Goal: Task Accomplishment & Management: Manage account settings

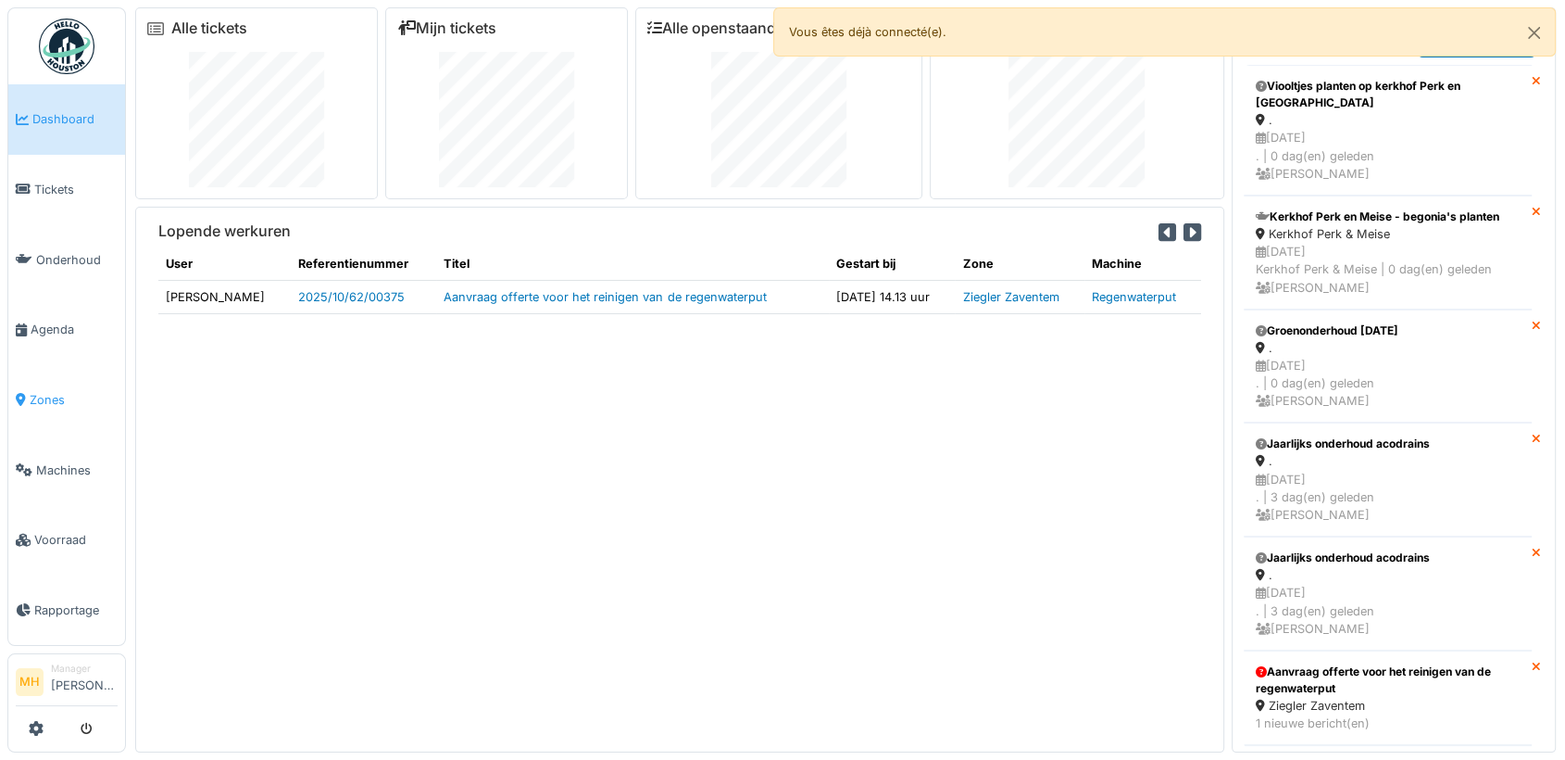
click at [48, 391] on span "Zones" at bounding box center [74, 400] width 88 height 18
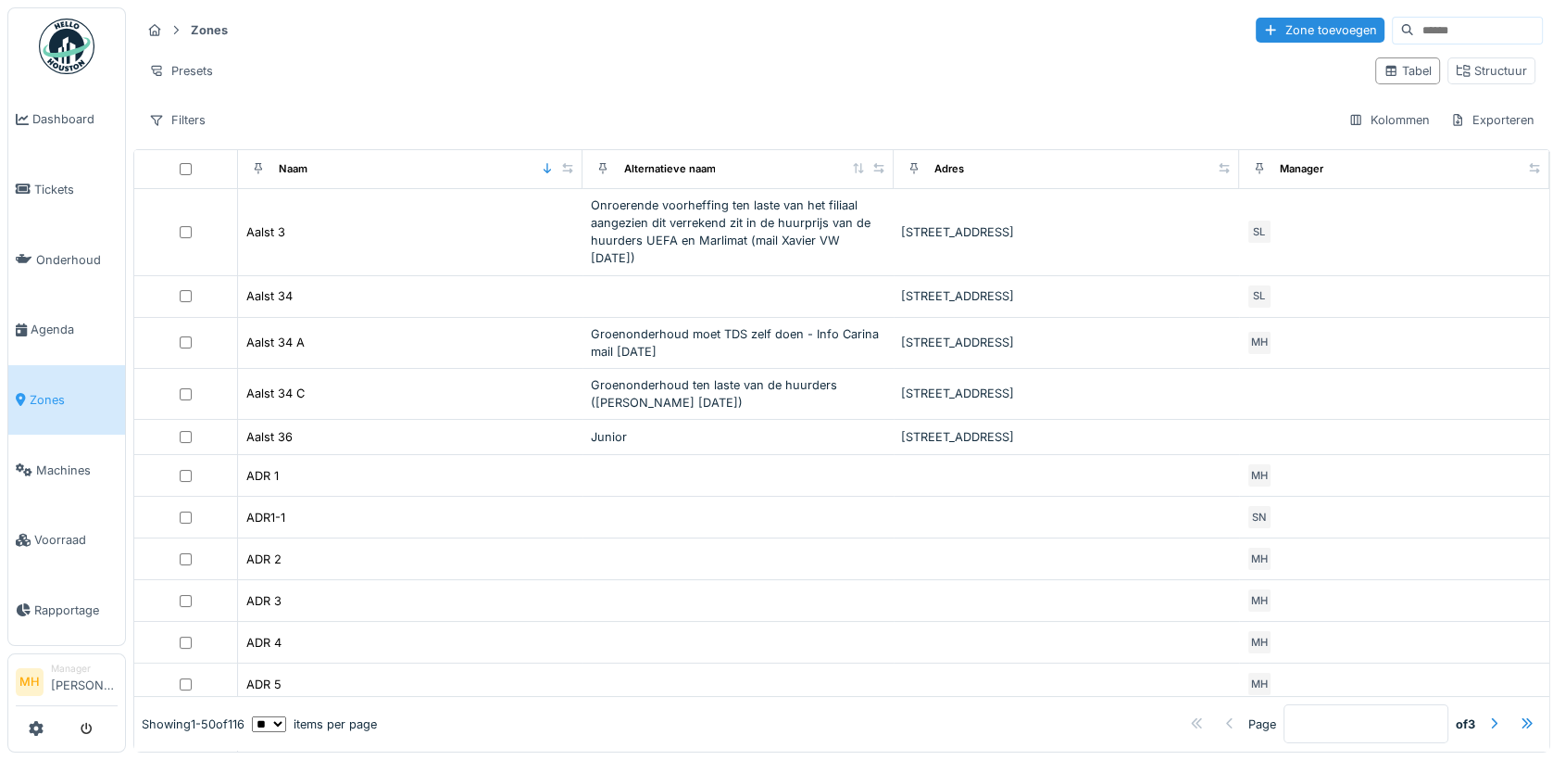
click at [1424, 27] on input at bounding box center [1478, 31] width 128 height 26
type input "*****"
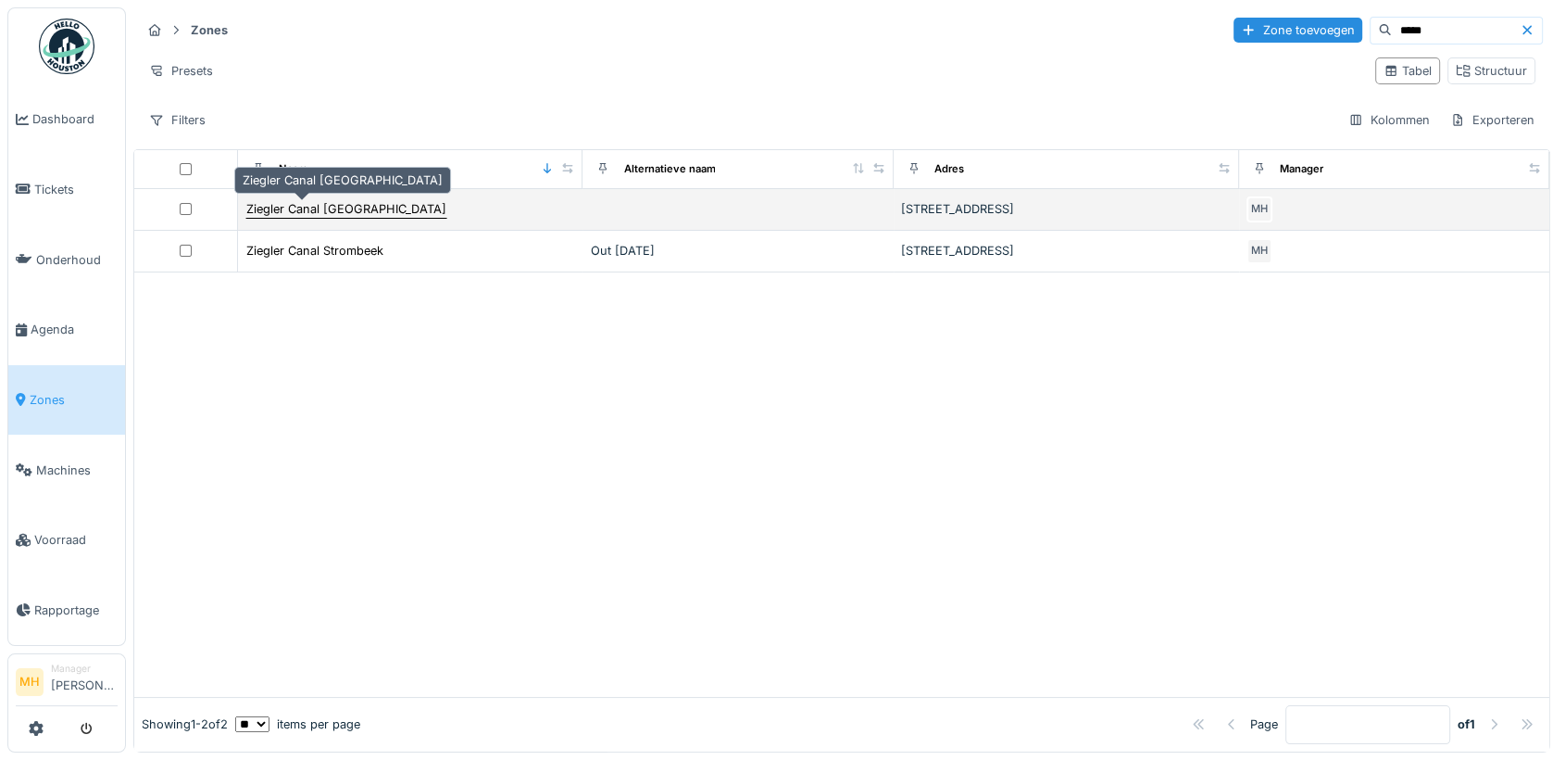
click at [333, 208] on div "Ziegler Canal Brussel" at bounding box center [346, 209] width 200 height 18
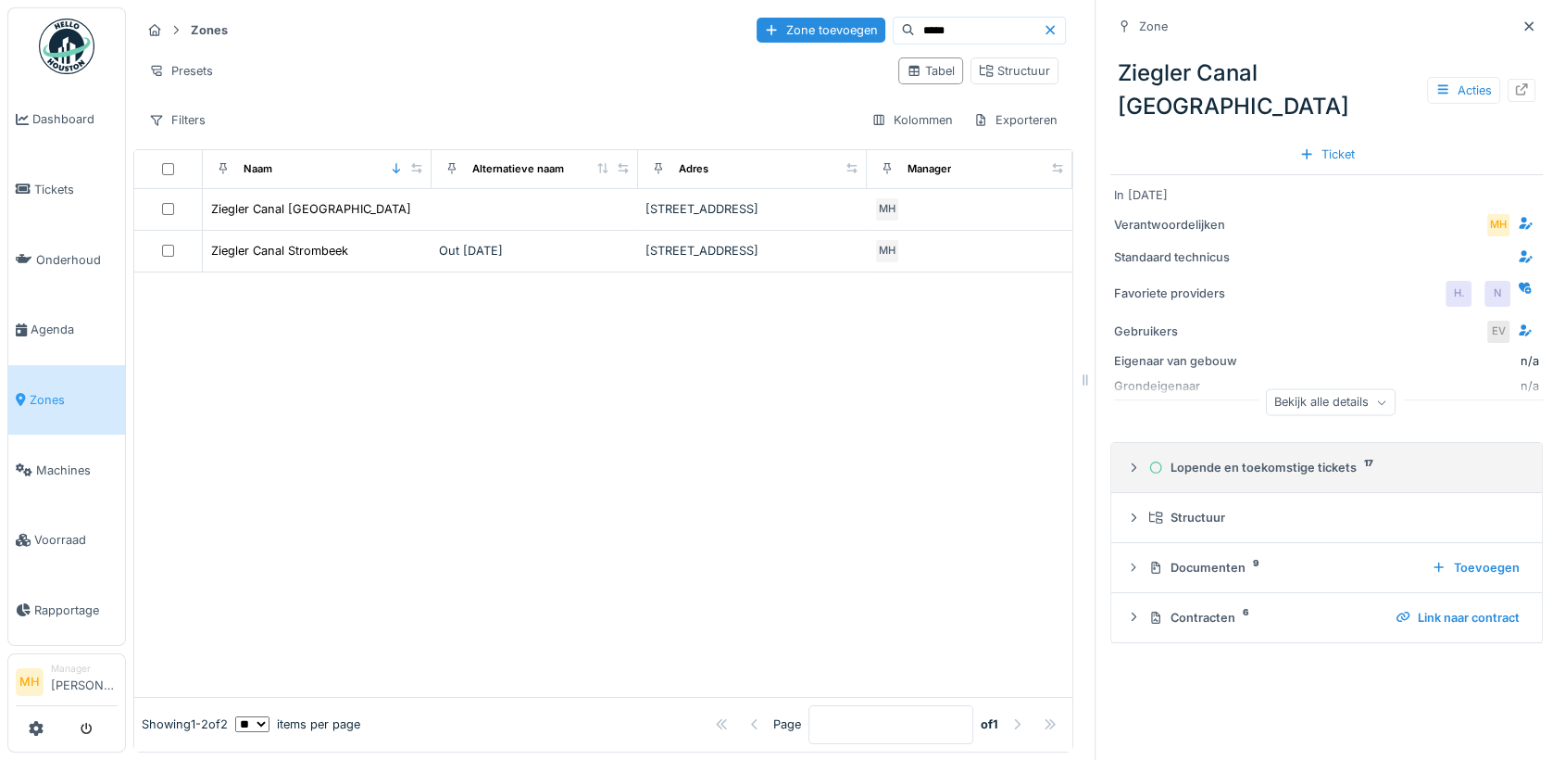
click at [1273, 459] on div "Lopende en toekomstige tickets 17" at bounding box center [1334, 468] width 371 height 18
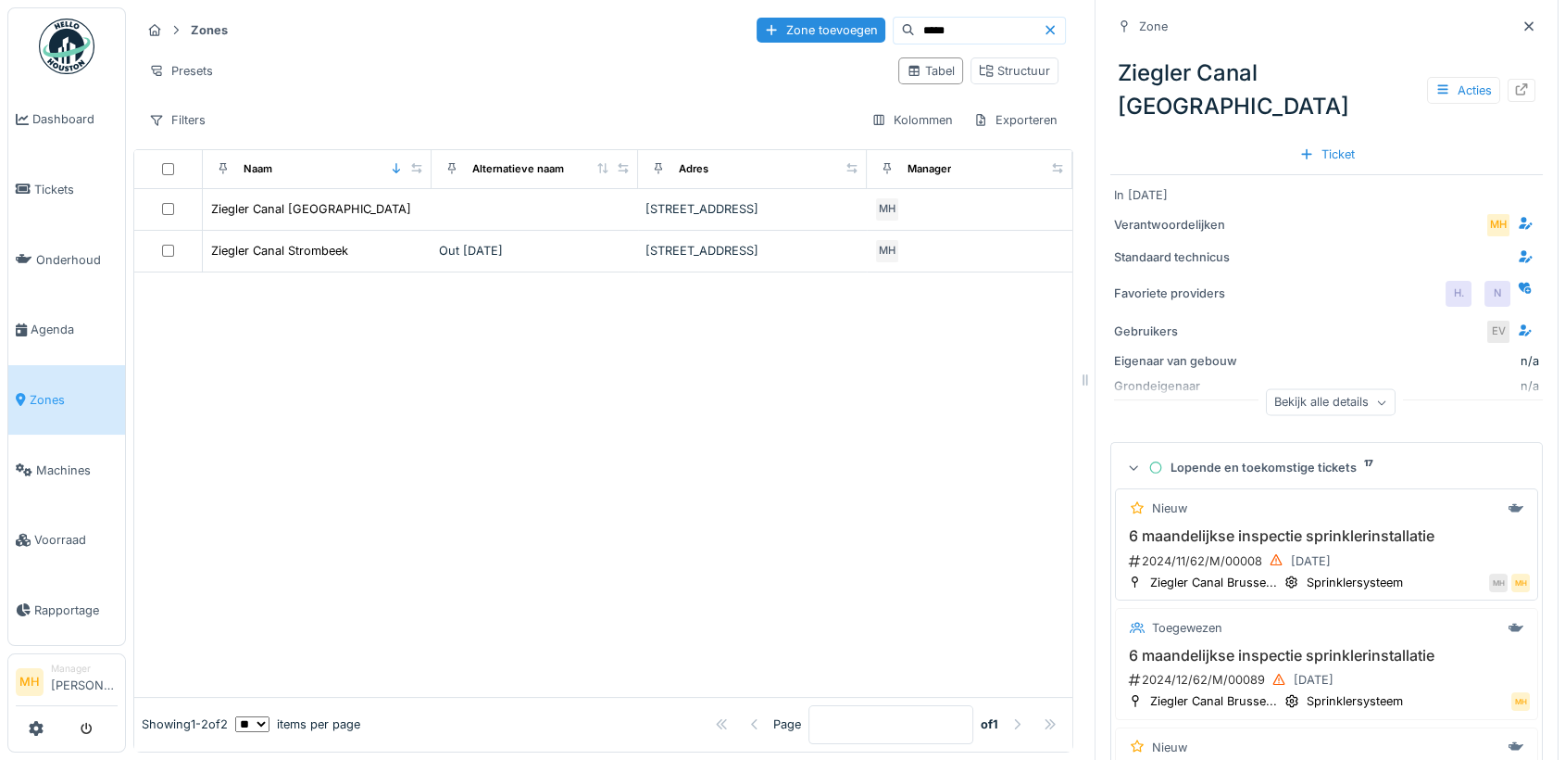
click at [1230, 527] on h3 "6 maandelijkse inspectie sprinklerinstallatie" at bounding box center [1327, 536] width 407 height 18
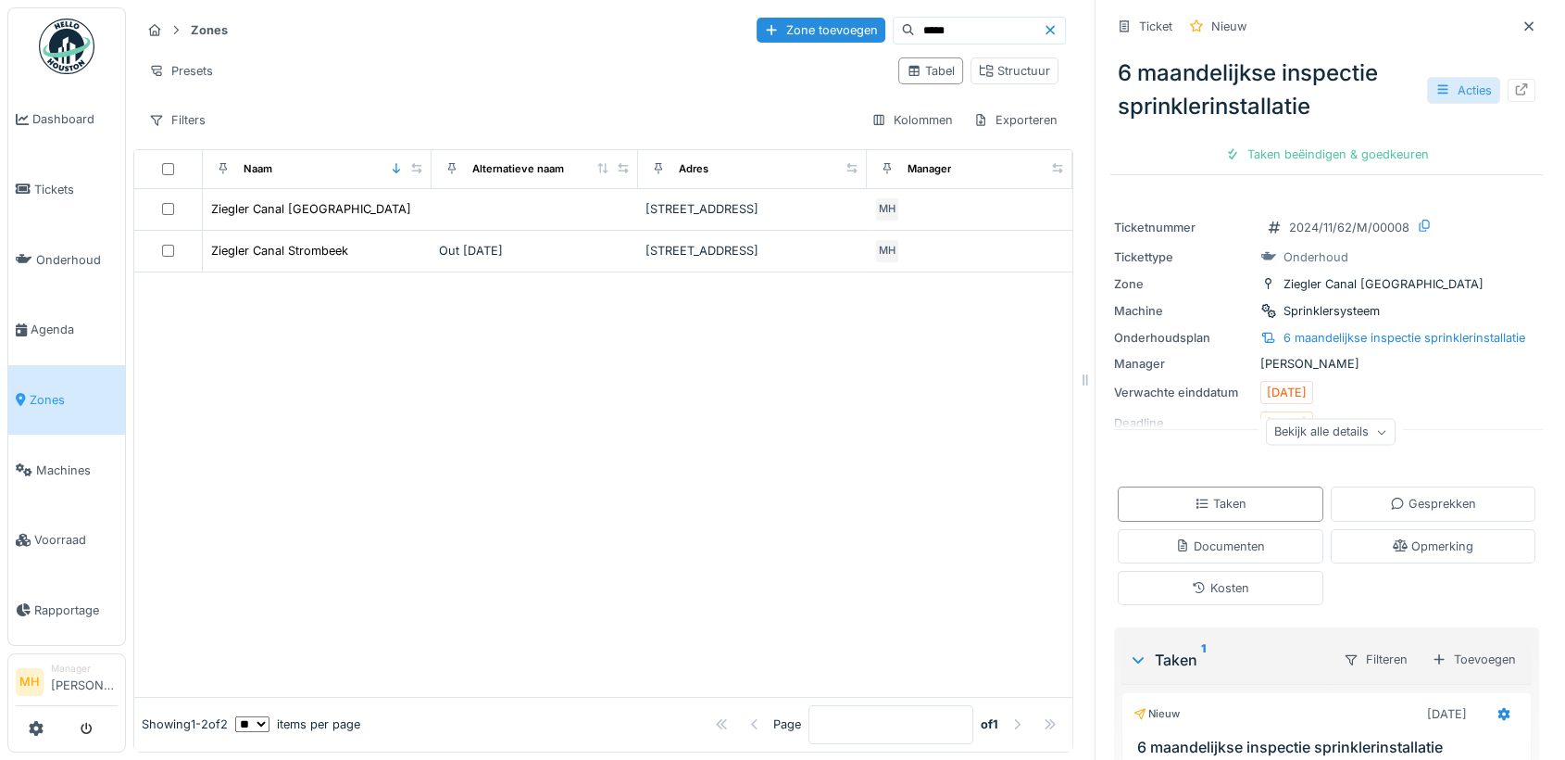
click at [1440, 86] on div "Acties" at bounding box center [1463, 90] width 73 height 27
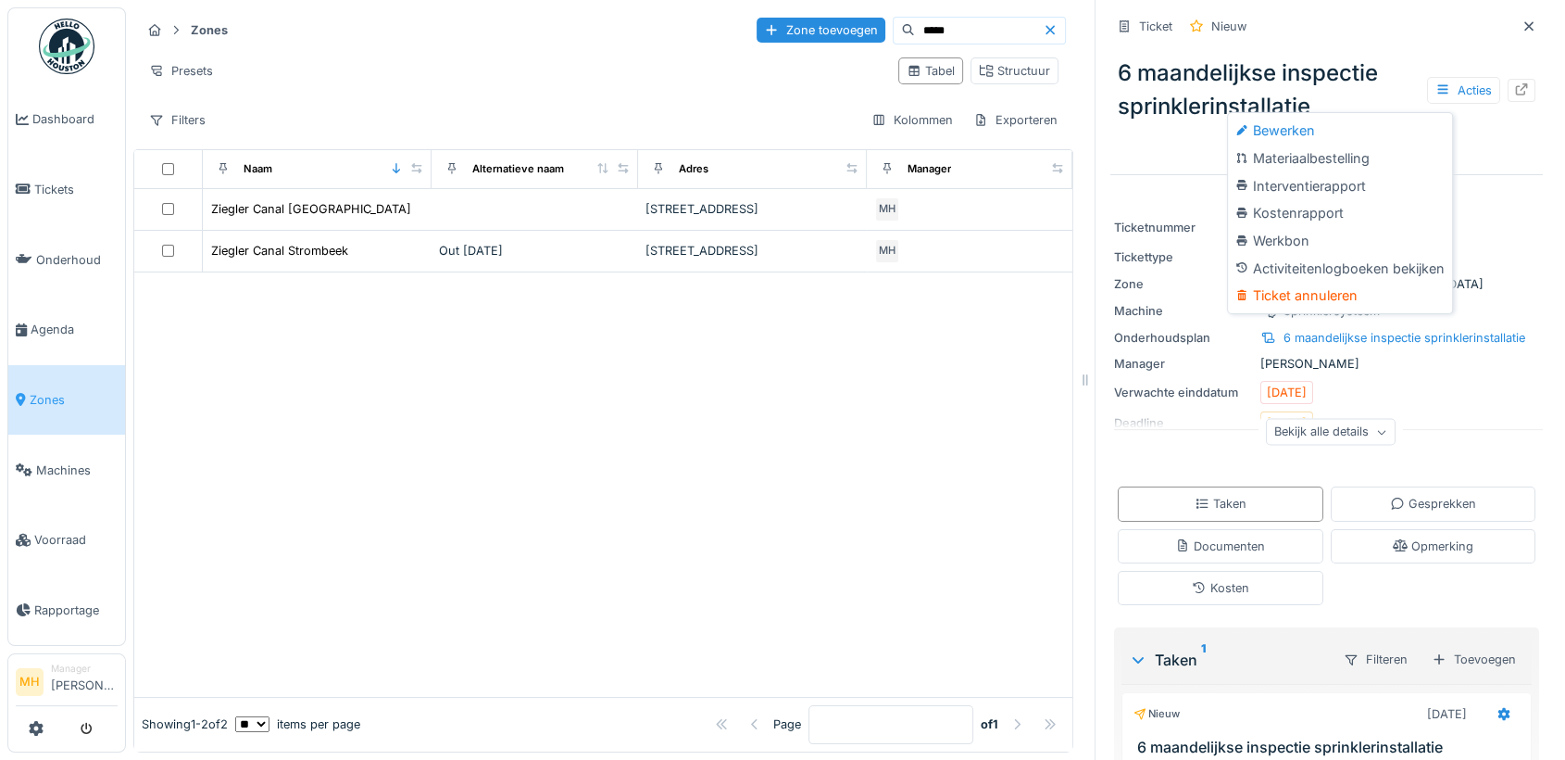
click at [1334, 294] on div "Ticket annuleren" at bounding box center [1340, 296] width 217 height 28
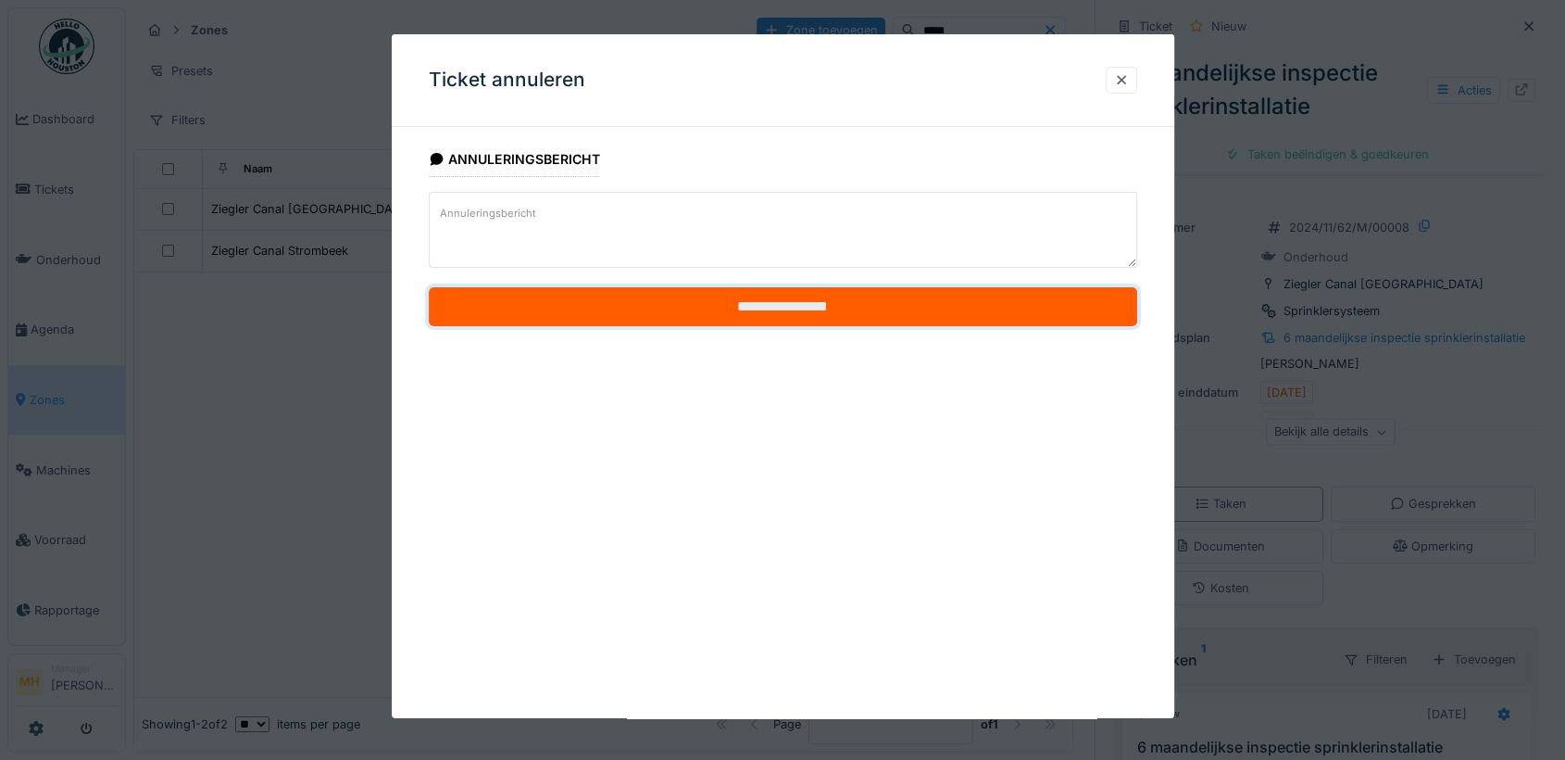
click at [796, 308] on input "**********" at bounding box center [783, 306] width 709 height 39
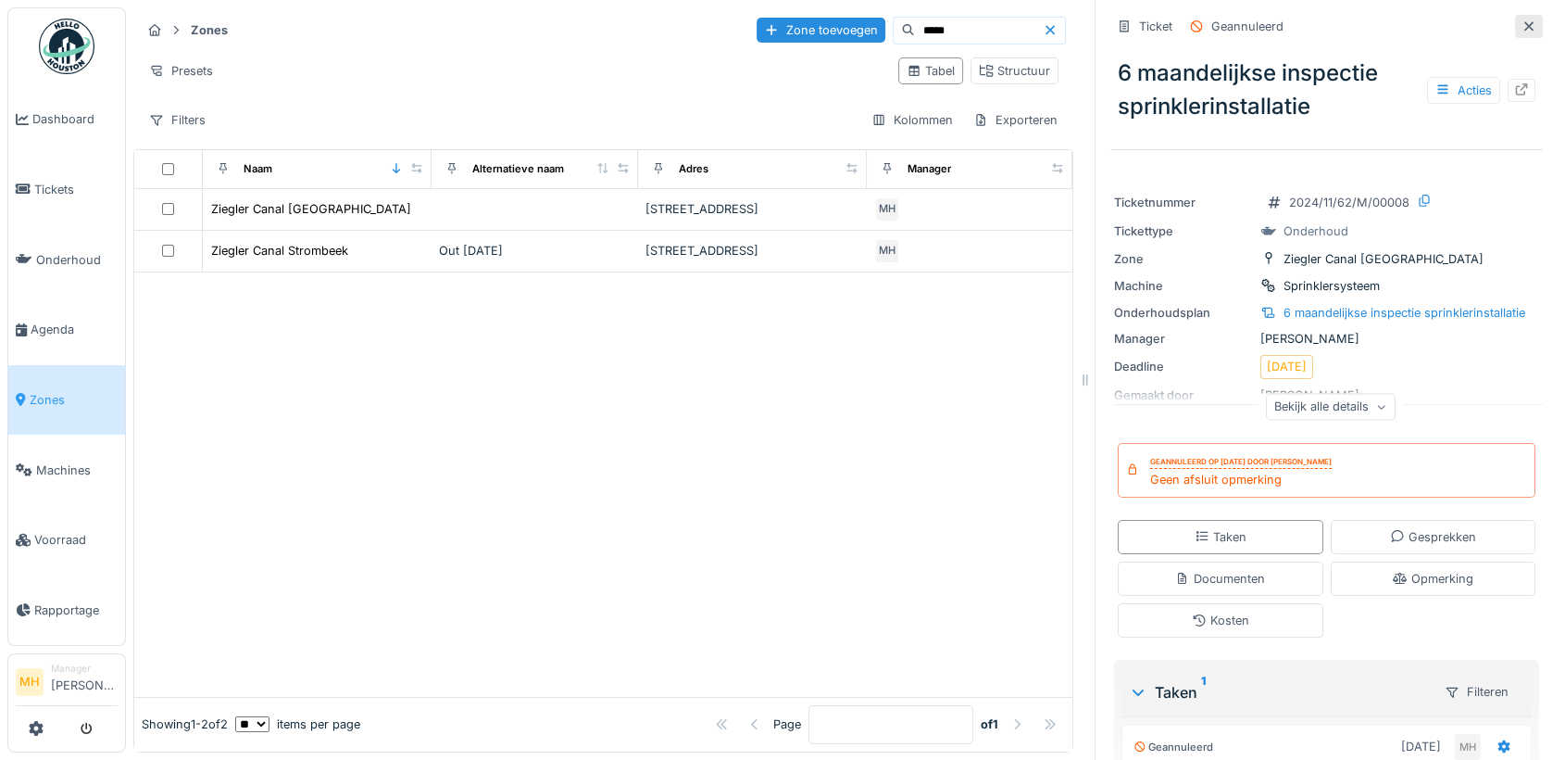
click at [1522, 20] on icon at bounding box center [1529, 26] width 15 height 12
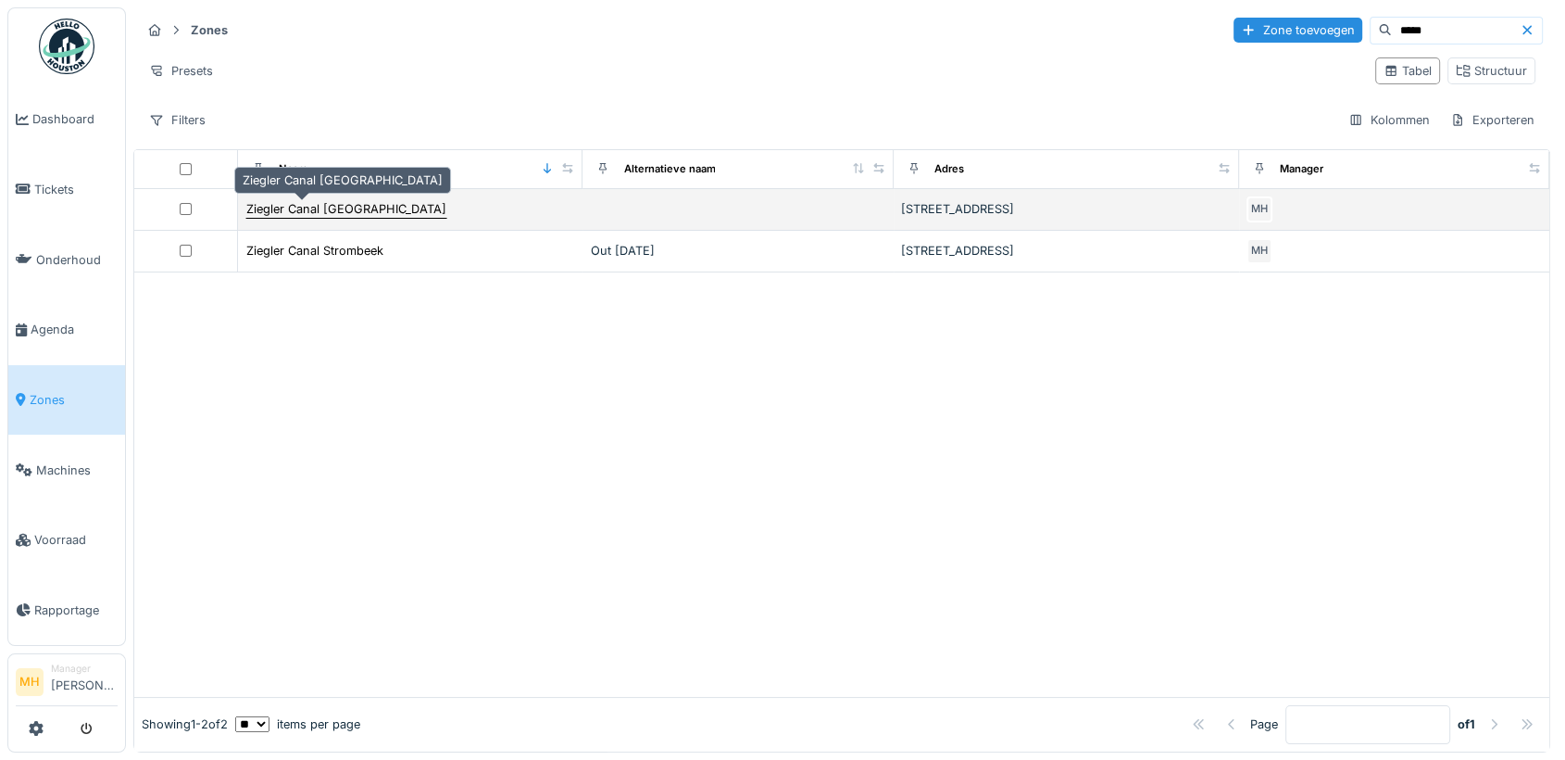
click at [304, 200] on div "Ziegler Canal Brussel" at bounding box center [346, 209] width 200 height 18
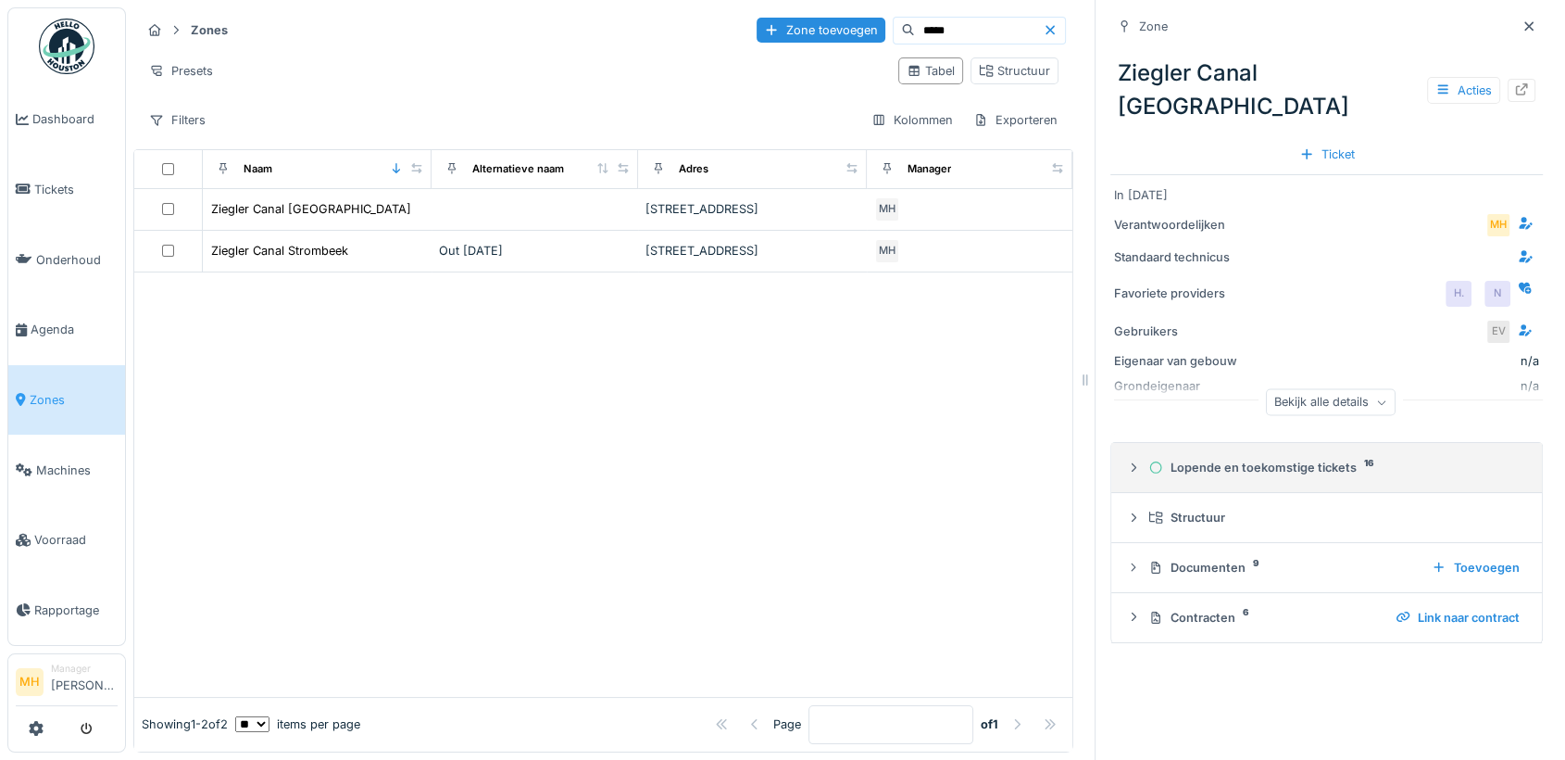
click at [1241, 459] on div "Lopende en toekomstige tickets 16" at bounding box center [1334, 468] width 371 height 18
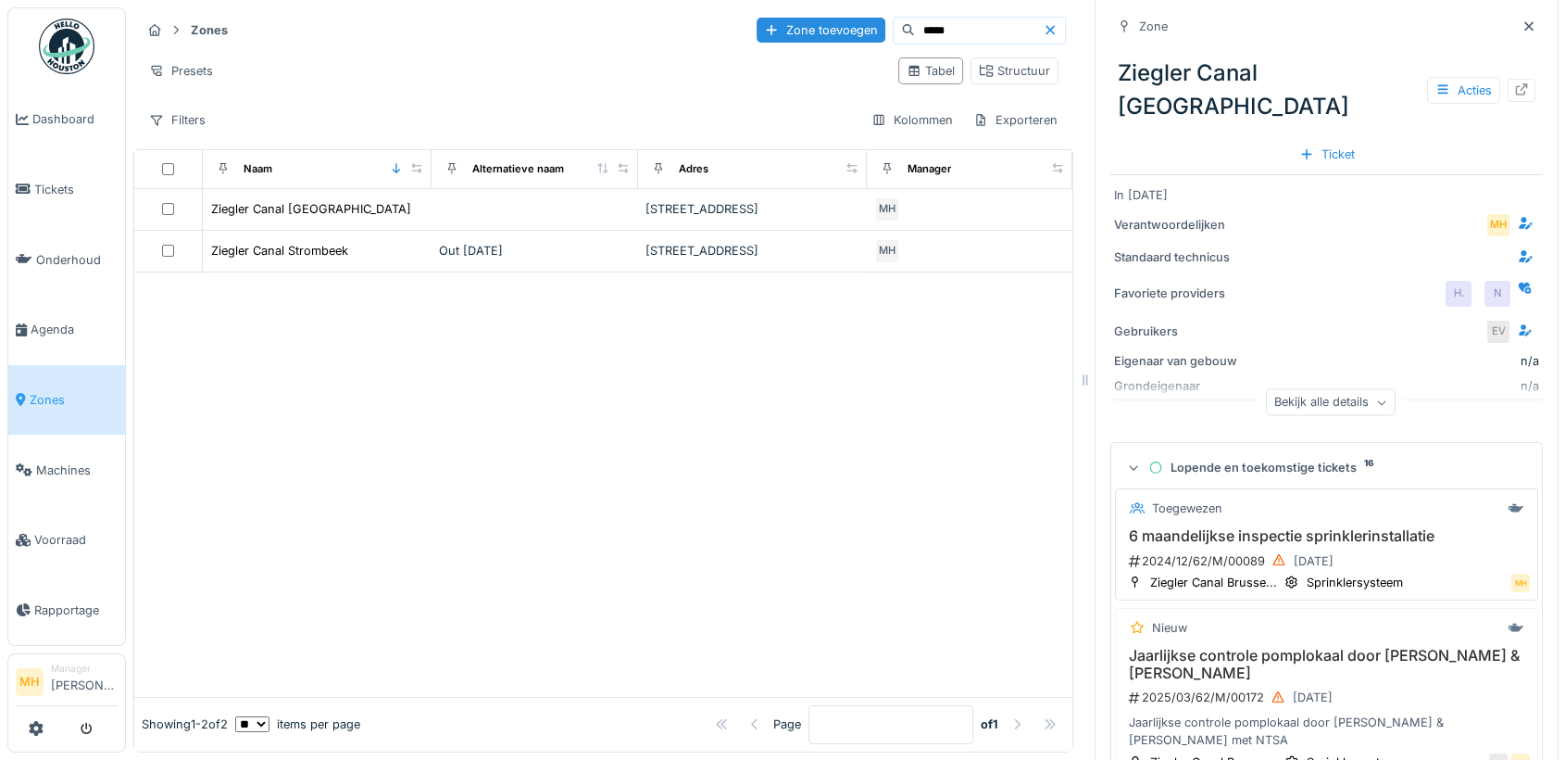
click at [1247, 527] on h3 "6 maandelijkse inspectie sprinklerinstallatie" at bounding box center [1327, 536] width 407 height 18
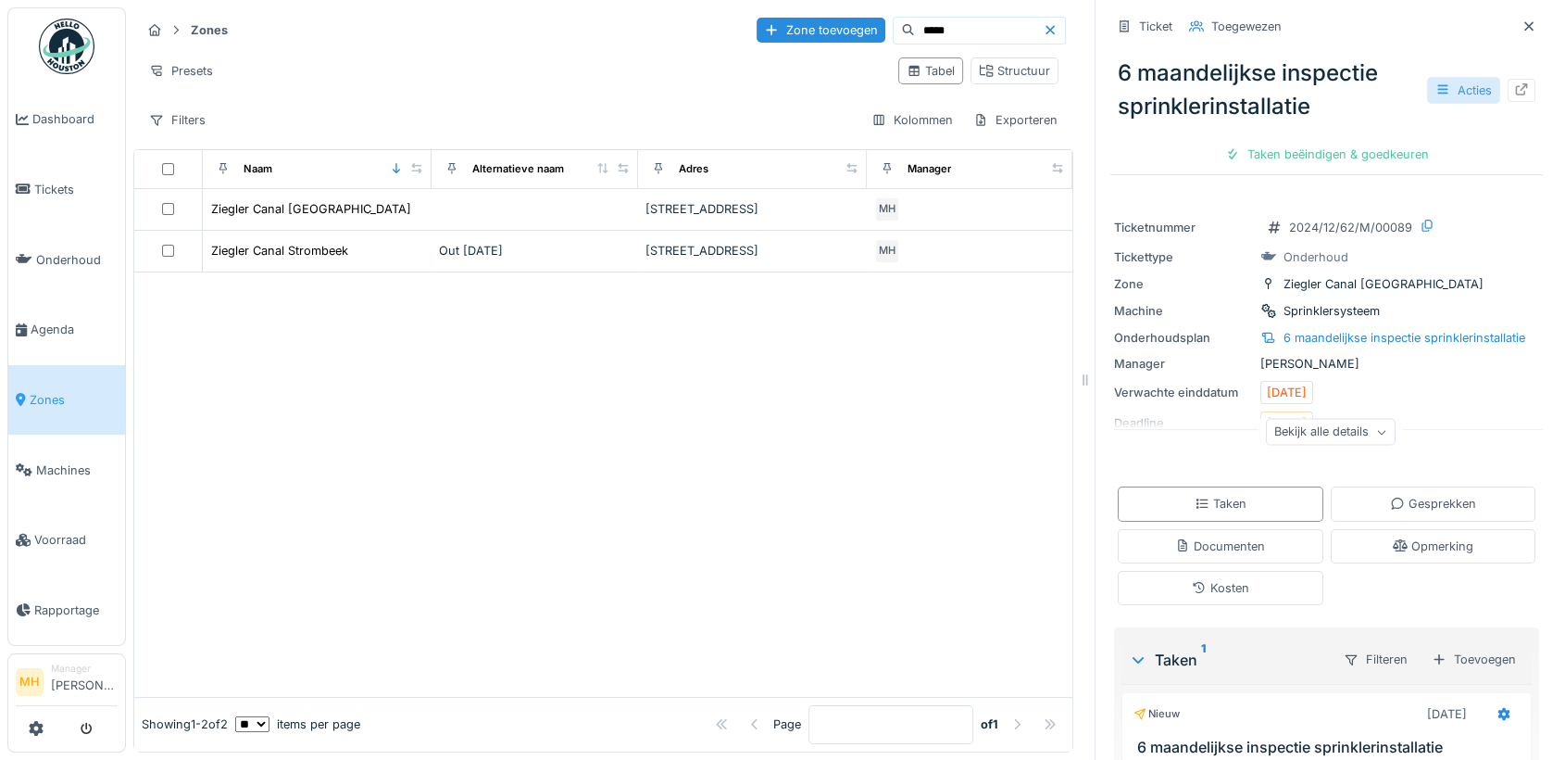
click at [1444, 78] on div "Acties" at bounding box center [1463, 90] width 73 height 27
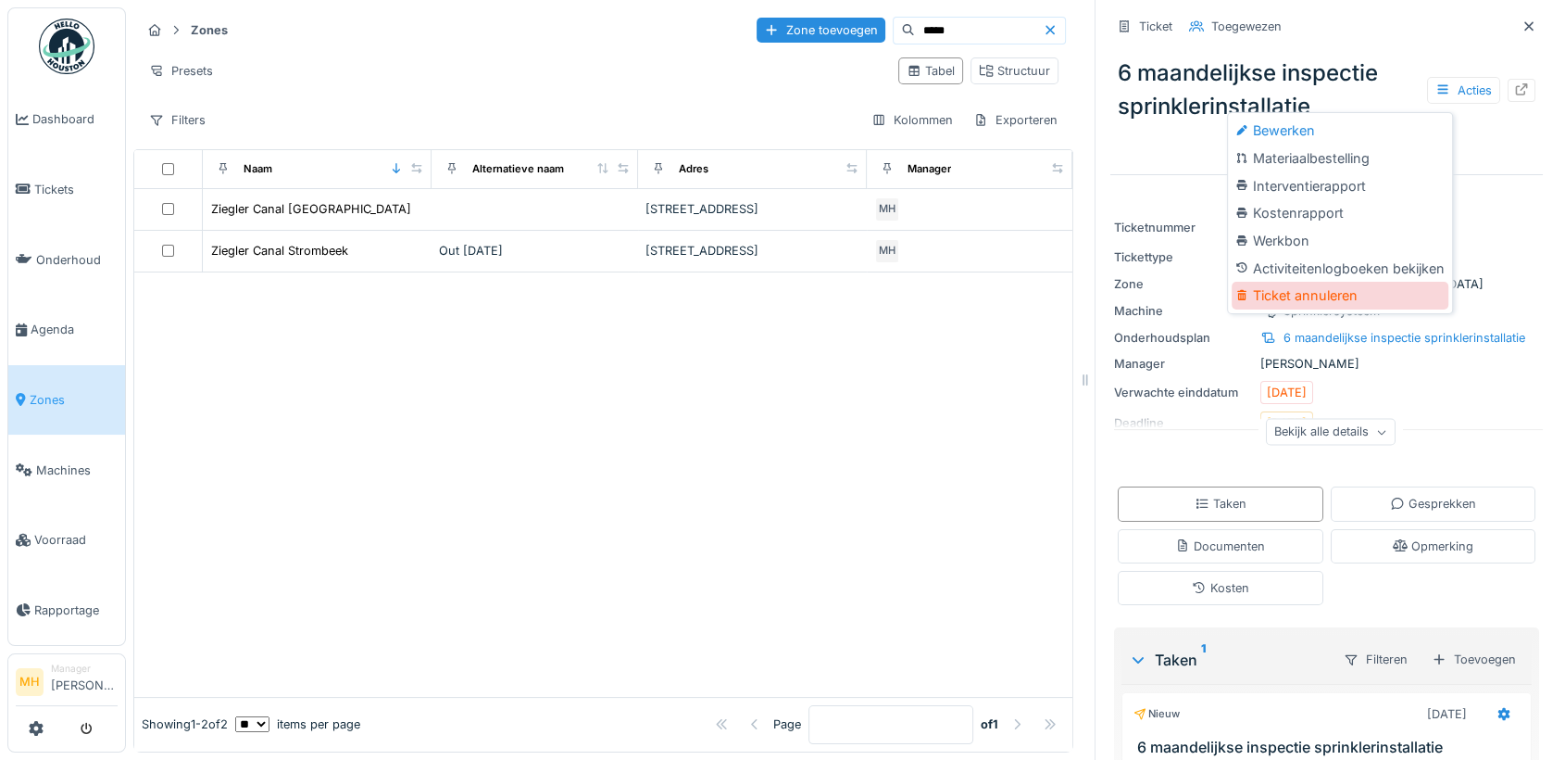
click at [1304, 282] on div "Ticket annuleren" at bounding box center [1340, 296] width 217 height 28
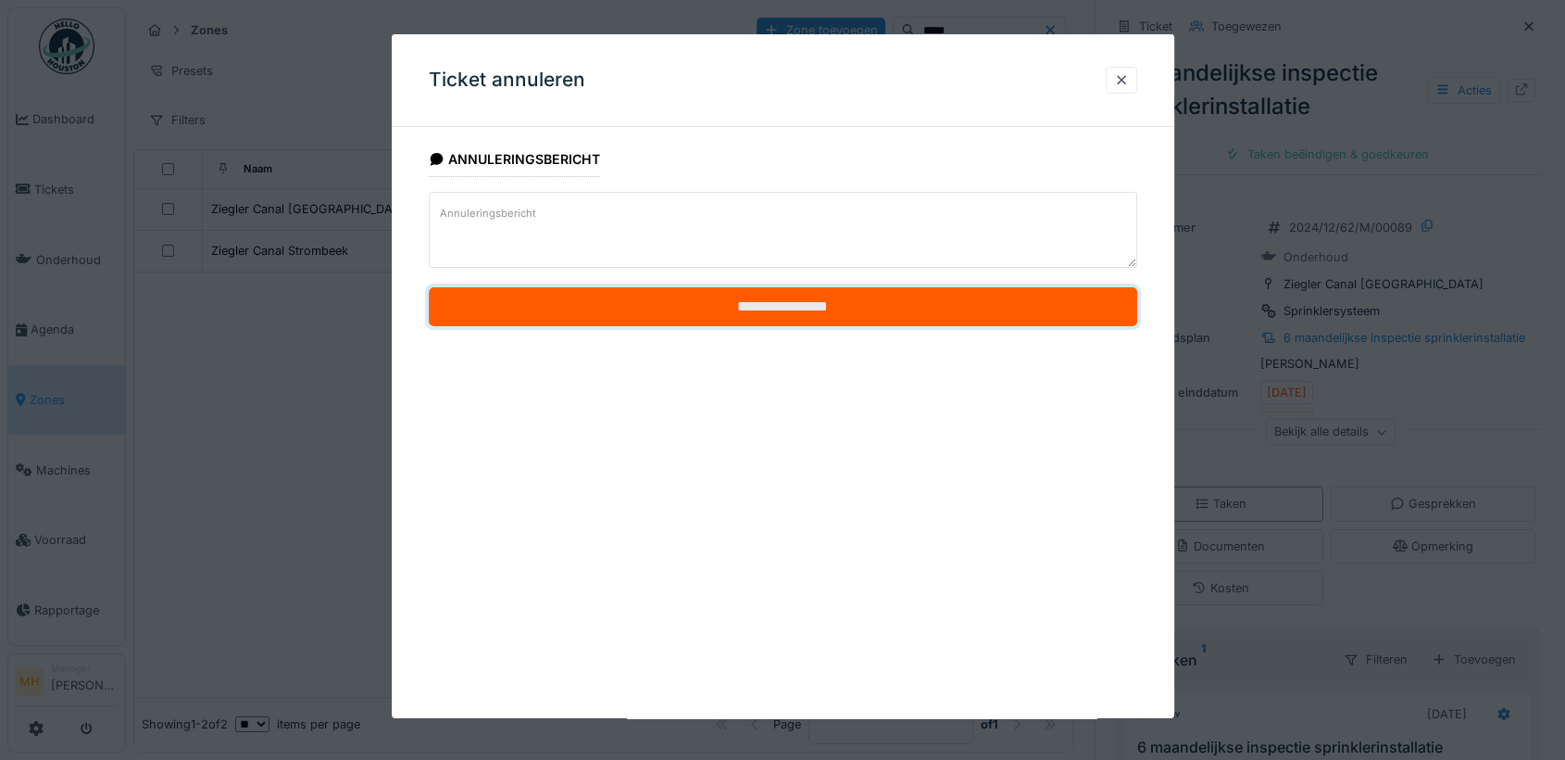
click at [817, 315] on input "**********" at bounding box center [783, 306] width 709 height 39
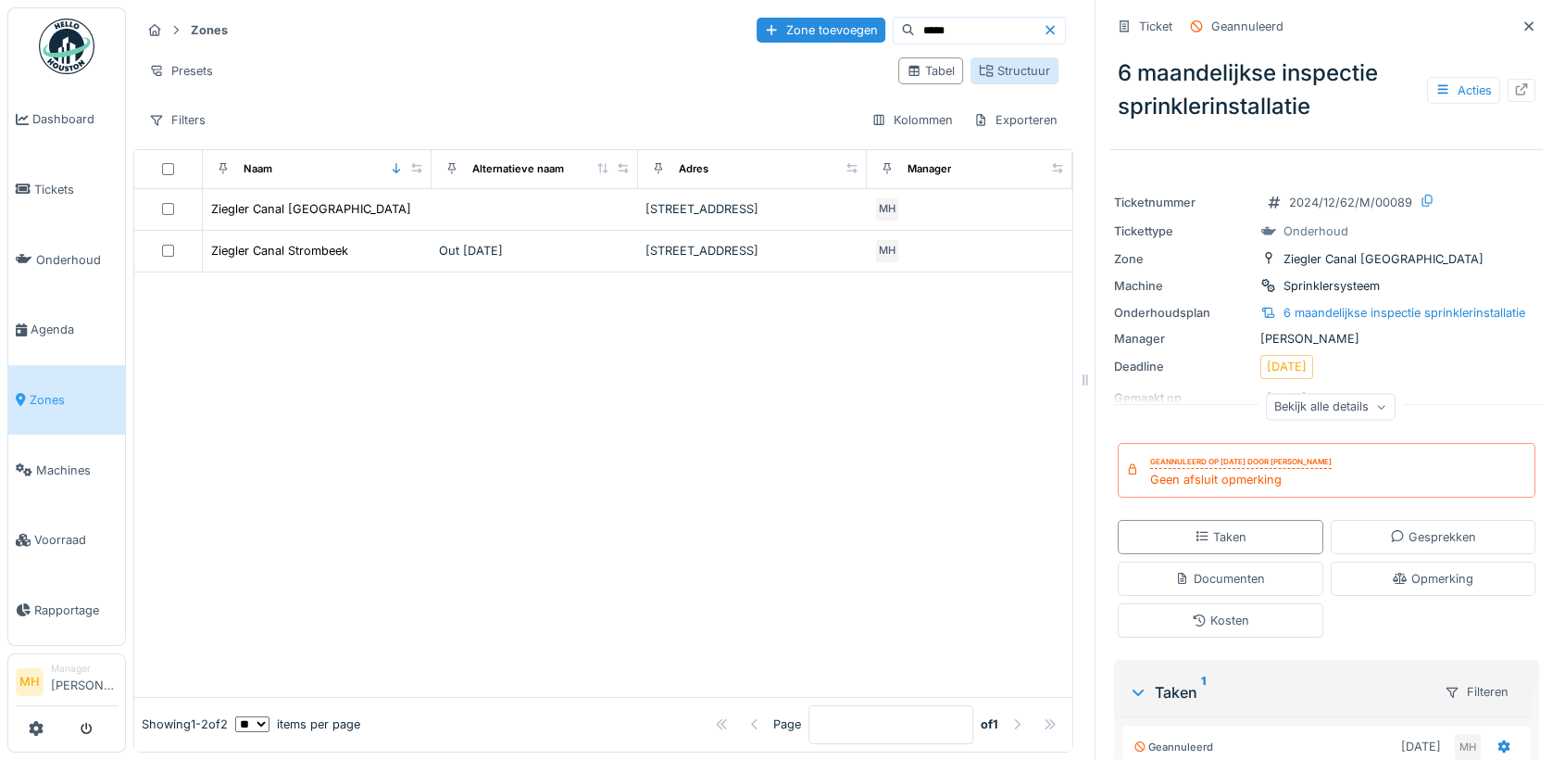
drag, startPoint x: 1497, startPoint y: 6, endPoint x: 1489, endPoint y: 42, distance: 36.2
click at [1522, 20] on icon at bounding box center [1529, 26] width 15 height 12
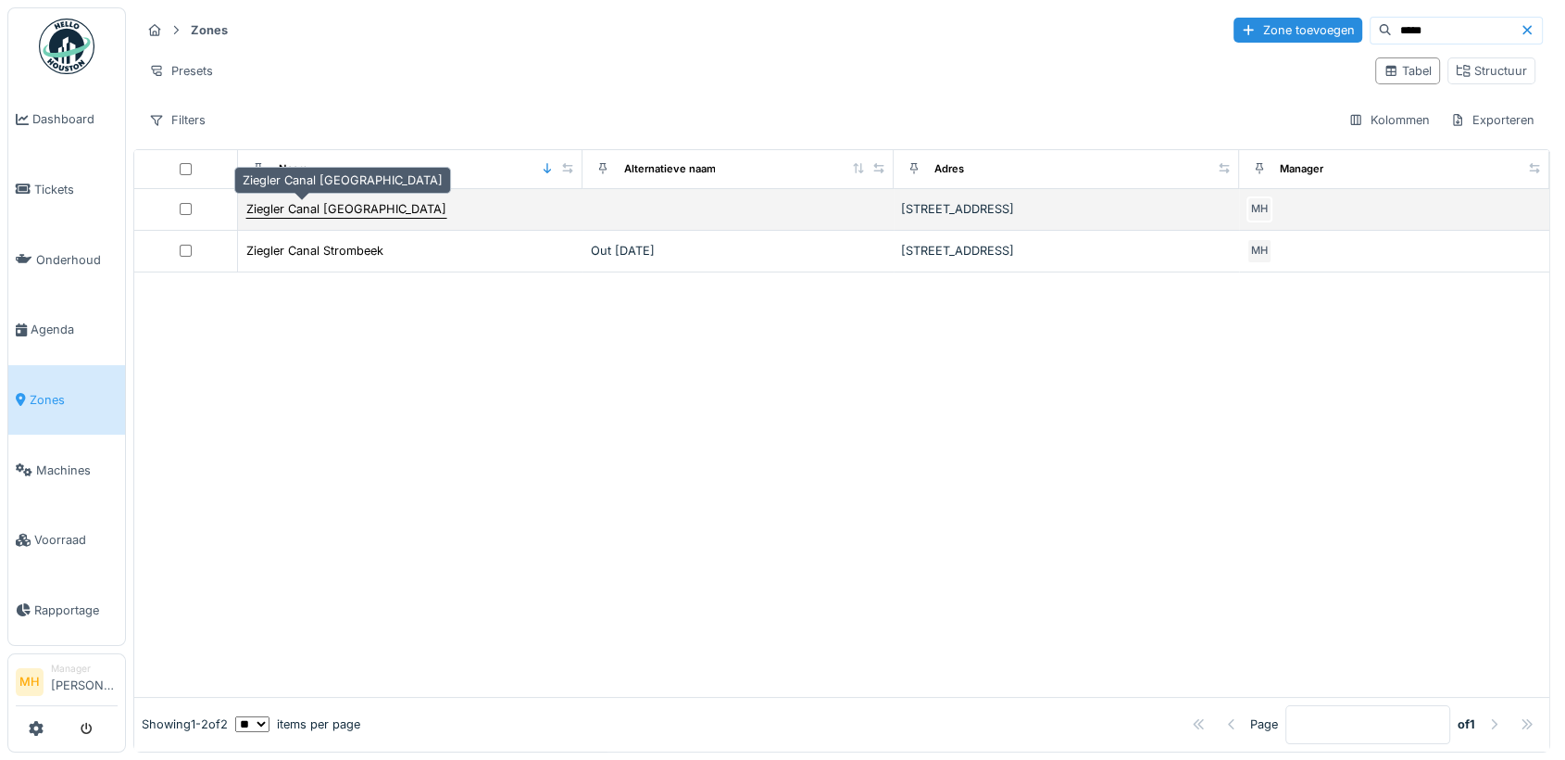
click at [319, 200] on div "Ziegler Canal Brussel" at bounding box center [346, 209] width 200 height 18
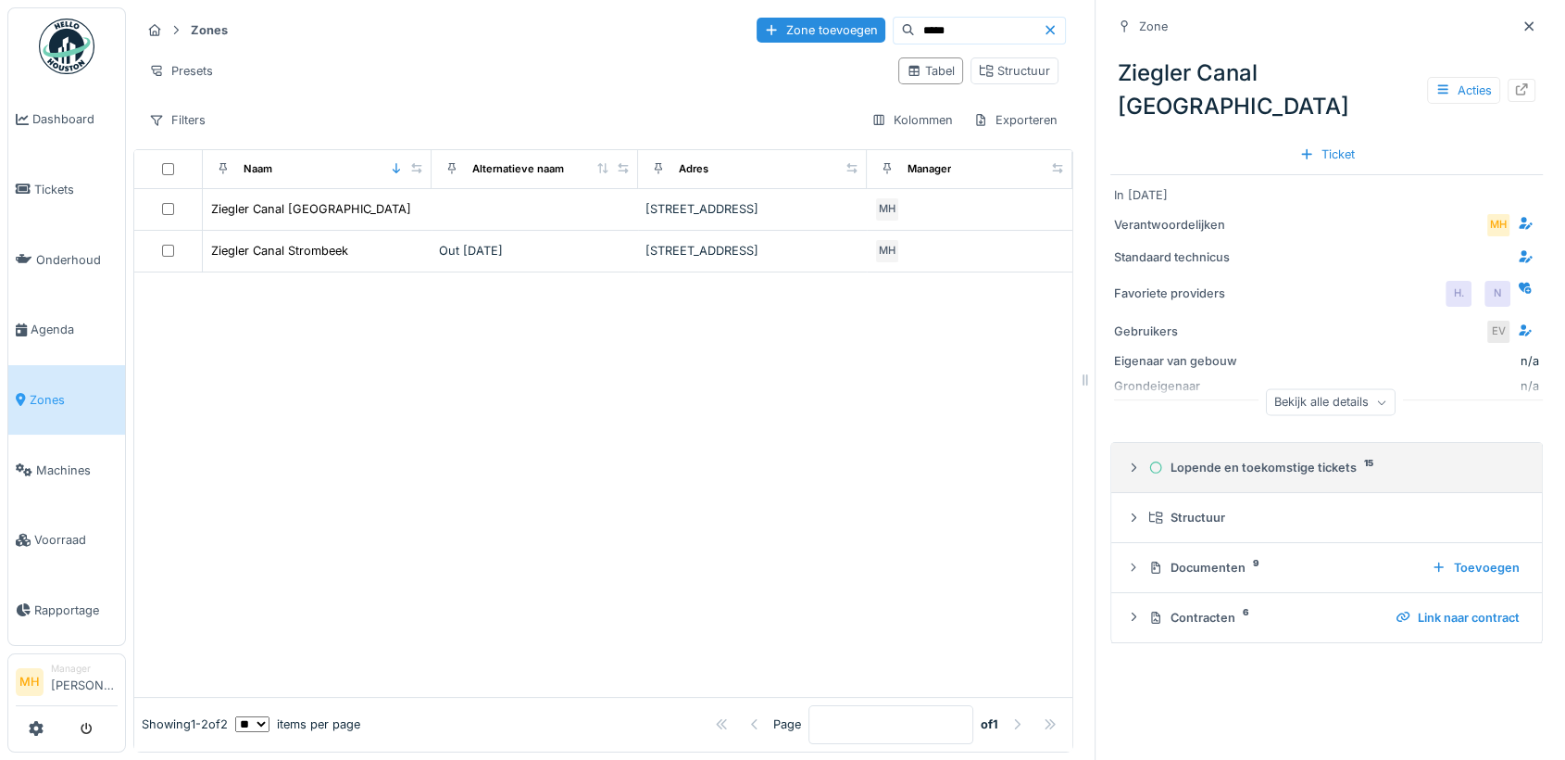
click at [1295, 459] on div "Lopende en toekomstige tickets 15" at bounding box center [1334, 468] width 371 height 18
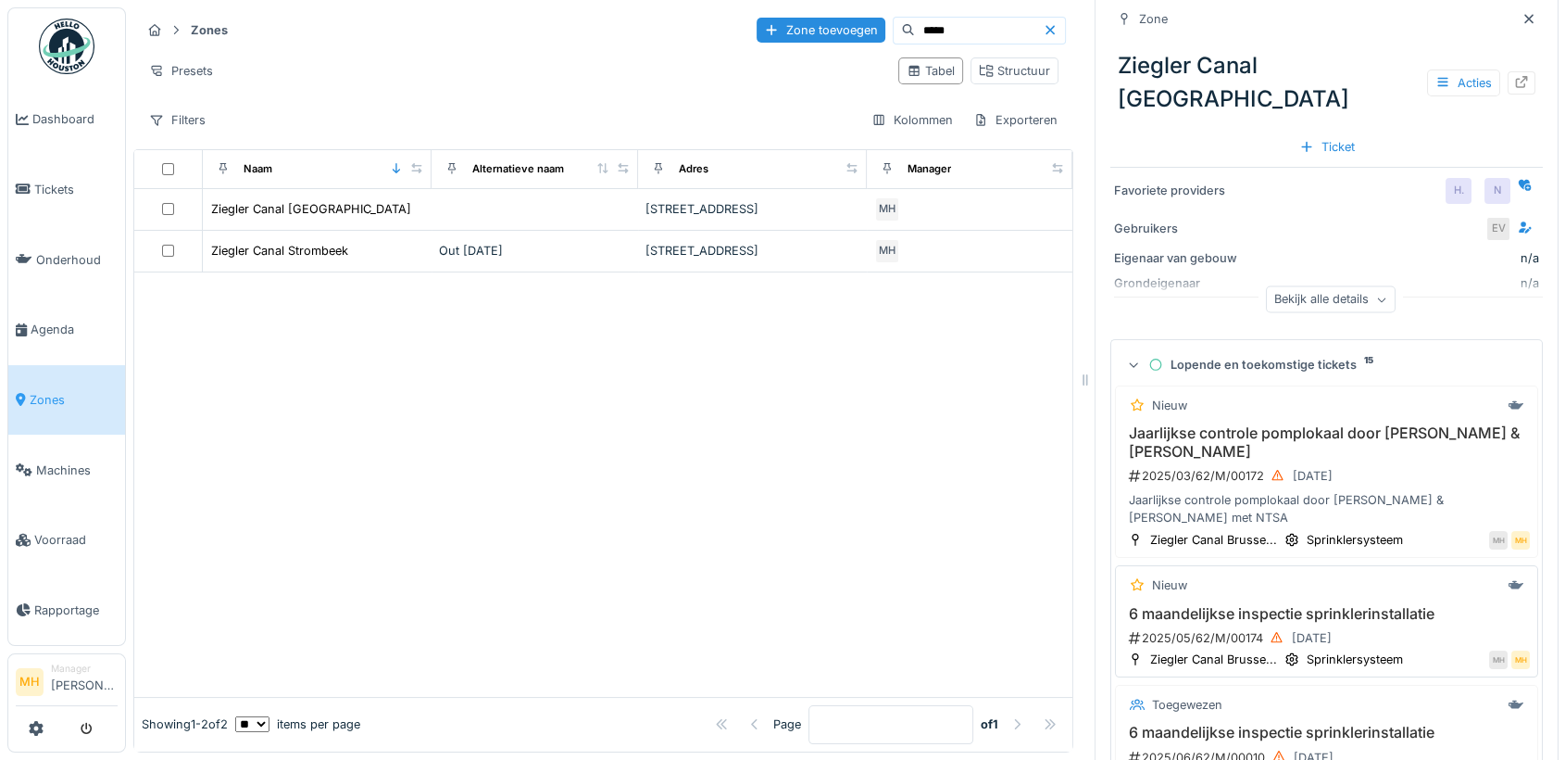
scroll to position [206, 0]
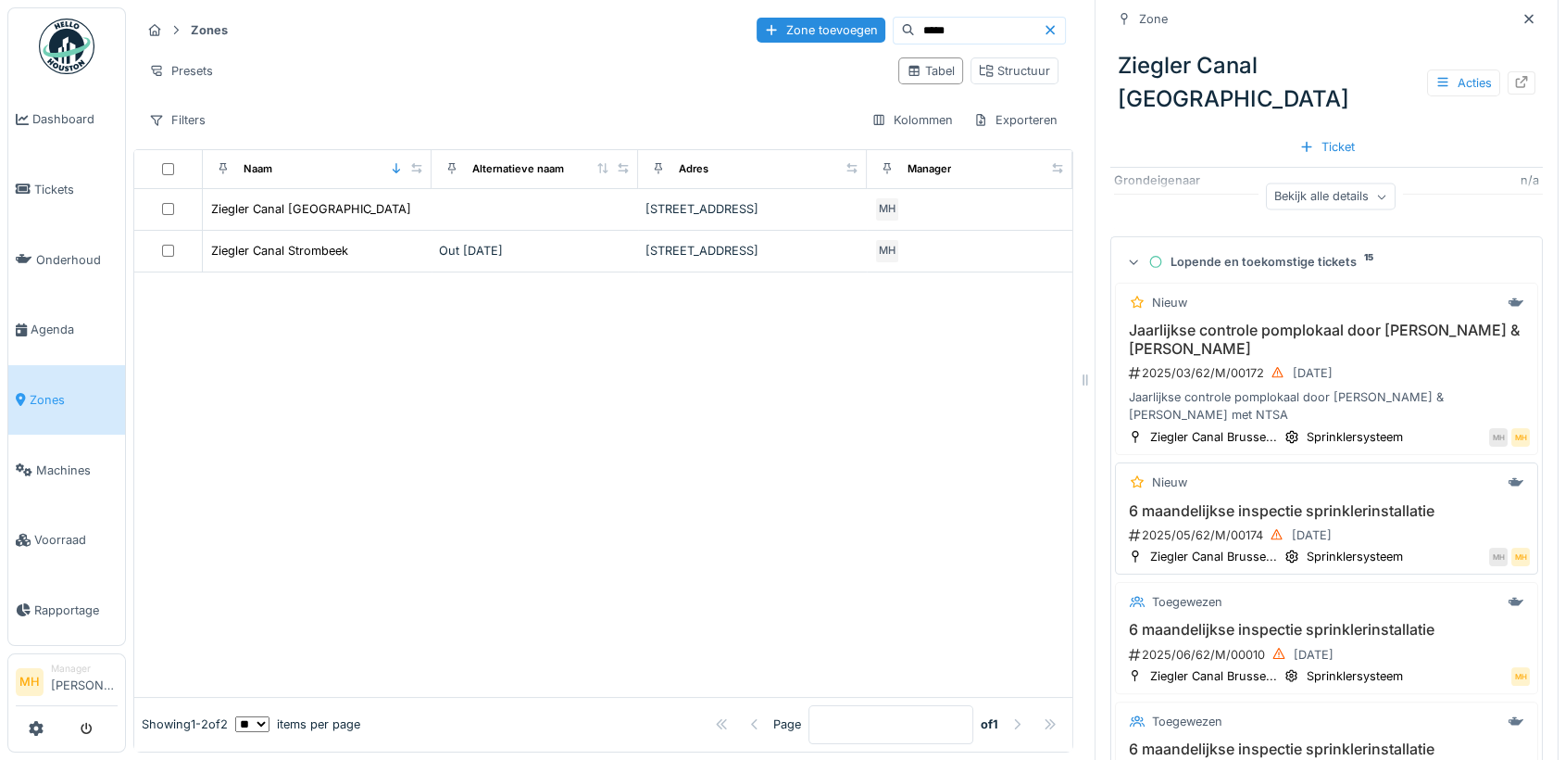
click at [1275, 502] on h3 "6 maandelijkse inspectie sprinklerinstallatie" at bounding box center [1327, 511] width 407 height 18
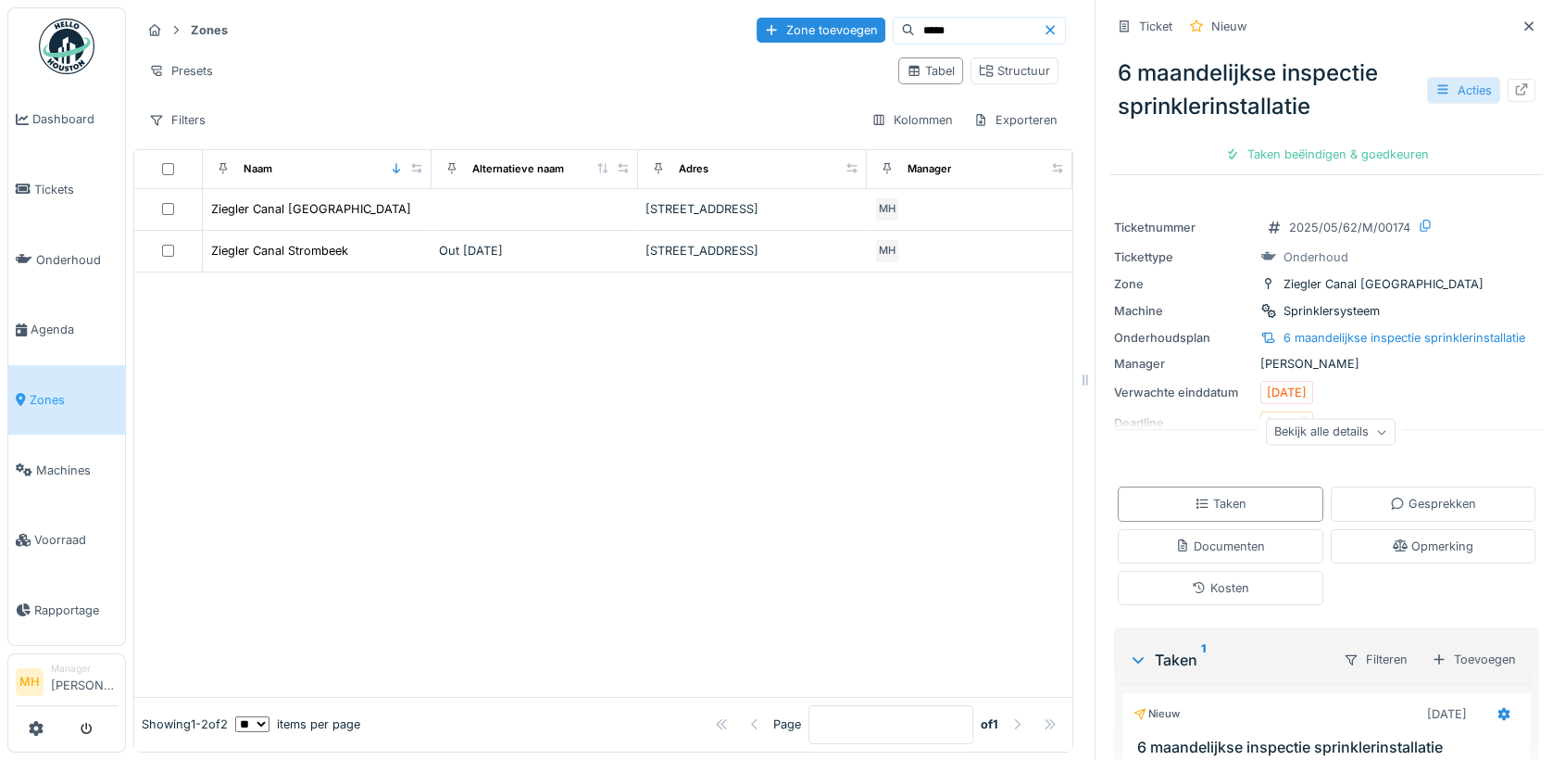
click at [1445, 77] on div "Acties" at bounding box center [1463, 90] width 73 height 27
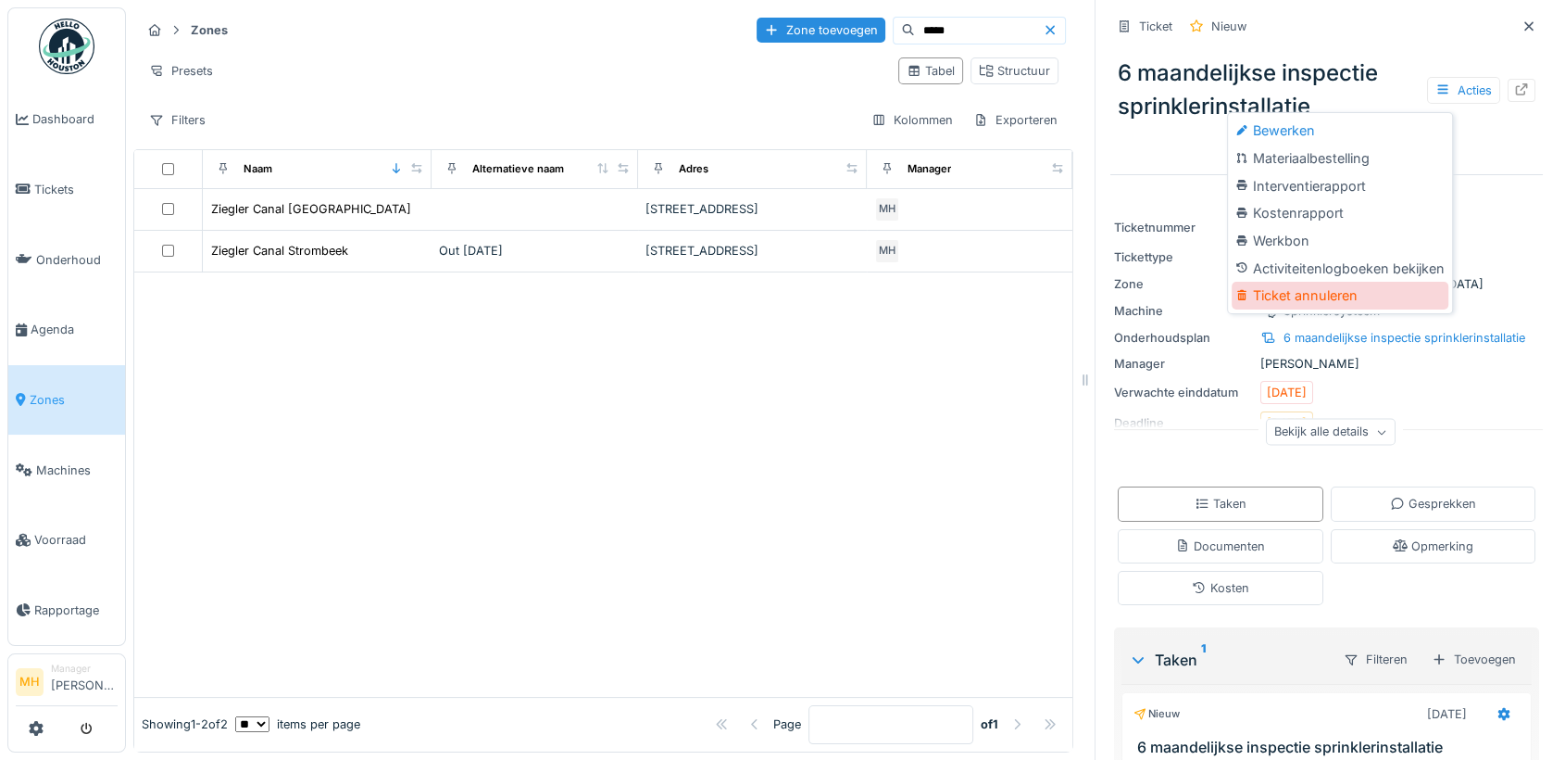
click at [1313, 282] on div "Ticket annuleren" at bounding box center [1340, 296] width 217 height 28
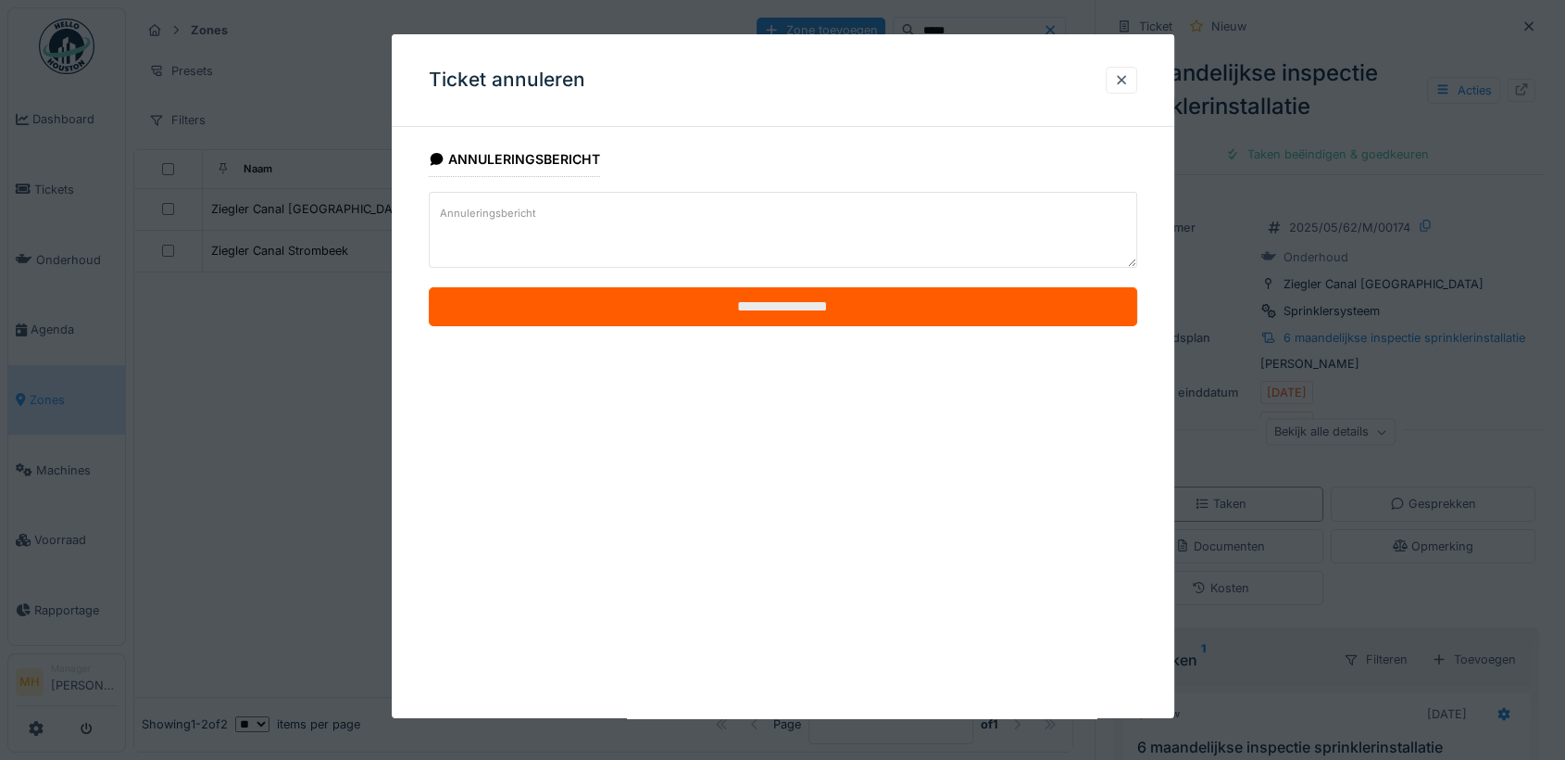
click at [784, 306] on input "**********" at bounding box center [783, 306] width 709 height 39
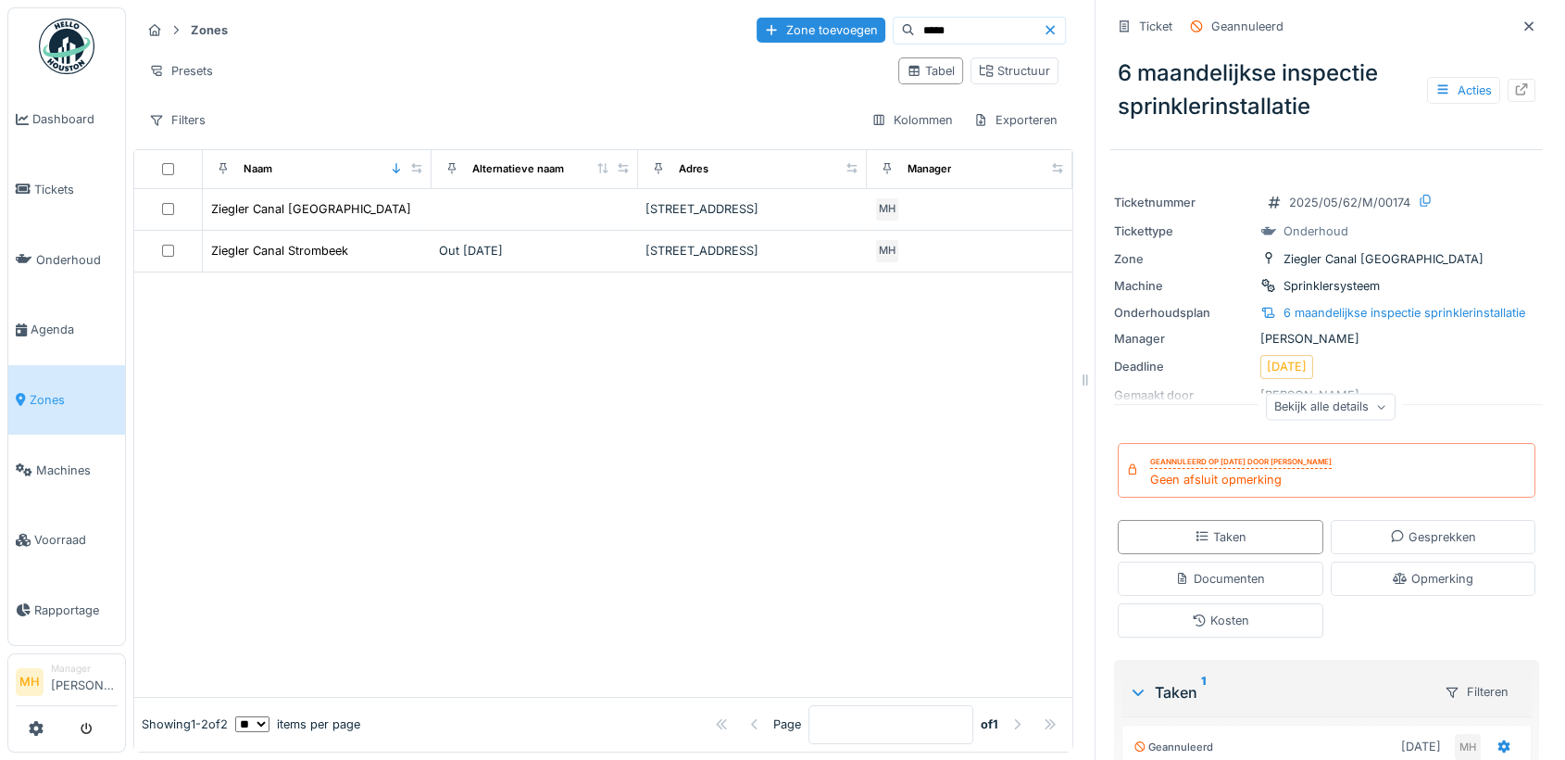
drag, startPoint x: 1502, startPoint y: 6, endPoint x: 1447, endPoint y: 77, distance: 89.7
click at [1522, 20] on icon at bounding box center [1529, 26] width 15 height 12
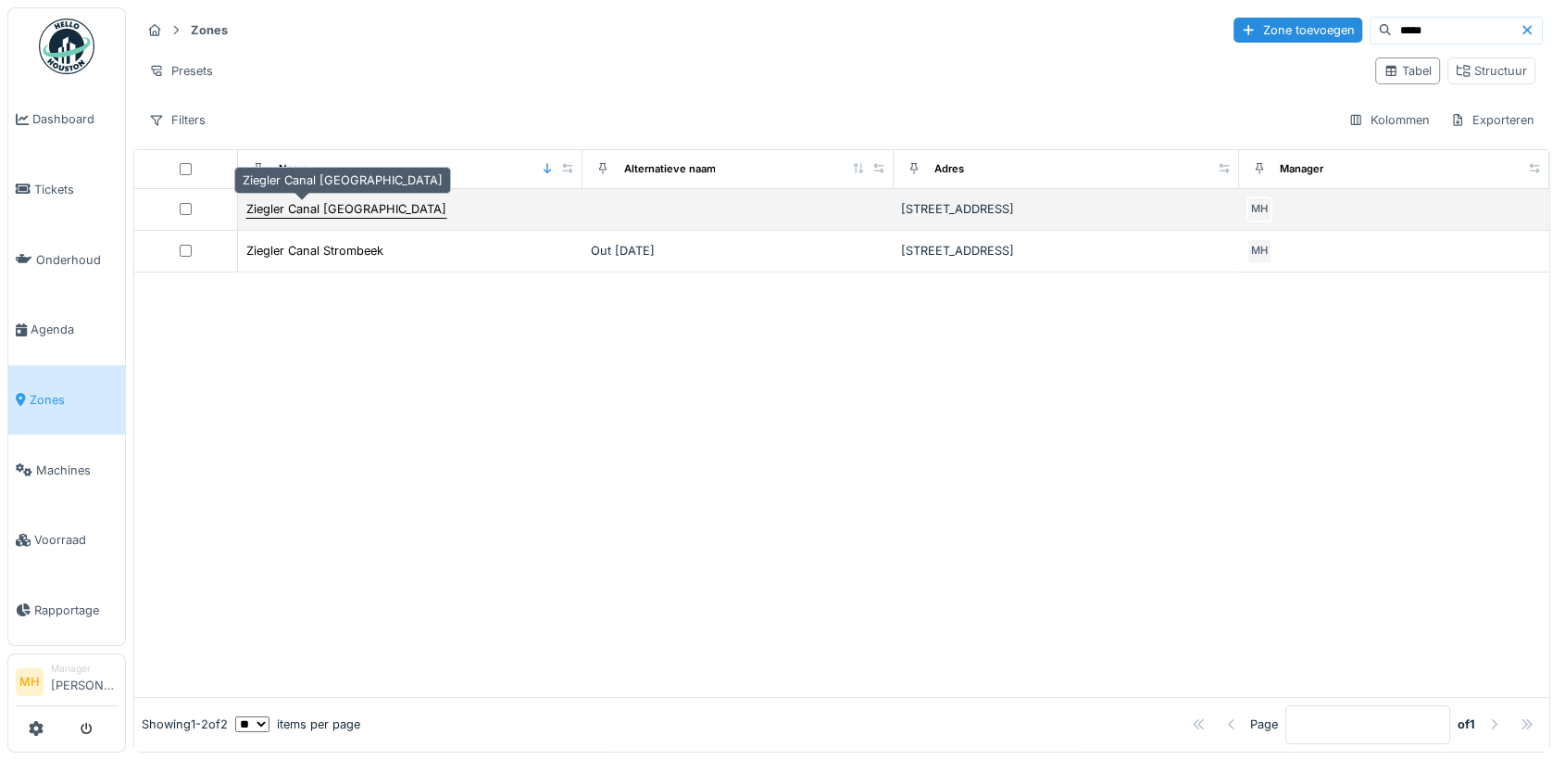
click at [314, 200] on div "Ziegler Canal Brussel" at bounding box center [346, 209] width 200 height 18
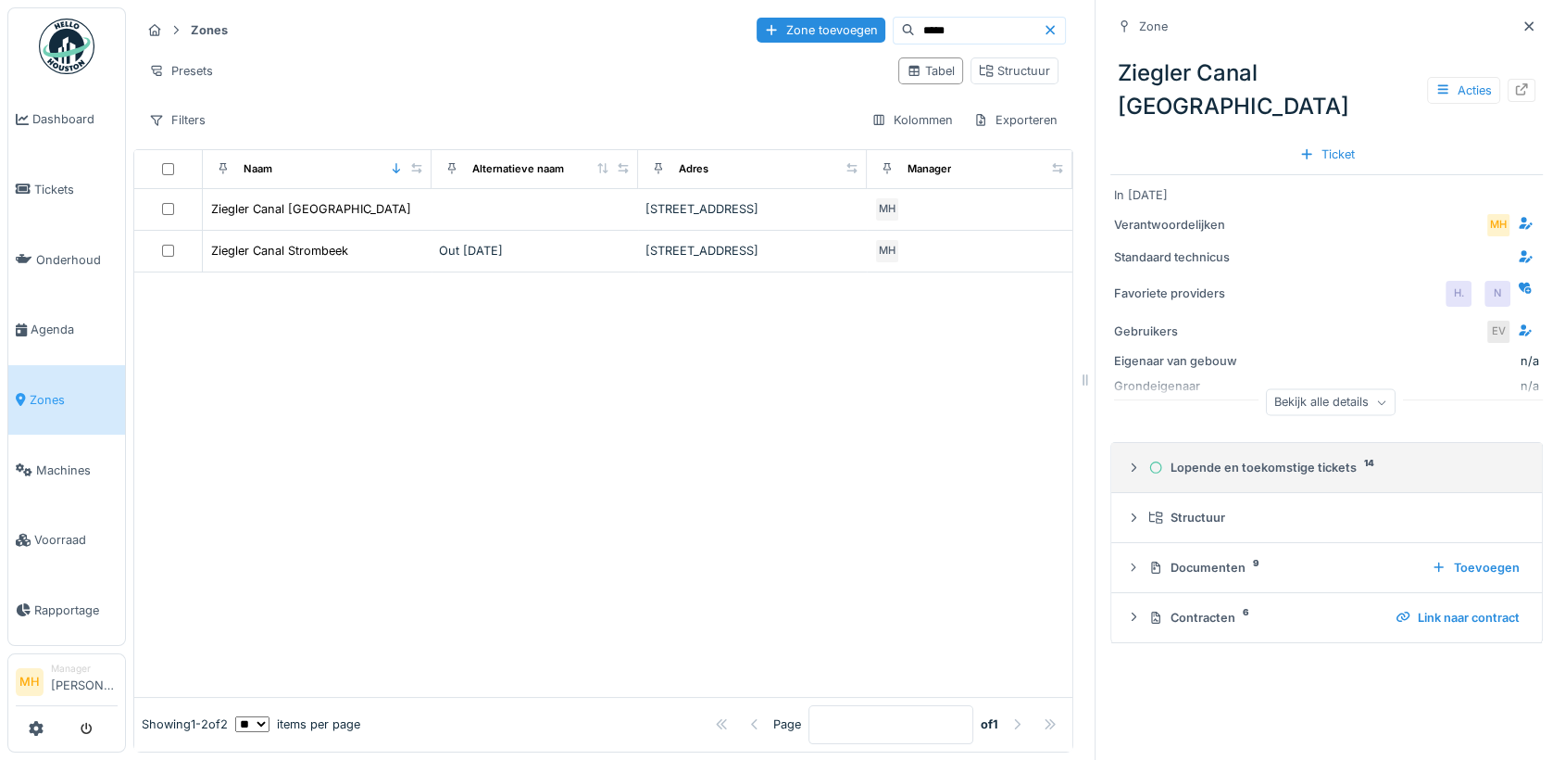
click at [1266, 459] on div "Lopende en toekomstige tickets 14" at bounding box center [1334, 468] width 371 height 18
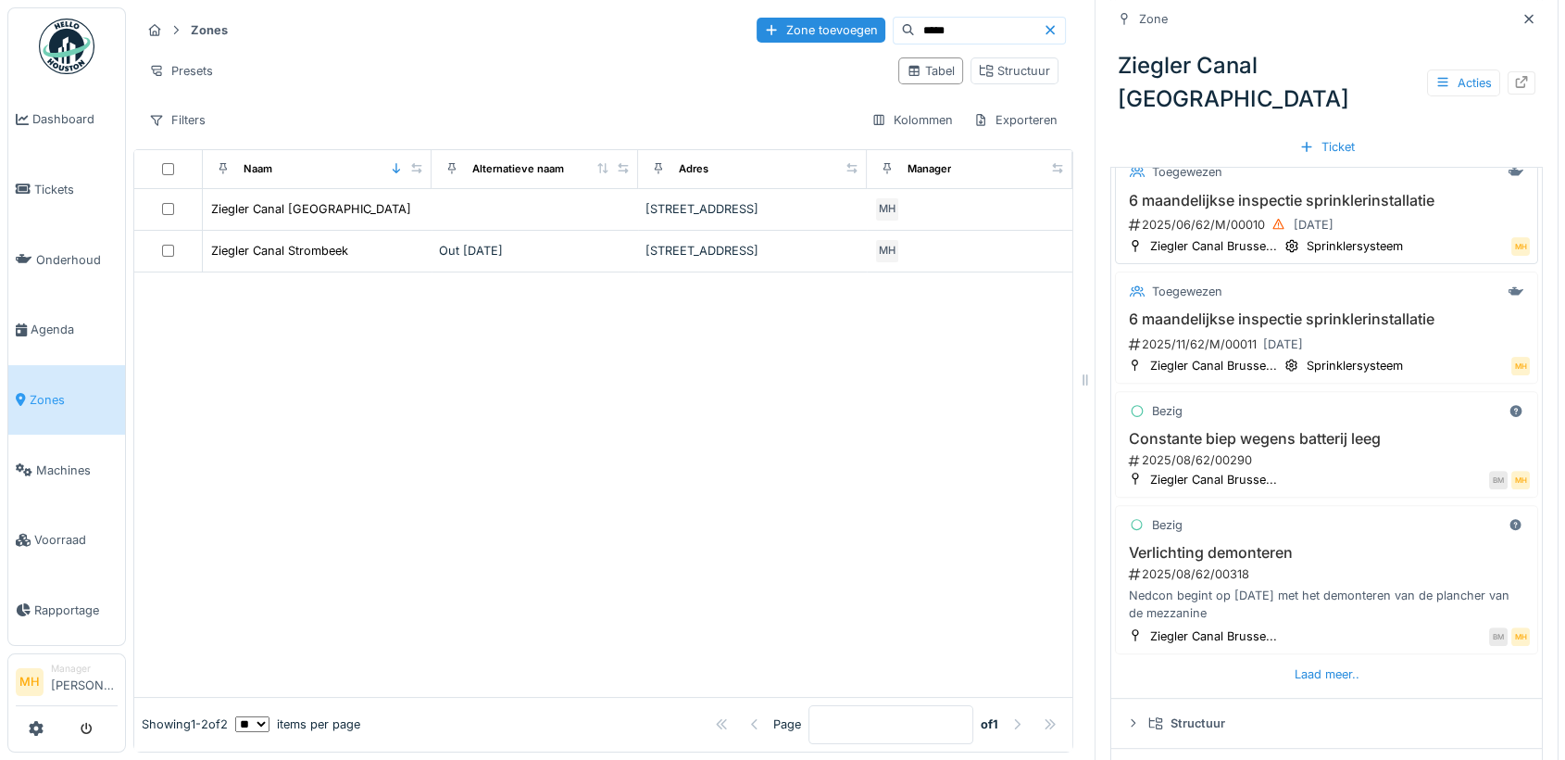
scroll to position [568, 0]
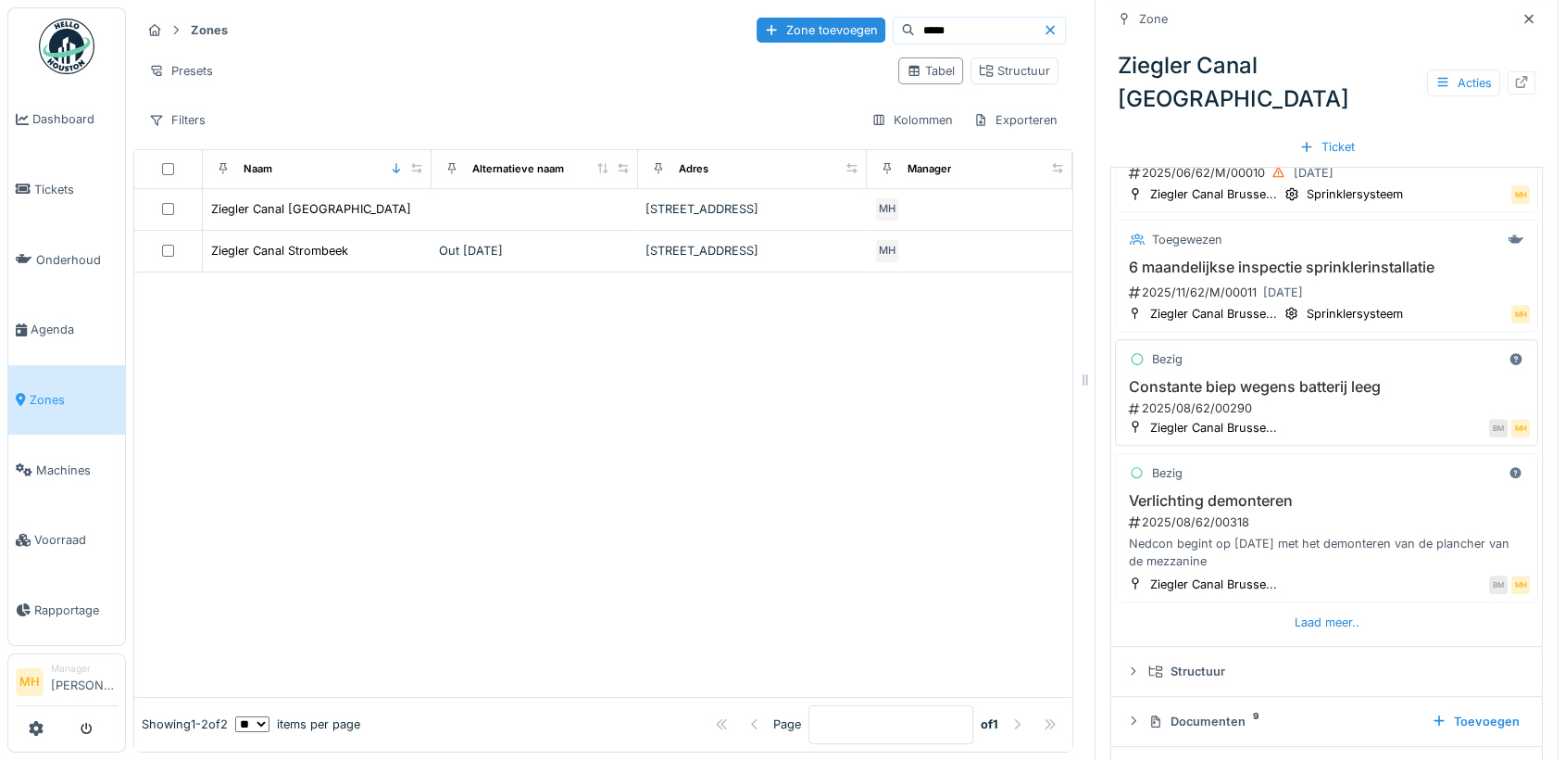
click at [1212, 378] on h3 "Constante biep wegens batterij leeg" at bounding box center [1327, 387] width 407 height 18
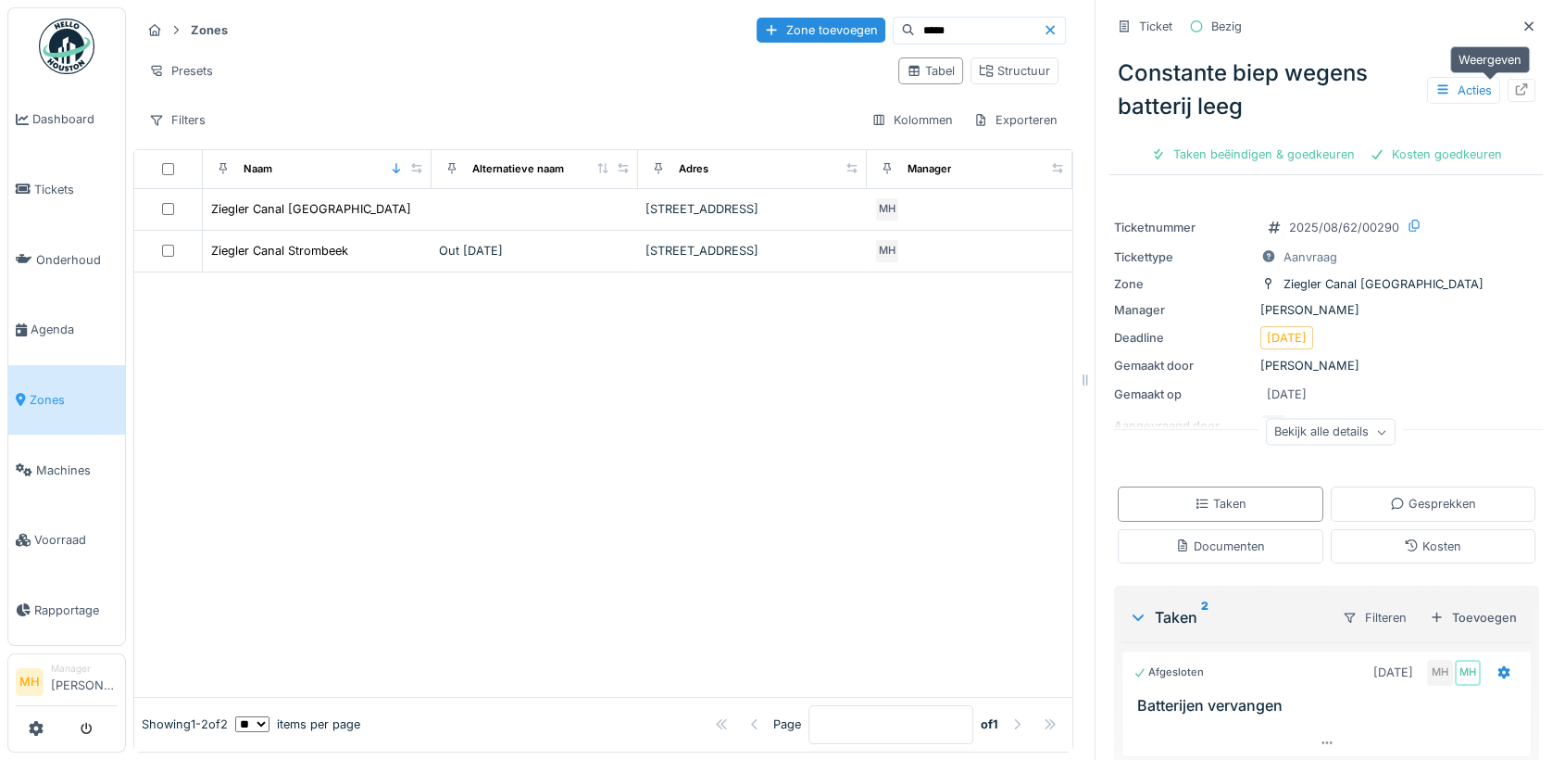
click at [1514, 83] on icon at bounding box center [1521, 89] width 15 height 12
click at [71, 662] on li "Manager Monique Hermans" at bounding box center [84, 681] width 67 height 40
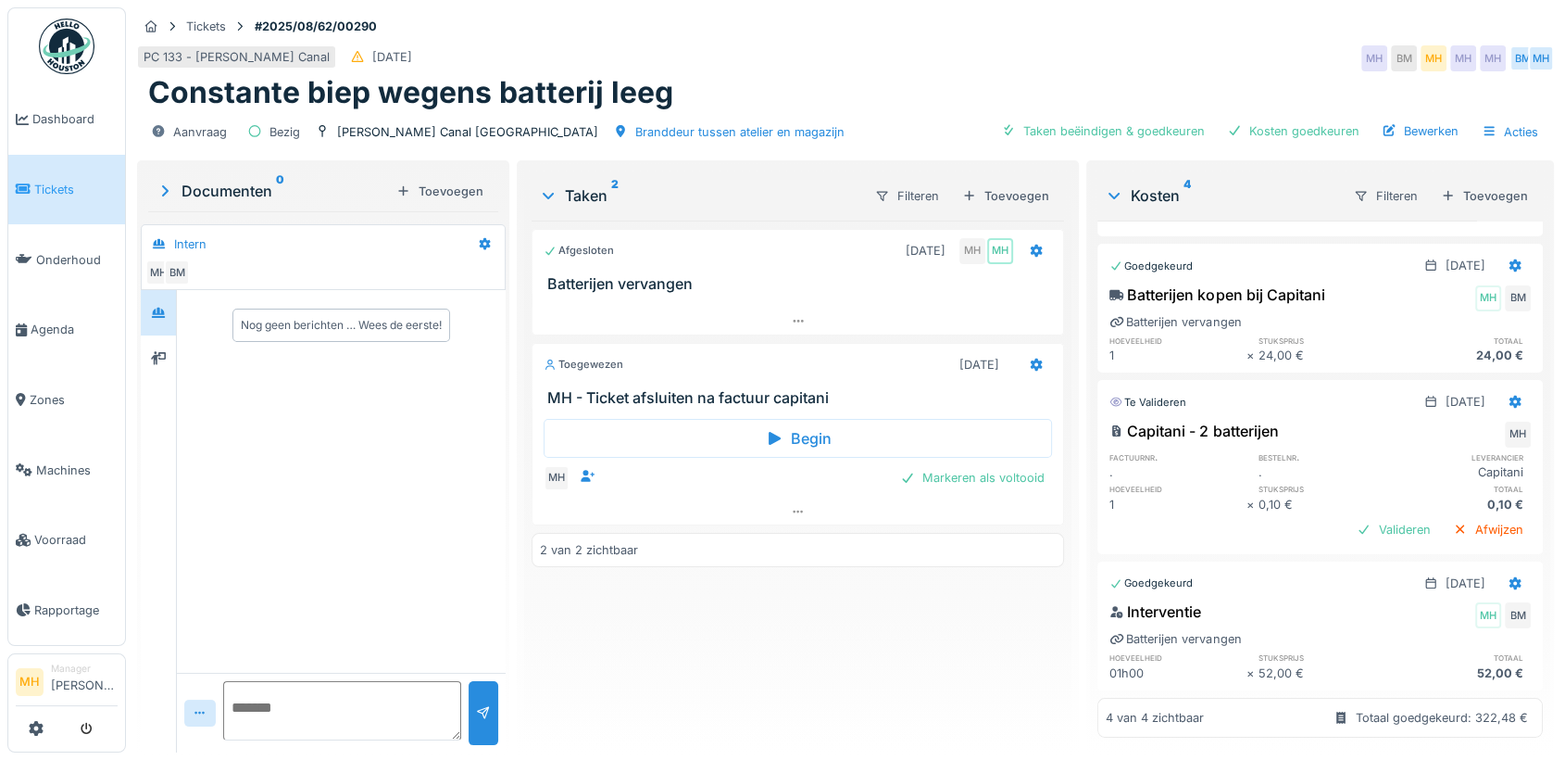
scroll to position [279, 0]
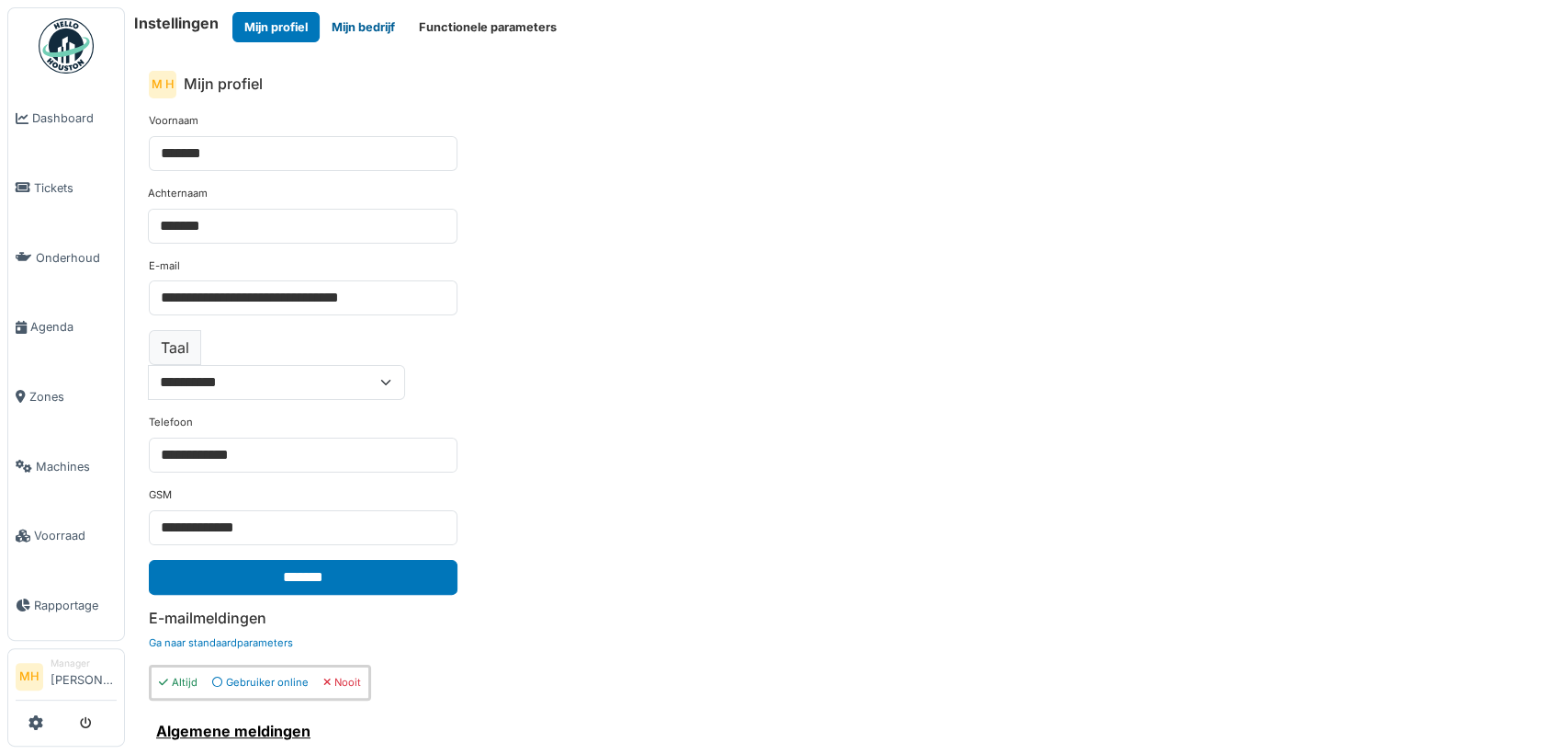
click at [378, 20] on button "Mijn bedrijf" at bounding box center [363, 27] width 87 height 31
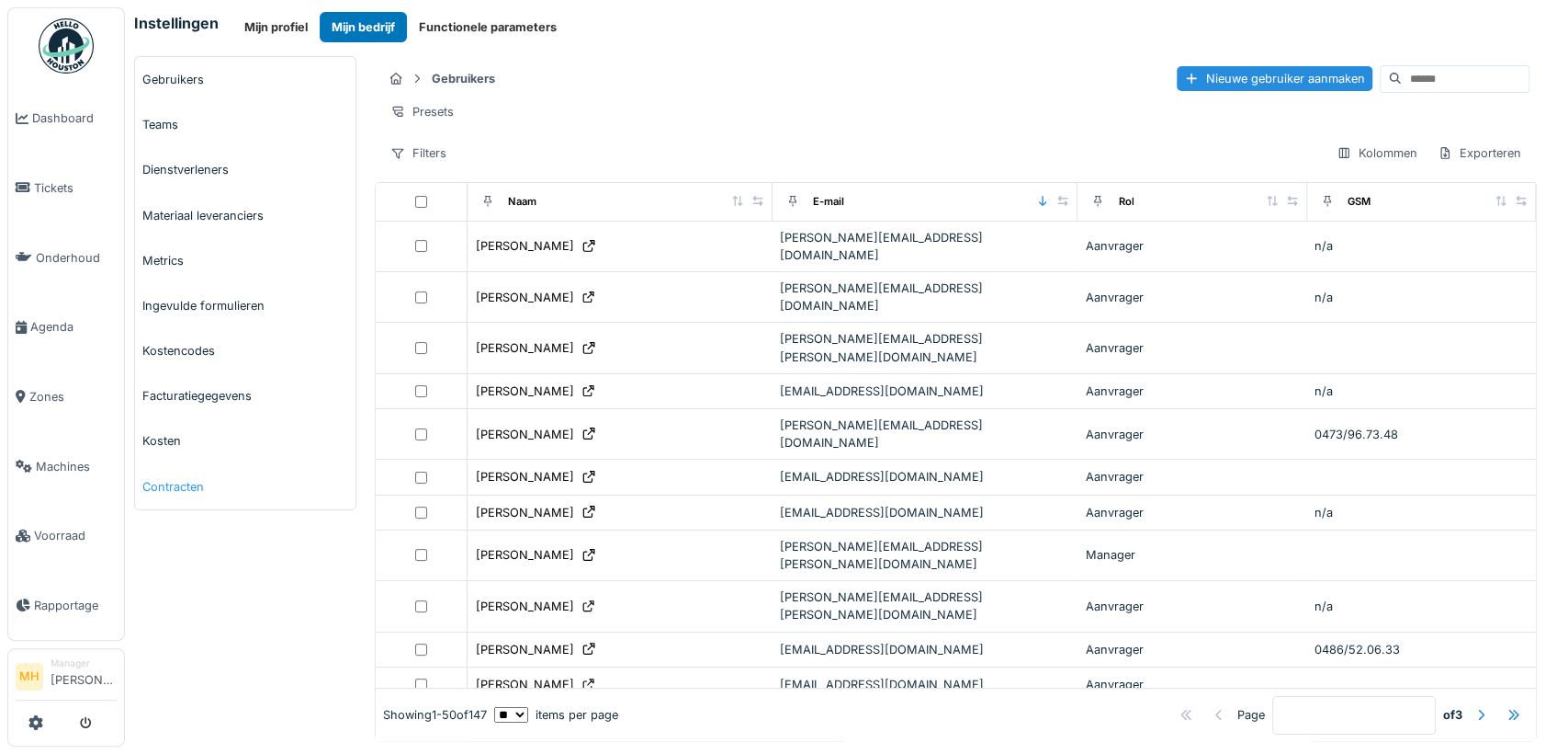
click at [183, 486] on link "Contracten" at bounding box center [245, 486] width 220 height 45
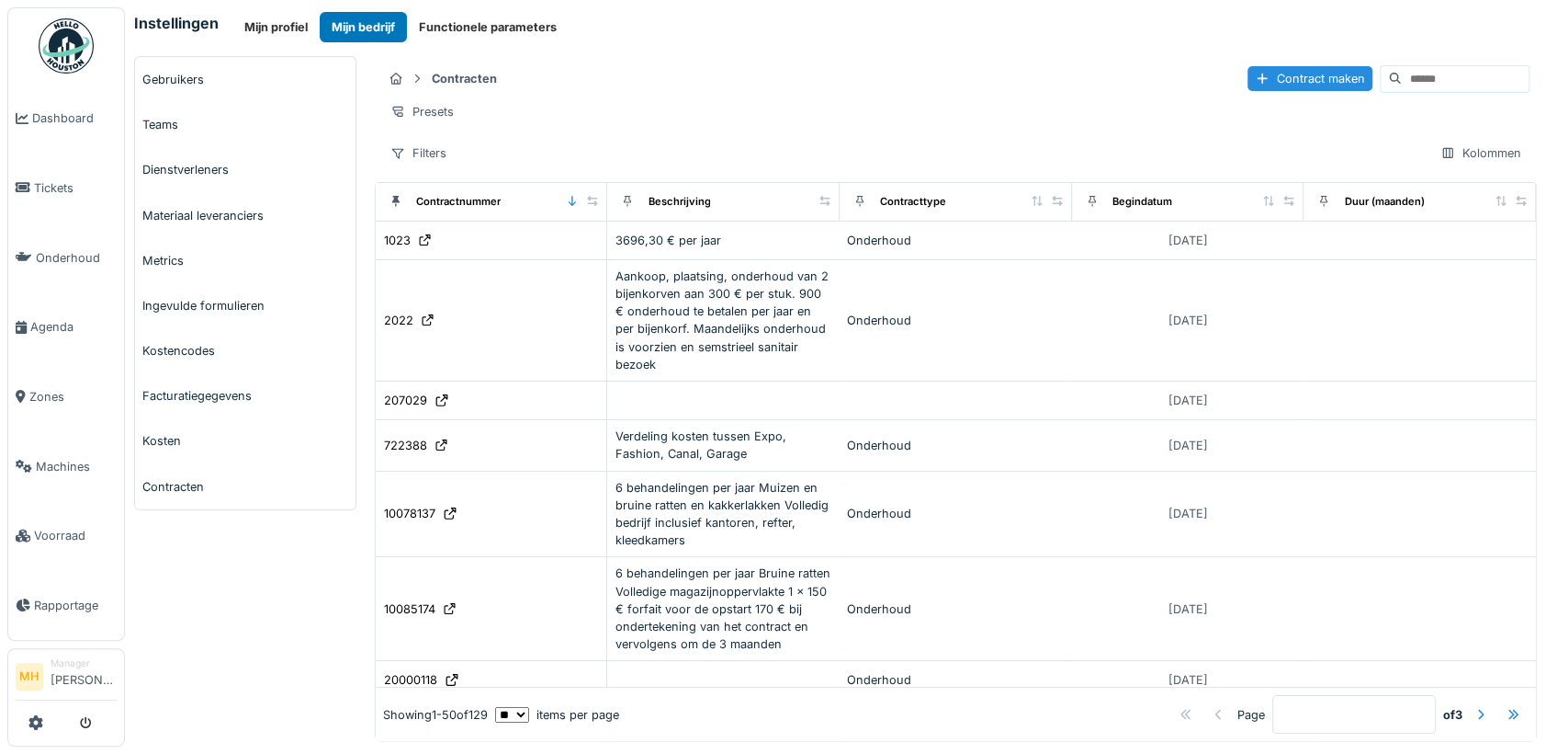
drag, startPoint x: 1387, startPoint y: 78, endPoint x: 1396, endPoint y: 82, distance: 9.8
click at [1401, 78] on input at bounding box center [1465, 79] width 127 height 26
type input "********"
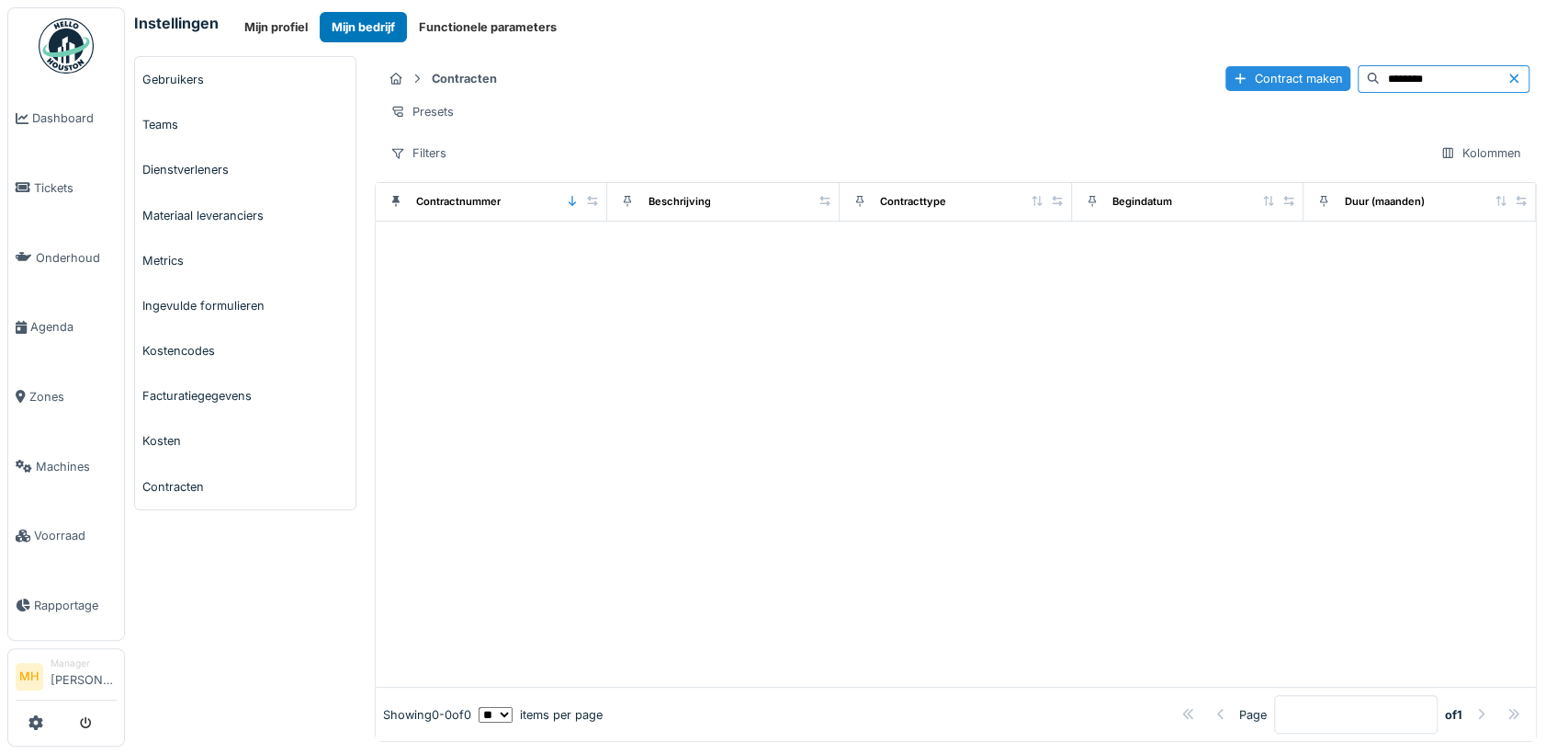
scroll to position [15, 0]
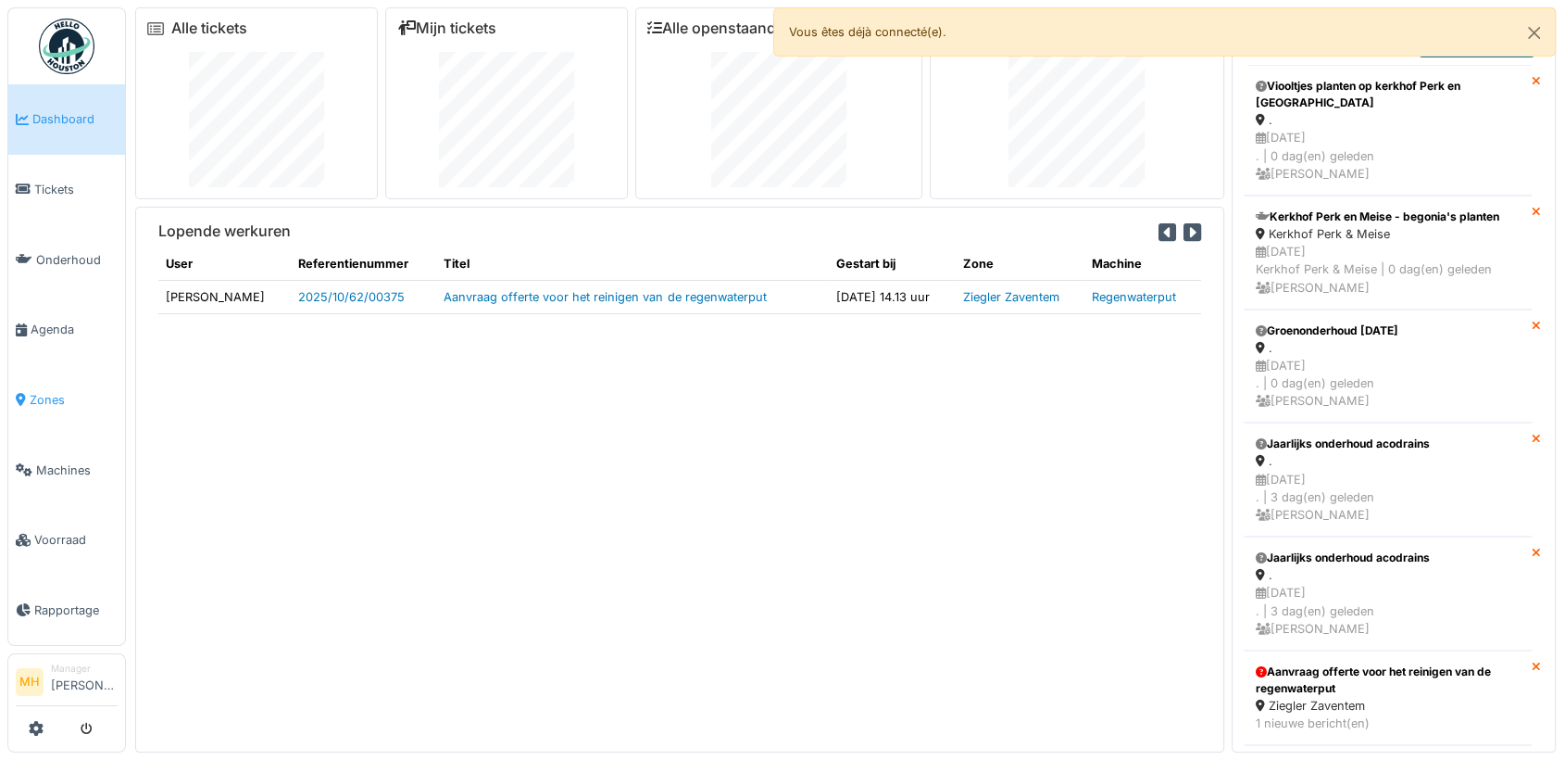
click at [38, 391] on span "Zones" at bounding box center [74, 400] width 88 height 18
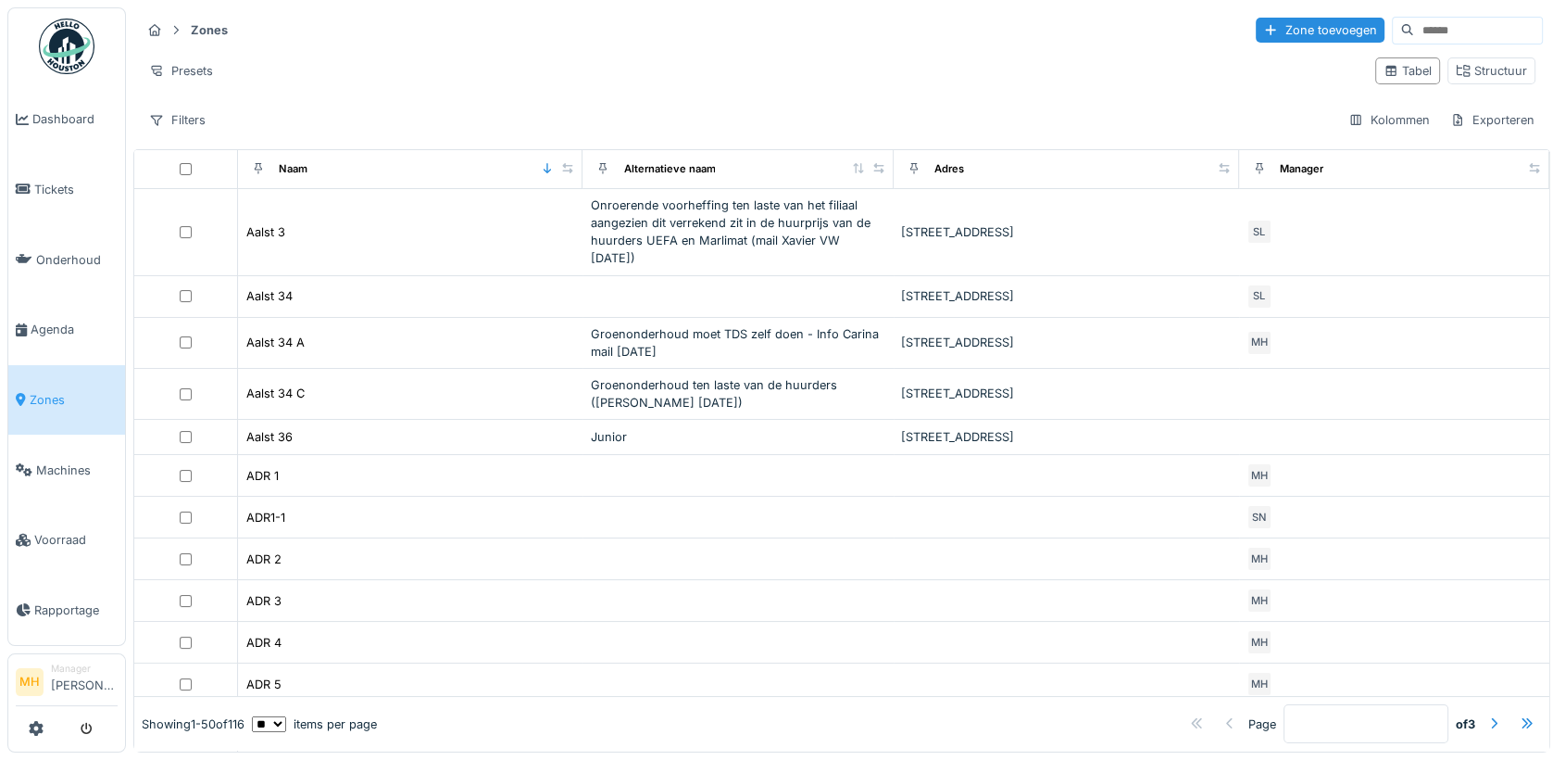
click at [1414, 24] on input at bounding box center [1478, 31] width 128 height 26
type input "*******"
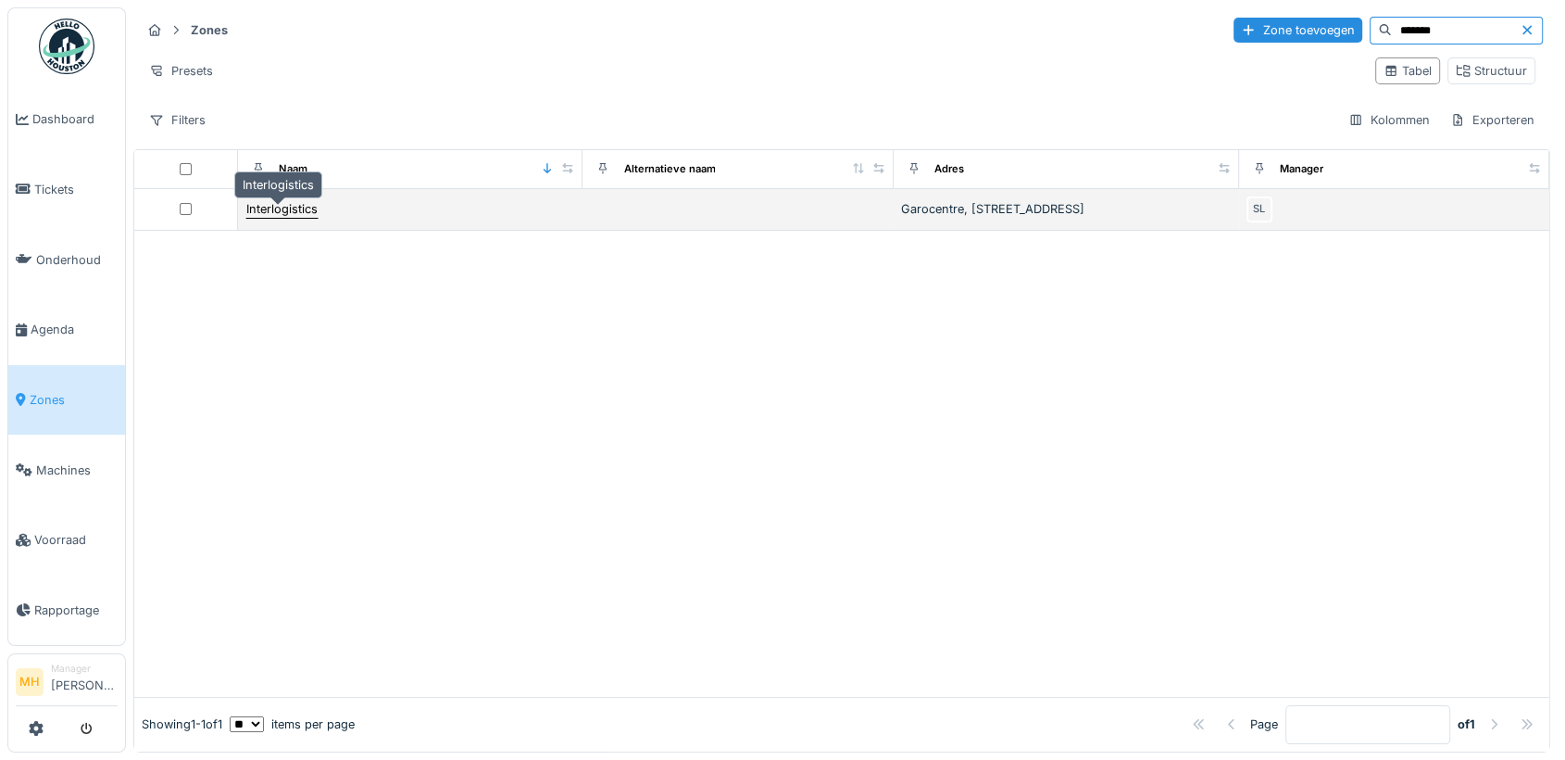
click at [274, 218] on div "Interlogistics" at bounding box center [281, 209] width 71 height 18
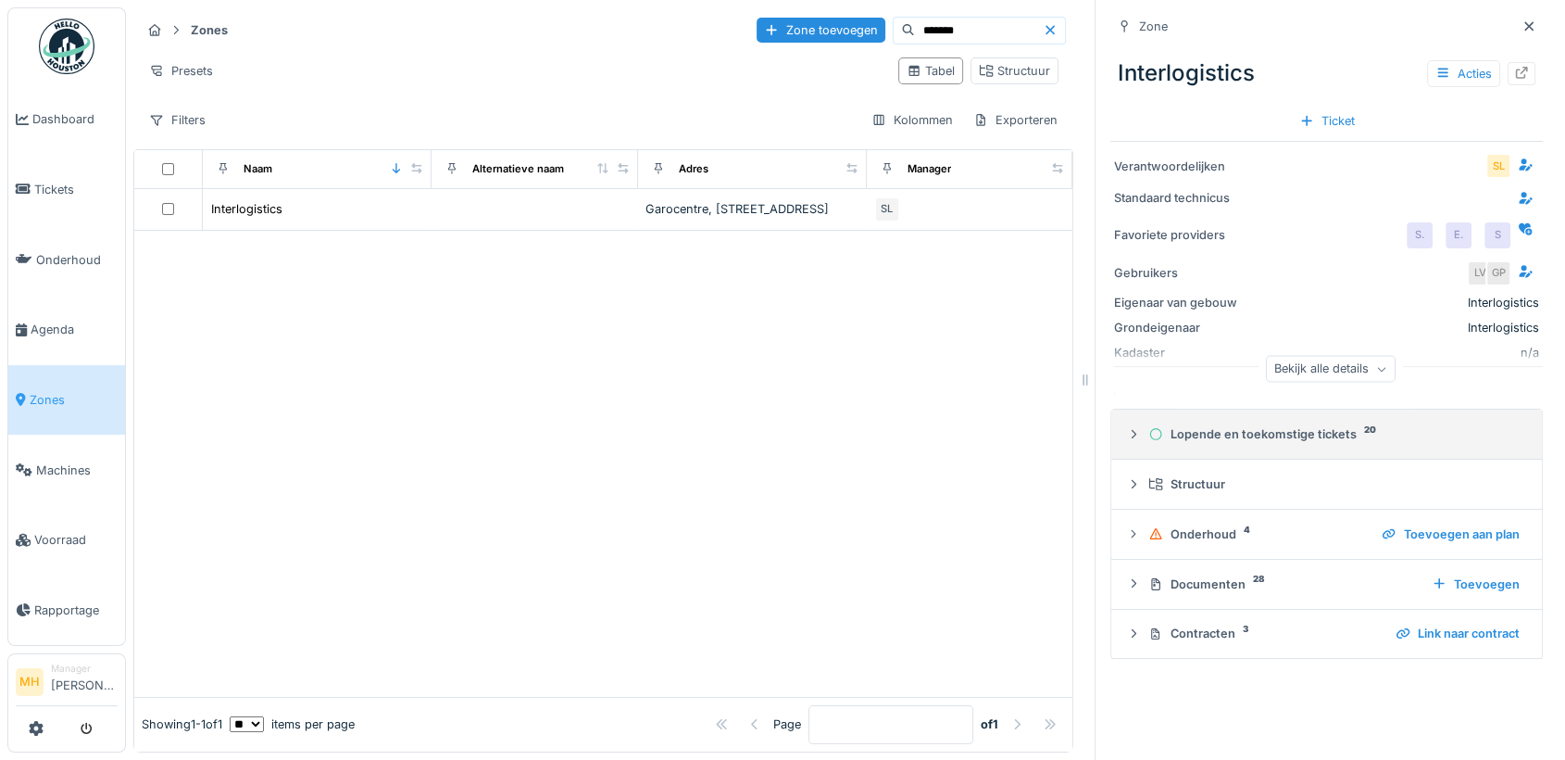
click at [1305, 433] on div "Lopende en toekomstige tickets 20" at bounding box center [1334, 434] width 371 height 18
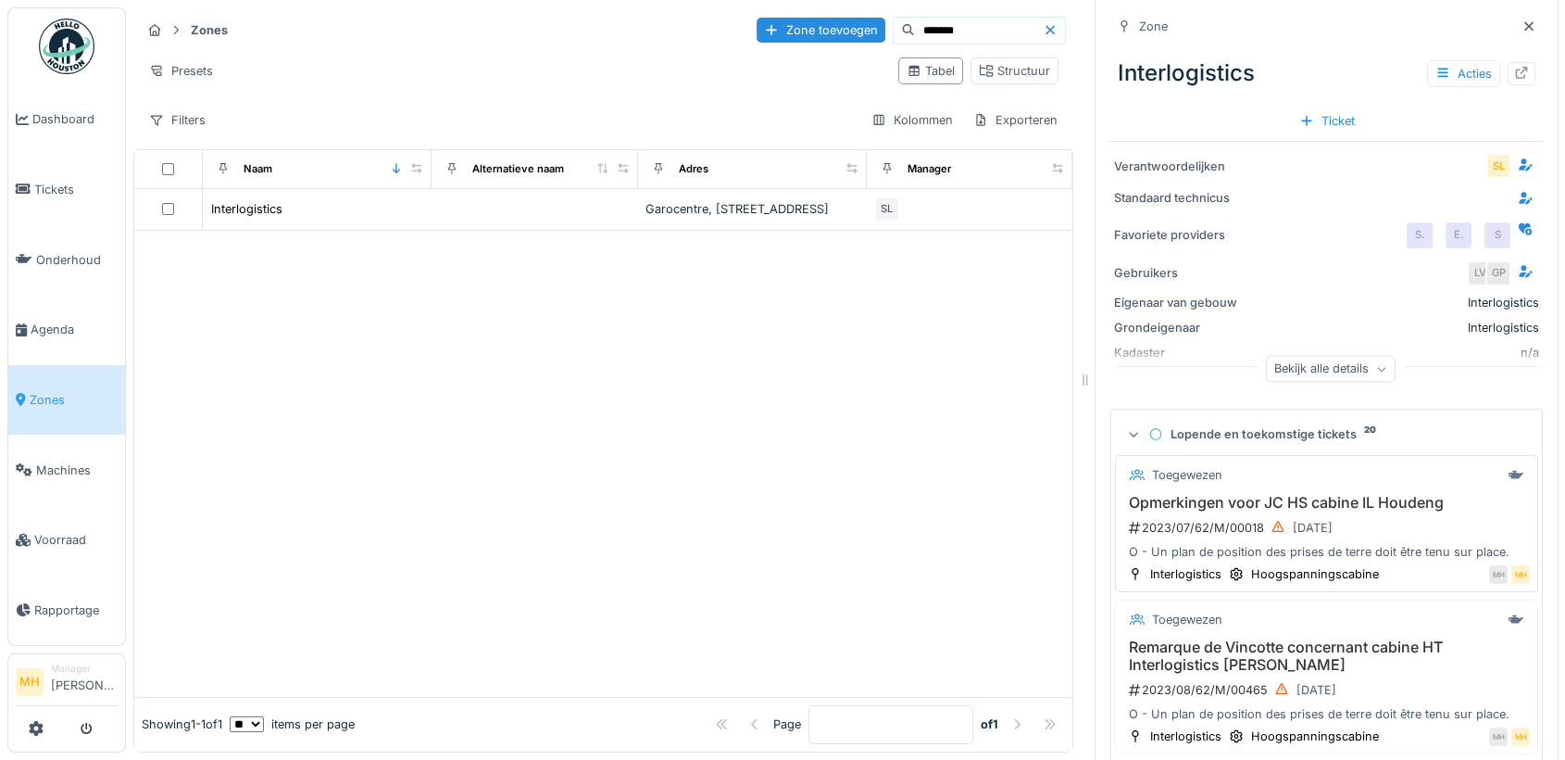
click at [1247, 506] on h3 "Opmerkingen voor JC HS cabine IL Houdeng" at bounding box center [1327, 503] width 407 height 18
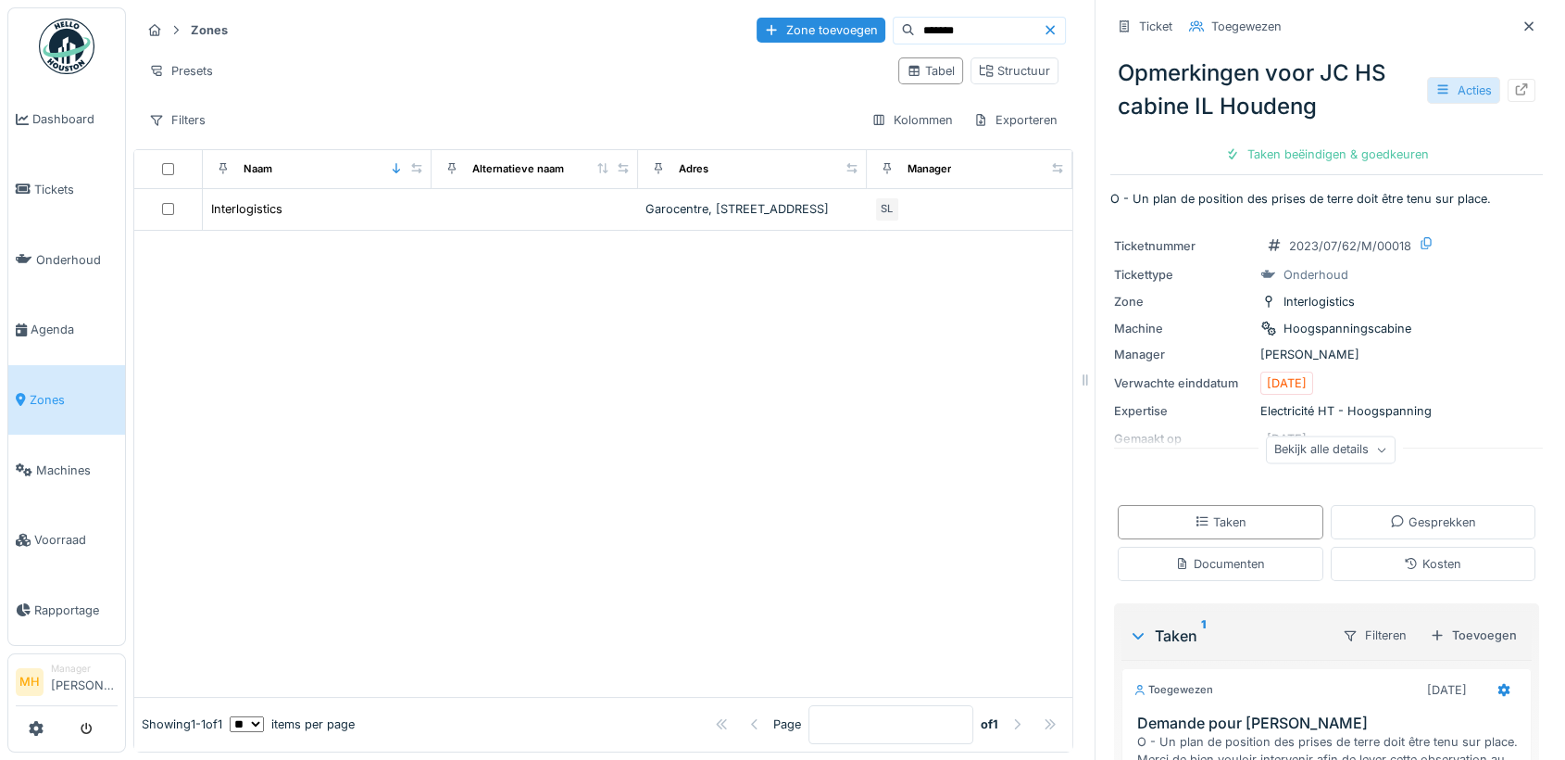
click at [1444, 85] on div "Acties" at bounding box center [1463, 90] width 73 height 27
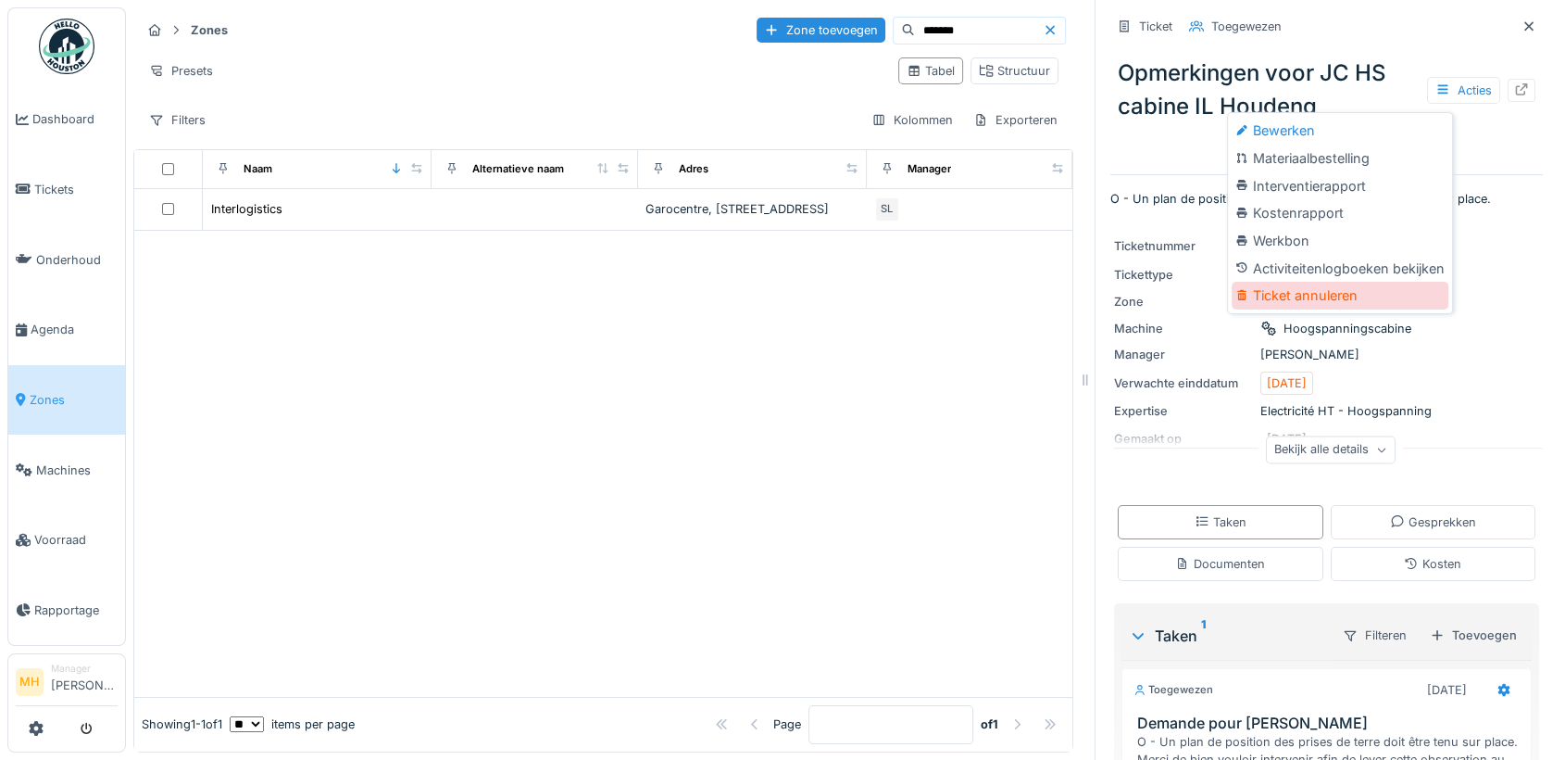
click at [1335, 299] on div "Ticket annuleren" at bounding box center [1340, 296] width 217 height 28
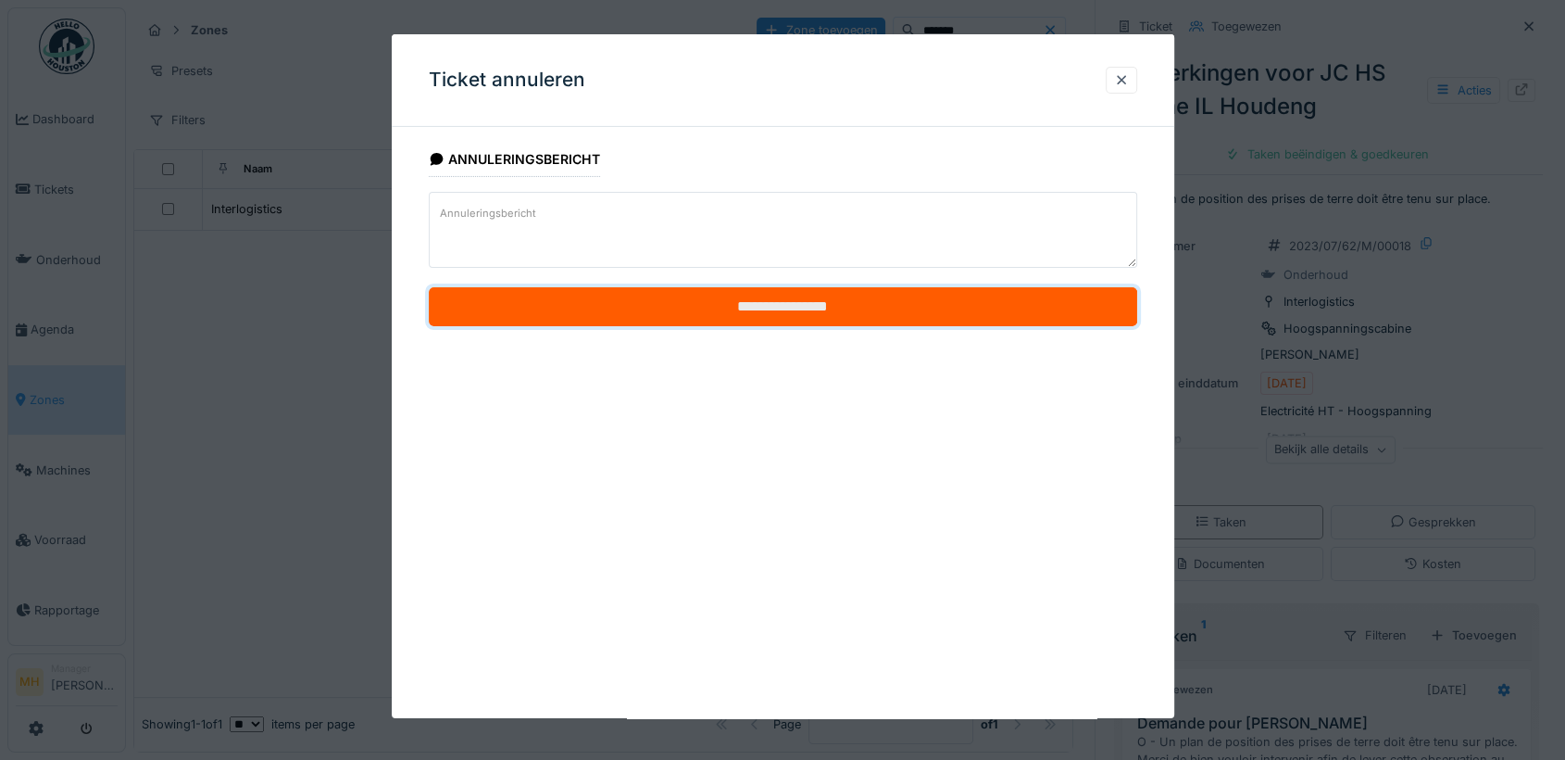
click at [785, 296] on input "**********" at bounding box center [783, 306] width 709 height 39
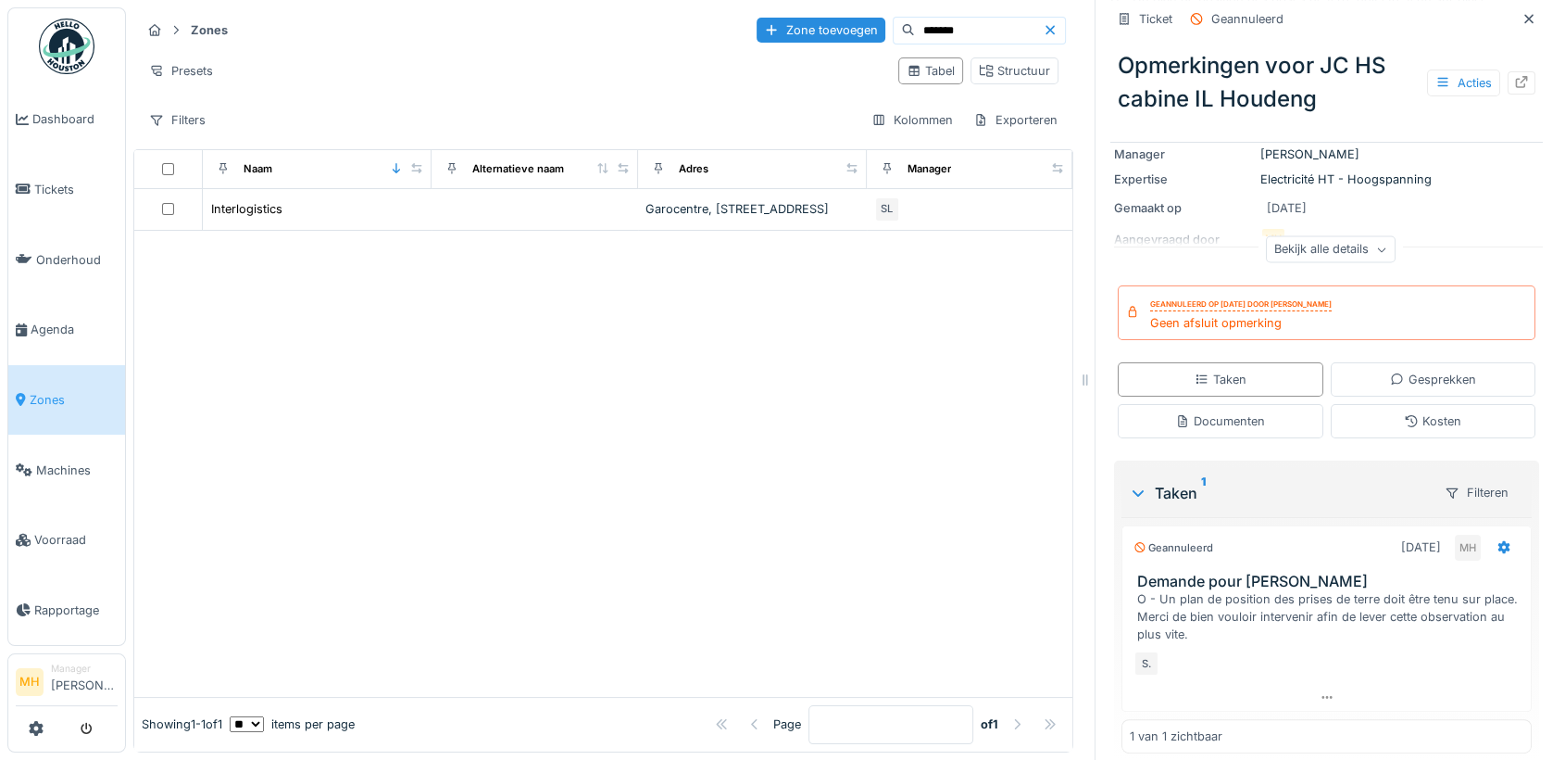
scroll to position [193, 0]
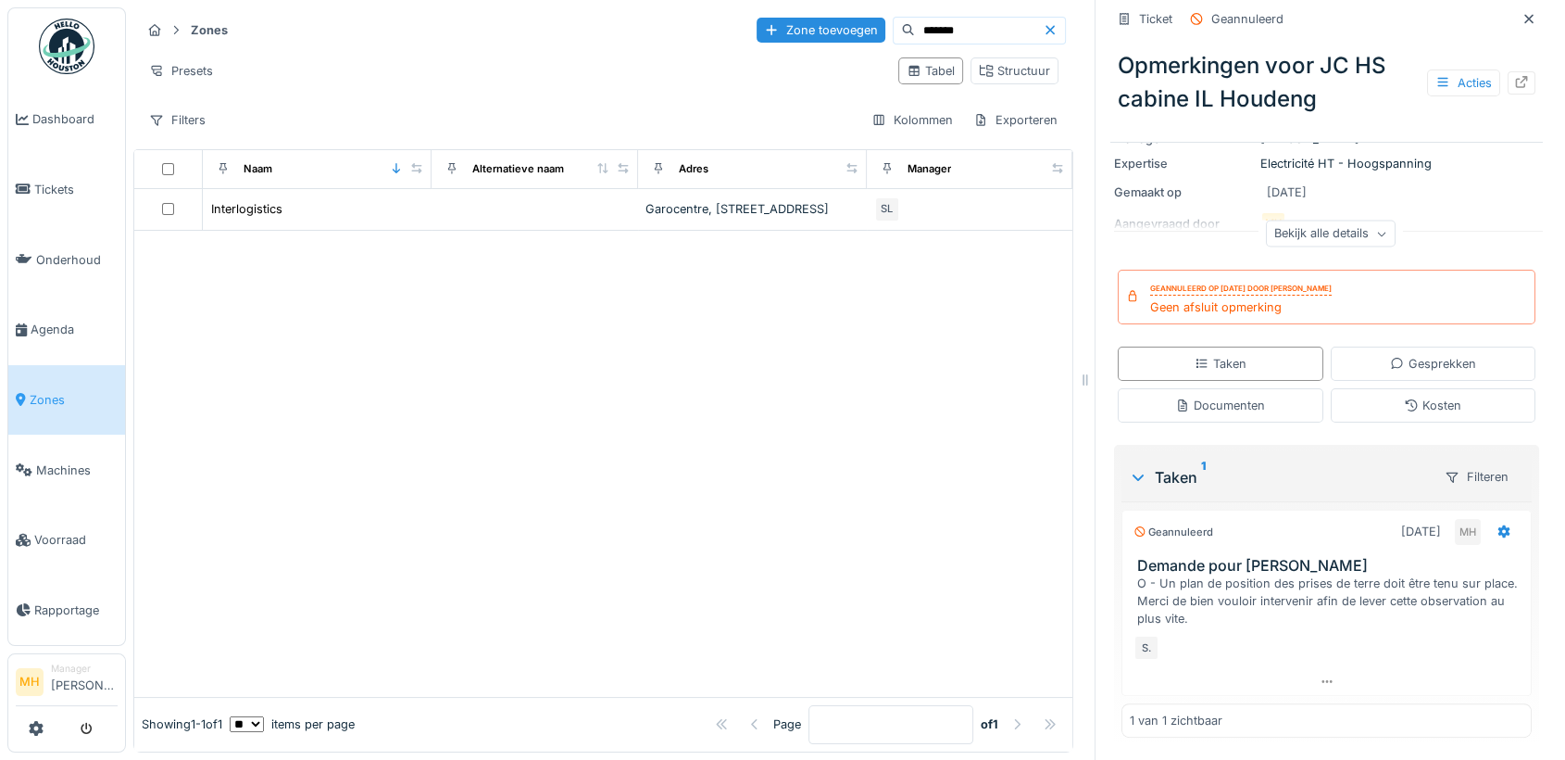
click at [1273, 564] on h3 "Demande pour M. Guillaume Tack" at bounding box center [1330, 566] width 386 height 18
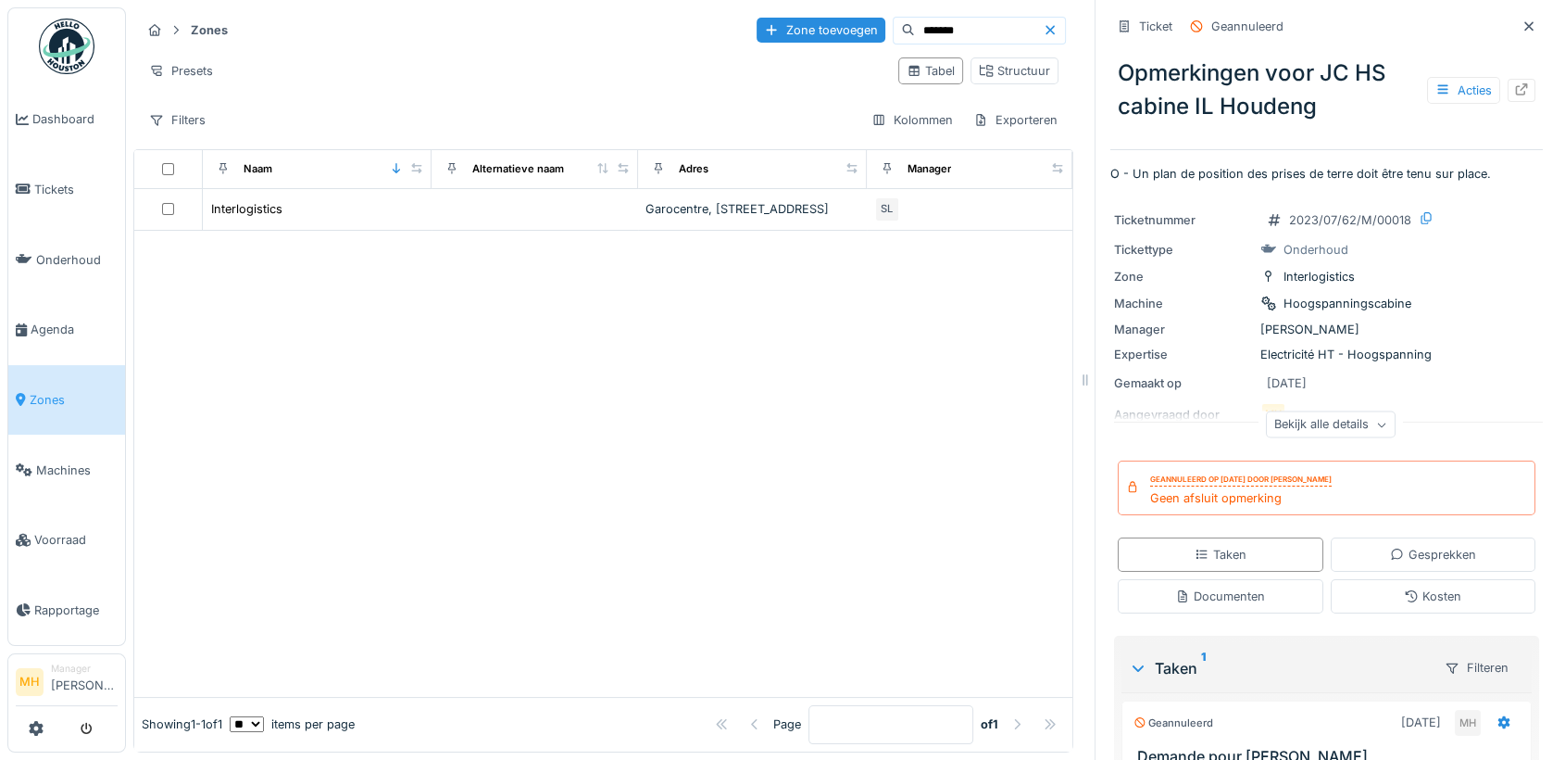
scroll to position [0, 0]
click at [1144, 29] on div "Ticket" at bounding box center [1155, 27] width 33 height 18
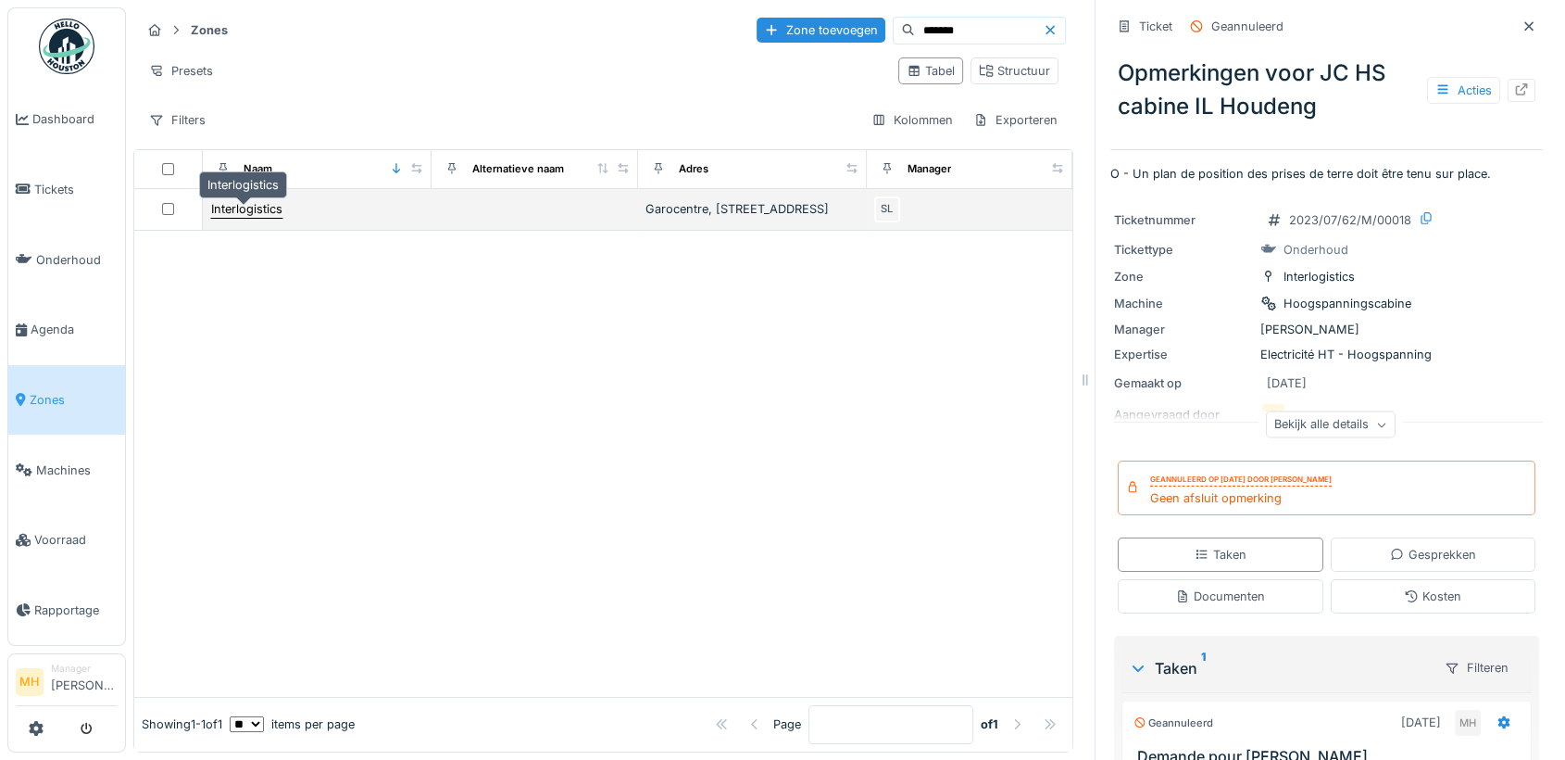
click at [253, 207] on div "Interlogistics" at bounding box center [246, 209] width 71 height 18
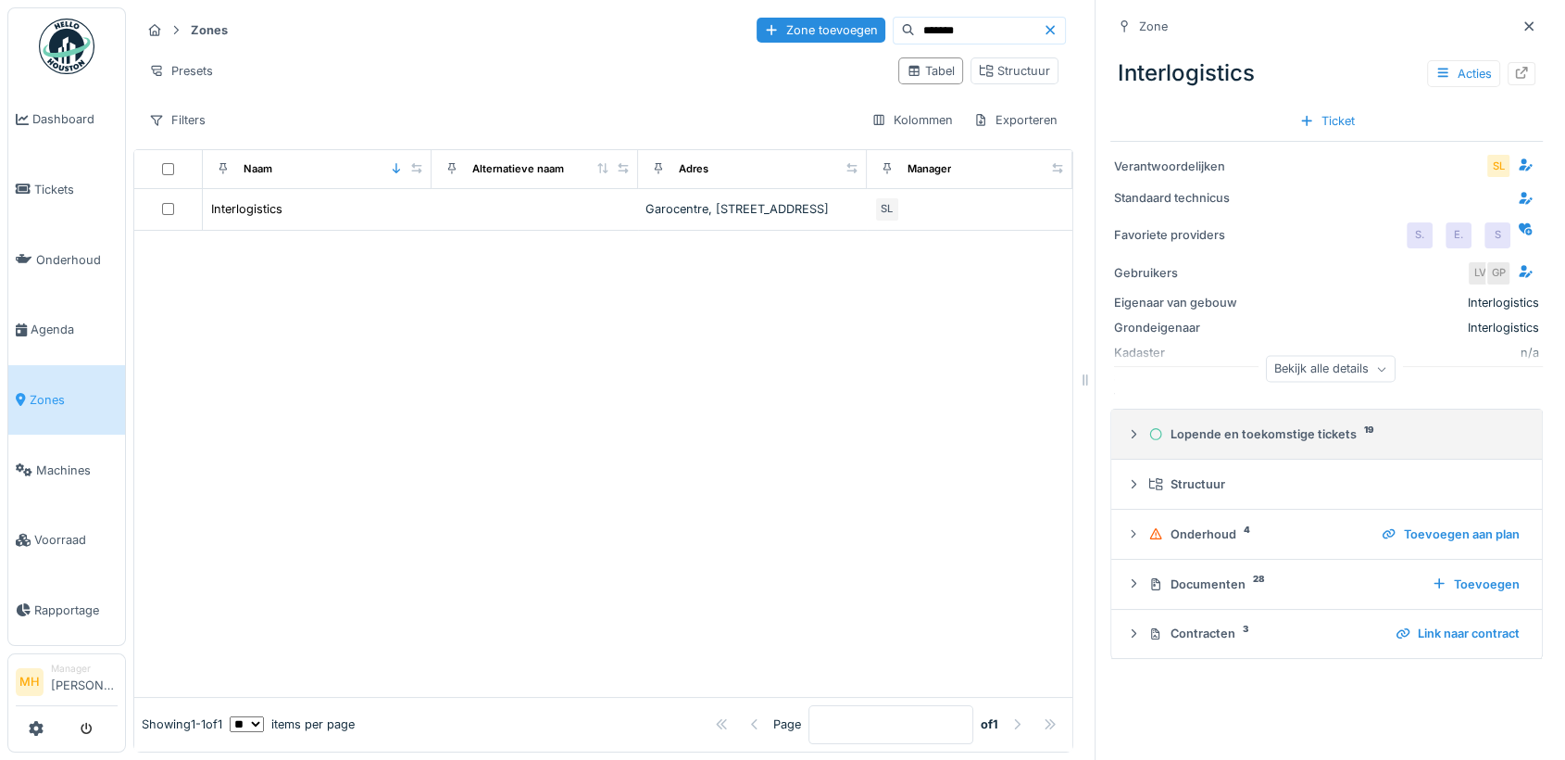
click at [1229, 439] on div "Lopende en toekomstige tickets 19" at bounding box center [1334, 434] width 371 height 18
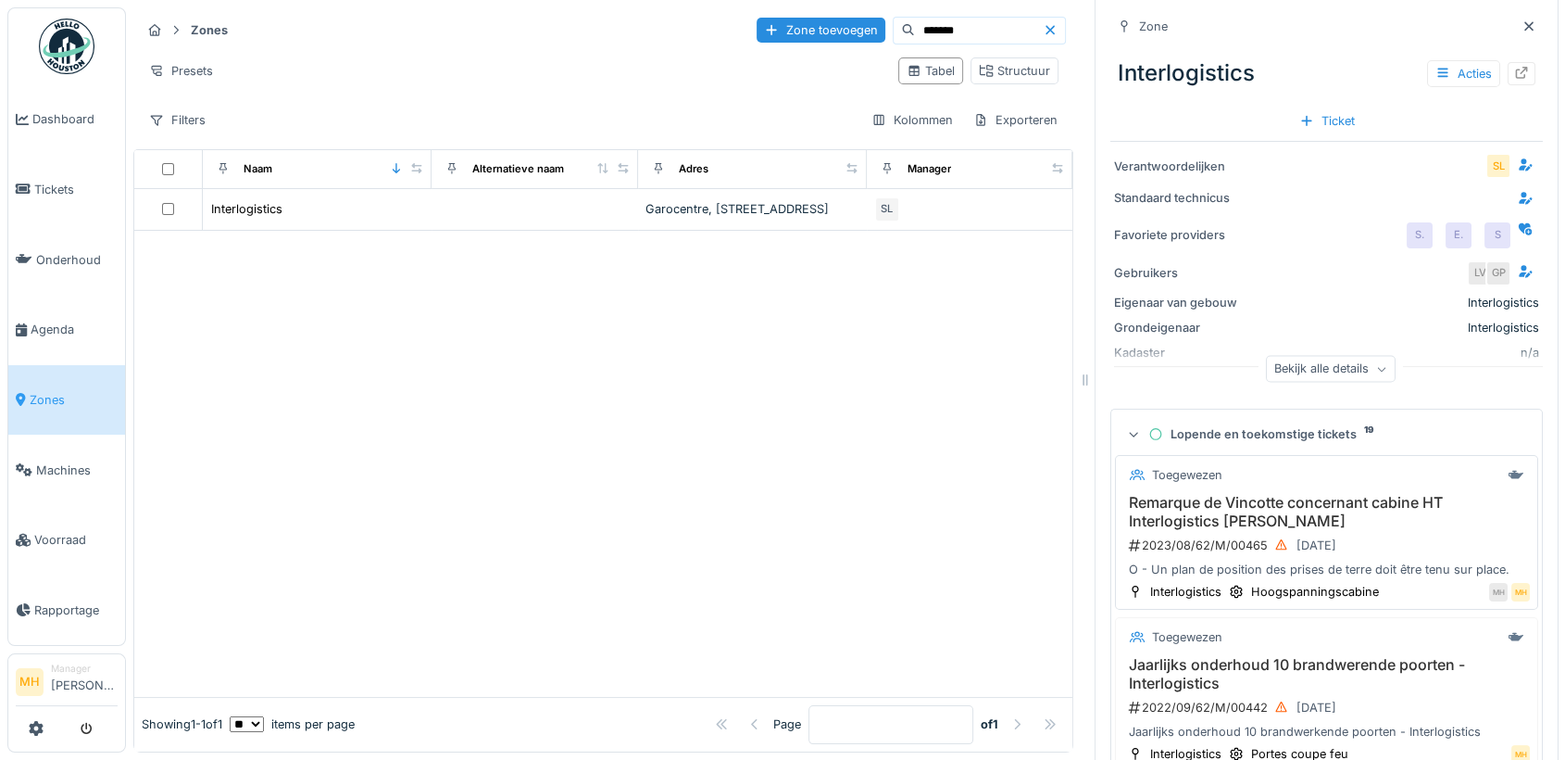
click at [1297, 506] on h3 "Remarque de Vincotte concernant cabine HT Interlogistics Houdeng" at bounding box center [1327, 511] width 407 height 35
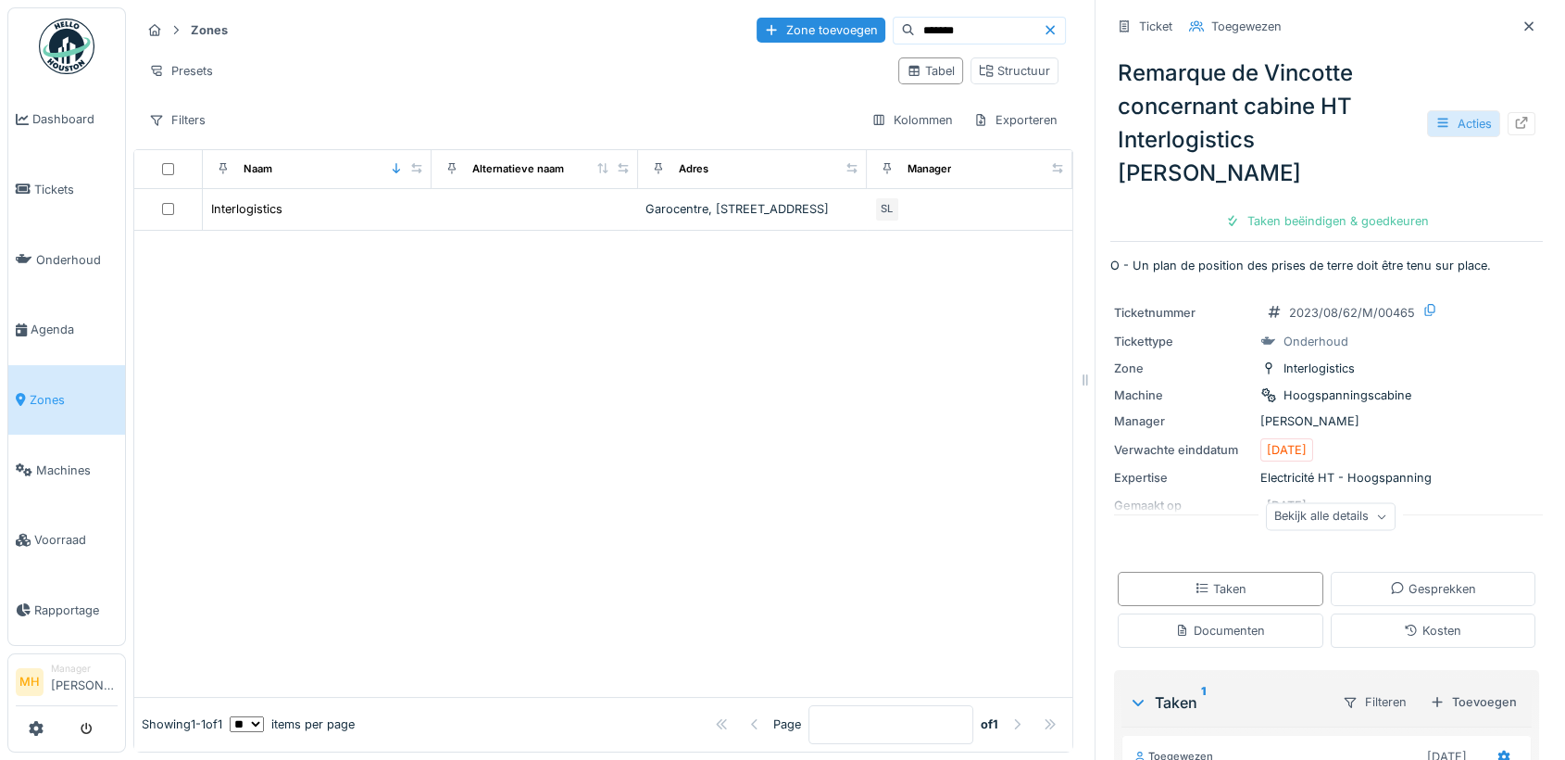
click at [1435, 110] on div "Acties" at bounding box center [1463, 123] width 73 height 27
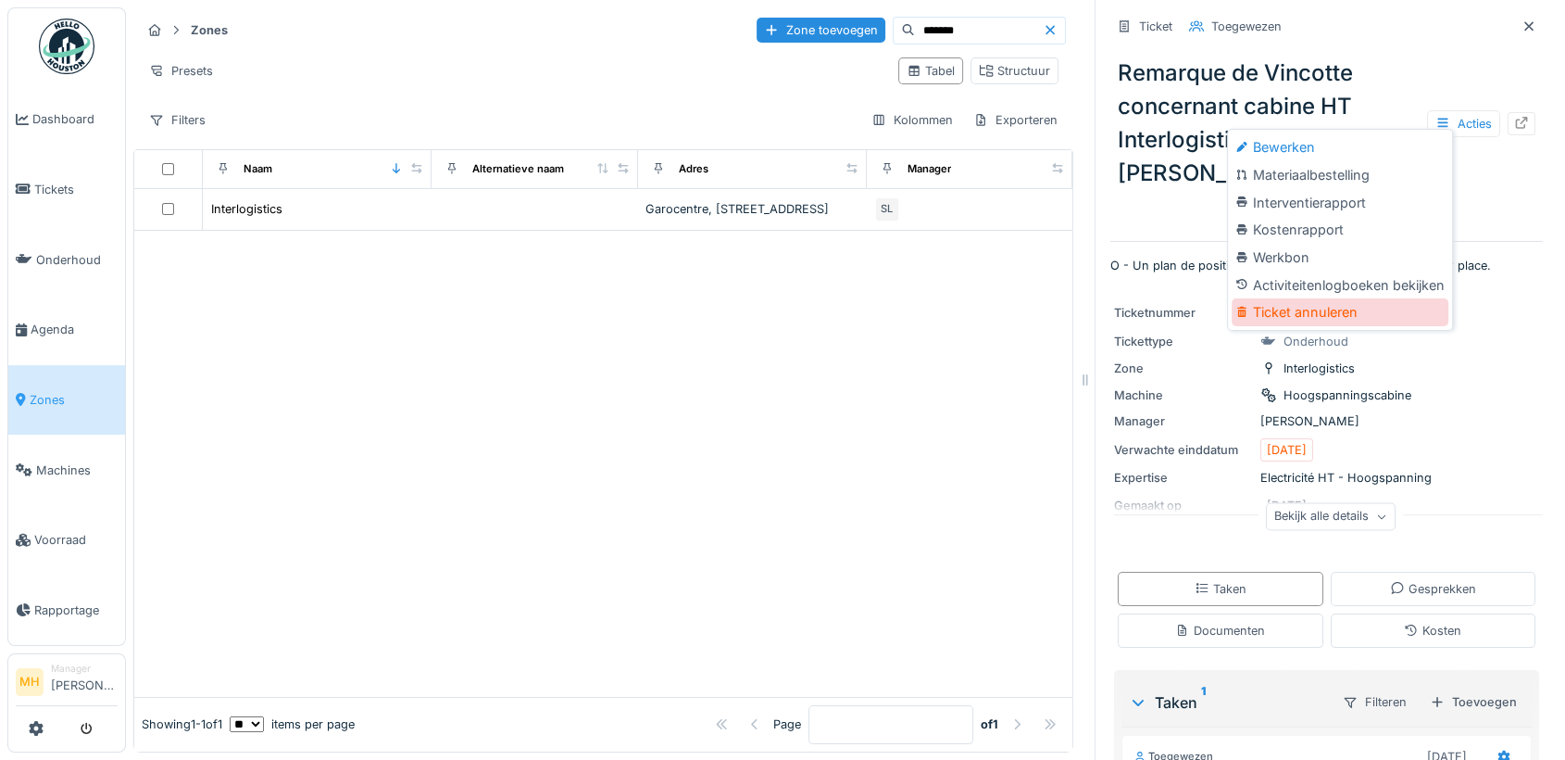
click at [1318, 320] on div "Ticket annuleren" at bounding box center [1340, 312] width 217 height 28
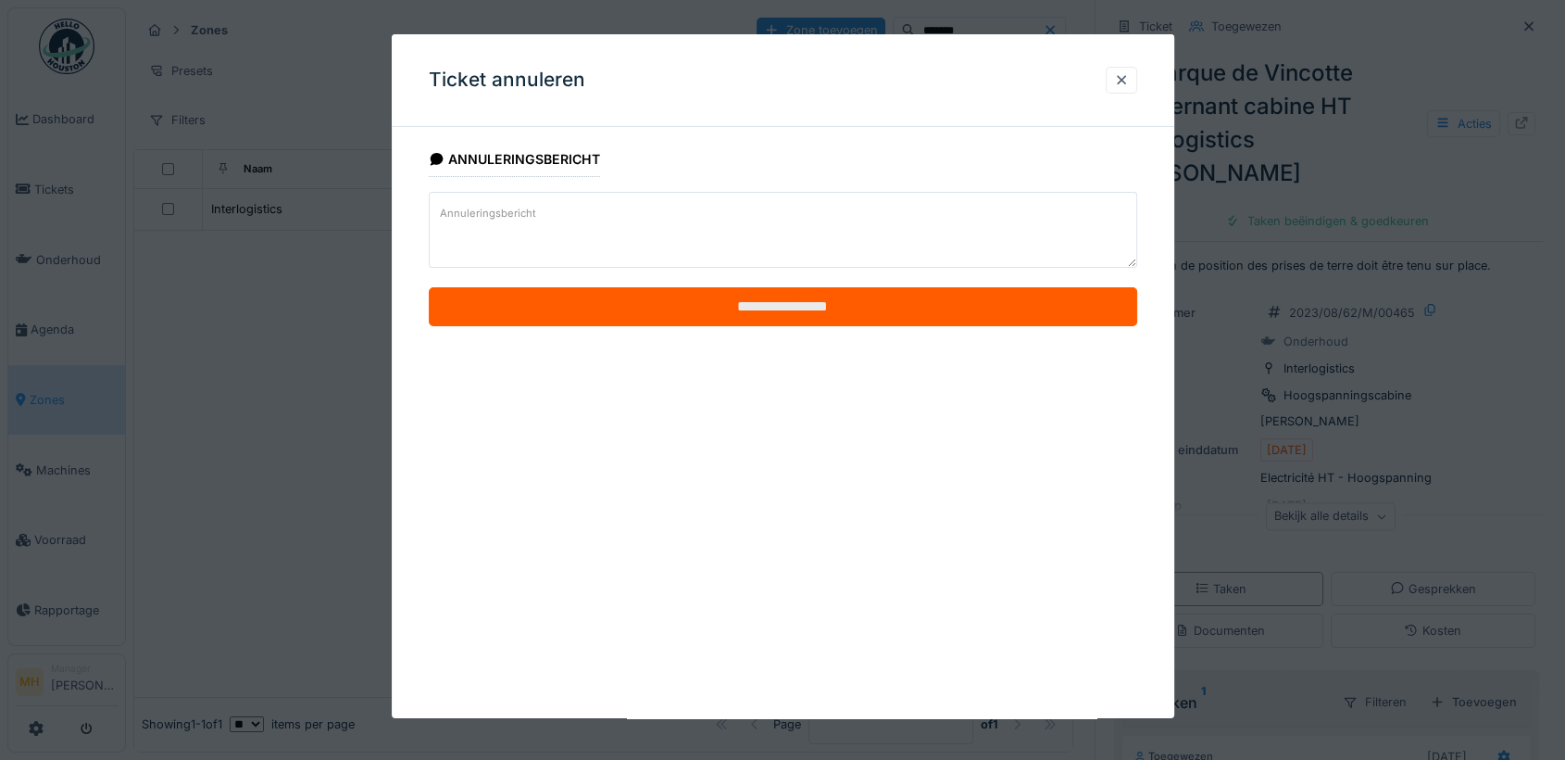
click at [844, 303] on input "**********" at bounding box center [783, 306] width 709 height 39
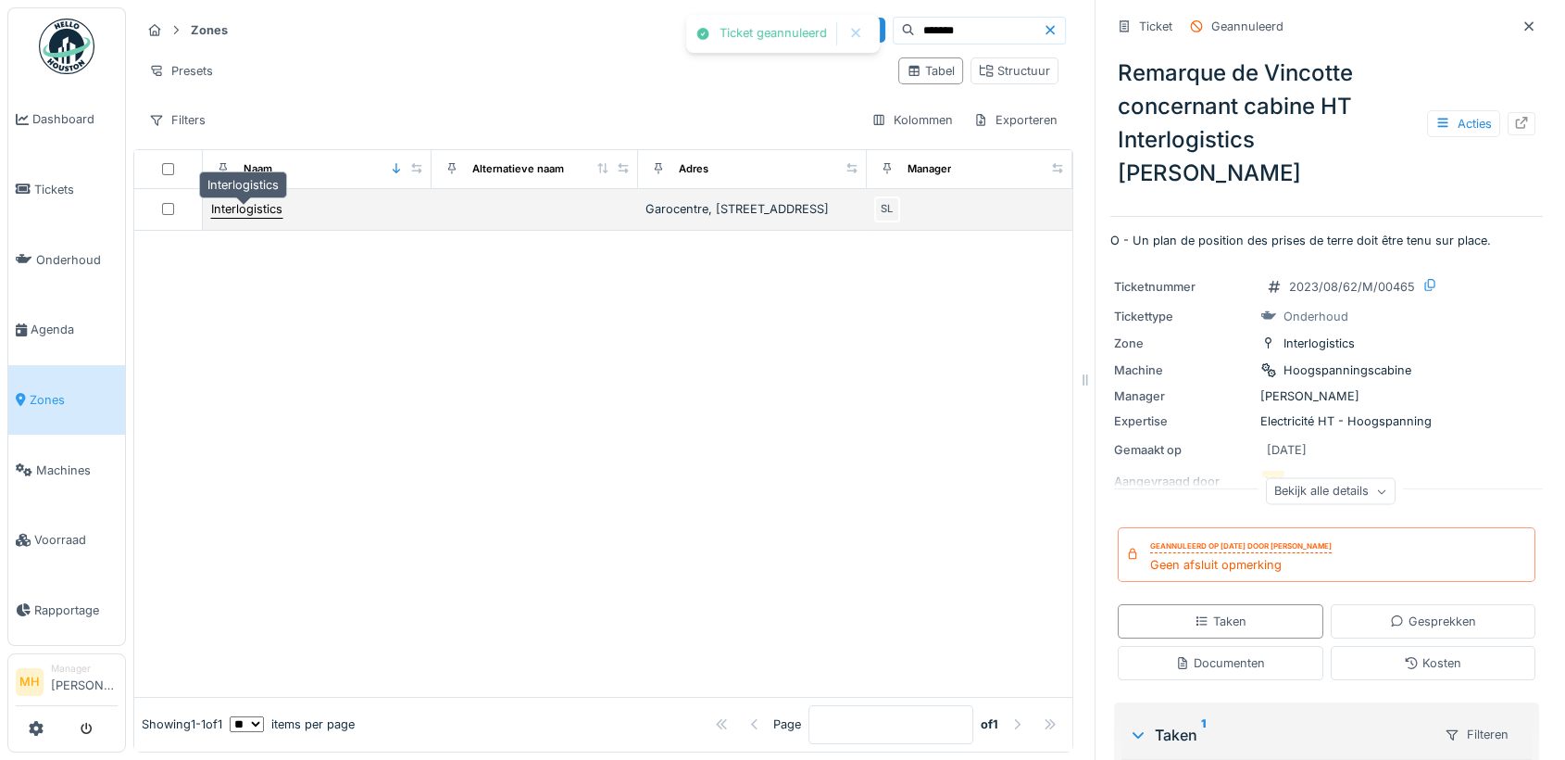
click at [236, 206] on div "Interlogistics" at bounding box center [246, 209] width 71 height 18
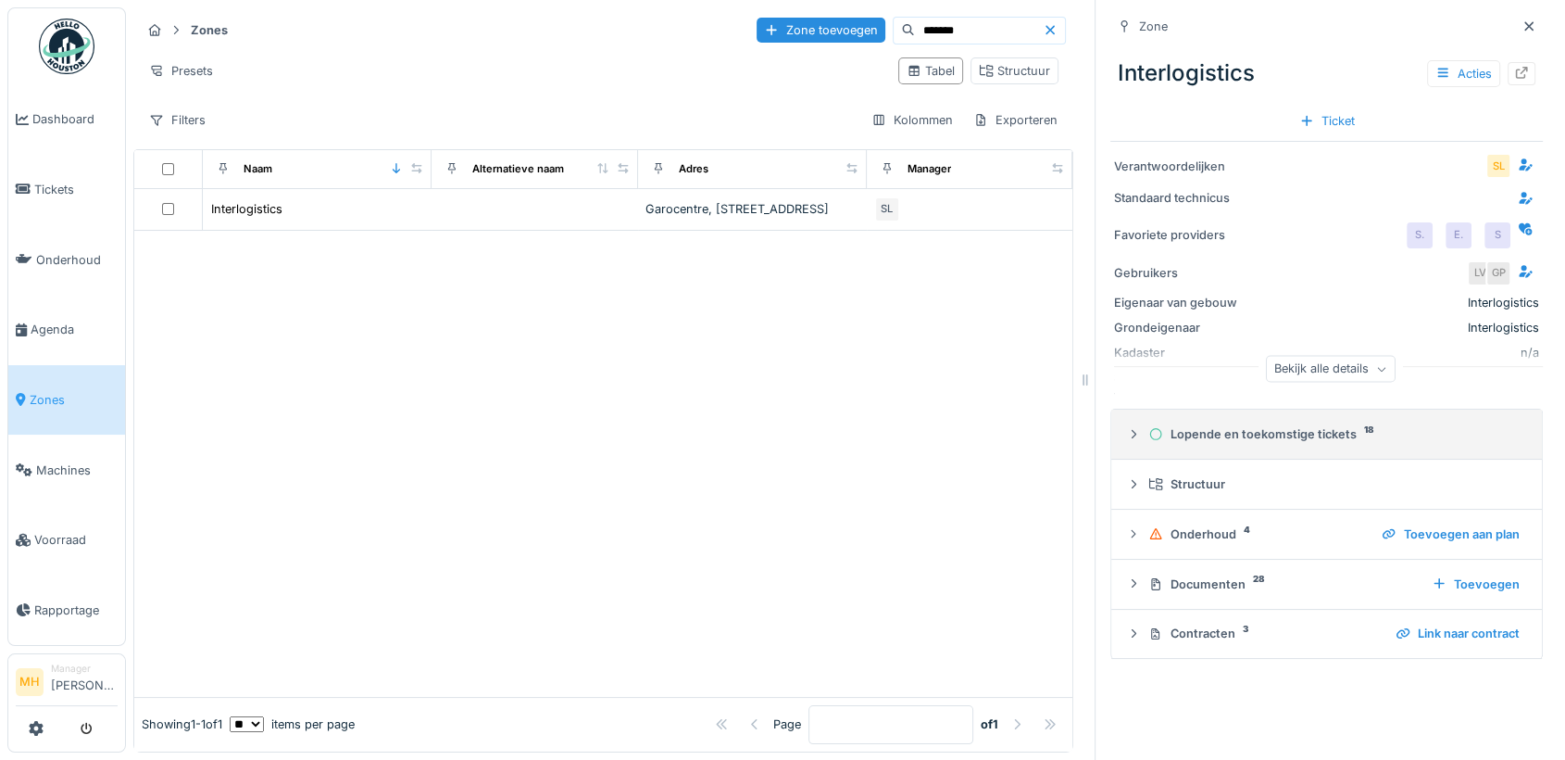
click at [1275, 430] on div "Lopende en toekomstige tickets 18" at bounding box center [1334, 434] width 371 height 18
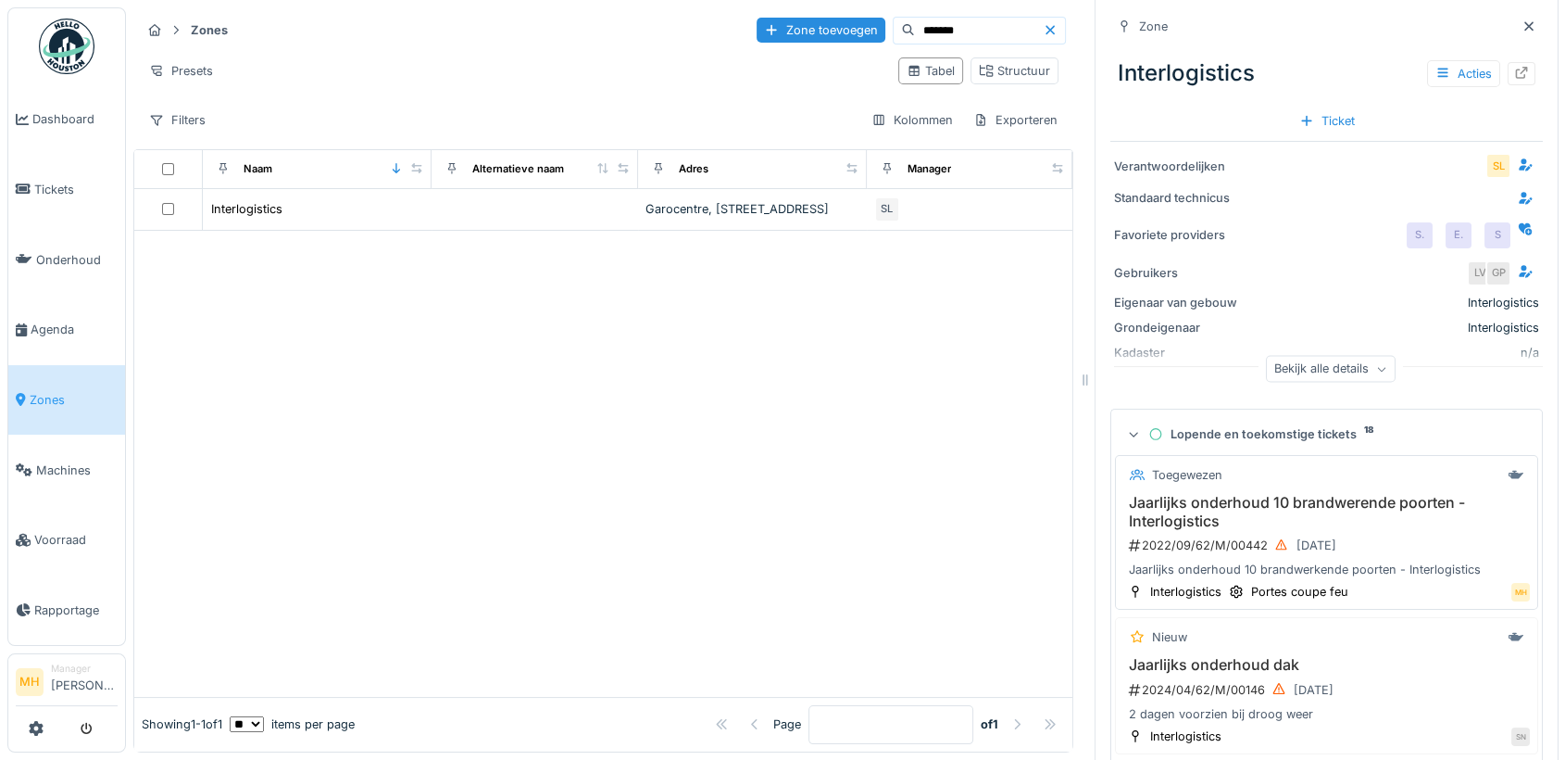
click at [1250, 503] on h3 "Jaarlijks onderhoud 10 brandwerende poorten - Interlogistics" at bounding box center [1327, 511] width 407 height 35
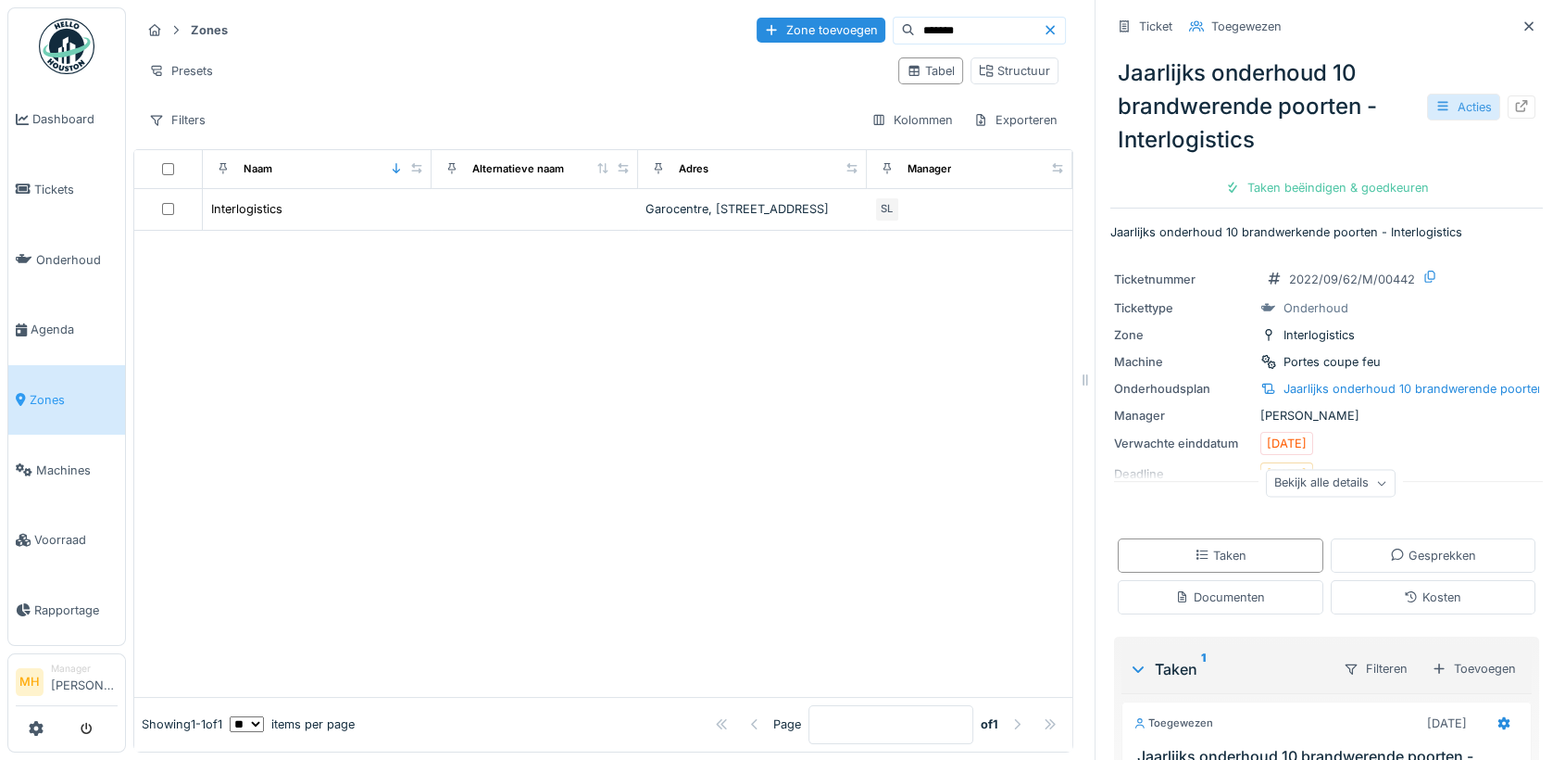
click at [1434, 104] on div "Acties" at bounding box center [1463, 107] width 73 height 27
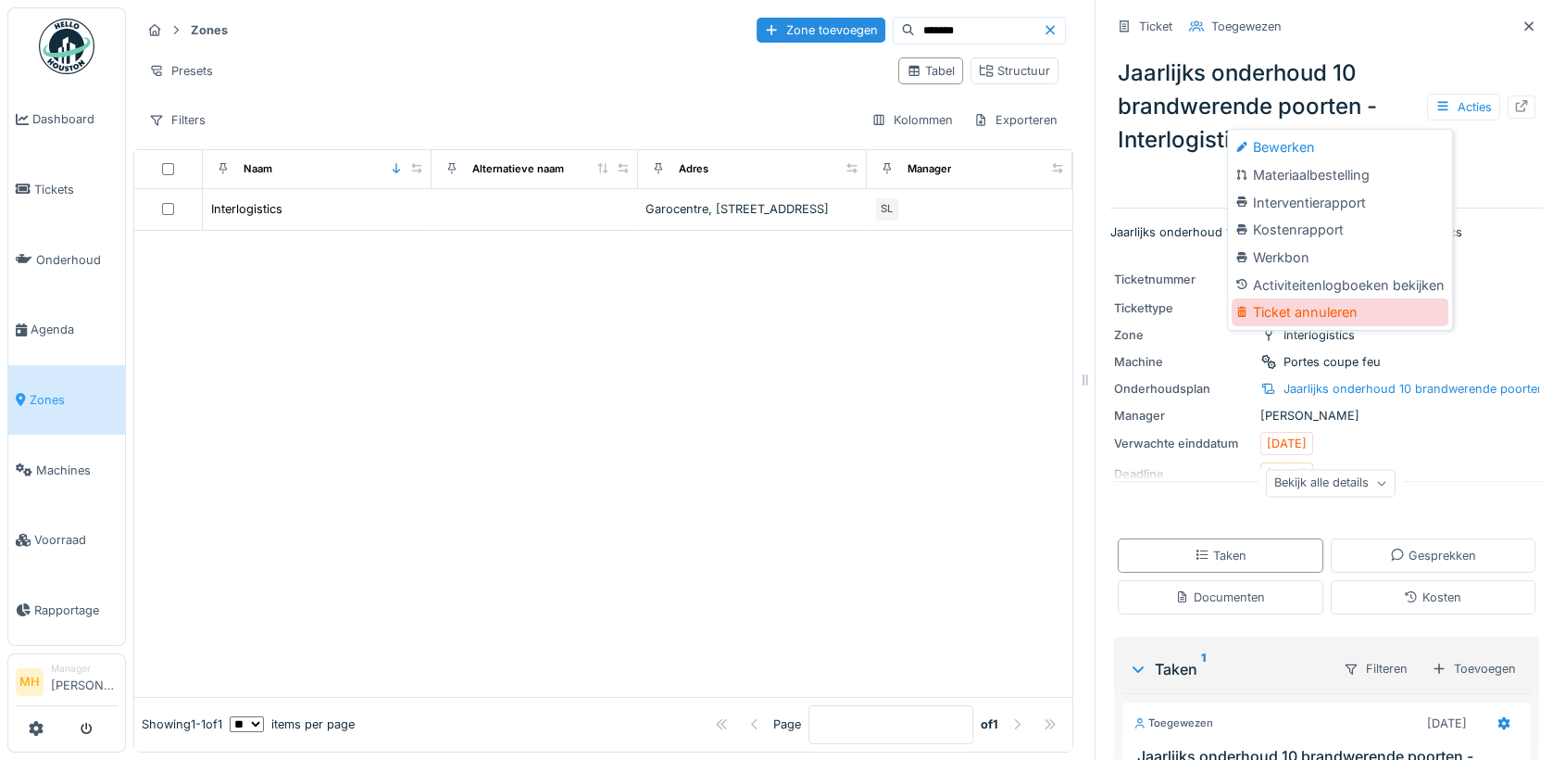
click at [1314, 308] on div "Ticket annuleren" at bounding box center [1340, 312] width 217 height 28
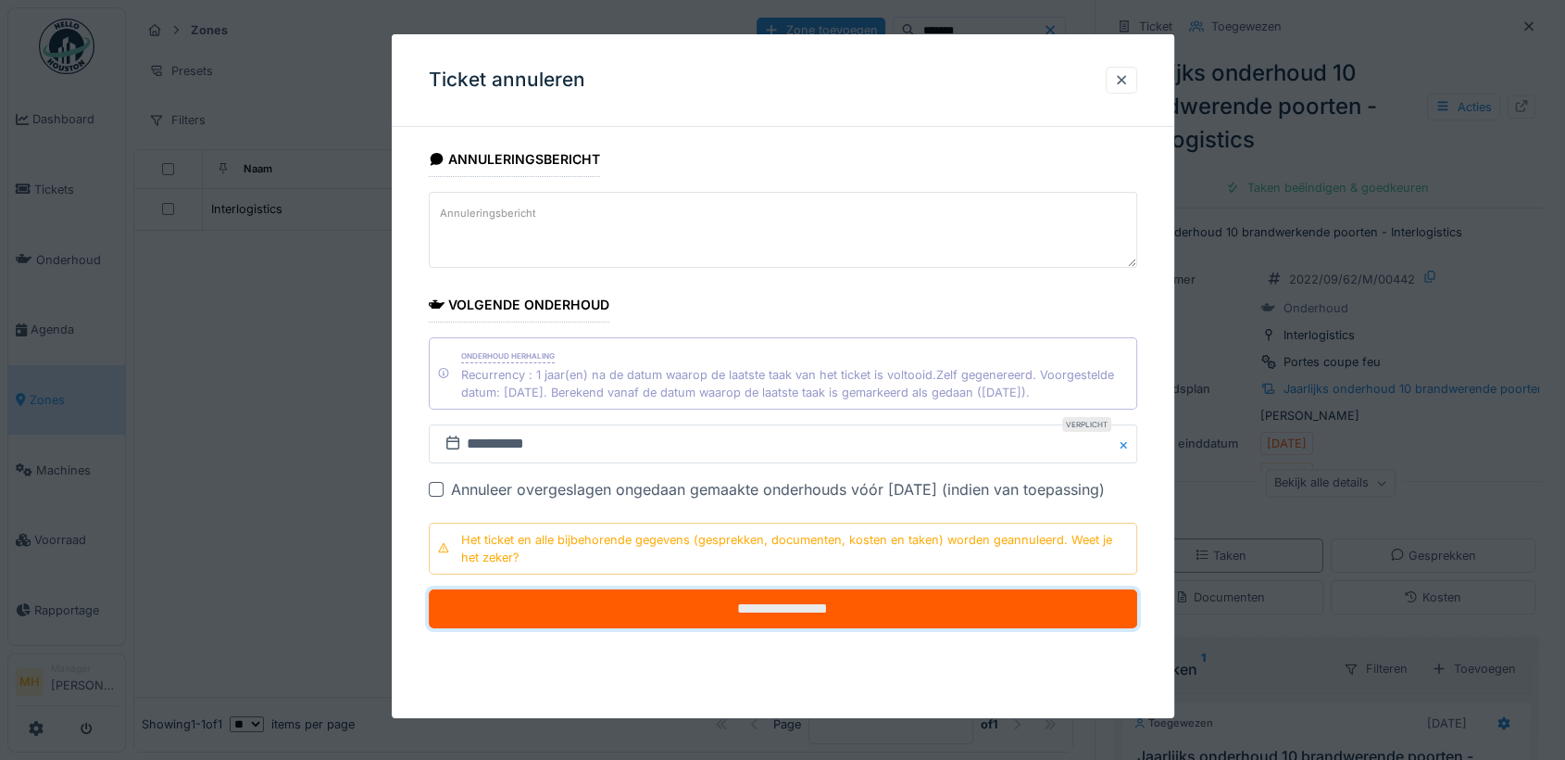
click at [815, 611] on input "**********" at bounding box center [783, 608] width 709 height 39
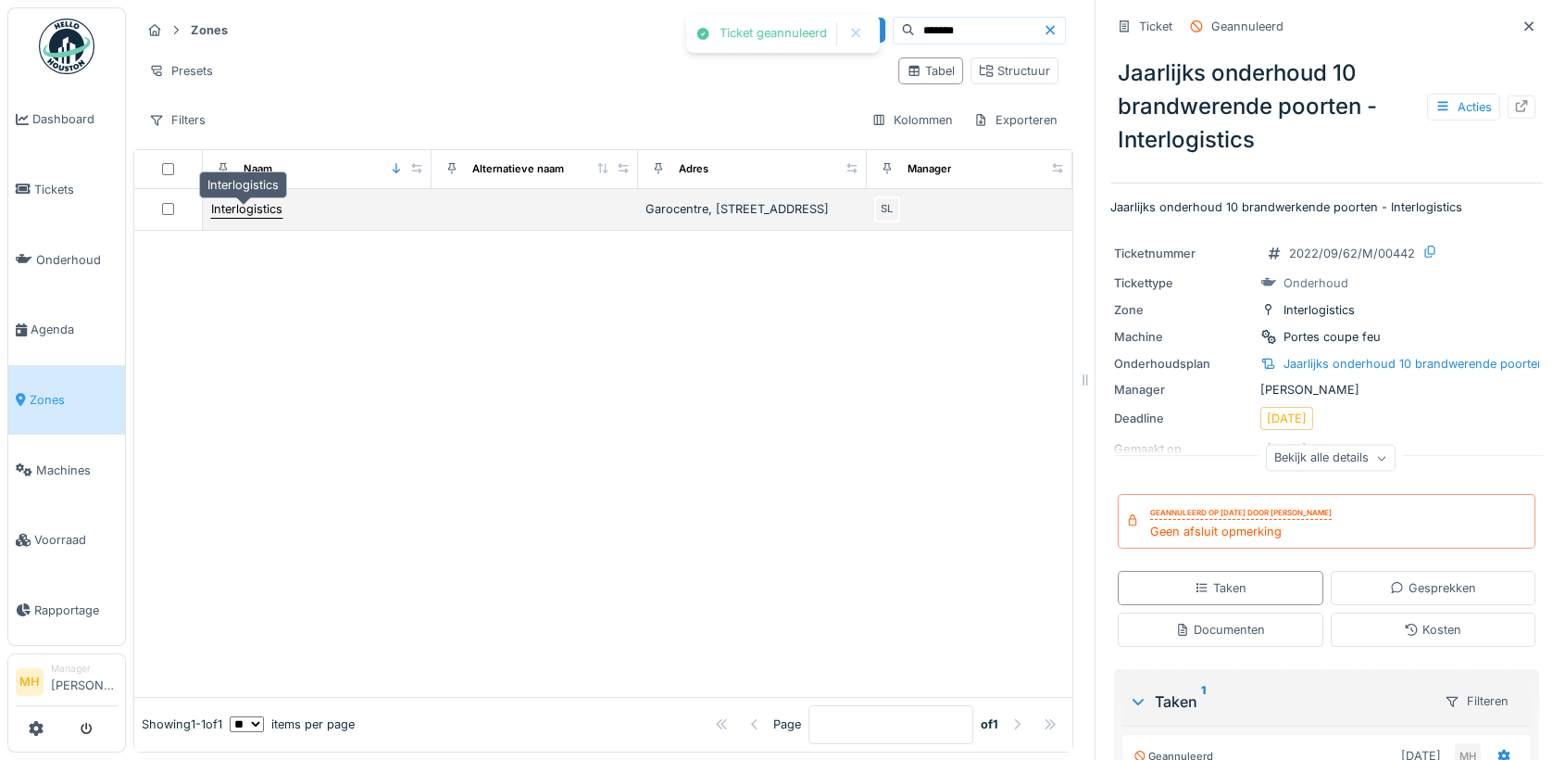
click at [257, 211] on div "Interlogistics" at bounding box center [246, 209] width 71 height 18
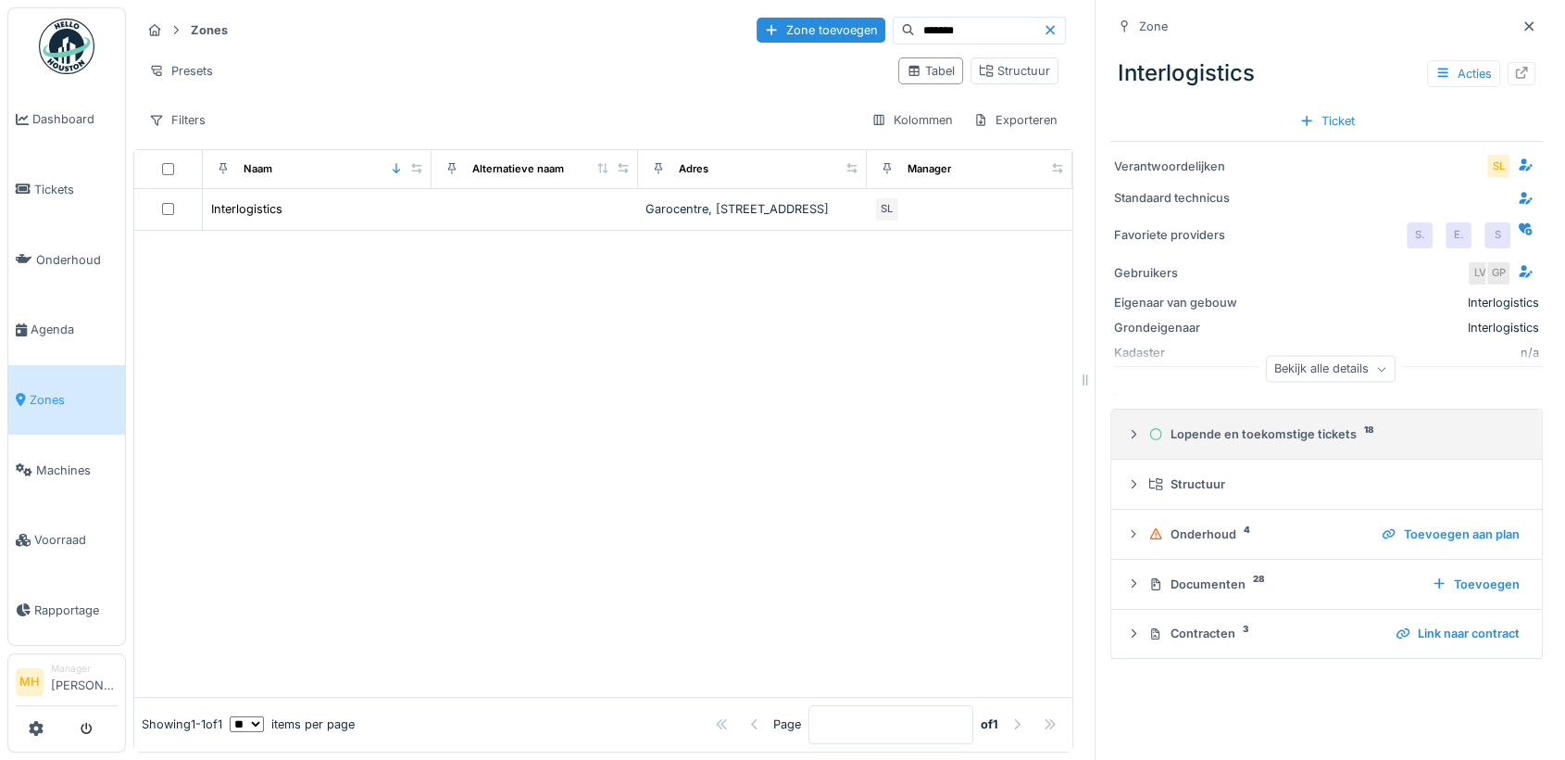
click at [1280, 432] on div "Lopende en toekomstige tickets 18" at bounding box center [1334, 434] width 371 height 18
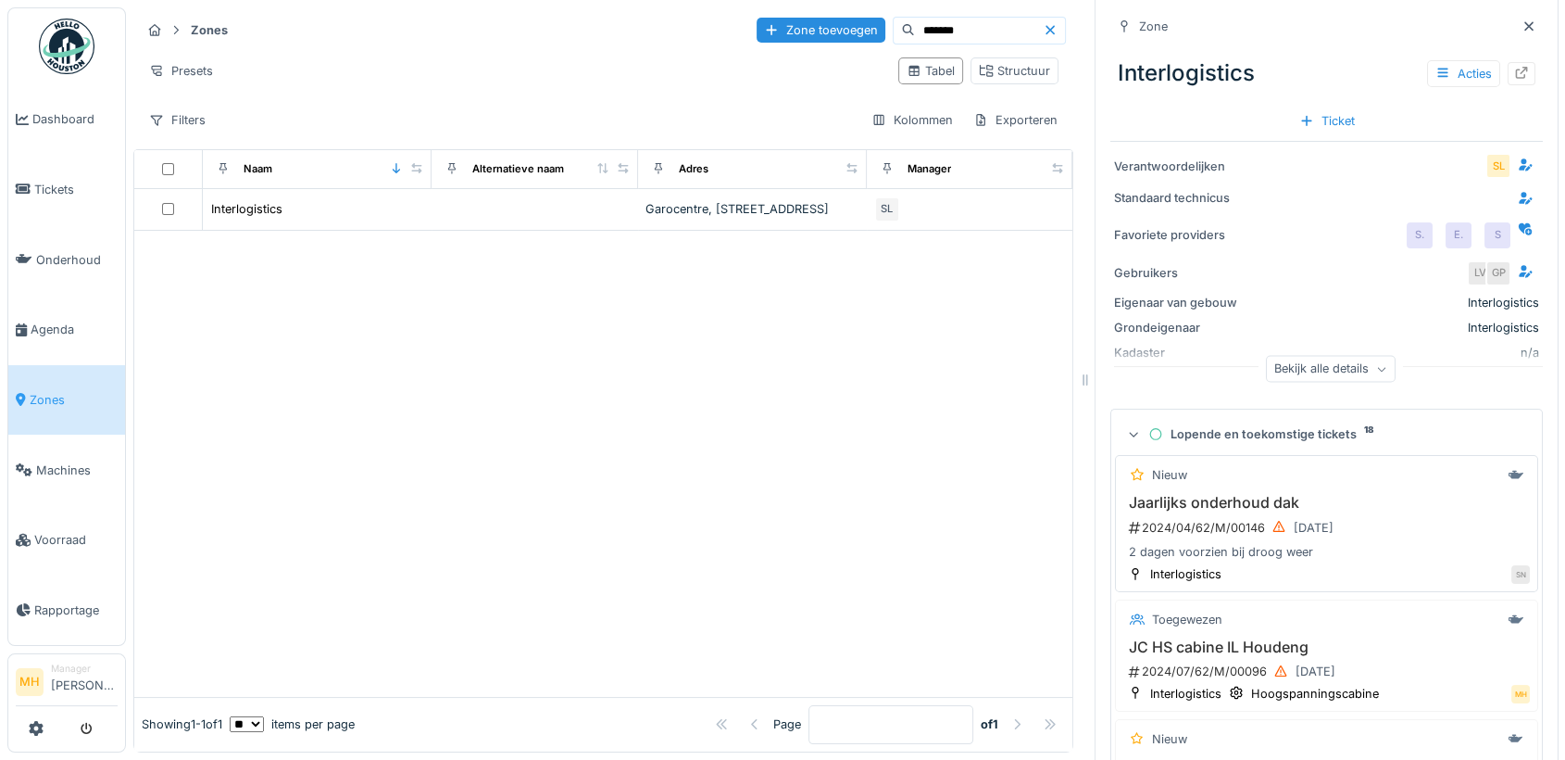
click at [1209, 502] on h3 "Jaarlijks onderhoud dak" at bounding box center [1327, 503] width 407 height 18
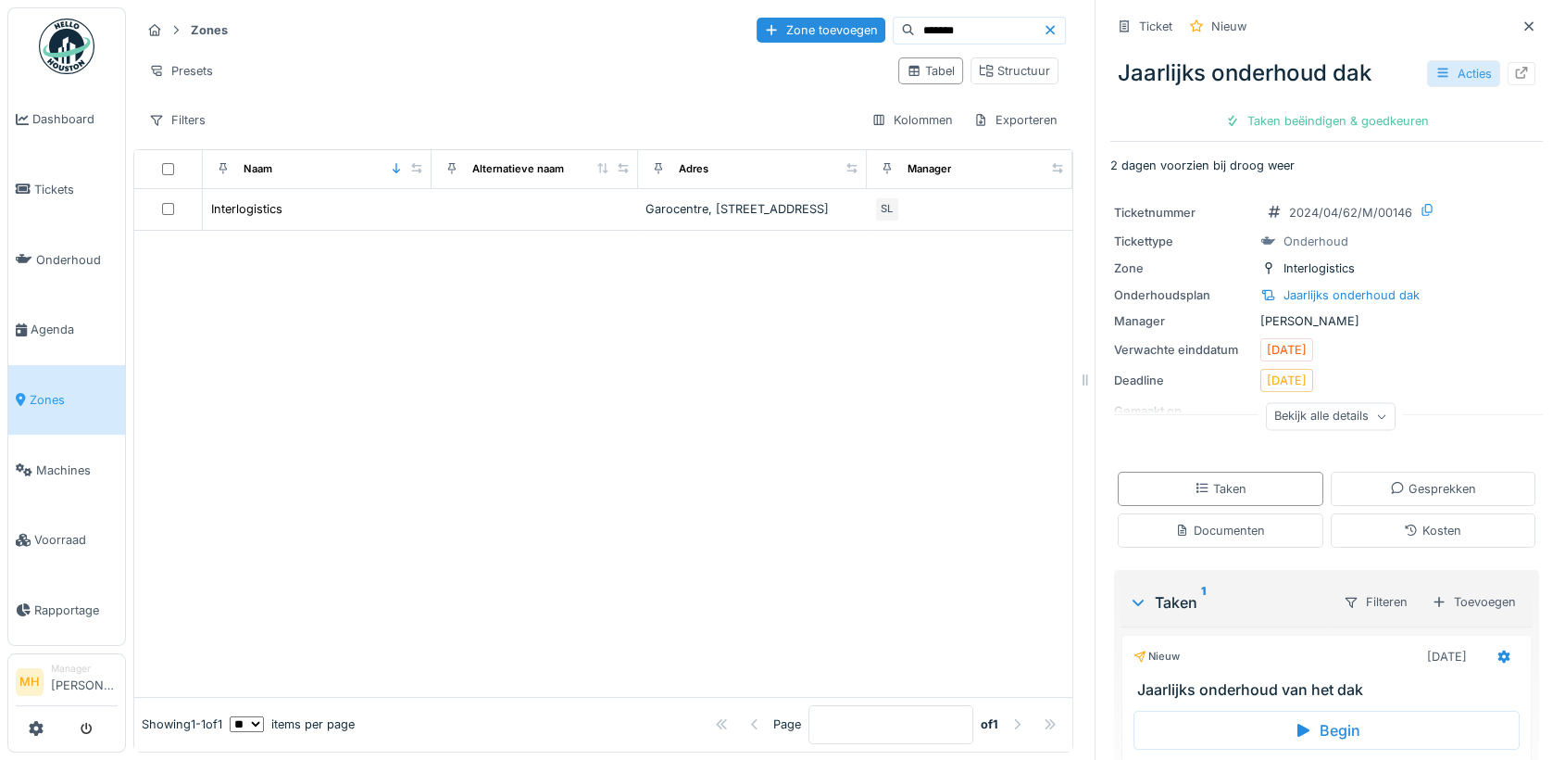
click at [1449, 68] on div "Acties" at bounding box center [1463, 73] width 73 height 27
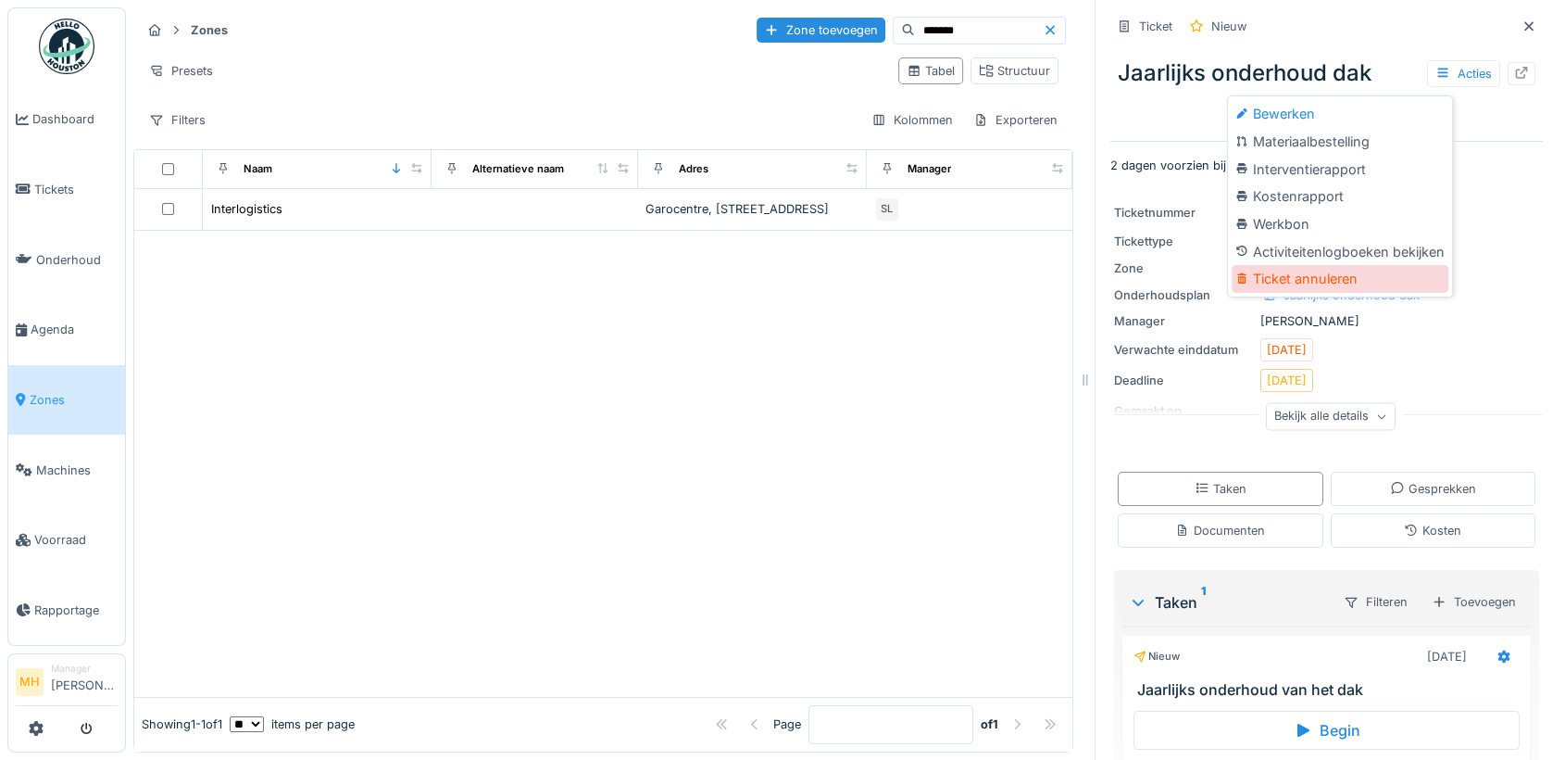
click at [1286, 278] on div "Ticket annuleren" at bounding box center [1340, 279] width 217 height 28
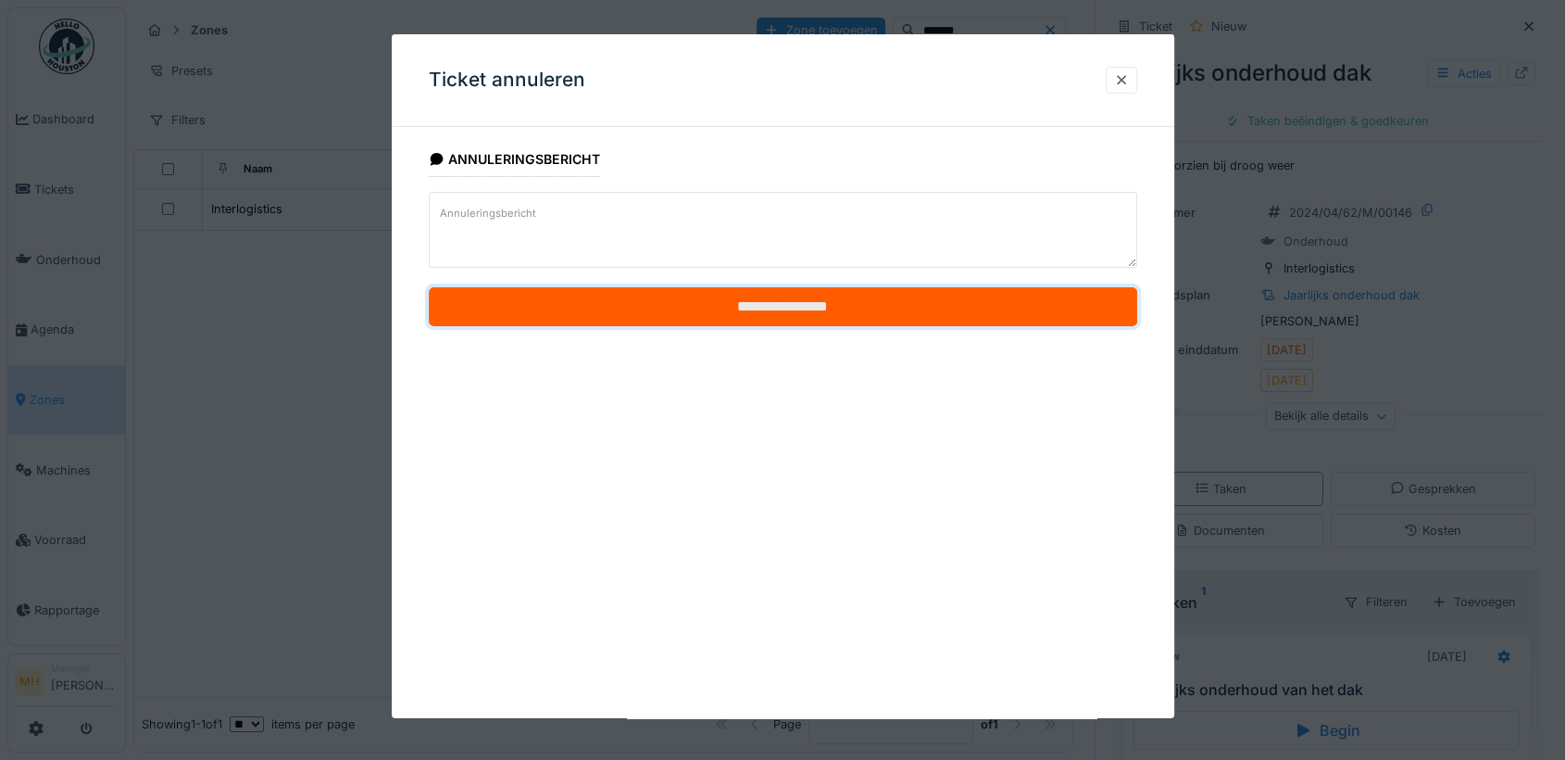
click at [840, 296] on input "**********" at bounding box center [783, 306] width 709 height 39
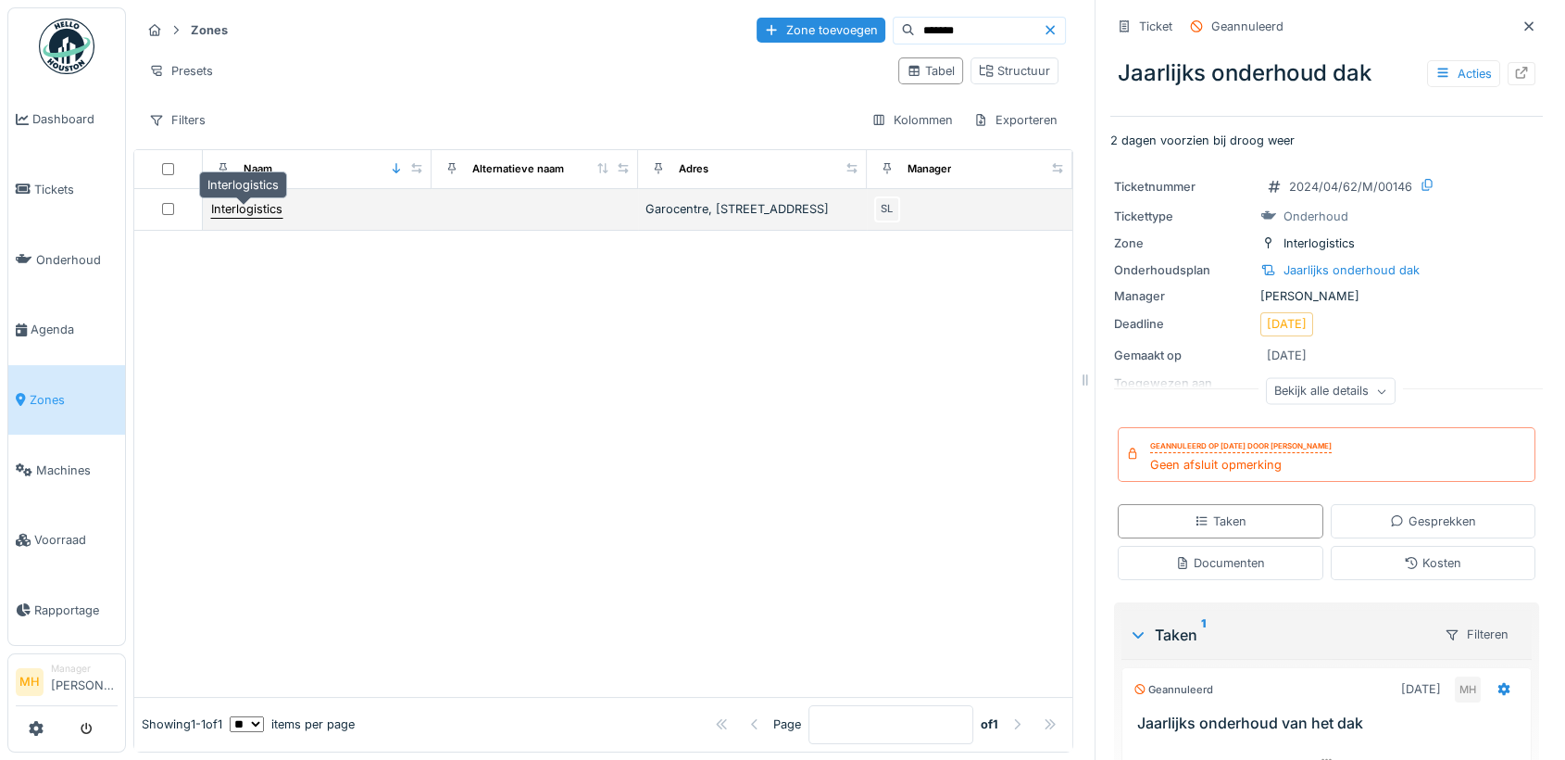
click at [227, 206] on div "Interlogistics" at bounding box center [246, 209] width 71 height 18
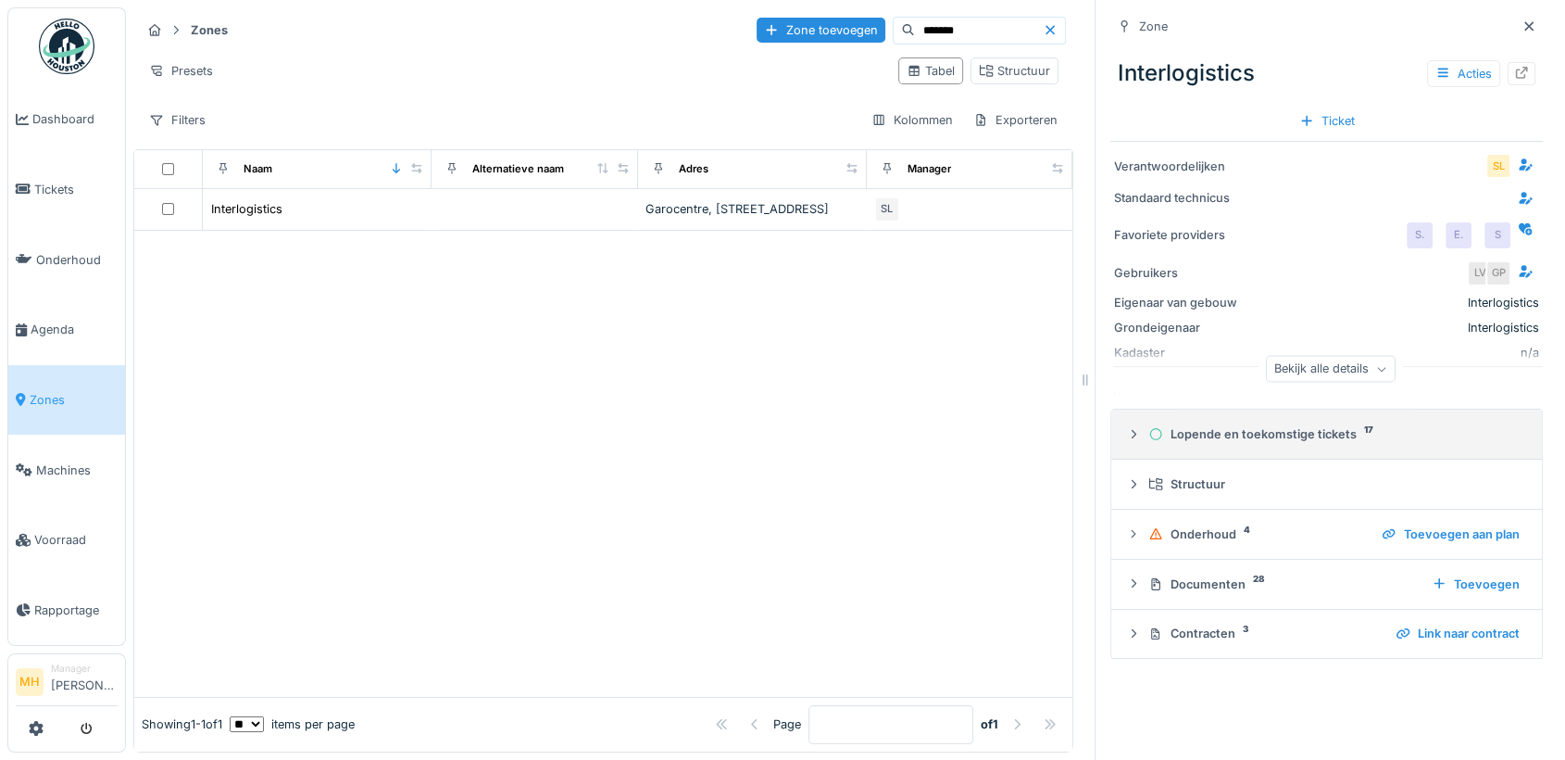
click at [1194, 435] on div "Lopende en toekomstige tickets 17" at bounding box center [1334, 434] width 371 height 18
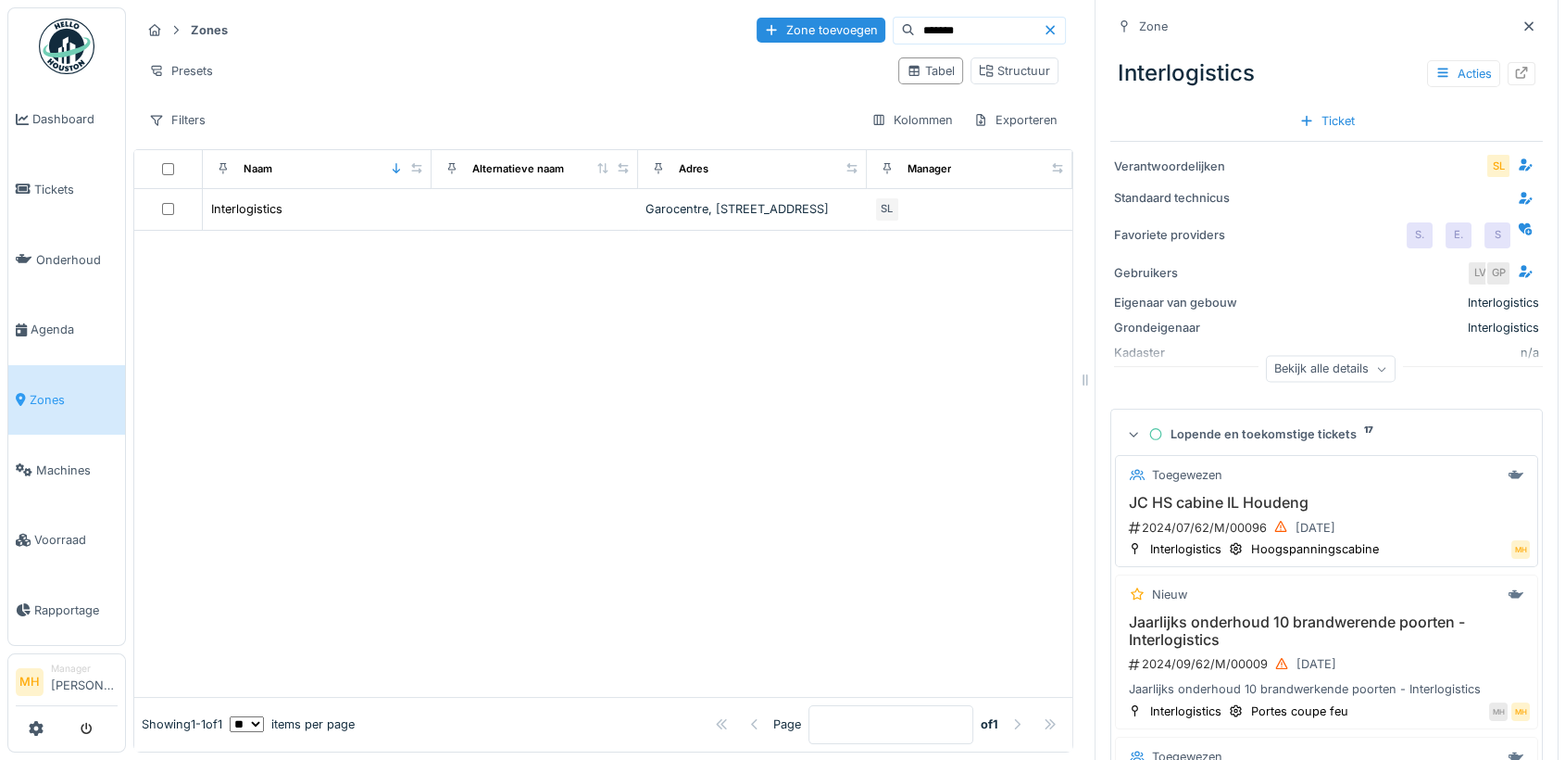
click at [1226, 506] on h3 "JC HS cabine IL Houdeng" at bounding box center [1327, 503] width 407 height 18
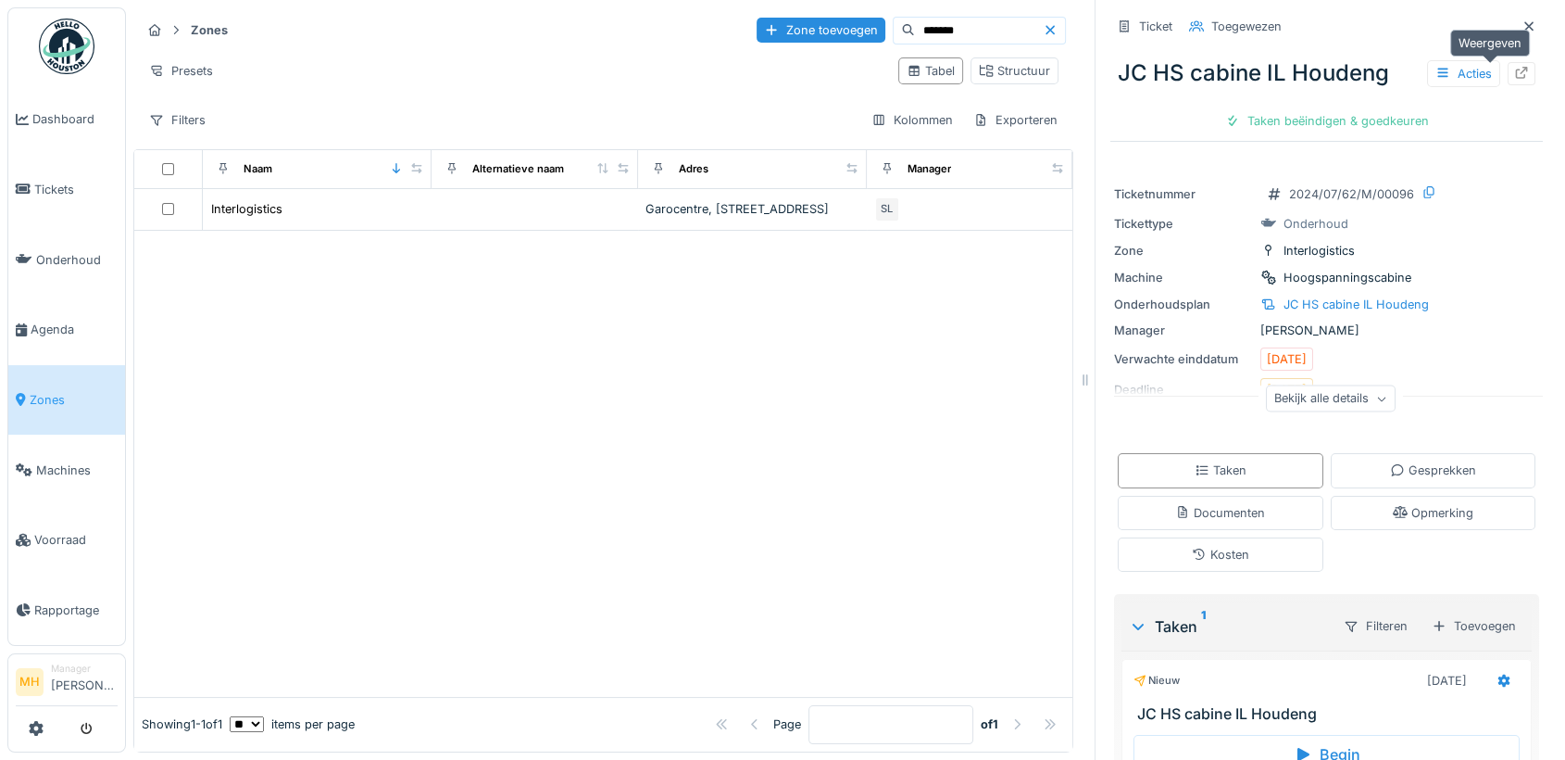
click at [1514, 73] on icon at bounding box center [1521, 73] width 15 height 12
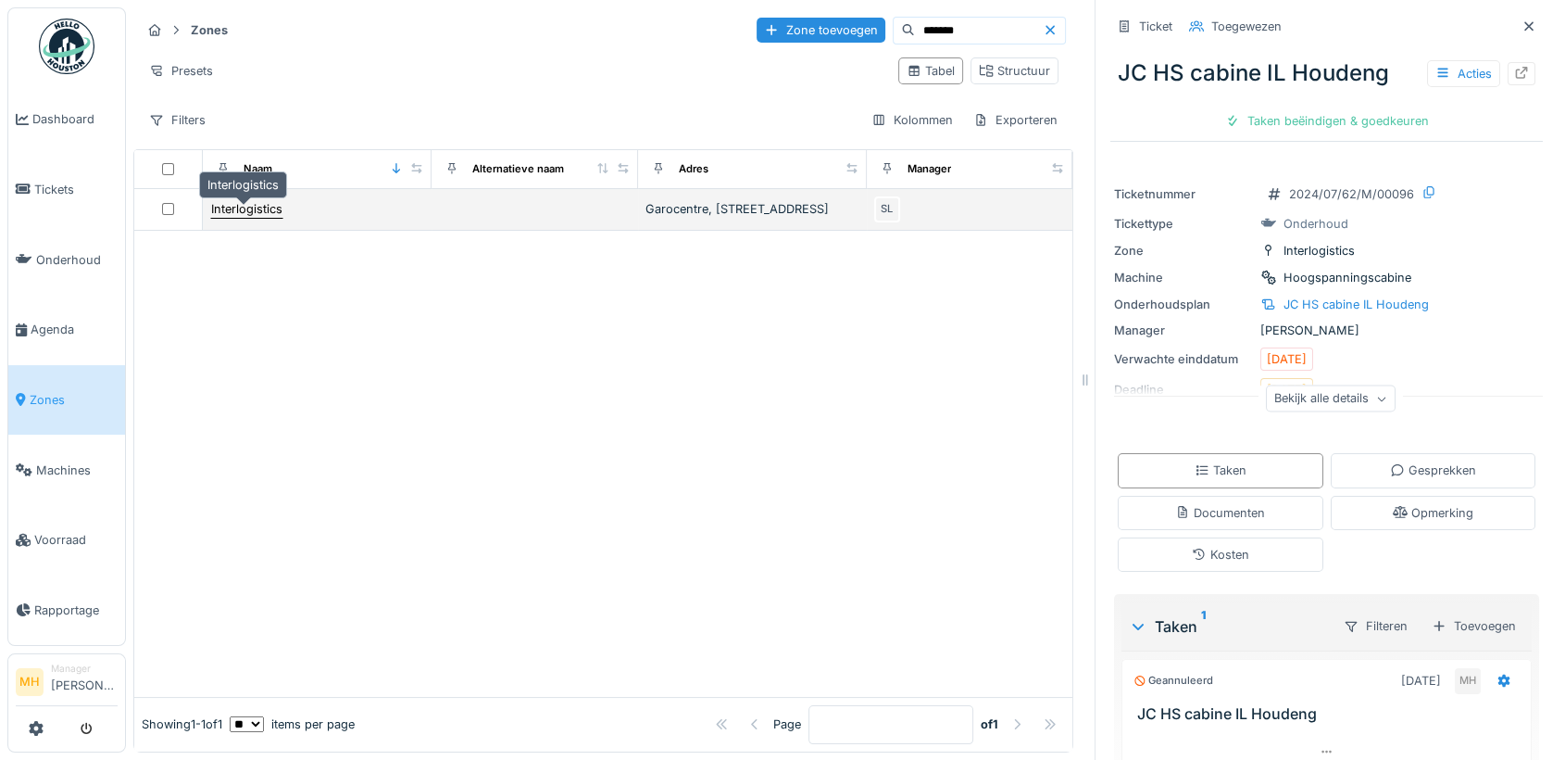
click at [261, 207] on div "Interlogistics" at bounding box center [246, 209] width 71 height 18
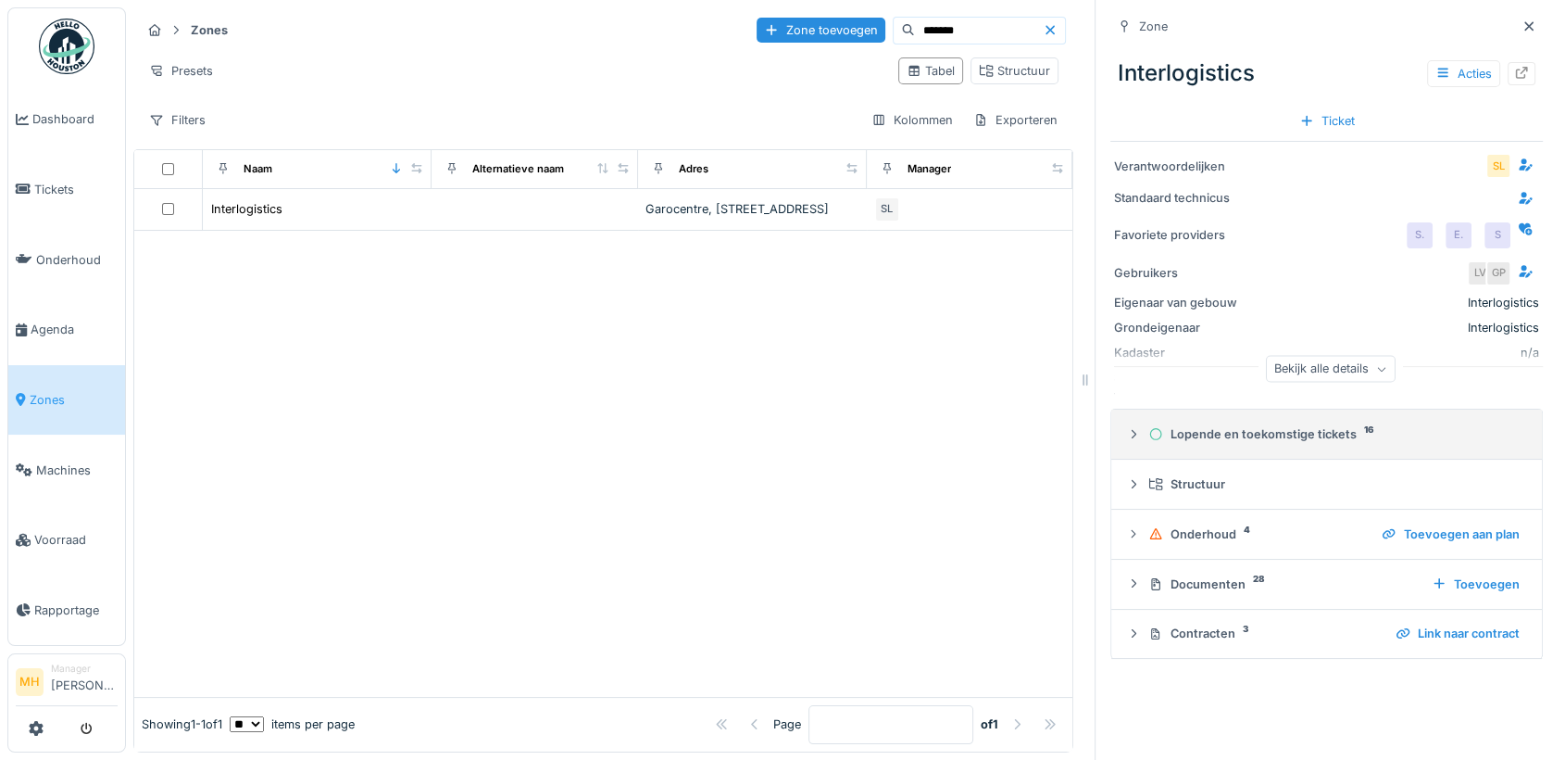
click at [1276, 432] on div "Lopende en toekomstige tickets 16" at bounding box center [1334, 434] width 371 height 18
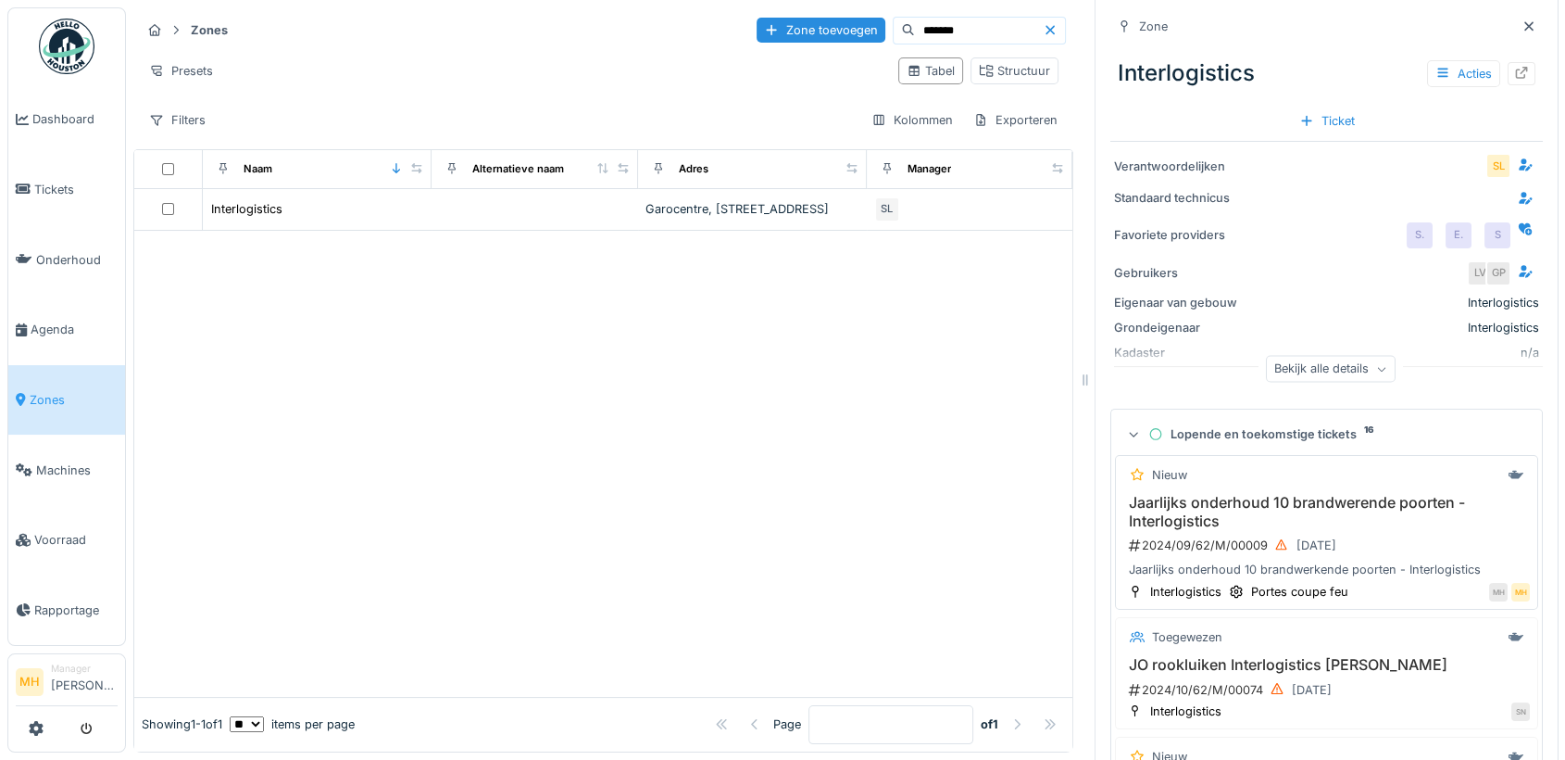
click at [1304, 501] on h3 "Jaarlijks onderhoud 10 brandwerende poorten - Interlogistics" at bounding box center [1327, 511] width 407 height 35
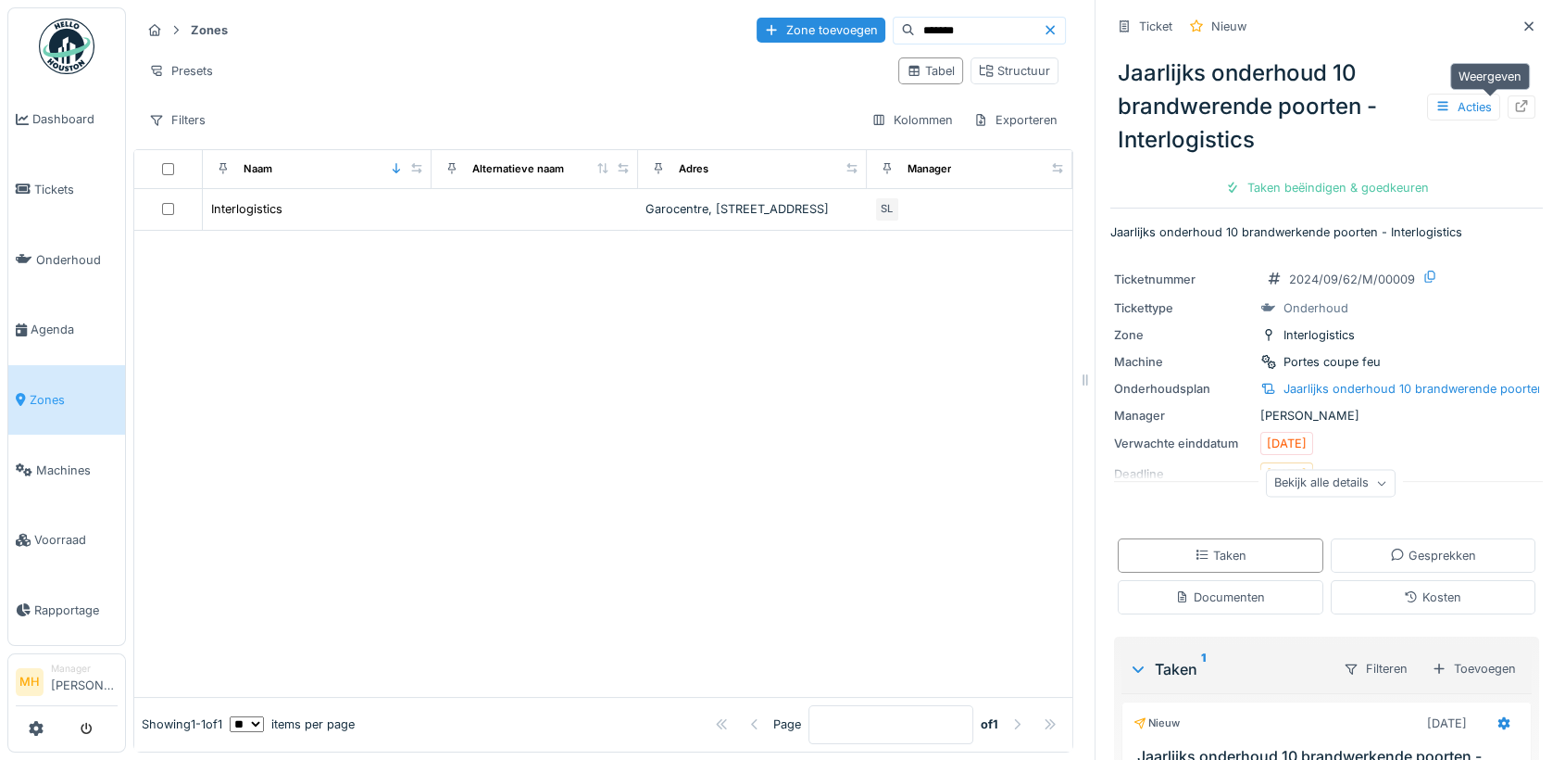
click at [1514, 100] on icon at bounding box center [1521, 106] width 15 height 12
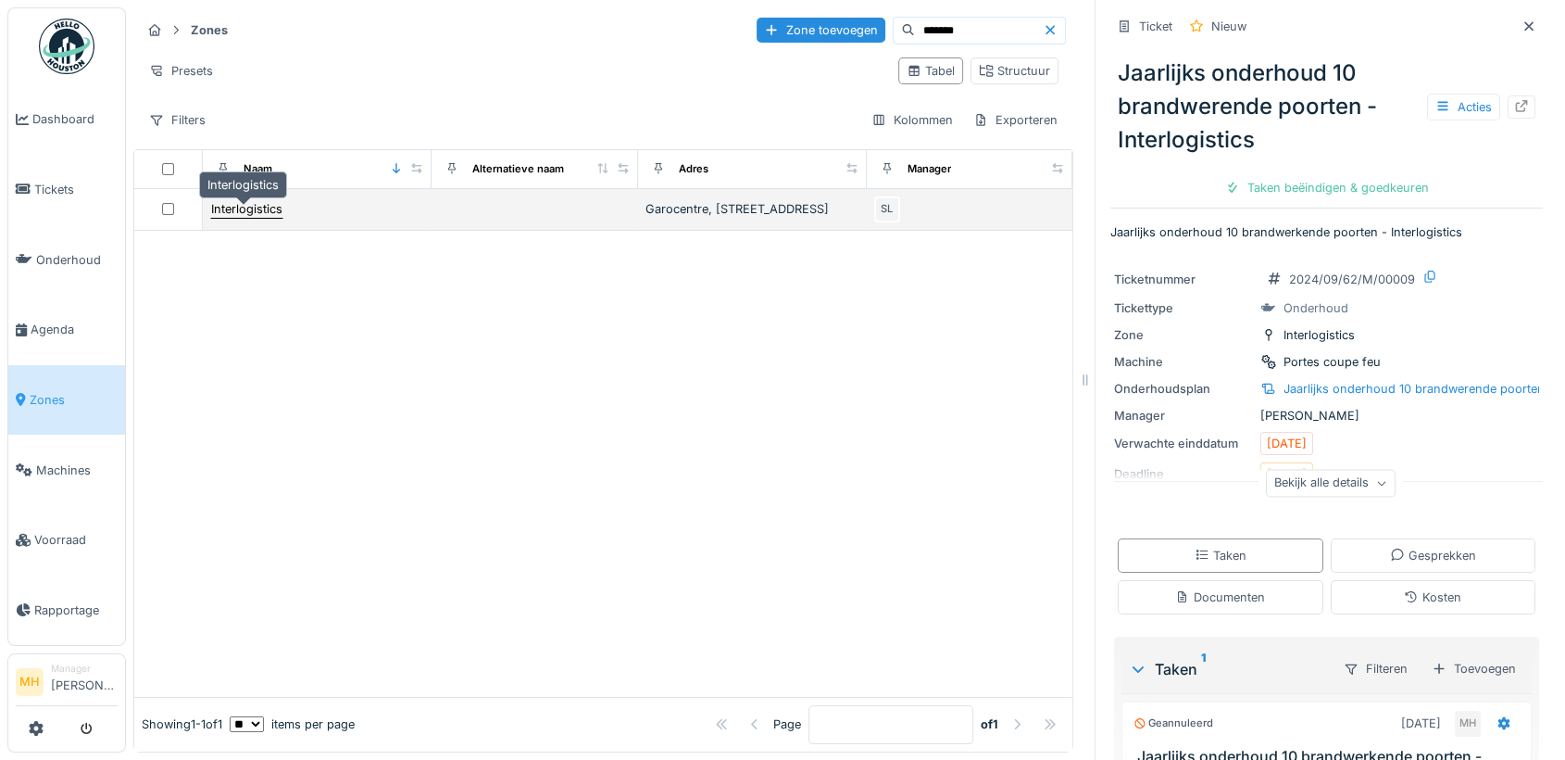
click at [241, 209] on div "Interlogistics" at bounding box center [246, 209] width 71 height 18
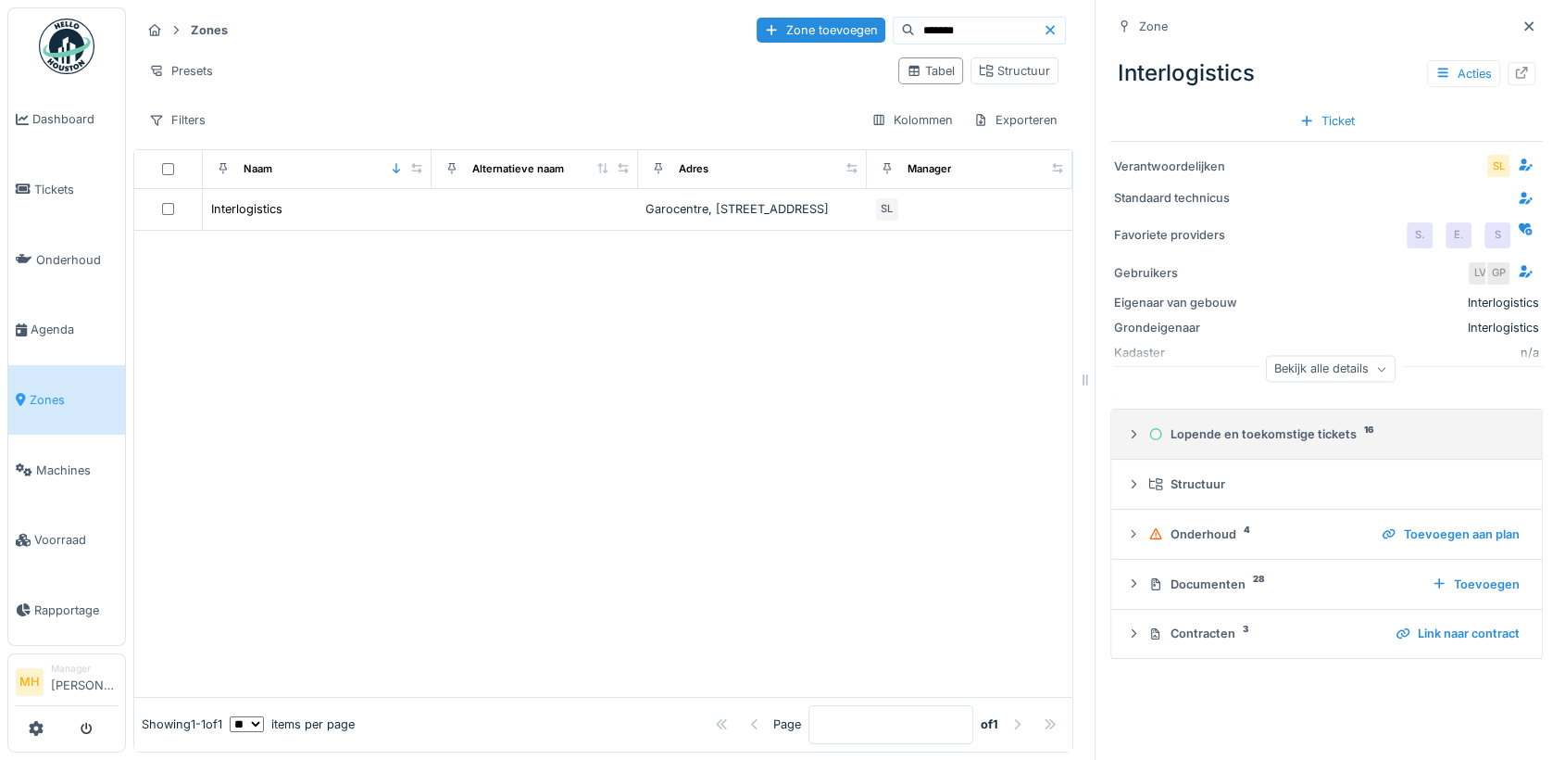
click at [1252, 436] on div "Lopende en toekomstige tickets 16" at bounding box center [1334, 434] width 371 height 18
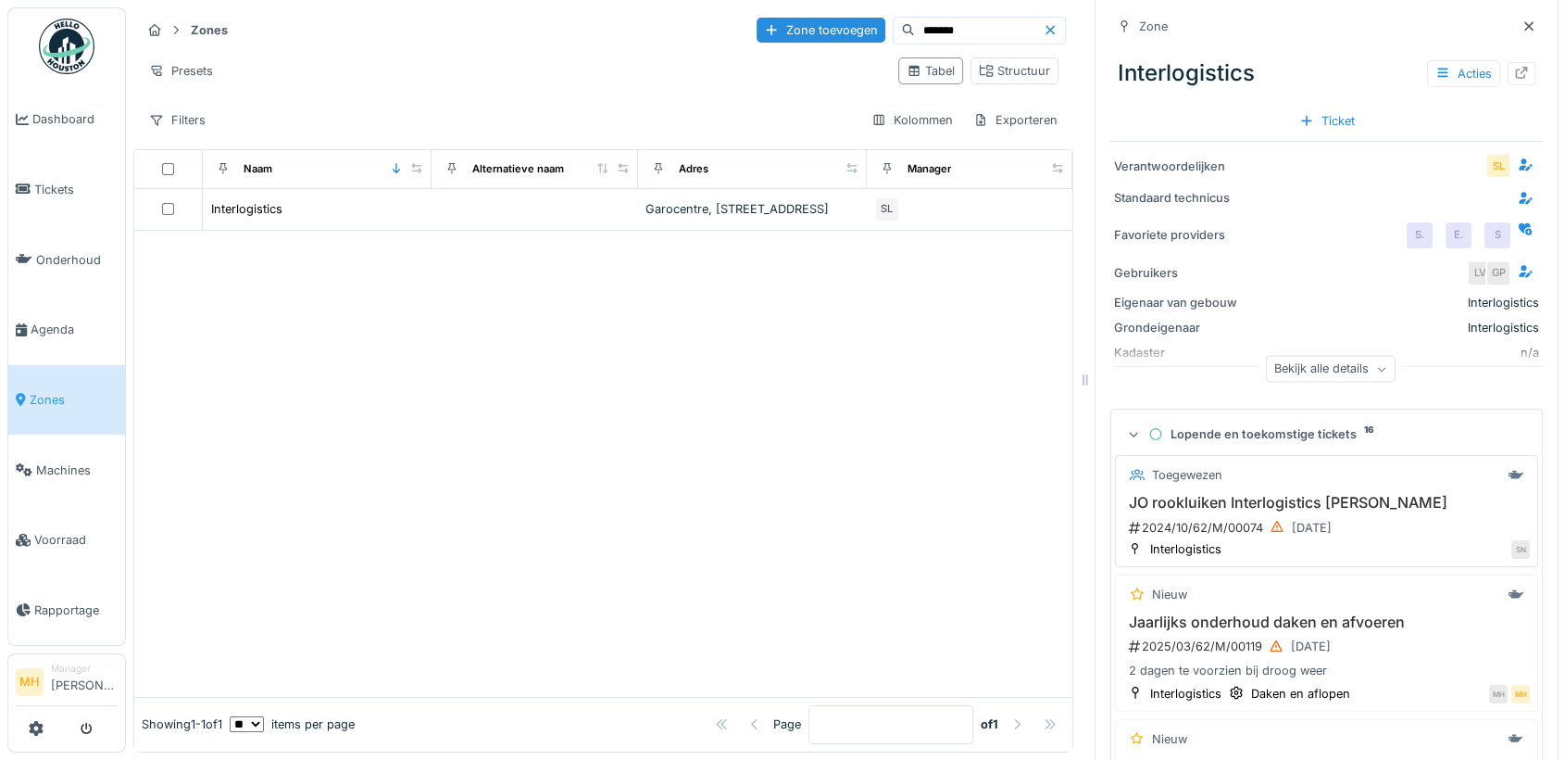
click at [1252, 501] on h3 "JO rookluiken Interlogistics Houdeng" at bounding box center [1327, 503] width 407 height 18
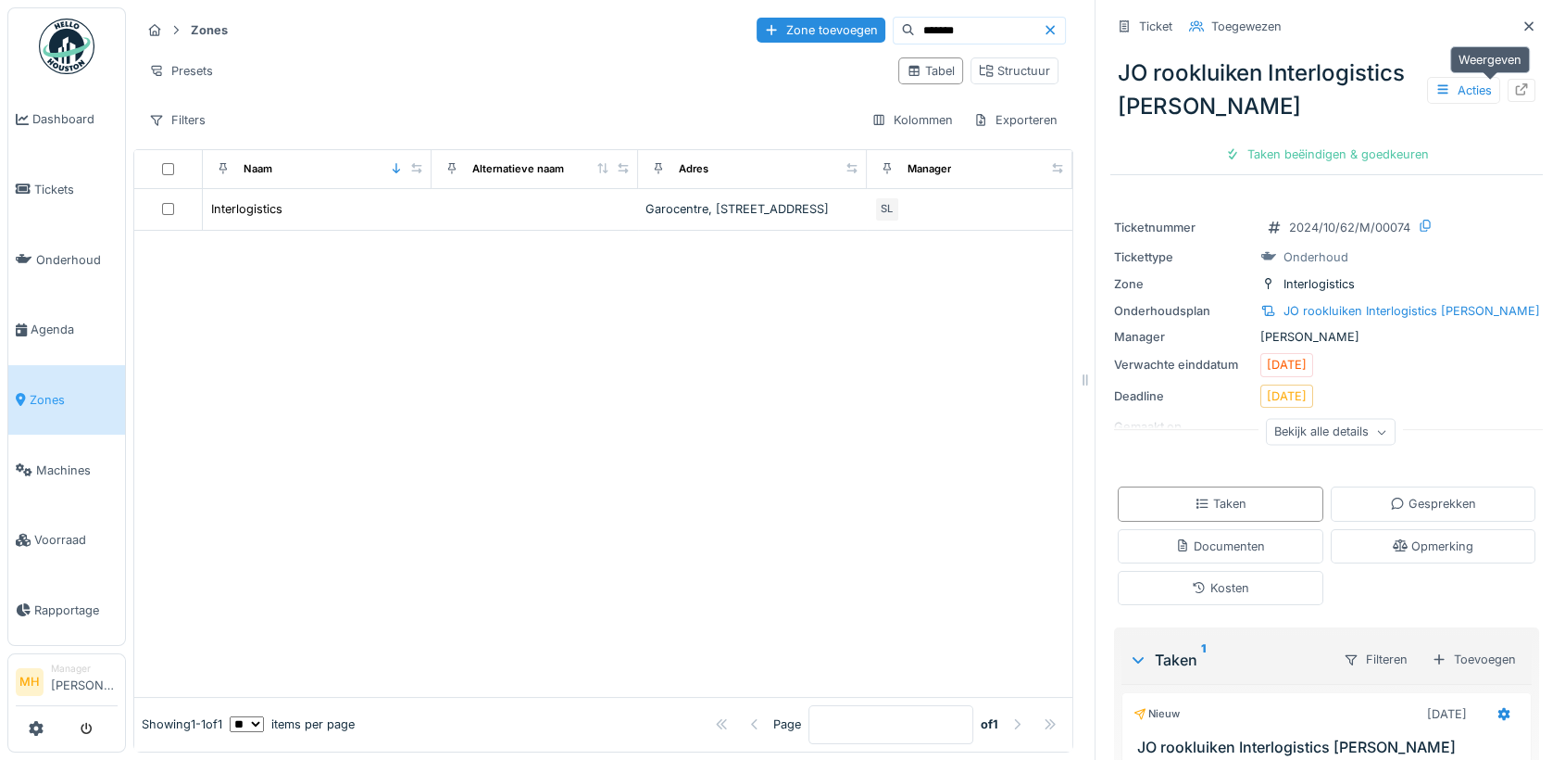
click at [1514, 90] on icon at bounding box center [1521, 89] width 15 height 12
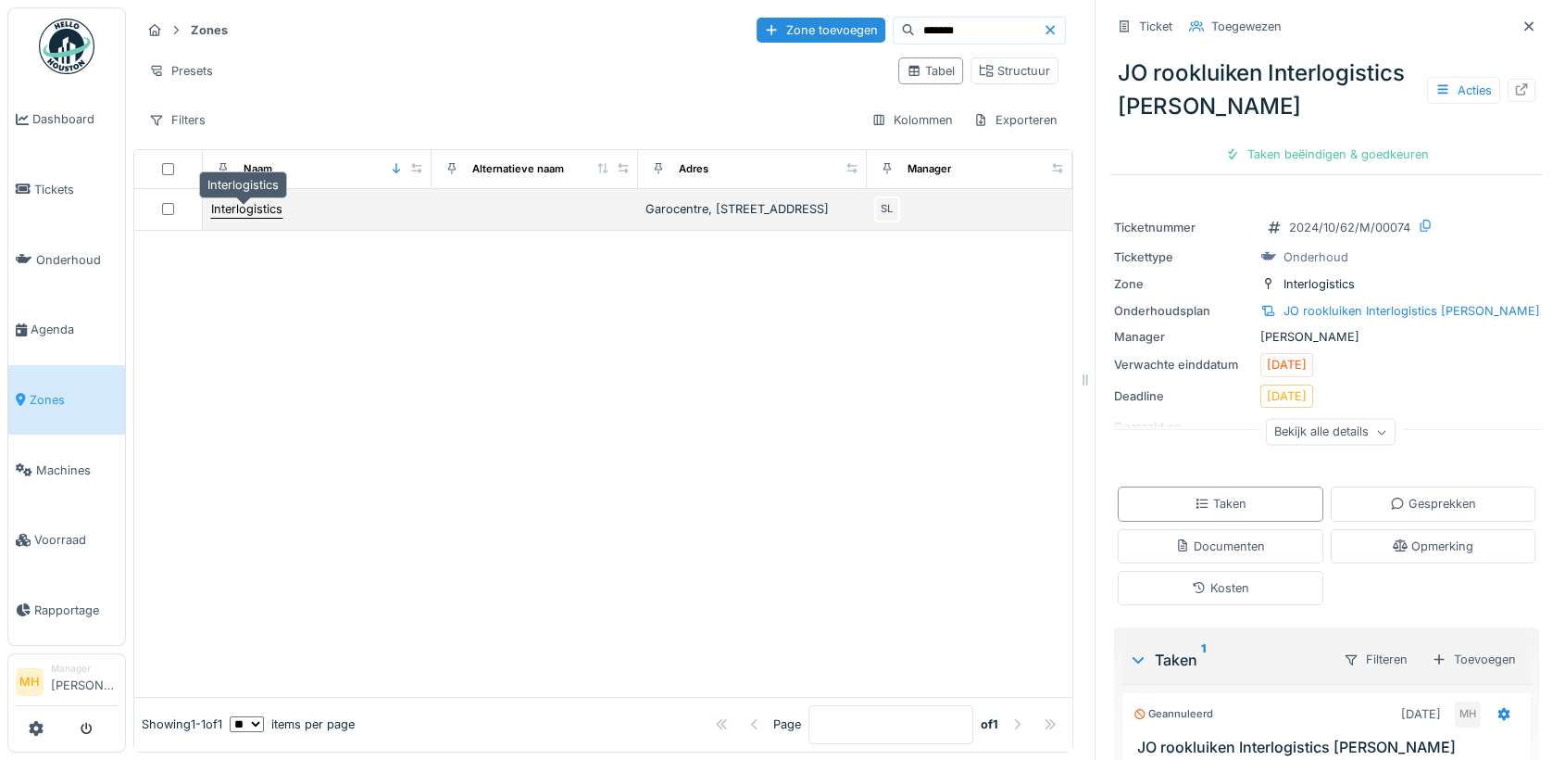
click at [211, 209] on div "Interlogistics" at bounding box center [246, 209] width 71 height 18
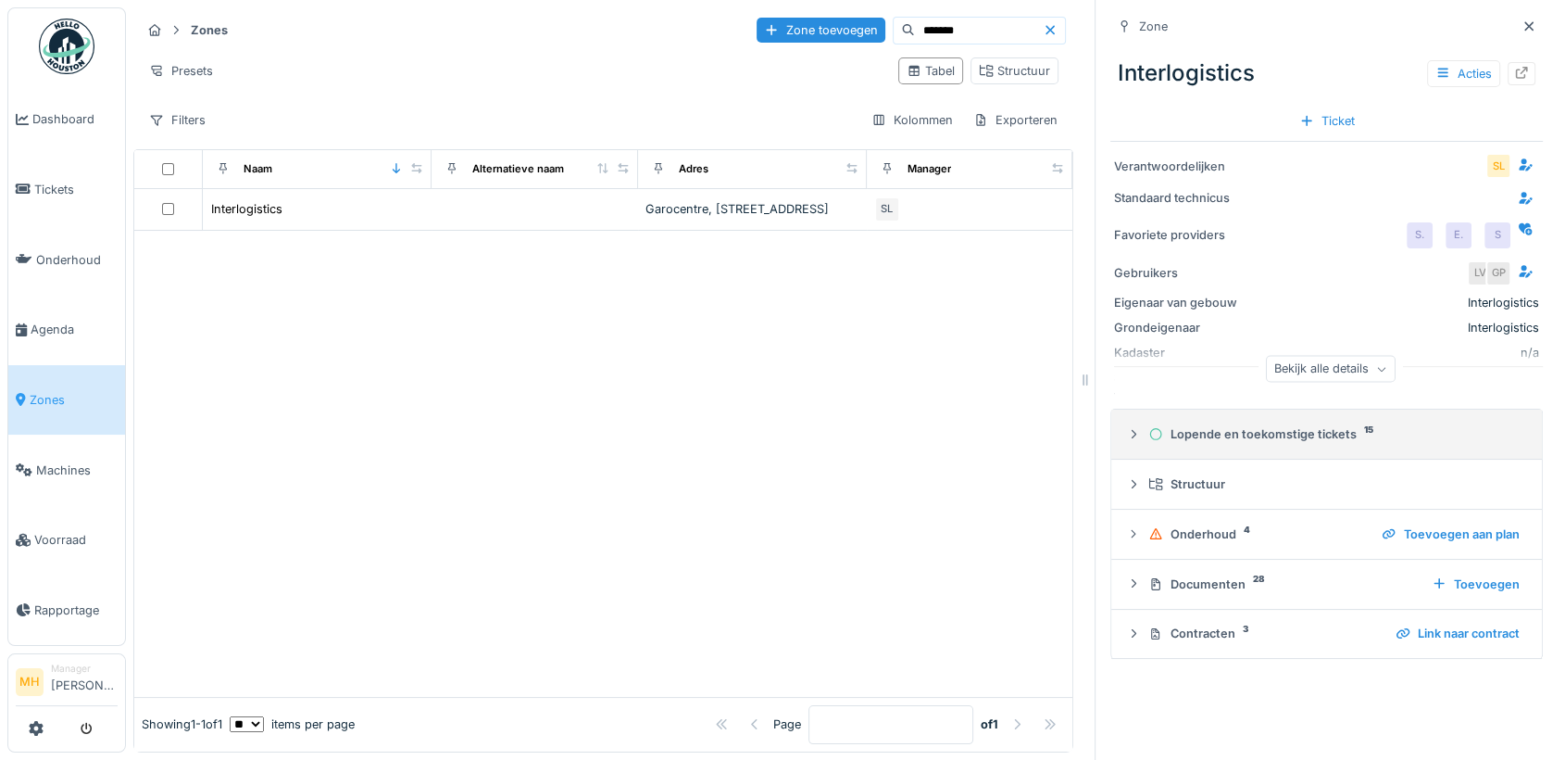
click at [1214, 431] on div "Lopende en toekomstige tickets 15" at bounding box center [1334, 434] width 371 height 18
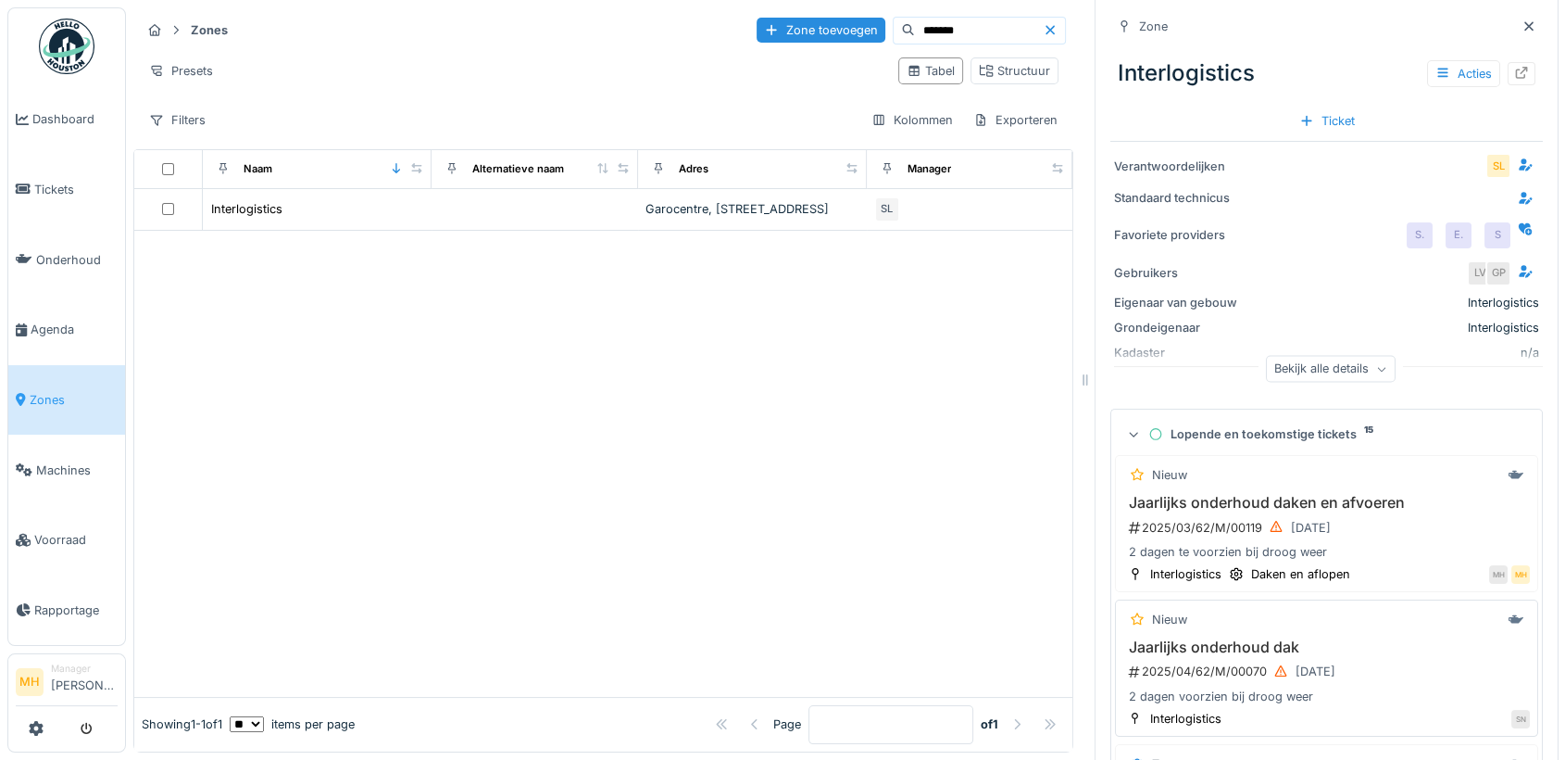
click at [1221, 643] on h3 "Jaarlijks onderhoud dak" at bounding box center [1327, 647] width 407 height 18
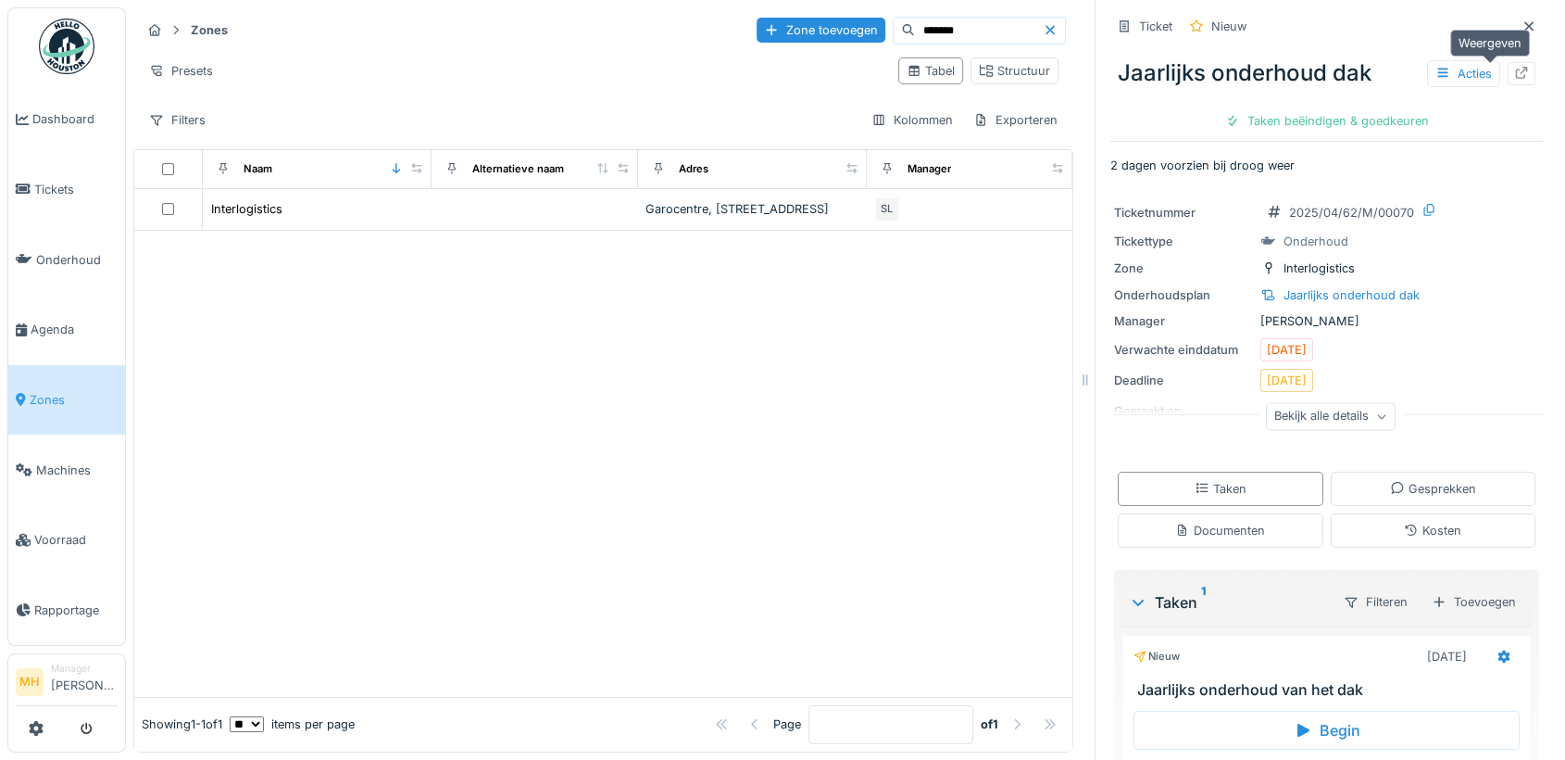
click at [1514, 66] on div at bounding box center [1521, 74] width 15 height 18
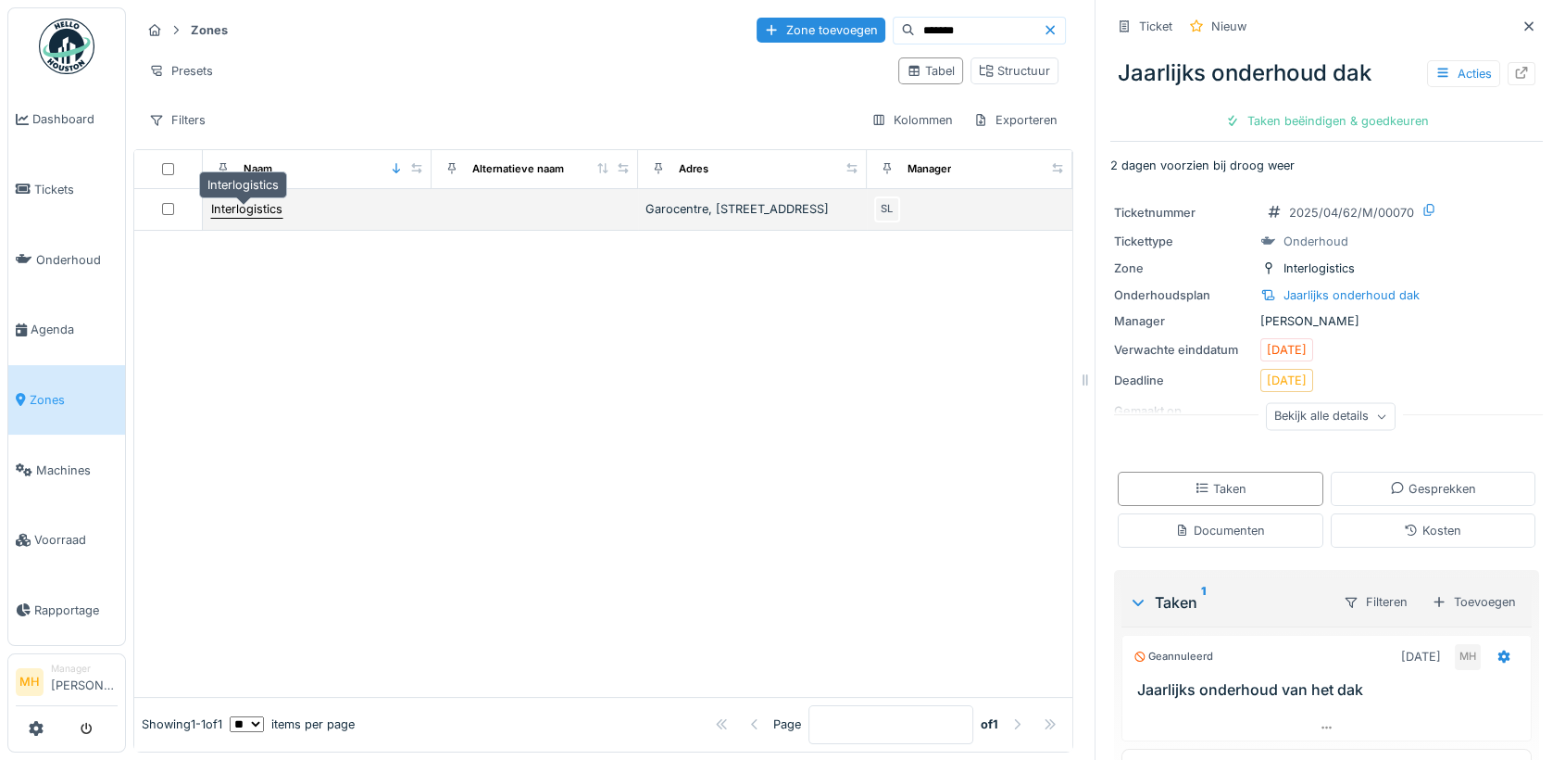
click at [260, 218] on div "Interlogistics" at bounding box center [246, 209] width 71 height 18
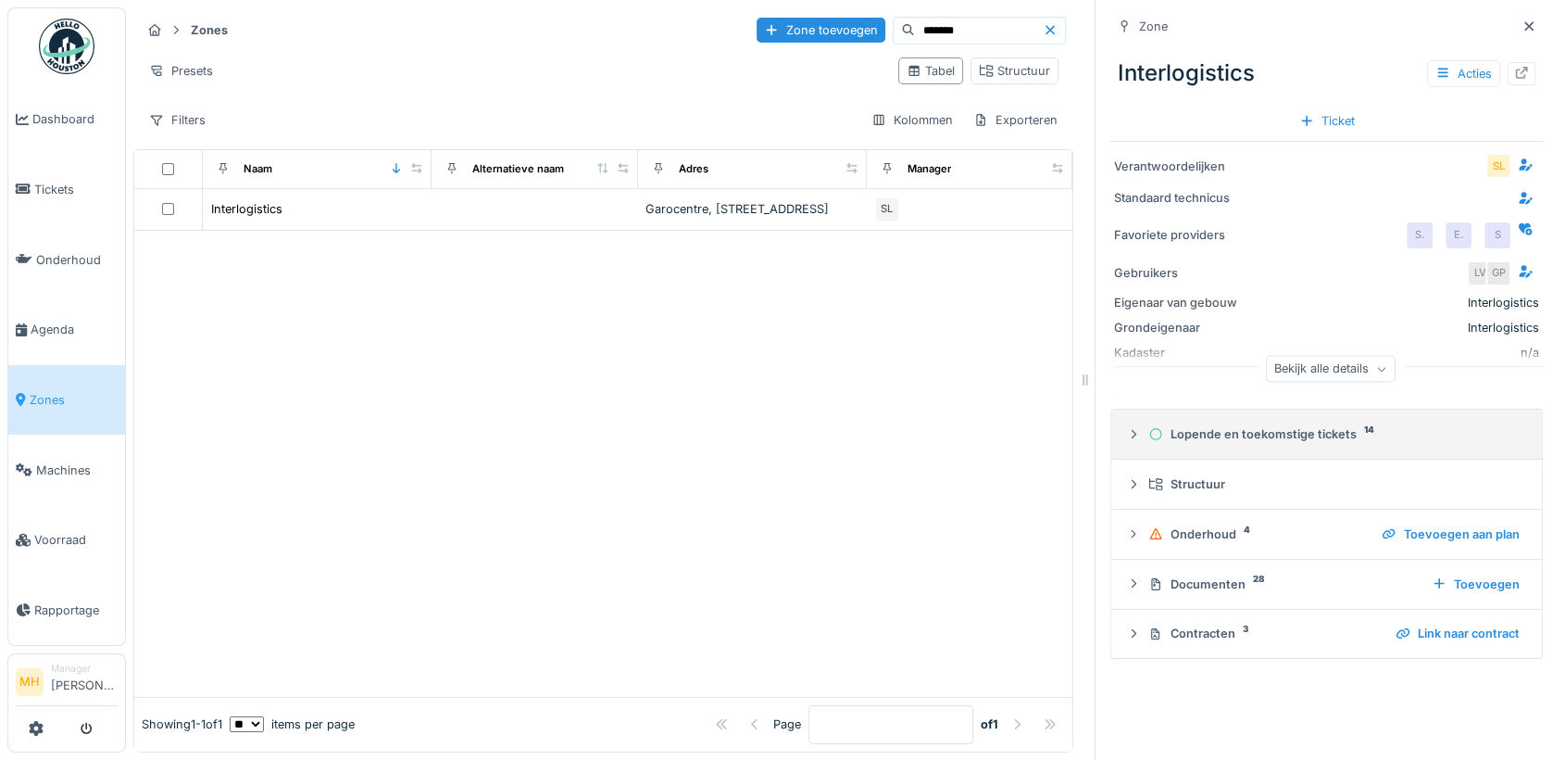
click at [1243, 434] on div "Lopende en toekomstige tickets 14" at bounding box center [1334, 434] width 371 height 18
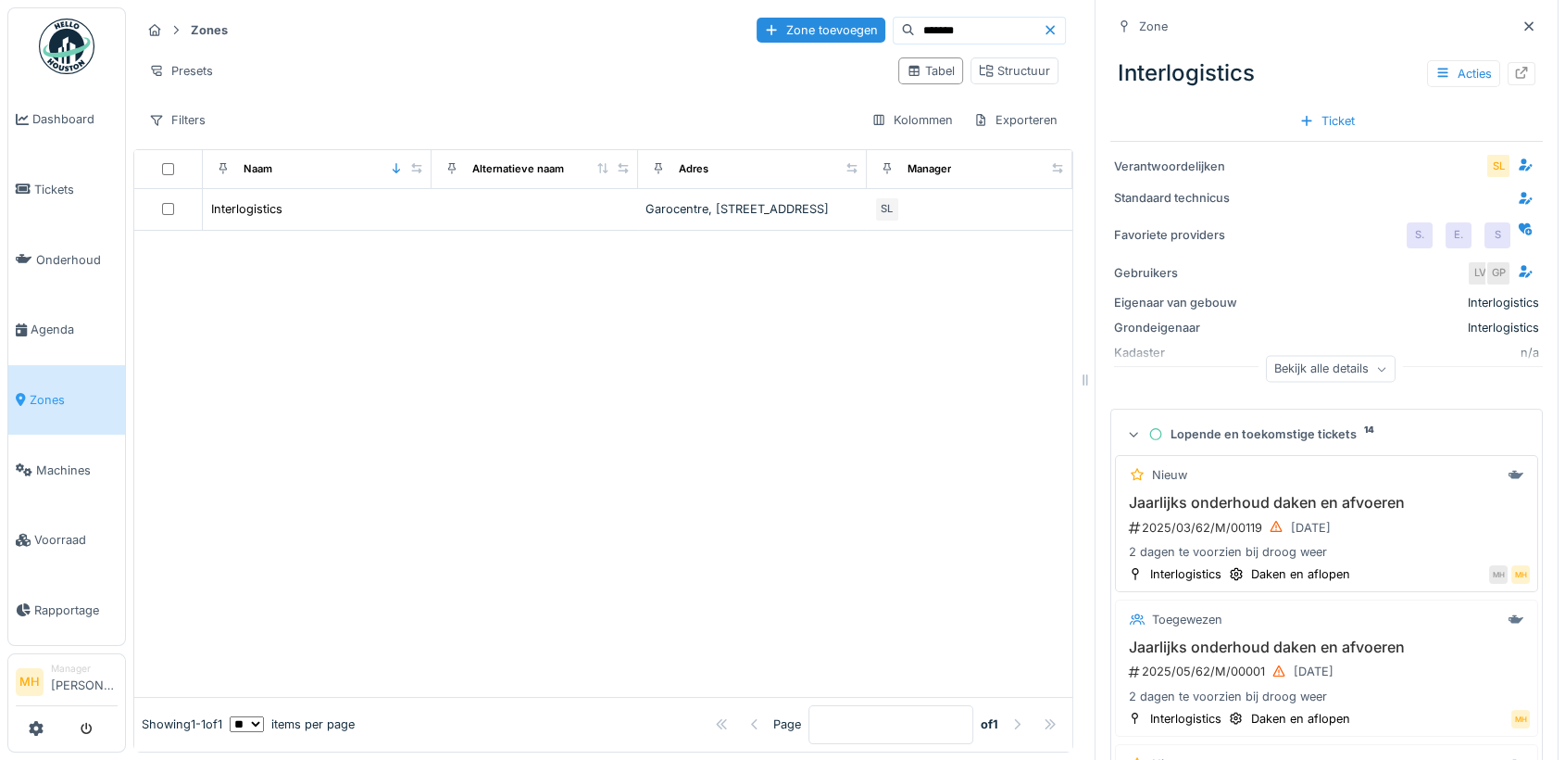
click at [1334, 494] on div "Nieuw Jaarlijks onderhoud daken en afvoeren 2025/03/62/M/00119 2-3-2025 2 dagen…" at bounding box center [1326, 523] width 423 height 137
click at [1334, 505] on h3 "Jaarlijks onderhoud daken en afvoeren" at bounding box center [1327, 503] width 407 height 18
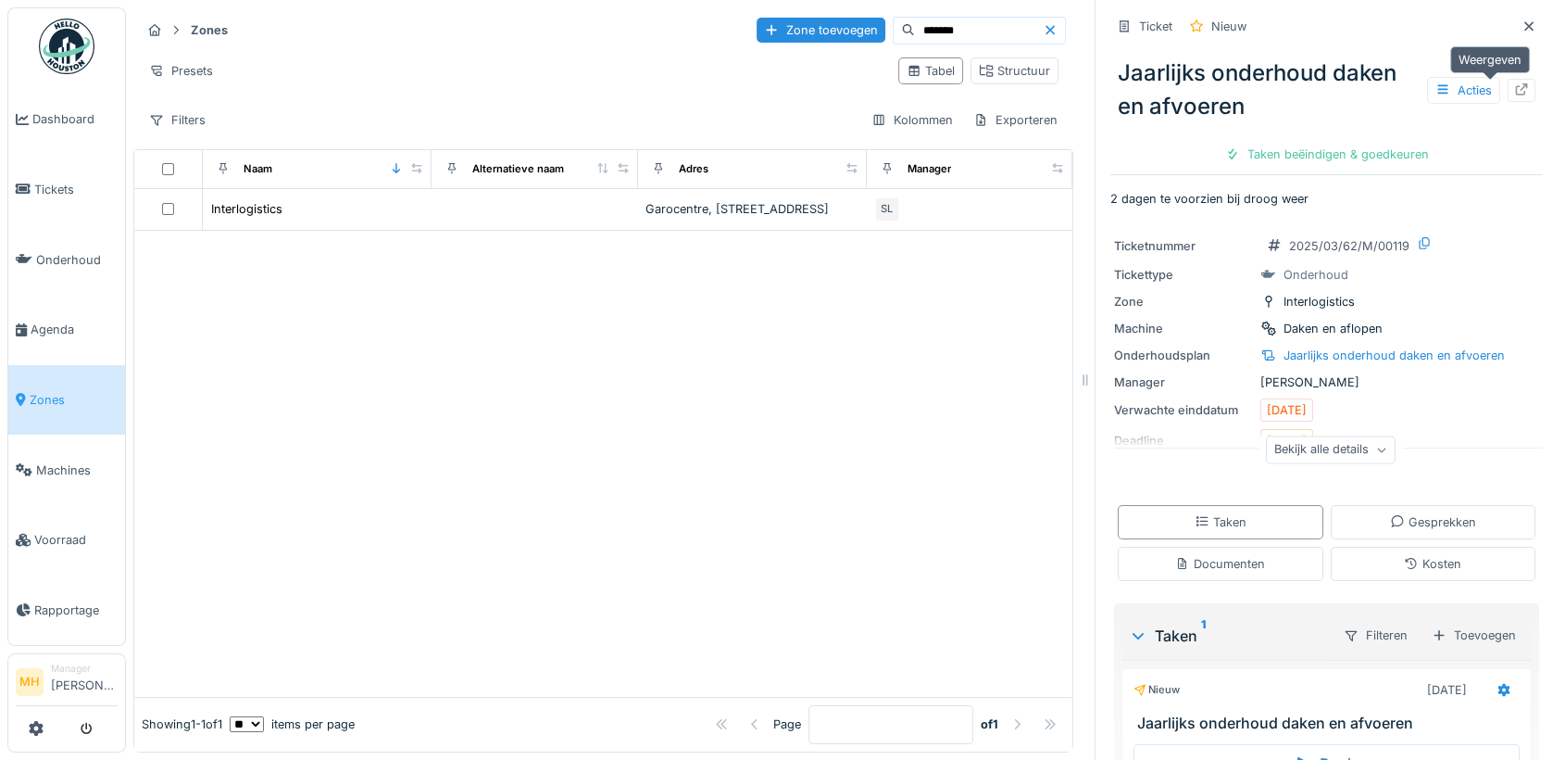
click at [1514, 88] on icon at bounding box center [1521, 89] width 15 height 12
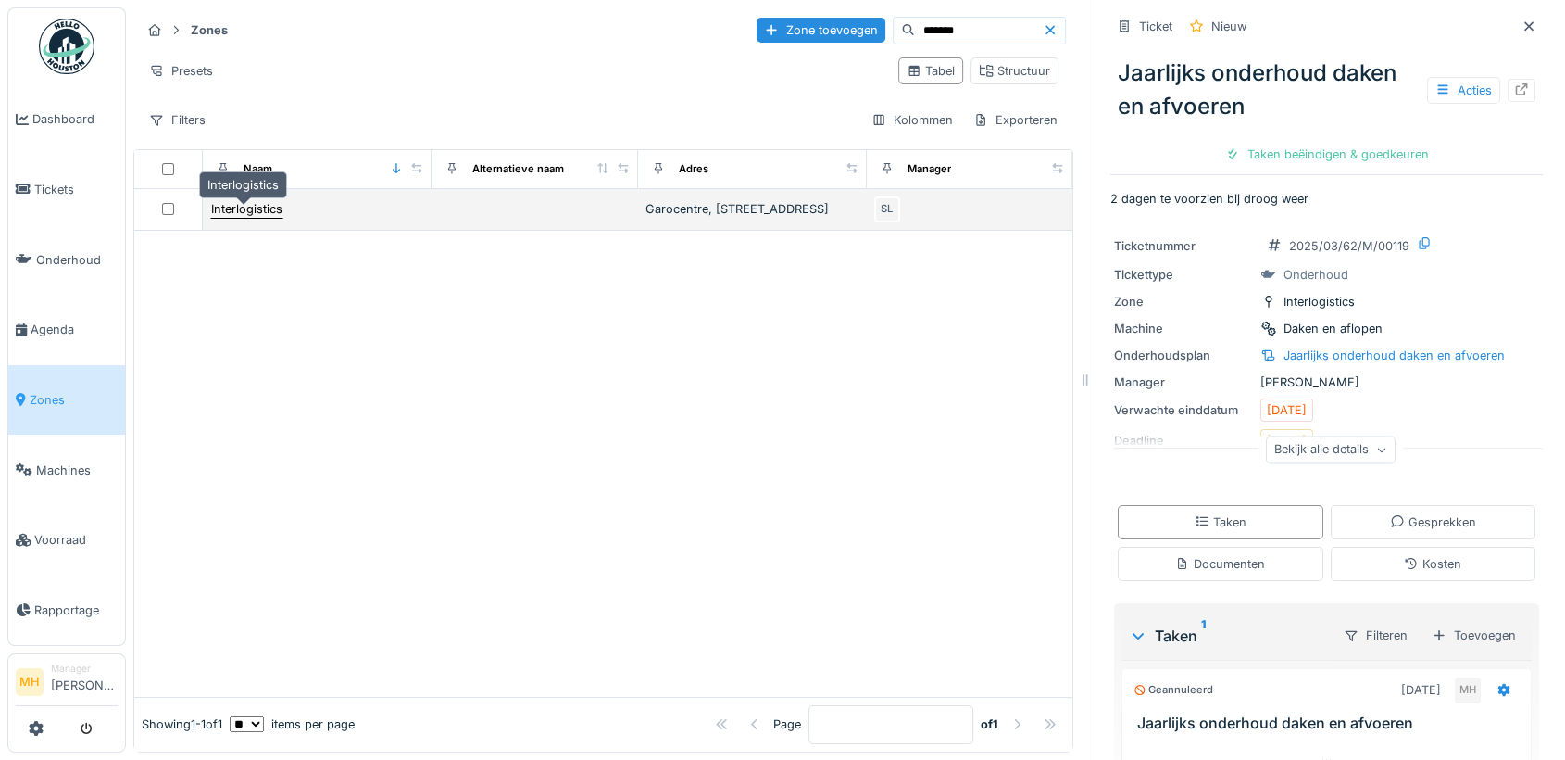
click at [245, 207] on div "Interlogistics" at bounding box center [246, 209] width 71 height 18
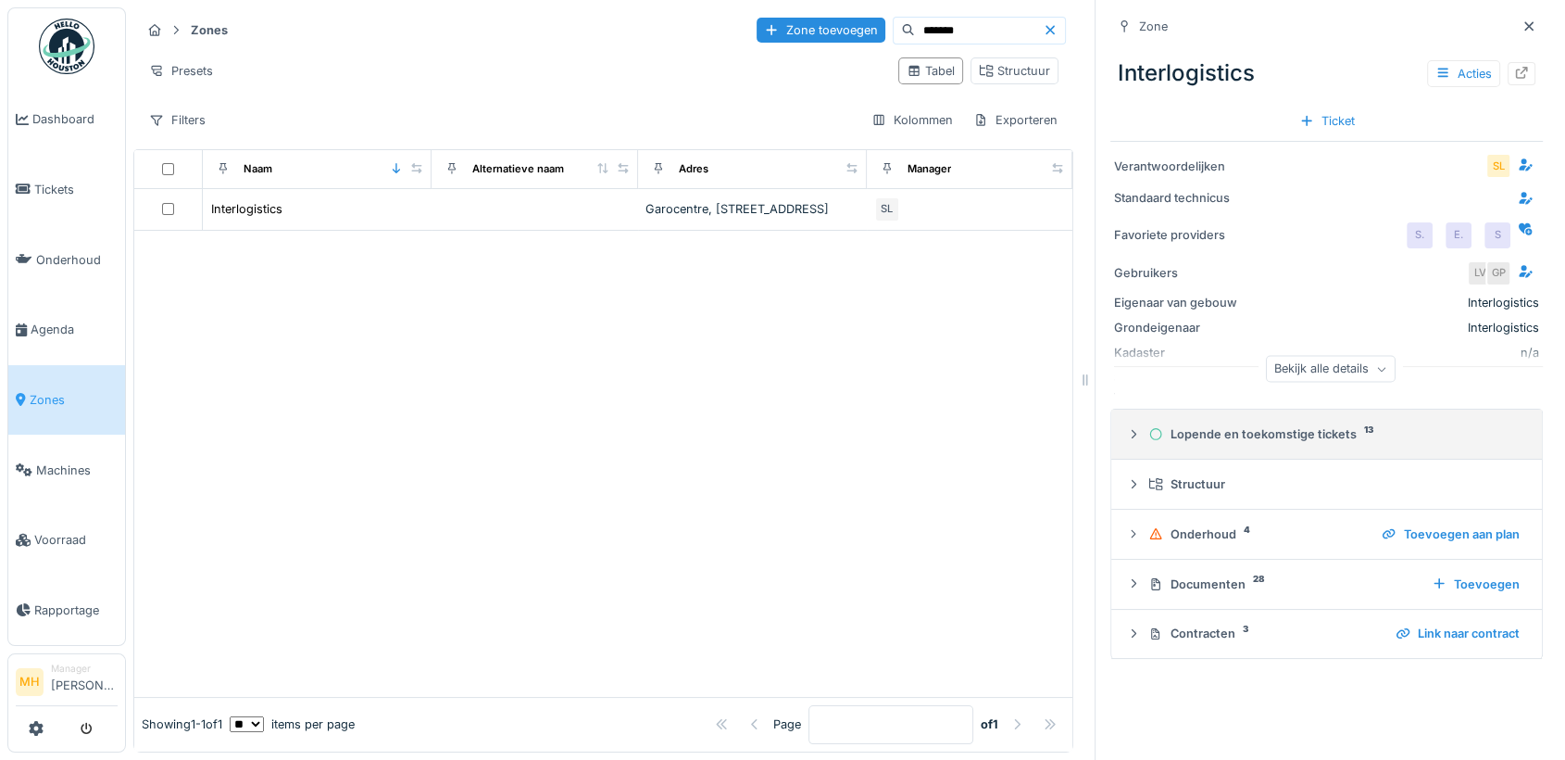
click at [1282, 435] on div "Lopende en toekomstige tickets 13" at bounding box center [1334, 434] width 371 height 18
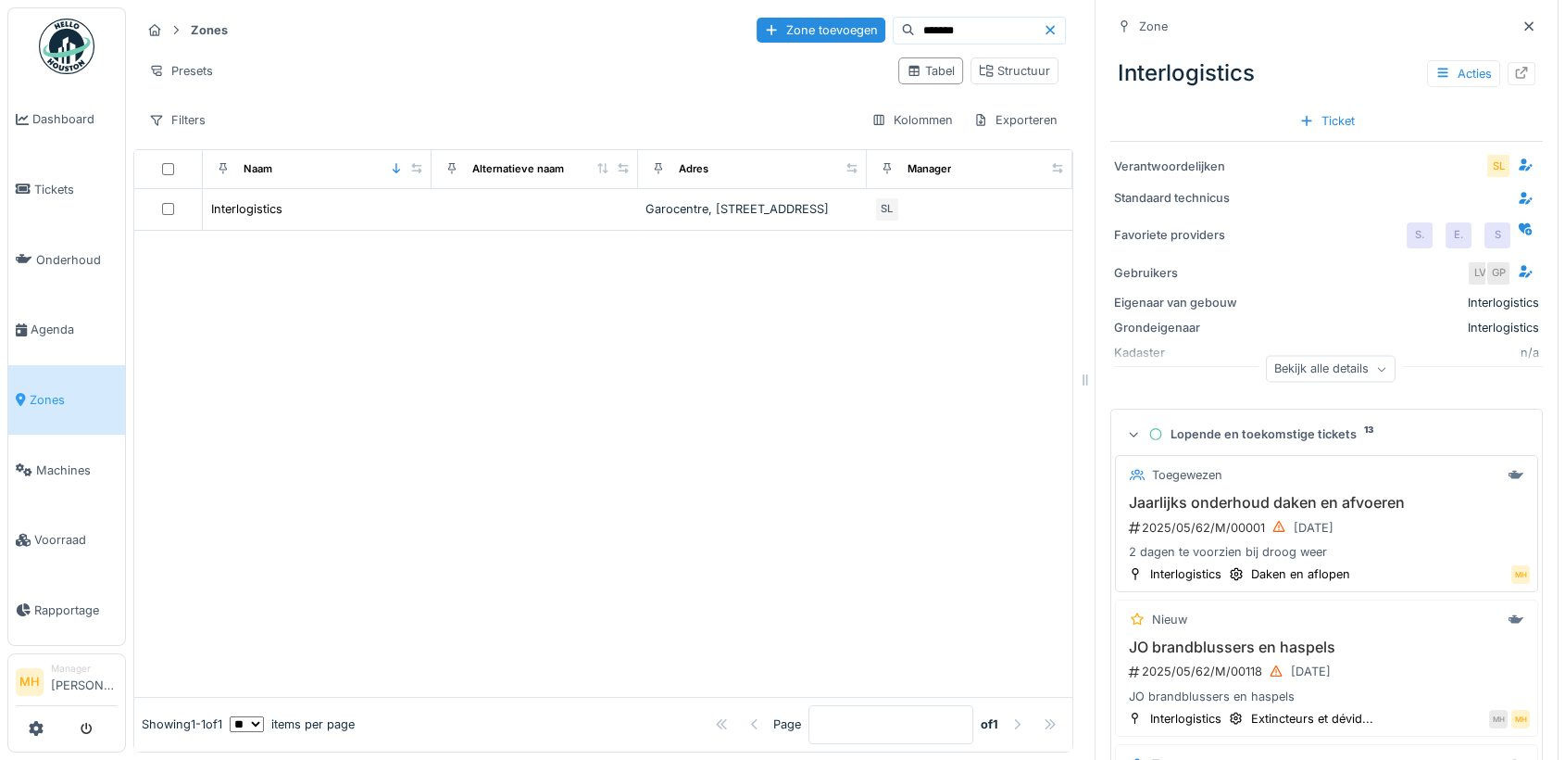
click at [1278, 505] on h3 "Jaarlijks onderhoud daken en afvoeren" at bounding box center [1327, 503] width 407 height 18
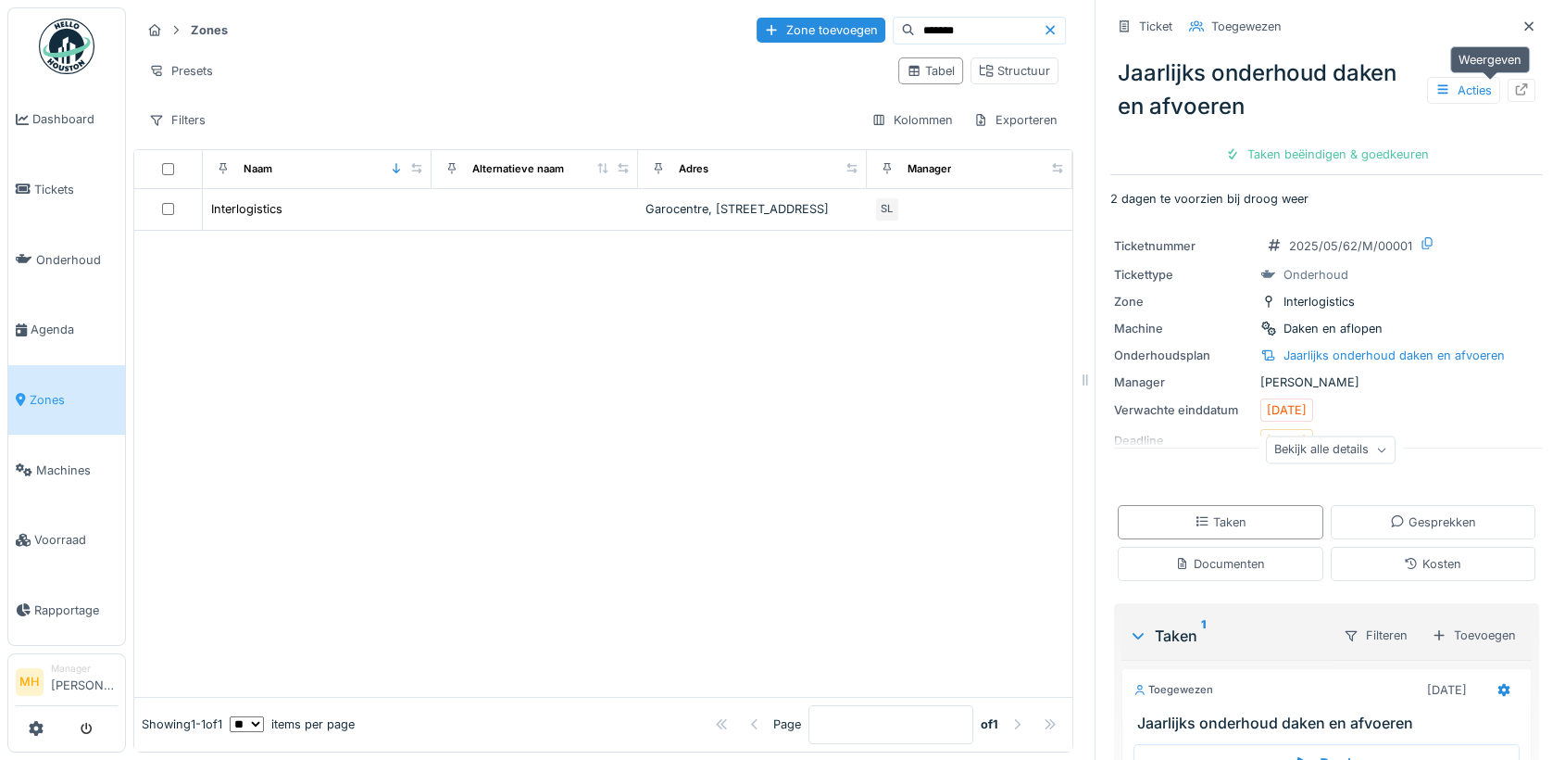
click at [1516, 88] on icon at bounding box center [1522, 89] width 12 height 12
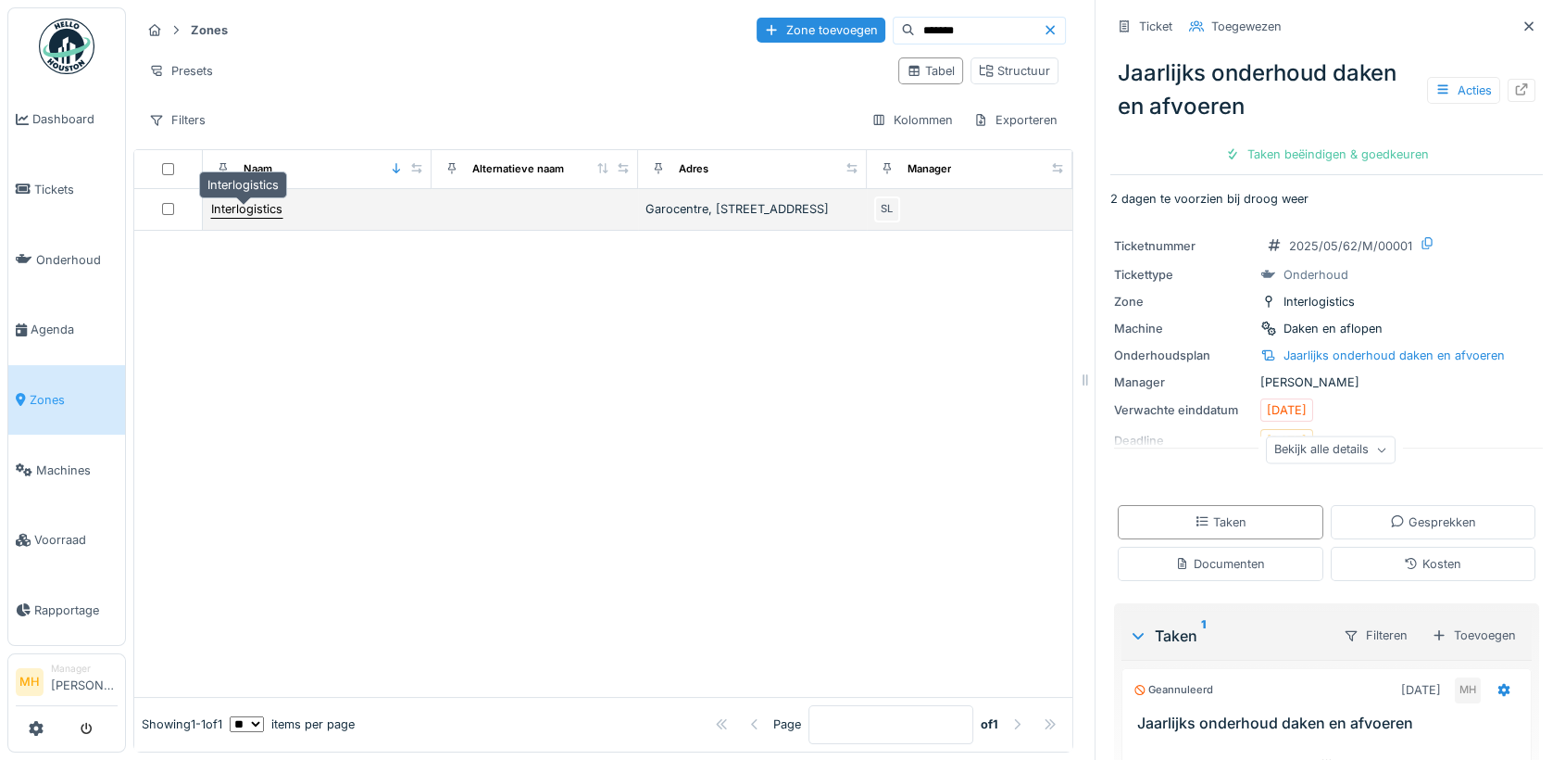
click at [239, 218] on div "Interlogistics" at bounding box center [246, 209] width 71 height 18
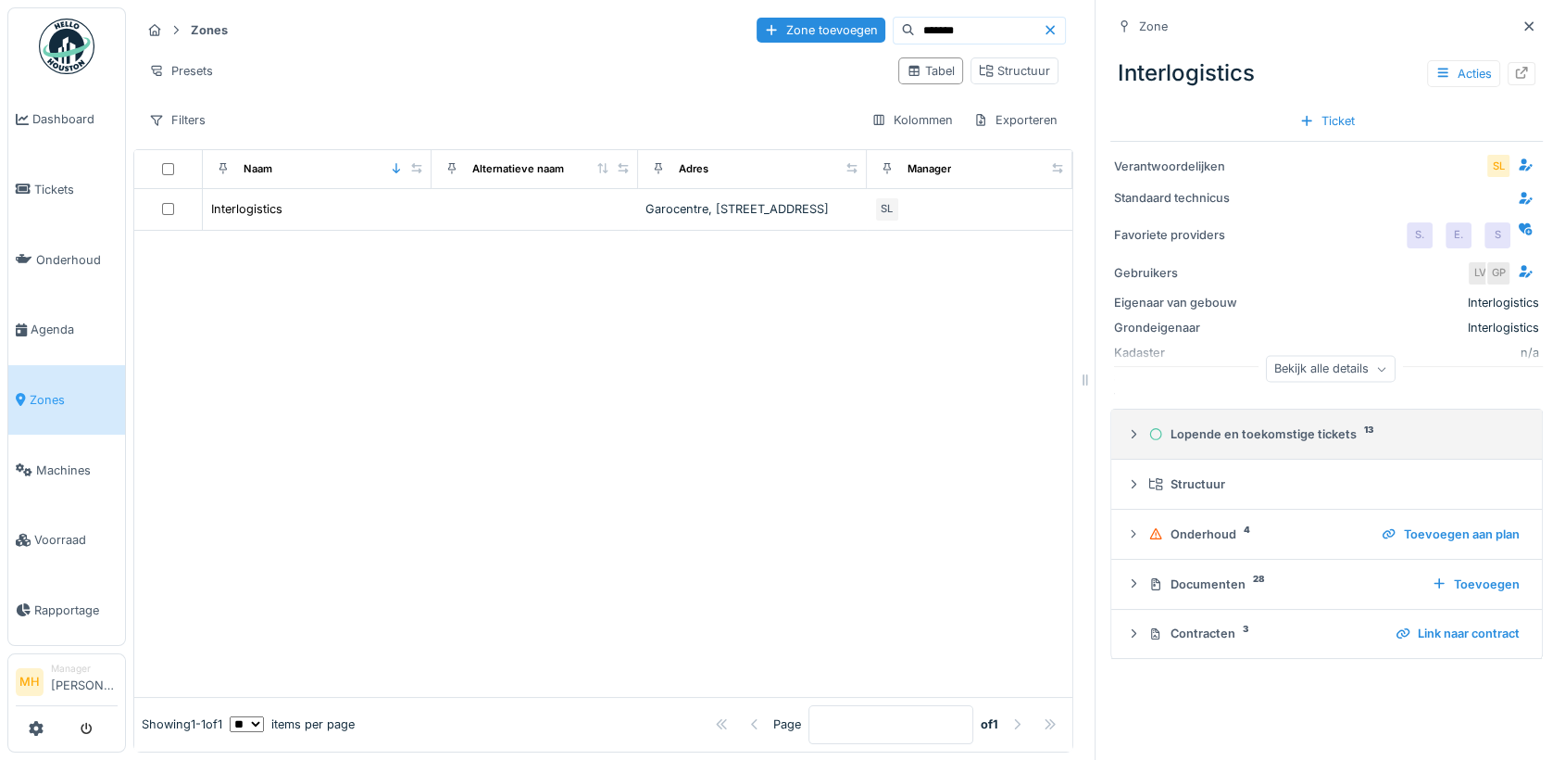
click at [1298, 439] on div "Lopende en toekomstige tickets 13" at bounding box center [1334, 434] width 371 height 18
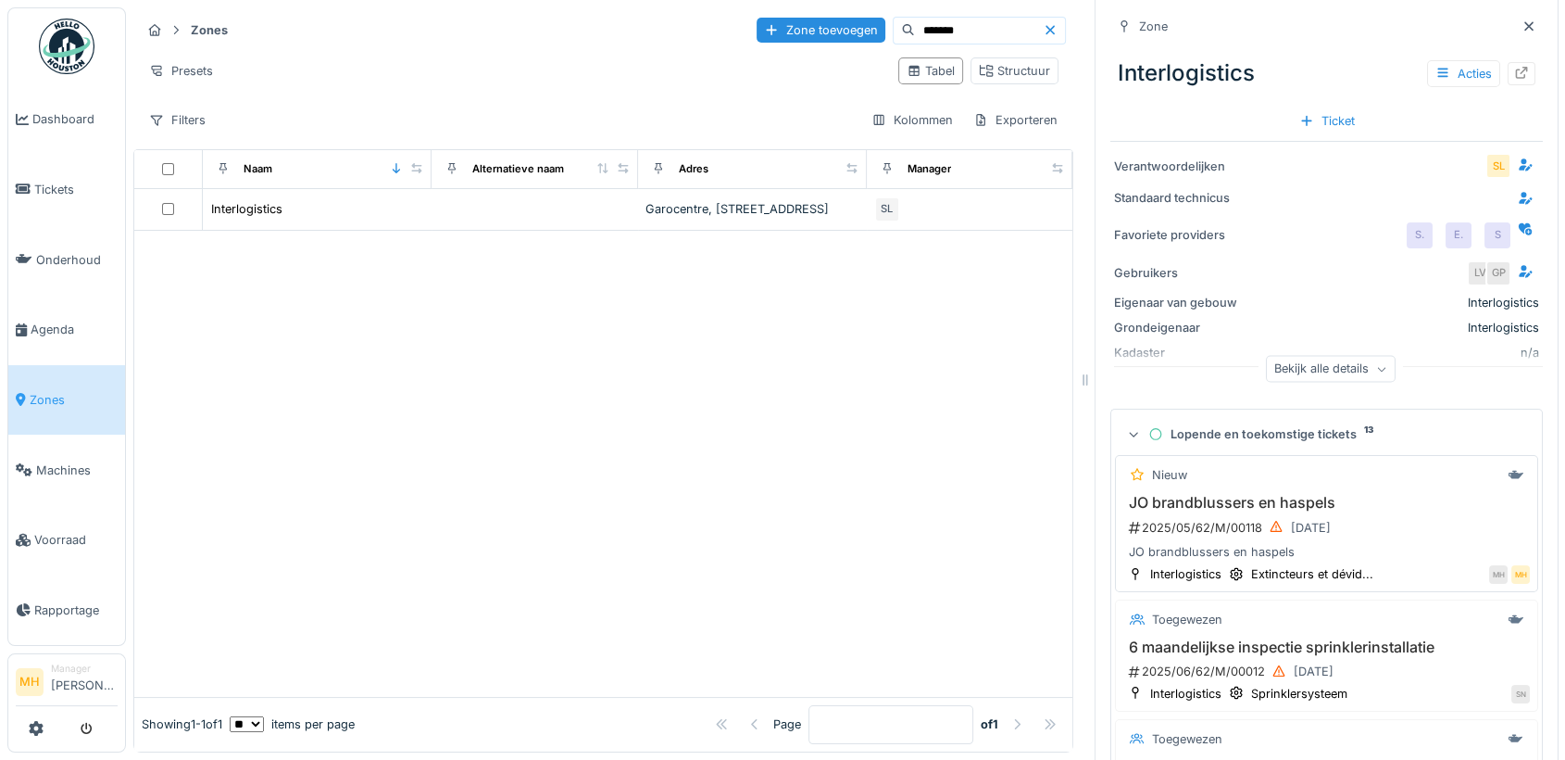
click at [1251, 505] on h3 "JO brandblussers en haspels" at bounding box center [1327, 503] width 407 height 18
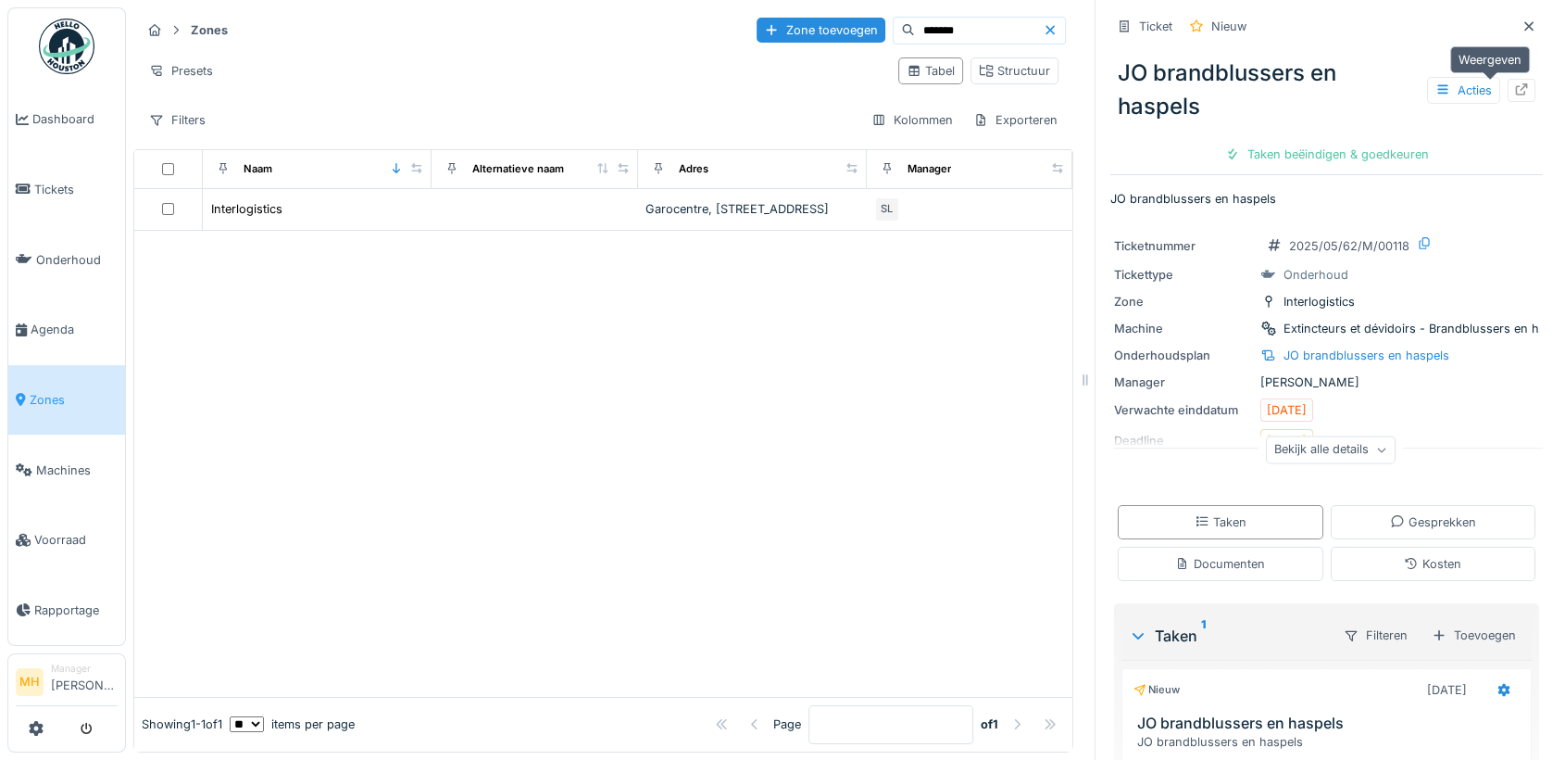
click at [1514, 88] on icon at bounding box center [1521, 89] width 15 height 12
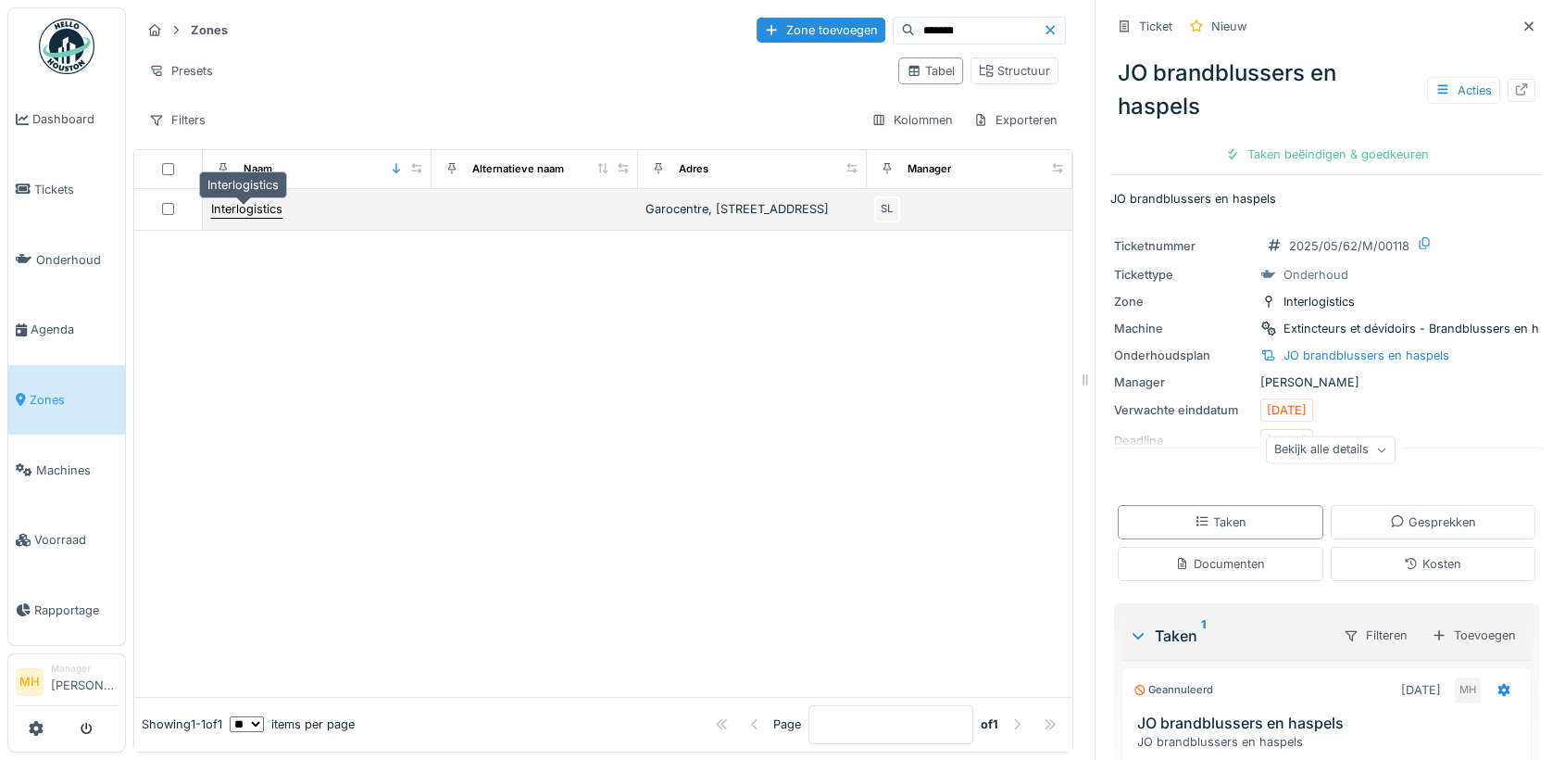
click at [237, 217] on div "Interlogistics" at bounding box center [246, 209] width 71 height 18
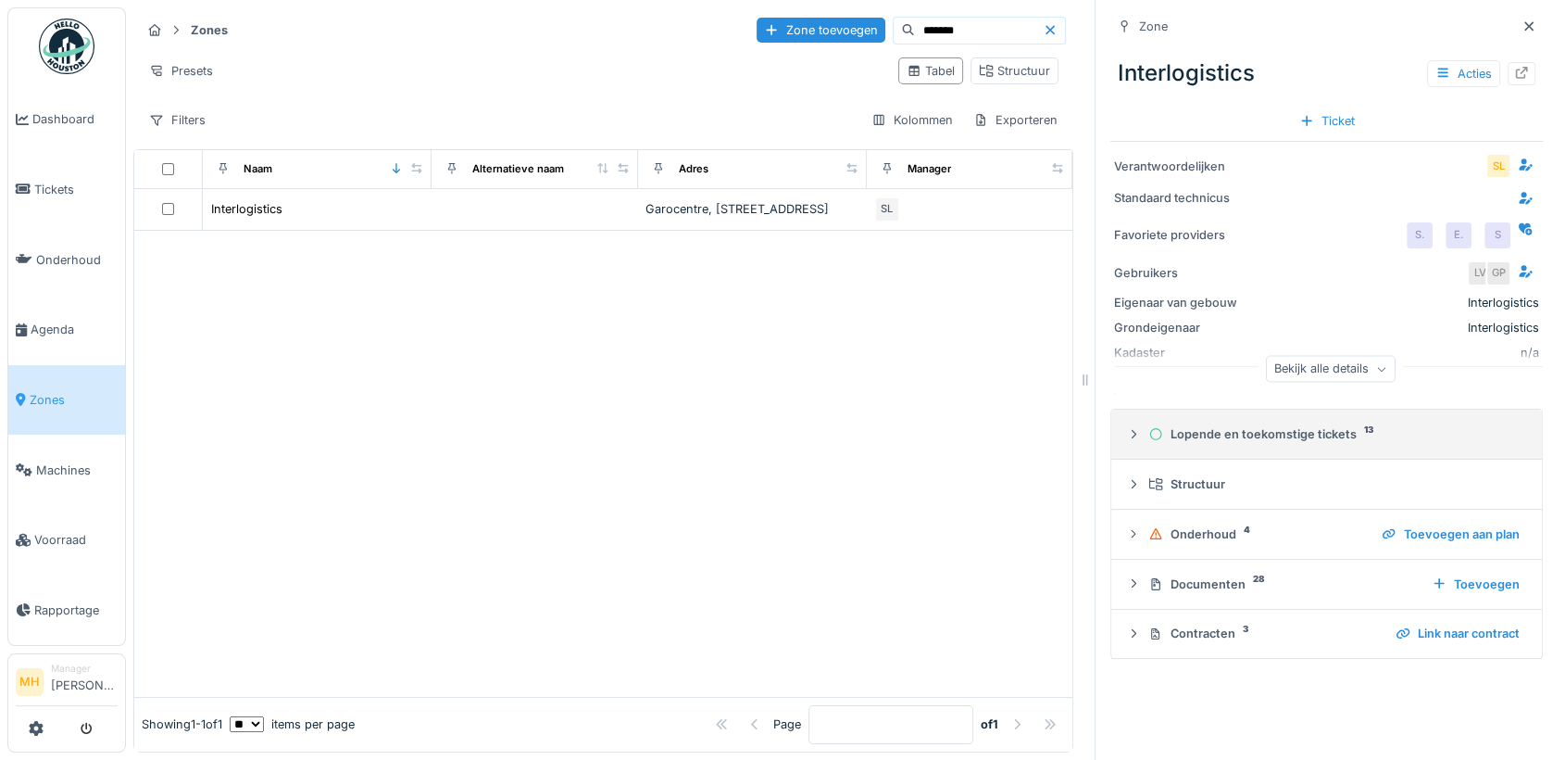
click at [1319, 431] on div "Lopende en toekomstige tickets 13" at bounding box center [1334, 434] width 371 height 18
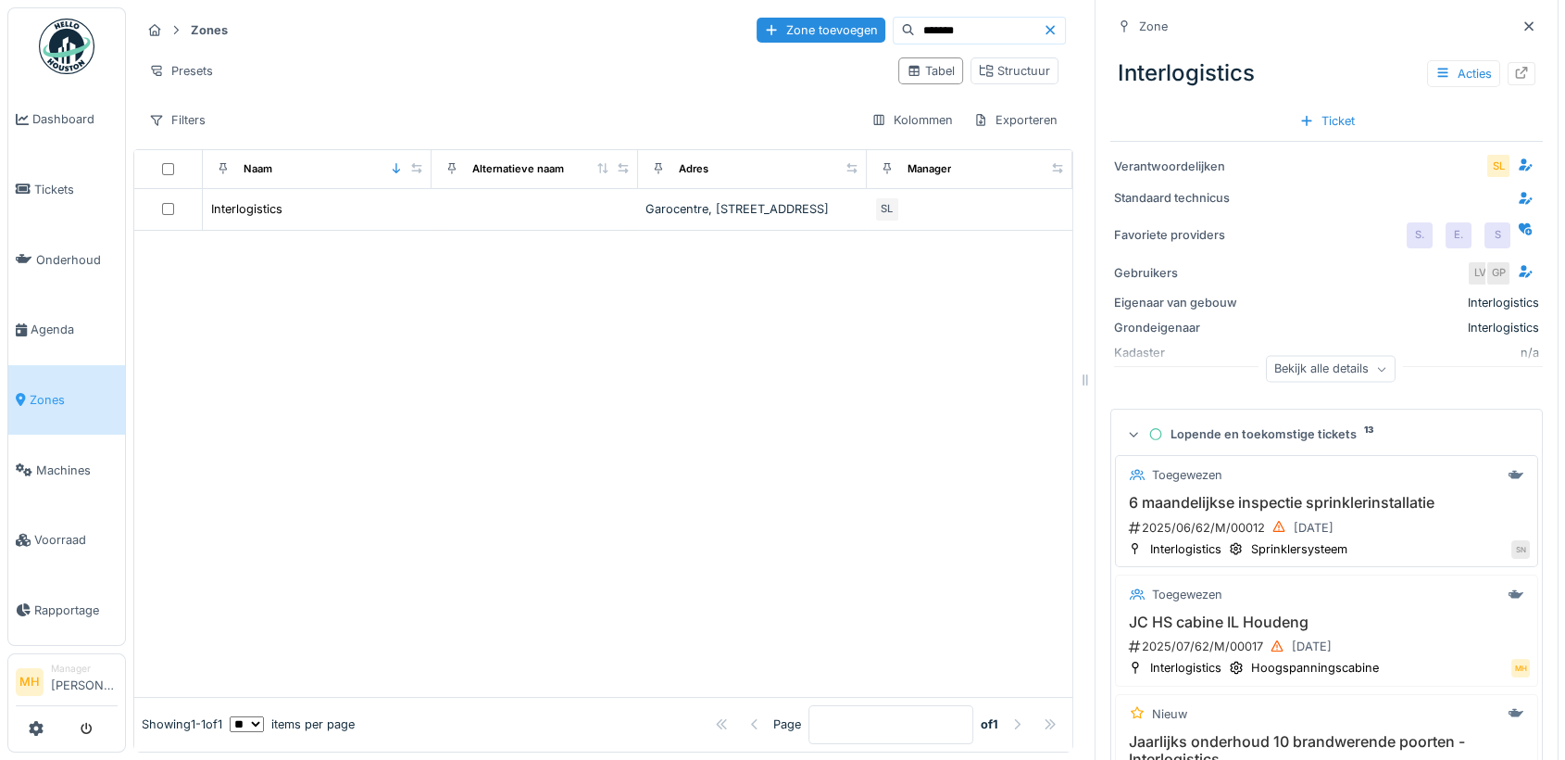
click at [1299, 505] on h3 "6 maandelijkse inspectie sprinklerinstallatie" at bounding box center [1327, 503] width 407 height 18
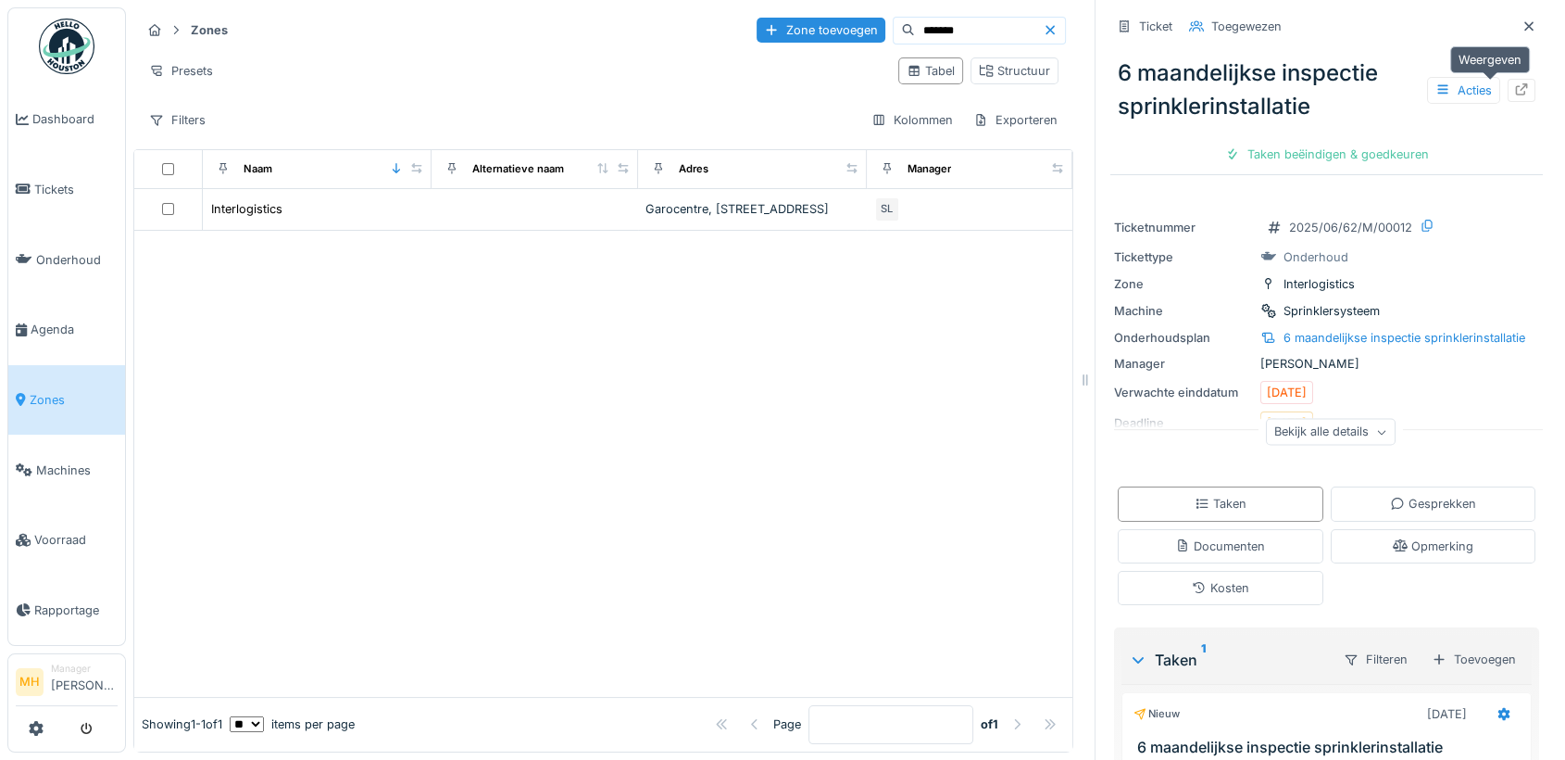
click at [1514, 90] on icon at bounding box center [1521, 89] width 15 height 12
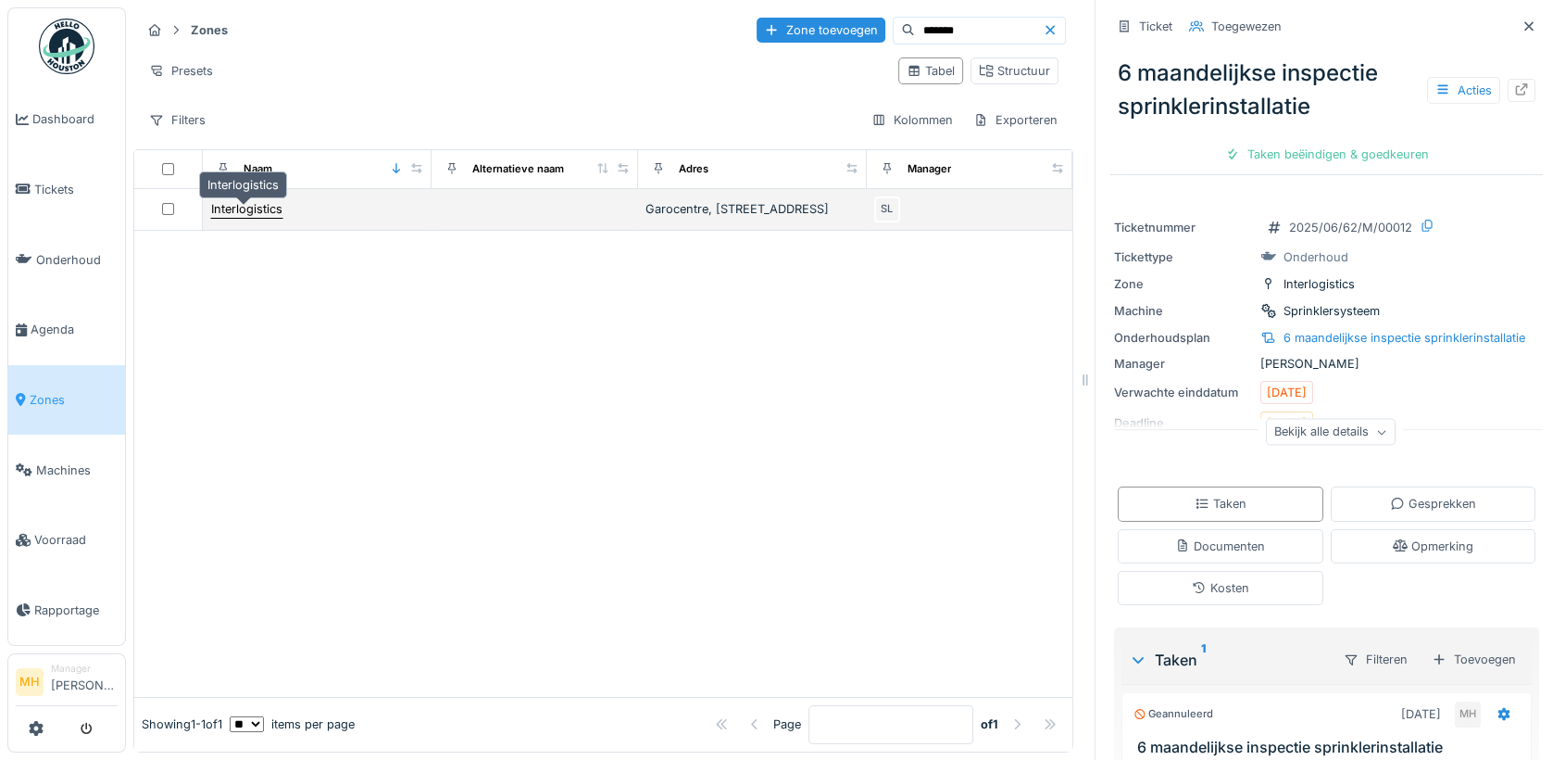
click at [245, 213] on div "Interlogistics" at bounding box center [246, 209] width 71 height 18
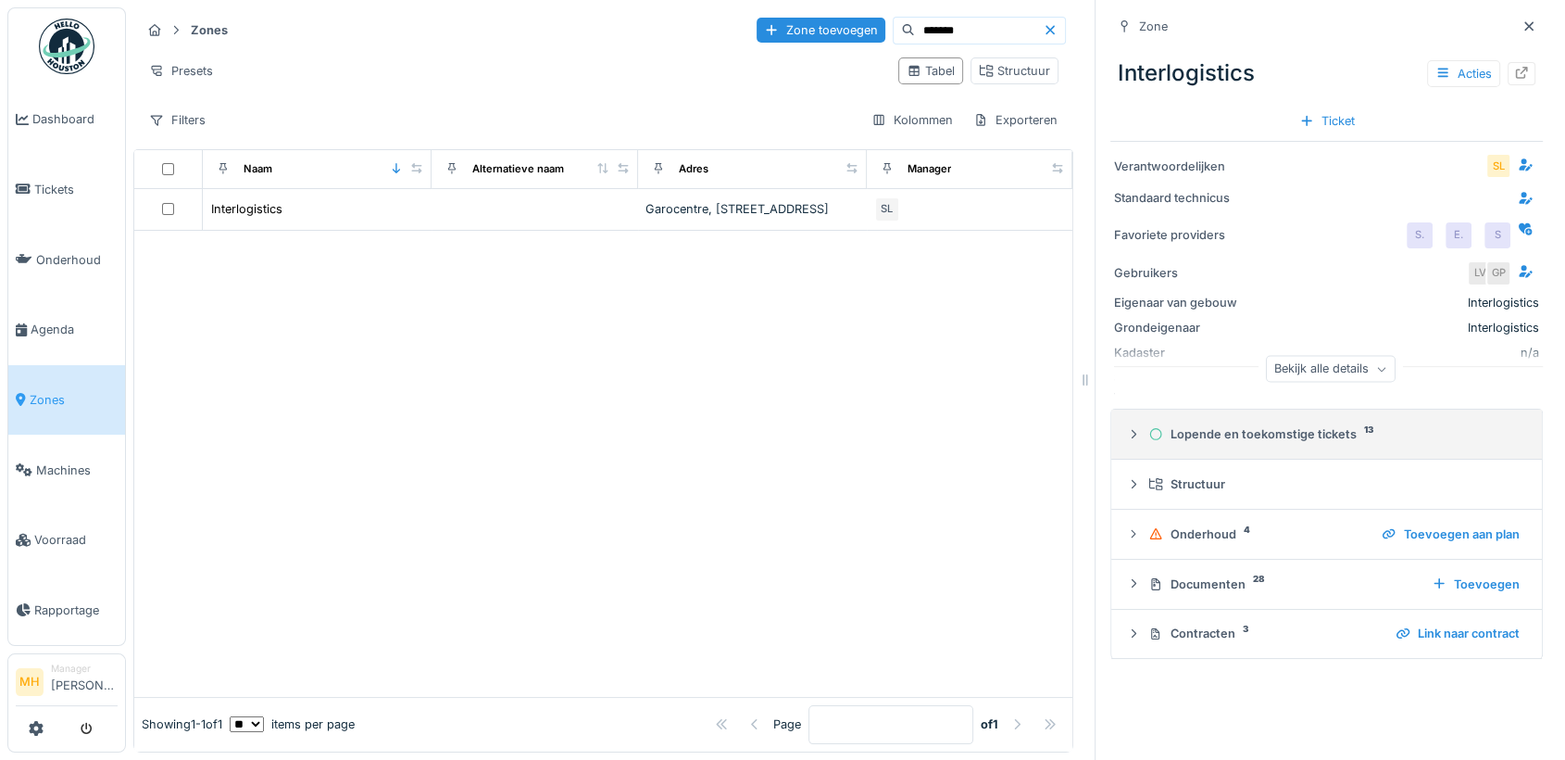
click at [1296, 432] on div "Lopende en toekomstige tickets 13" at bounding box center [1334, 434] width 371 height 18
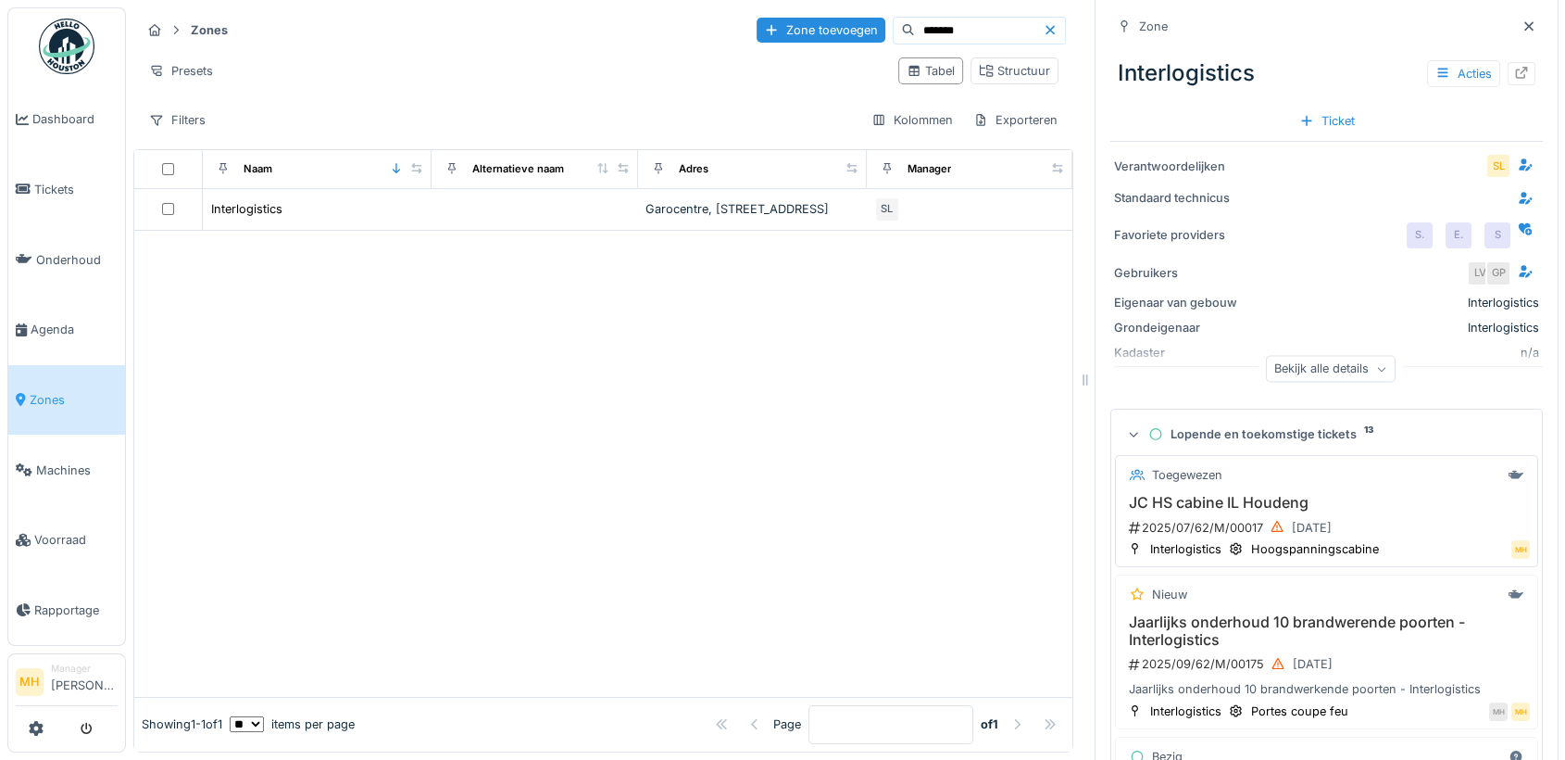
click at [1237, 503] on h3 "JC HS cabine IL Houdeng" at bounding box center [1327, 503] width 407 height 18
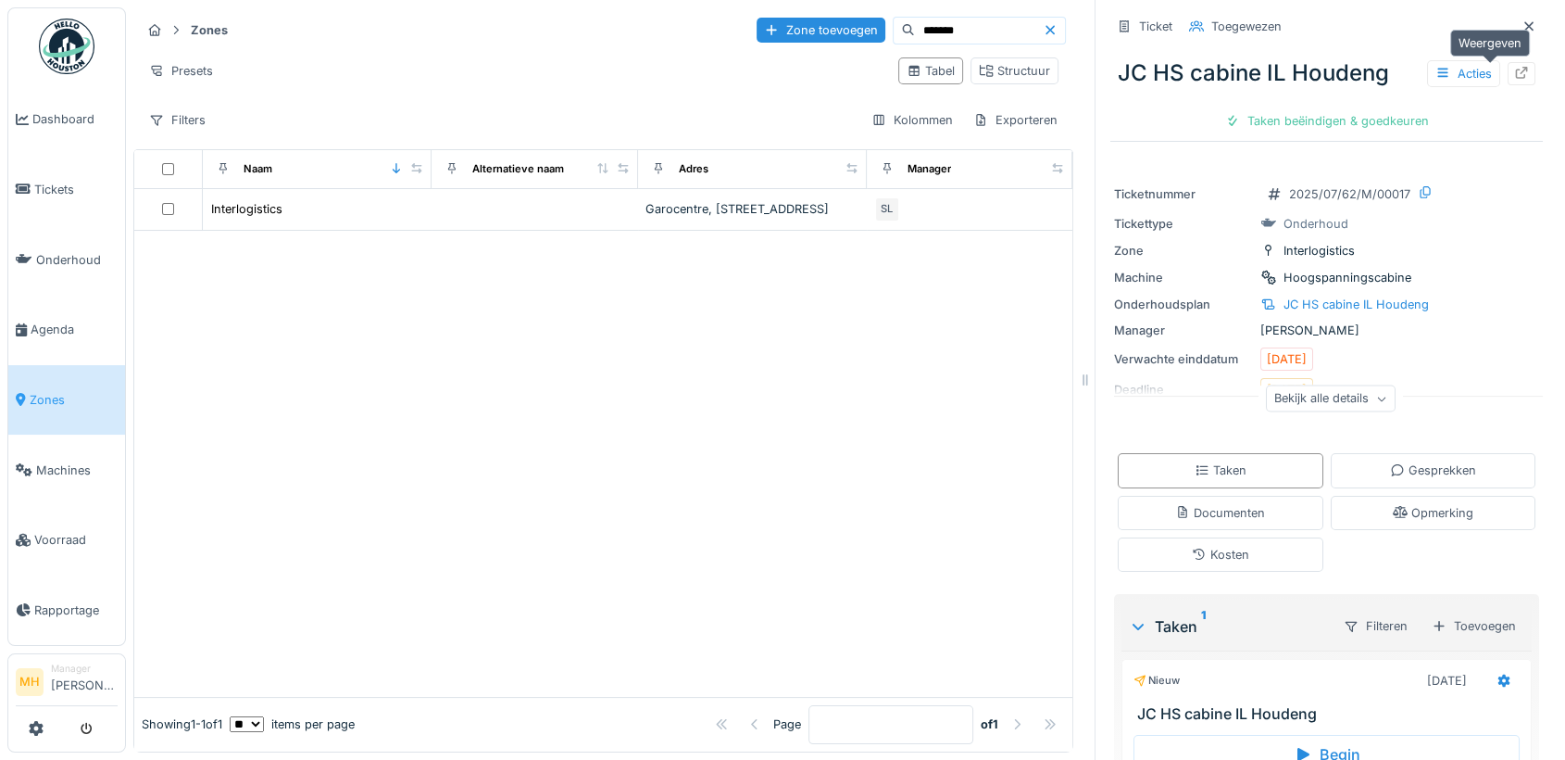
click at [1514, 69] on icon at bounding box center [1521, 73] width 15 height 12
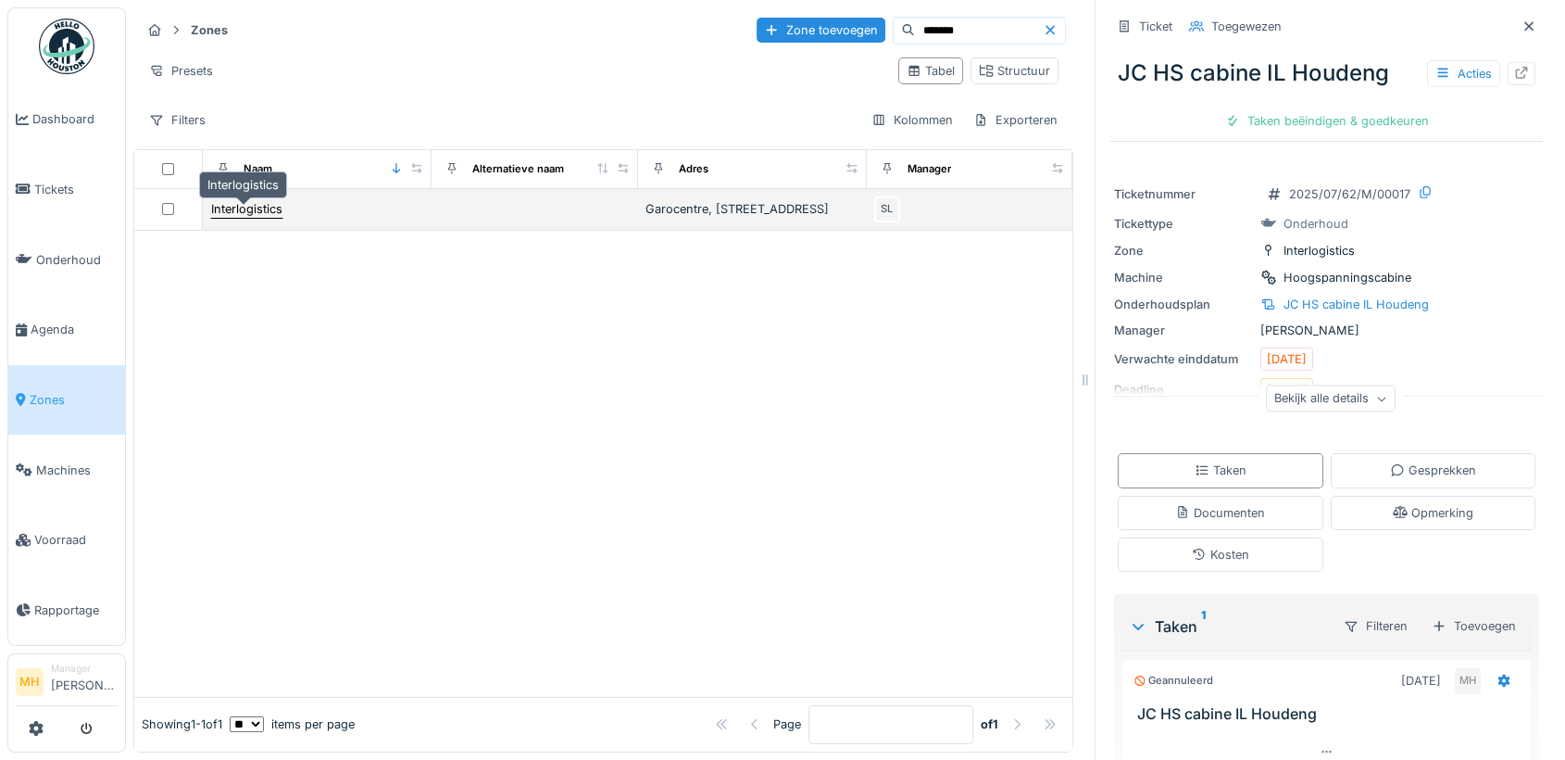
click at [251, 217] on div "Interlogistics" at bounding box center [246, 209] width 71 height 18
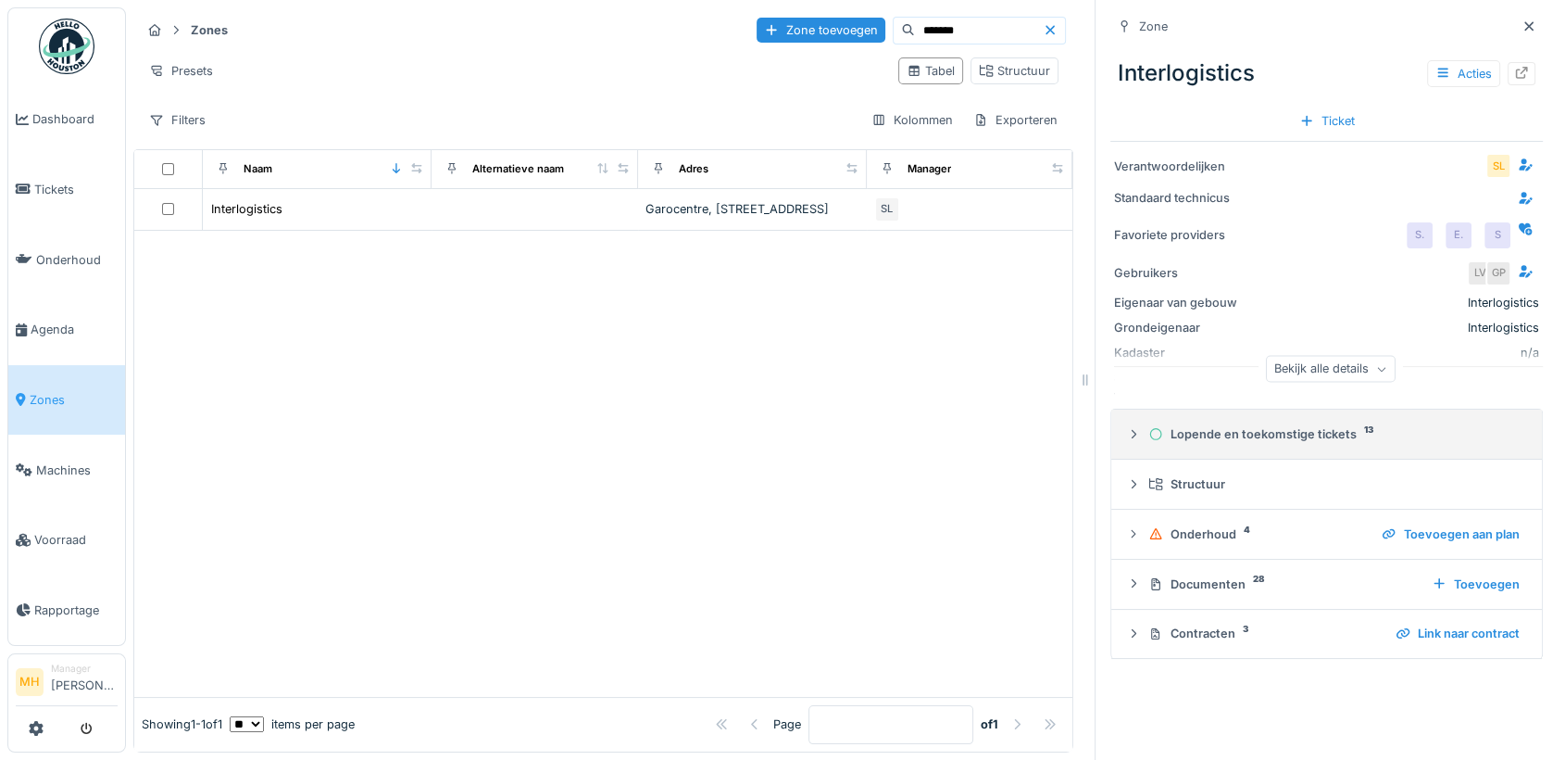
click at [1297, 435] on div "Lopende en toekomstige tickets 13" at bounding box center [1334, 434] width 371 height 18
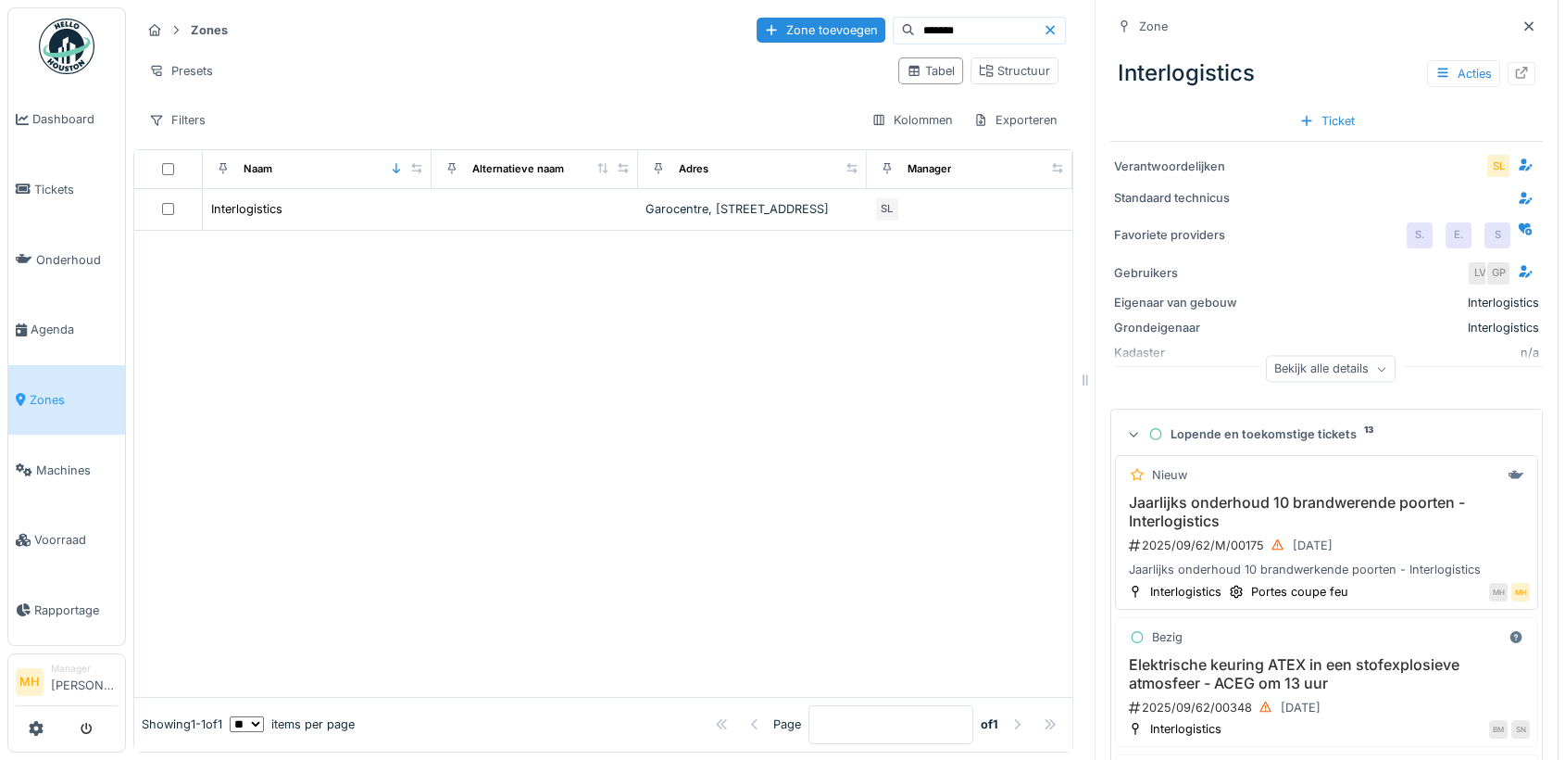
click at [1334, 499] on h3 "Jaarlijks onderhoud 10 brandwerende poorten - Interlogistics" at bounding box center [1327, 511] width 407 height 35
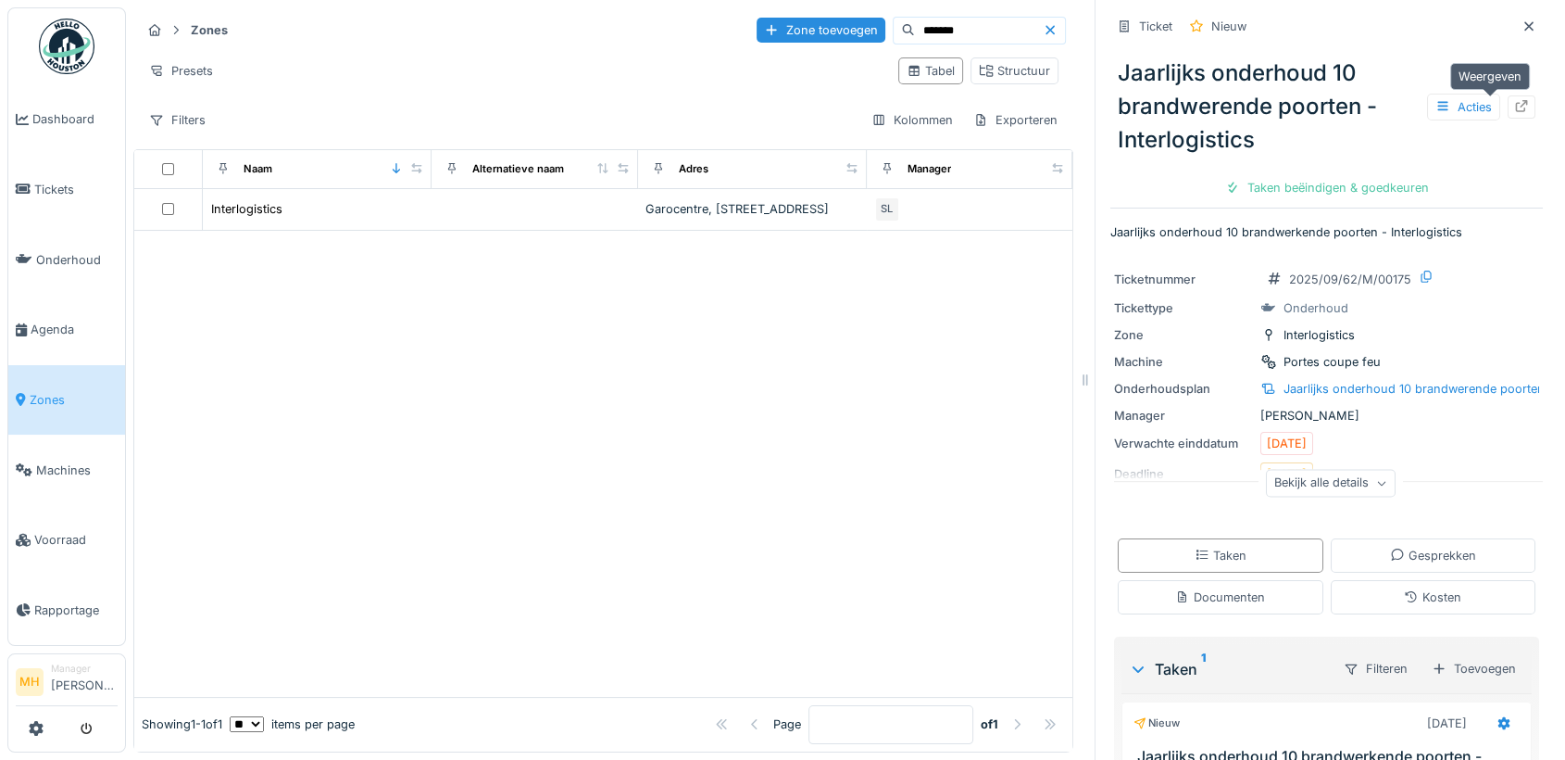
click at [1514, 106] on icon at bounding box center [1521, 106] width 15 height 12
click at [1522, 22] on icon at bounding box center [1529, 26] width 15 height 12
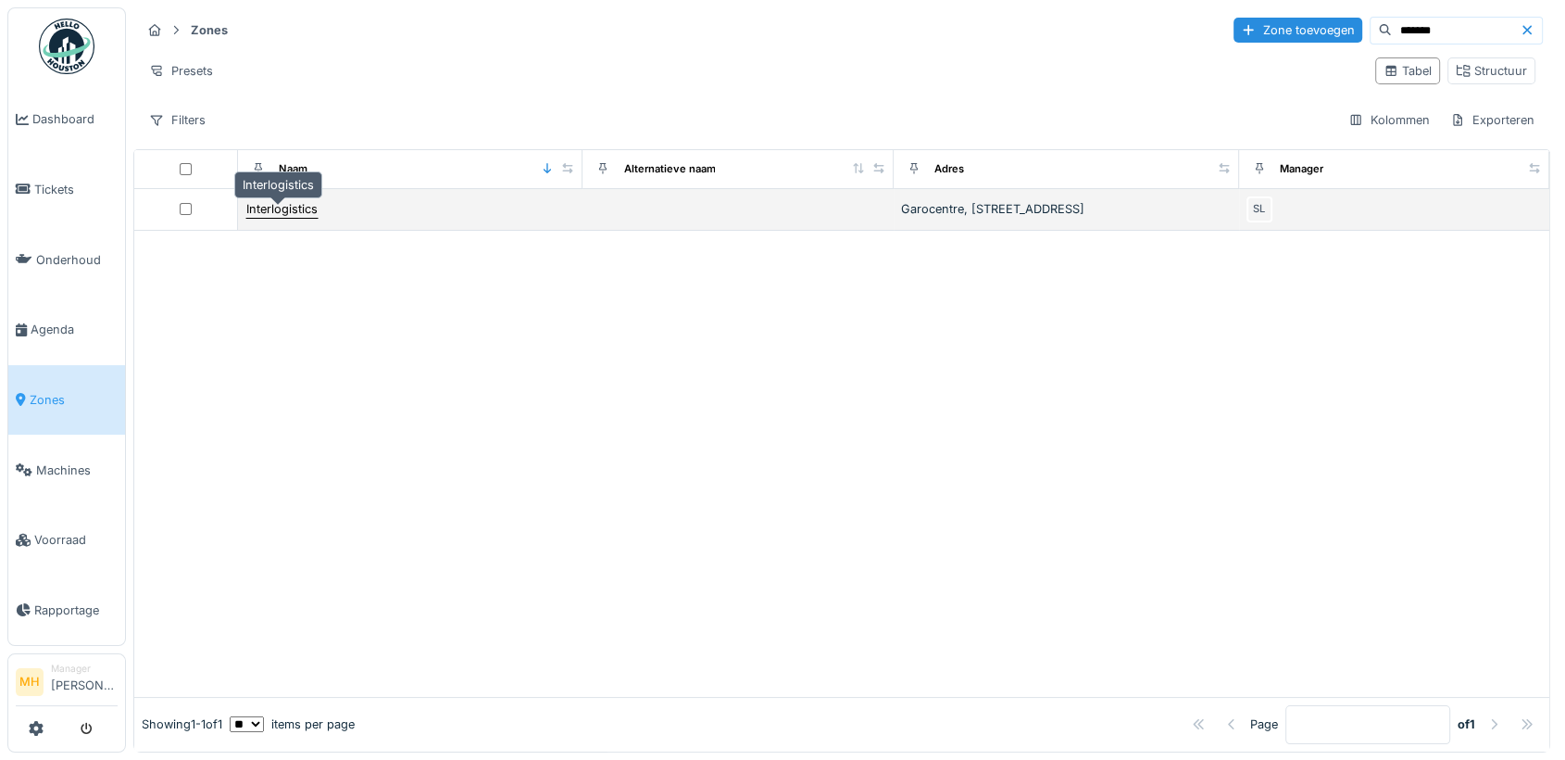
click at [252, 218] on div "Interlogistics" at bounding box center [281, 209] width 71 height 18
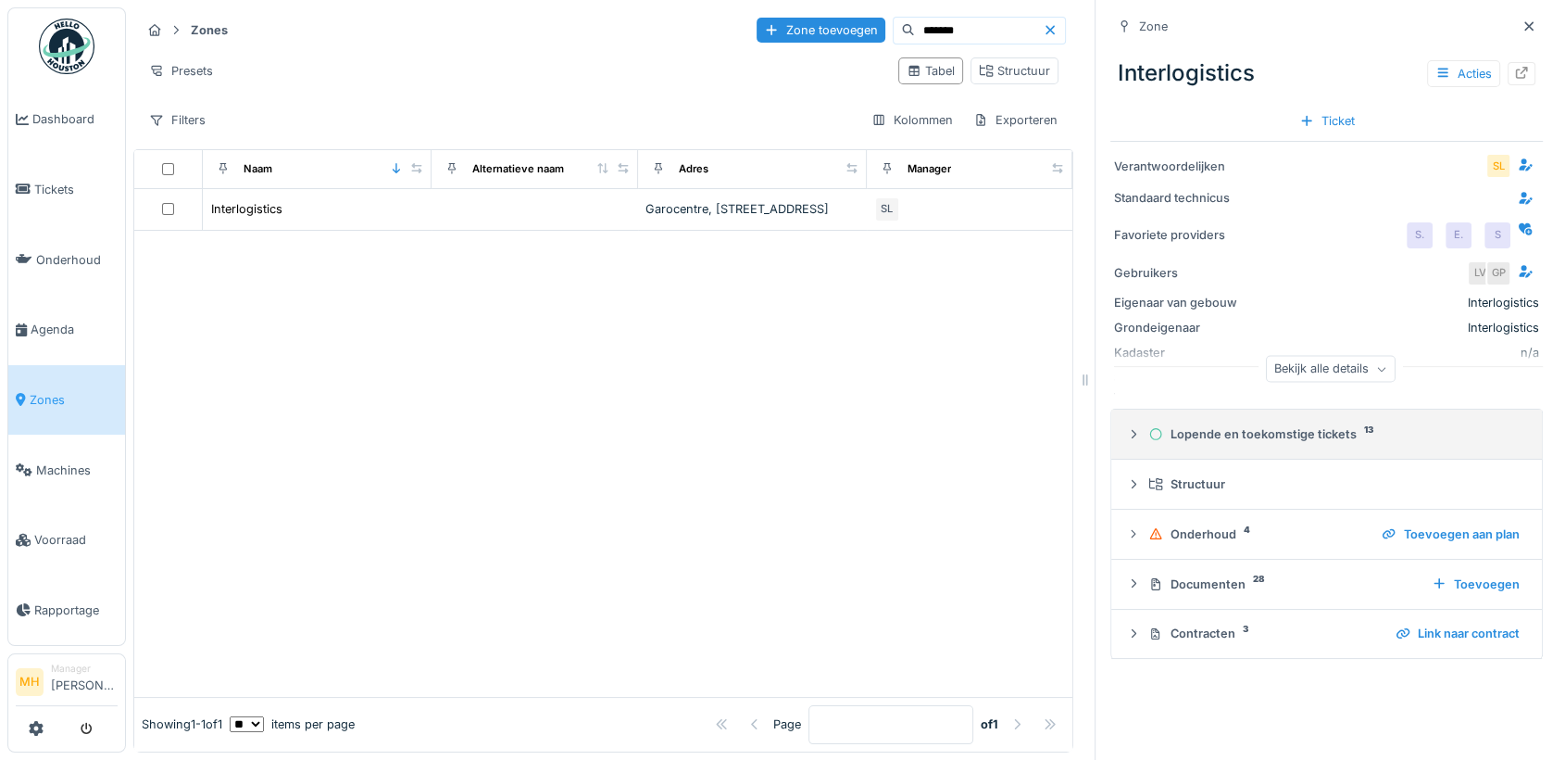
click at [1274, 437] on div "Lopende en toekomstige tickets 13" at bounding box center [1334, 434] width 371 height 18
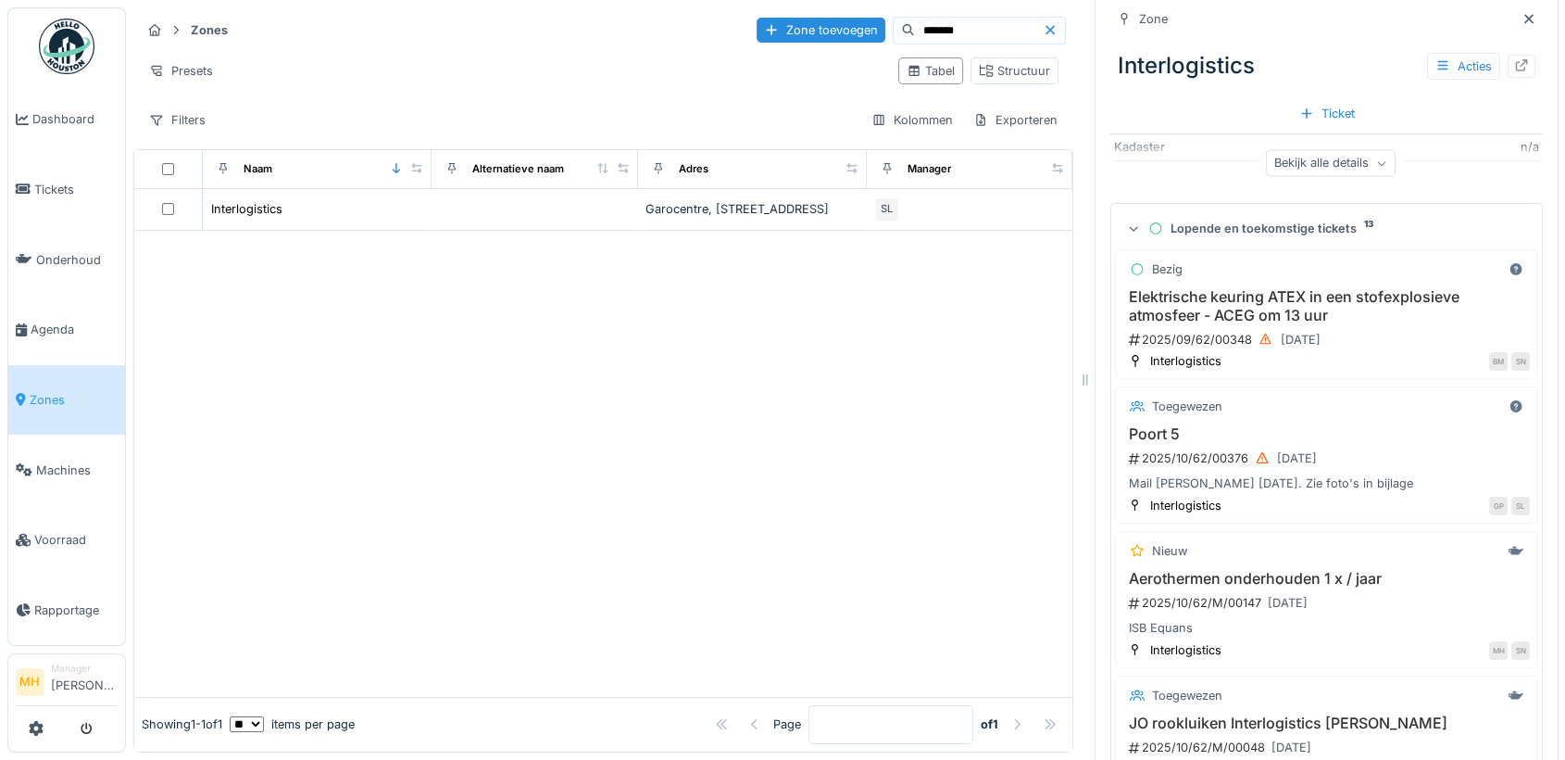
scroll to position [308, 0]
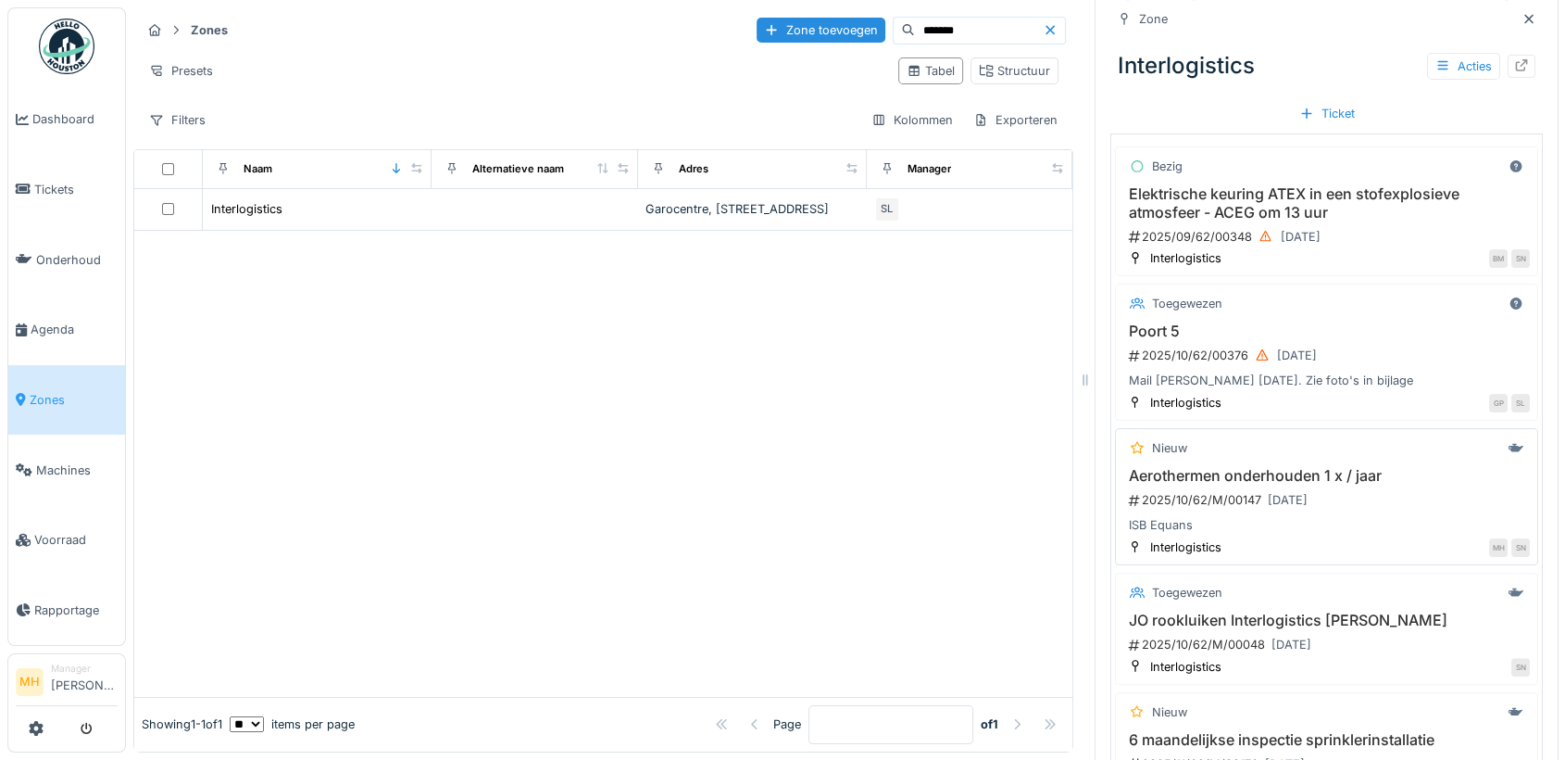
click at [1271, 472] on h3 "Aerothermen onderhouden 1 x / jaar" at bounding box center [1327, 476] width 407 height 18
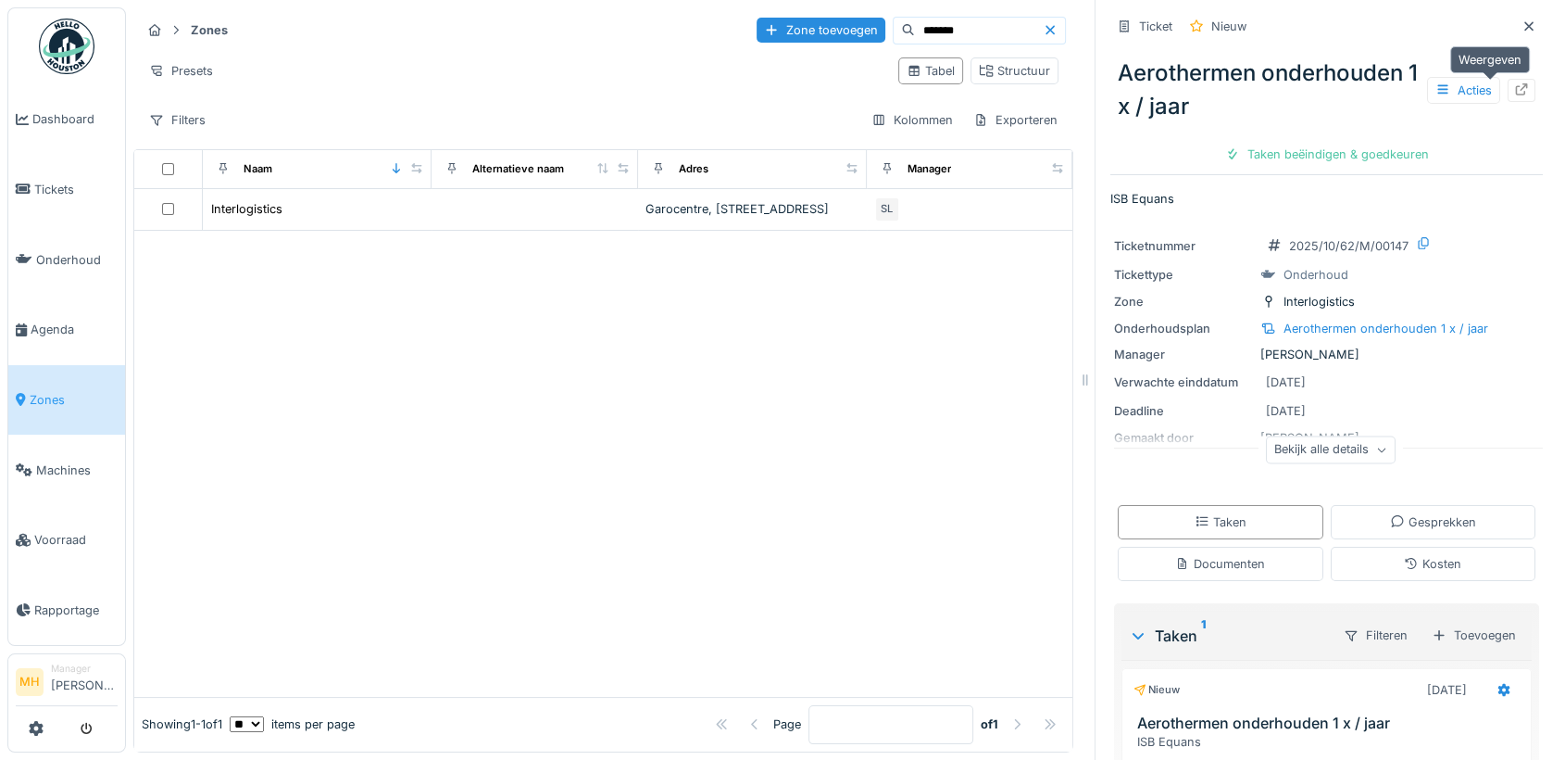
click at [1514, 88] on icon at bounding box center [1521, 89] width 15 height 12
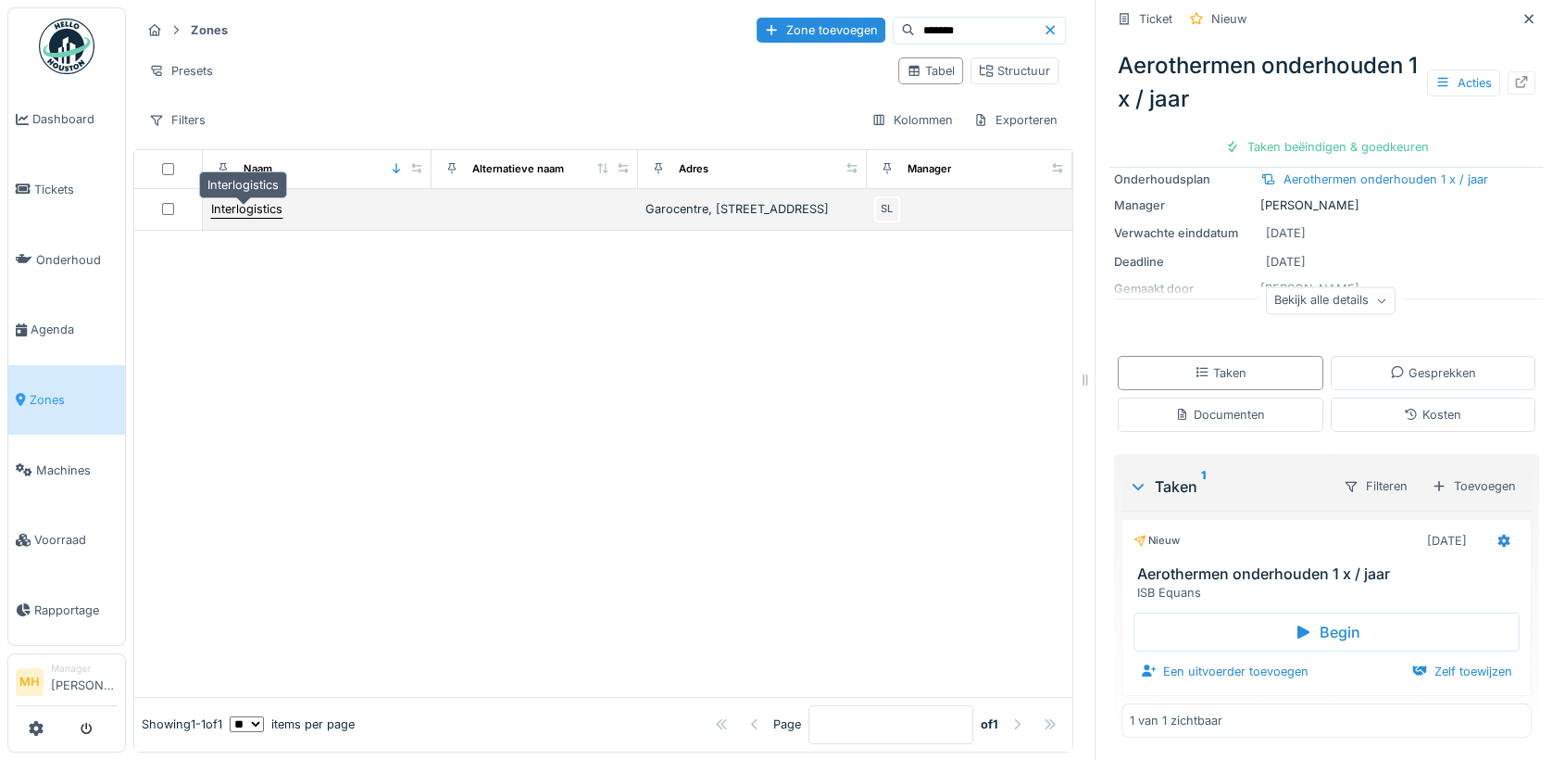
click at [271, 212] on div "Interlogistics" at bounding box center [246, 209] width 71 height 18
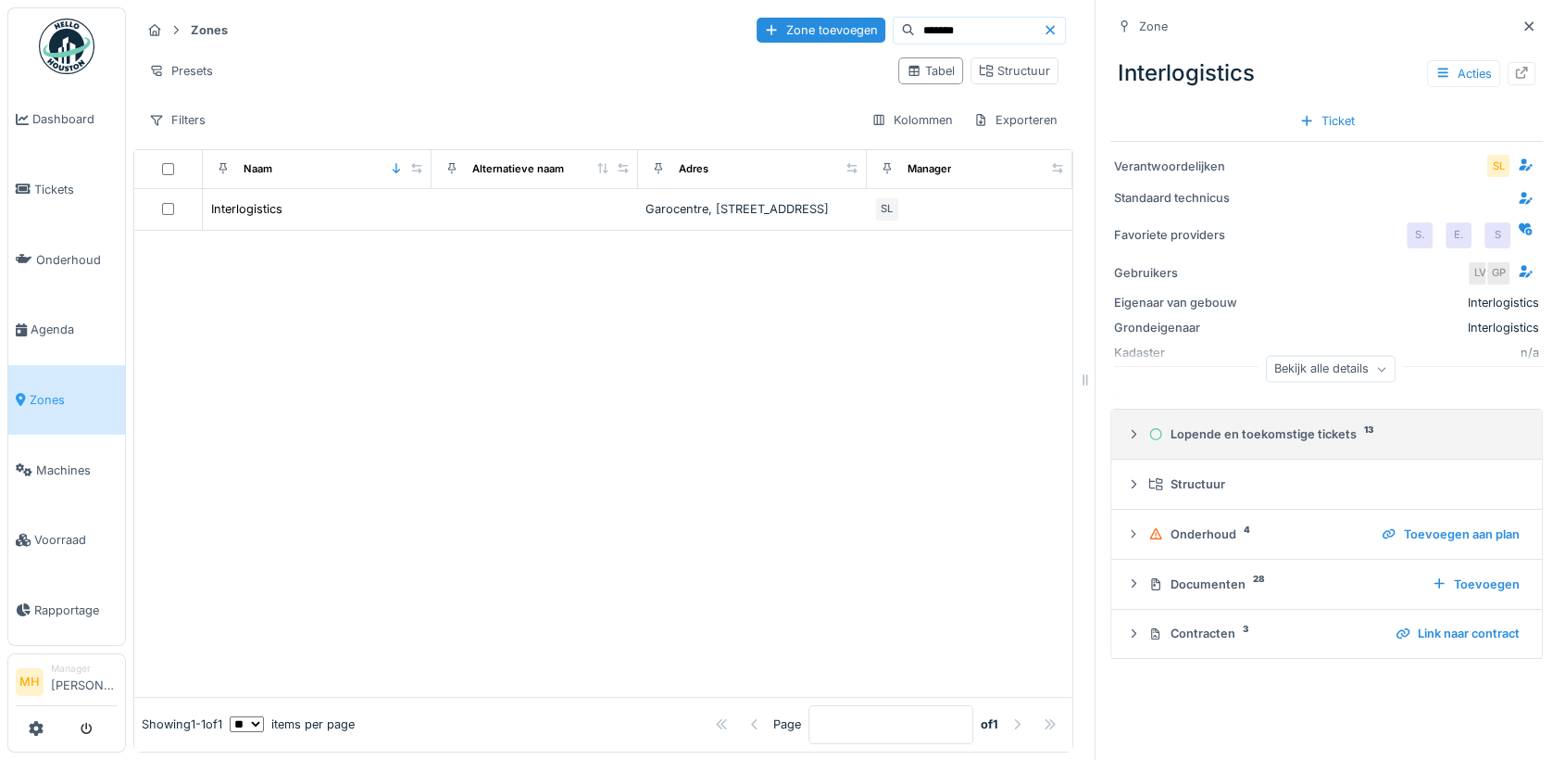
click at [1308, 434] on div "Lopende en toekomstige tickets 13" at bounding box center [1334, 434] width 371 height 18
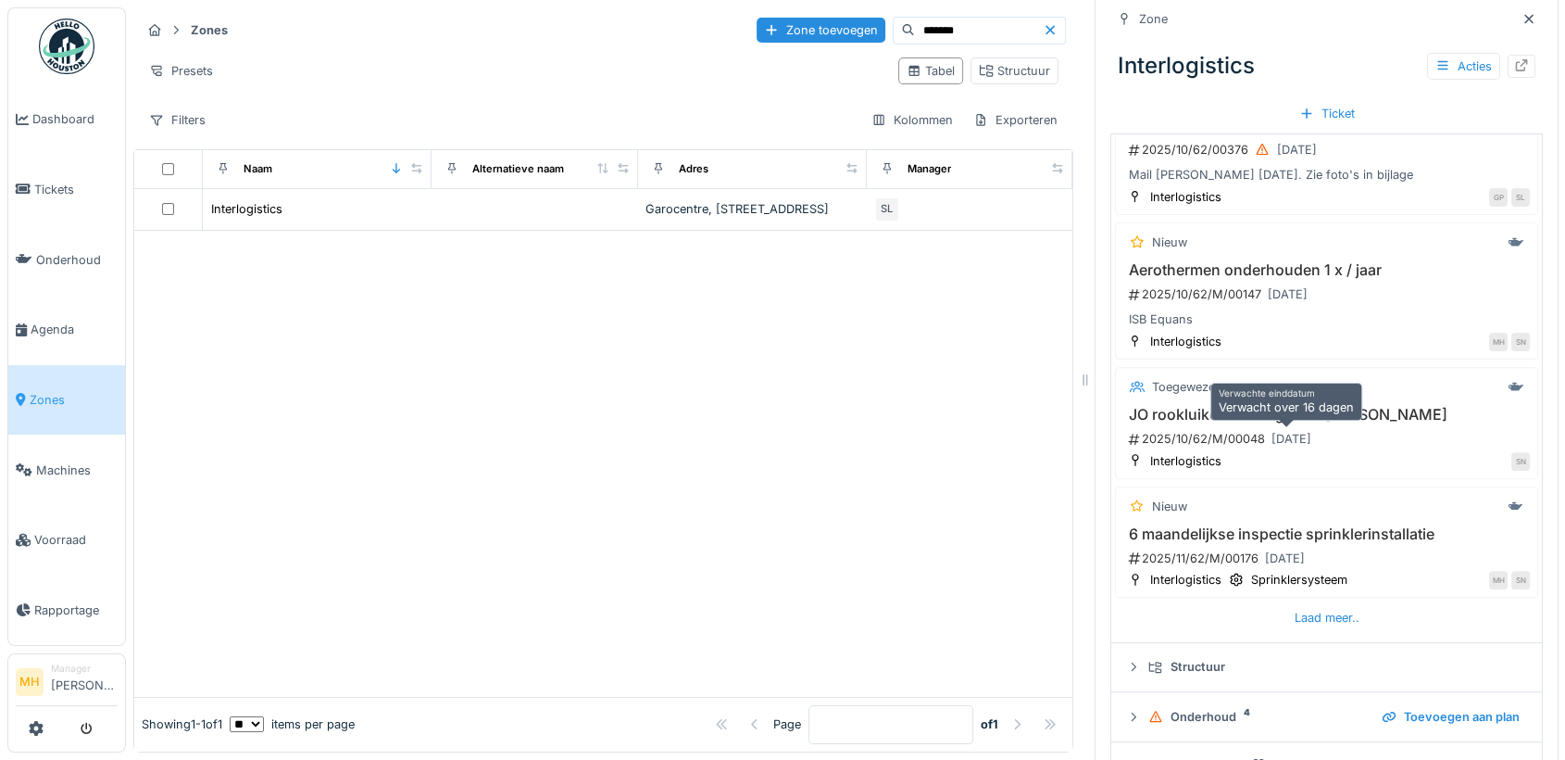
scroll to position [610, 0]
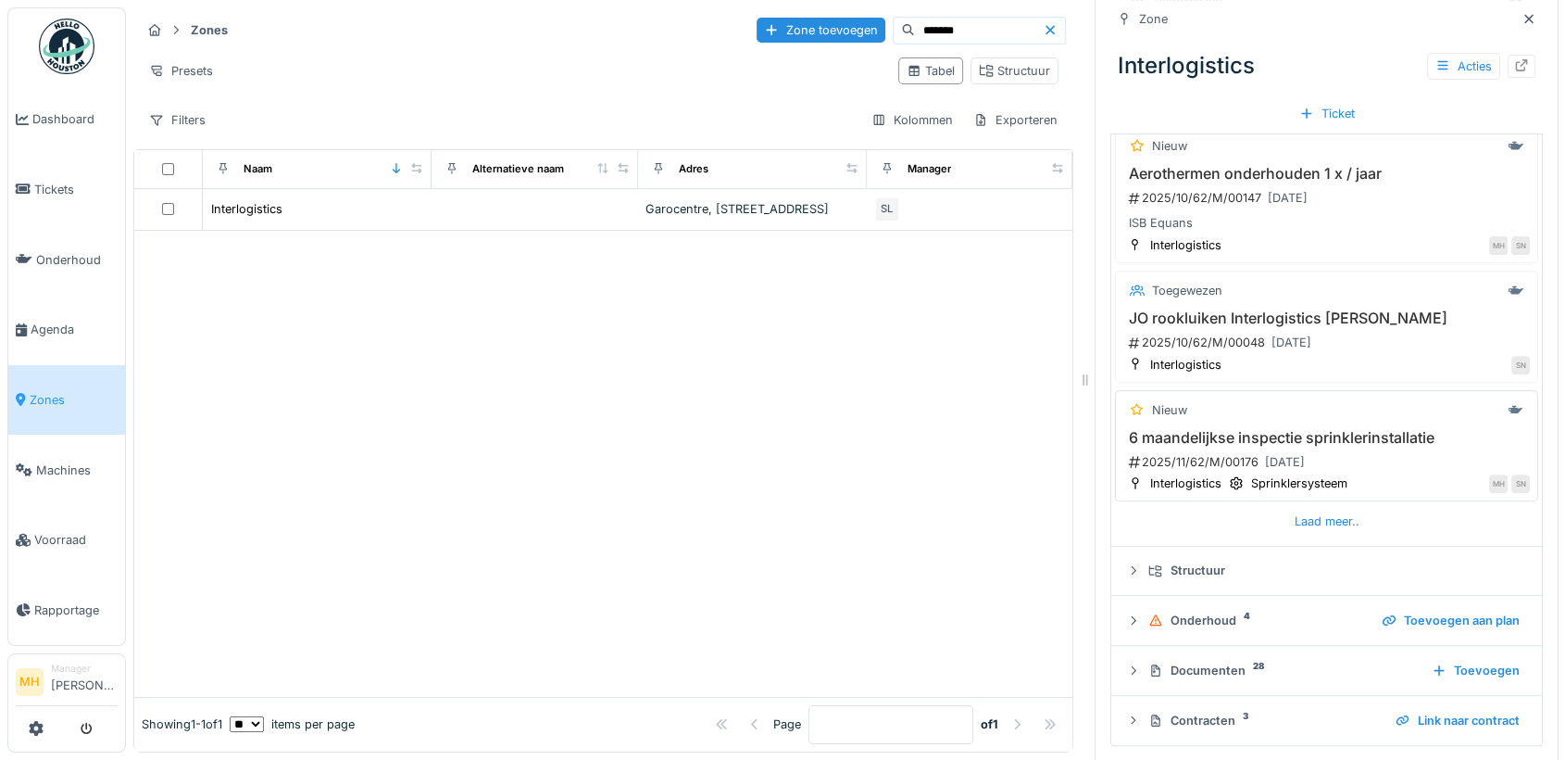
click at [1332, 438] on h3 "6 maandelijkse inspectie sprinklerinstallatie" at bounding box center [1327, 438] width 407 height 18
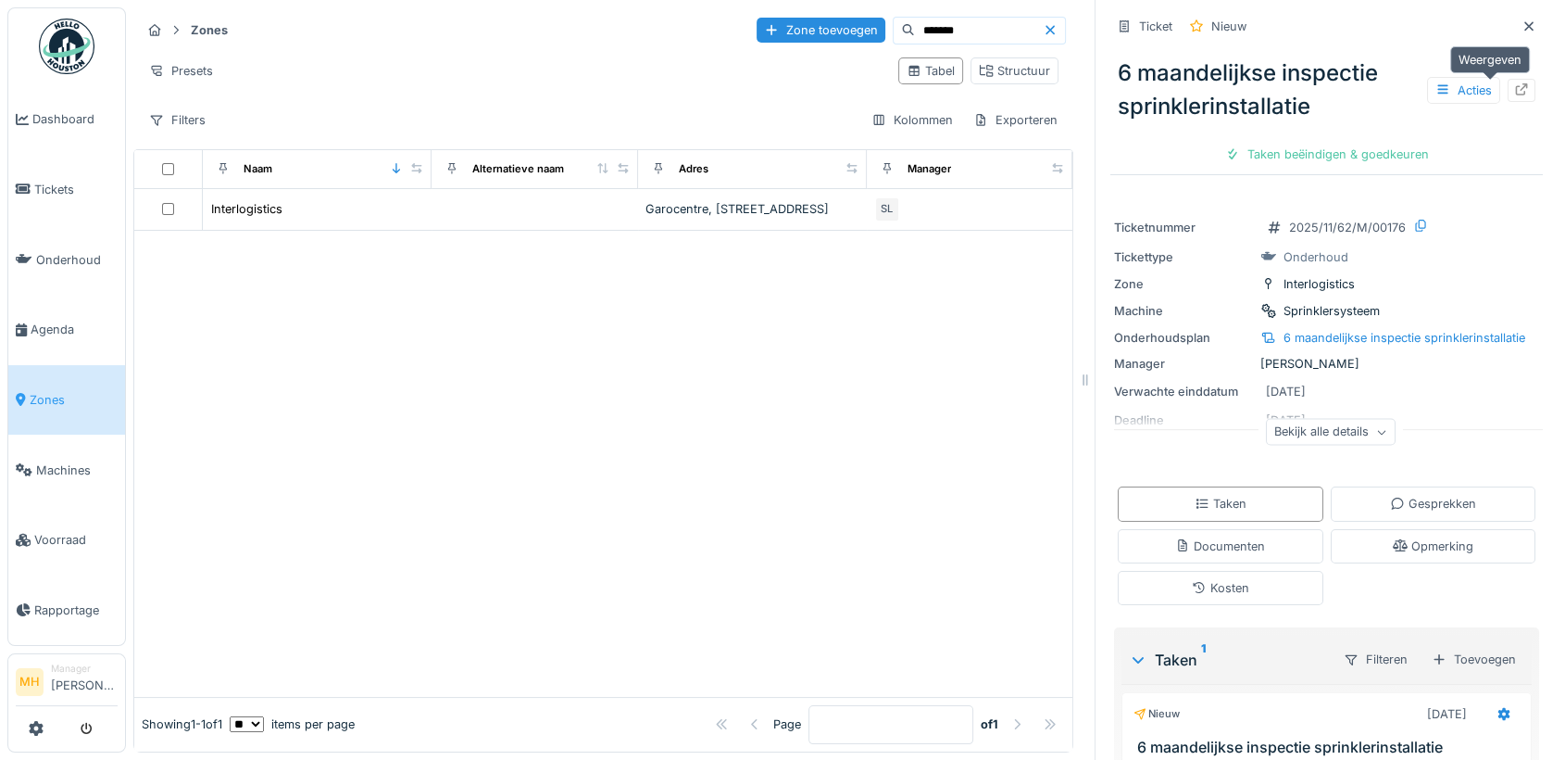
click at [1514, 95] on div at bounding box center [1521, 91] width 15 height 18
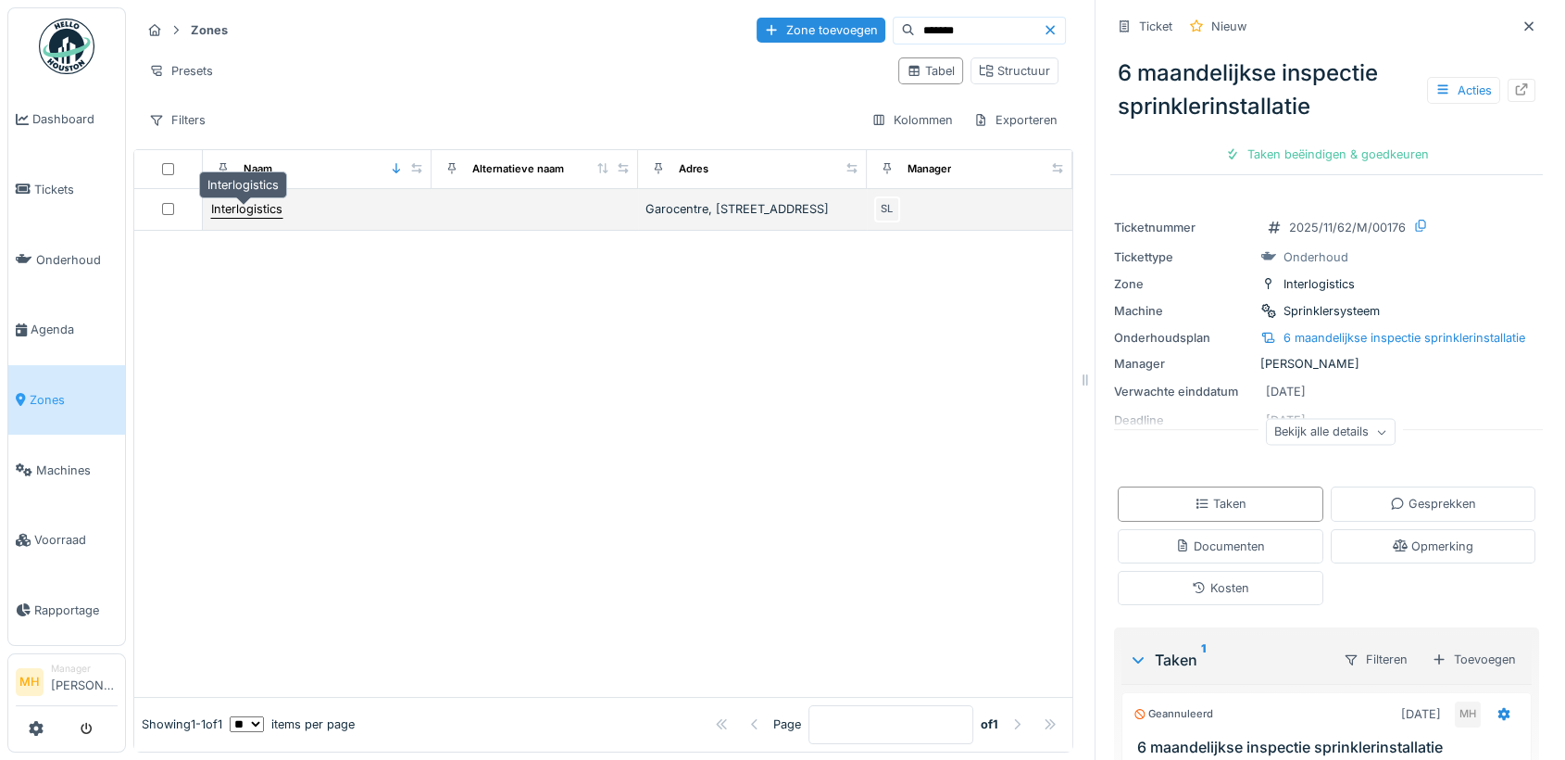
click at [268, 218] on div "Interlogistics" at bounding box center [246, 209] width 71 height 18
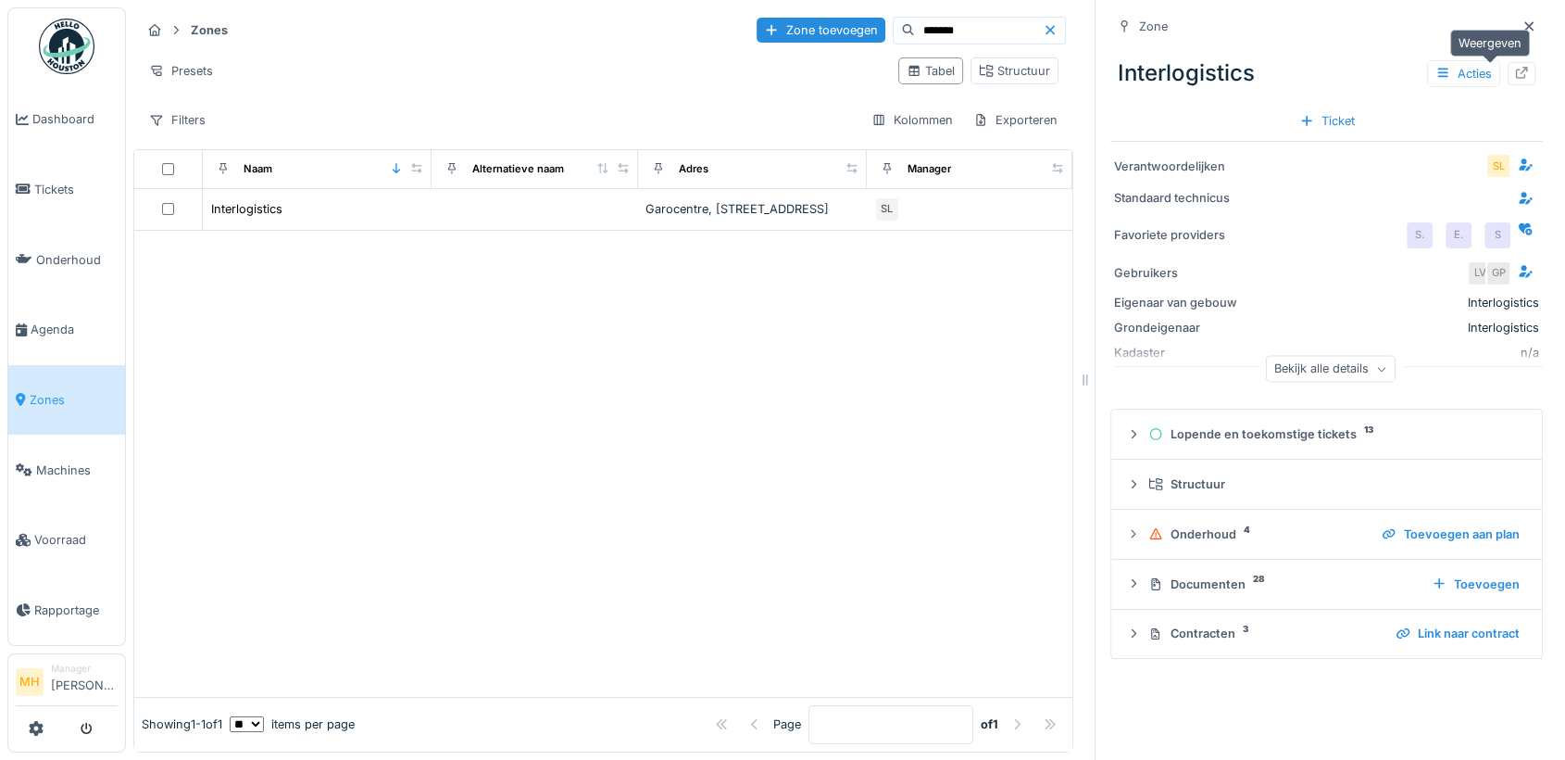
click at [1514, 73] on icon at bounding box center [1521, 73] width 15 height 12
click at [68, 461] on span "Machines" at bounding box center [77, 470] width 82 height 18
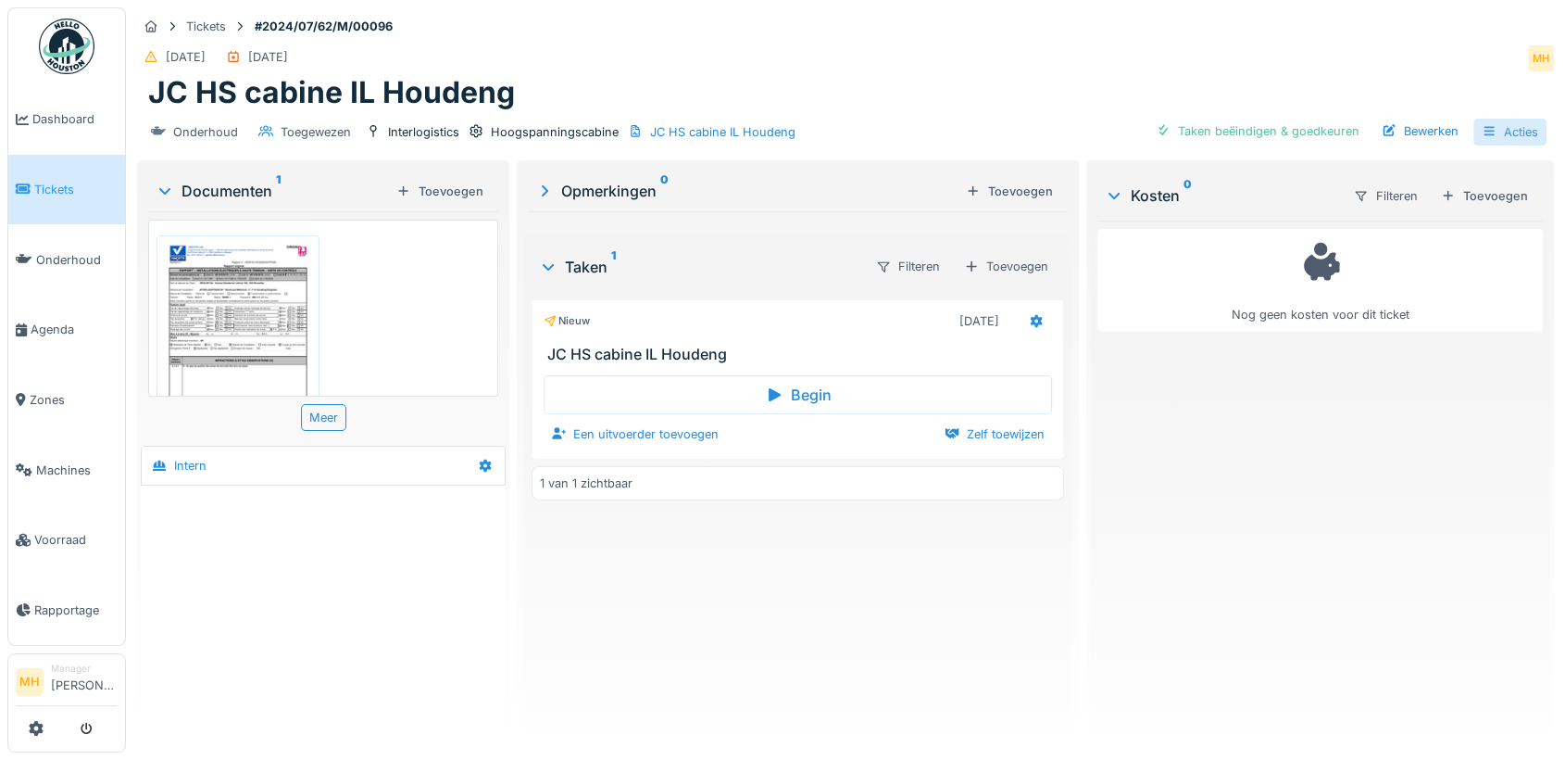
click at [1504, 132] on div "Acties" at bounding box center [1510, 132] width 73 height 27
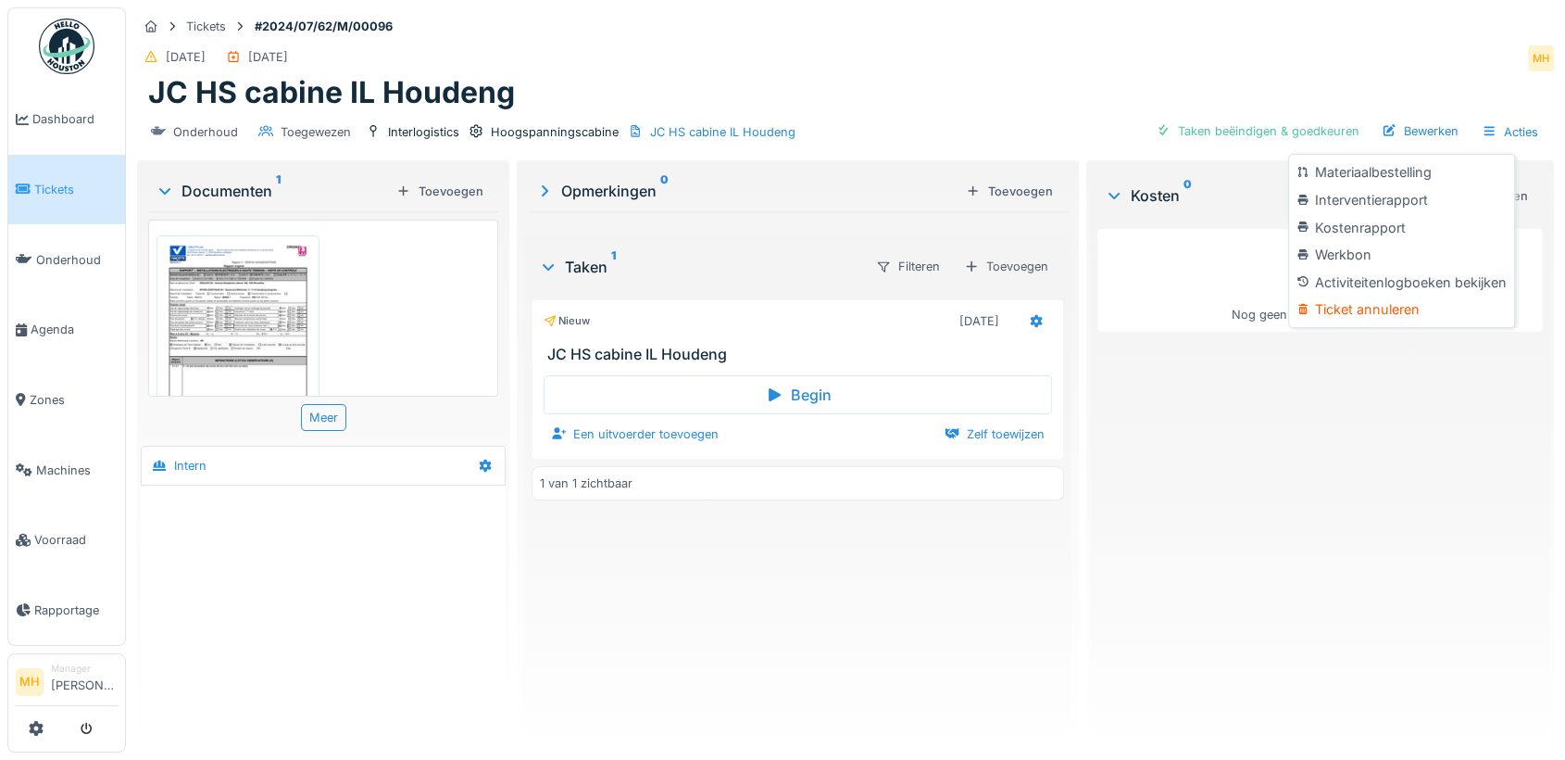
click at [1381, 306] on div "Ticket annuleren" at bounding box center [1401, 309] width 217 height 28
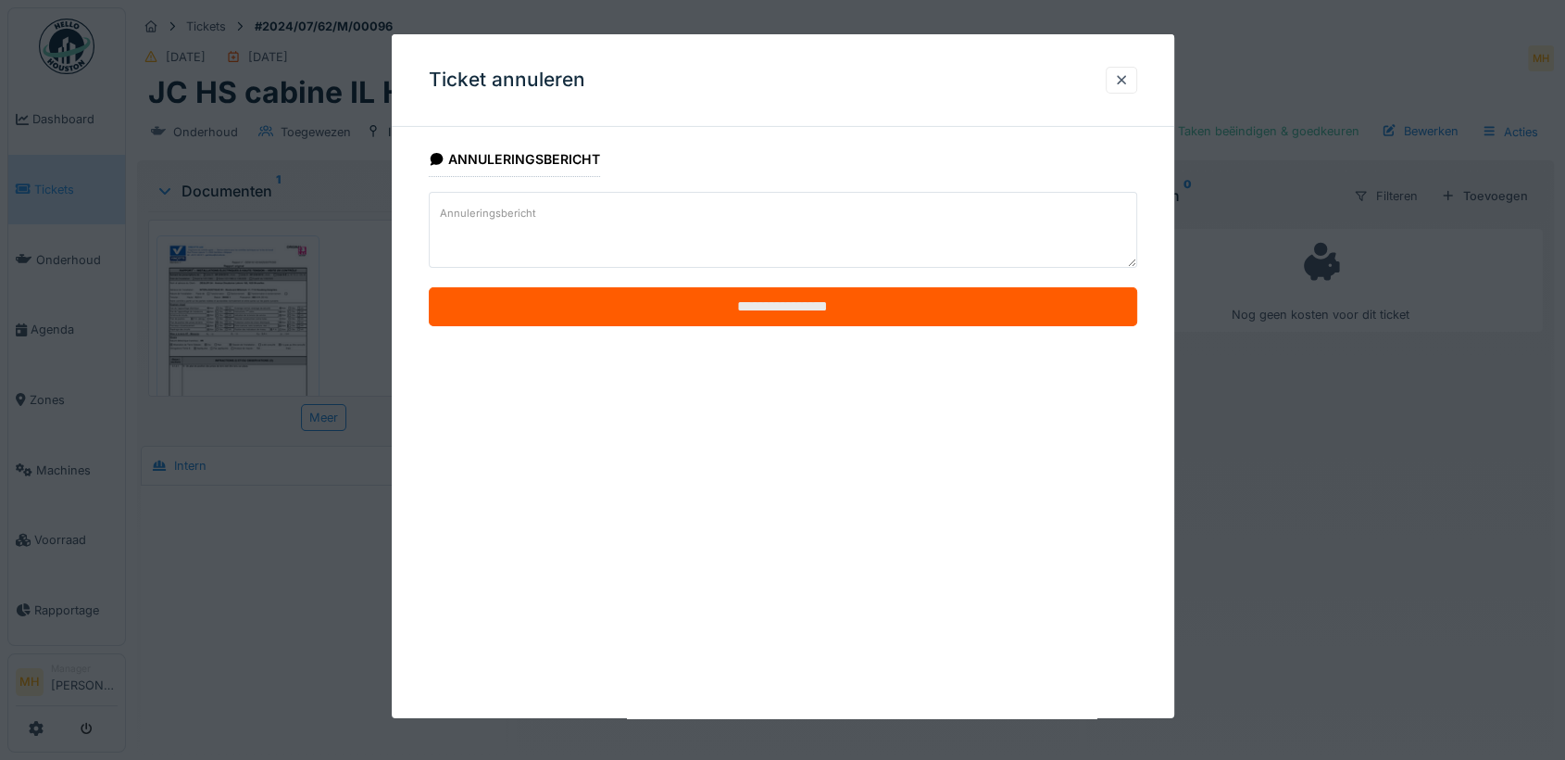
click at [789, 297] on input "**********" at bounding box center [783, 306] width 709 height 39
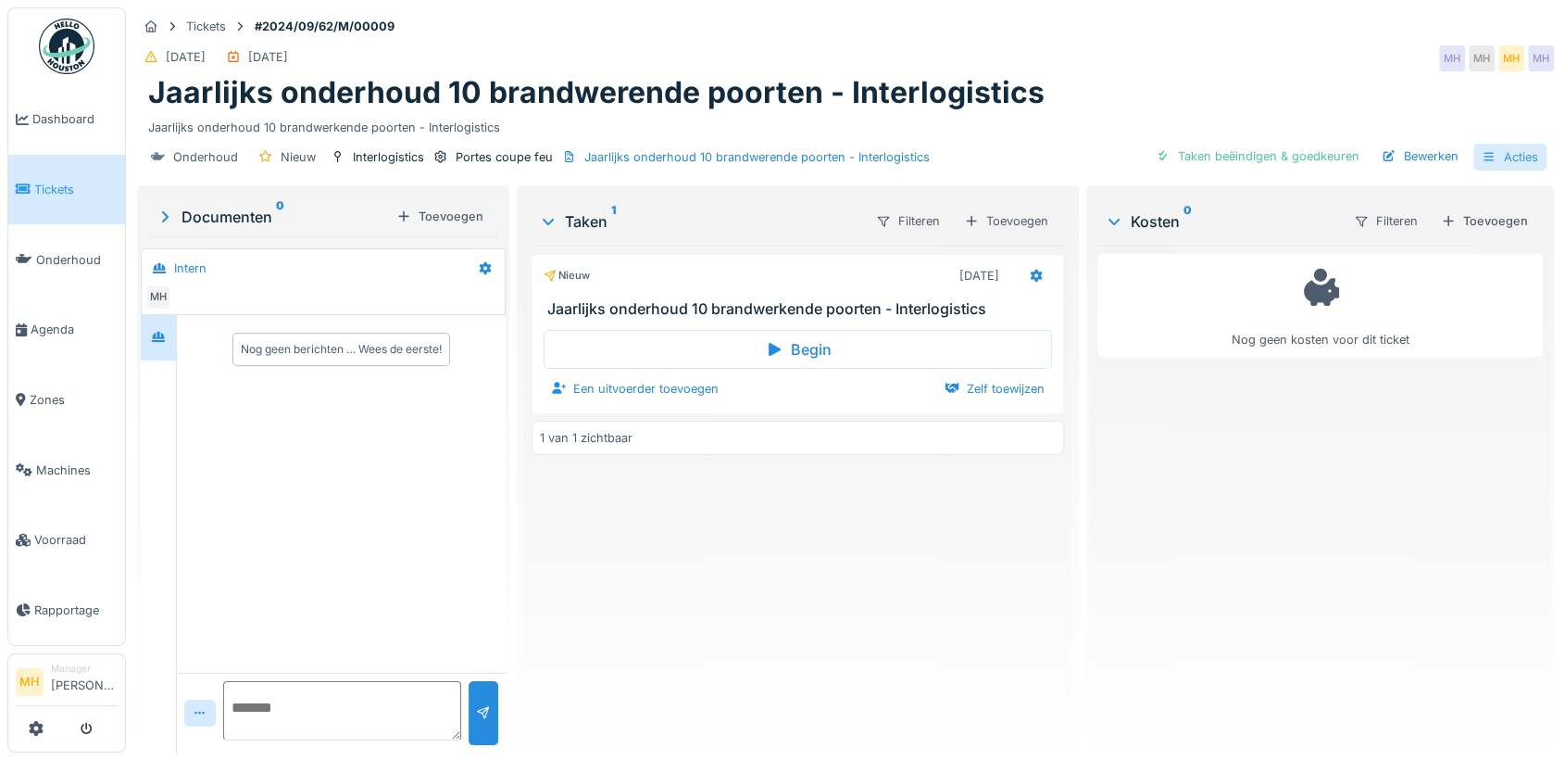
click at [1495, 151] on div "Acties" at bounding box center [1510, 157] width 73 height 27
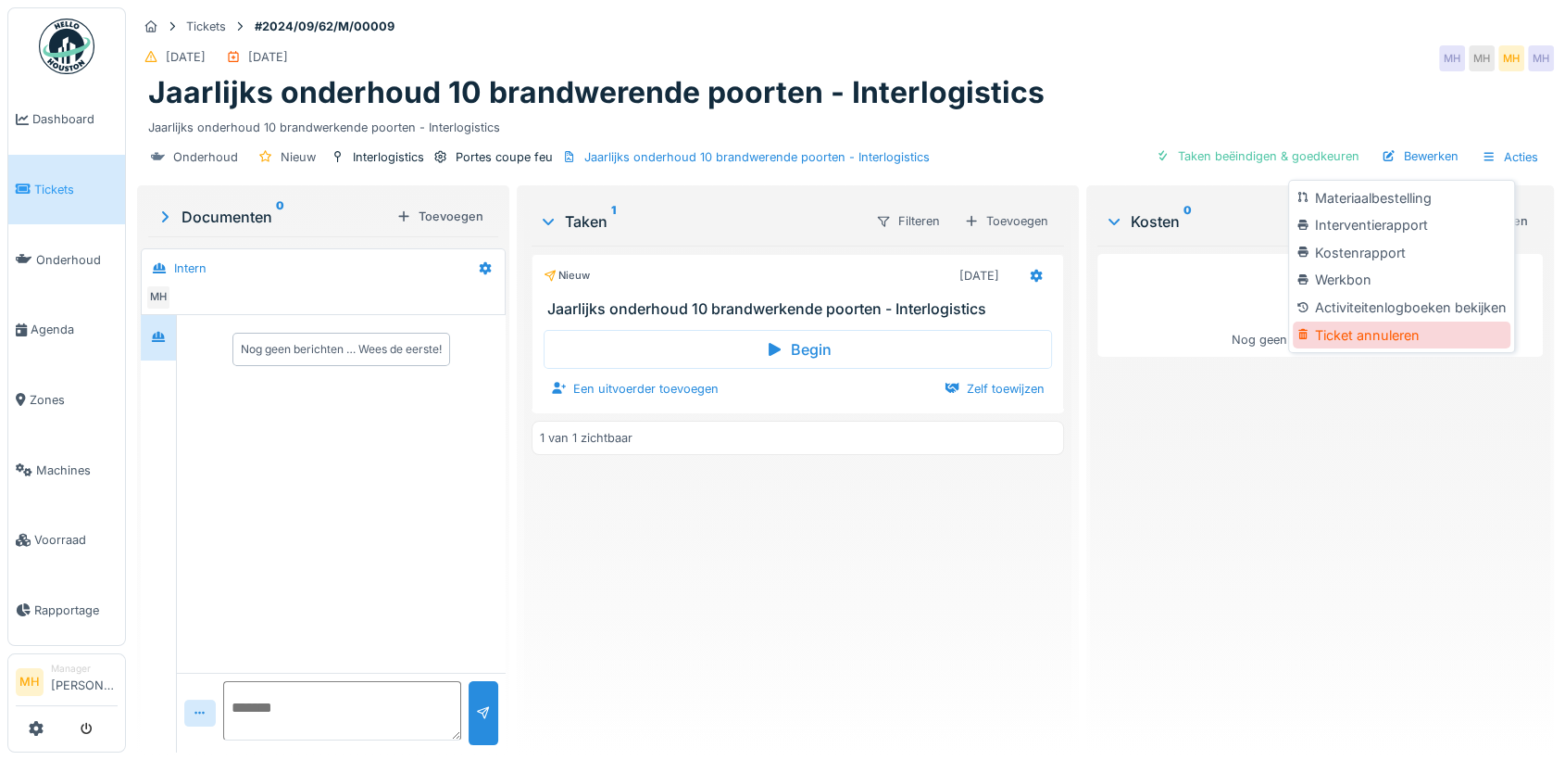
click at [1350, 332] on div "Ticket annuleren" at bounding box center [1401, 335] width 217 height 28
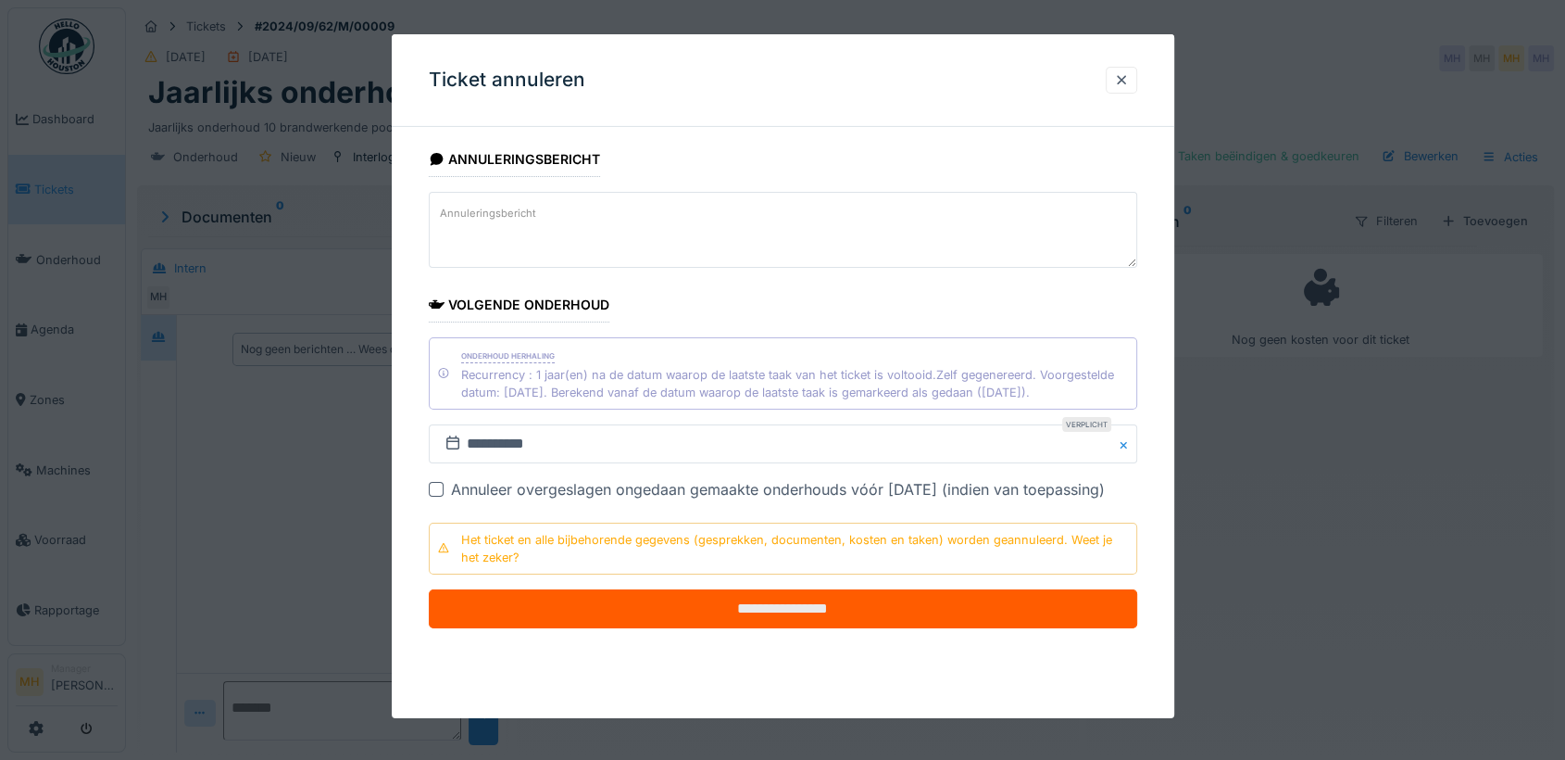
click at [760, 598] on input "**********" at bounding box center [783, 608] width 709 height 39
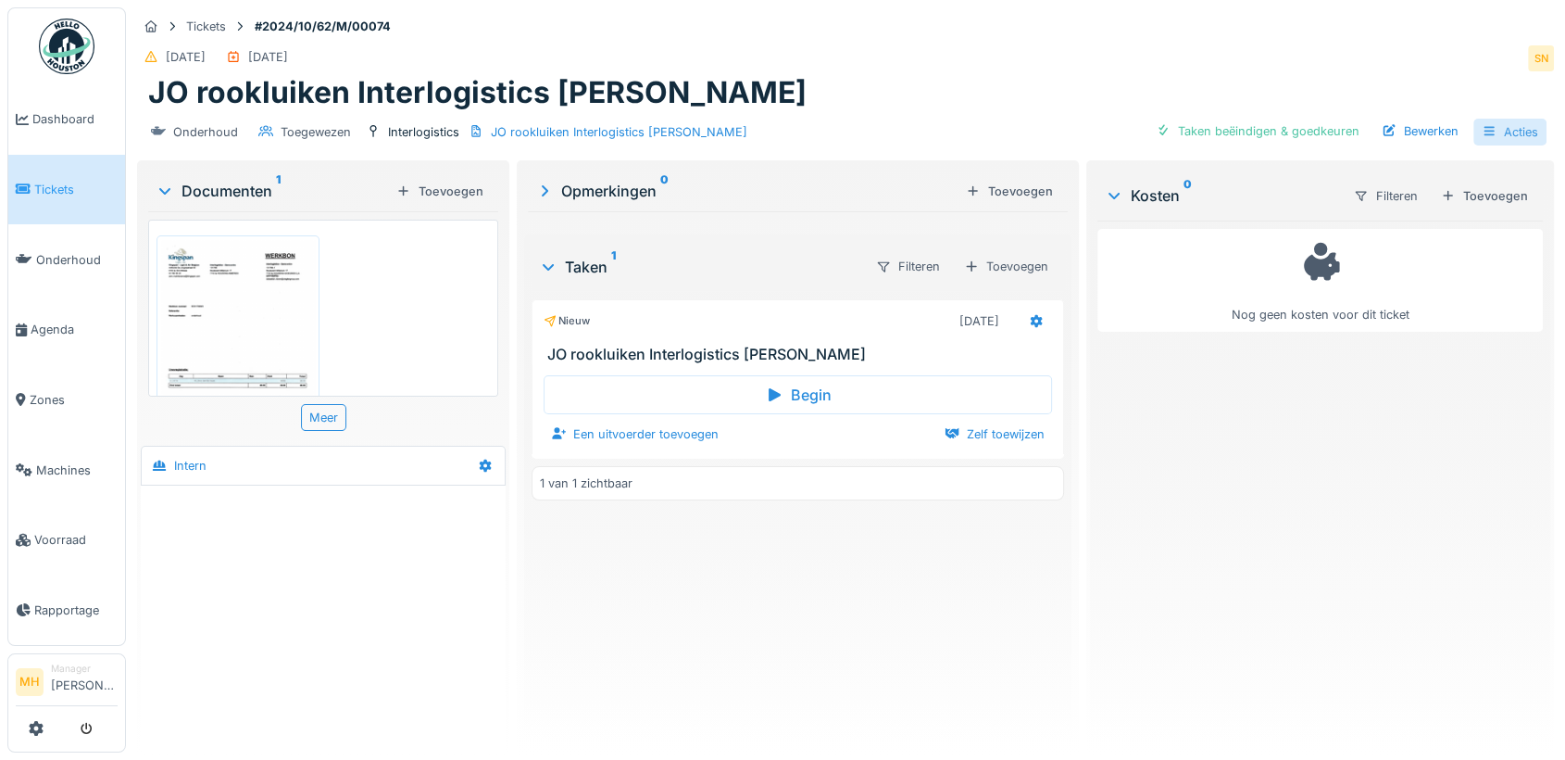
click at [1501, 130] on div "Acties" at bounding box center [1510, 132] width 73 height 27
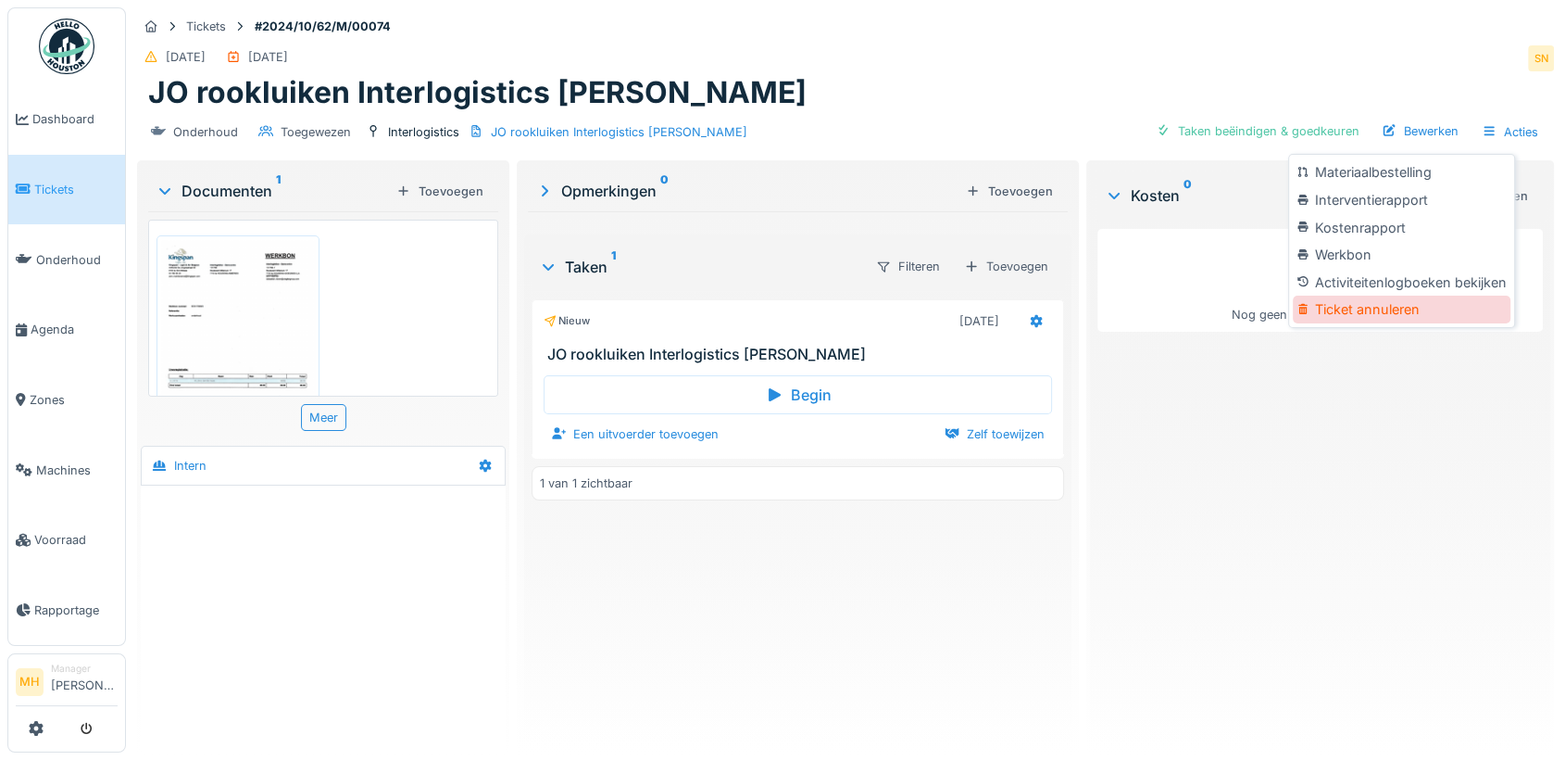
click at [1405, 304] on div "Ticket annuleren" at bounding box center [1401, 309] width 217 height 28
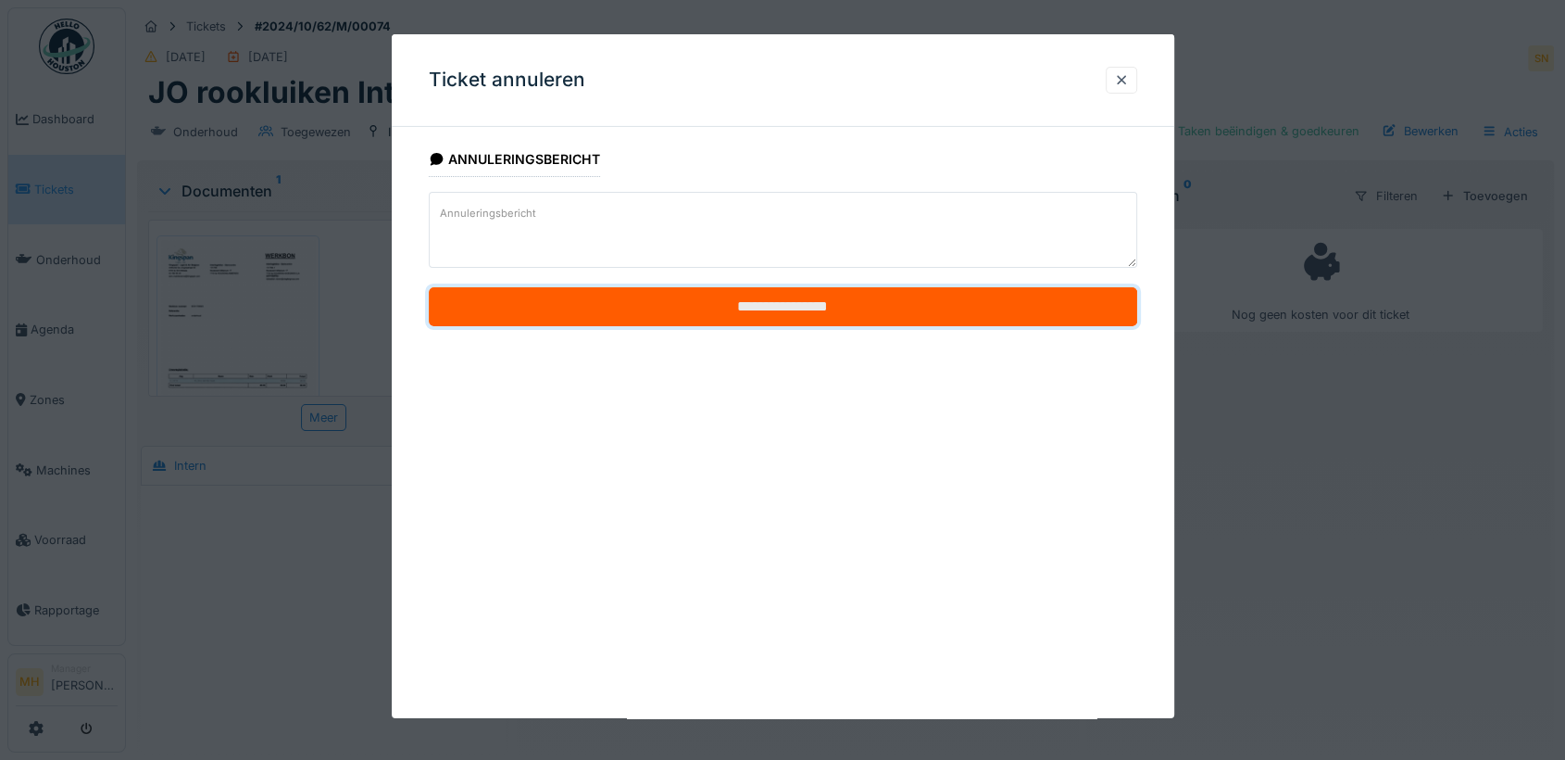
click at [780, 297] on input "**********" at bounding box center [783, 306] width 709 height 39
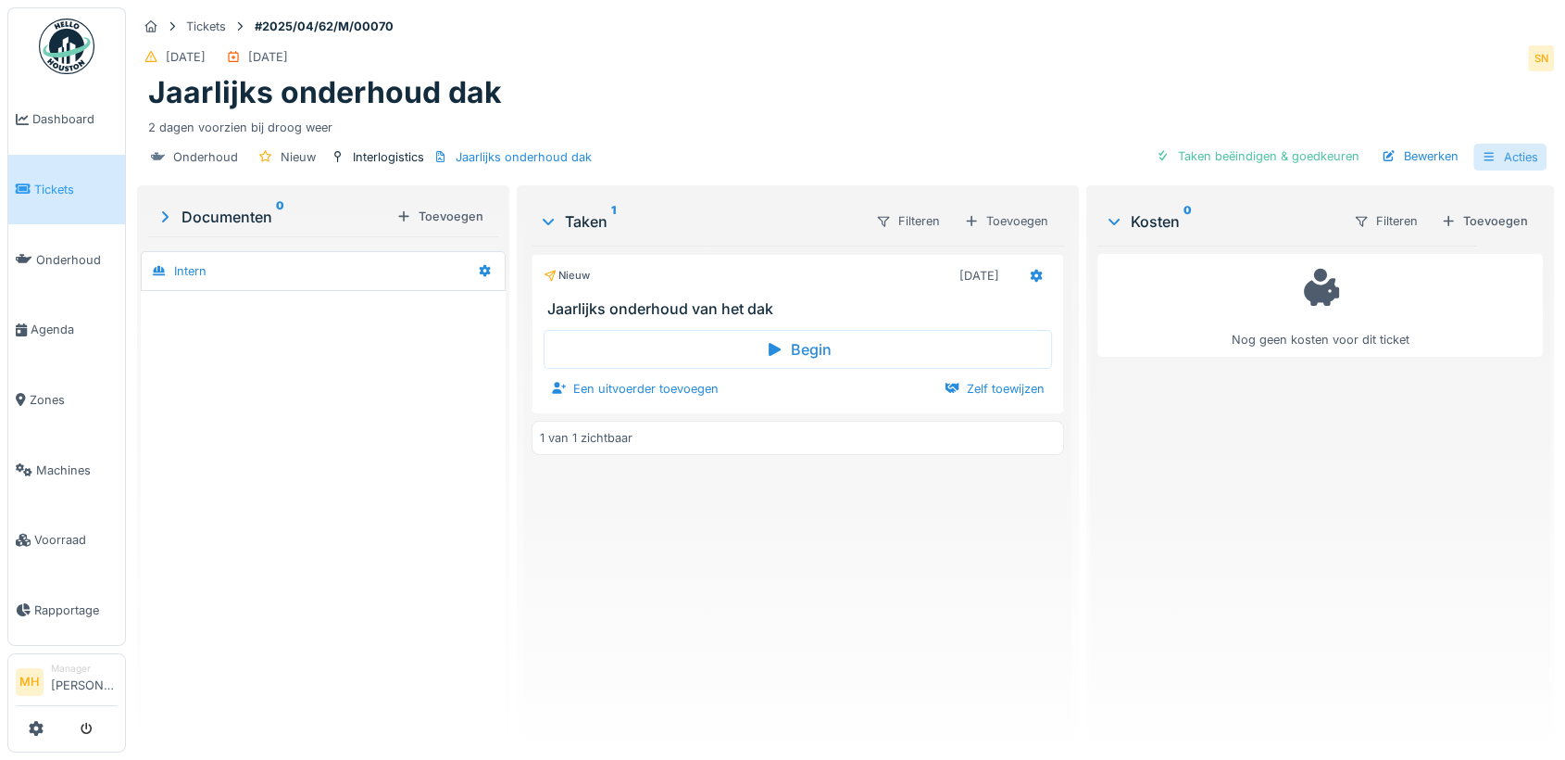
click at [1497, 158] on div "Acties" at bounding box center [1510, 157] width 73 height 27
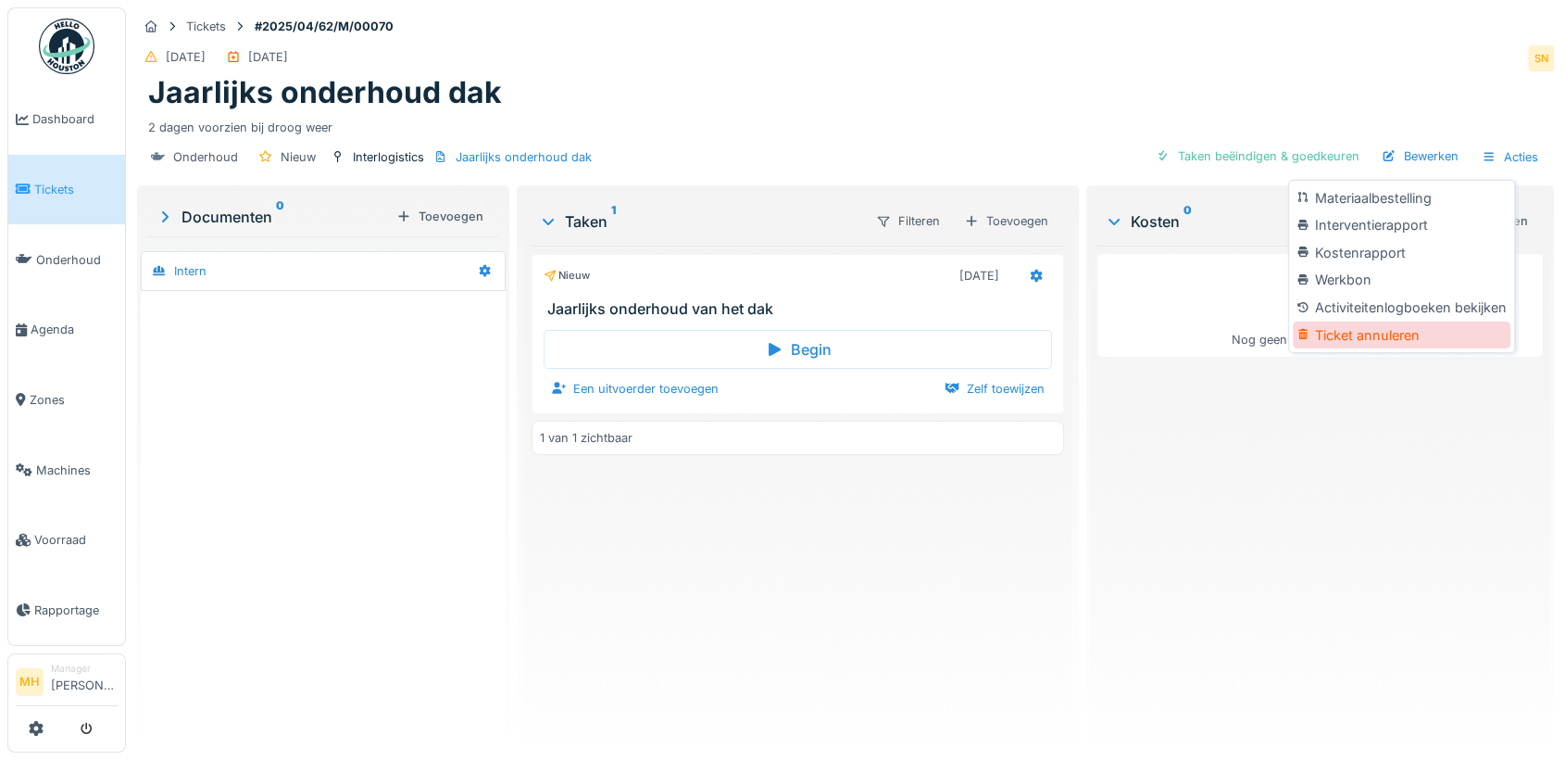
click at [1312, 335] on div at bounding box center [1306, 335] width 18 height 16
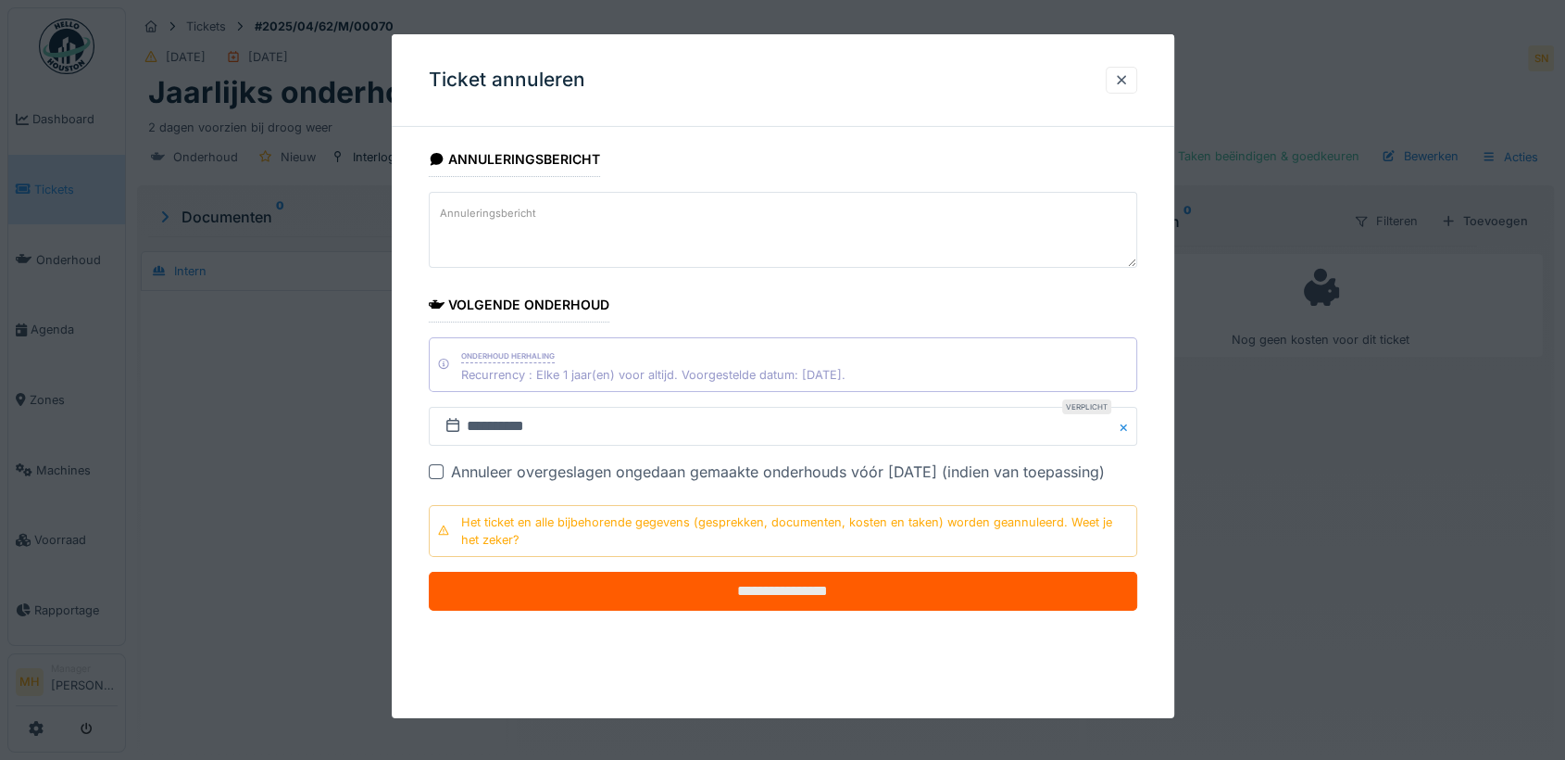
click at [861, 595] on input "**********" at bounding box center [783, 591] width 709 height 39
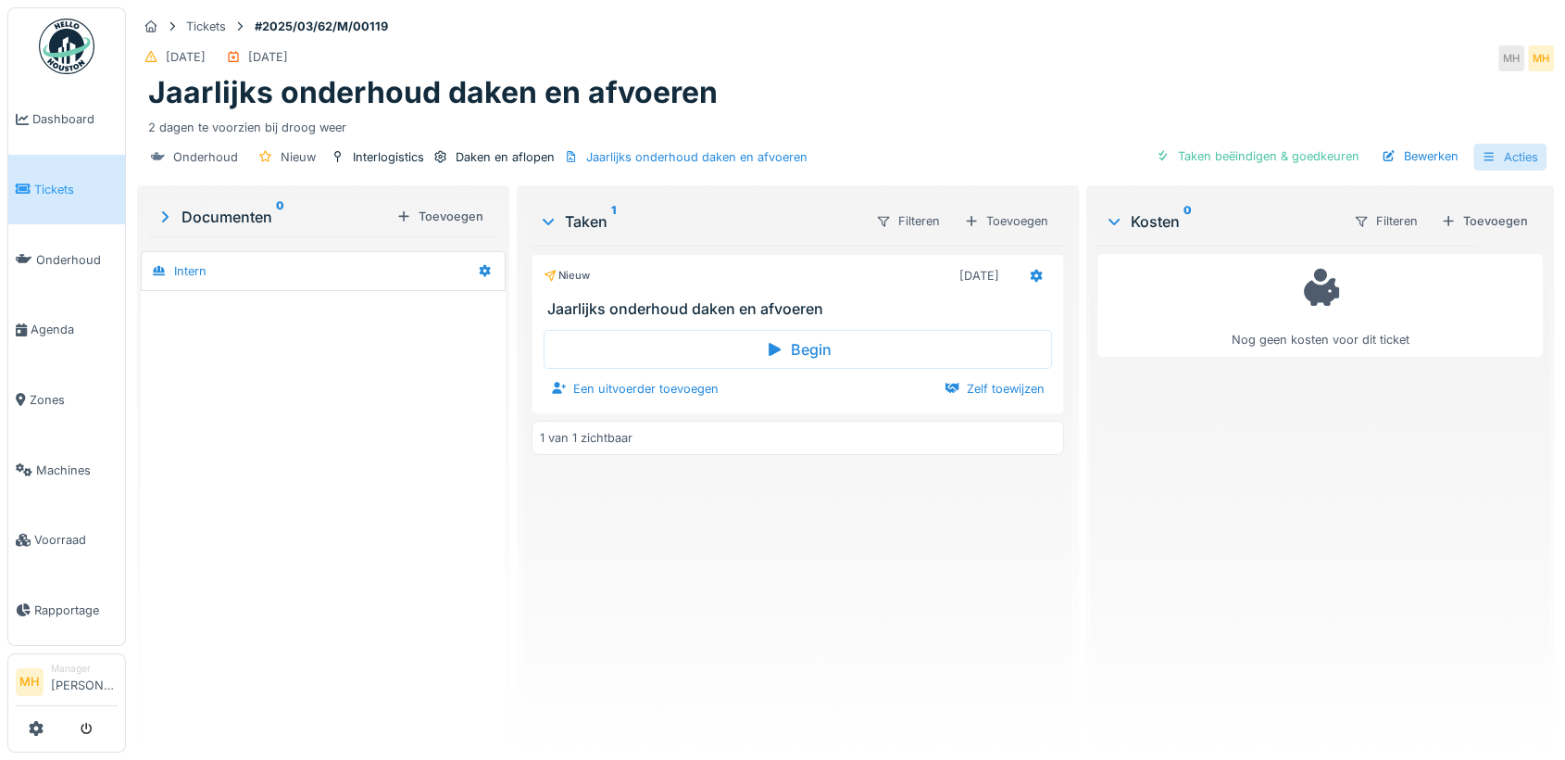
click at [1514, 152] on div "Acties" at bounding box center [1510, 157] width 73 height 27
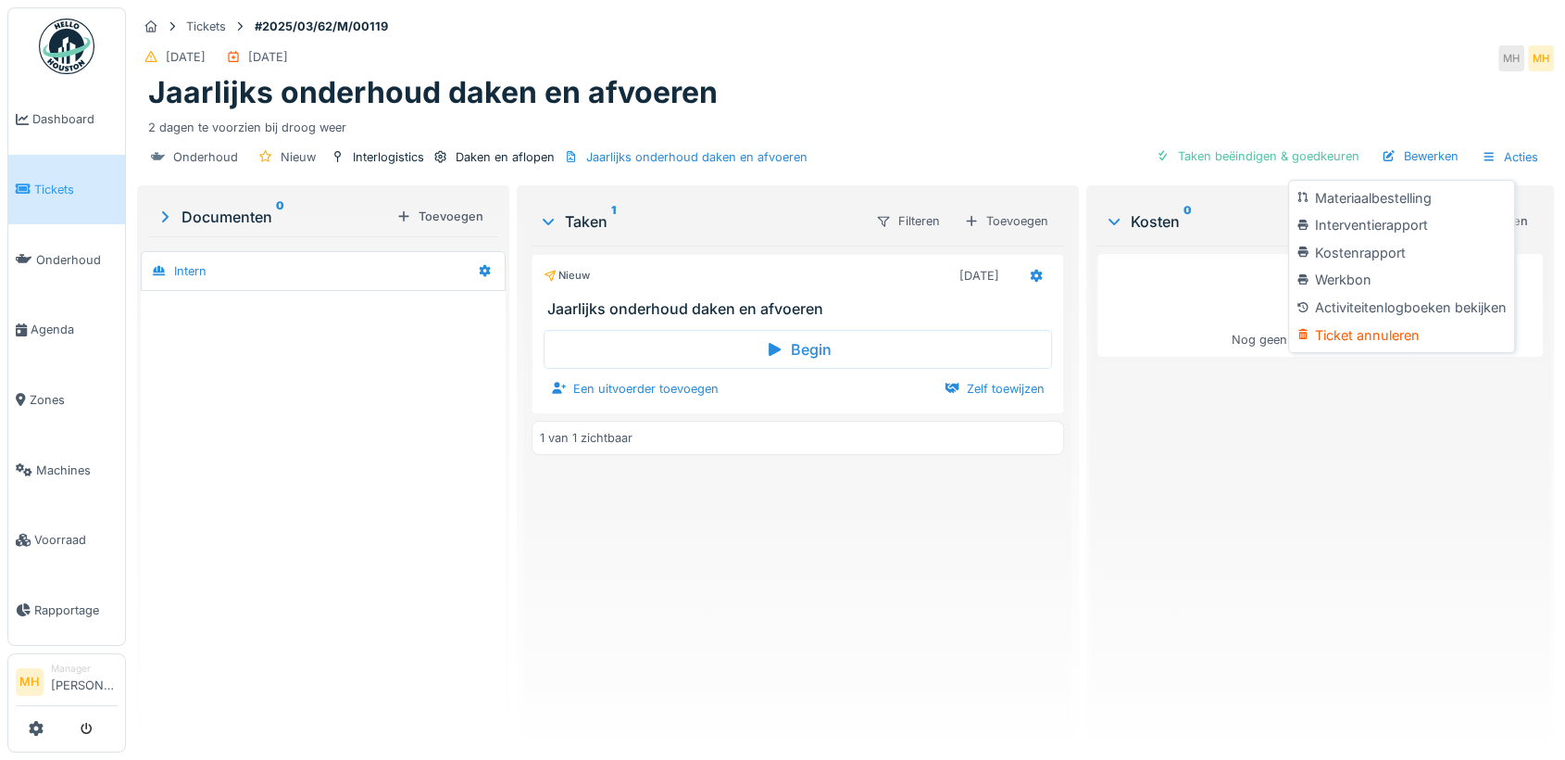
click at [1368, 328] on div "Ticket annuleren" at bounding box center [1401, 335] width 217 height 28
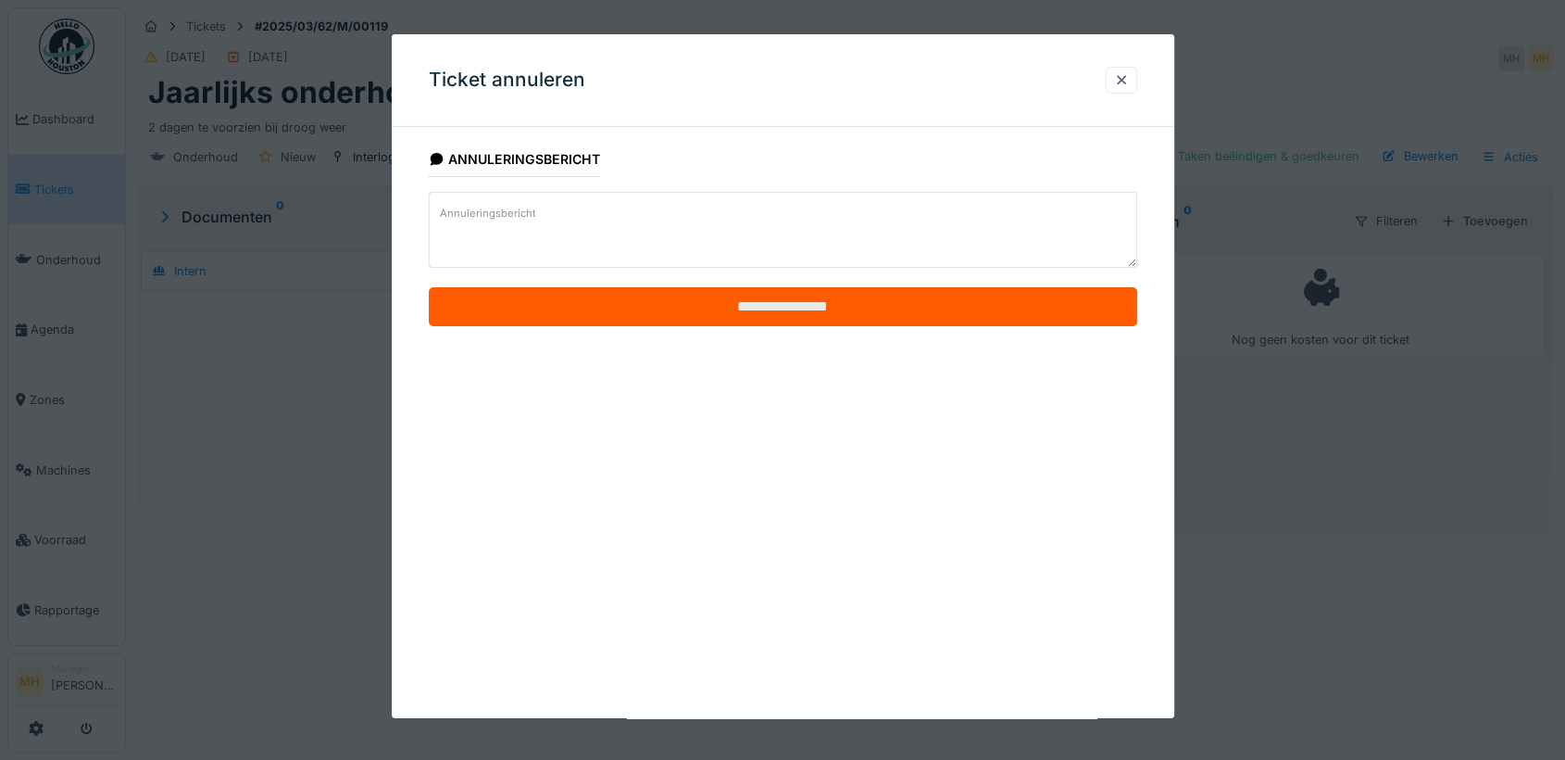
click at [828, 299] on input "**********" at bounding box center [783, 306] width 709 height 39
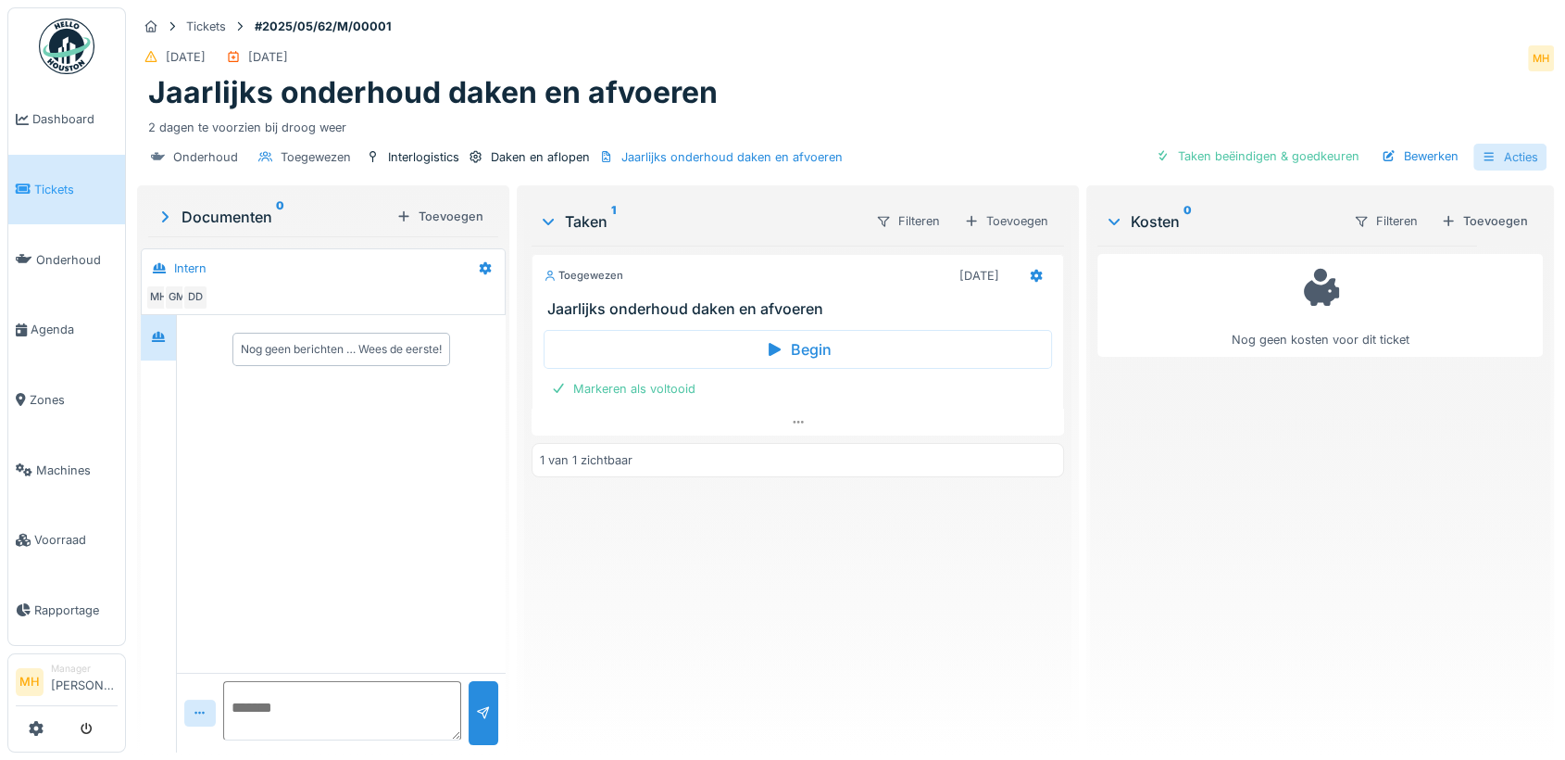
click at [1499, 153] on div "Acties" at bounding box center [1510, 157] width 73 height 27
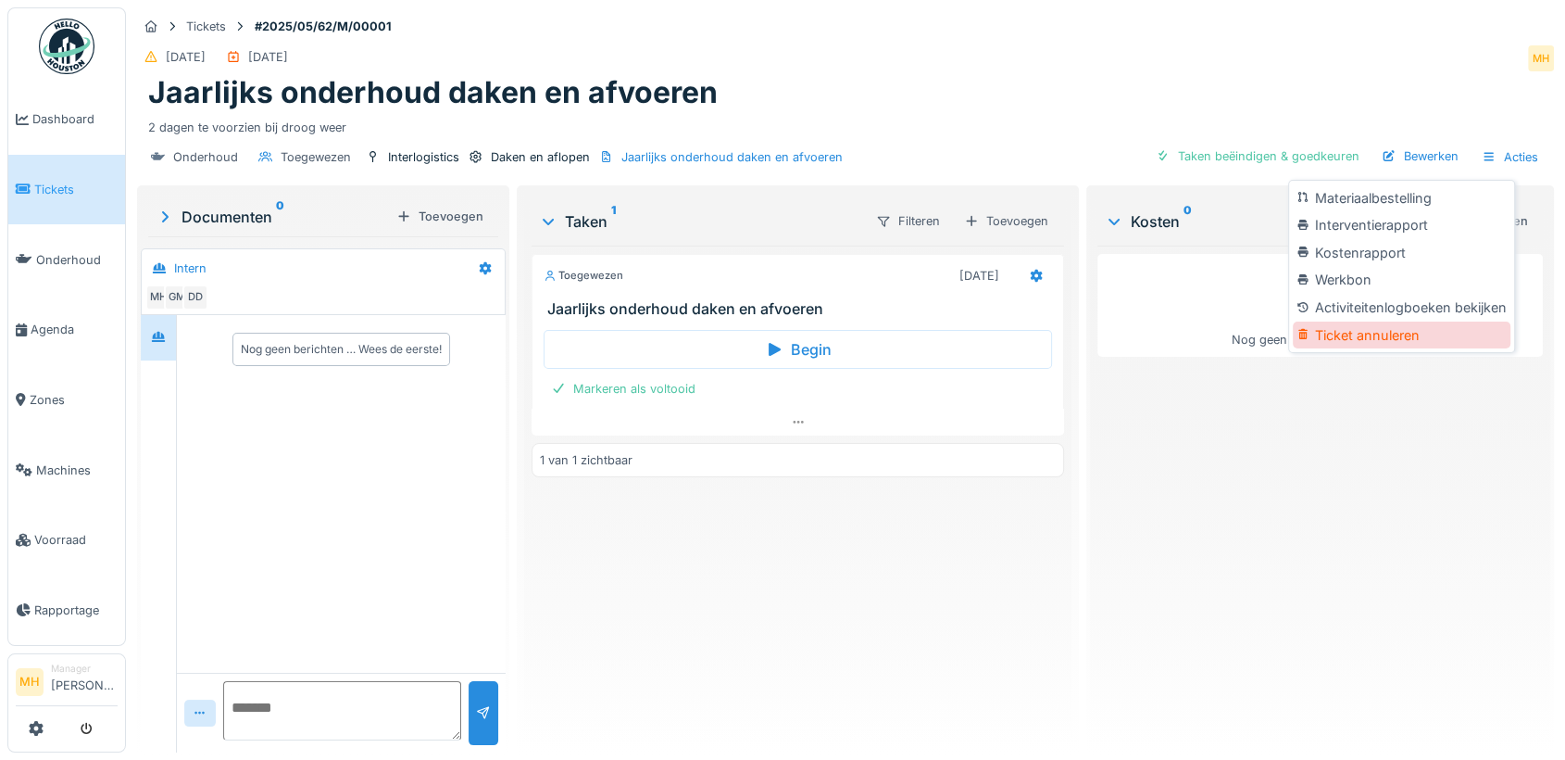
click at [1311, 327] on div at bounding box center [1306, 335] width 18 height 16
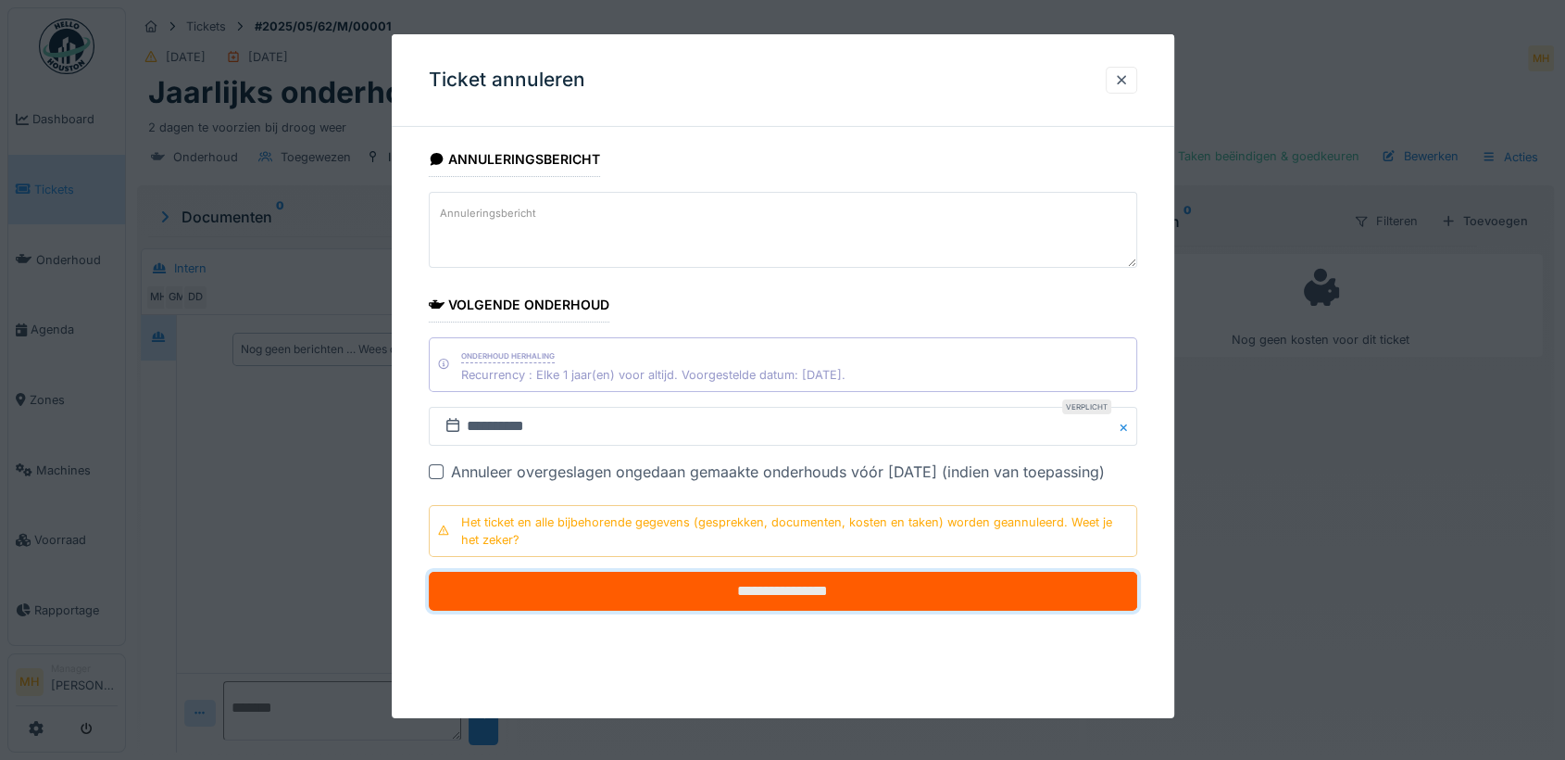
click at [804, 600] on input "**********" at bounding box center [783, 591] width 709 height 39
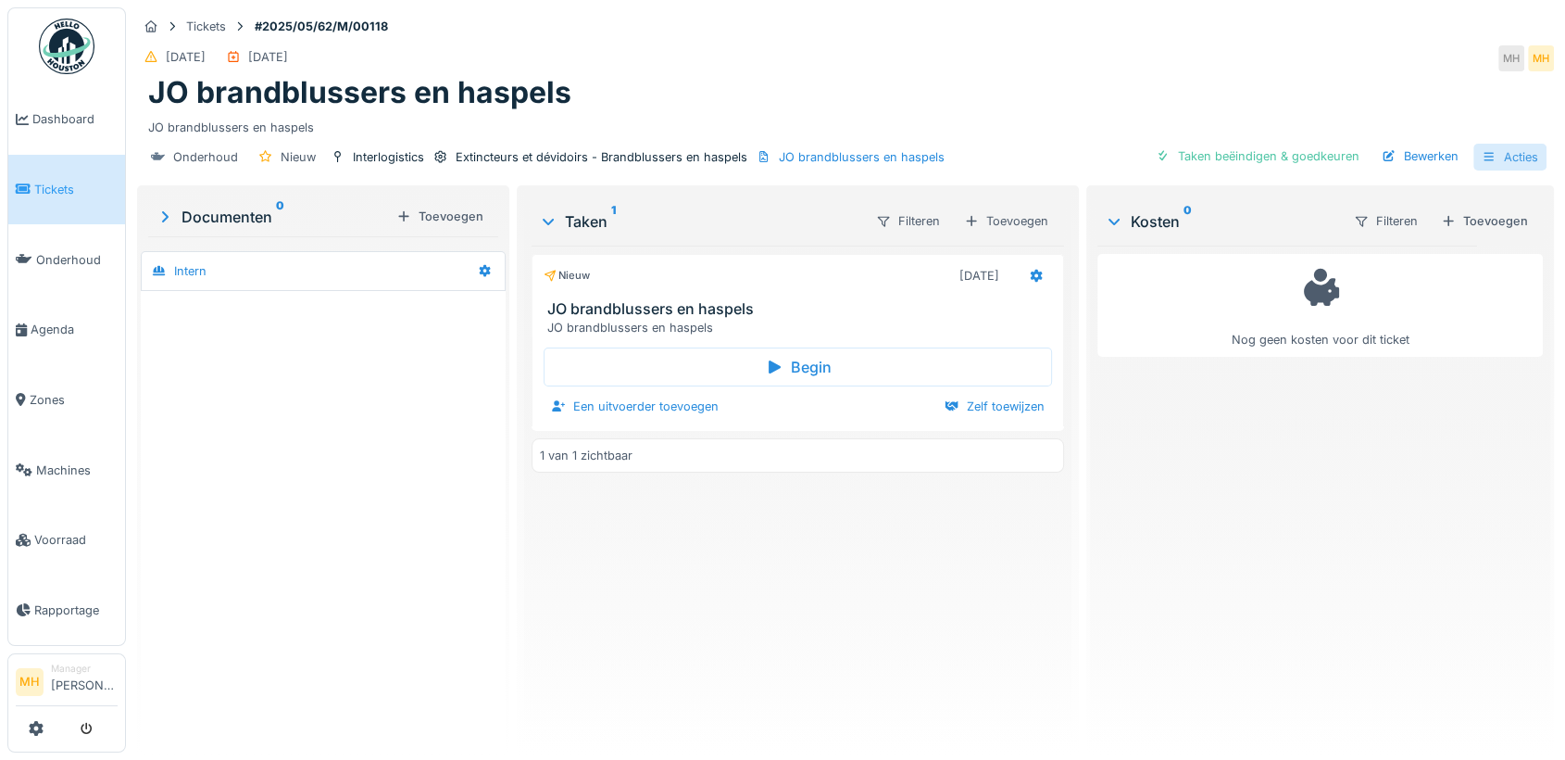
click at [1502, 152] on div "Acties" at bounding box center [1510, 157] width 73 height 27
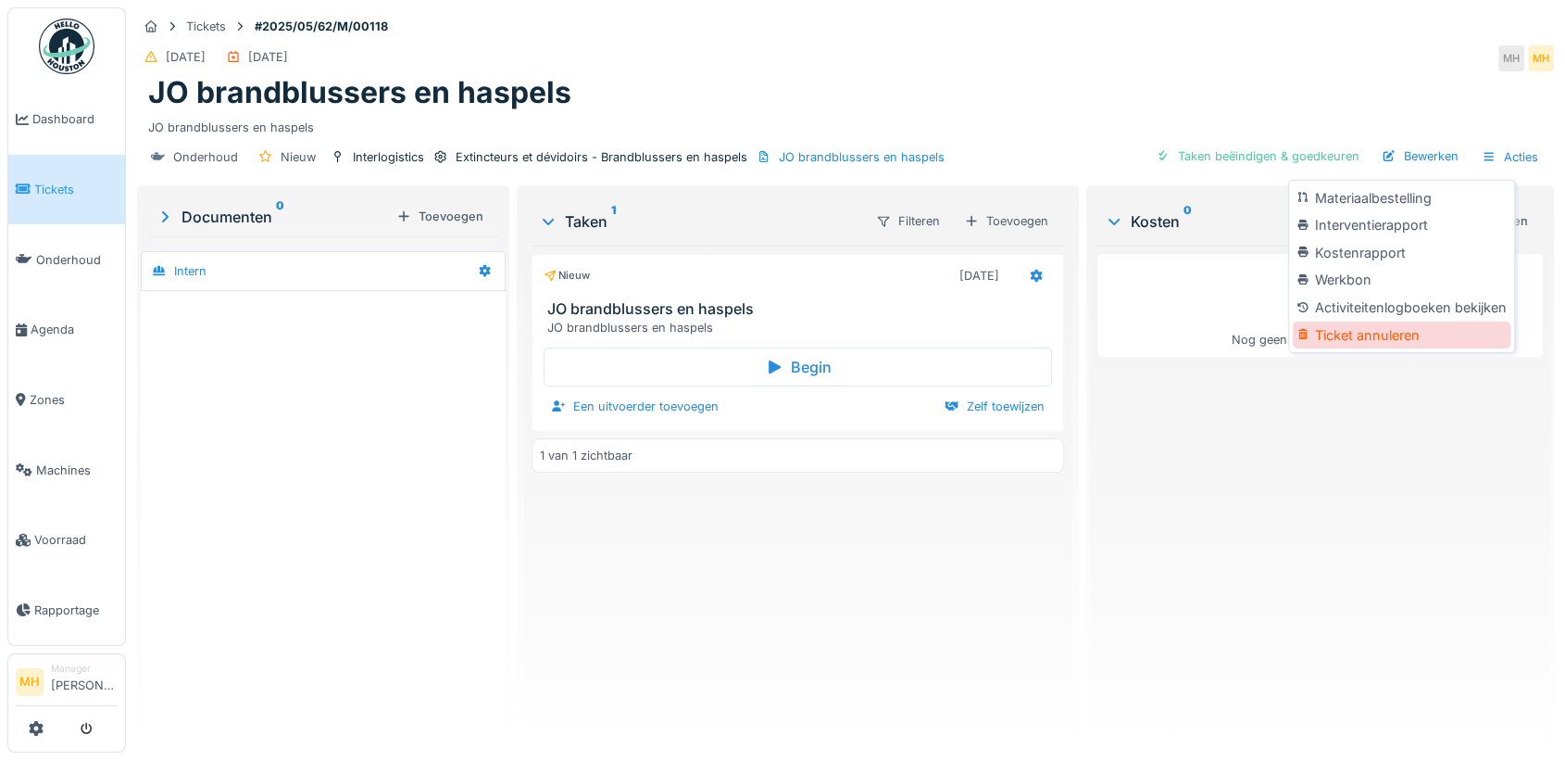
click at [1337, 339] on div "Ticket annuleren" at bounding box center [1401, 335] width 217 height 28
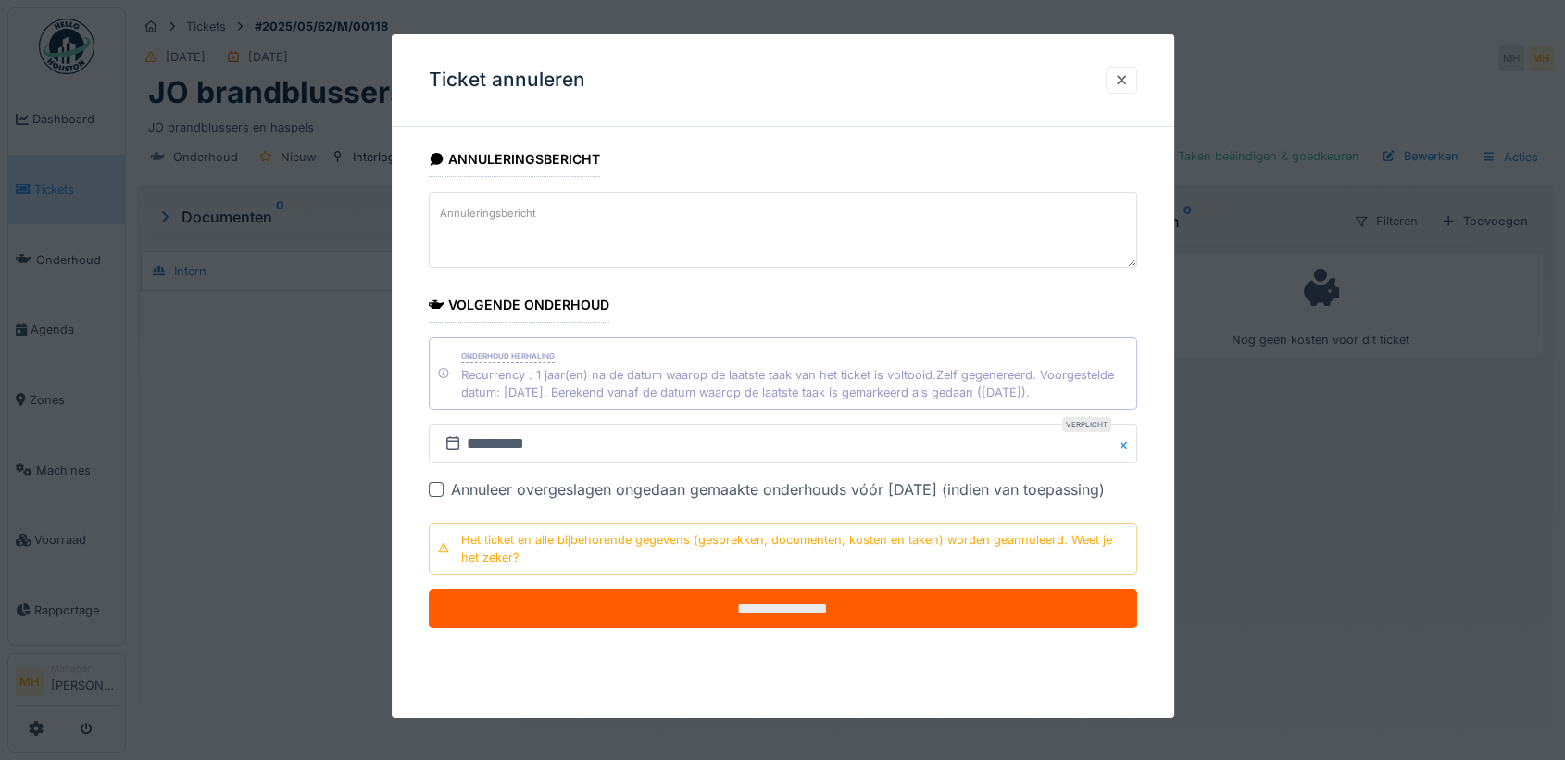
click at [706, 604] on input "**********" at bounding box center [783, 608] width 709 height 39
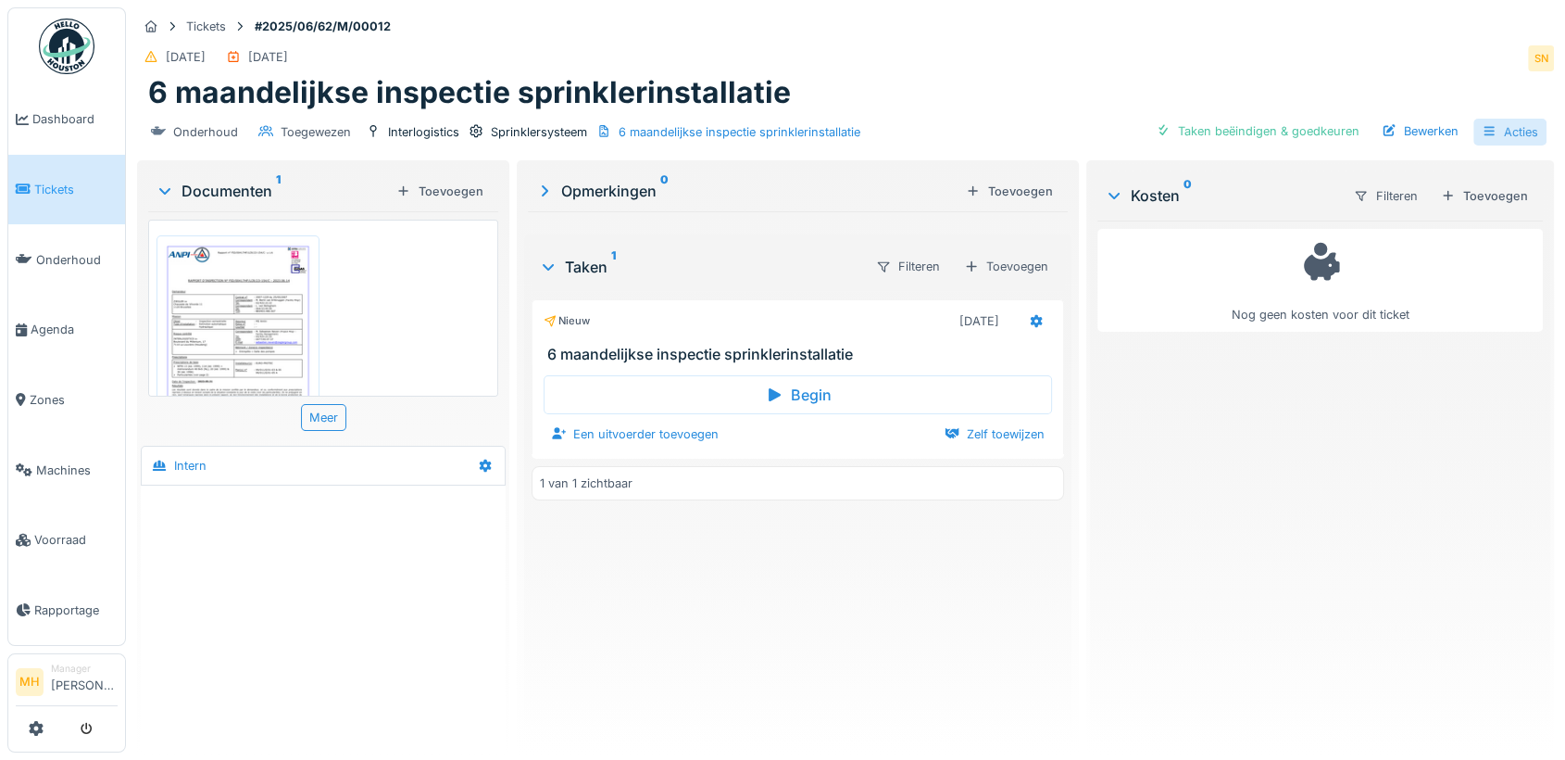
click at [1512, 127] on div "Acties" at bounding box center [1510, 132] width 73 height 27
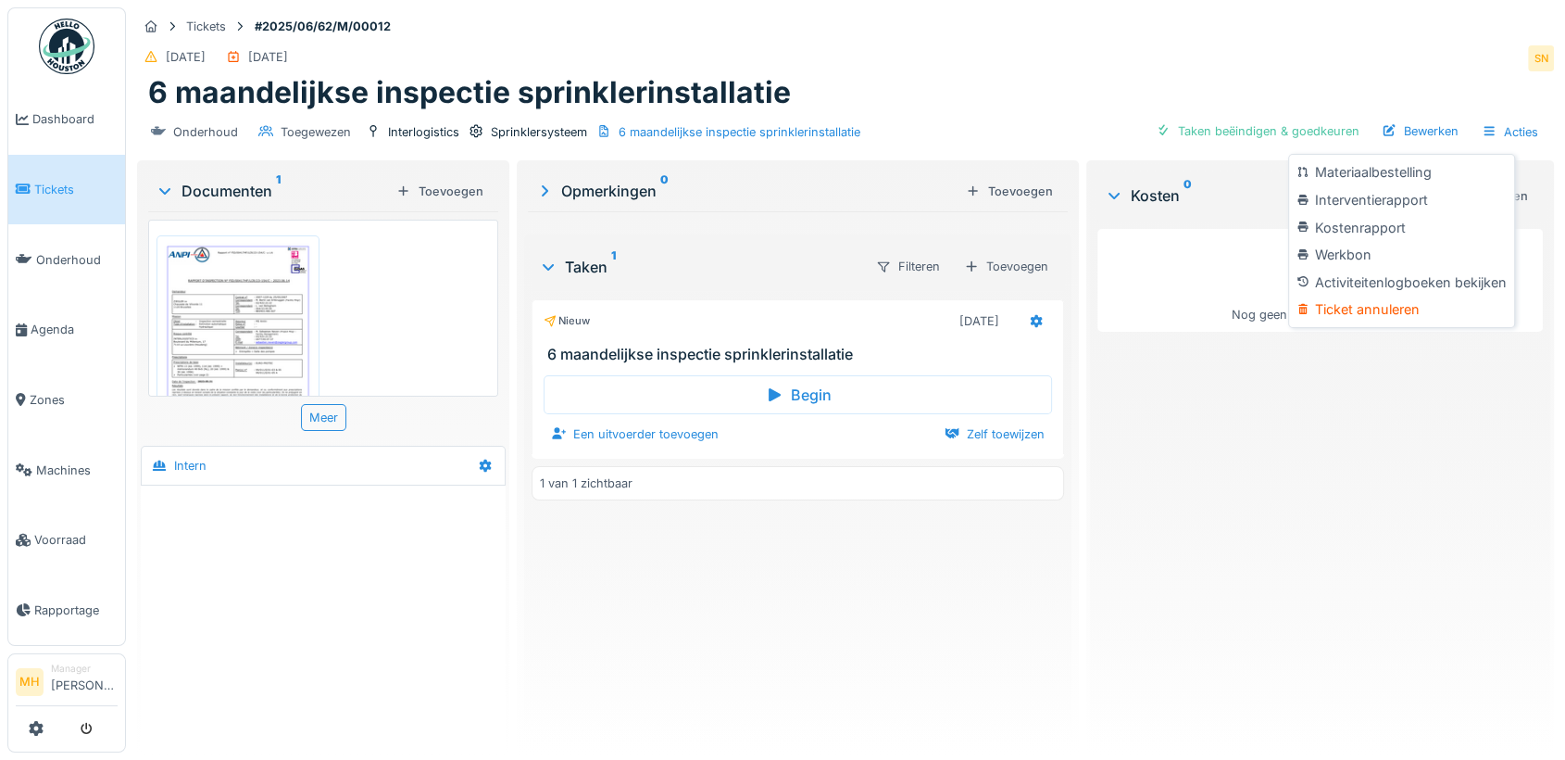
click at [1366, 311] on div "Ticket annuleren" at bounding box center [1401, 309] width 217 height 28
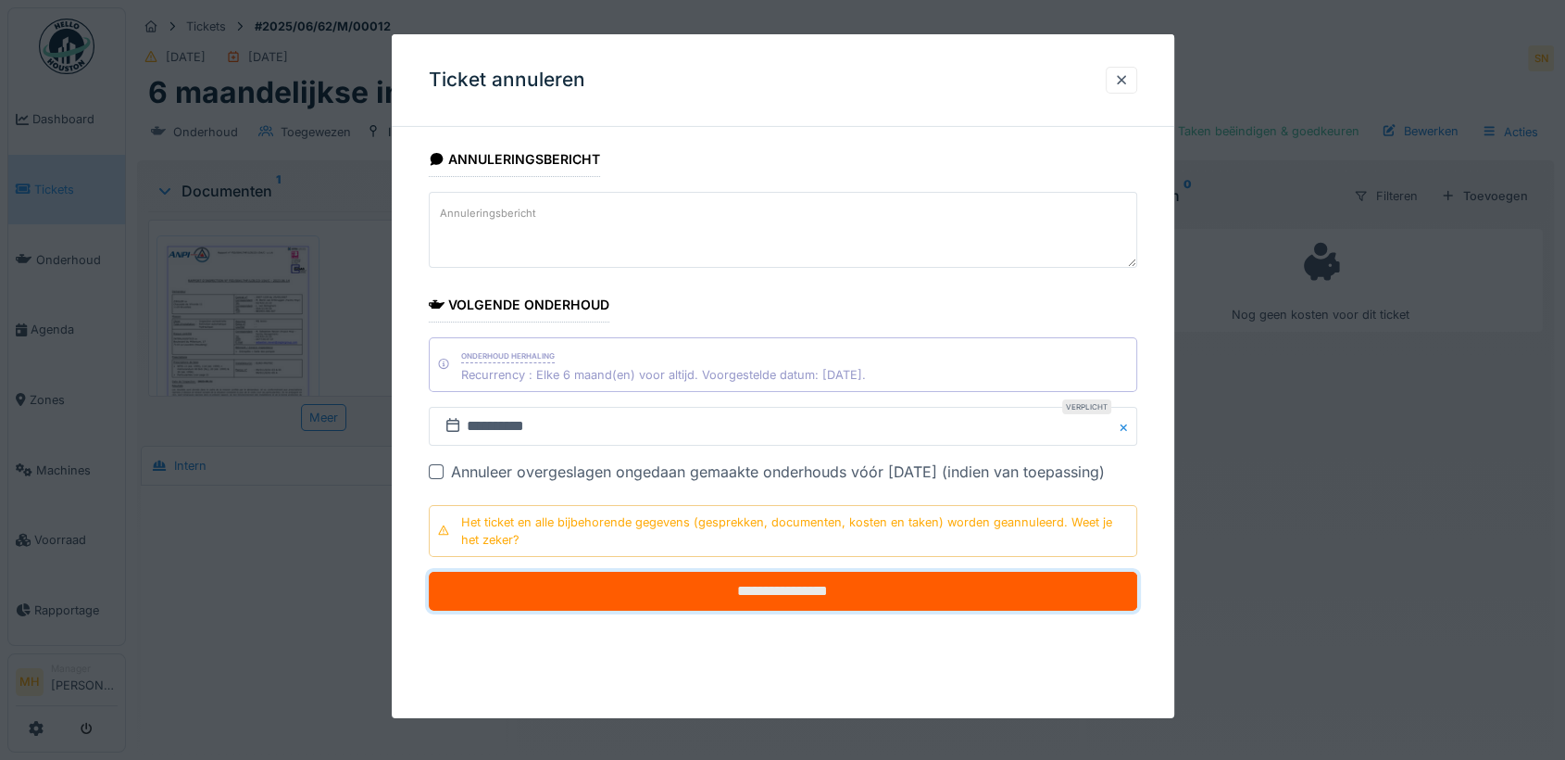
click at [785, 579] on input "**********" at bounding box center [783, 591] width 709 height 39
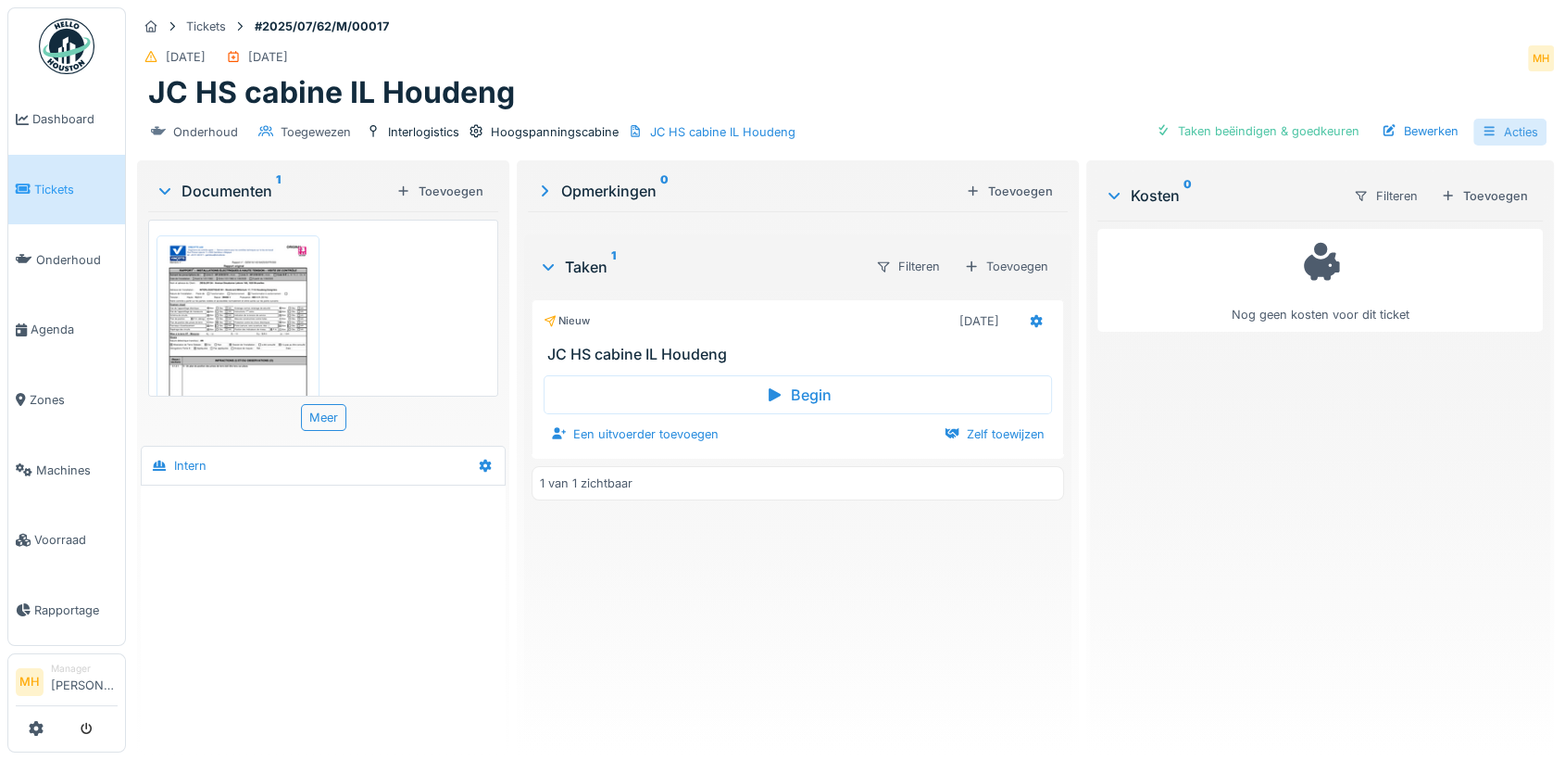
click at [1508, 128] on div "Acties" at bounding box center [1510, 132] width 73 height 27
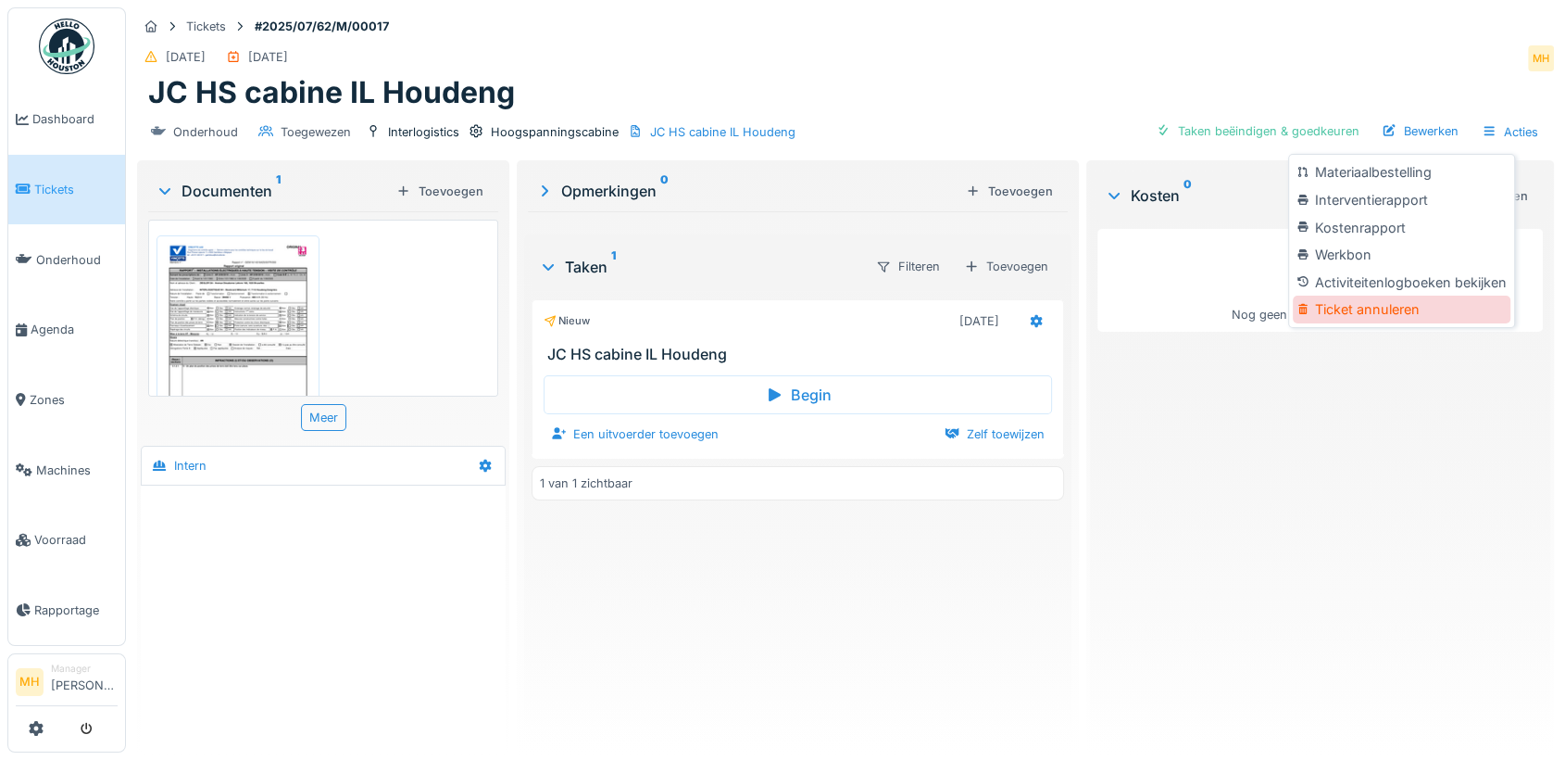
click at [1423, 309] on div "Ticket annuleren" at bounding box center [1401, 309] width 217 height 28
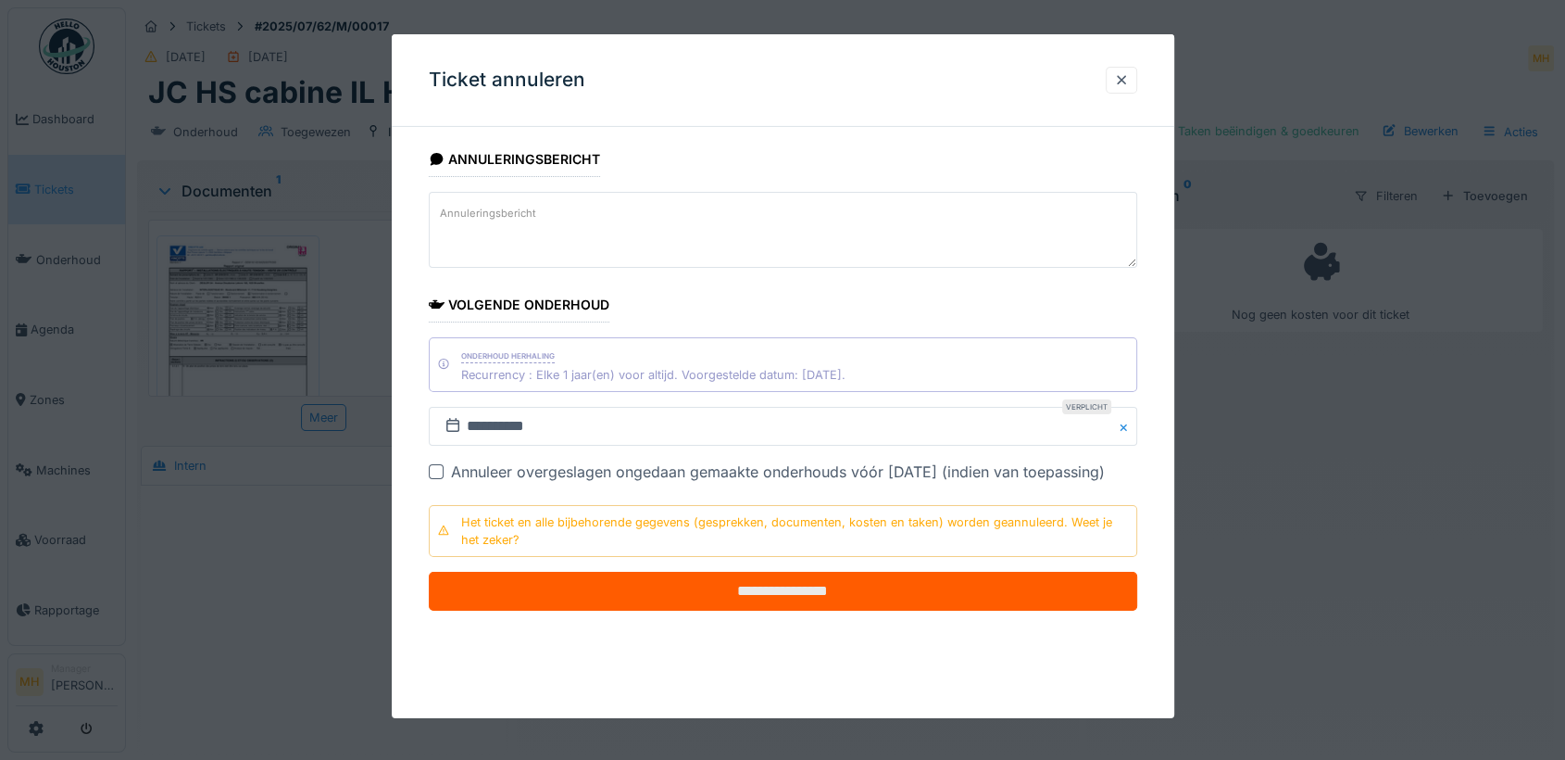
click at [785, 591] on input "**********" at bounding box center [783, 591] width 709 height 39
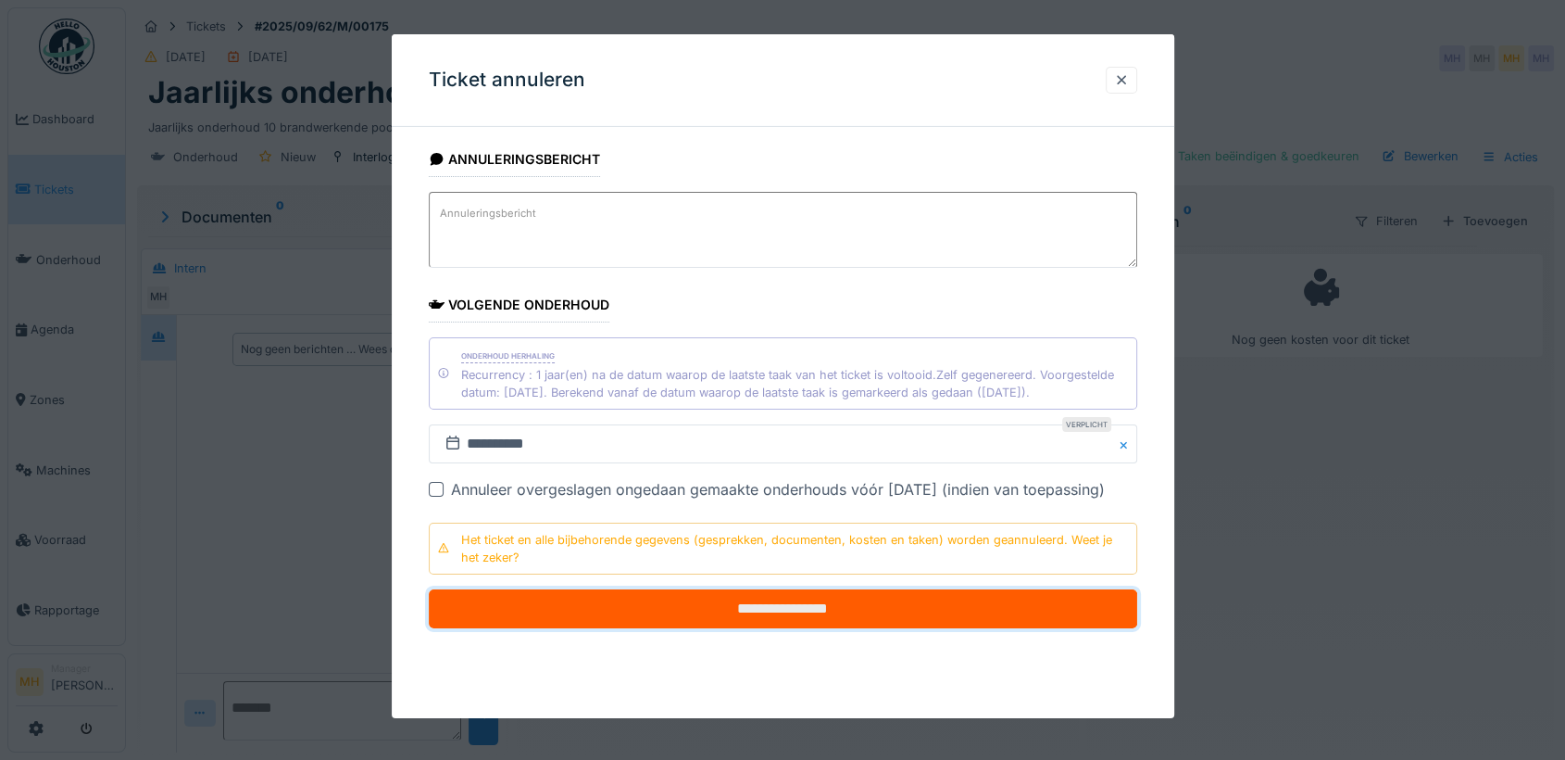
click at [843, 614] on input "**********" at bounding box center [783, 608] width 709 height 39
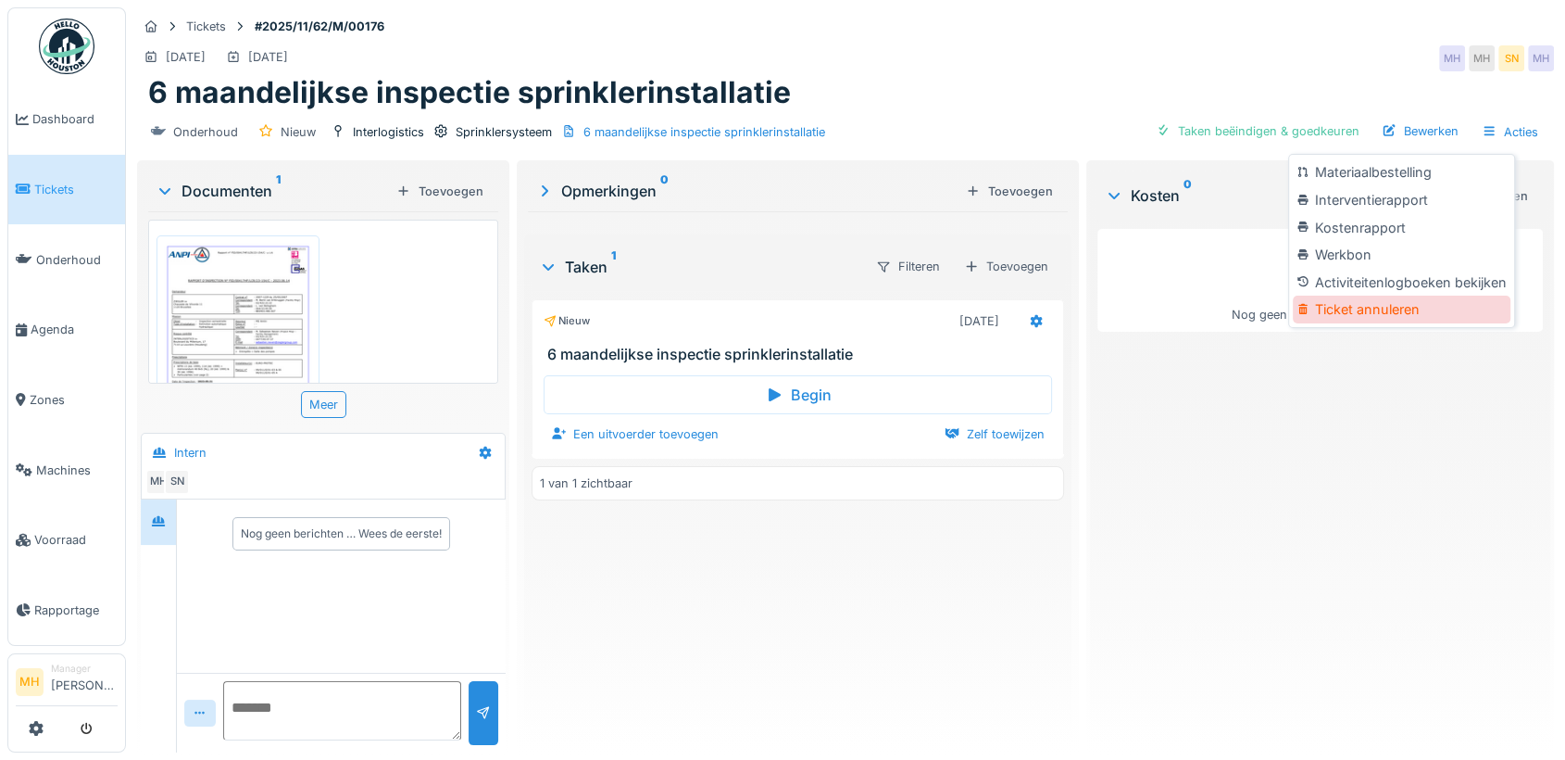
click at [1356, 315] on div "Ticket annuleren" at bounding box center [1401, 309] width 217 height 28
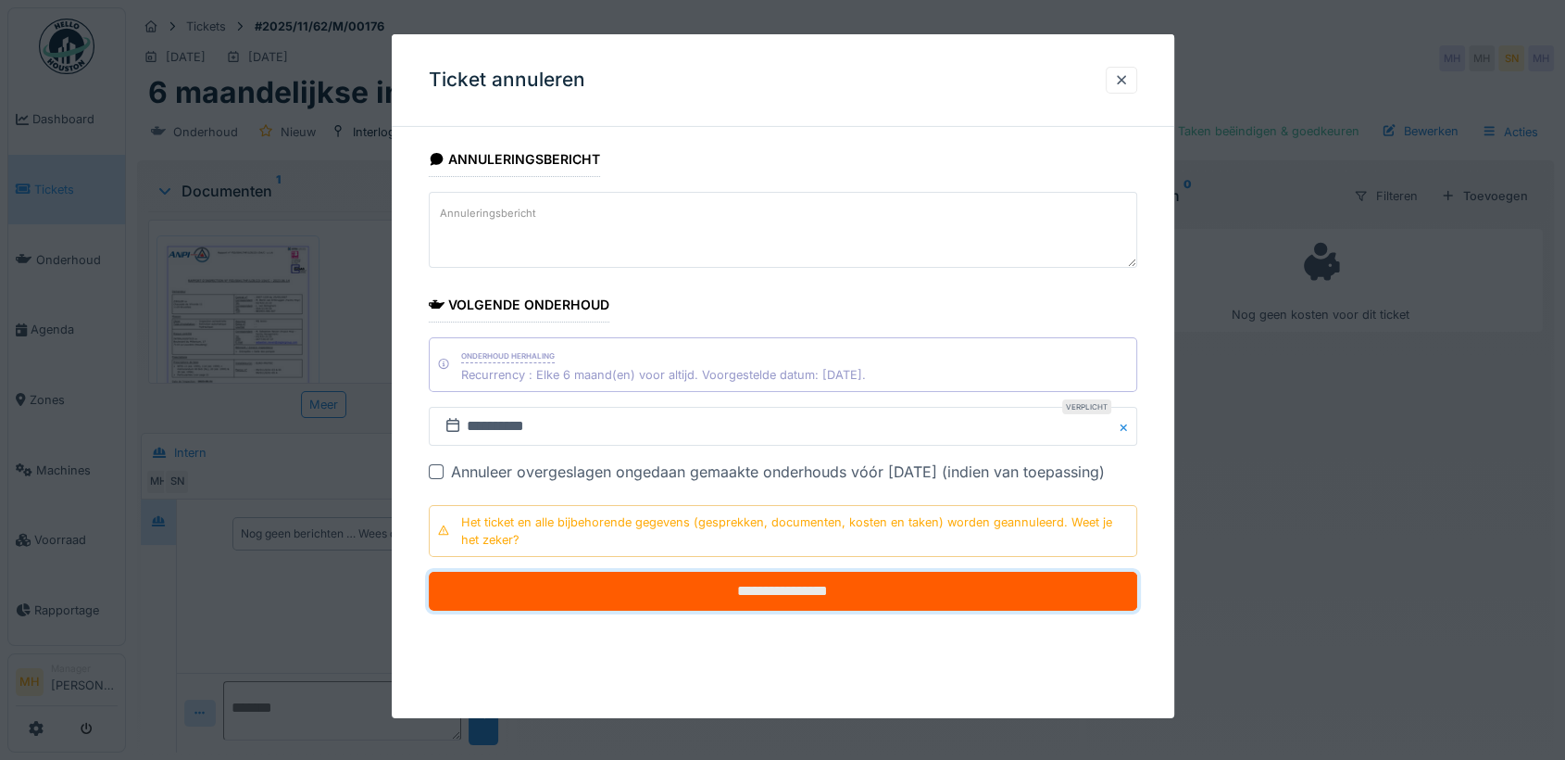
click at [748, 588] on input "**********" at bounding box center [783, 591] width 709 height 39
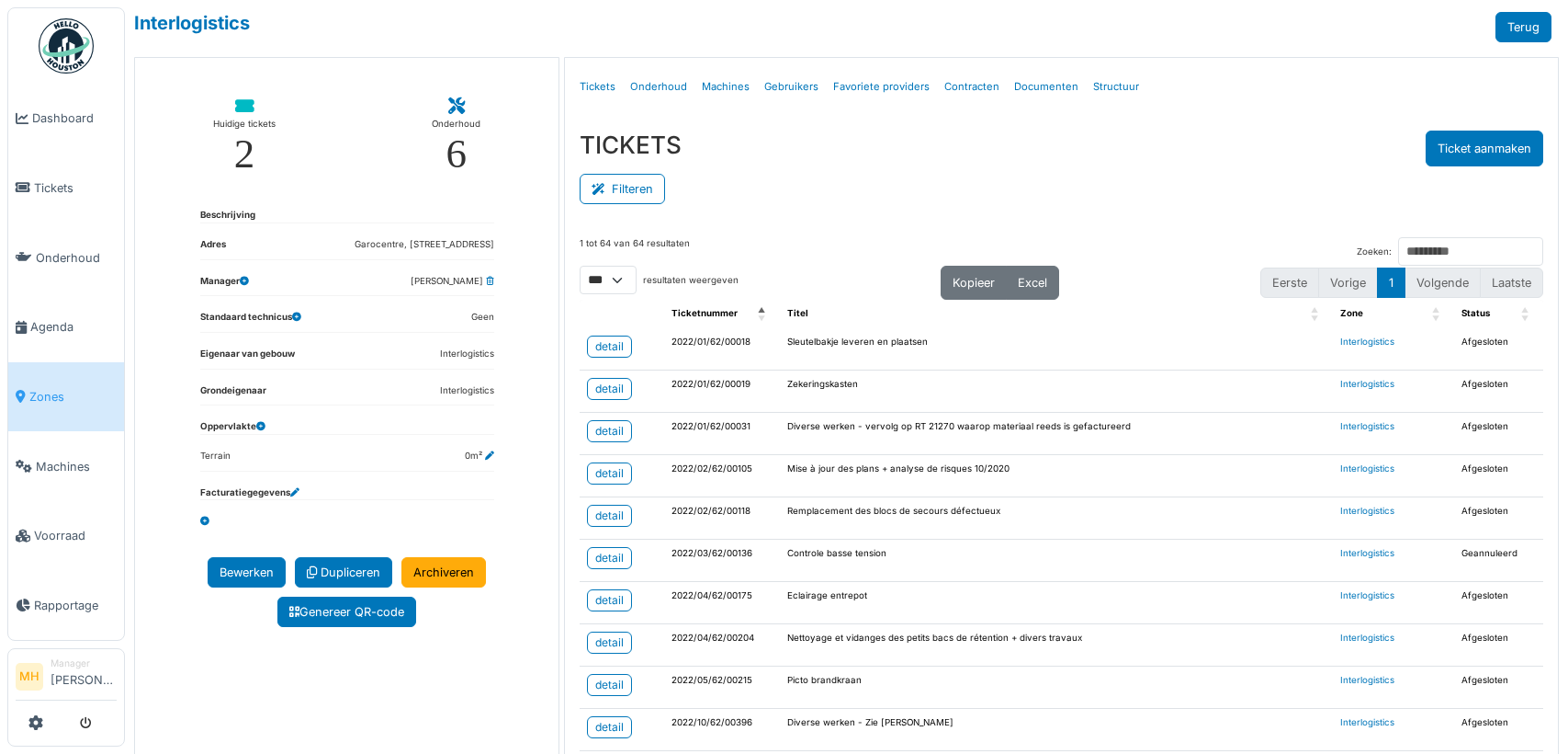
select select "***"
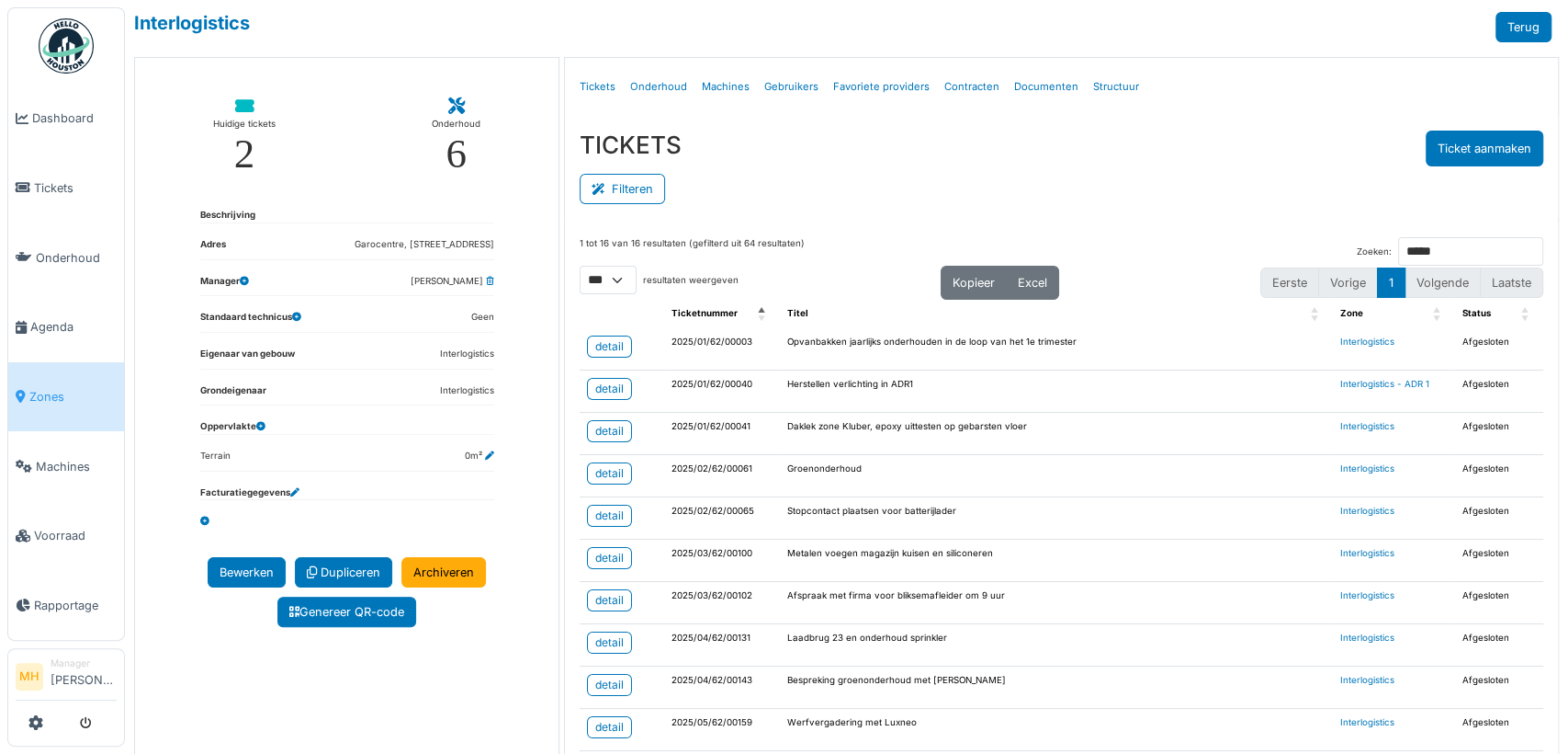
scroll to position [96, 0]
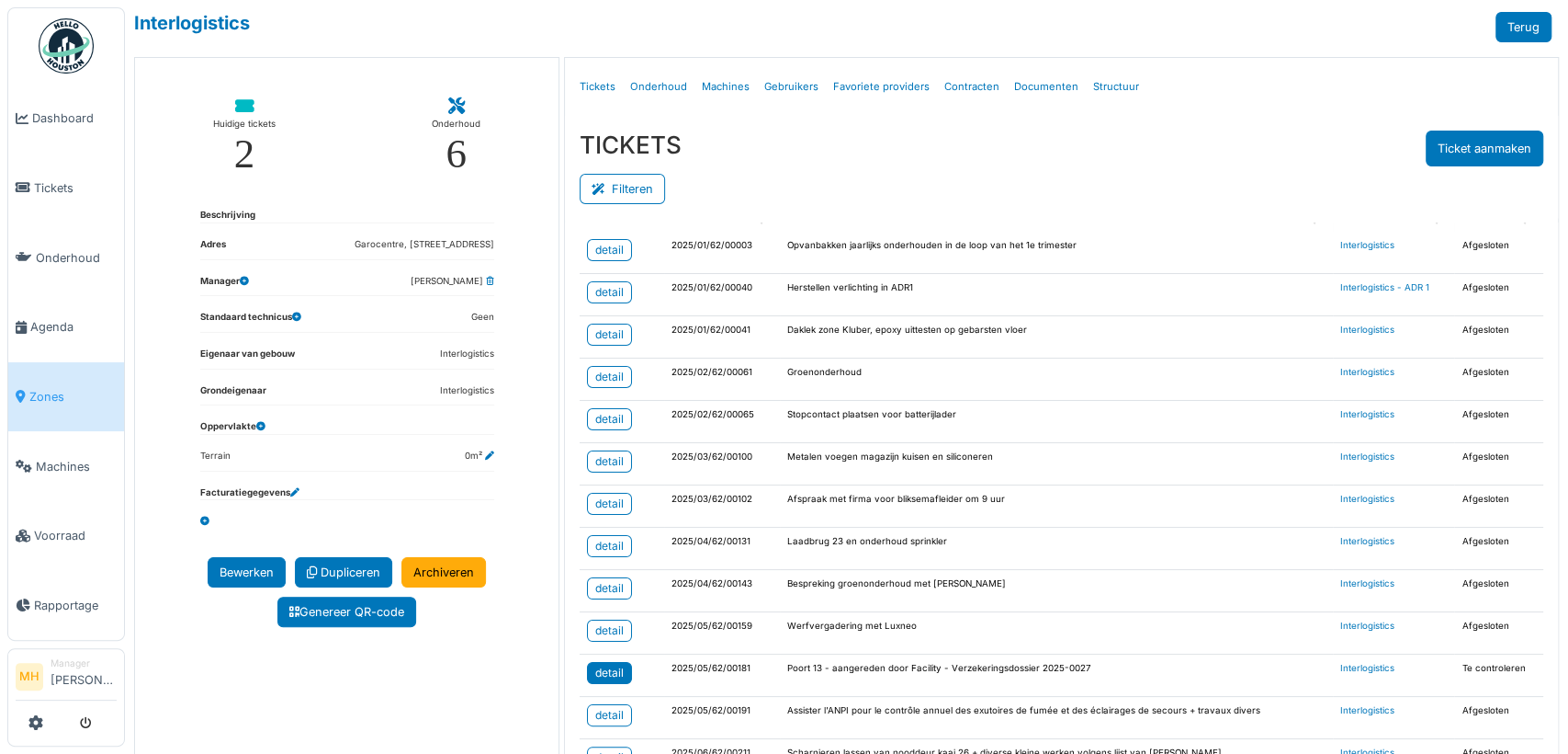
type input "*****"
click at [595, 667] on div "detail" at bounding box center [609, 673] width 29 height 17
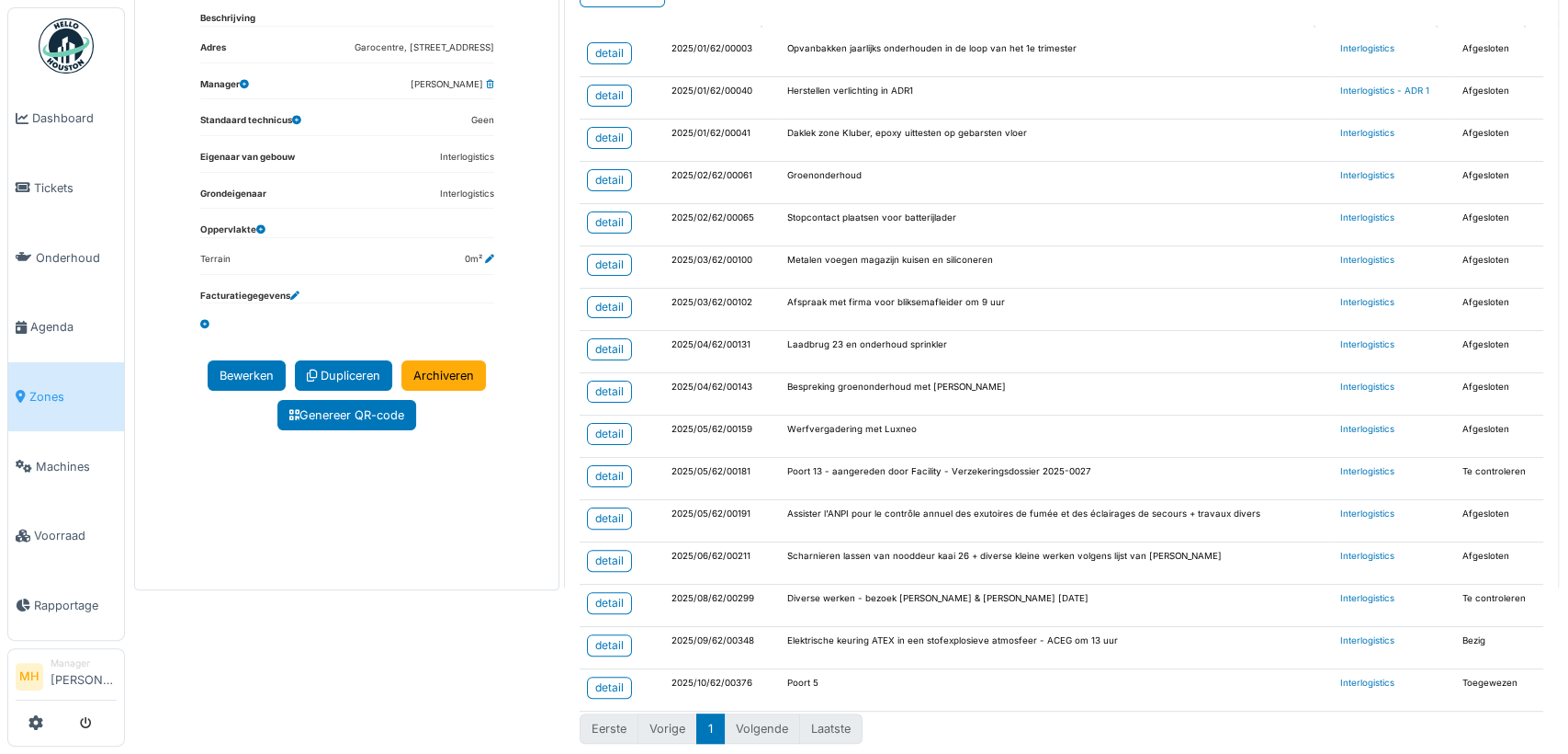
click at [742, 722] on li "Volgende" at bounding box center [763, 728] width 75 height 31
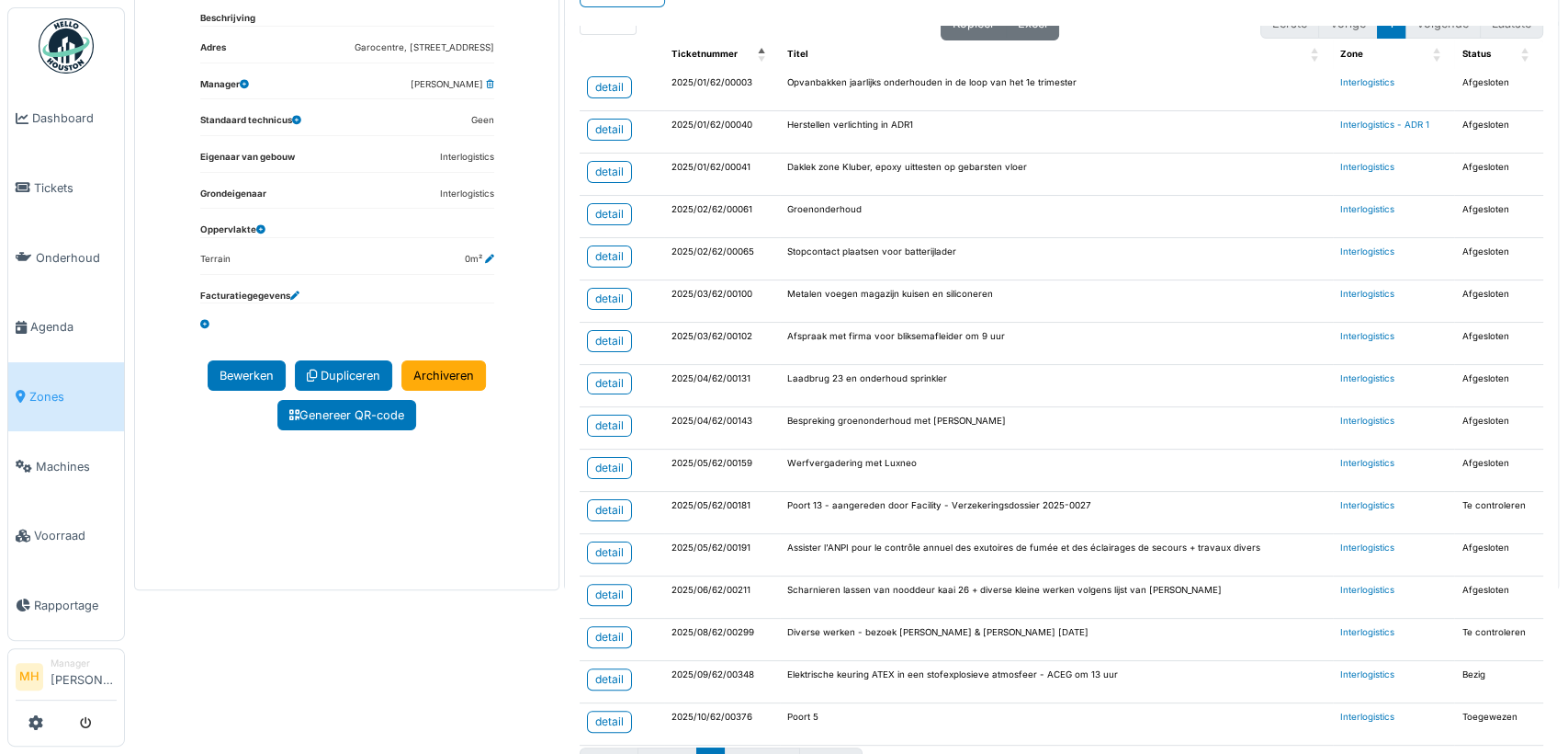
scroll to position [96, 0]
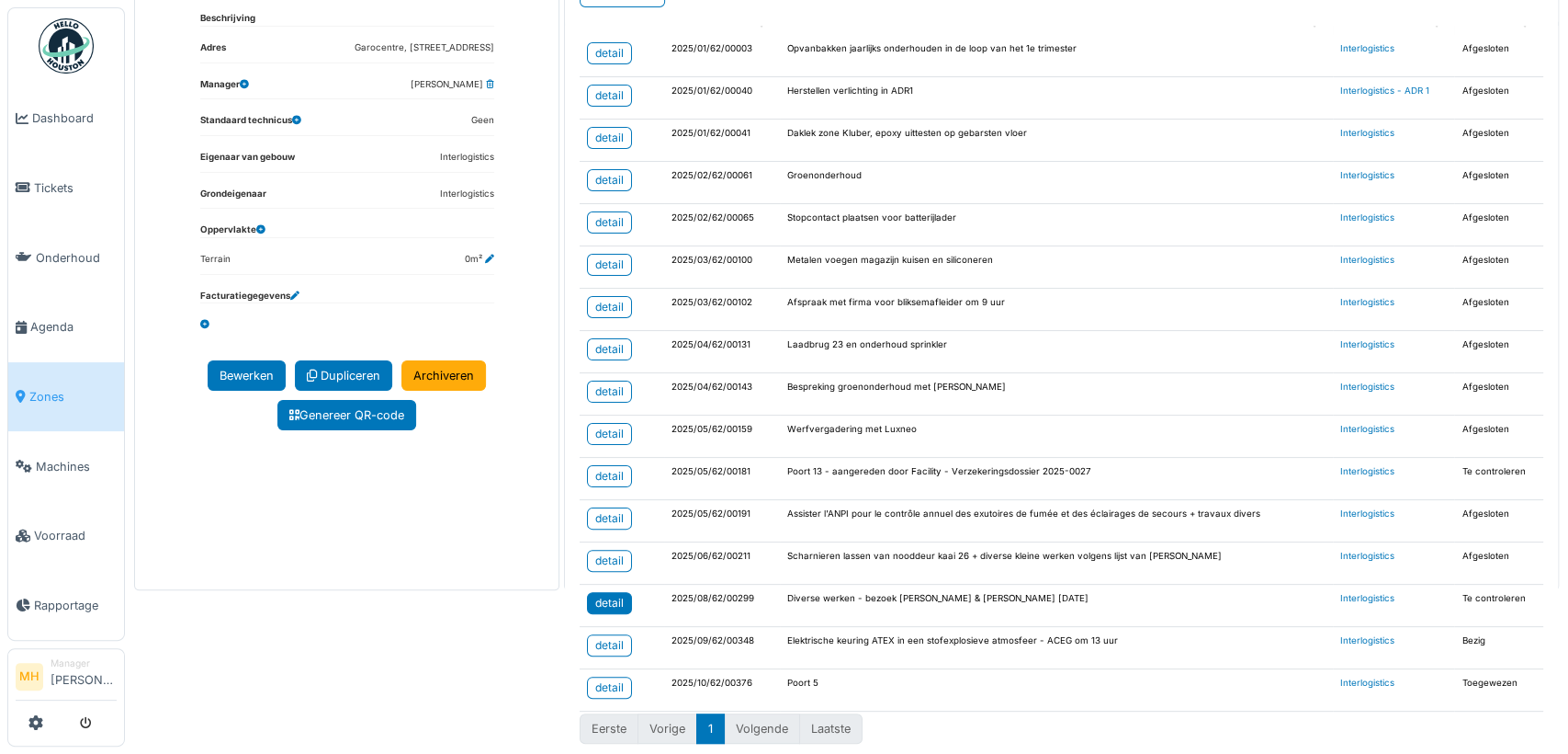
click at [595, 595] on div "detail" at bounding box center [609, 602] width 29 height 17
click at [597, 554] on div "detail" at bounding box center [609, 561] width 29 height 17
click at [608, 555] on div "detail" at bounding box center [609, 561] width 29 height 17
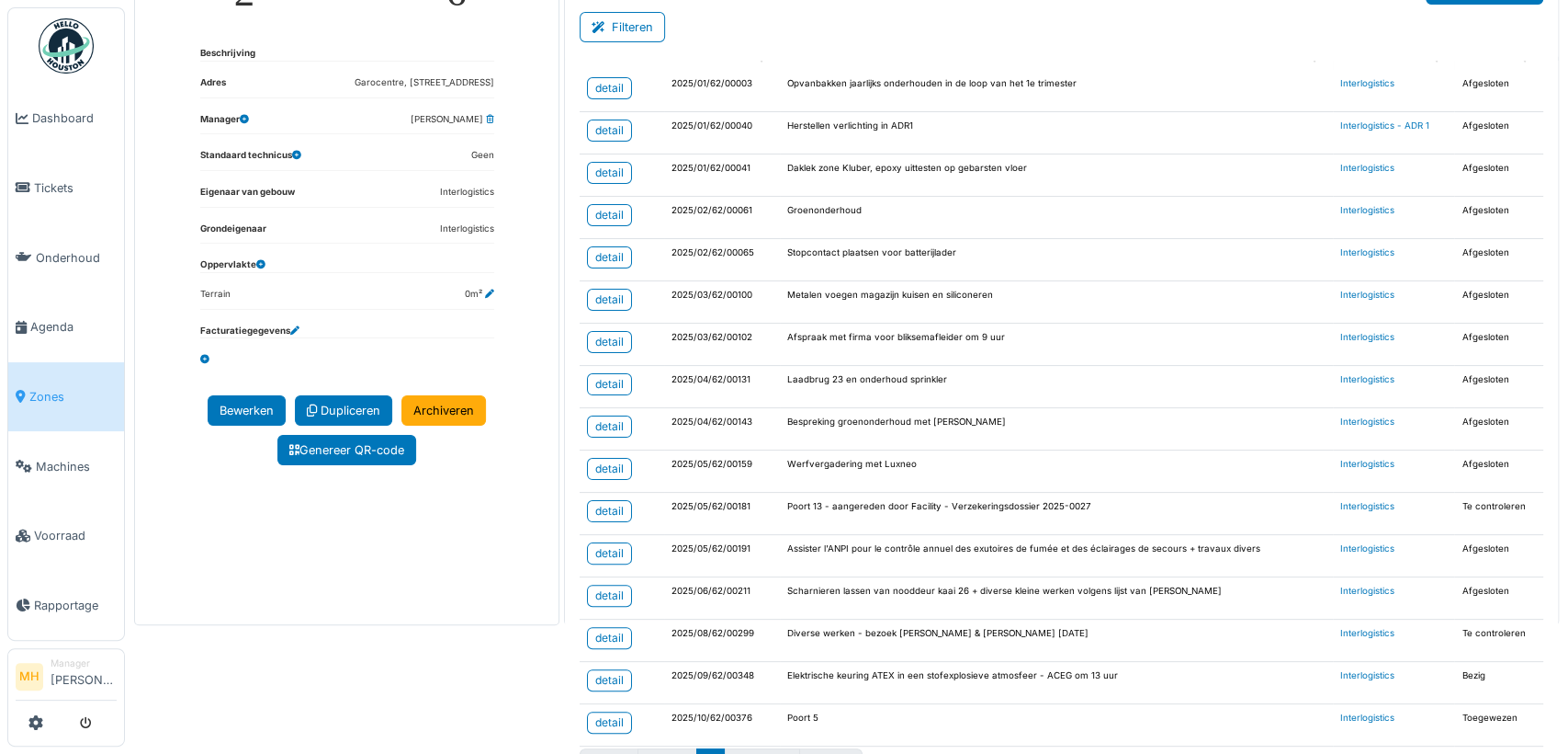
scroll to position [196, 0]
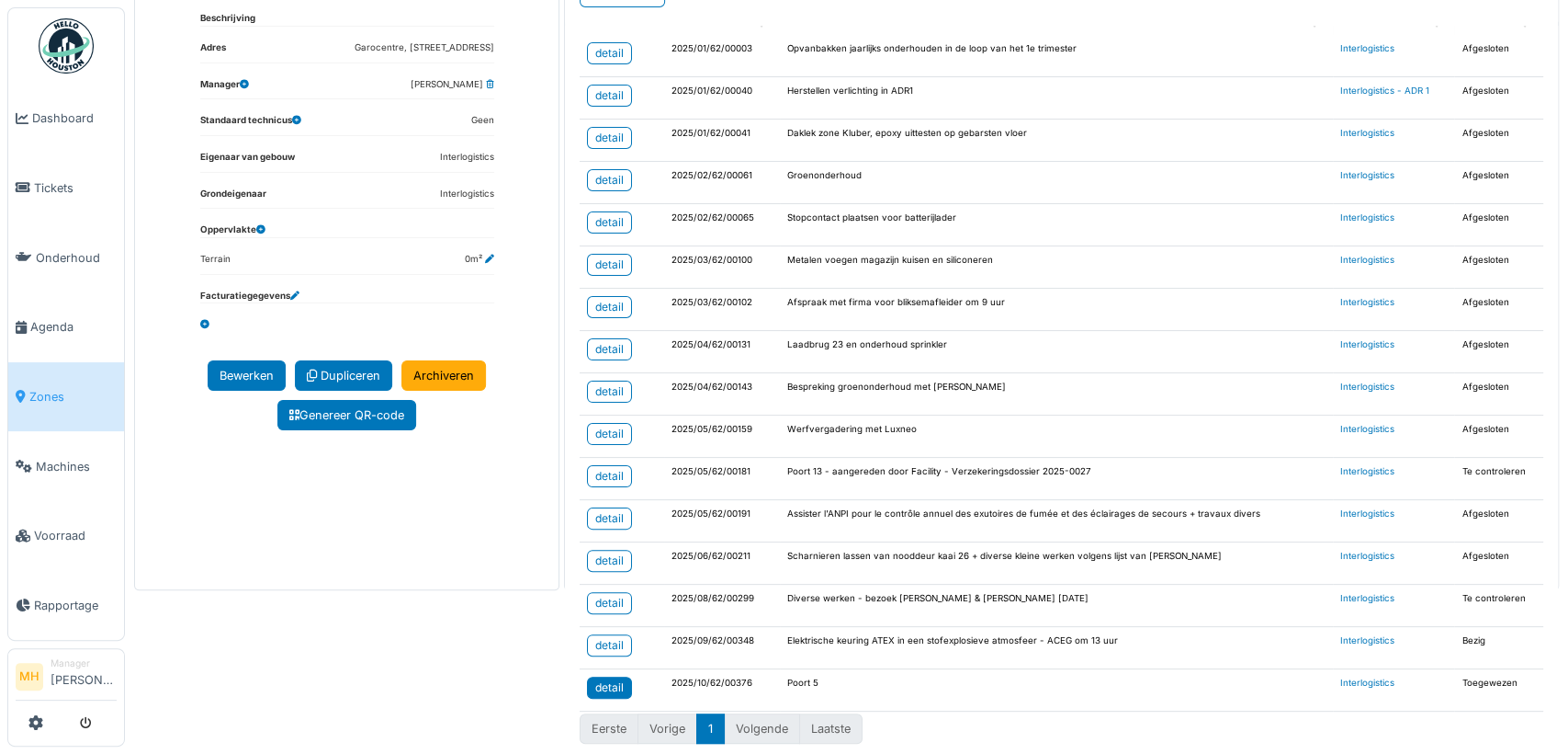
click at [617, 680] on div "detail" at bounding box center [609, 688] width 29 height 17
click at [595, 467] on div "detail" at bounding box center [609, 475] width 29 height 17
click at [74, 662] on li "Manager Monique Hermans" at bounding box center [83, 676] width 66 height 40
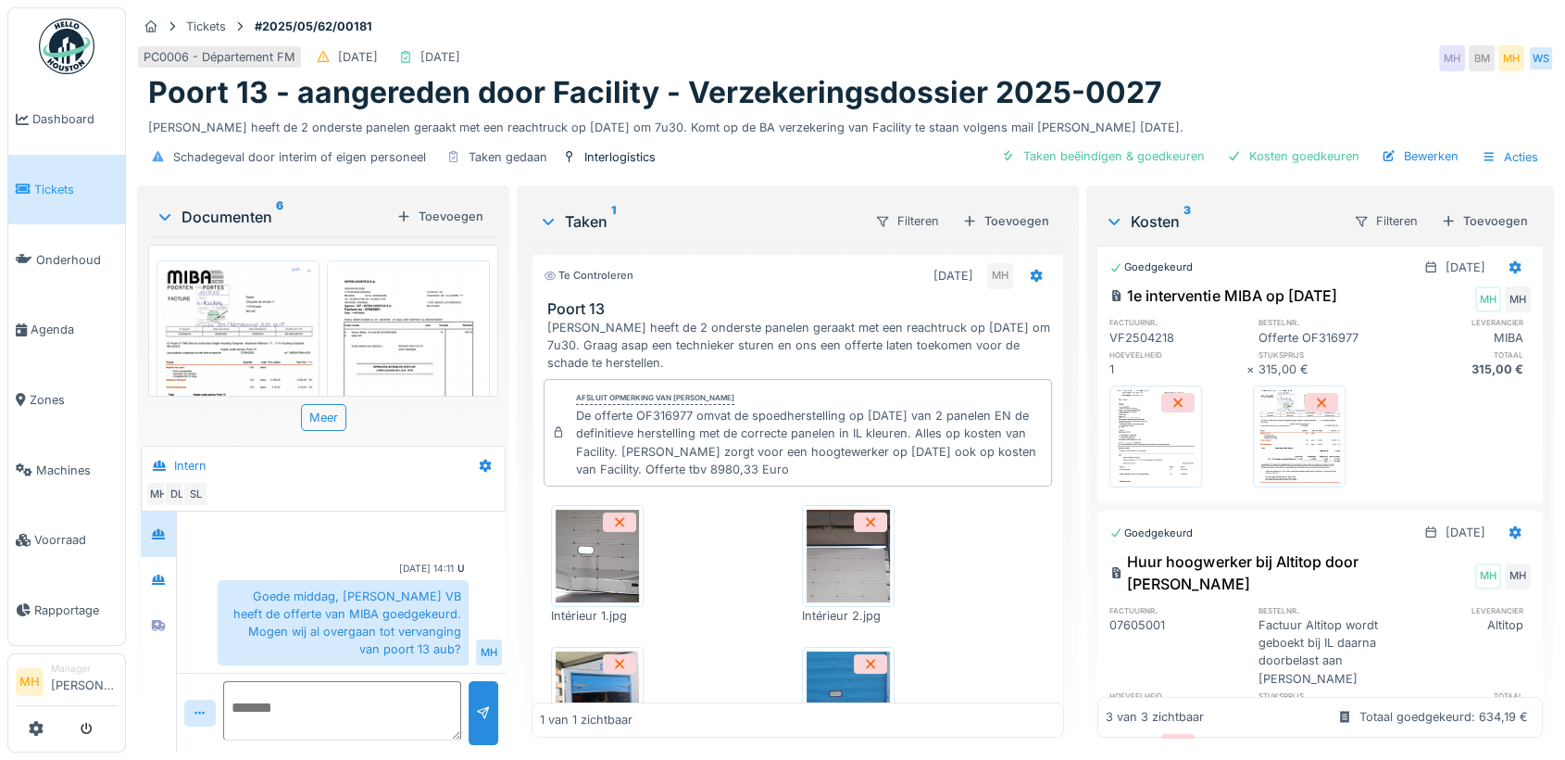
scroll to position [200, 0]
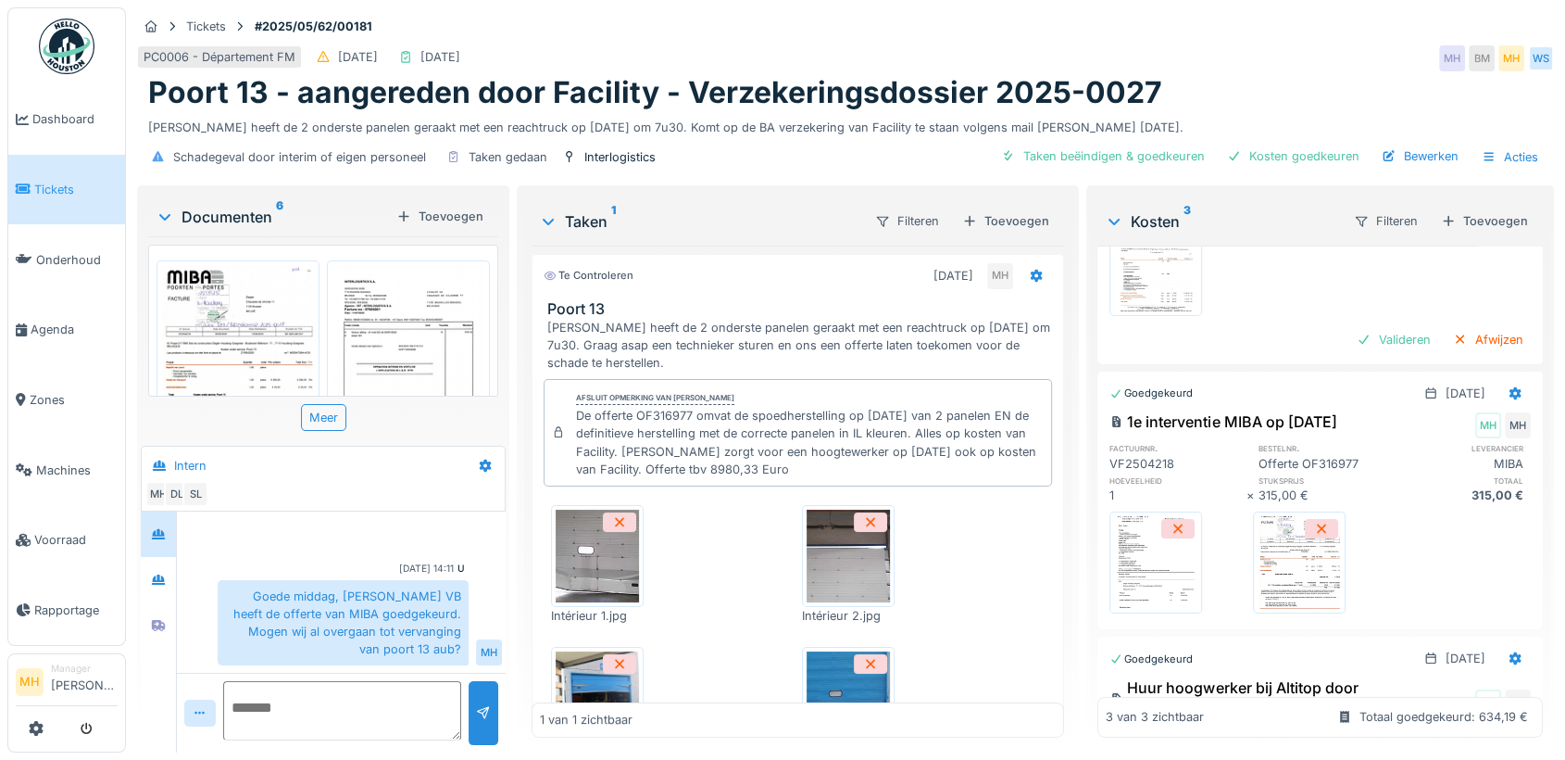
click at [1284, 544] on img at bounding box center [1299, 562] width 83 height 93
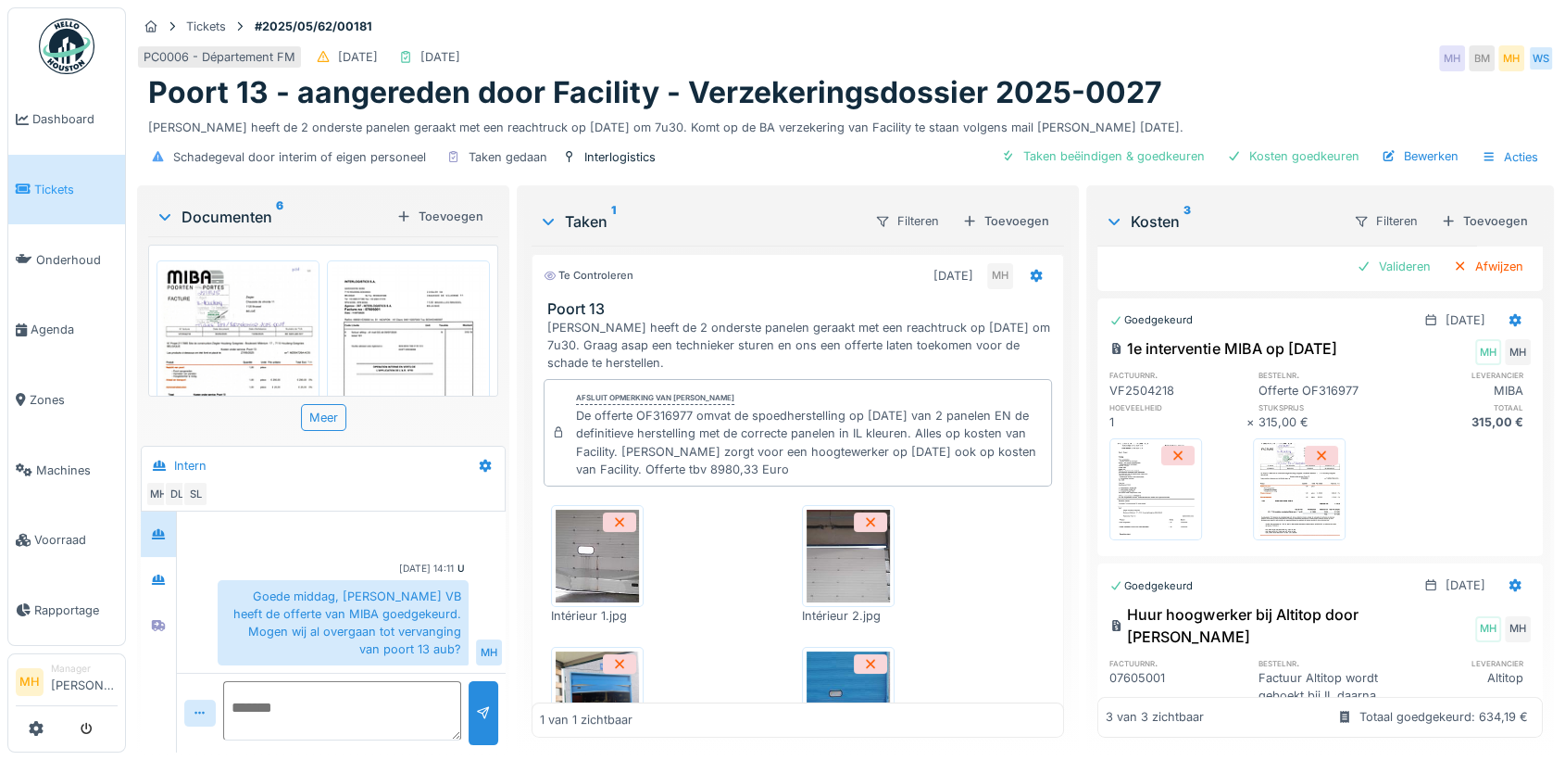
scroll to position [308, 0]
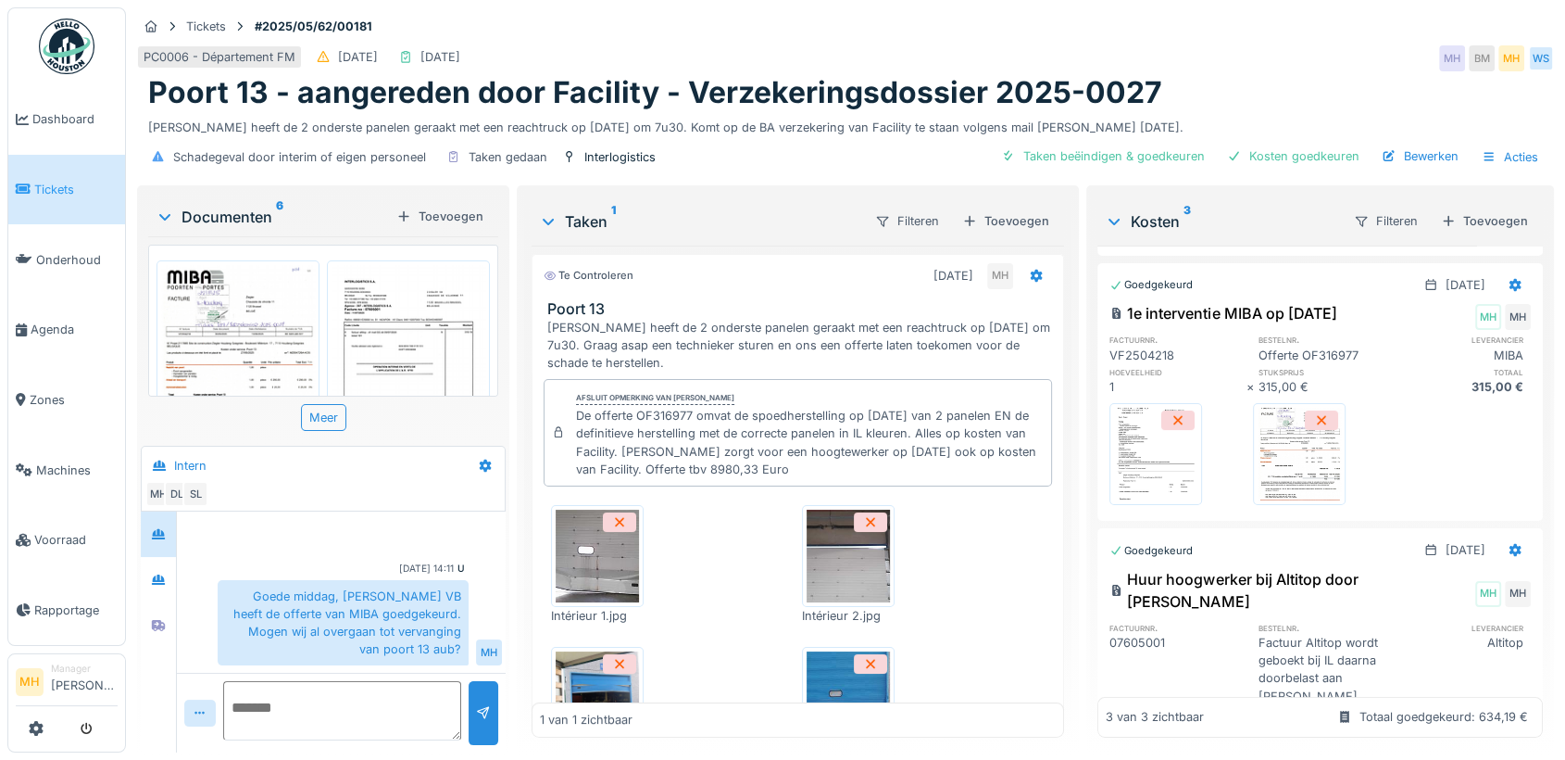
click at [1263, 445] on img at bounding box center [1299, 454] width 83 height 93
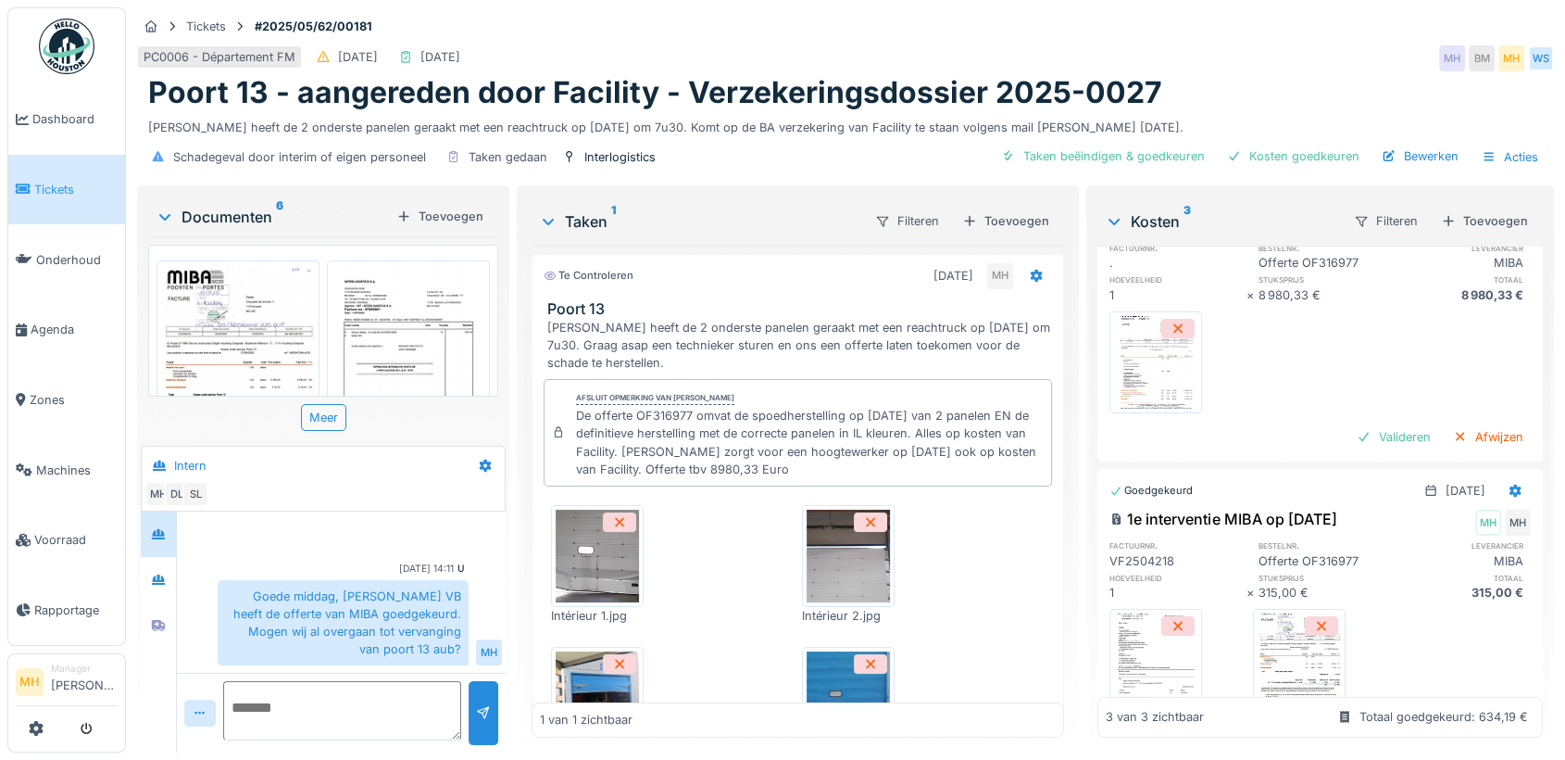
scroll to position [0, 0]
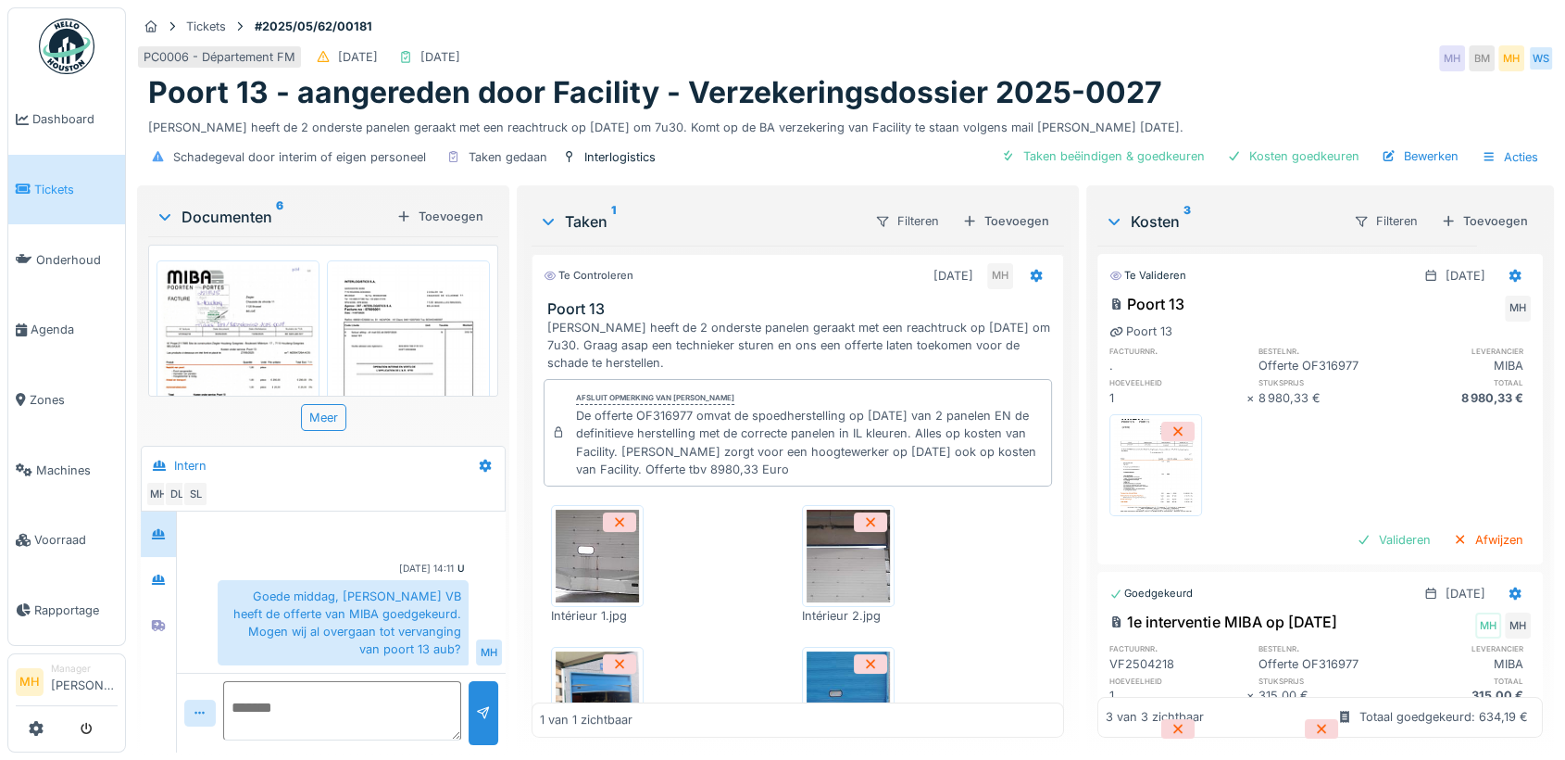
click at [1164, 472] on img at bounding box center [1155, 465] width 83 height 93
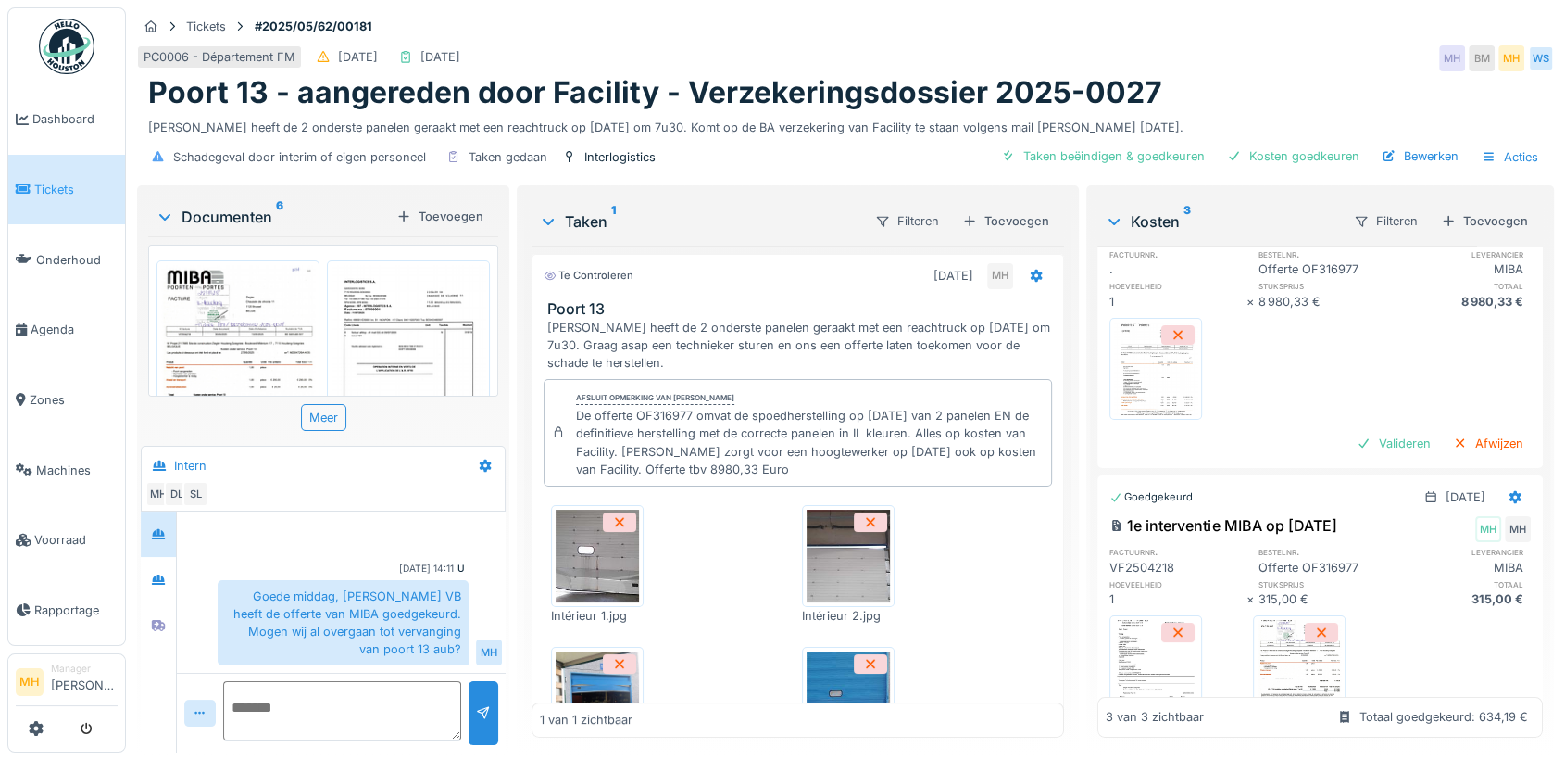
scroll to position [206, 0]
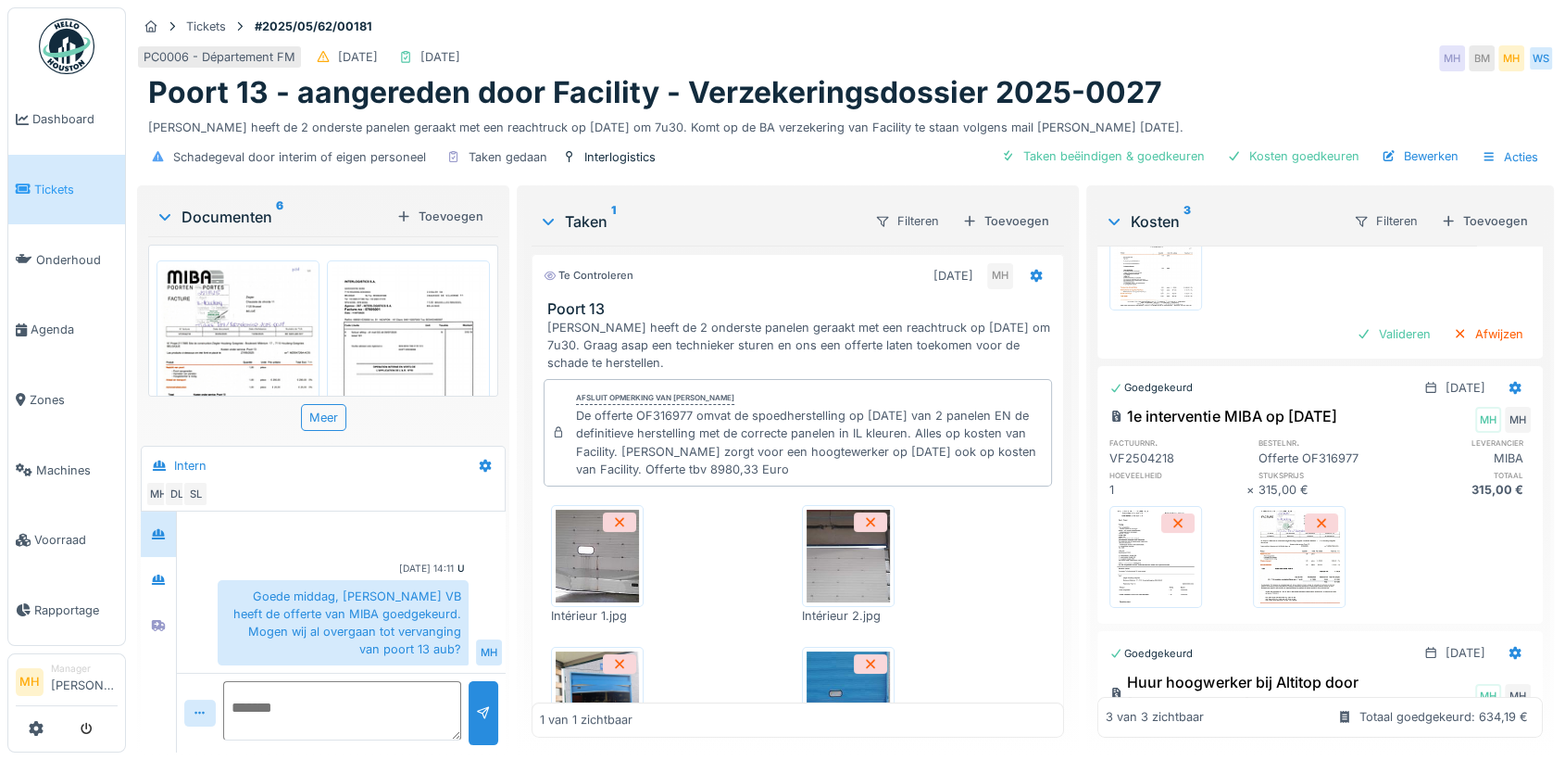
click at [1288, 543] on img at bounding box center [1299, 556] width 83 height 93
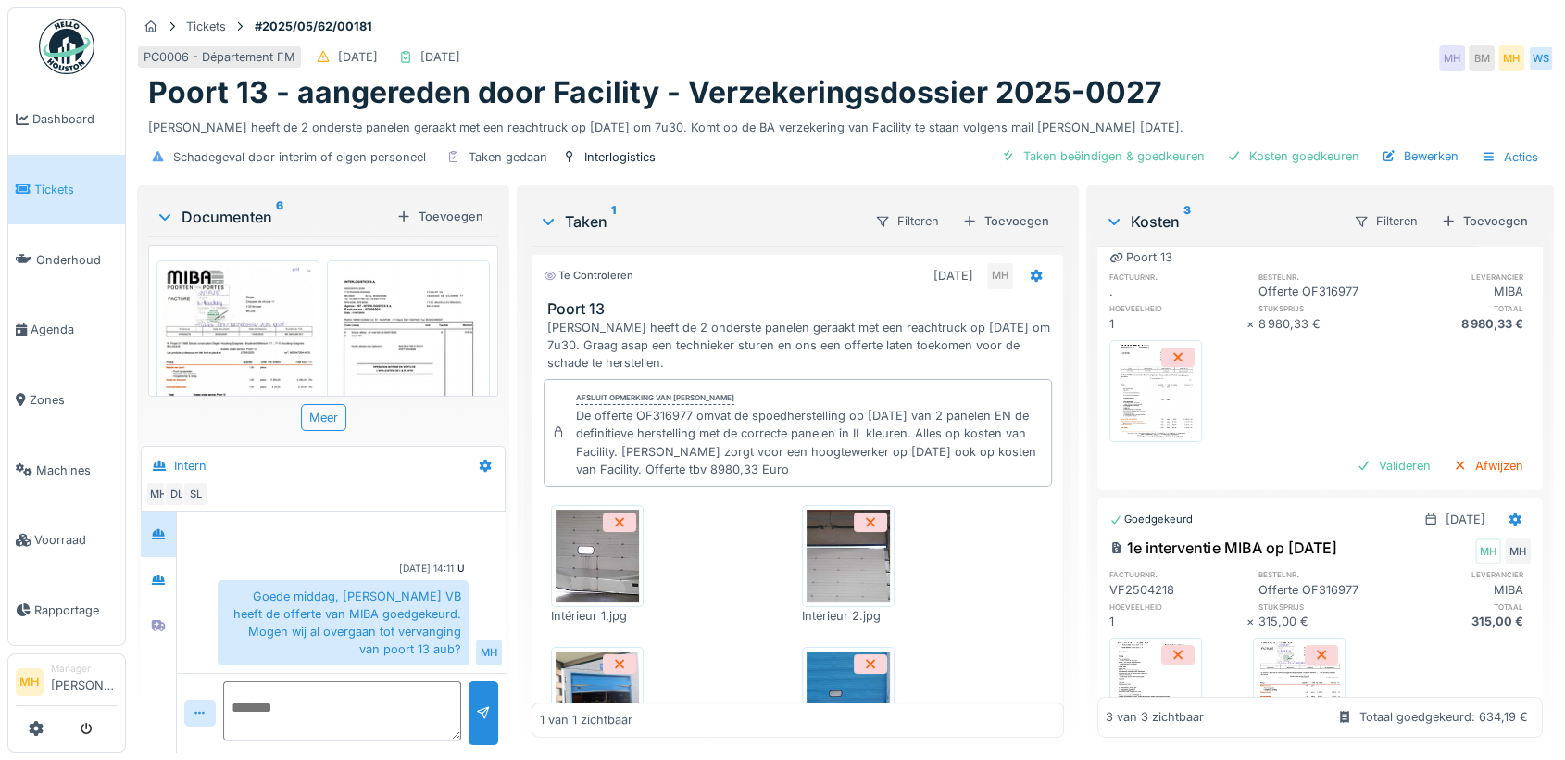
scroll to position [0, 0]
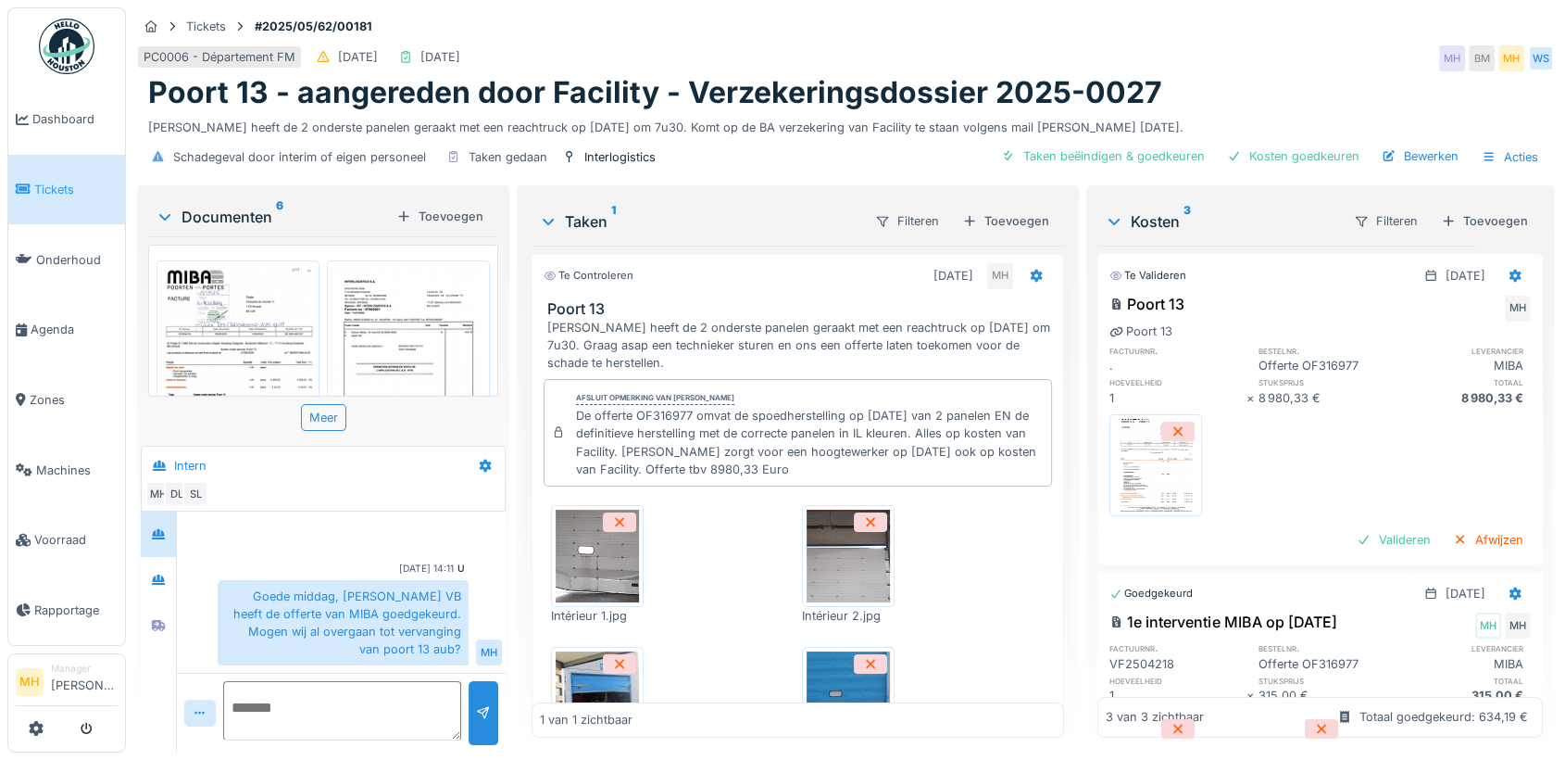
click at [1167, 456] on img at bounding box center [1155, 465] width 83 height 93
click at [73, 672] on li "Manager Monique Hermans" at bounding box center [84, 681] width 67 height 40
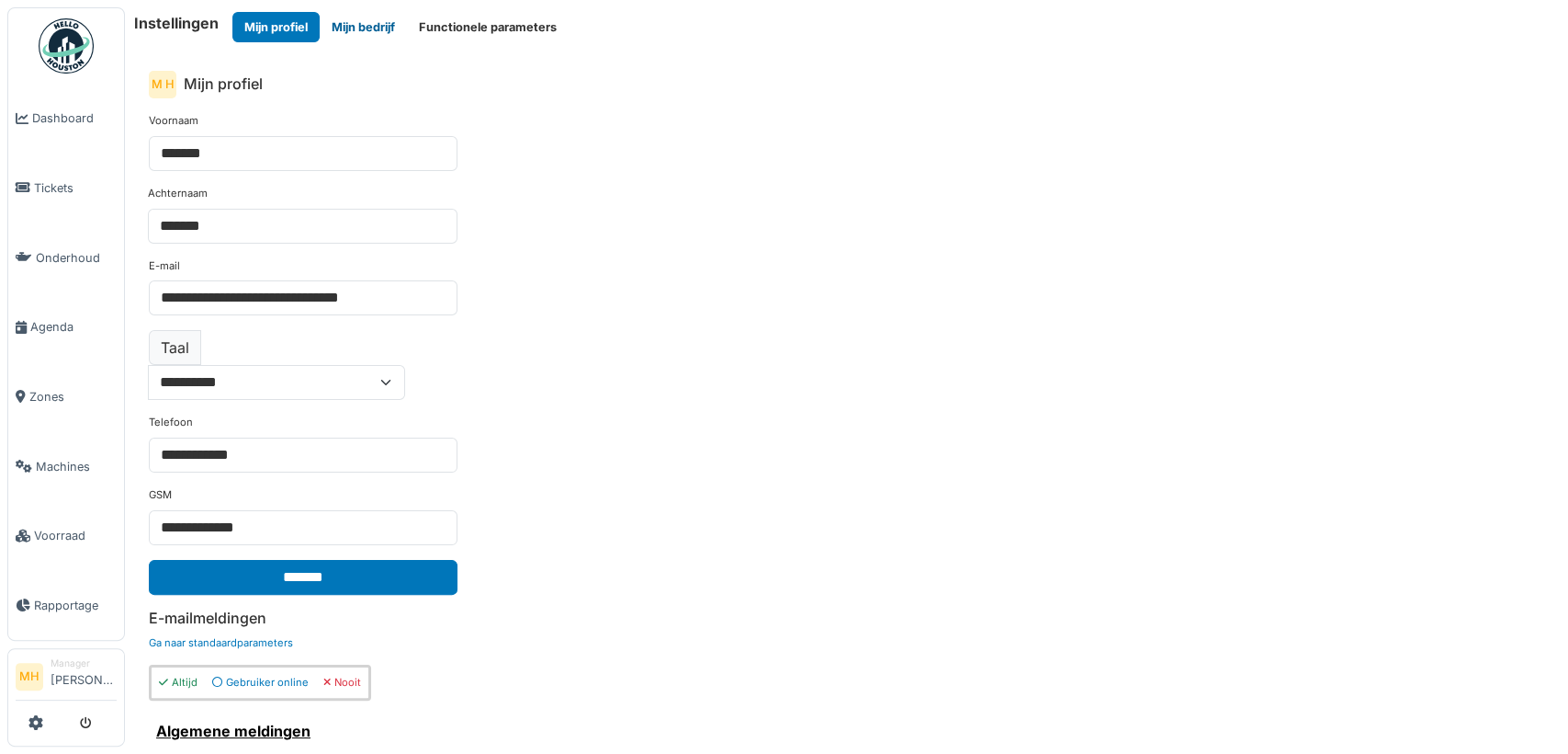
click at [380, 23] on button "Mijn bedrijf" at bounding box center [363, 27] width 87 height 31
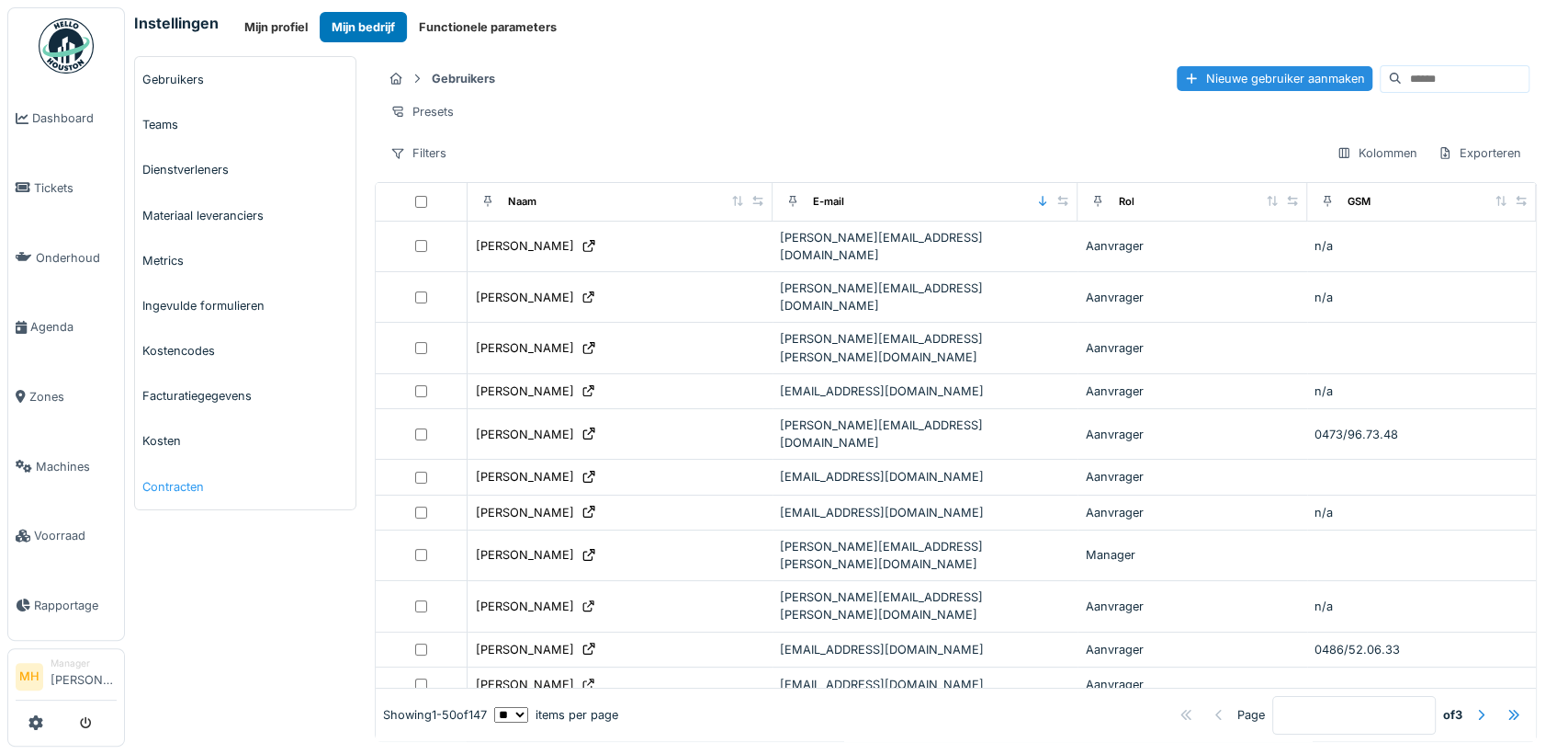
click at [164, 484] on link "Contracten" at bounding box center [245, 486] width 220 height 45
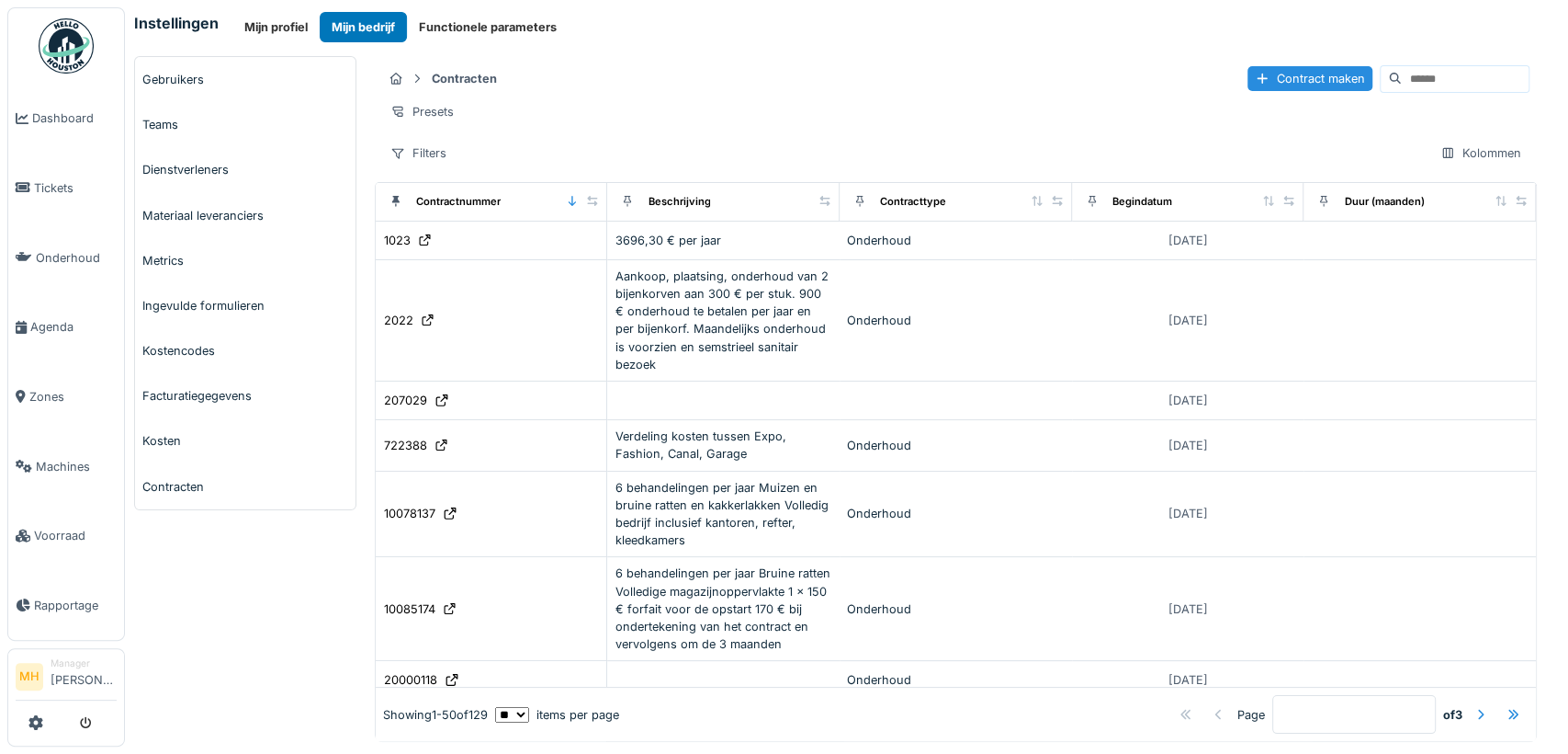
click at [1401, 81] on input at bounding box center [1465, 79] width 127 height 26
type input "********"
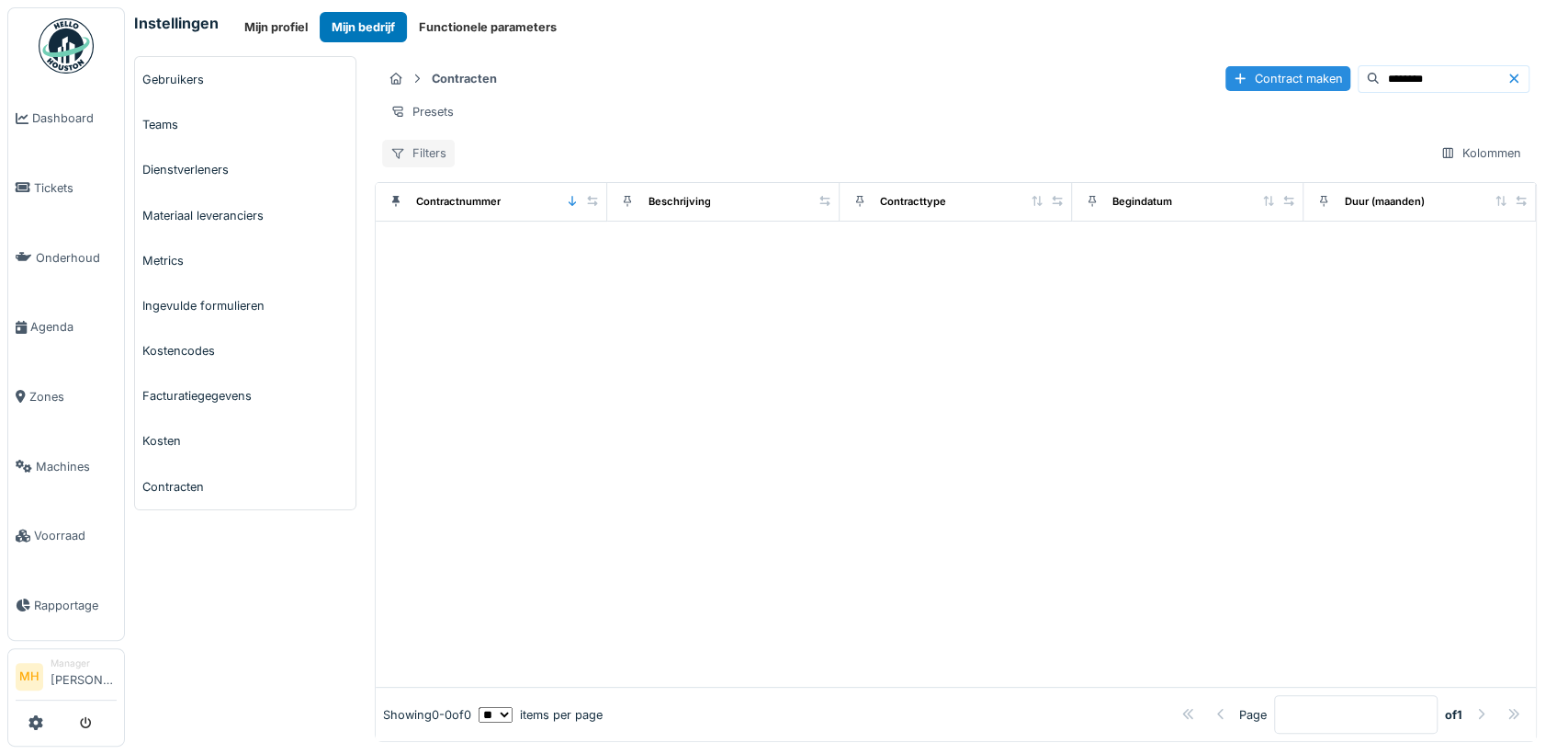
click at [429, 167] on div "Filters" at bounding box center [418, 153] width 72 height 27
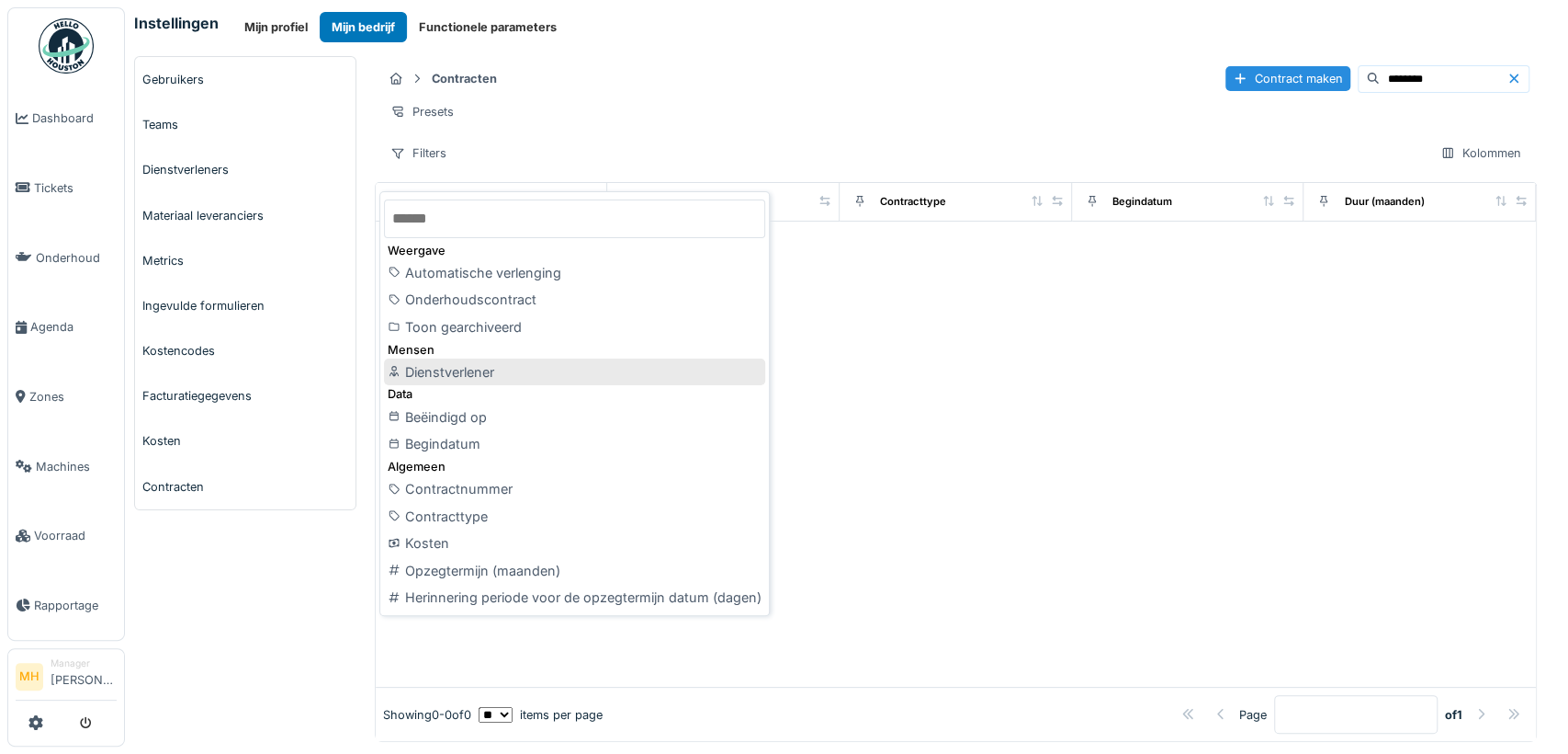
click at [488, 370] on div "Dienstverlener" at bounding box center [574, 372] width 381 height 28
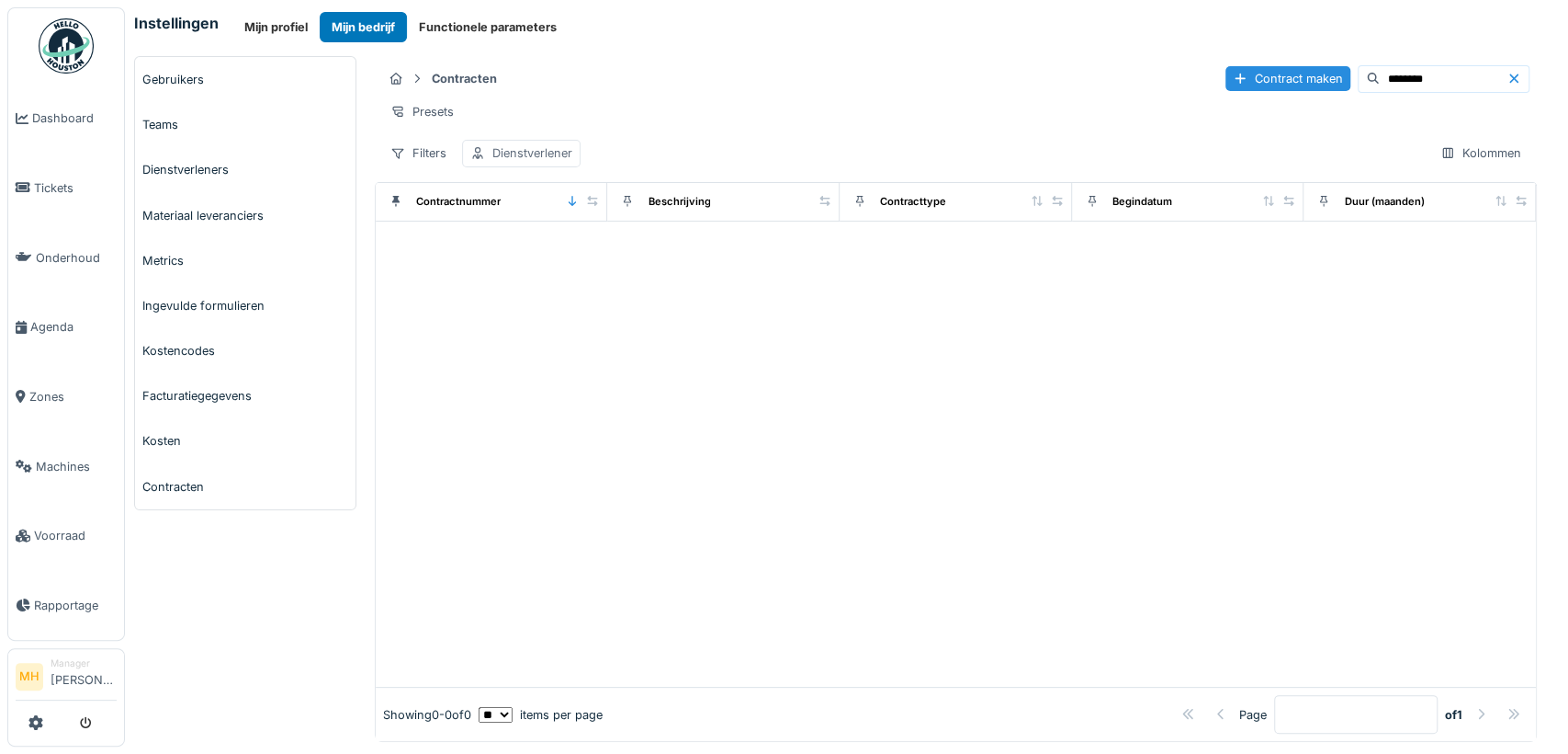
click at [505, 161] on div "Dienstverlener" at bounding box center [532, 153] width 80 height 18
click at [557, 252] on div "Dienstverlener" at bounding box center [534, 255] width 115 height 20
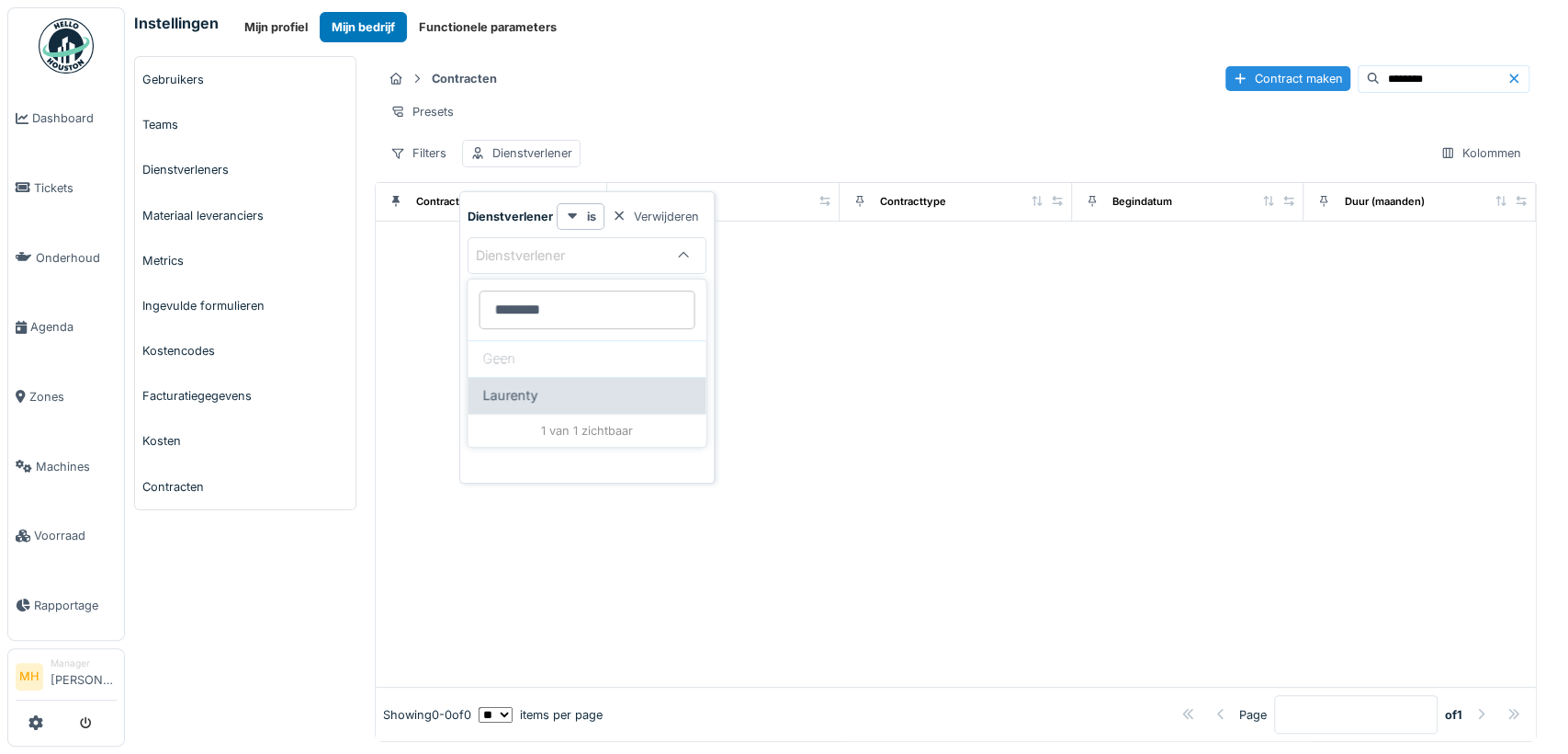
type input "********"
click at [515, 382] on div "Laurenty" at bounding box center [586, 395] width 238 height 37
type input "**"
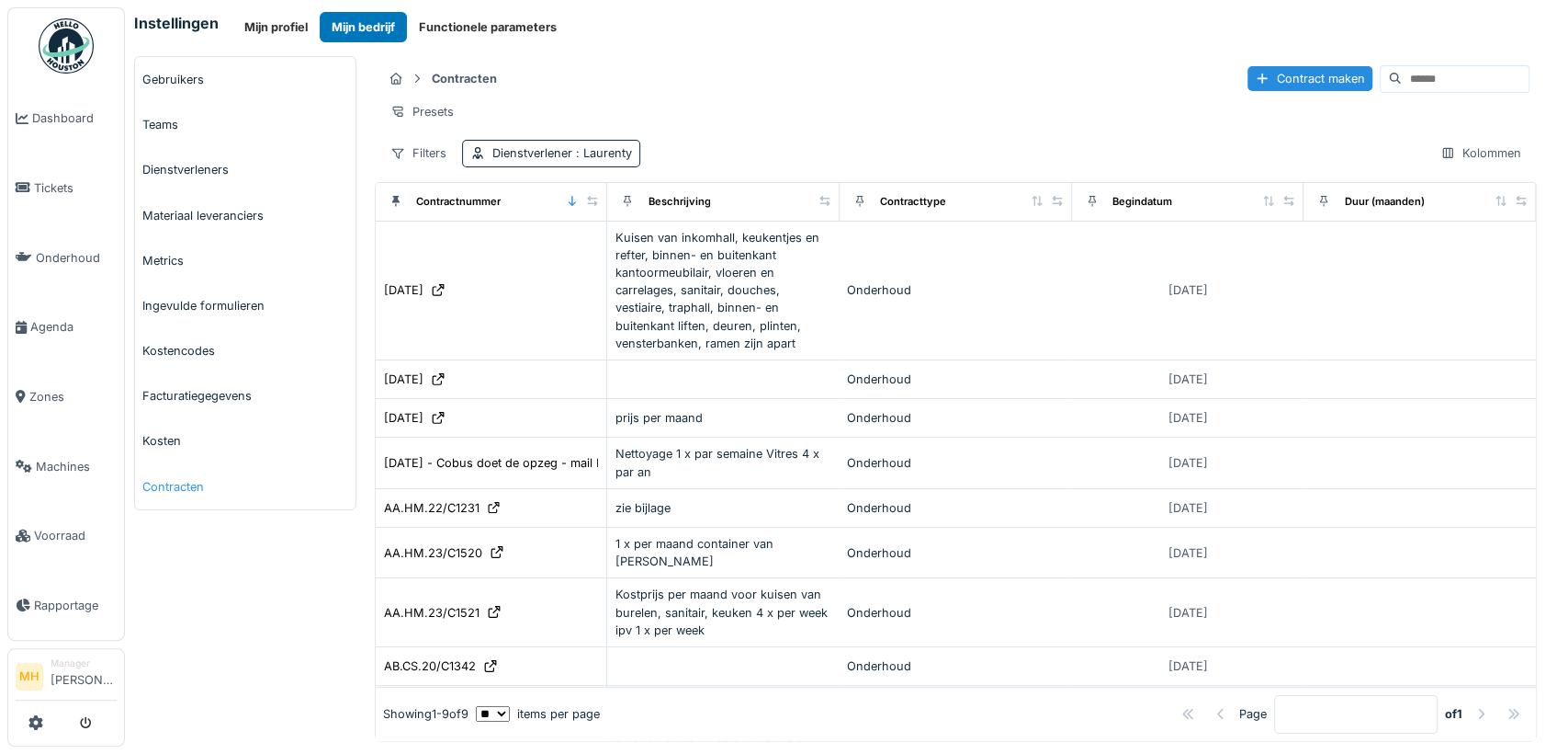
click at [180, 482] on link "Contracten" at bounding box center [245, 486] width 220 height 45
click at [426, 167] on div "Filters" at bounding box center [418, 153] width 72 height 27
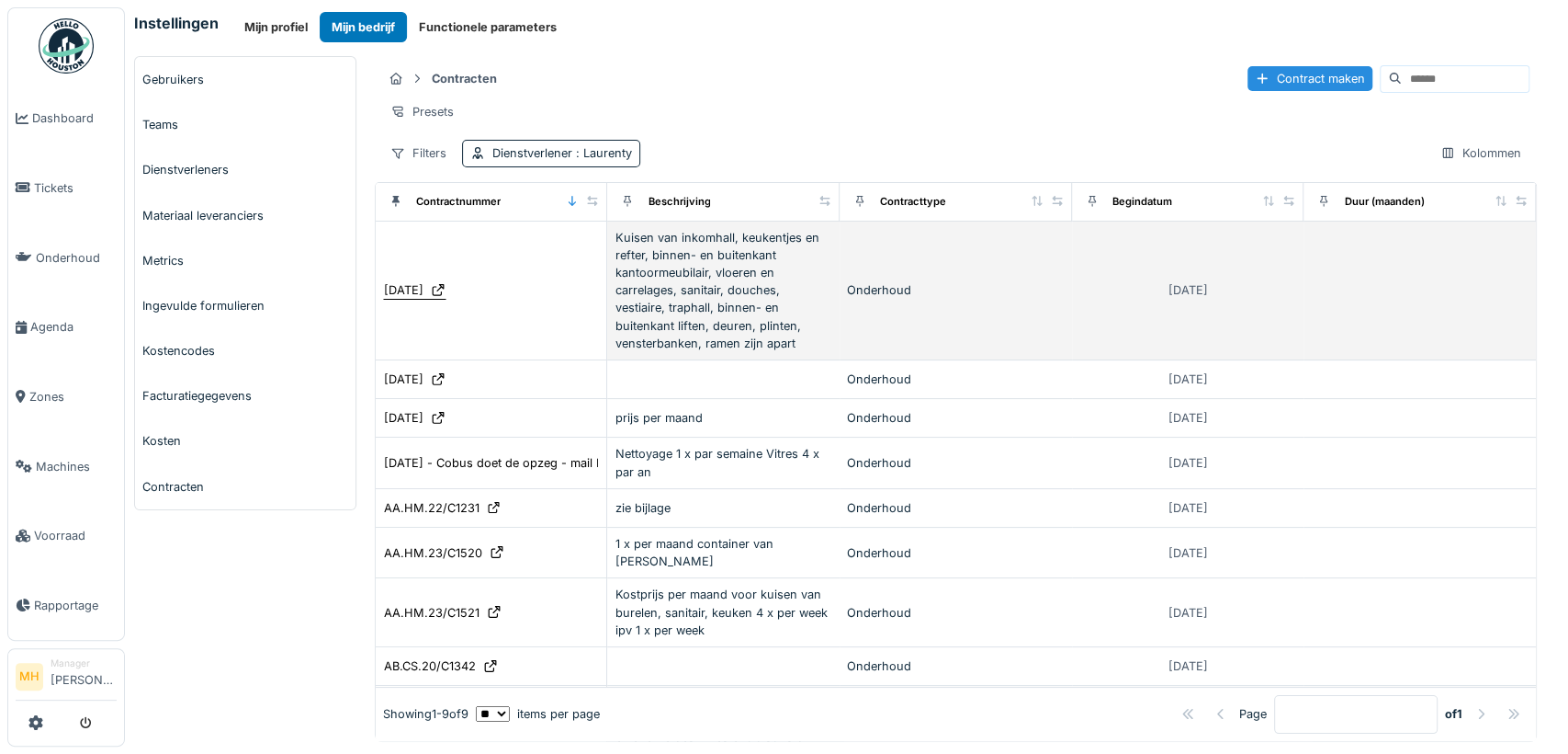
click at [423, 297] on div "15.09.2019" at bounding box center [404, 290] width 40 height 18
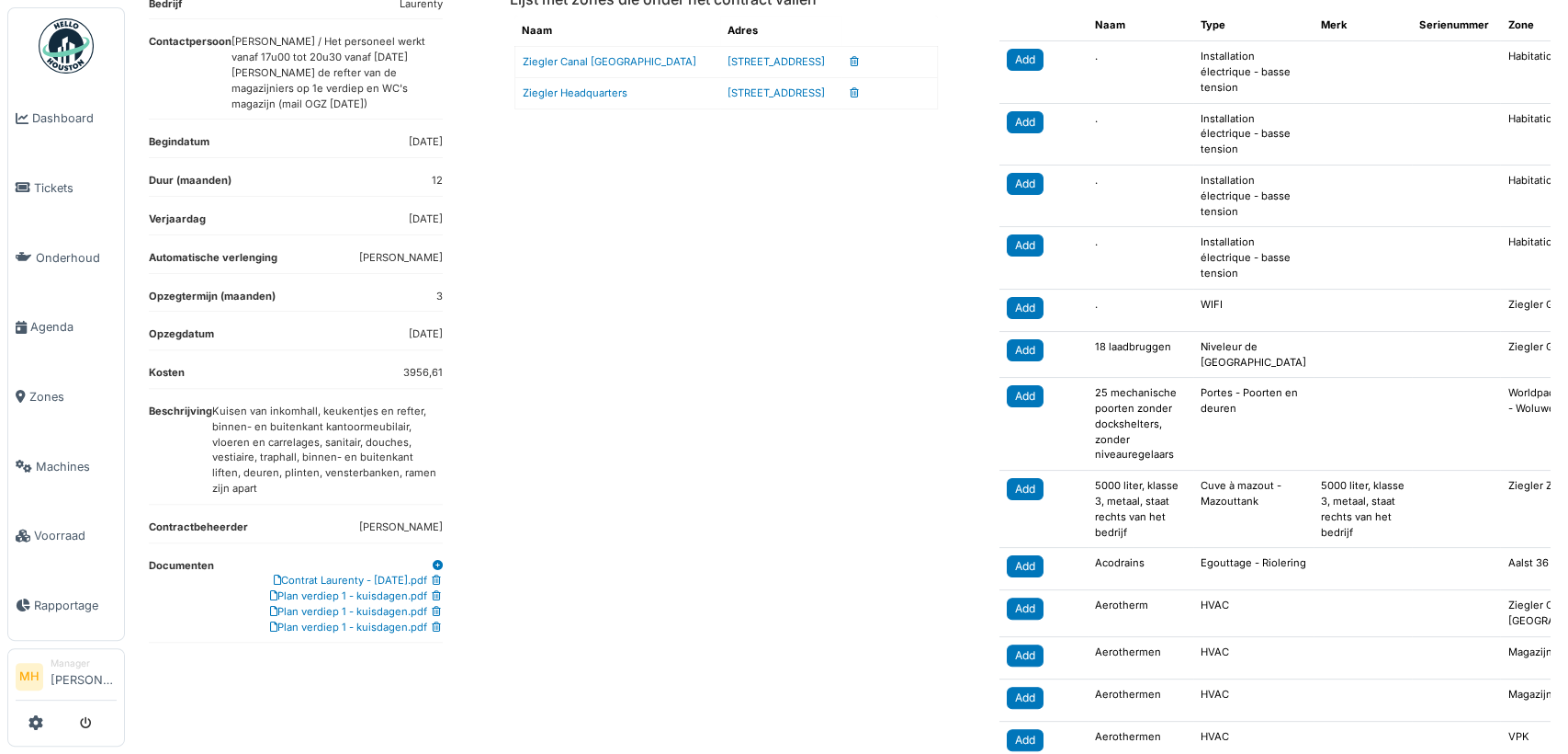
scroll to position [306, 0]
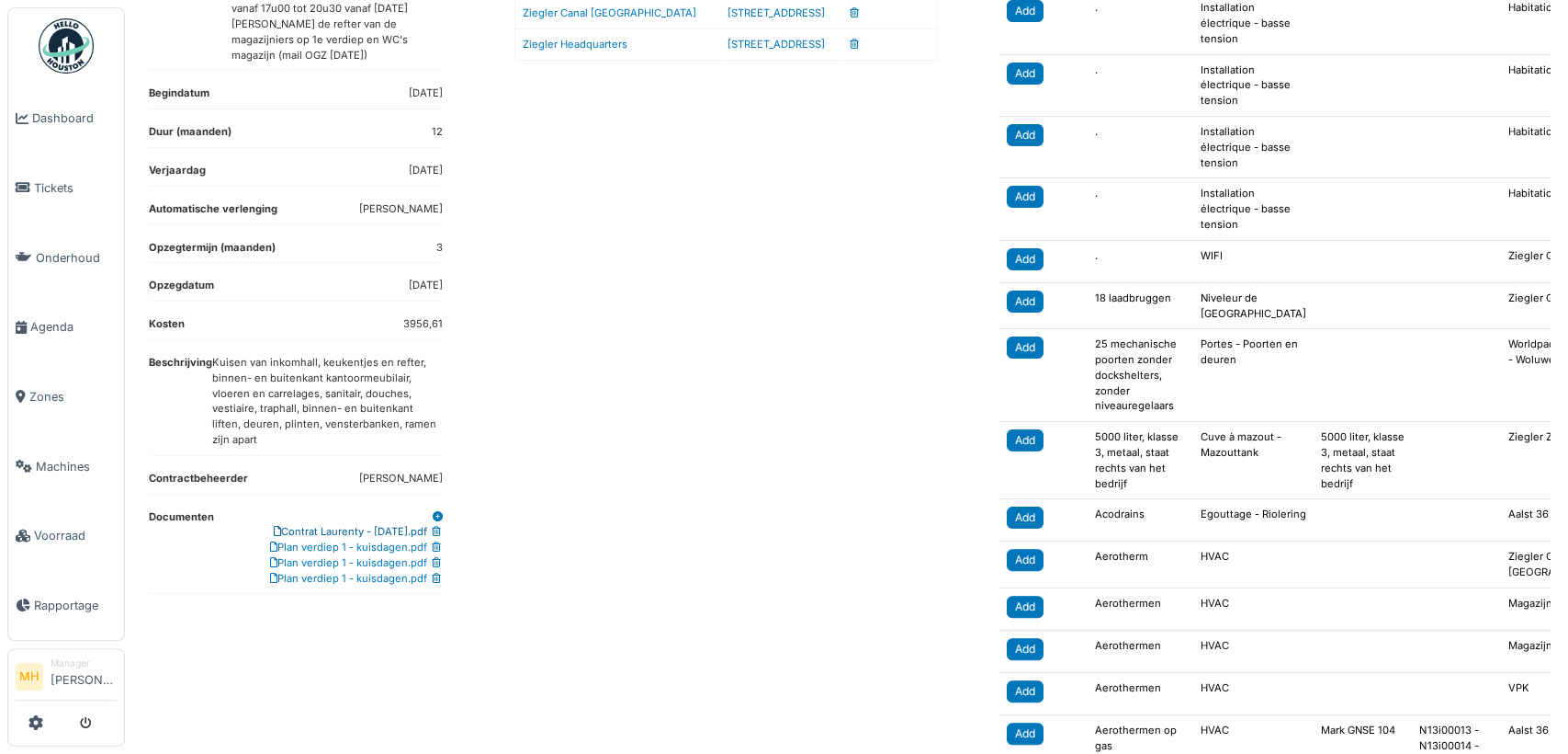
click at [305, 530] on link "Contrat Laurenty - 15.09.2019.pdf" at bounding box center [350, 531] width 154 height 13
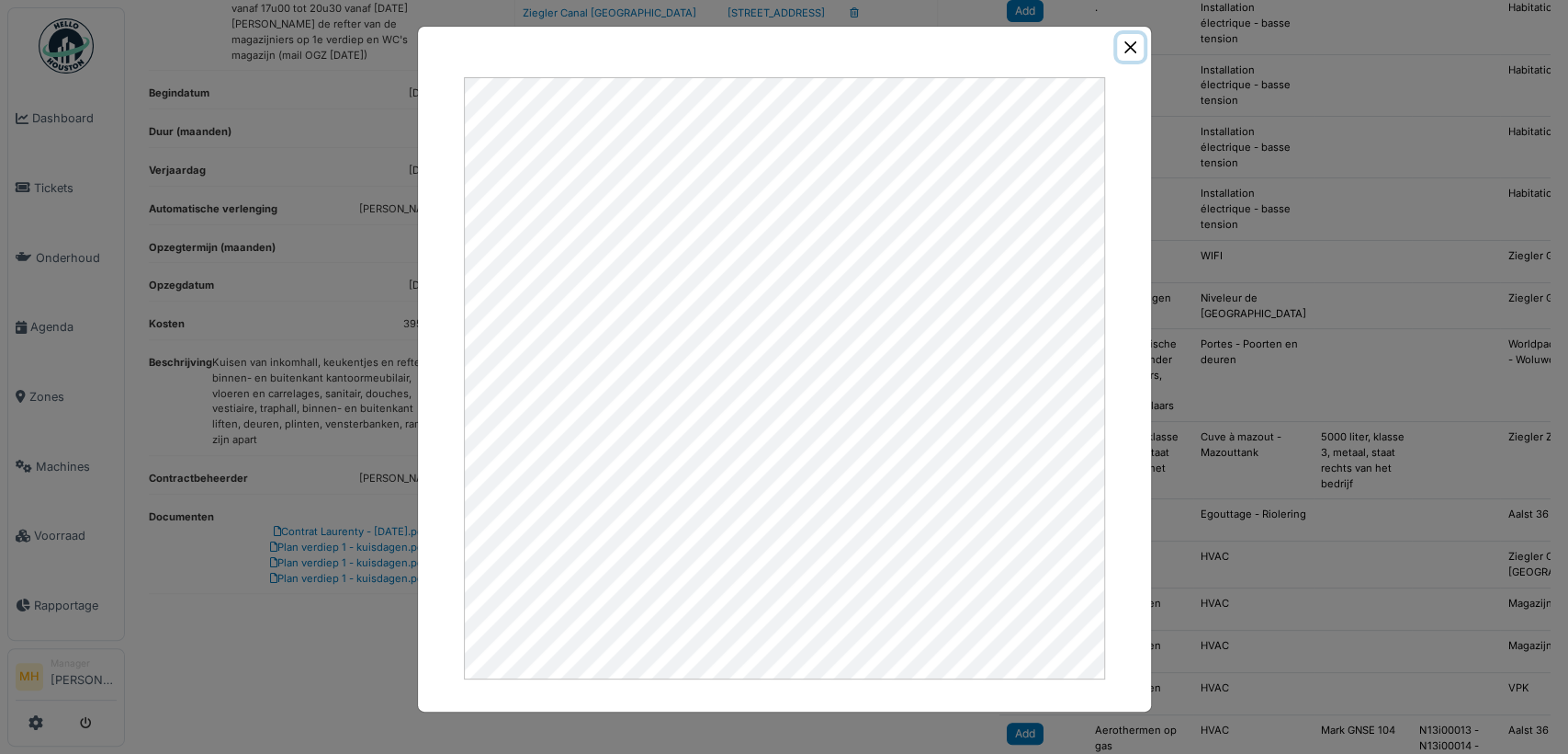
click at [1132, 38] on button "Close" at bounding box center [1130, 47] width 27 height 27
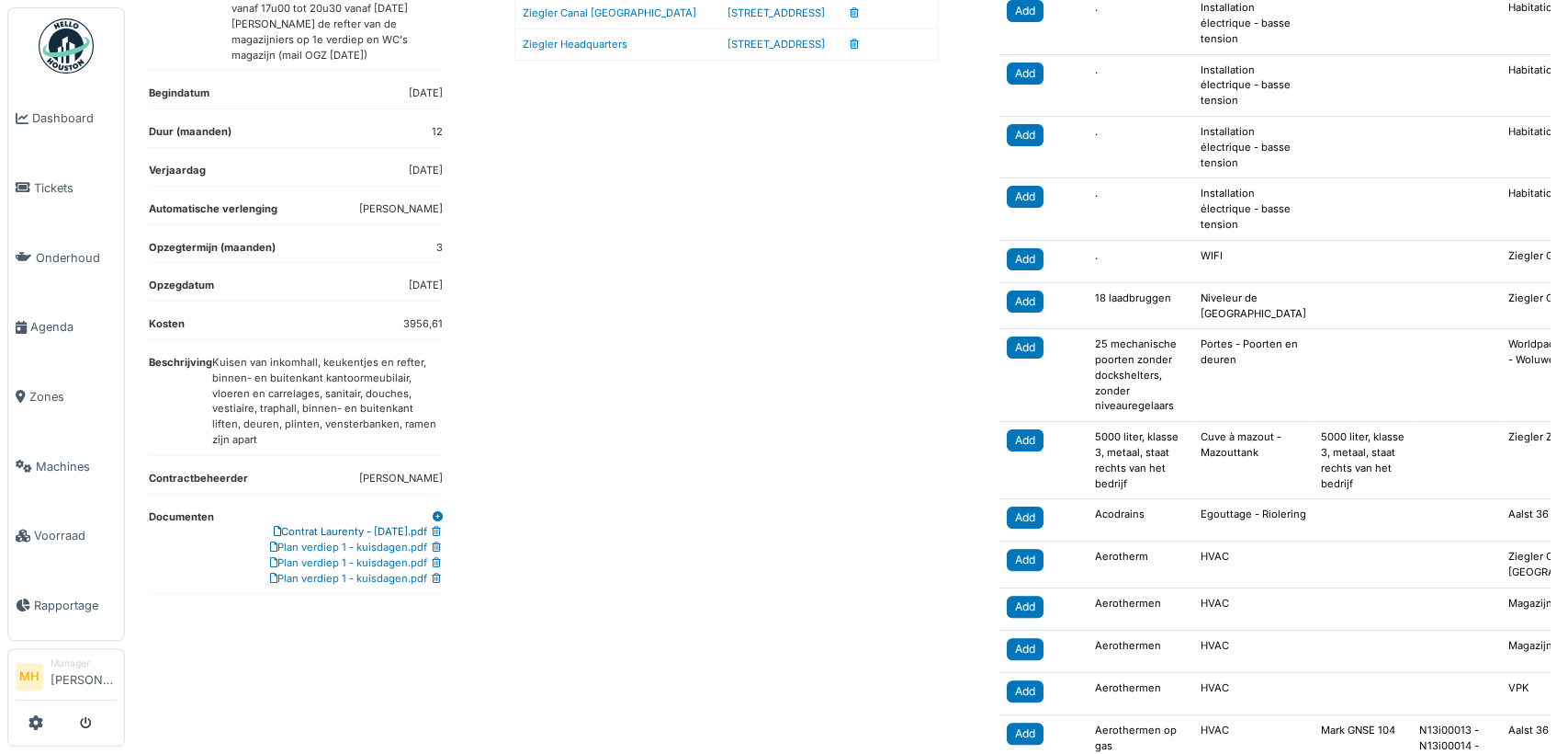
click at [381, 526] on link "Contrat Laurenty - 15.09.2019.pdf" at bounding box center [350, 531] width 154 height 13
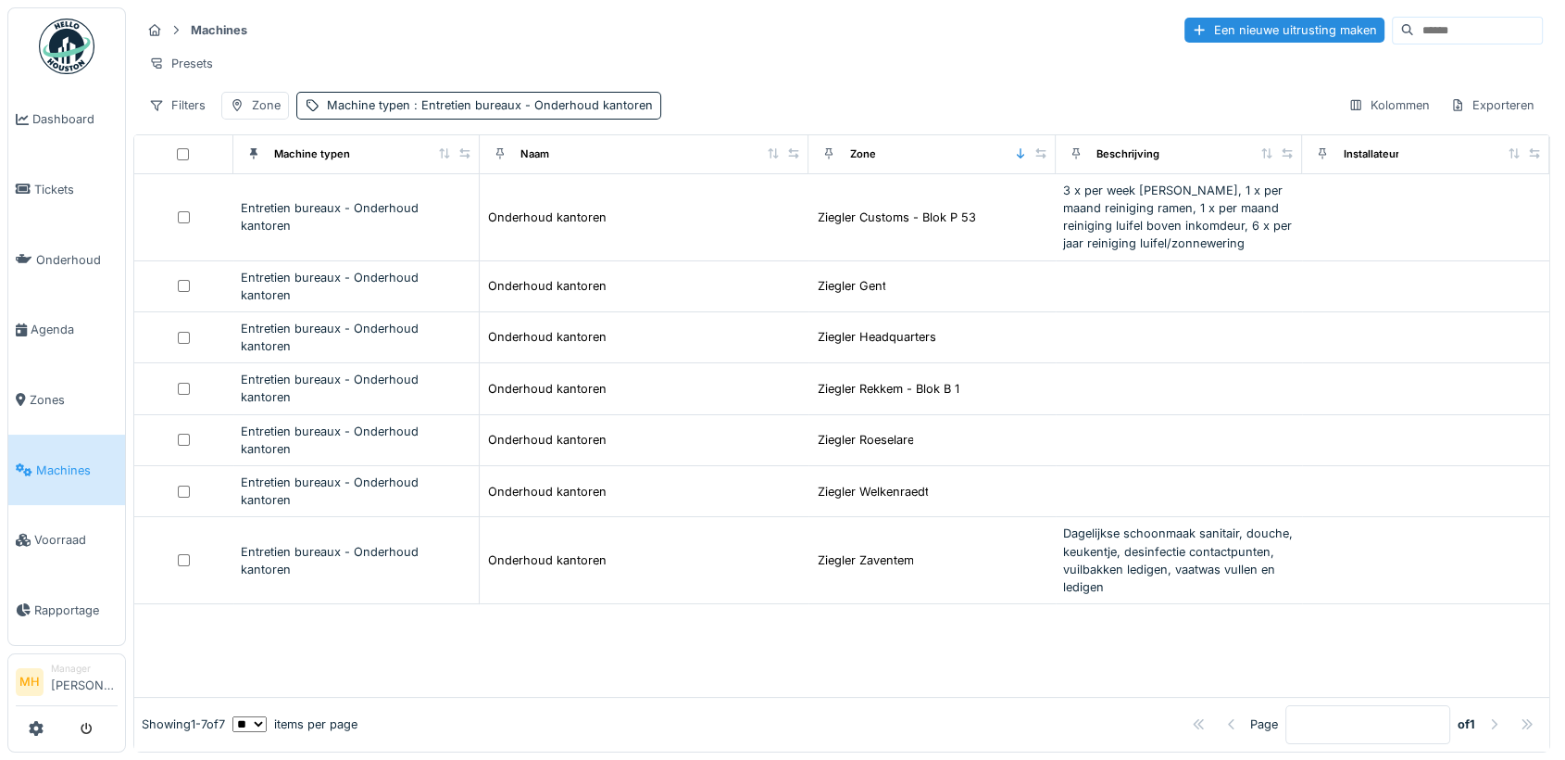
click at [1414, 30] on input at bounding box center [1478, 31] width 128 height 26
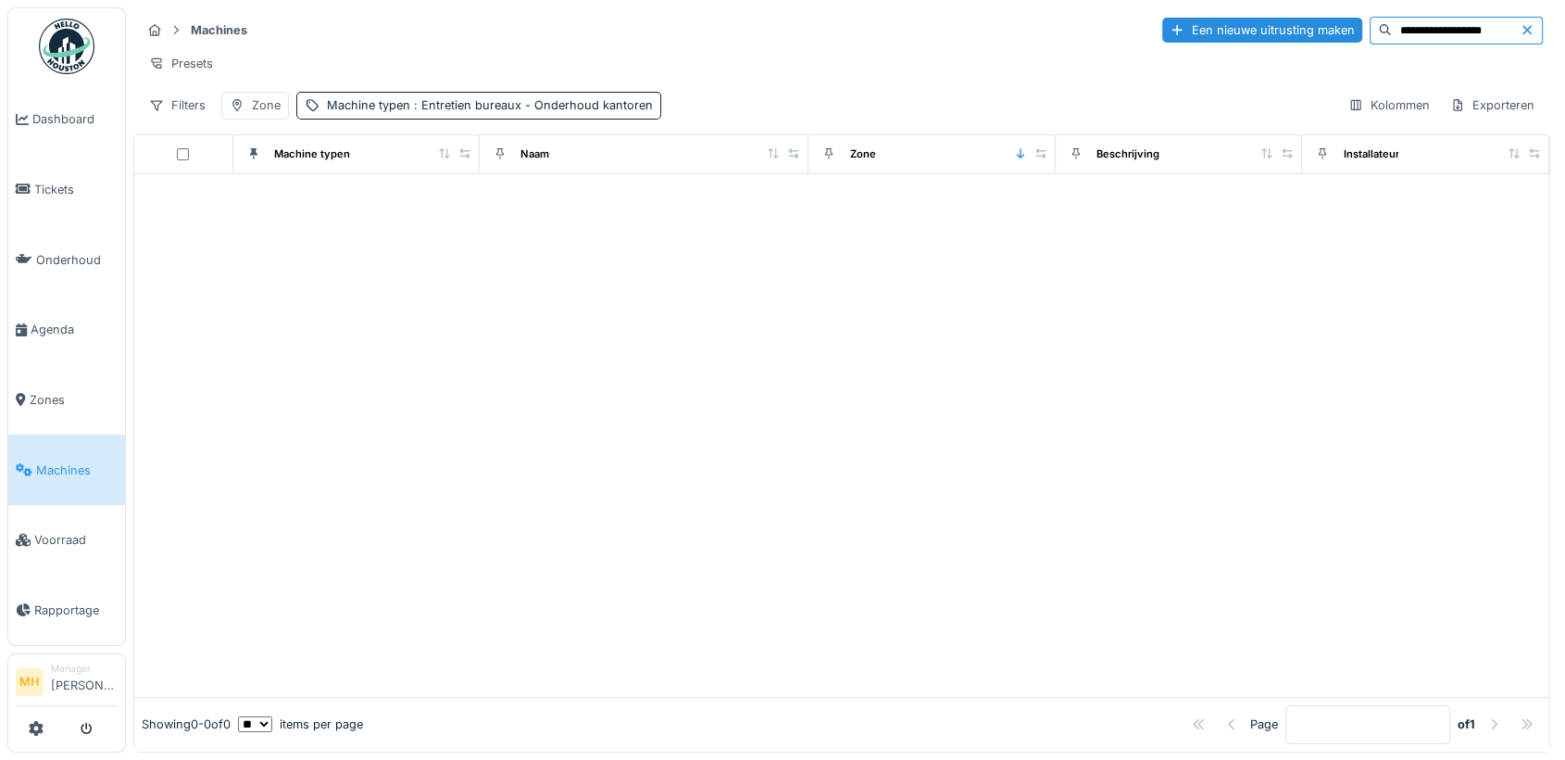
type input "**********"
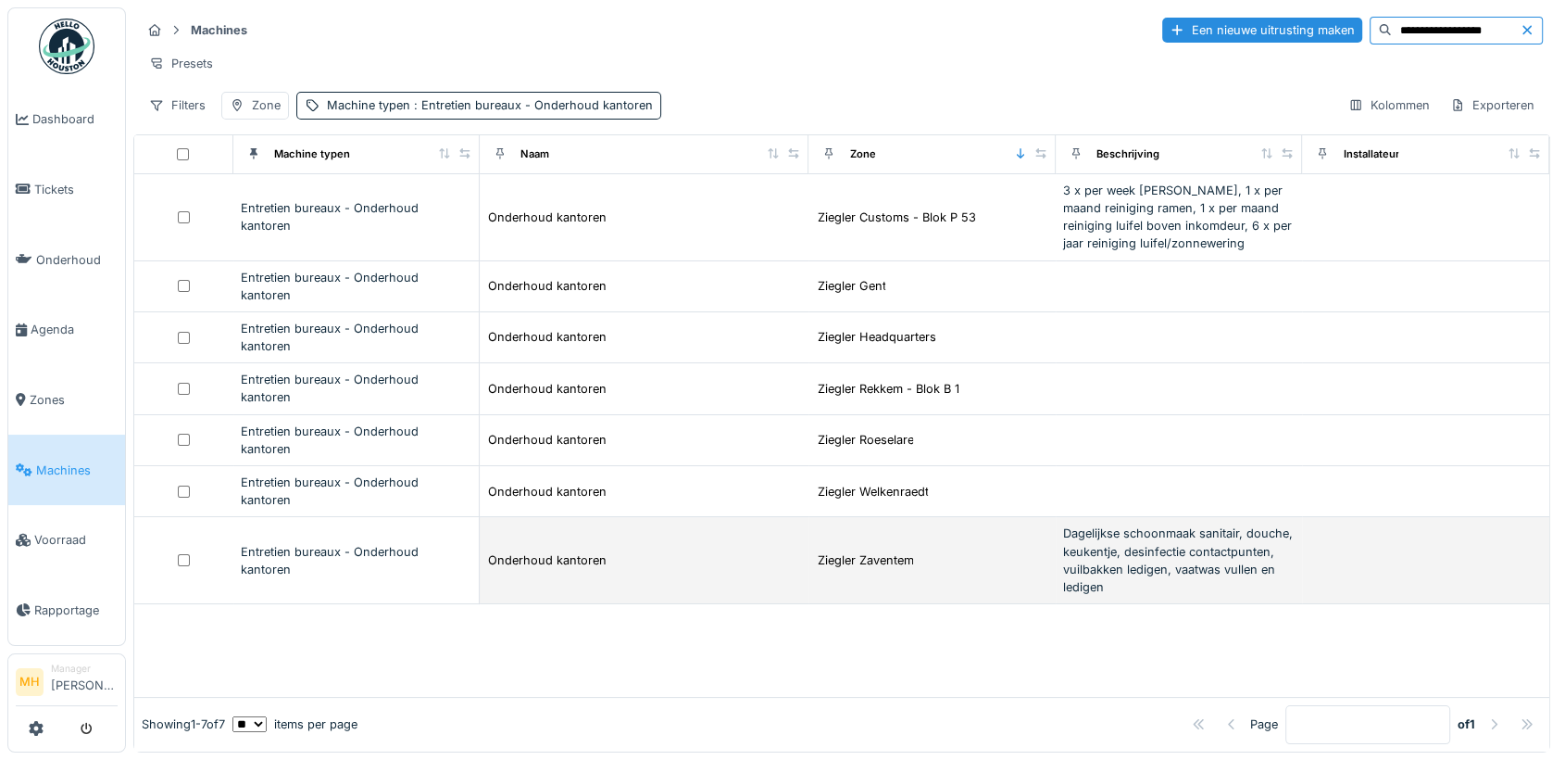
scroll to position [15, 0]
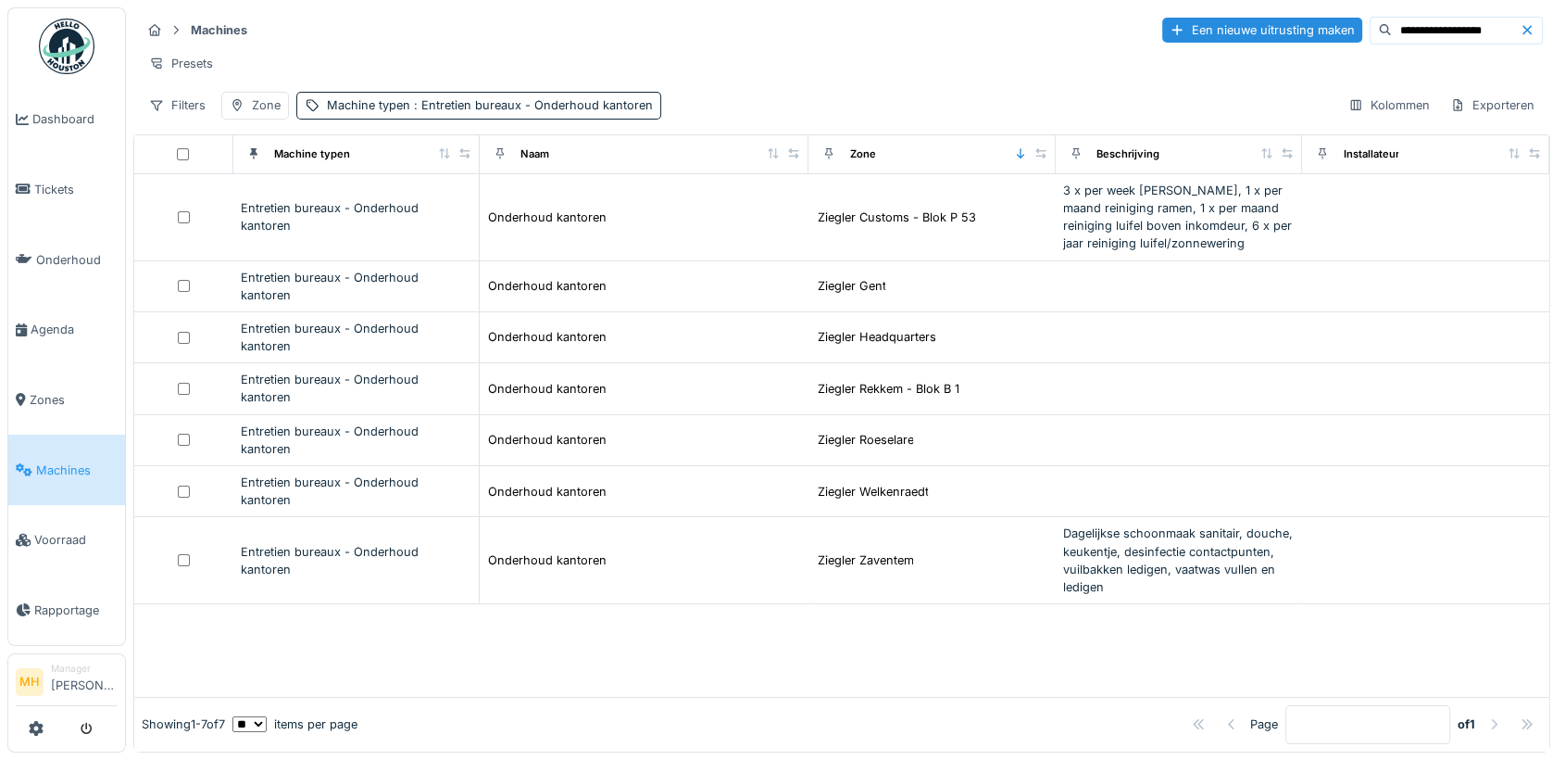
click at [1487, 715] on div at bounding box center [1494, 724] width 15 height 18
click at [182, 107] on div "Filters" at bounding box center [177, 105] width 73 height 27
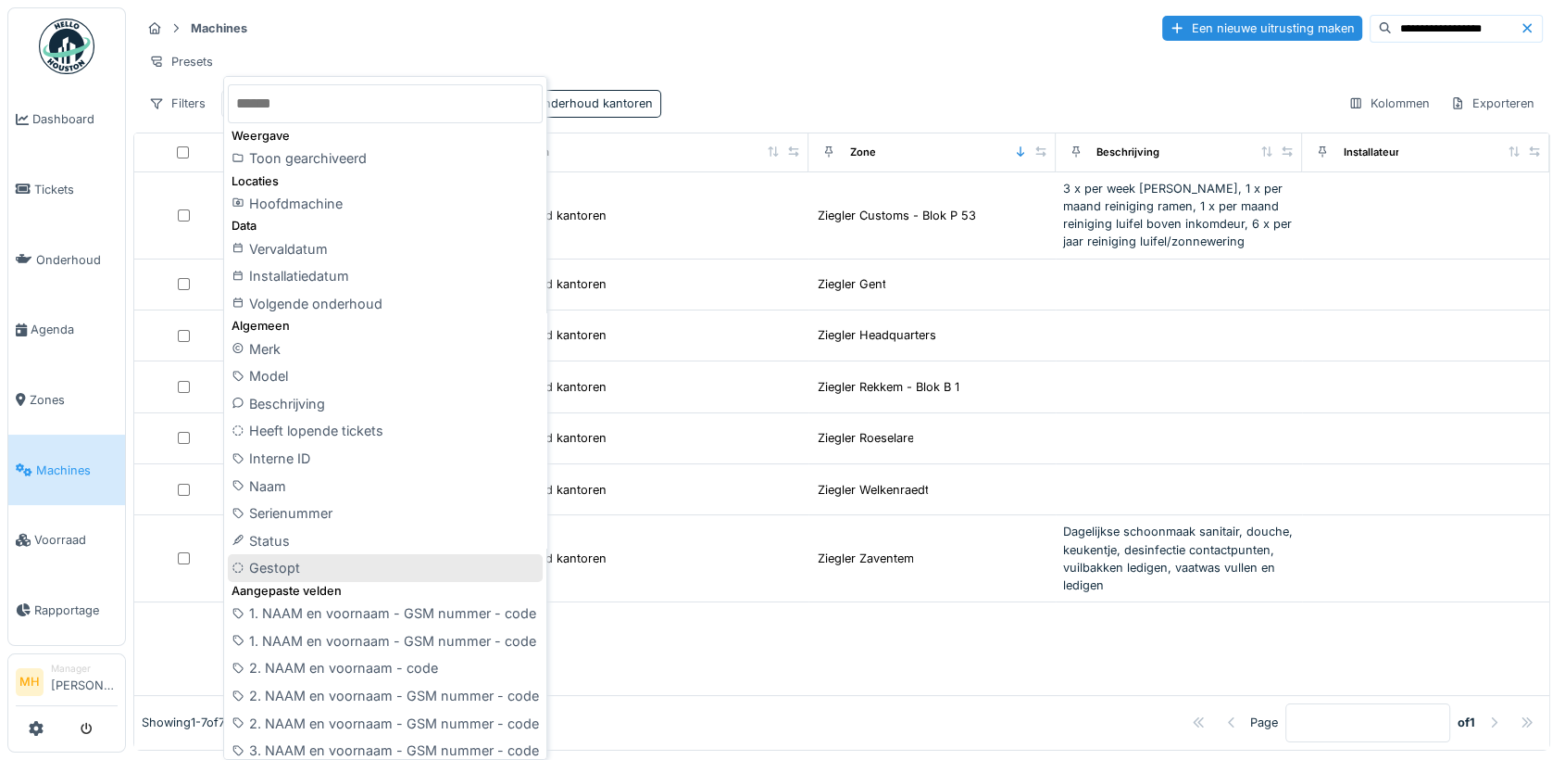
scroll to position [0, 0]
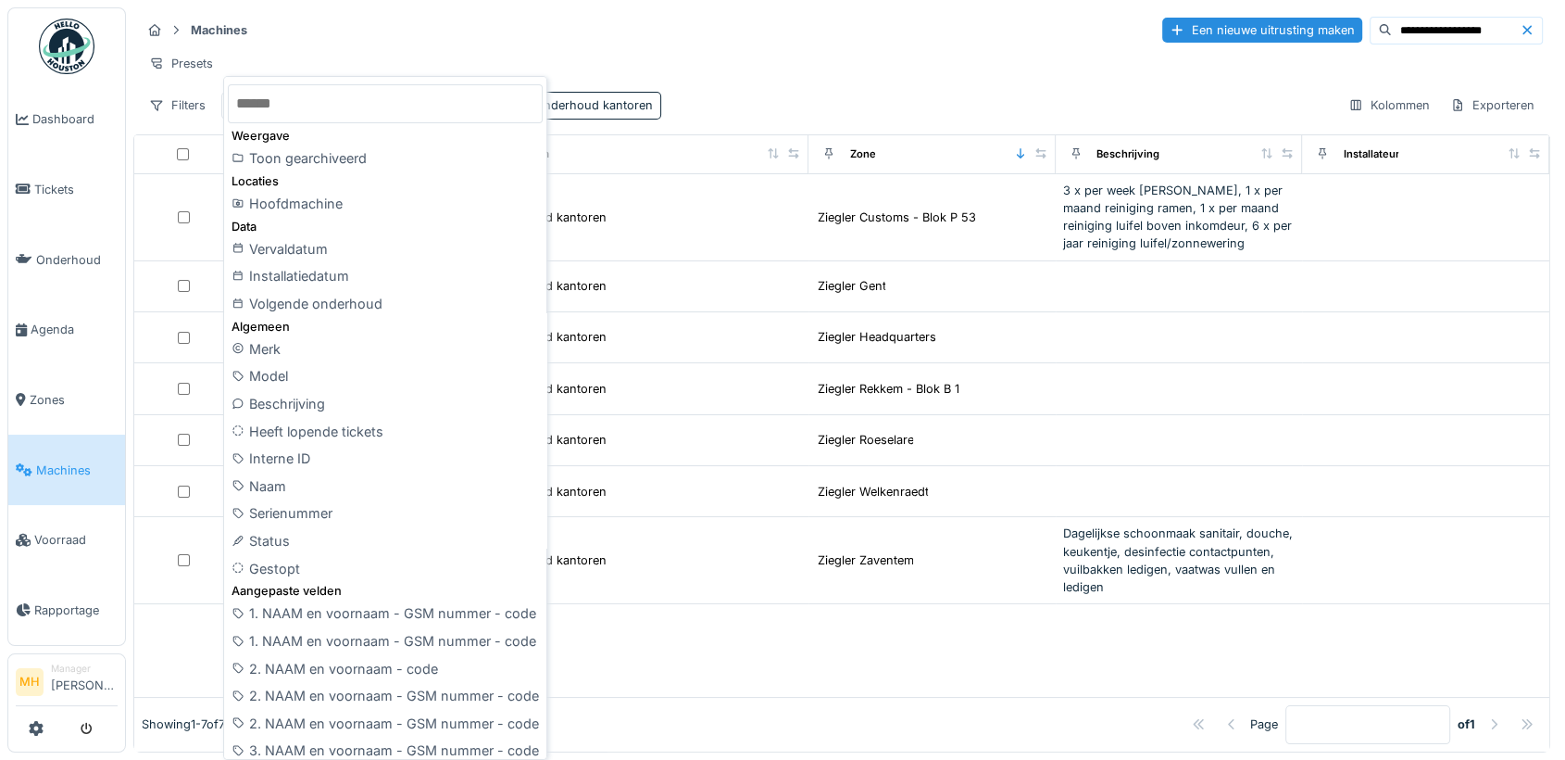
click at [834, 61] on div "Presets" at bounding box center [842, 63] width 1402 height 27
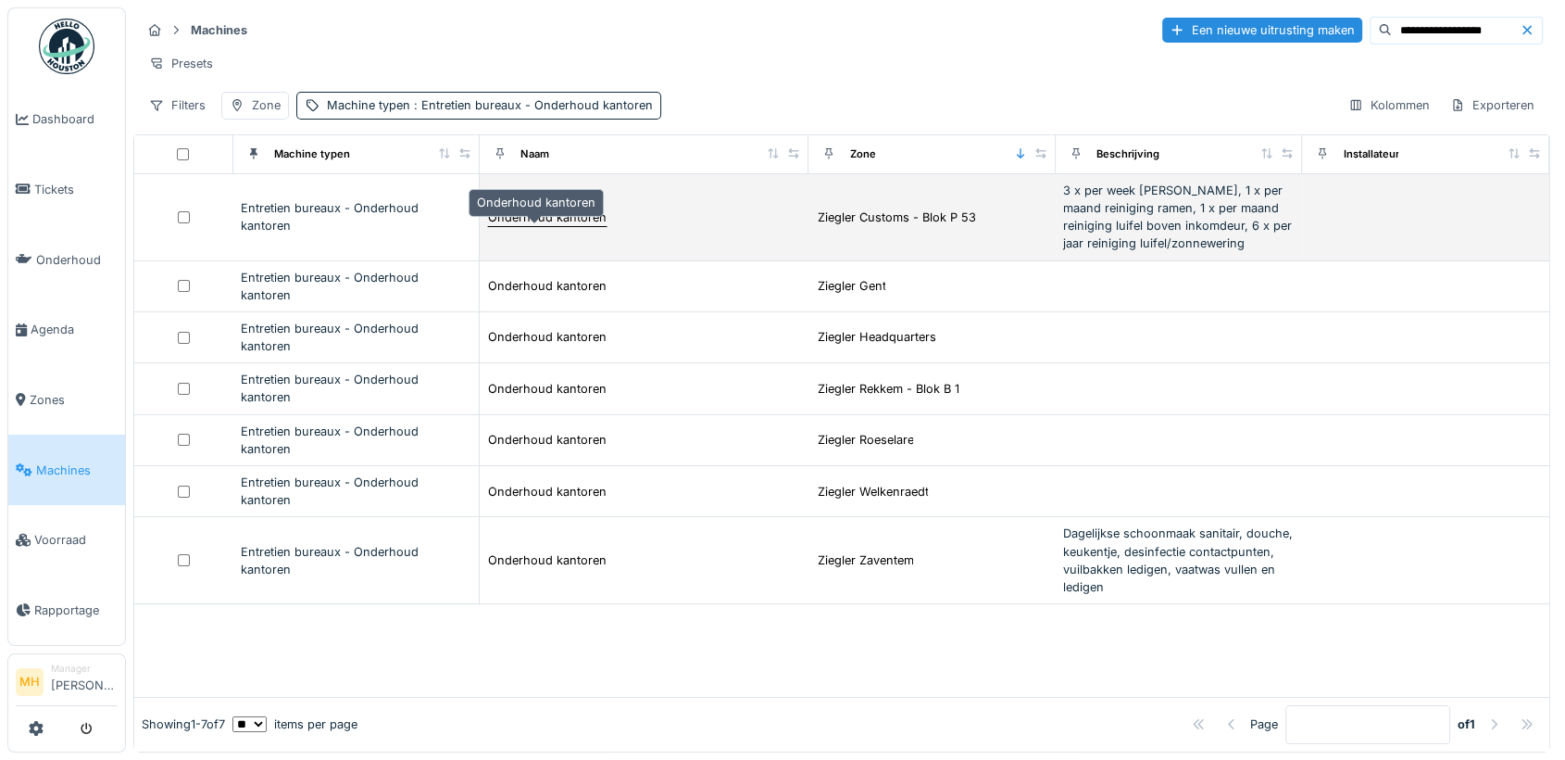
click at [554, 226] on div "Onderhoud kantoren" at bounding box center [547, 217] width 119 height 18
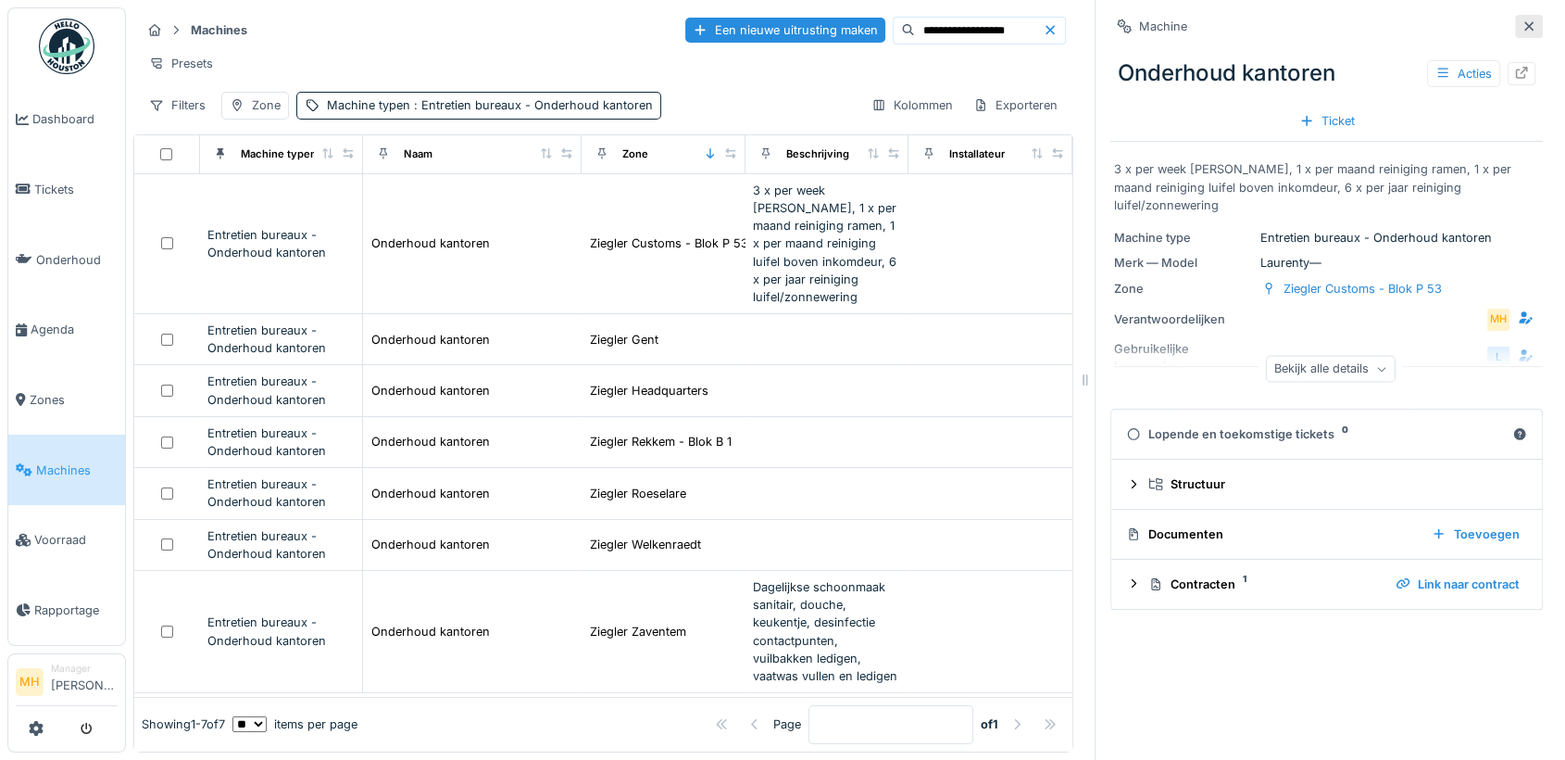
click at [1522, 18] on div at bounding box center [1529, 27] width 15 height 18
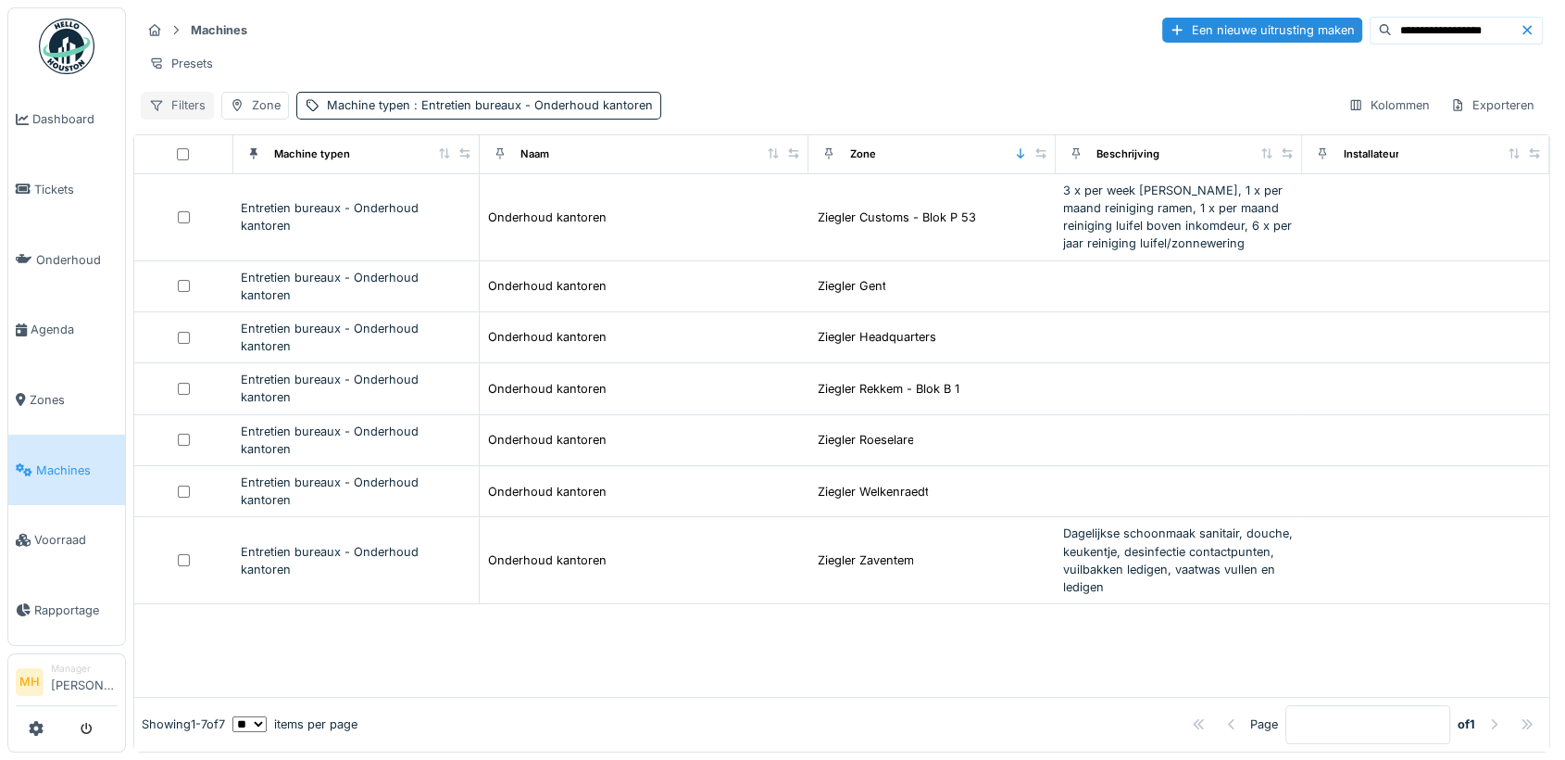
click at [183, 119] on div "Filters" at bounding box center [177, 105] width 73 height 27
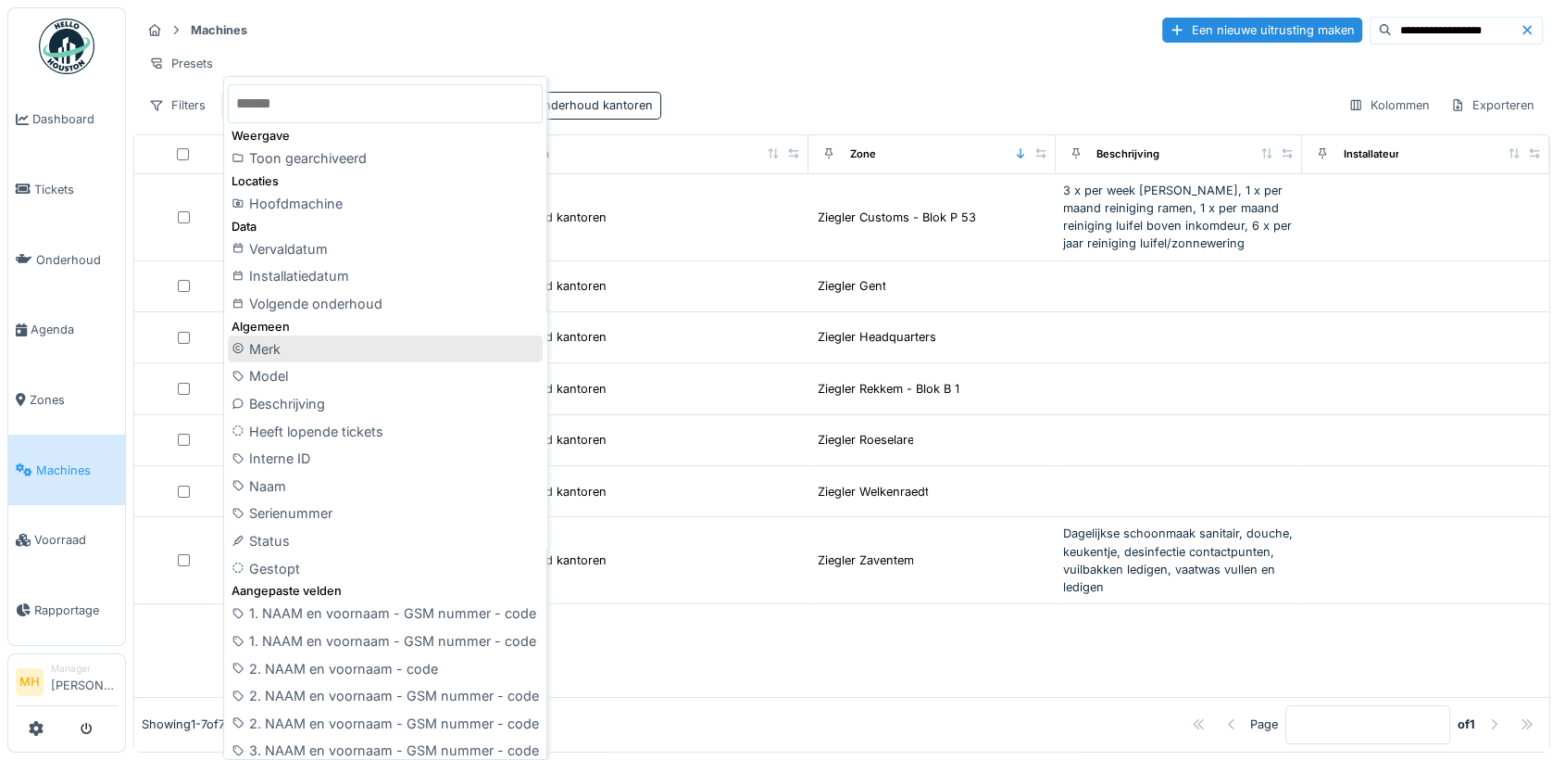
click at [340, 348] on div "Merk" at bounding box center [385, 349] width 315 height 28
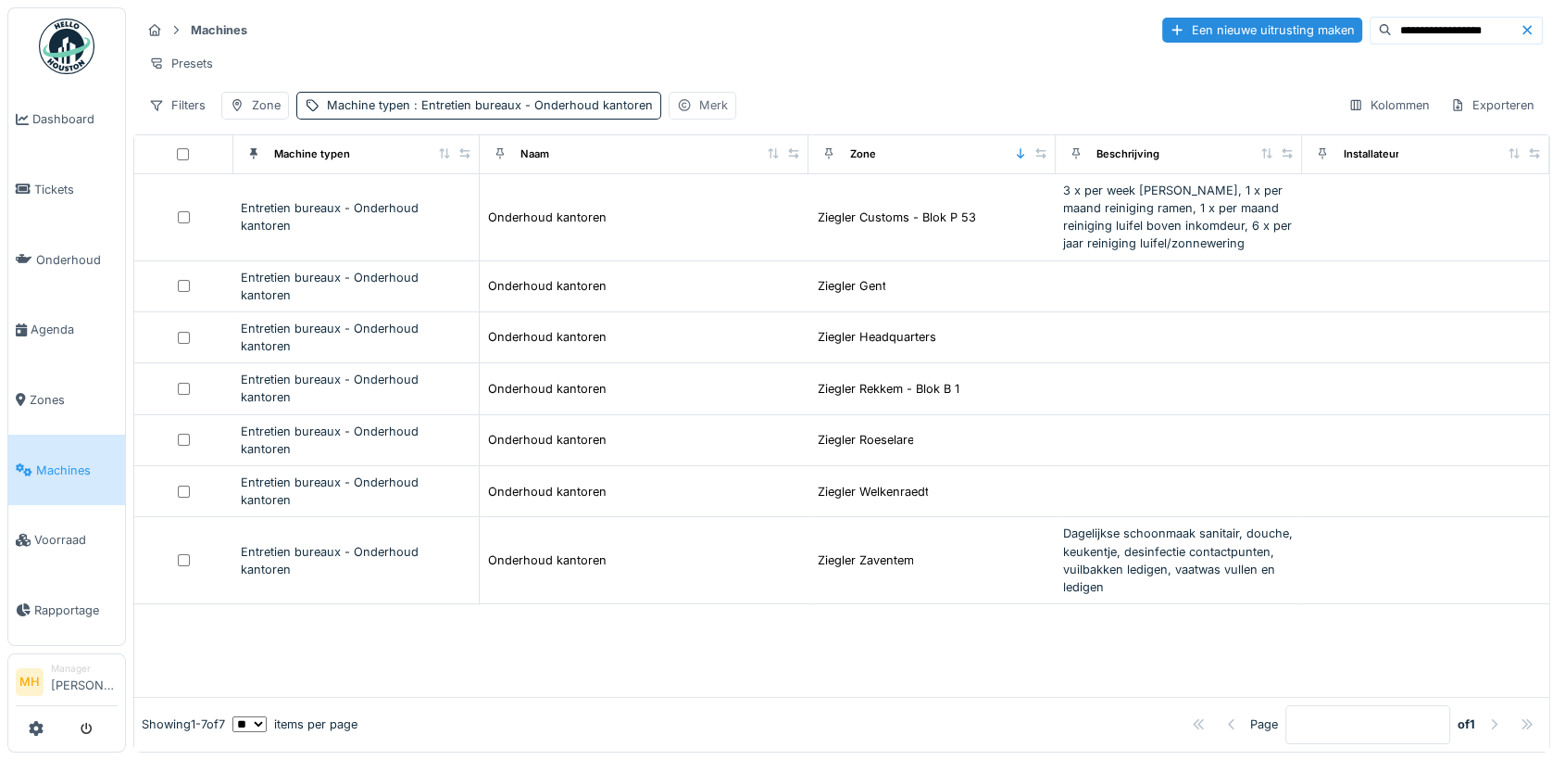
click at [698, 110] on div "Merk" at bounding box center [703, 105] width 68 height 27
click at [190, 119] on div "Filters" at bounding box center [177, 105] width 73 height 27
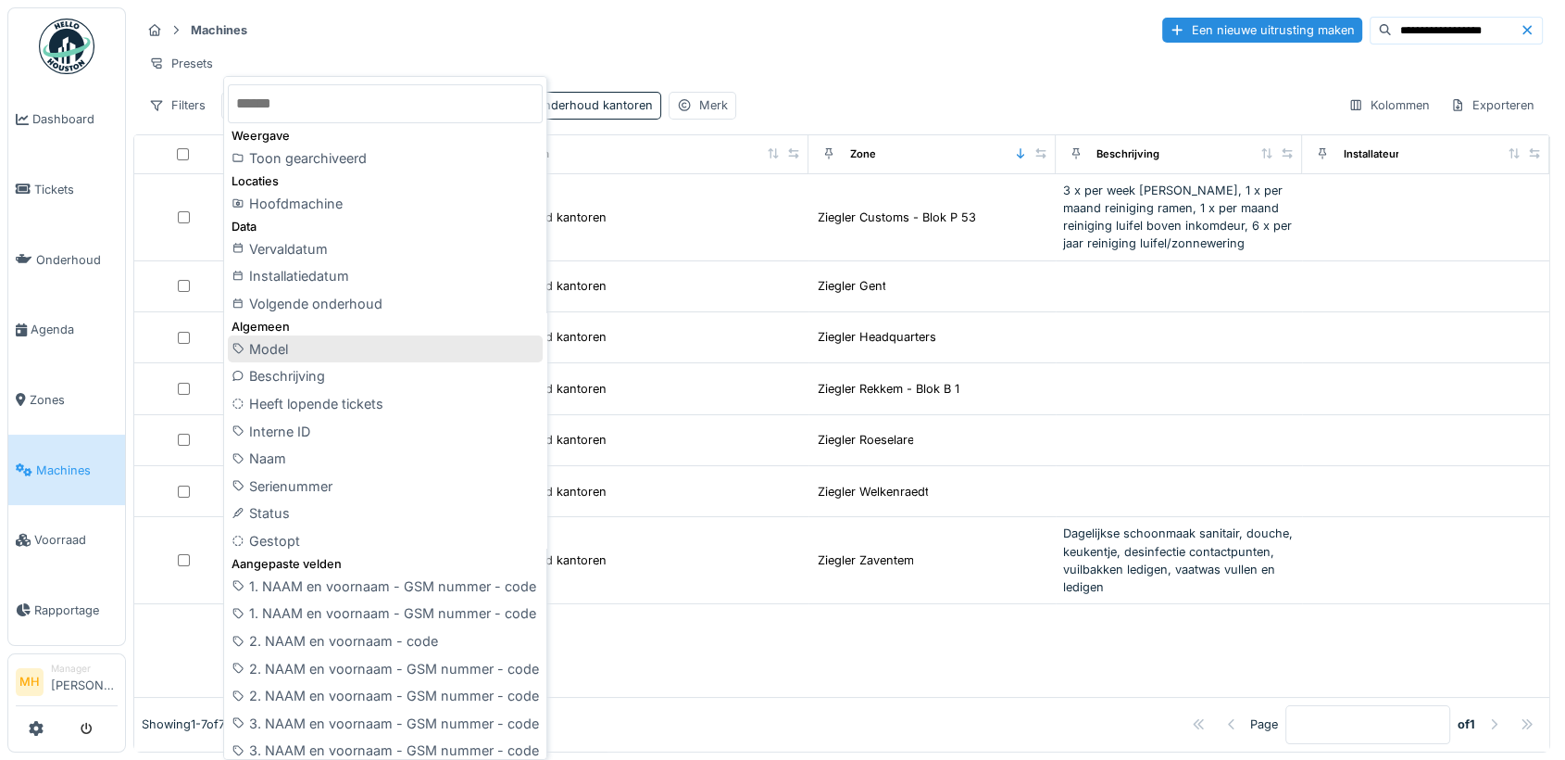
click at [271, 347] on div "Model" at bounding box center [385, 349] width 315 height 28
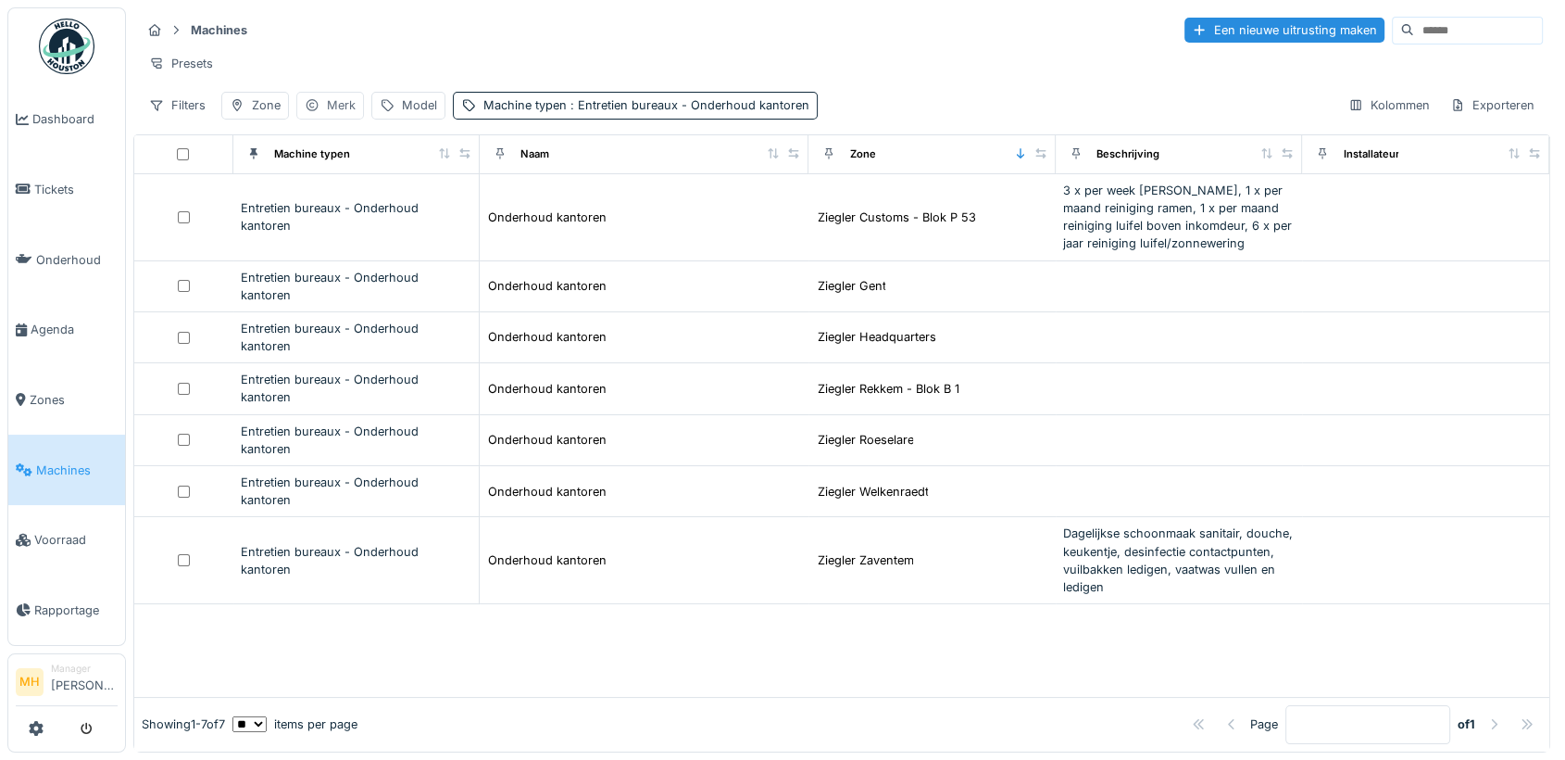
click at [327, 112] on div "Merk" at bounding box center [341, 105] width 29 height 18
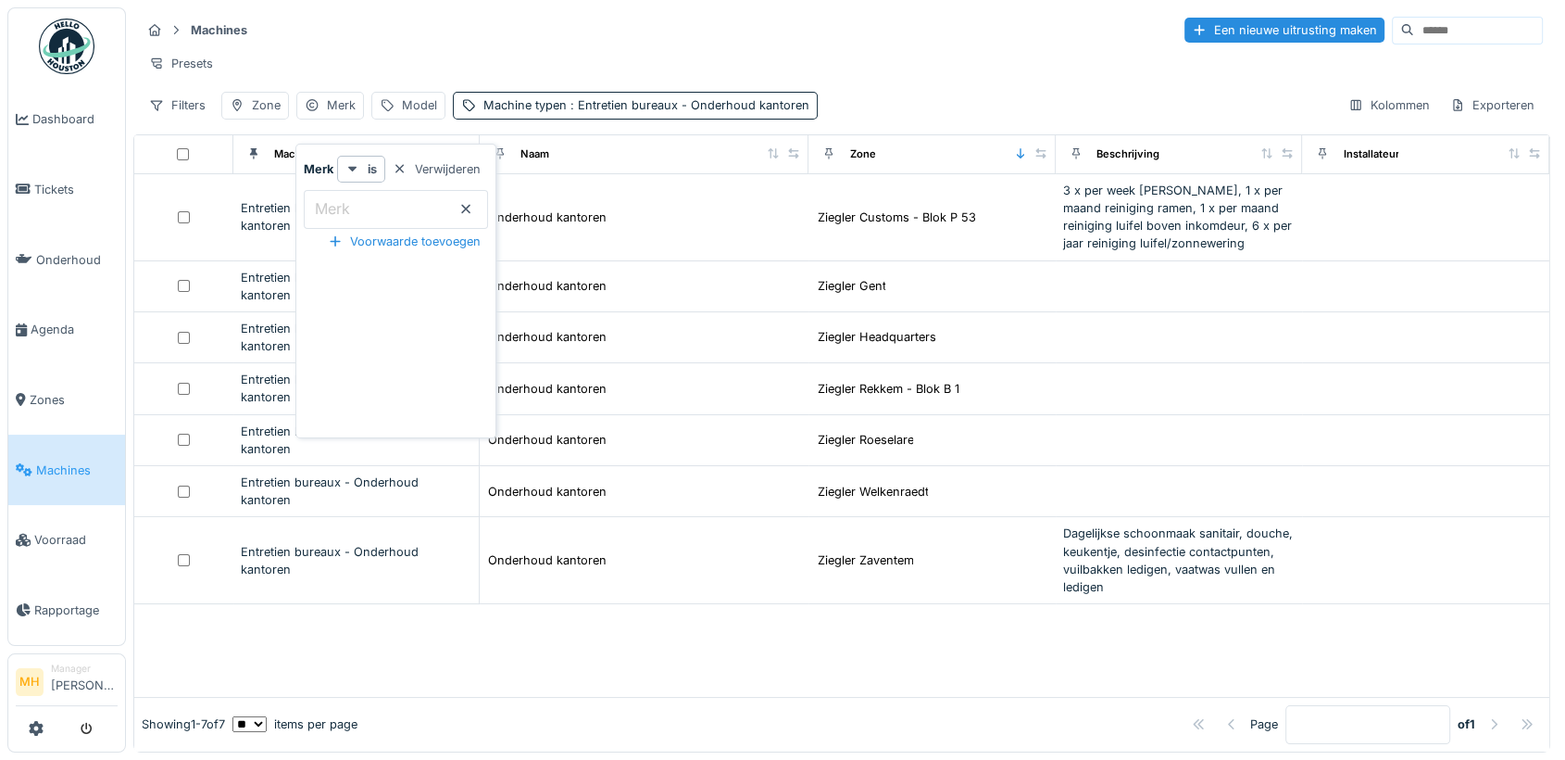
click at [413, 206] on input "Merk" at bounding box center [396, 209] width 184 height 39
click at [476, 35] on div "Machines Een nieuwe uitrusting maken" at bounding box center [842, 30] width 1402 height 31
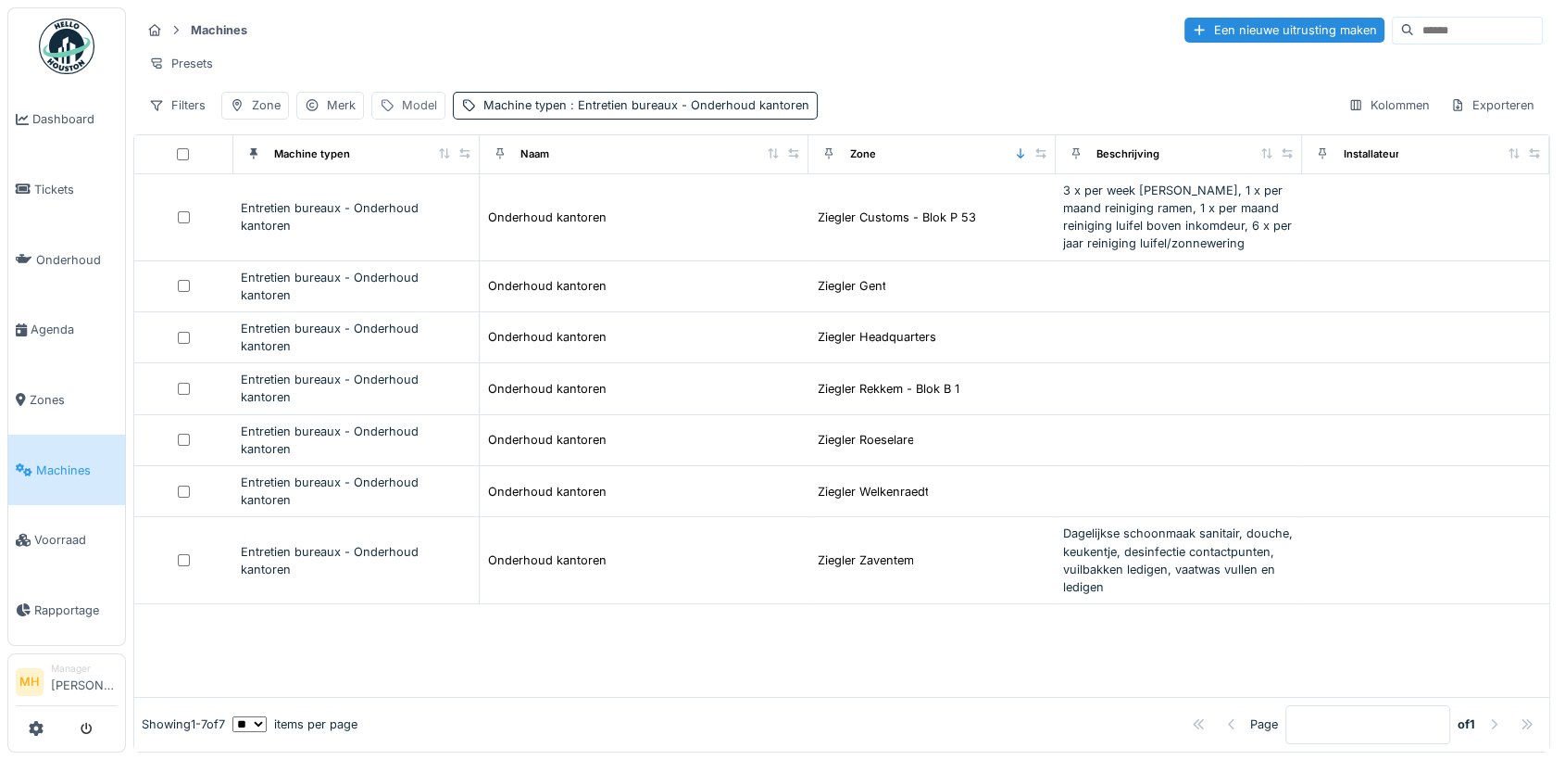
click at [430, 114] on div "Model" at bounding box center [419, 105] width 35 height 18
click at [188, 115] on div "Filters" at bounding box center [177, 105] width 73 height 27
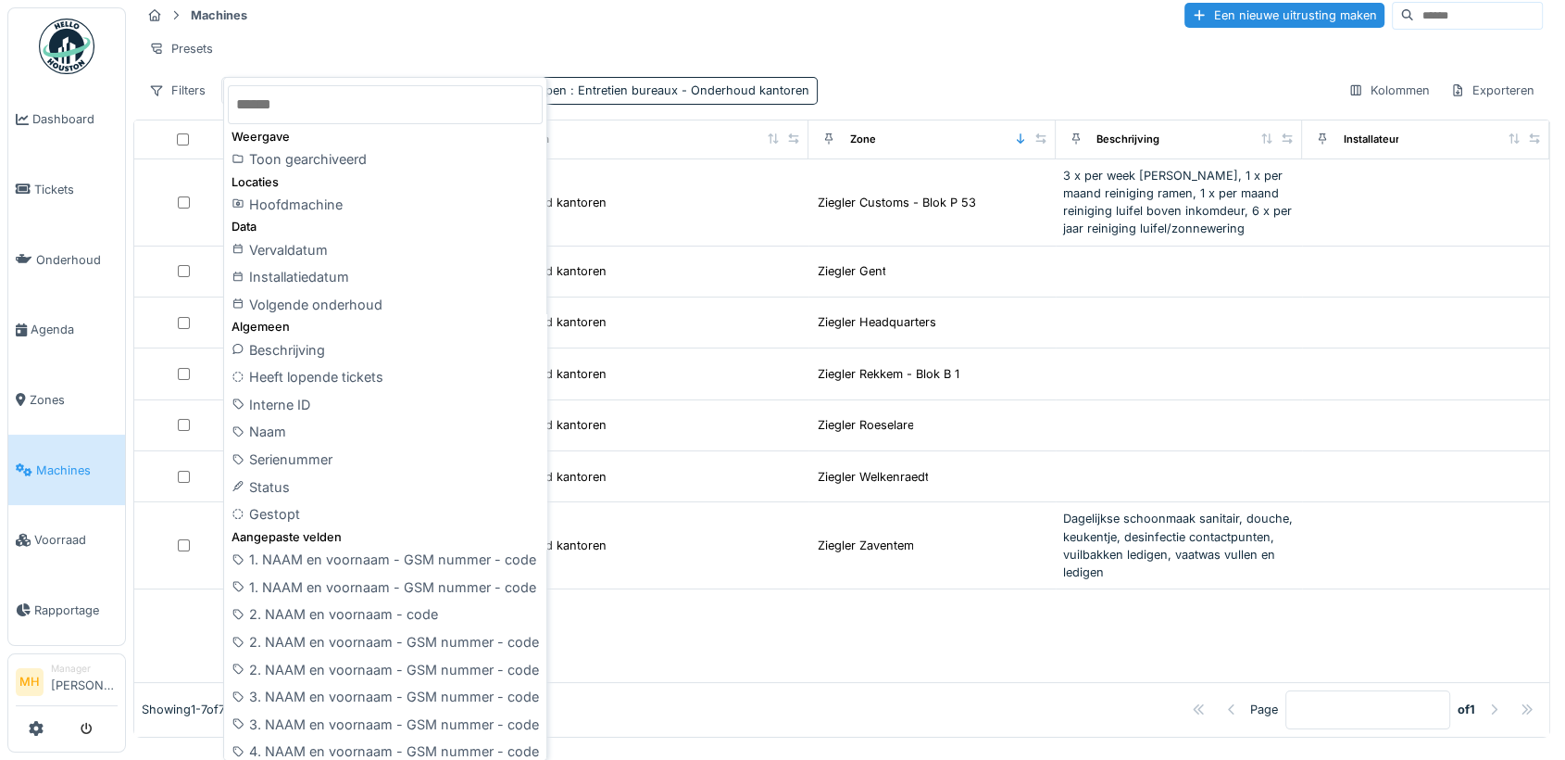
click at [940, 104] on div "Filters Zone Merk Model Machine typen : Entretien bureaux - Onderhoud kantoren …" at bounding box center [842, 90] width 1402 height 27
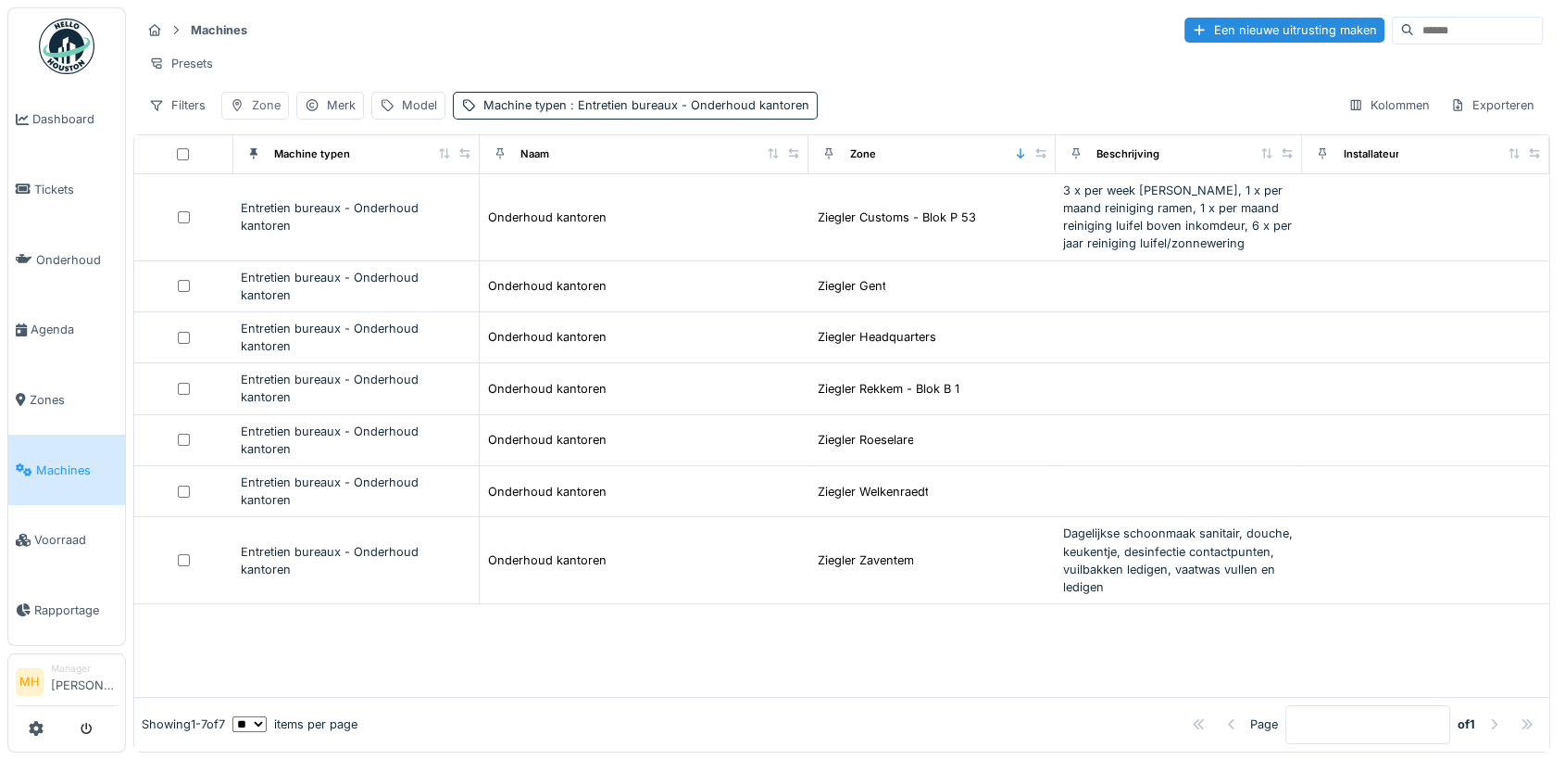
click at [257, 114] on div "Zone" at bounding box center [266, 105] width 29 height 18
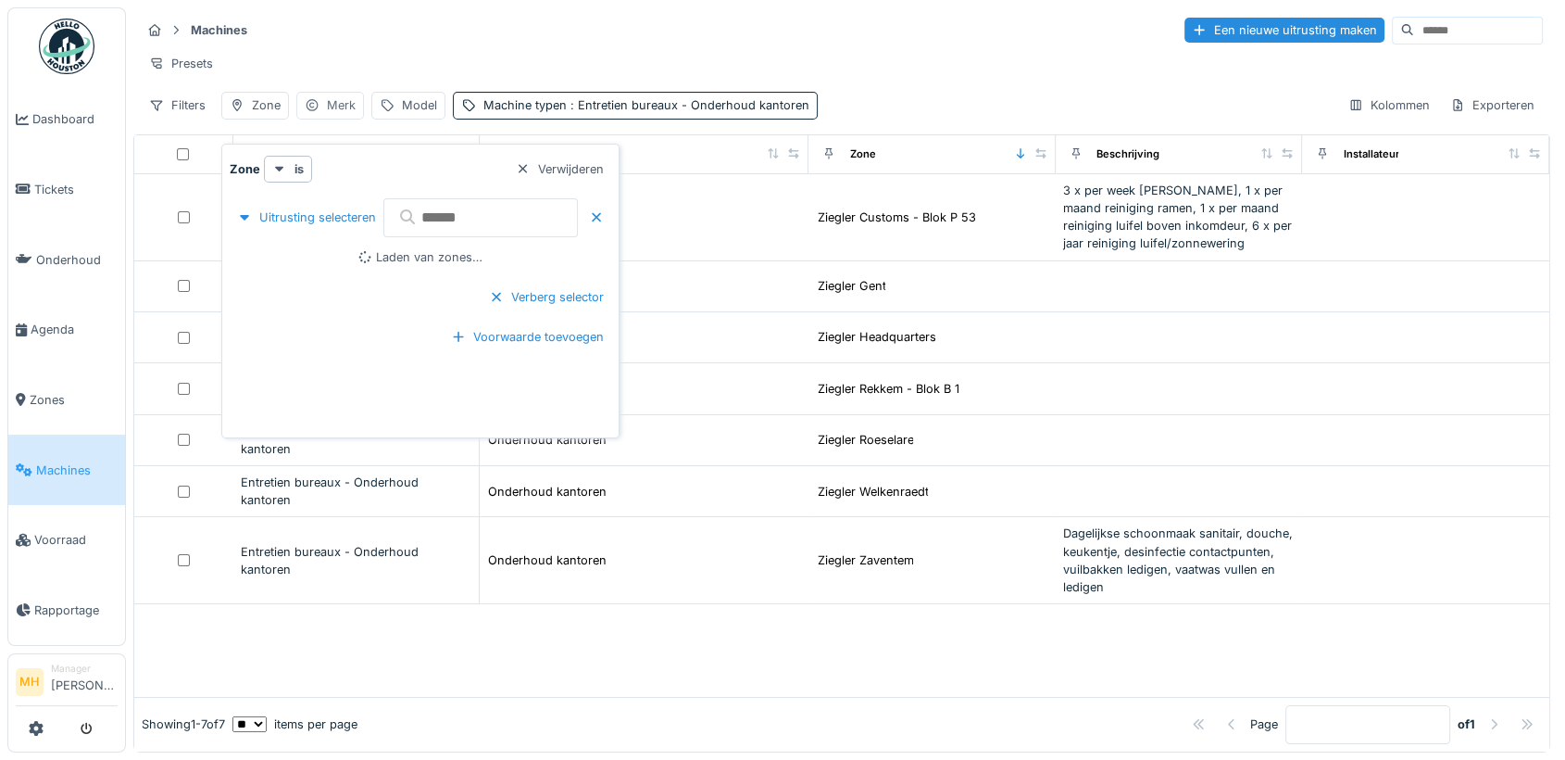
click at [319, 118] on div "Merk" at bounding box center [330, 105] width 68 height 27
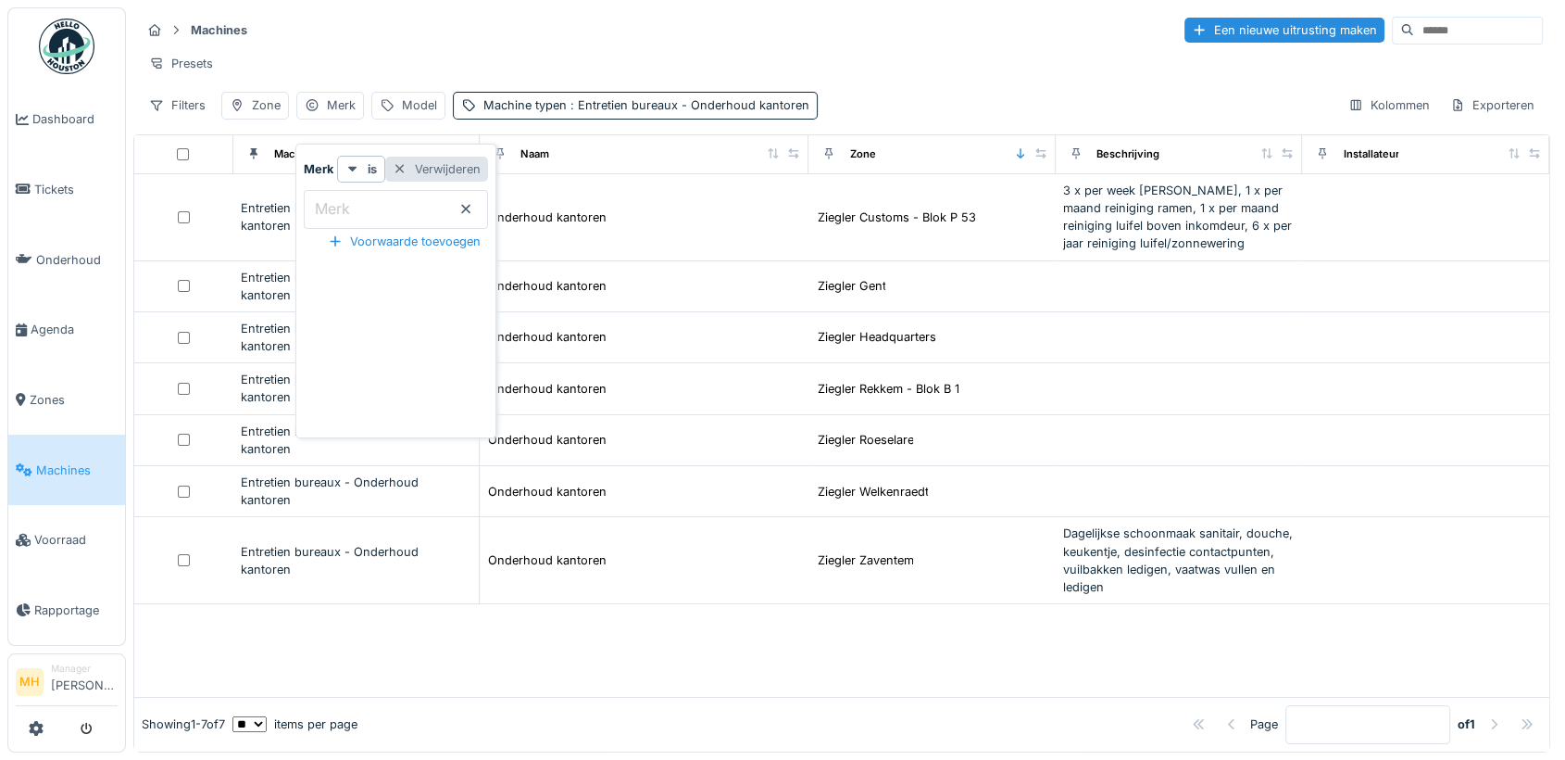
click at [469, 169] on div "Verwijderen" at bounding box center [436, 169] width 103 height 25
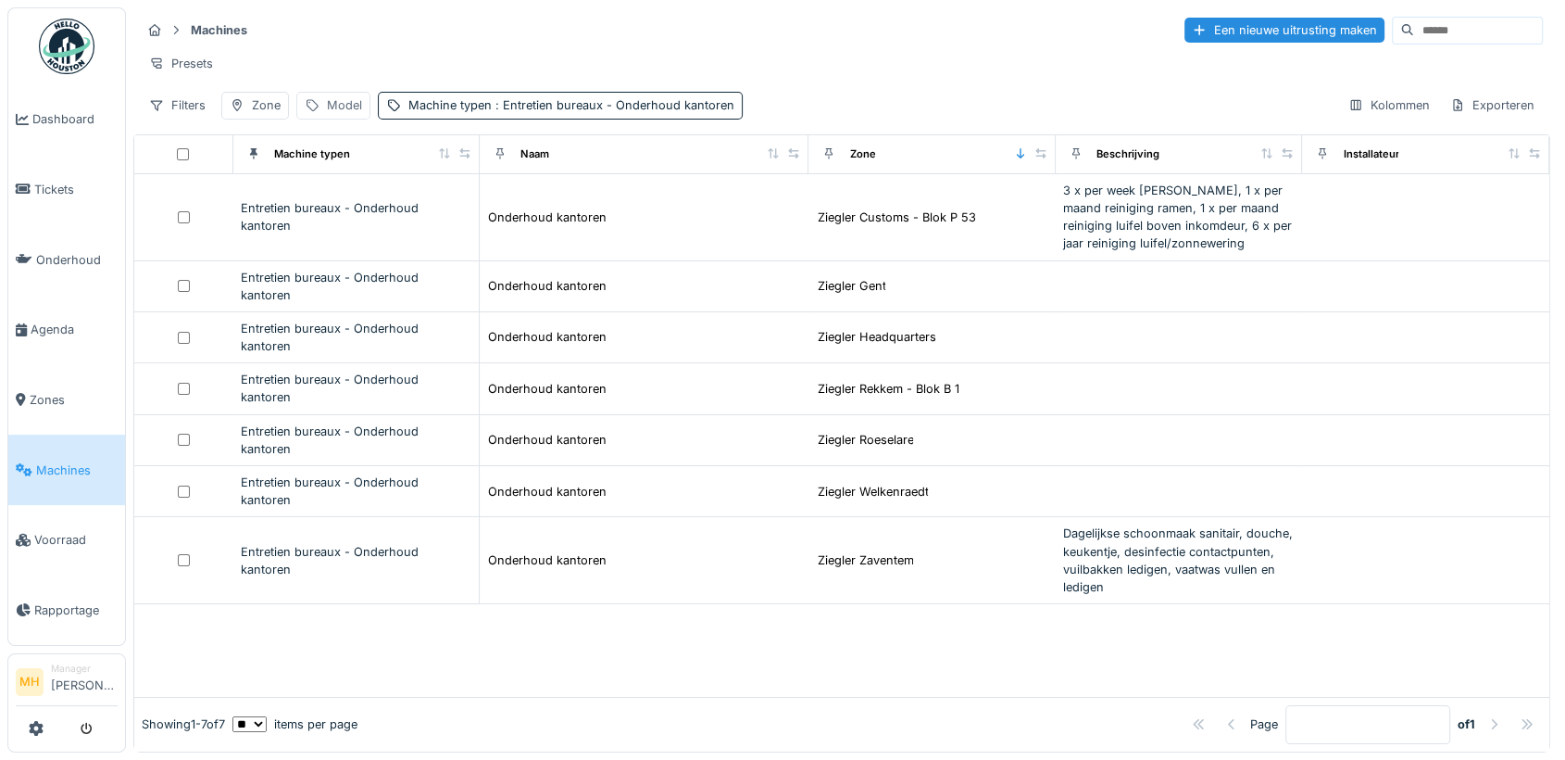
click at [336, 114] on div "Model" at bounding box center [344, 105] width 35 height 18
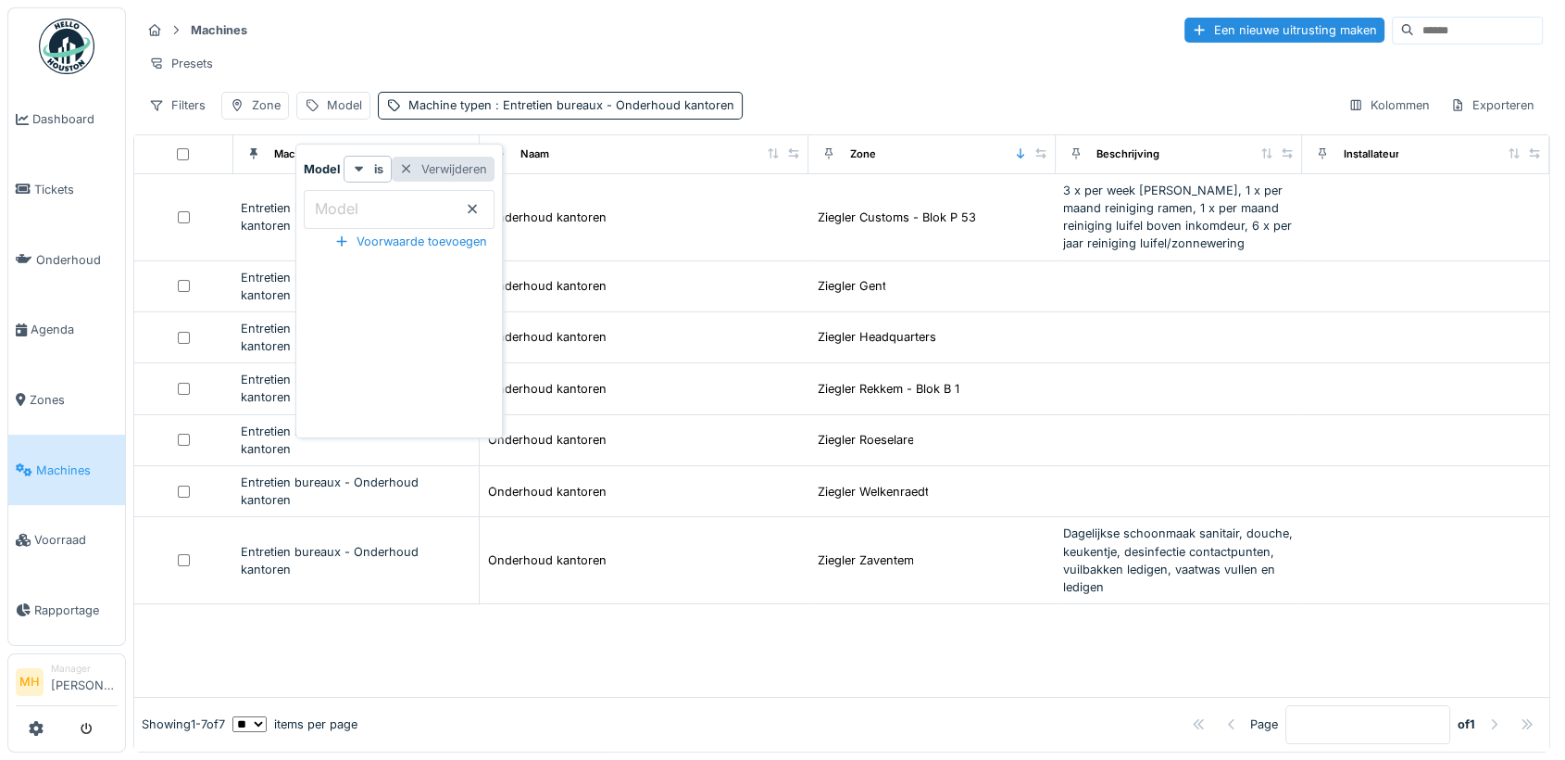
click at [469, 166] on div "Verwijderen" at bounding box center [443, 169] width 103 height 25
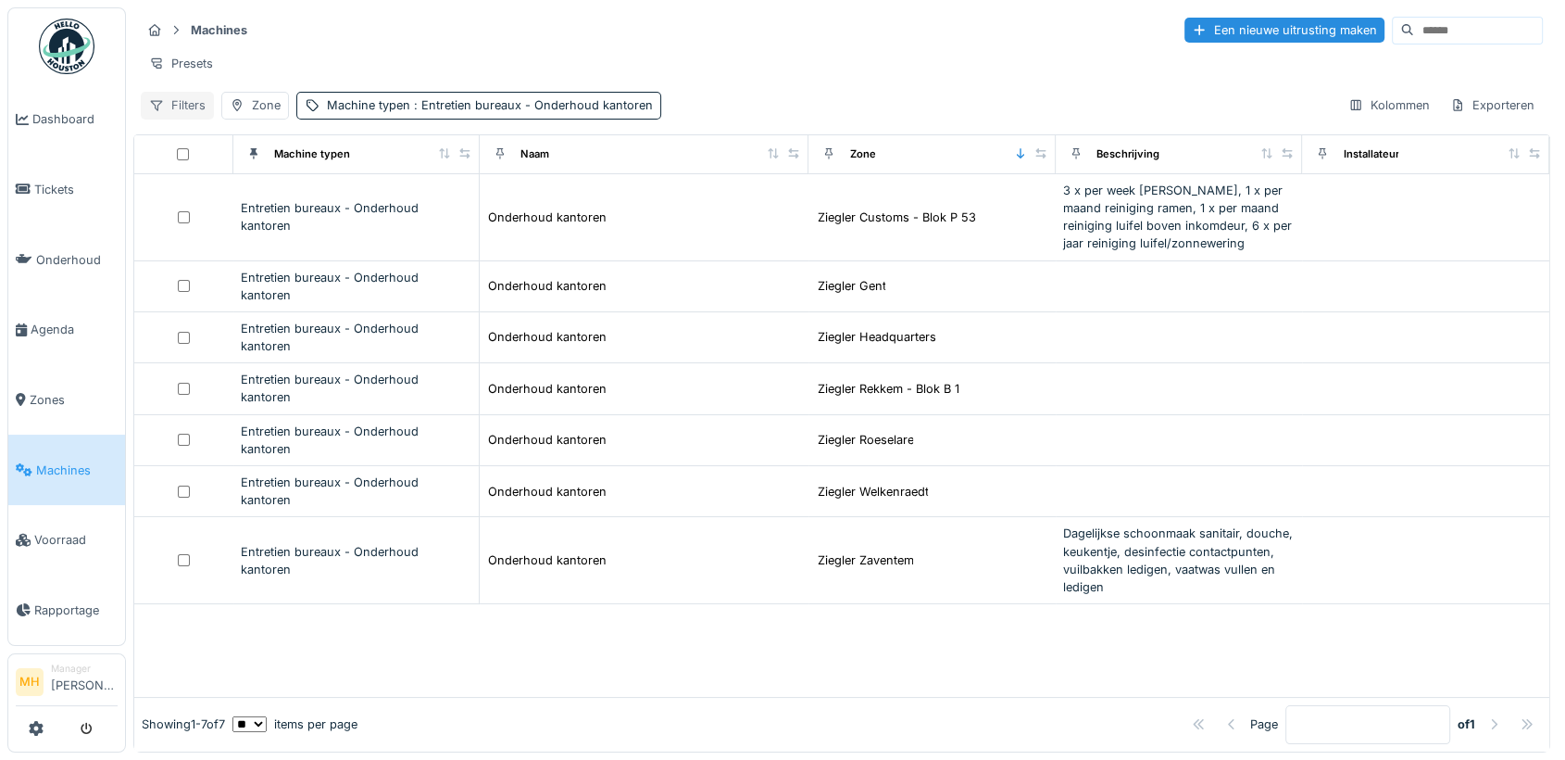
click at [184, 119] on div "Filters" at bounding box center [177, 105] width 73 height 27
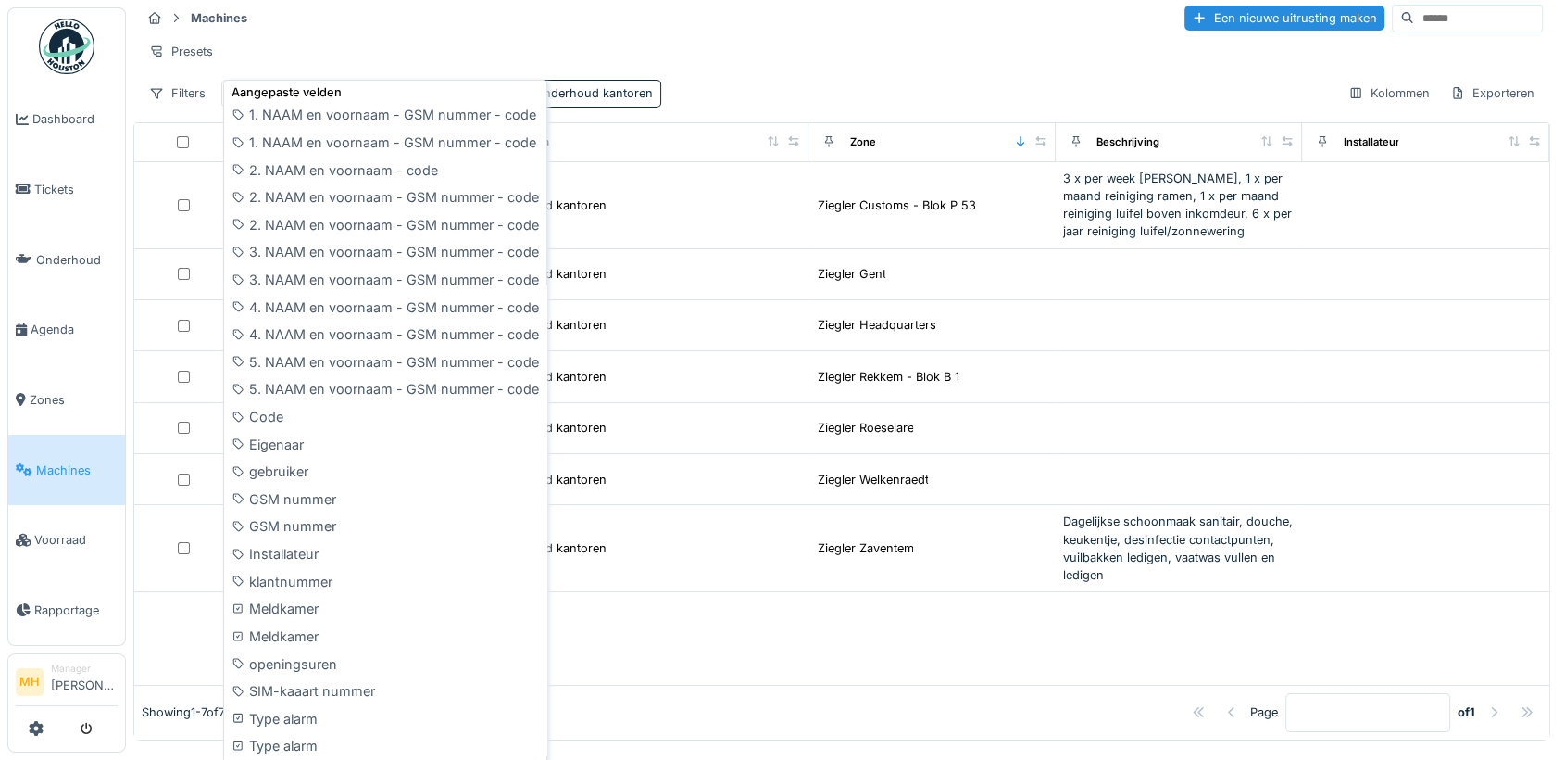
scroll to position [15, 0]
click at [861, 104] on div "Filters Zone Machine typen : Entretien bureaux - Onderhoud kantoren Kolommen Ex…" at bounding box center [842, 90] width 1402 height 27
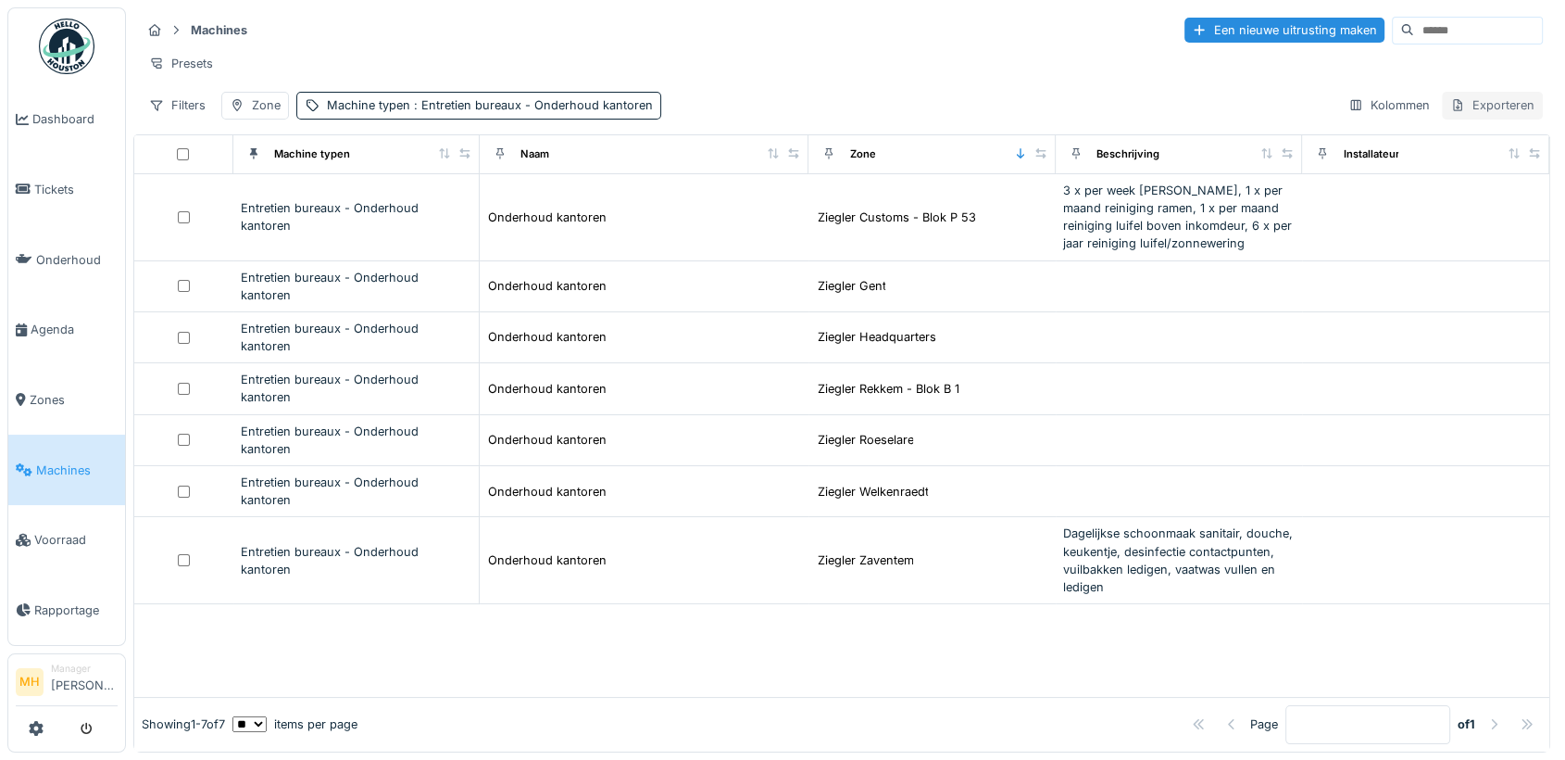
click at [1463, 104] on div "Exporteren" at bounding box center [1492, 105] width 101 height 27
click at [1409, 175] on div "Exporteer naar Excel" at bounding box center [1413, 189] width 155 height 28
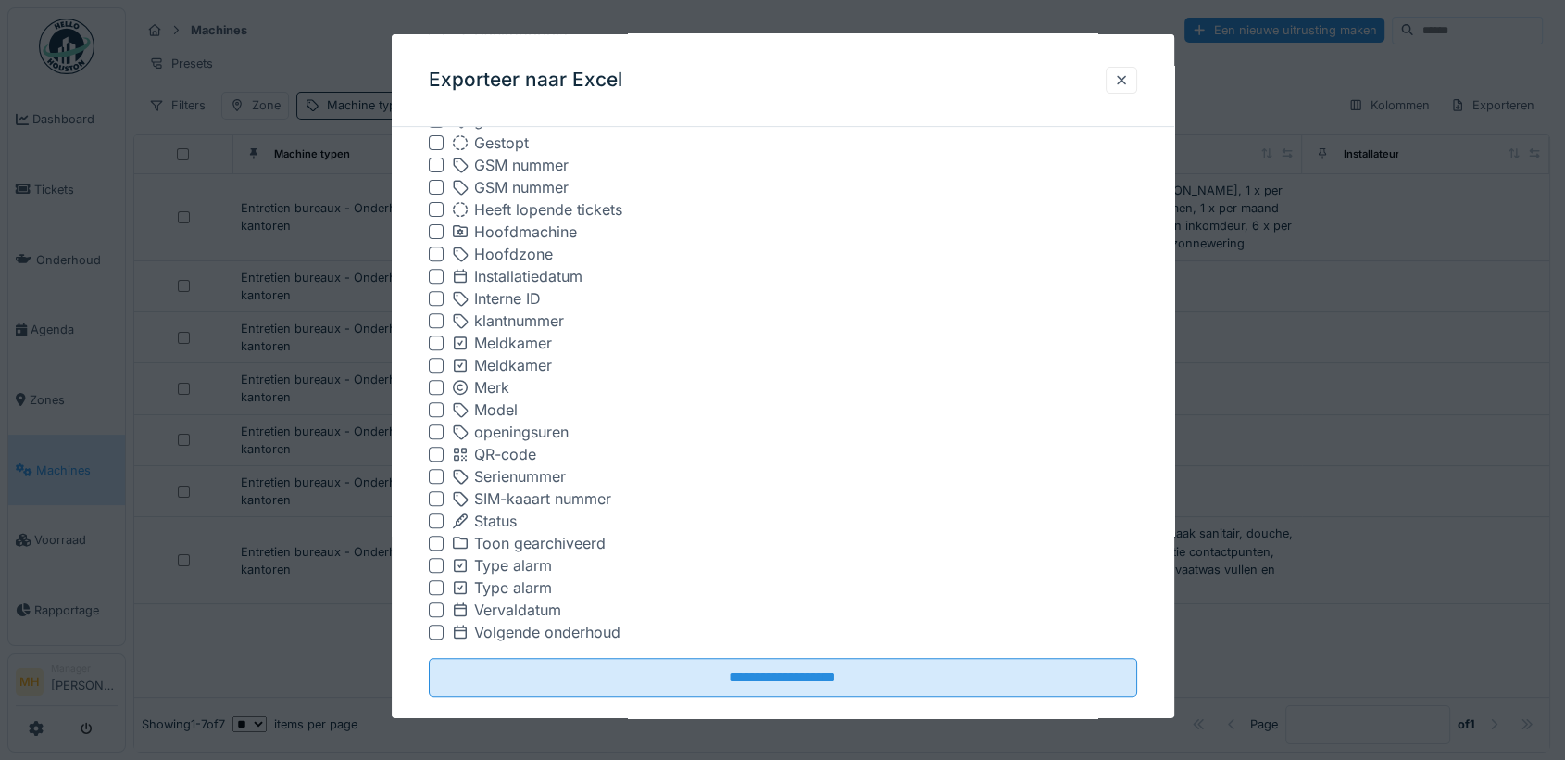
scroll to position [705, 0]
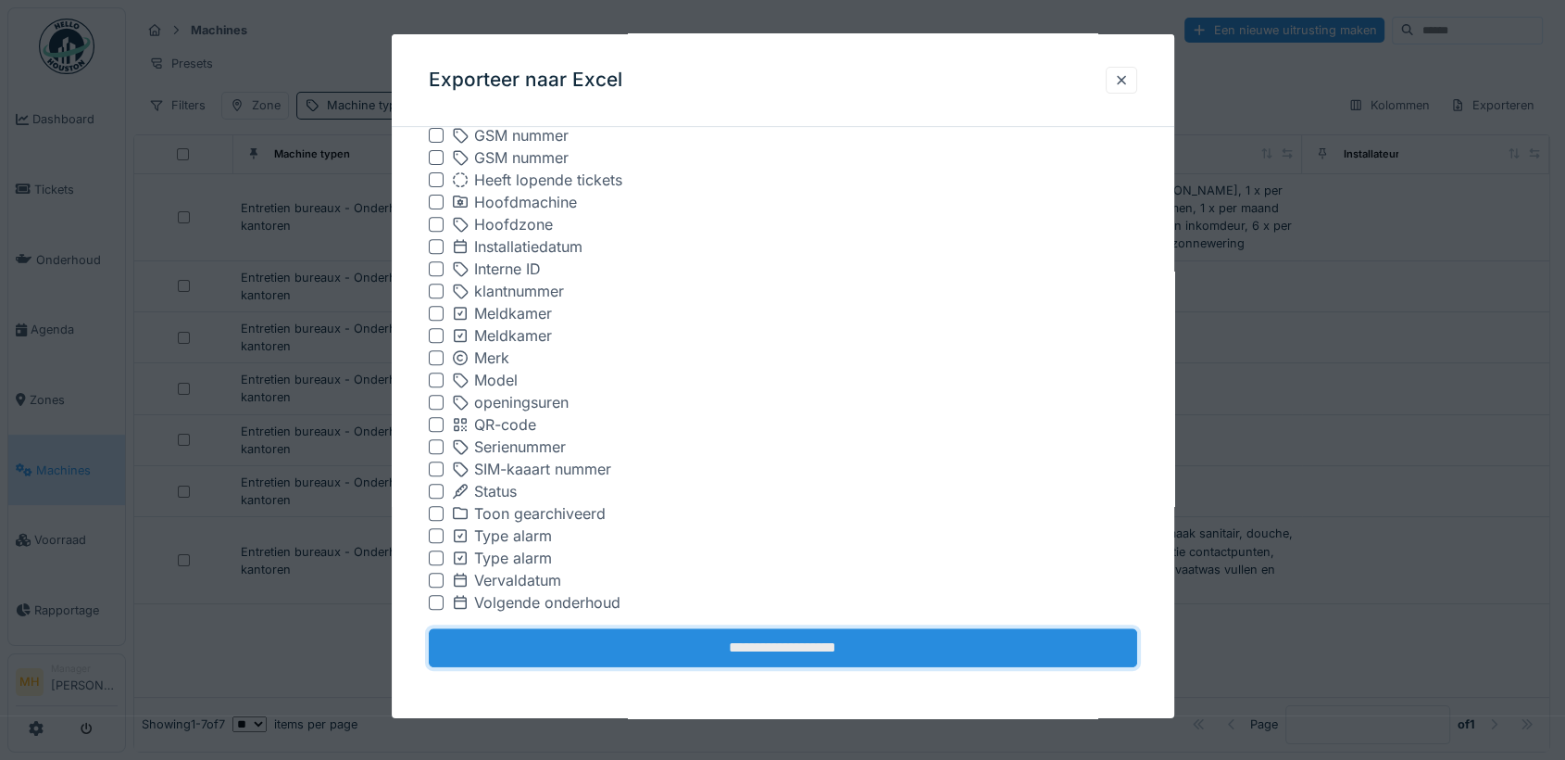
click at [865, 642] on input "**********" at bounding box center [783, 647] width 709 height 39
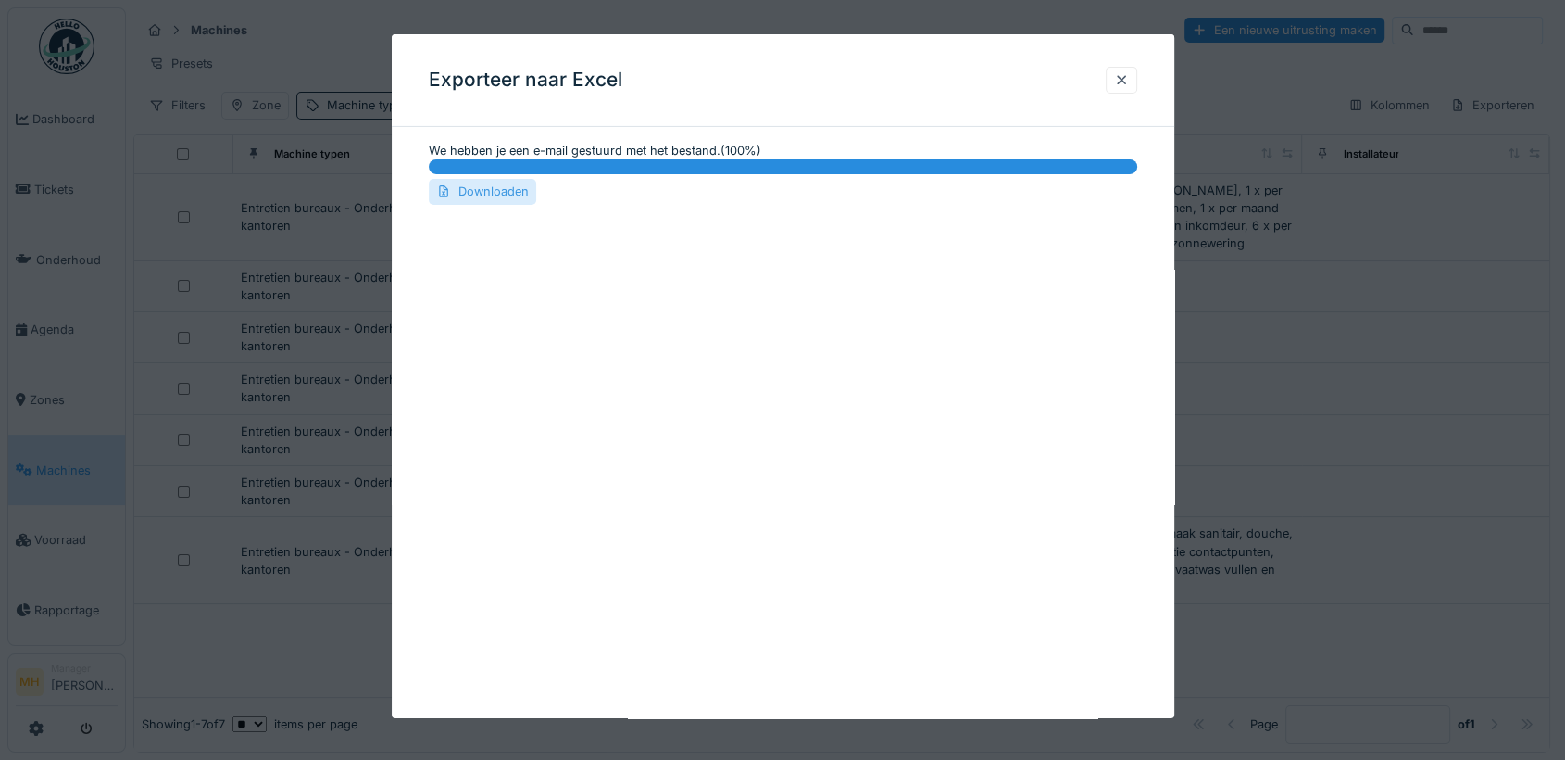
click at [495, 187] on div "Downloaden" at bounding box center [482, 191] width 107 height 25
click at [1127, 80] on div at bounding box center [1121, 80] width 15 height 18
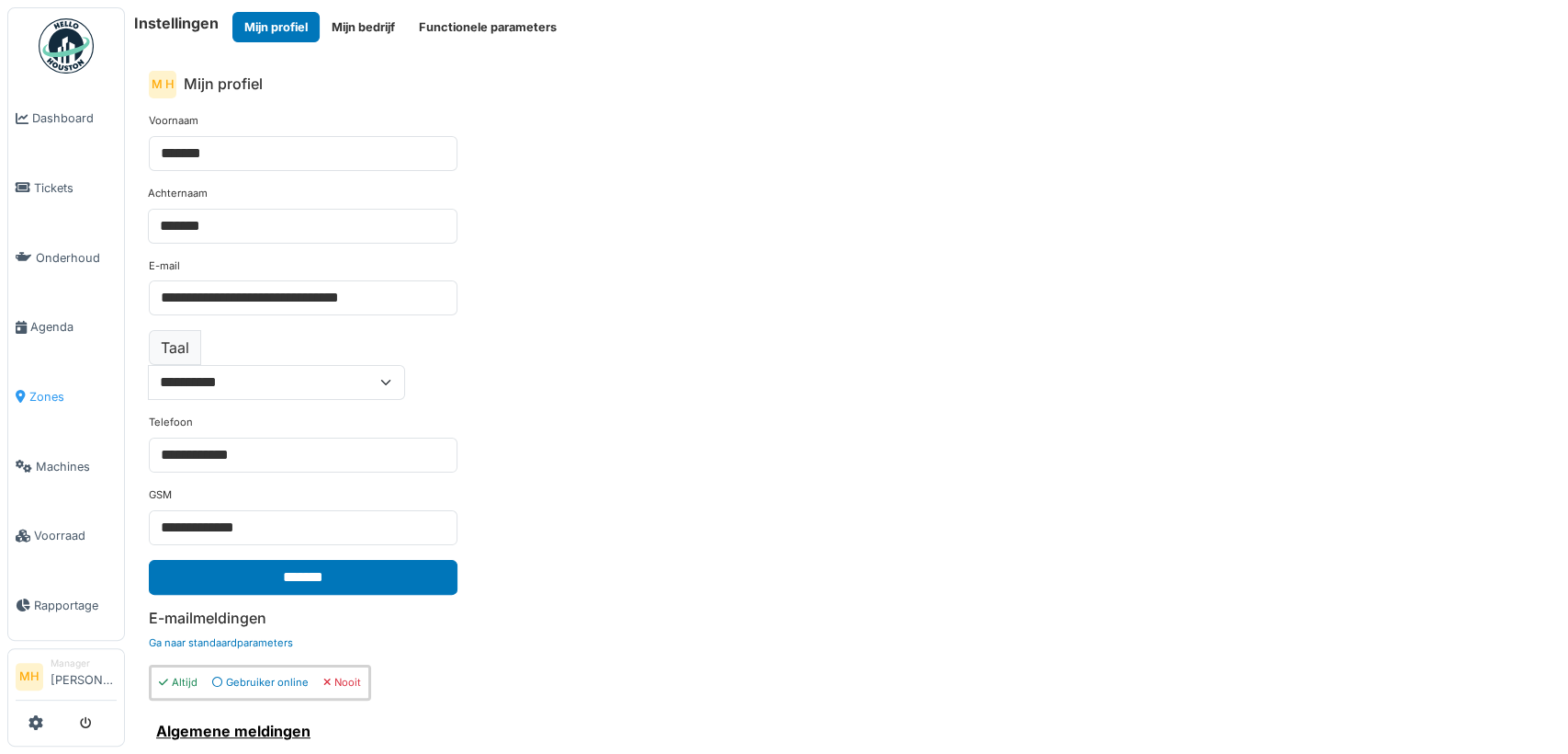
click at [51, 390] on span "Zones" at bounding box center [73, 397] width 87 height 18
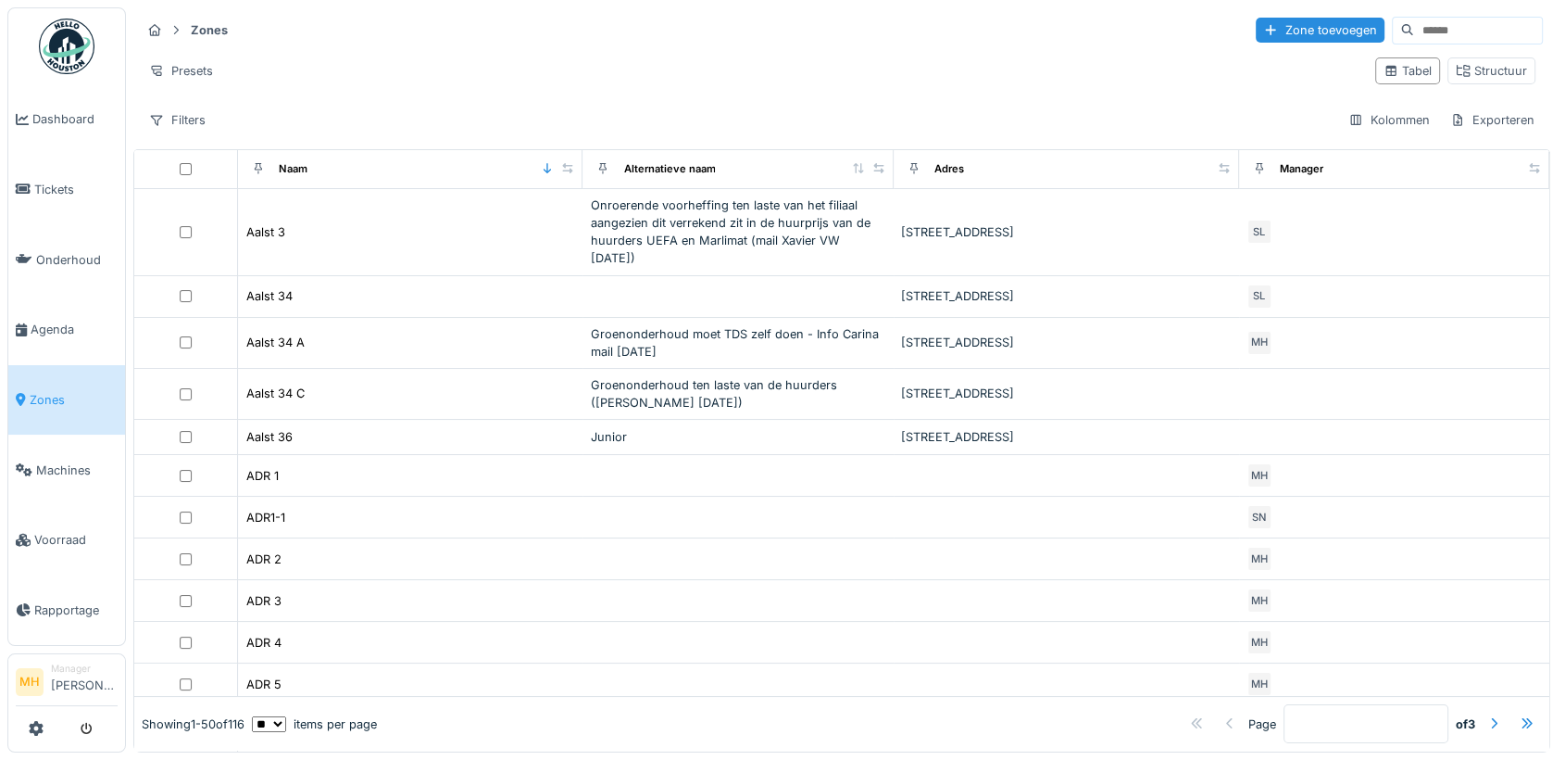
click at [1414, 32] on input at bounding box center [1478, 31] width 128 height 26
type input "******"
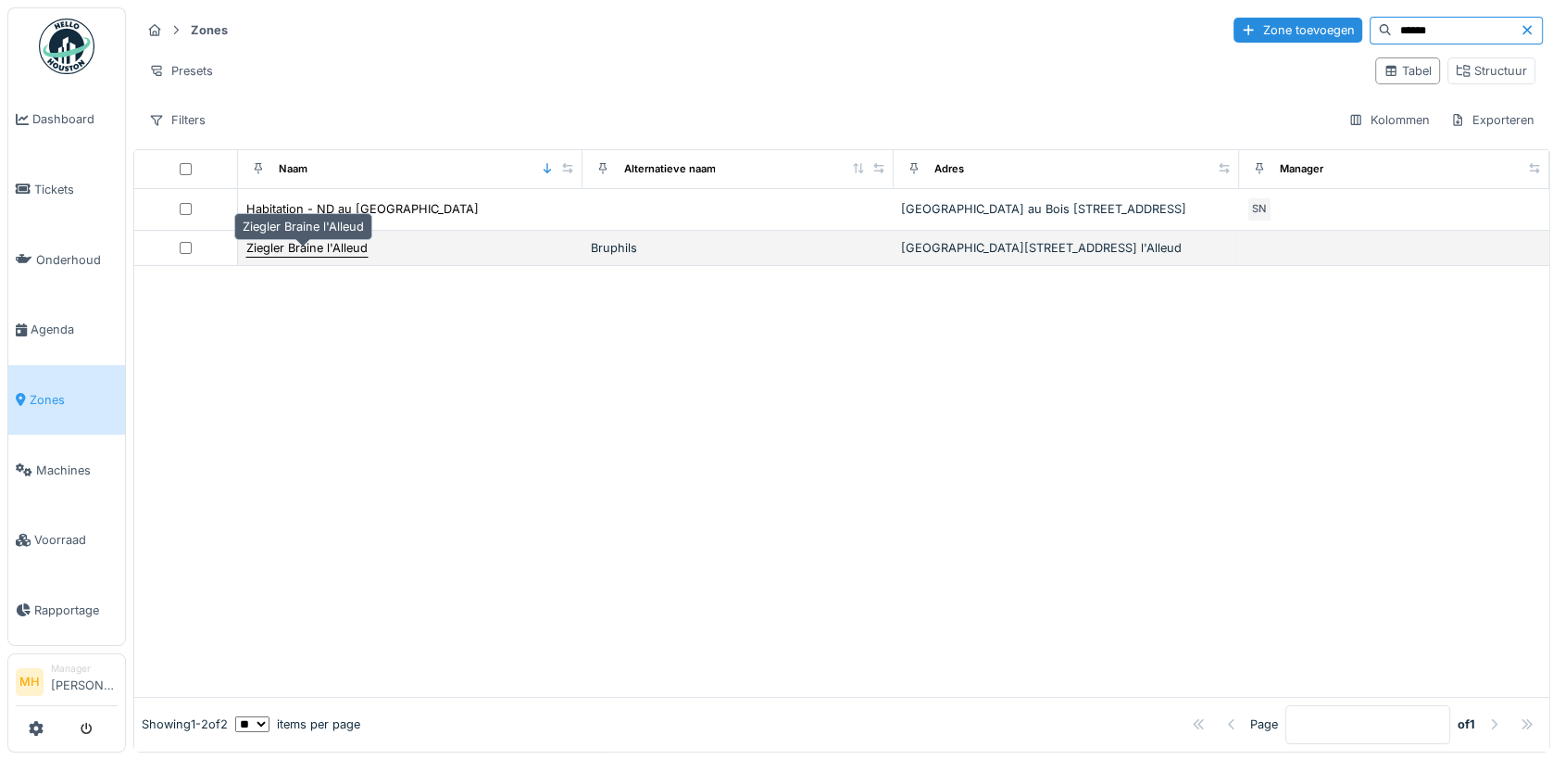
click at [317, 257] on div "Ziegler Braine l'Alleud" at bounding box center [306, 248] width 121 height 18
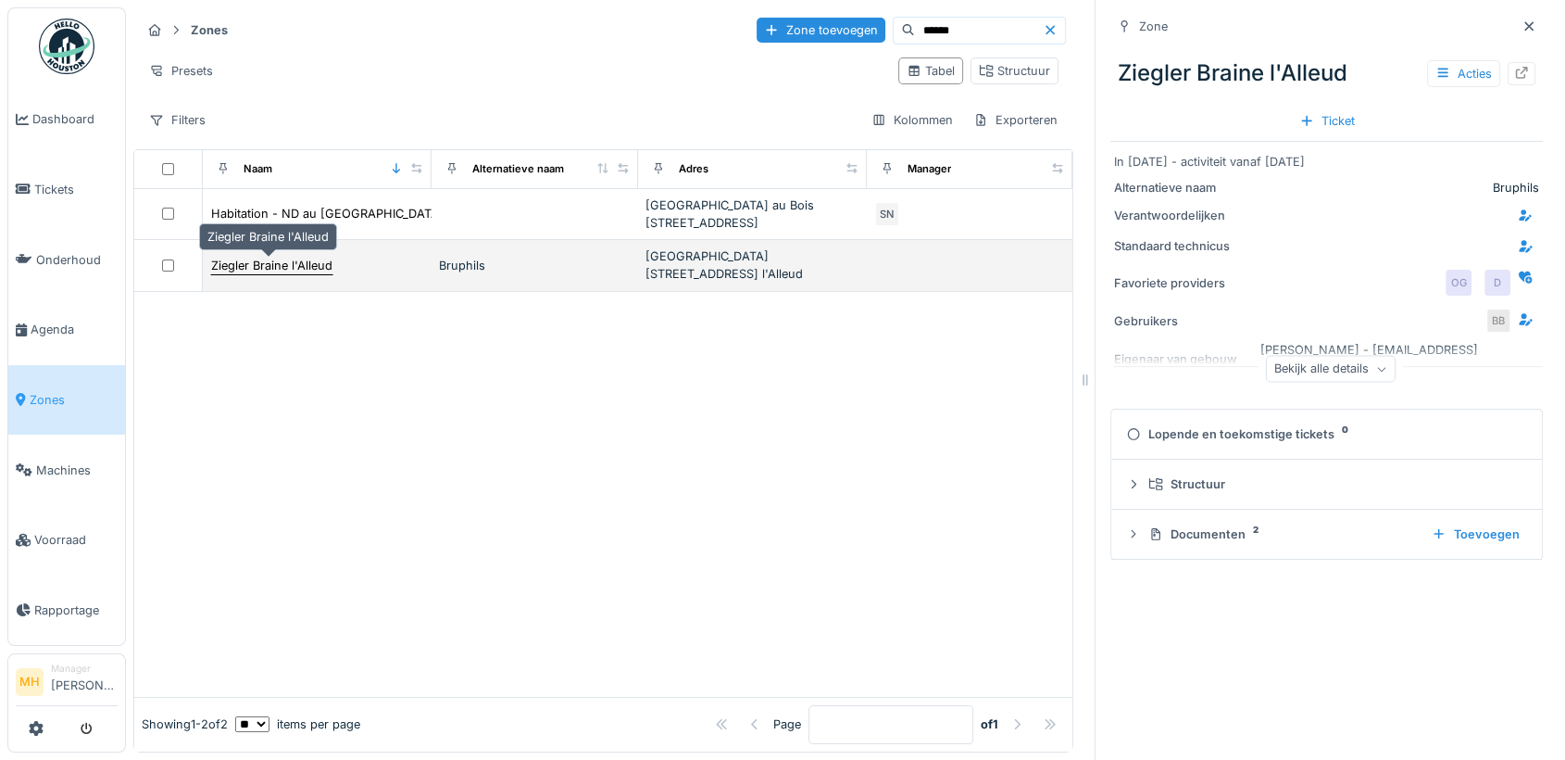
click at [279, 263] on div "Ziegler Braine l'Alleud" at bounding box center [271, 266] width 121 height 18
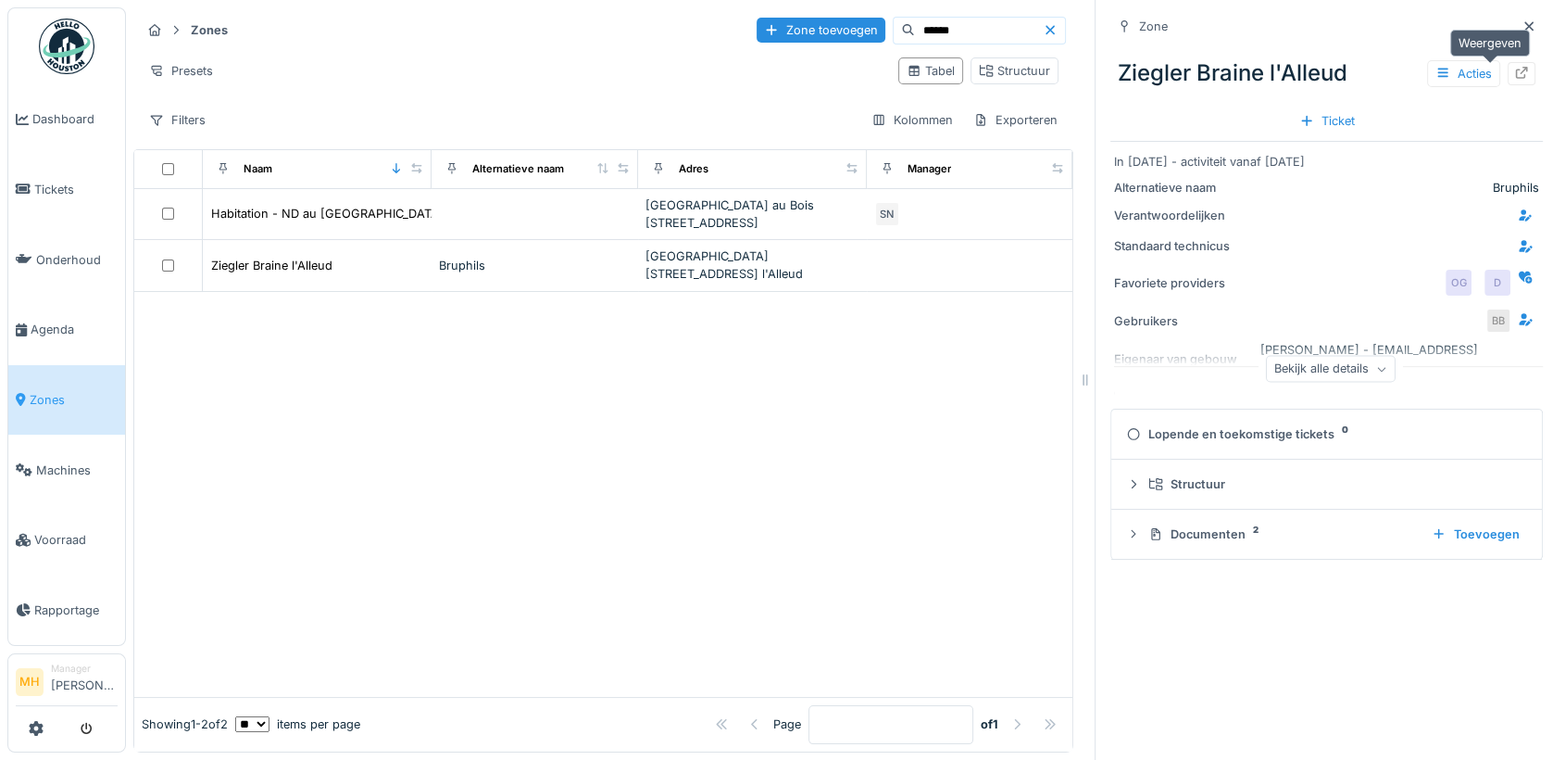
click at [1514, 71] on icon at bounding box center [1521, 73] width 15 height 12
click at [77, 461] on span "Machines" at bounding box center [77, 470] width 82 height 18
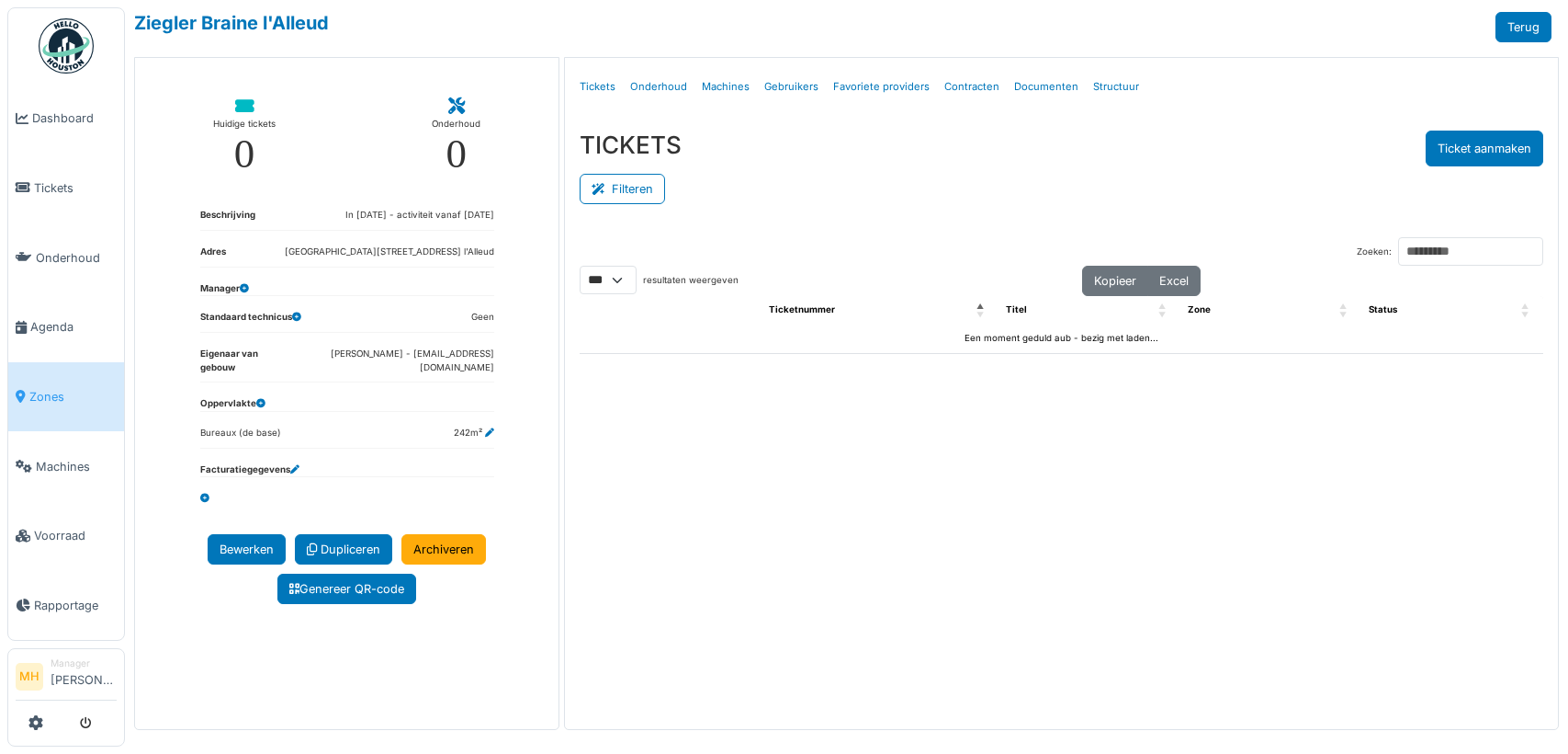
select select "***"
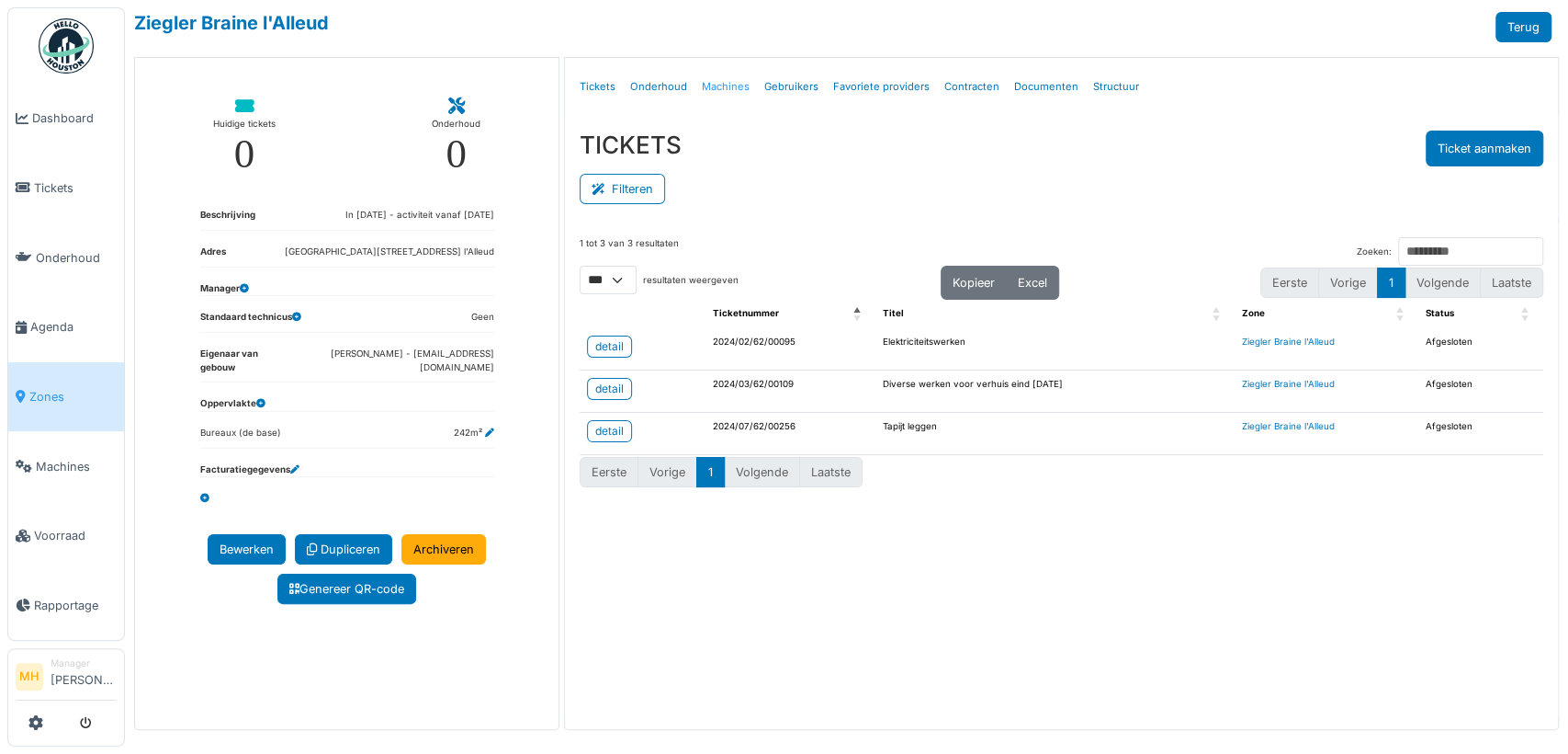
click at [722, 81] on link "Machines" at bounding box center [725, 87] width 62 height 44
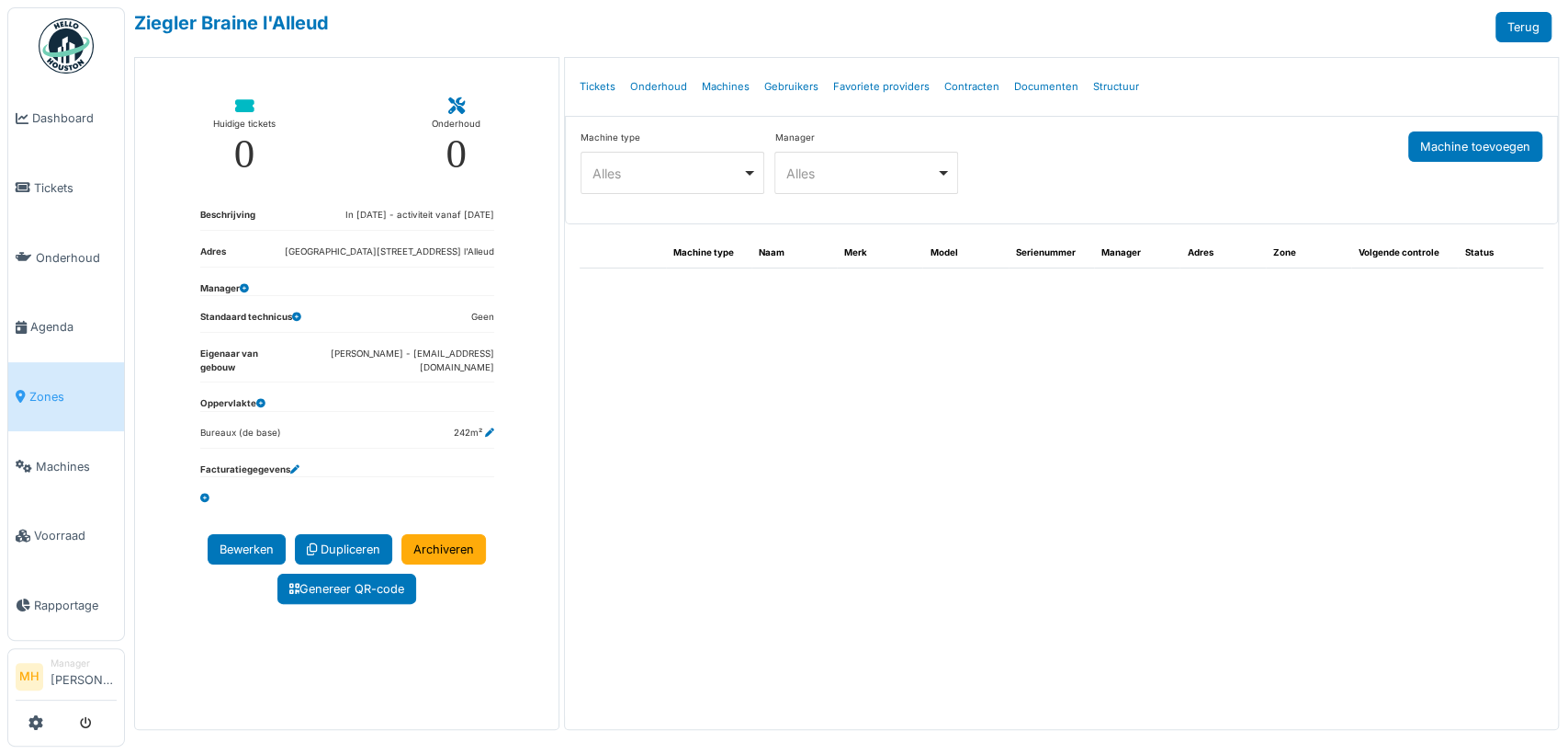
select select "***"
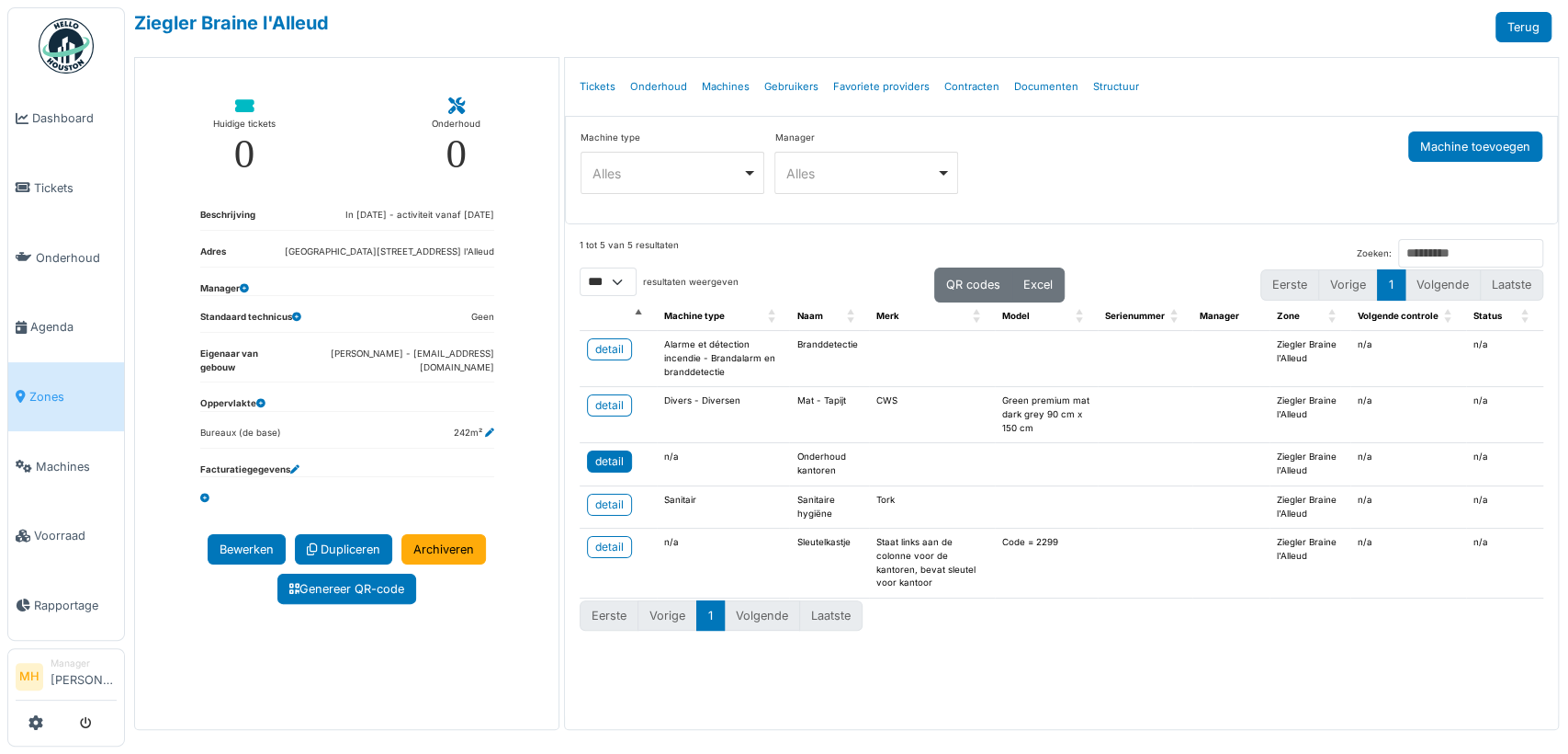
click at [598, 462] on div "detail" at bounding box center [609, 461] width 29 height 17
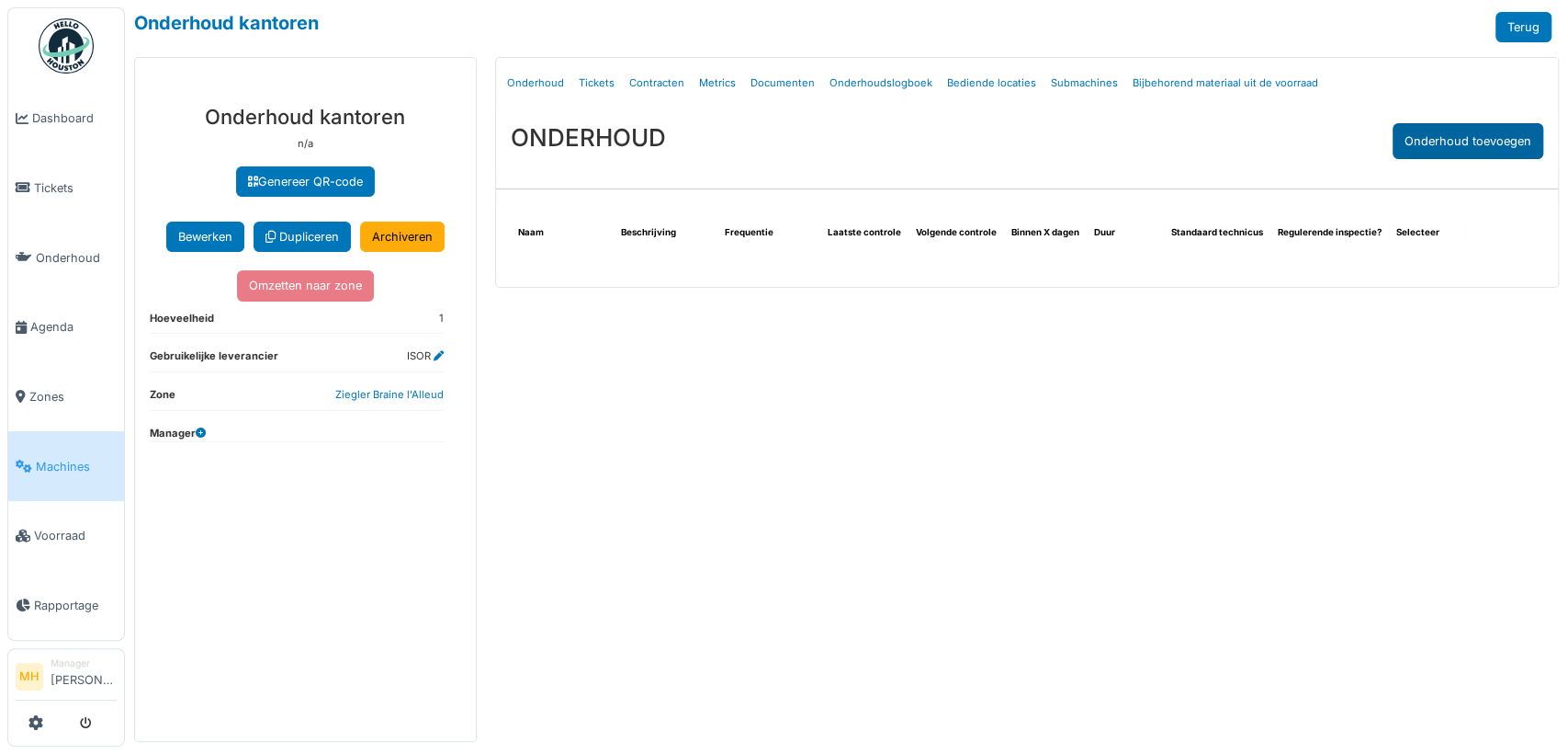
click at [1443, 143] on div "Onderhoud toevoegen" at bounding box center [1468, 141] width 151 height 36
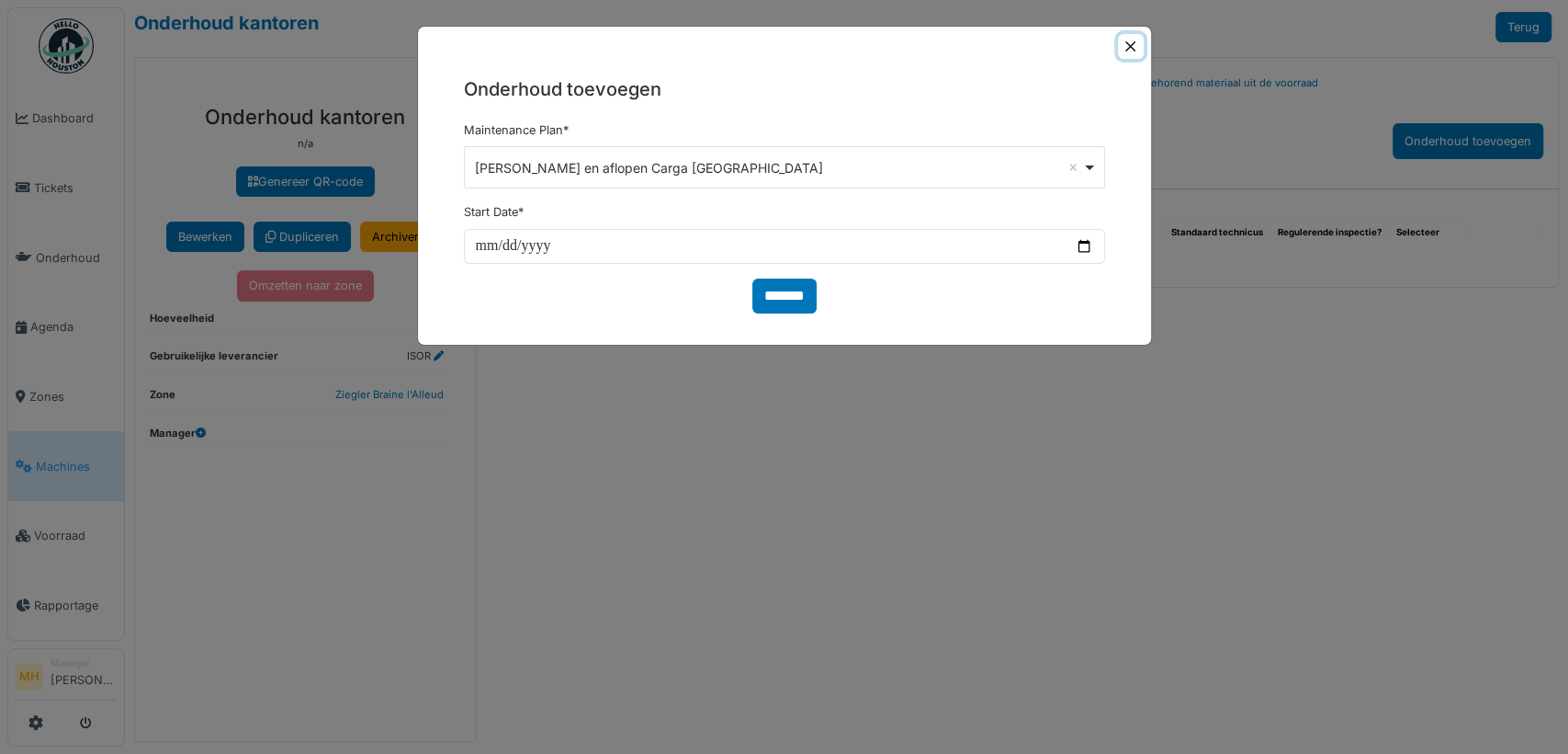
click at [1128, 51] on button "Close" at bounding box center [1130, 46] width 25 height 25
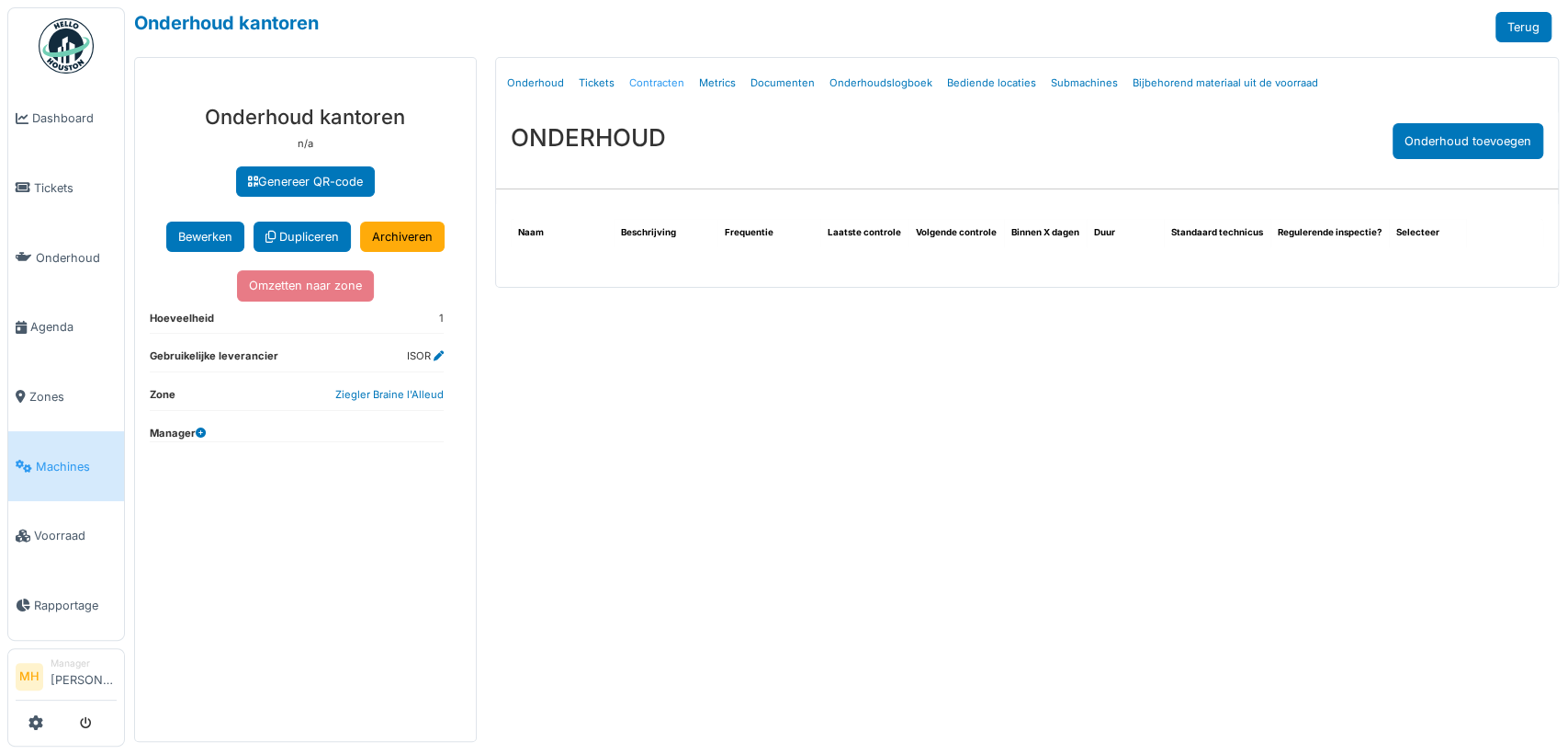
click at [661, 76] on link "Contracten" at bounding box center [657, 83] width 69 height 44
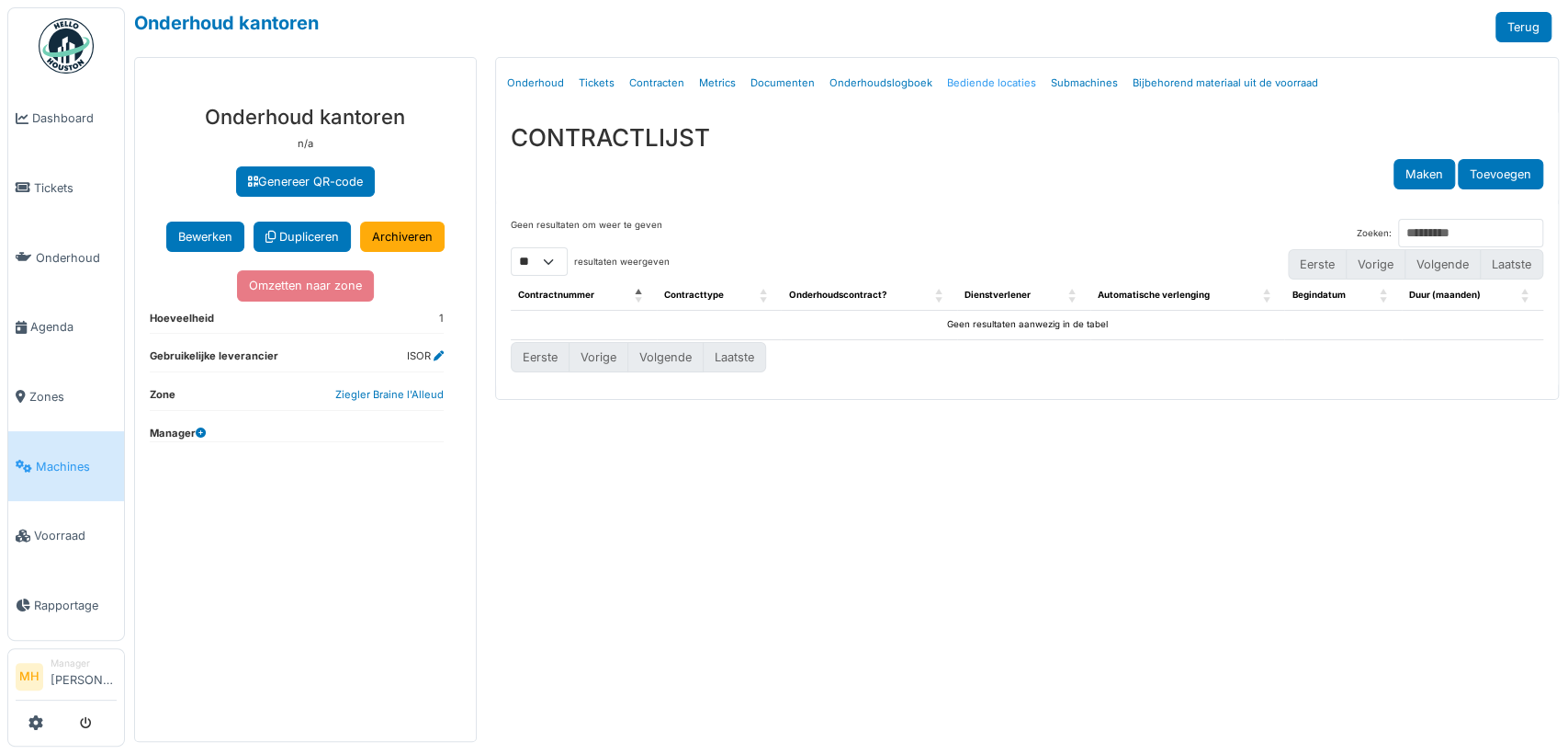
click at [993, 83] on link "Bediende locaties" at bounding box center [992, 83] width 104 height 44
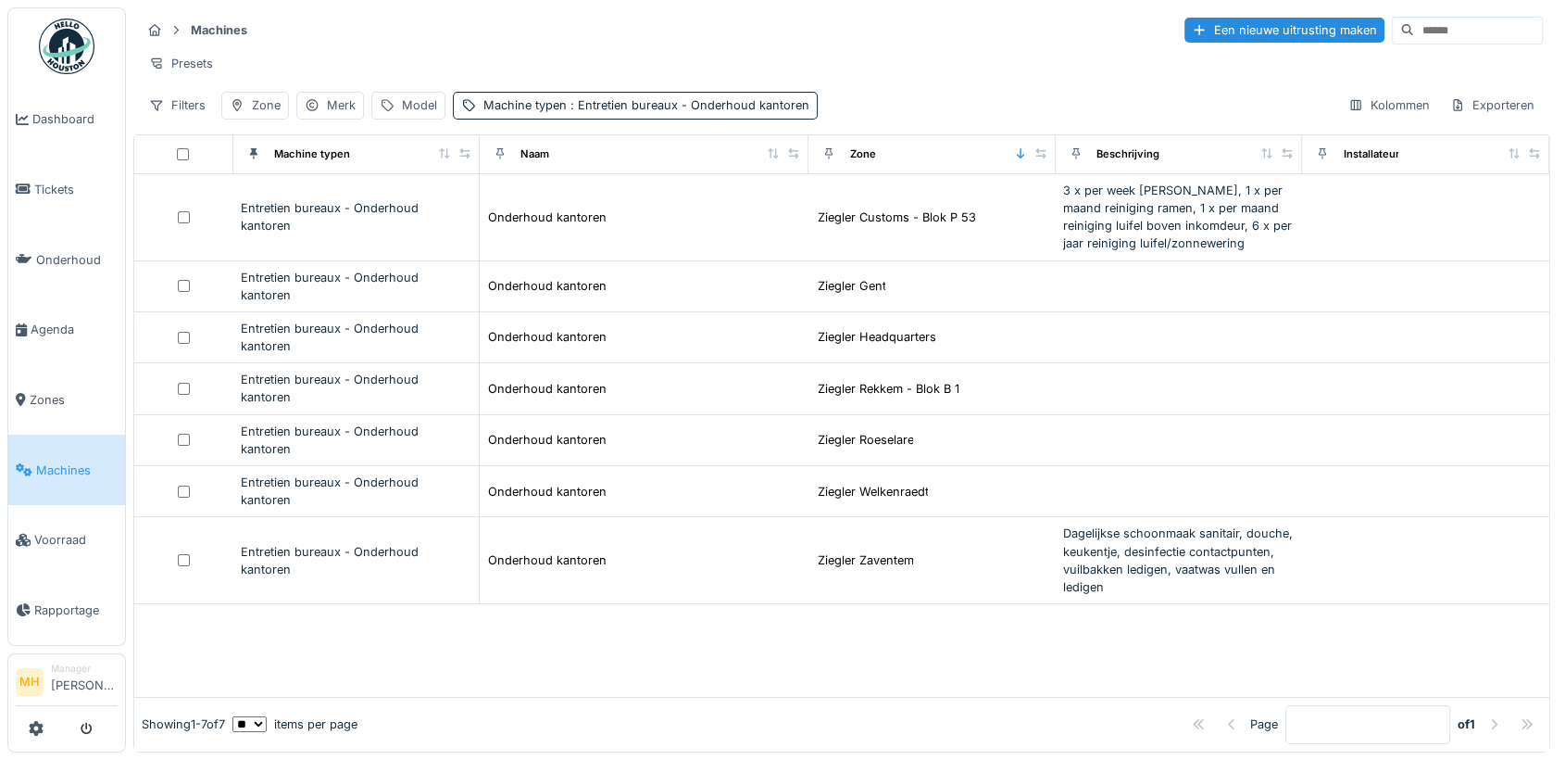
click at [1414, 19] on input at bounding box center [1478, 31] width 128 height 26
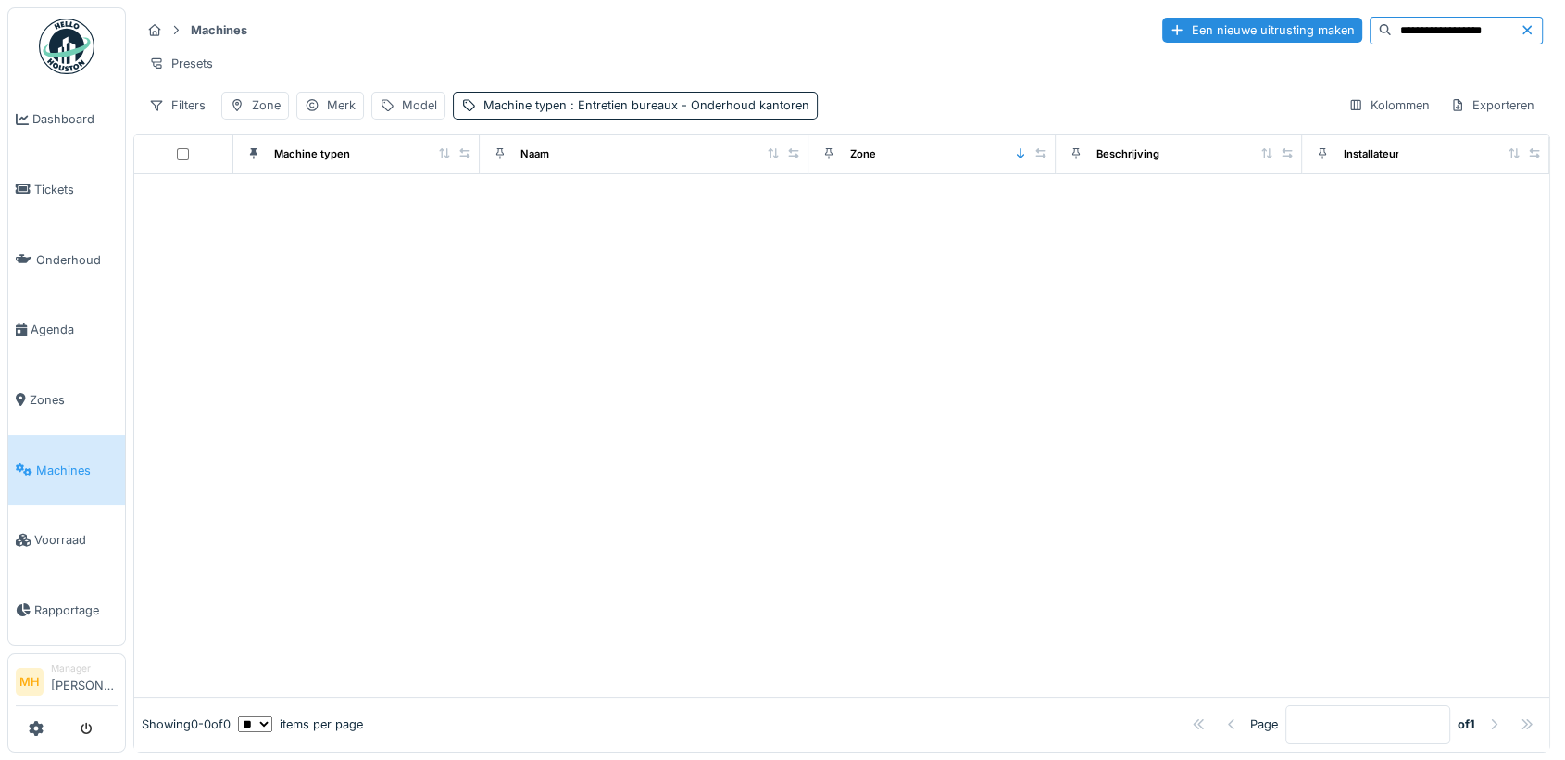
click at [1411, 34] on input "**********" at bounding box center [1456, 31] width 128 height 26
type input "**********"
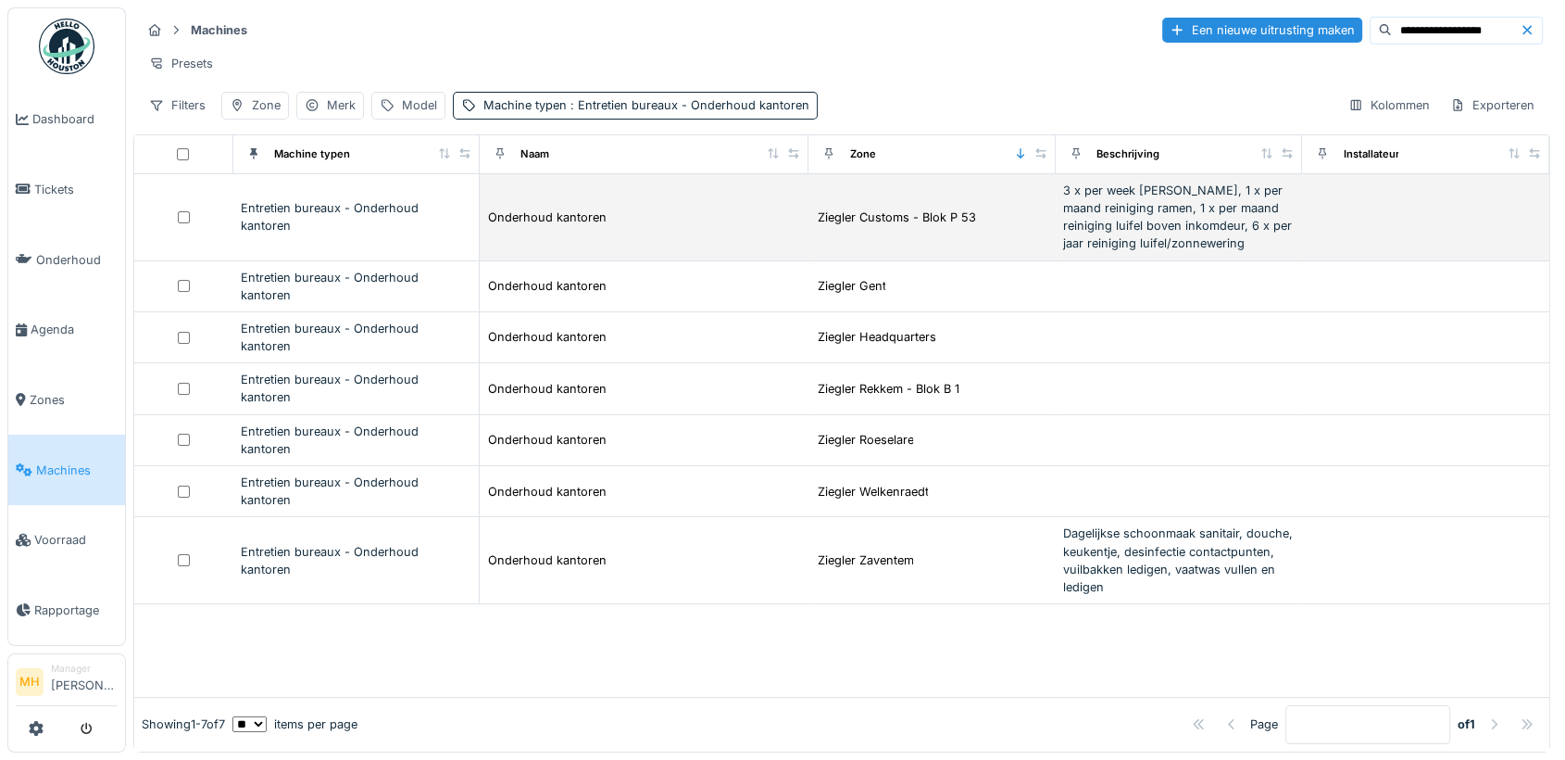
click at [318, 224] on div "Entretien bureaux - Onderhoud kantoren" at bounding box center [357, 216] width 232 height 35
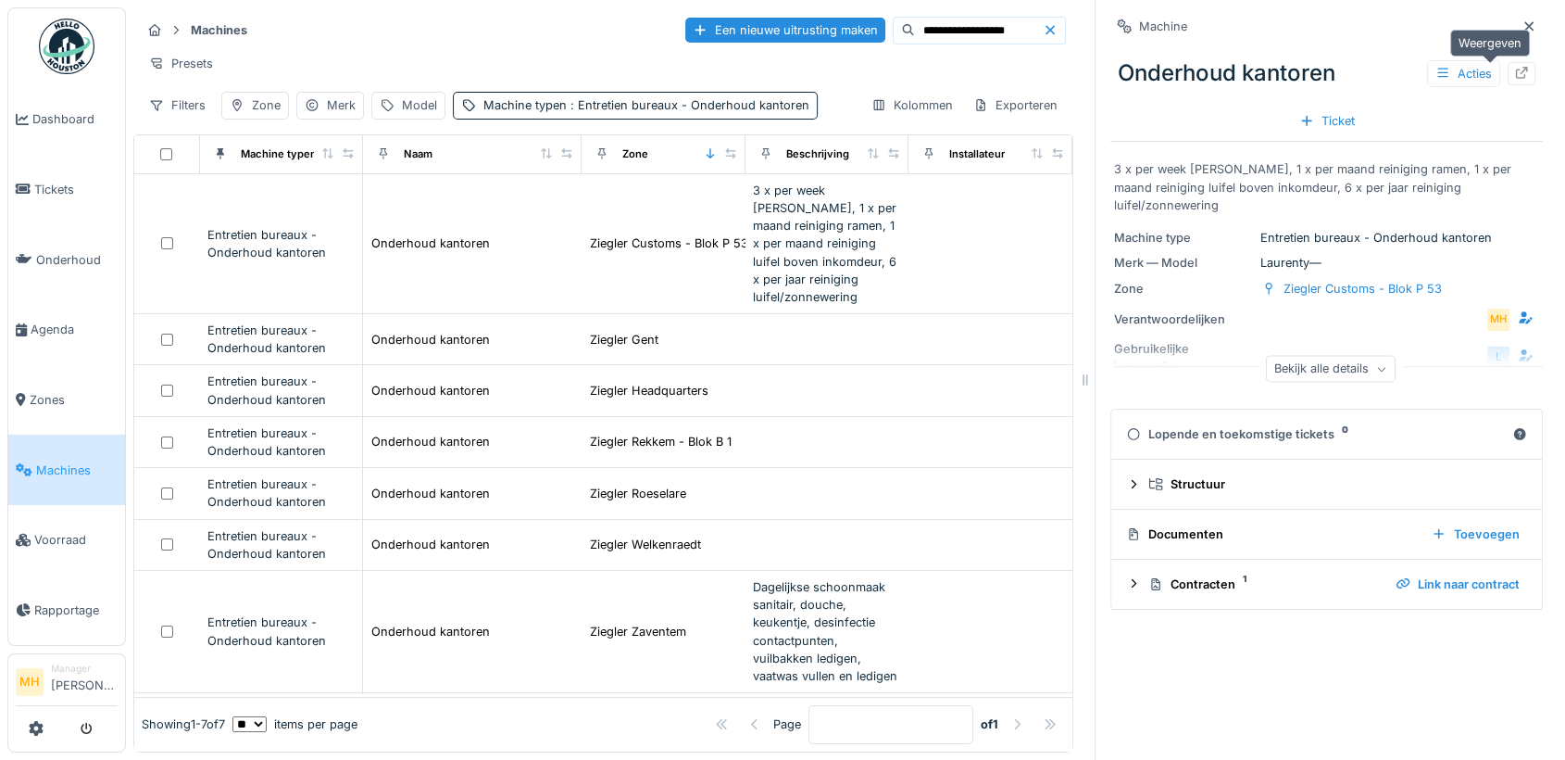
click at [1516, 75] on icon at bounding box center [1522, 73] width 12 height 12
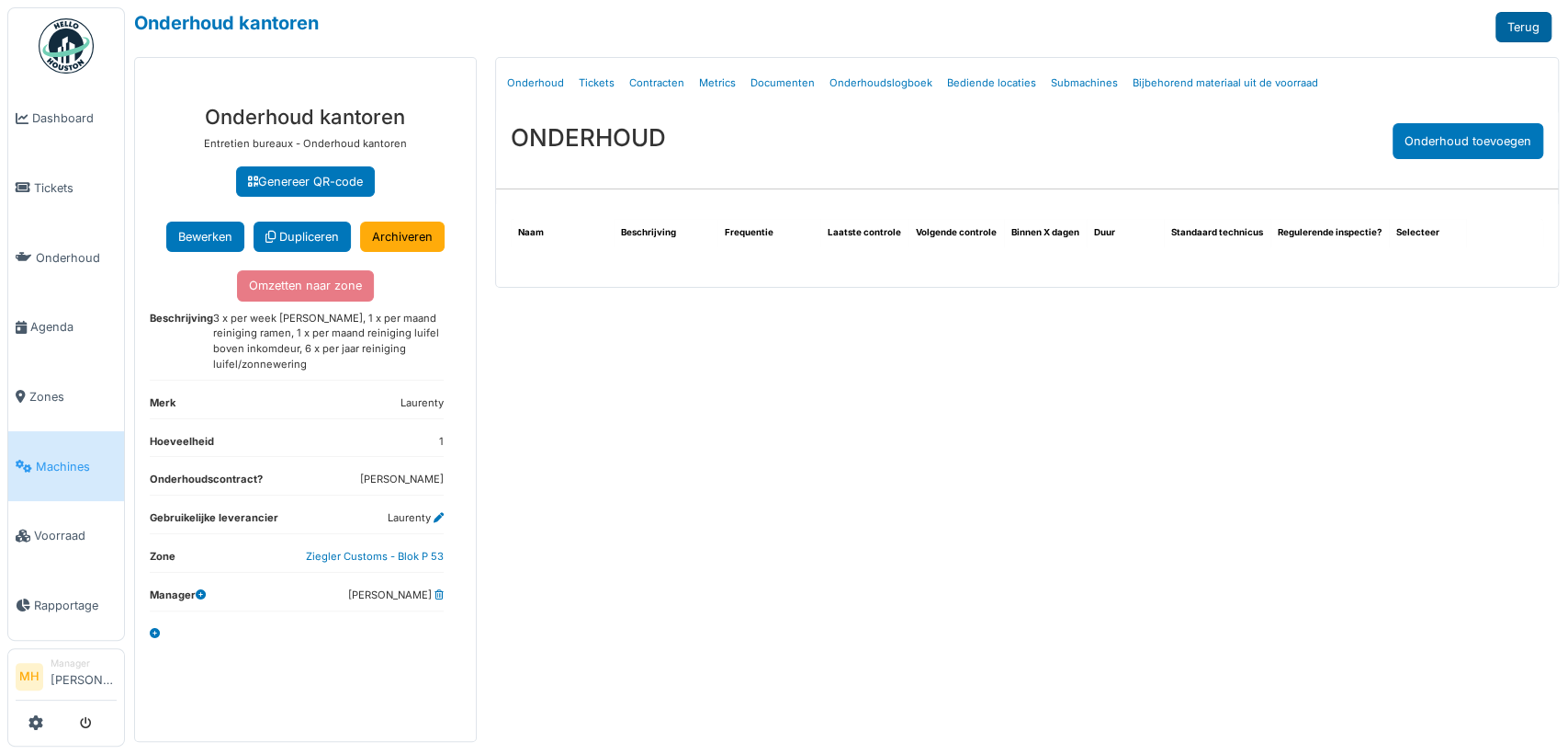
click at [1513, 26] on link "Terug" at bounding box center [1523, 27] width 57 height 31
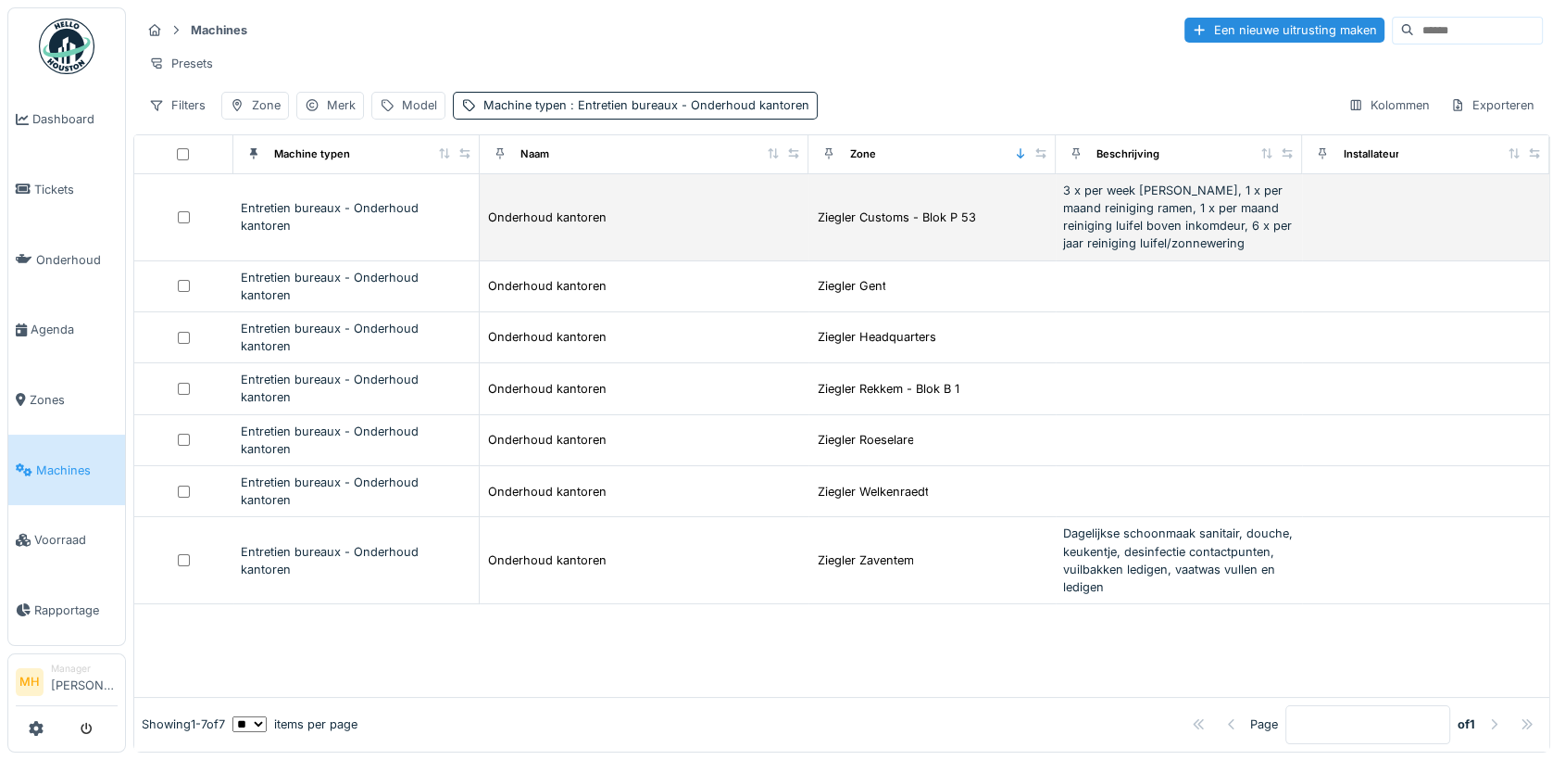
click at [711, 227] on div "Onderhoud kantoren" at bounding box center [644, 216] width 314 height 19
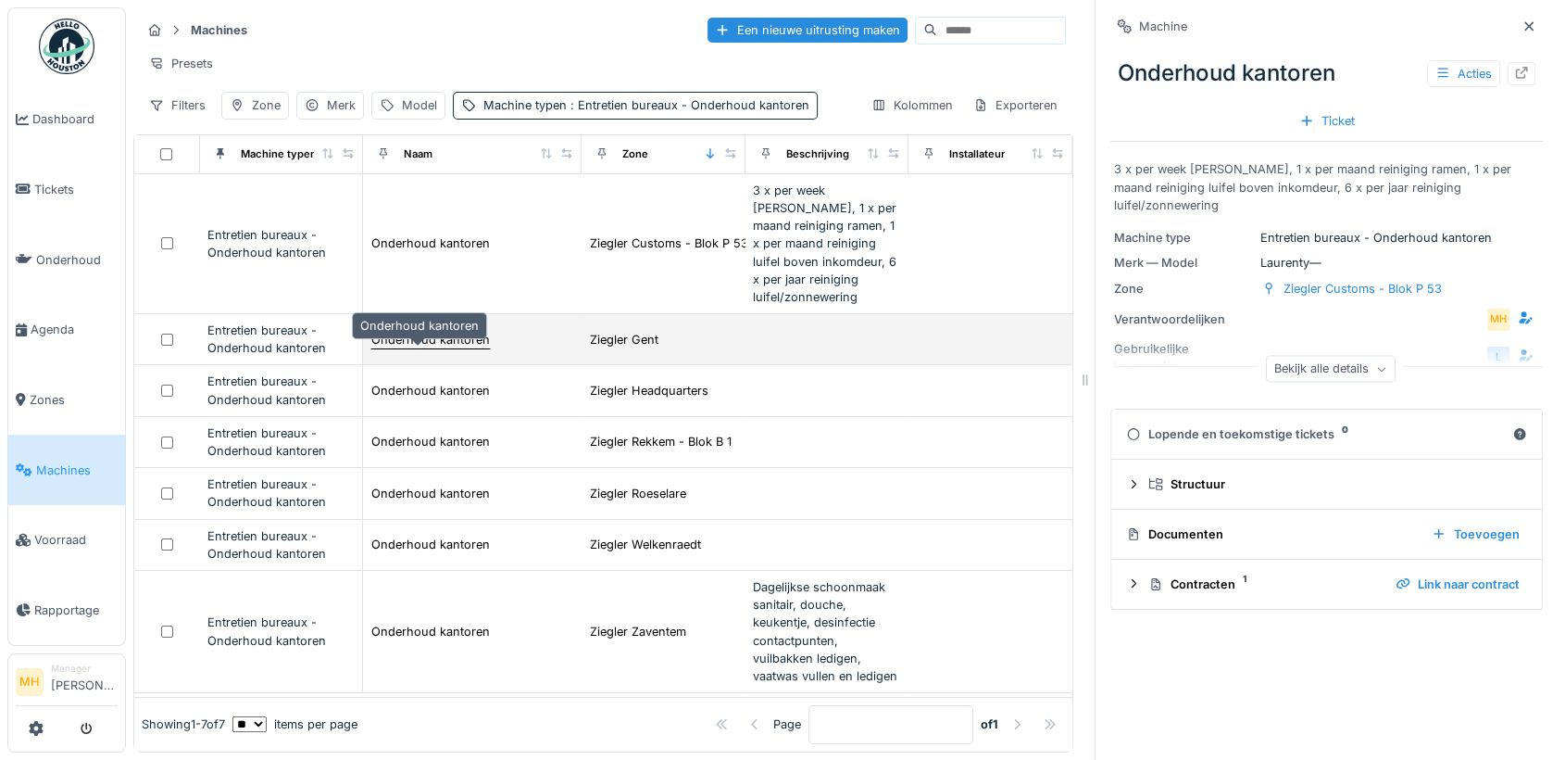
click at [449, 348] on div "Onderhoud kantoren" at bounding box center [430, 340] width 119 height 18
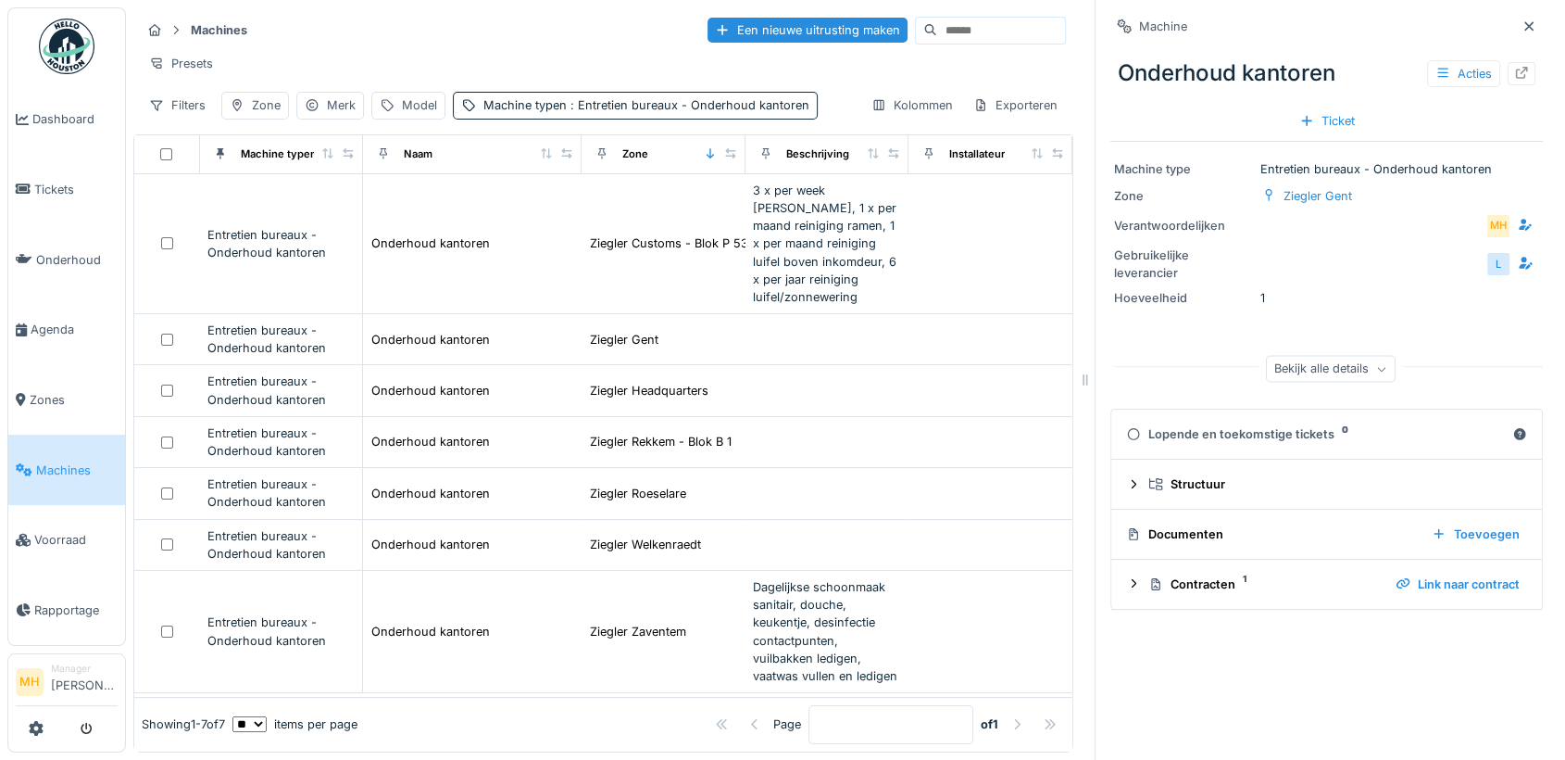
click at [1287, 371] on div "Bekijk alle details" at bounding box center [1331, 369] width 130 height 27
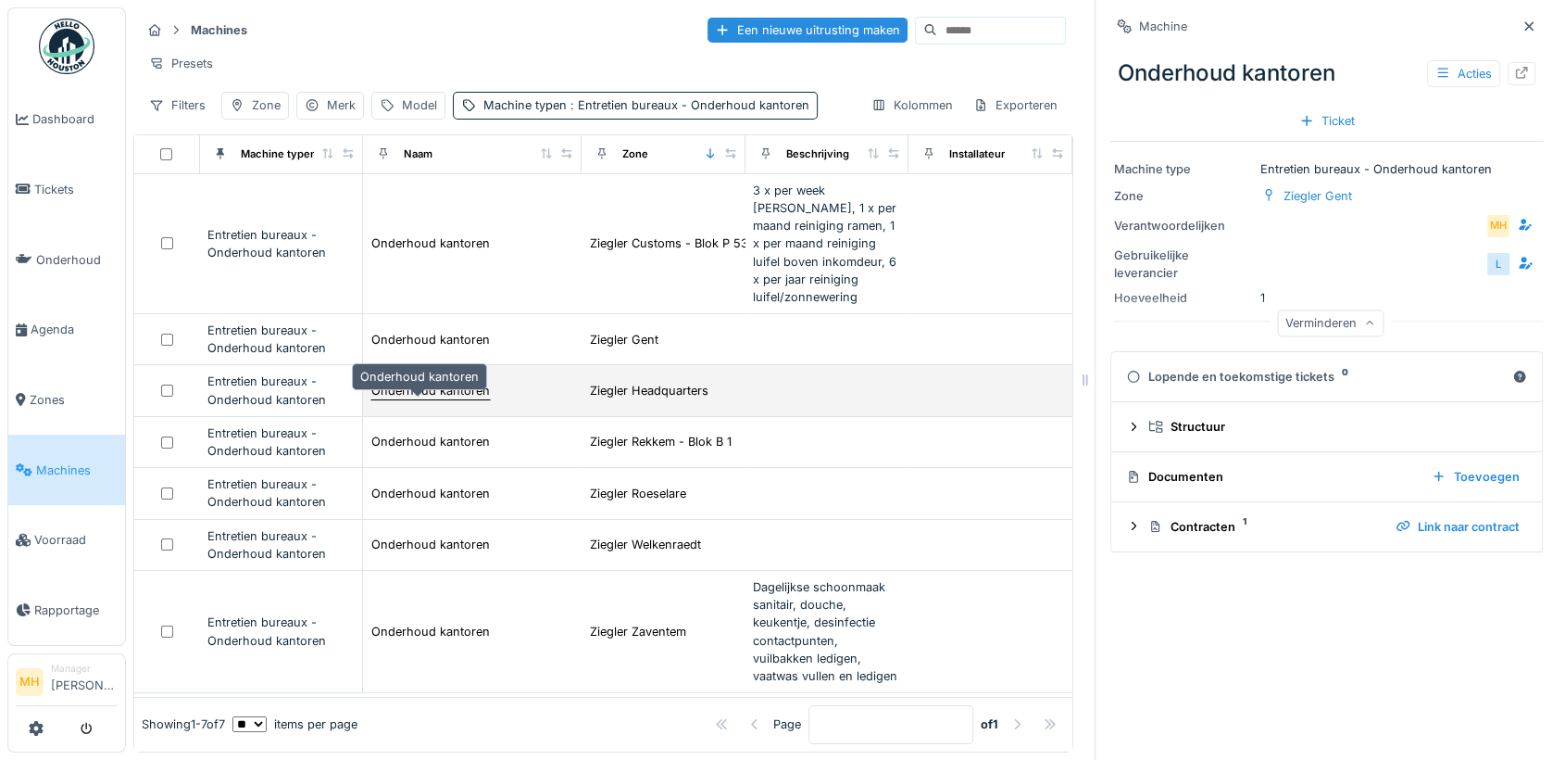
click at [411, 399] on div "Onderhoud kantoren" at bounding box center [430, 391] width 119 height 18
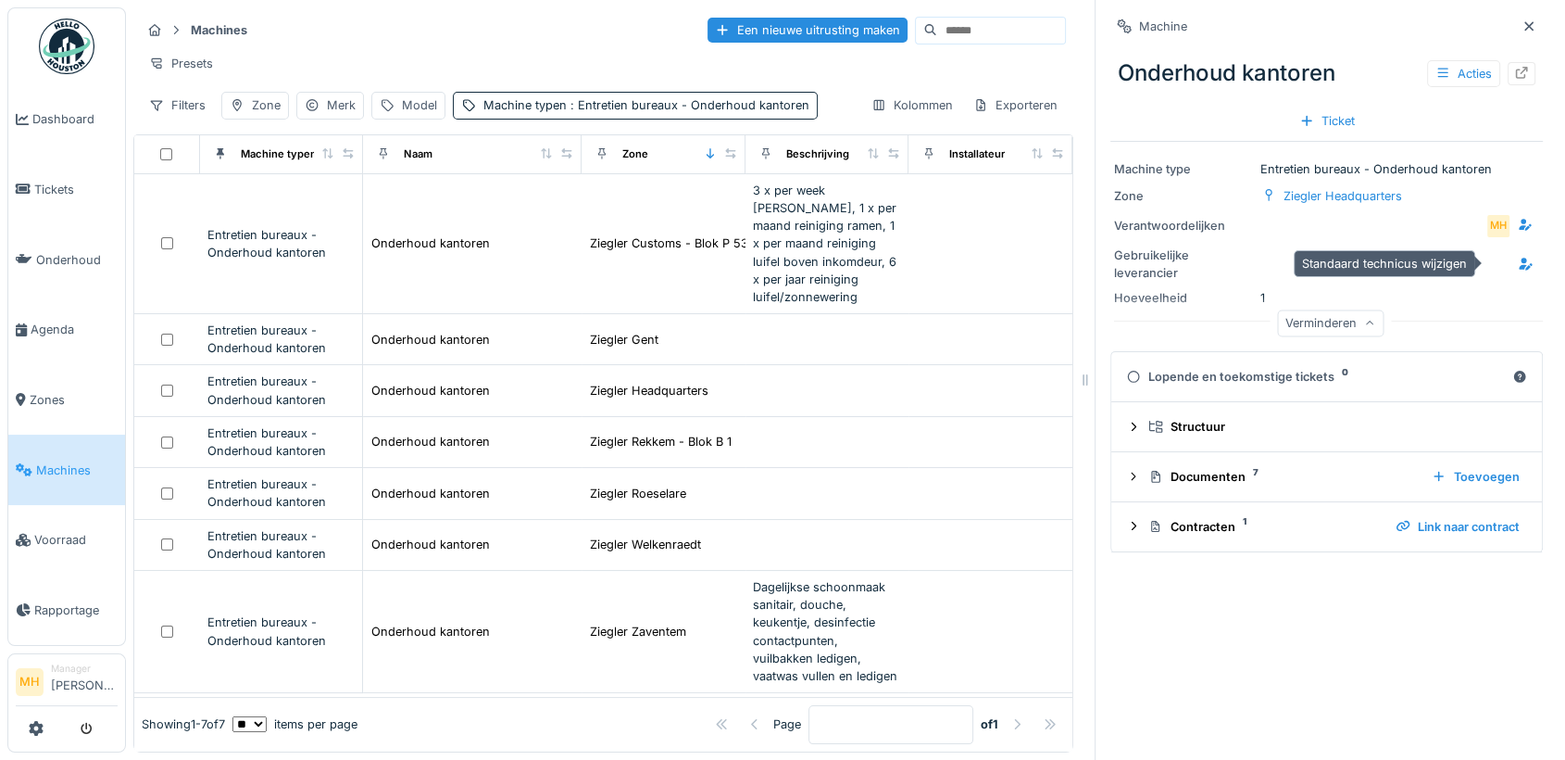
click at [1519, 264] on icon at bounding box center [1525, 264] width 13 height 12
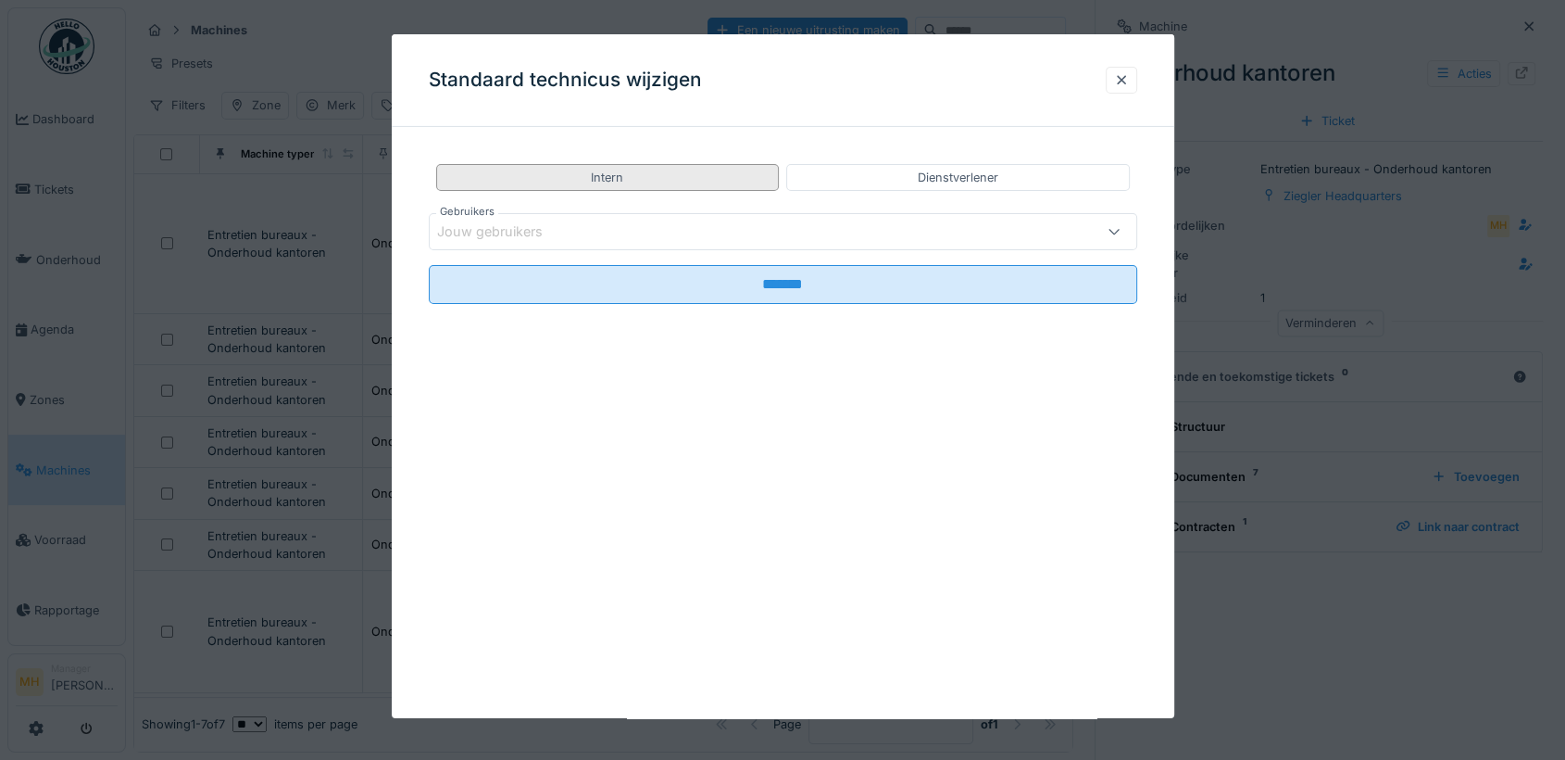
click at [608, 174] on div "Intern" at bounding box center [607, 178] width 32 height 18
click at [561, 232] on div "Jouw gebruikers" at bounding box center [503, 231] width 132 height 20
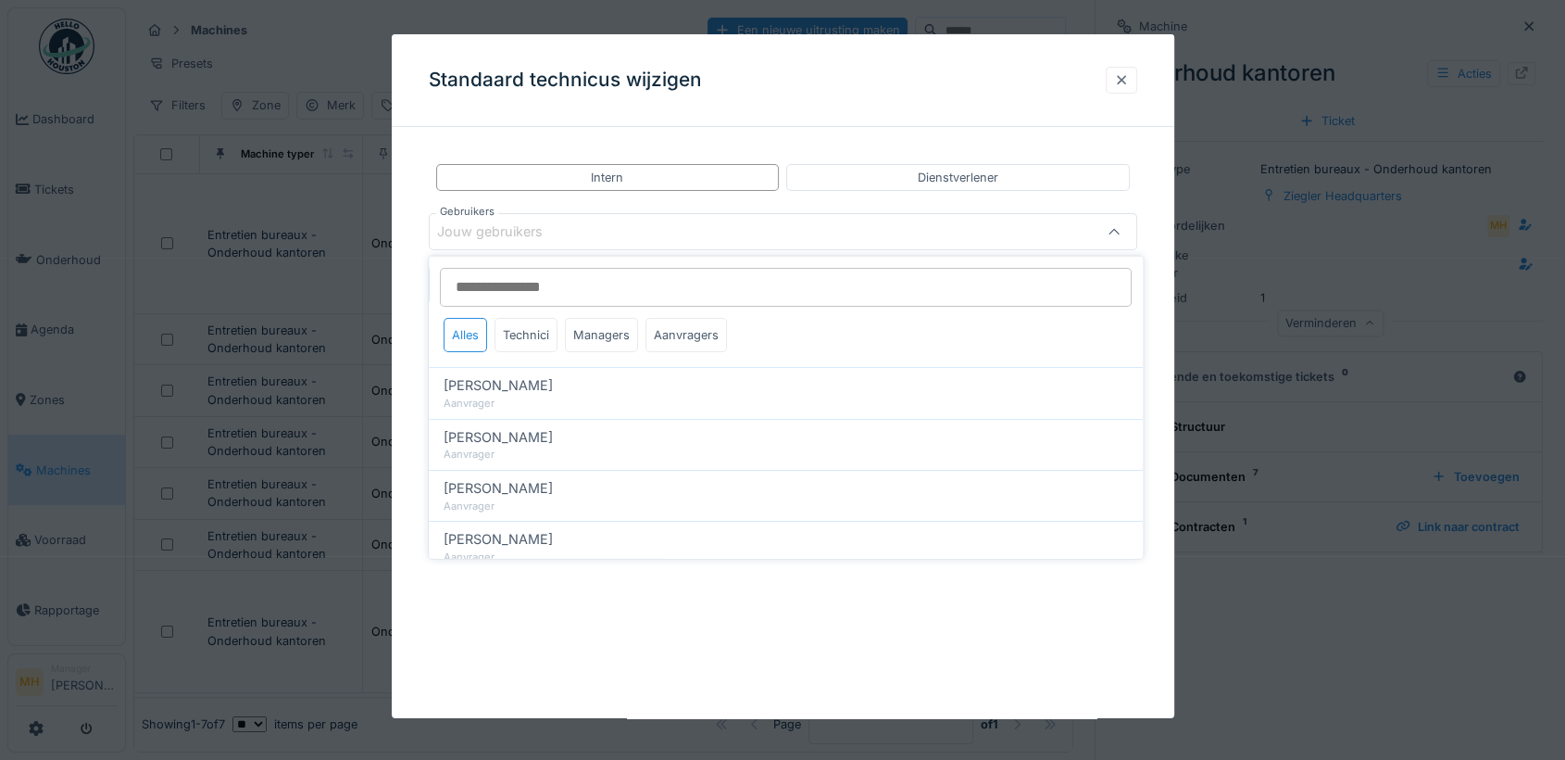
click at [1129, 80] on div at bounding box center [1121, 80] width 15 height 18
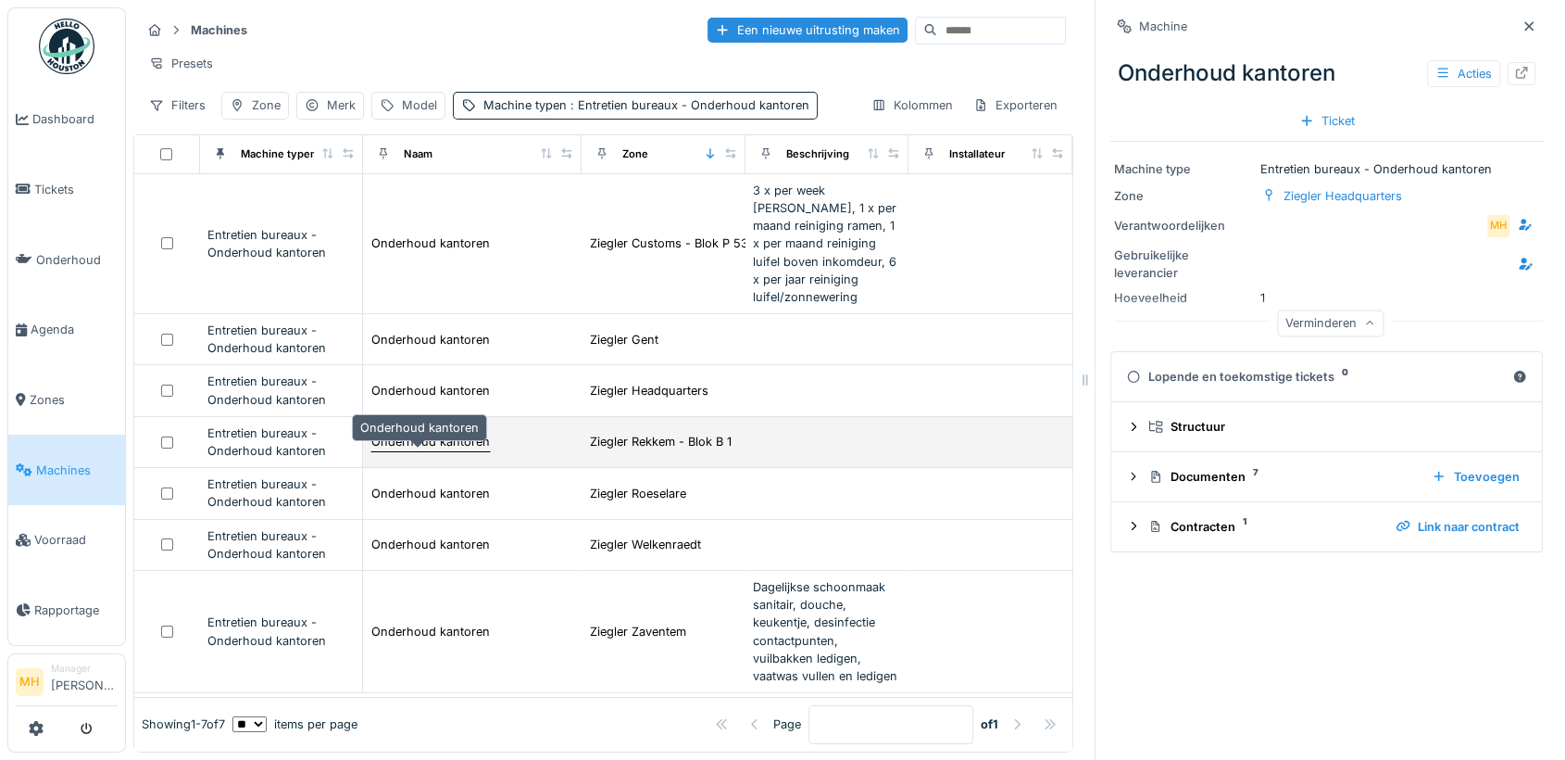
click at [433, 450] on div "Onderhoud kantoren" at bounding box center [430, 442] width 119 height 18
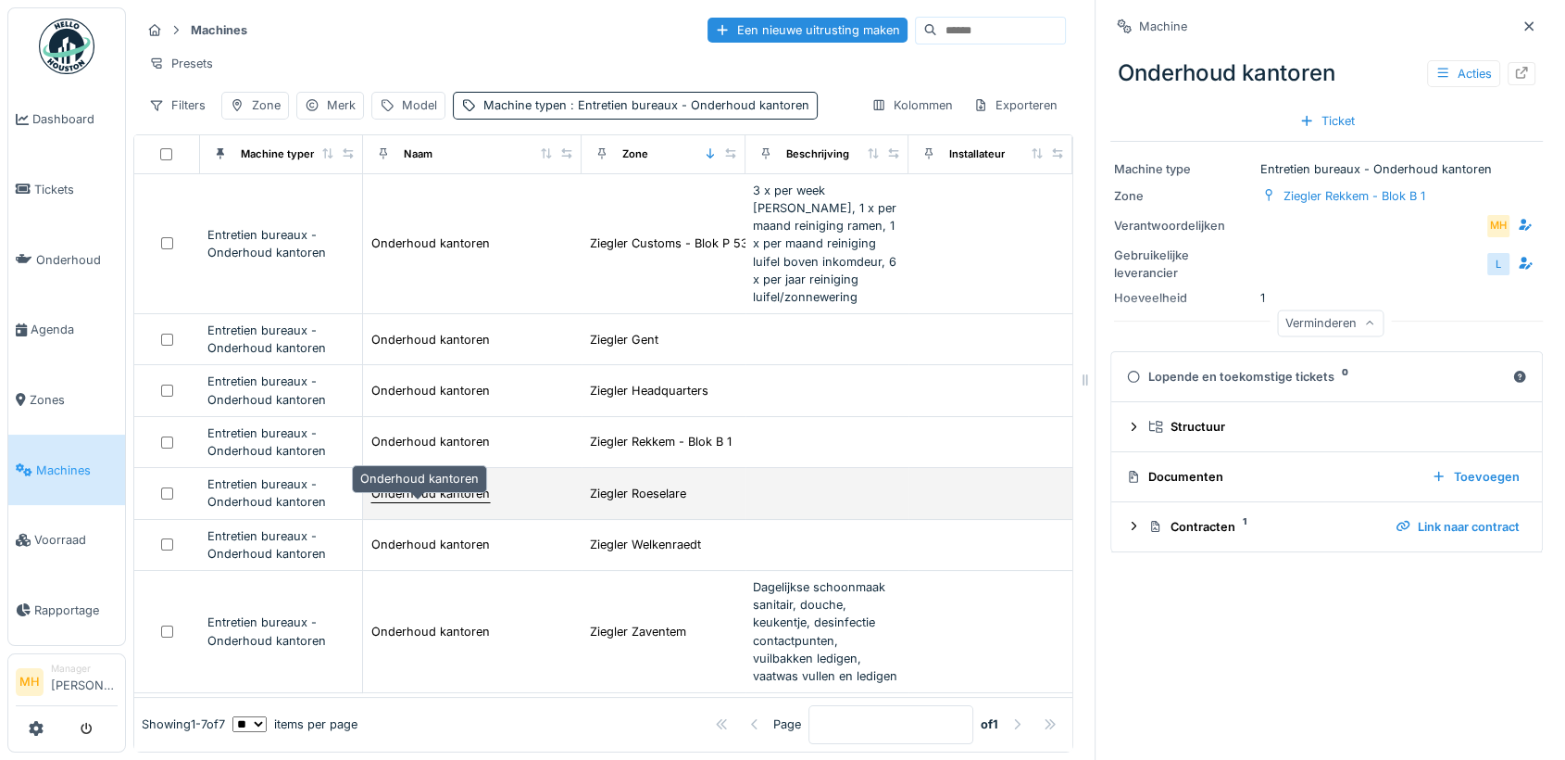
click at [434, 502] on div "Onderhoud kantoren" at bounding box center [430, 493] width 119 height 18
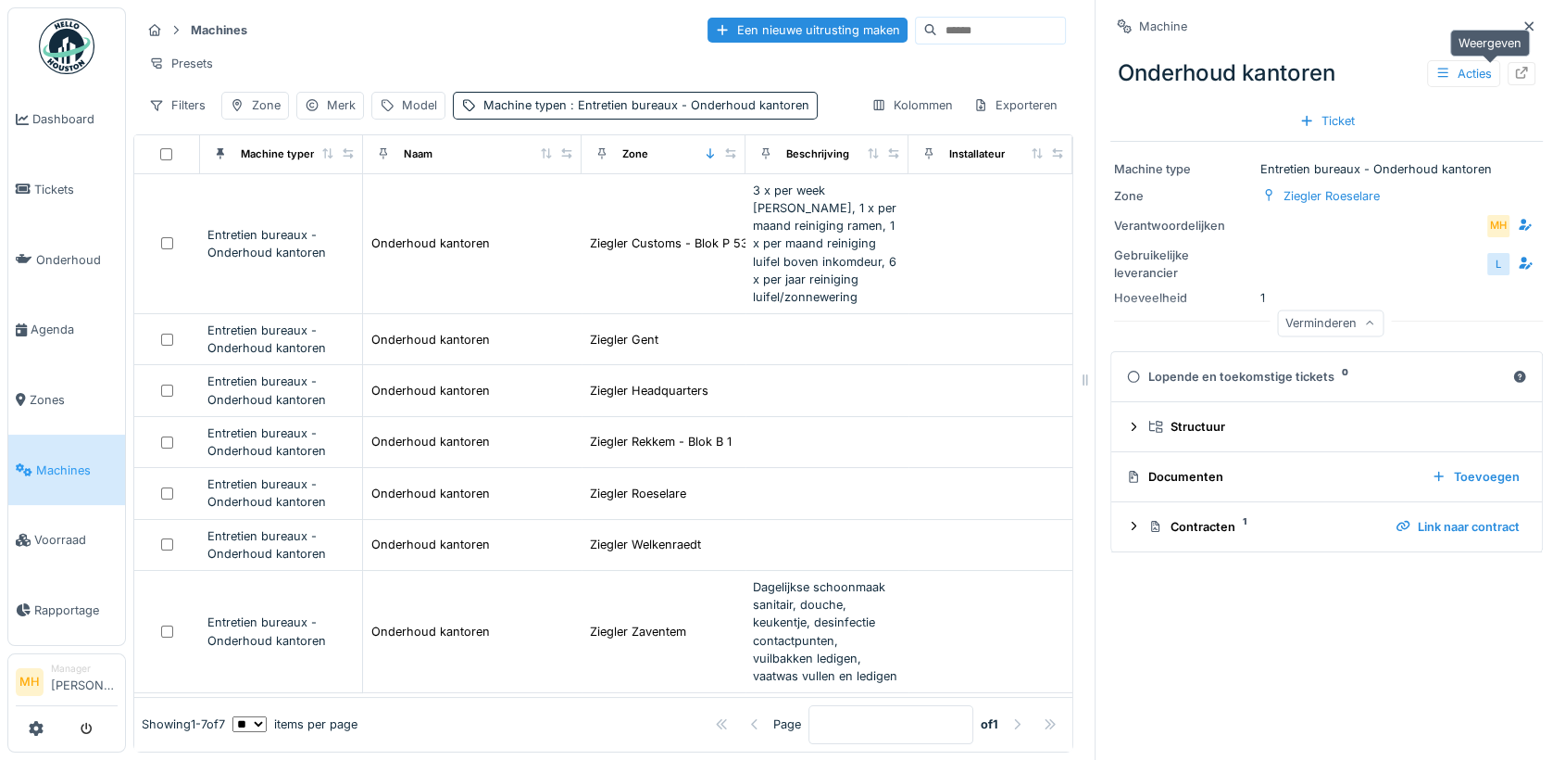
click at [1514, 67] on icon at bounding box center [1521, 73] width 15 height 12
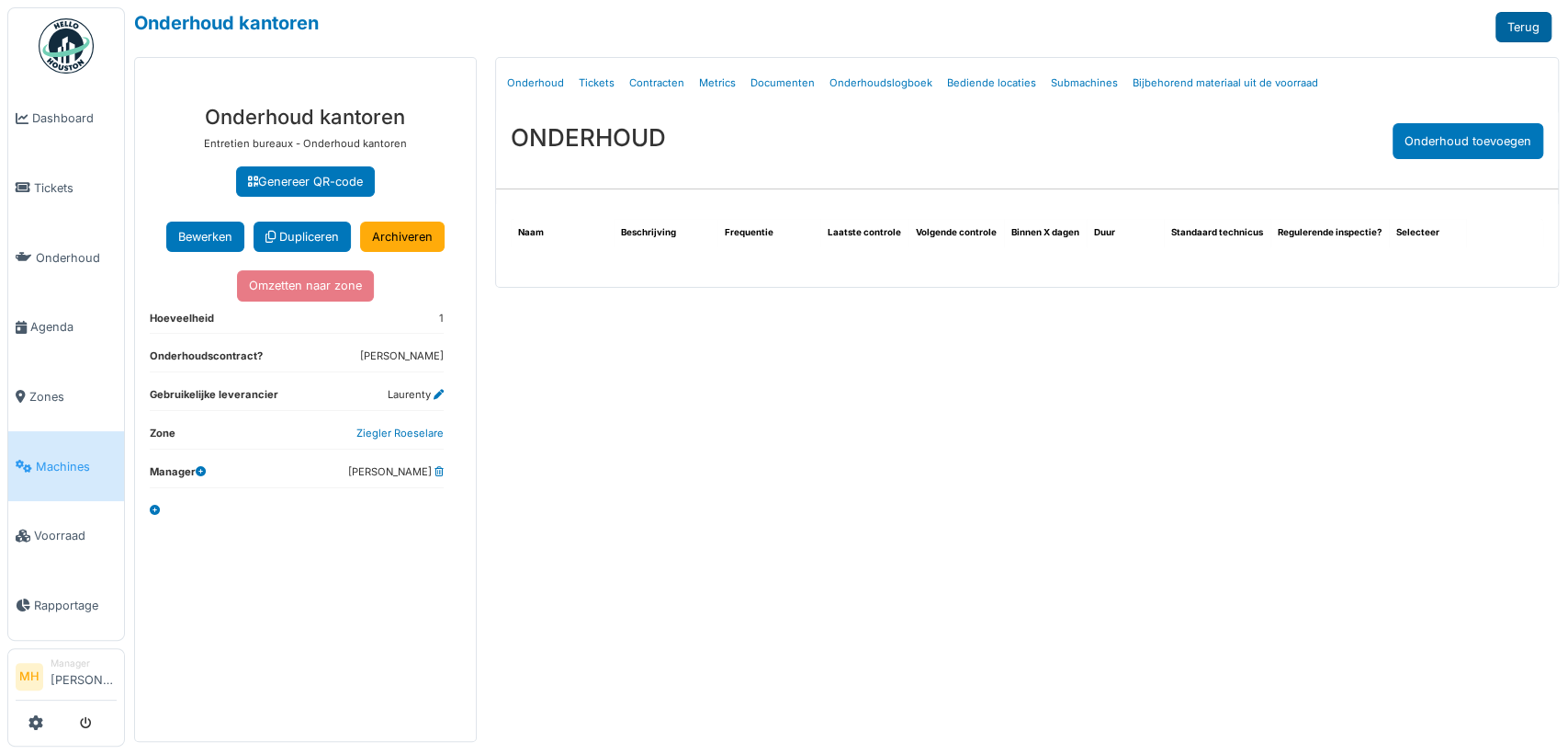
click at [1529, 21] on link "Terug" at bounding box center [1523, 27] width 57 height 31
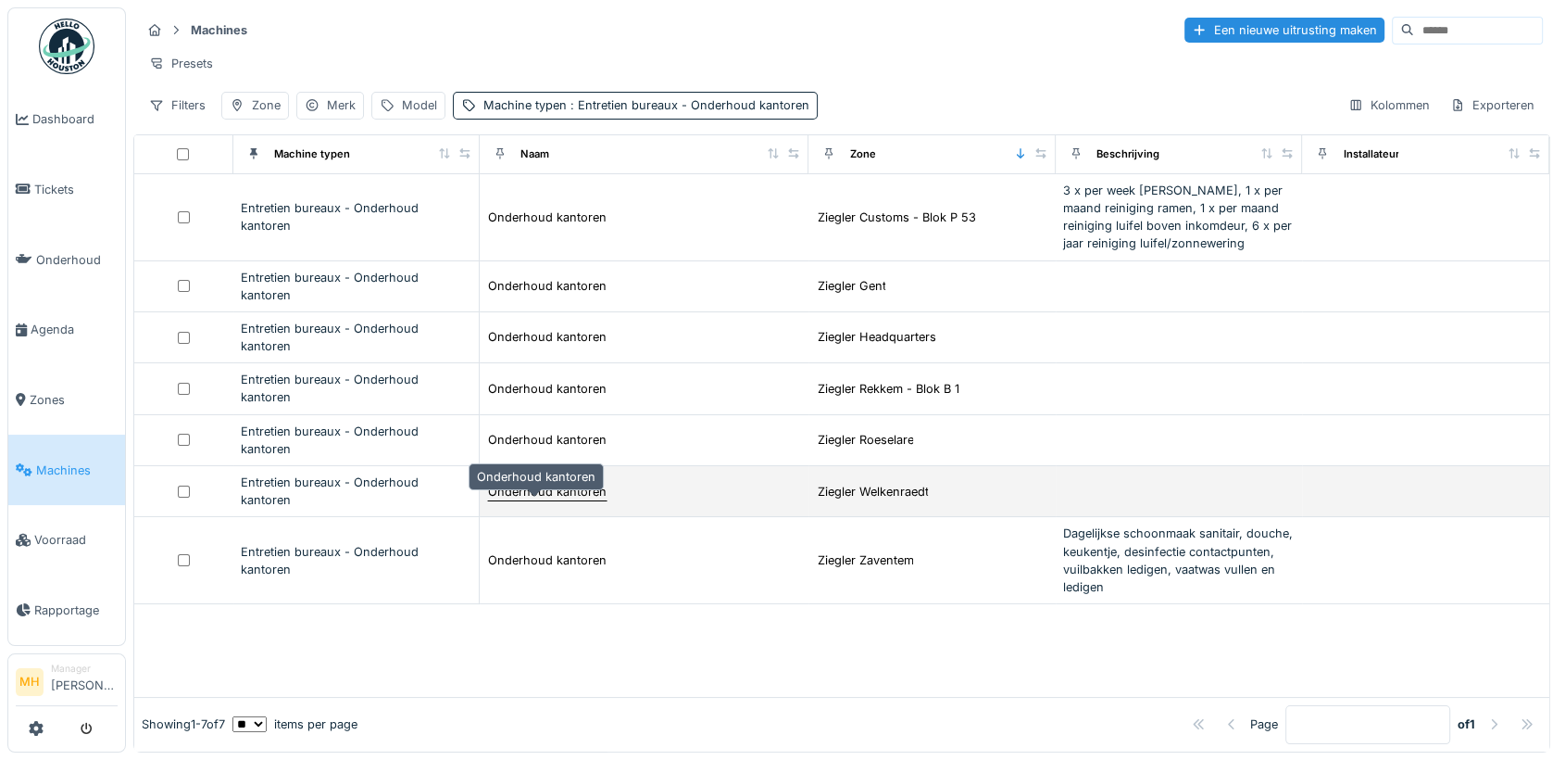
click at [568, 499] on div "Onderhoud kantoren" at bounding box center [547, 492] width 119 height 18
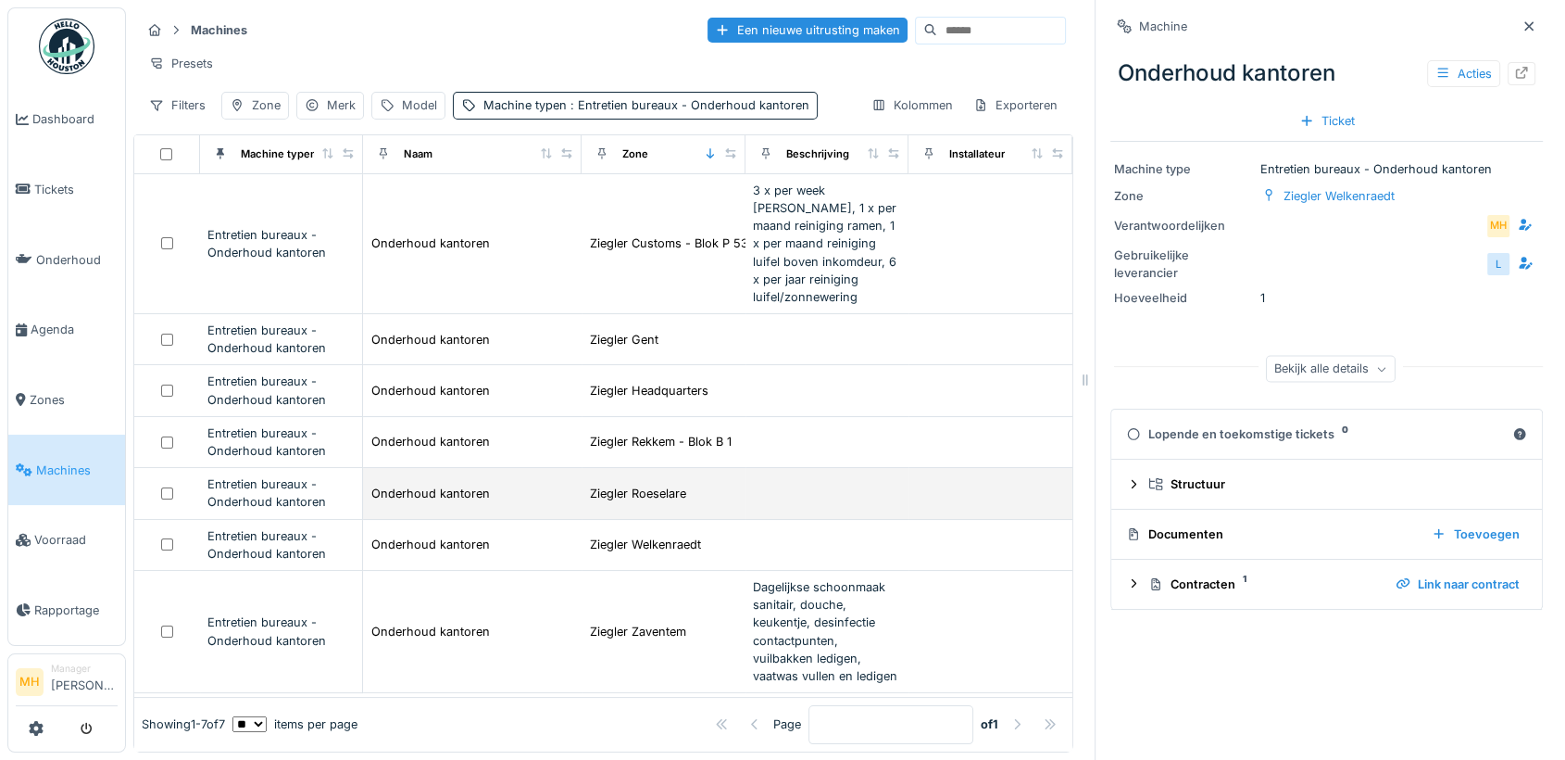
scroll to position [59, 0]
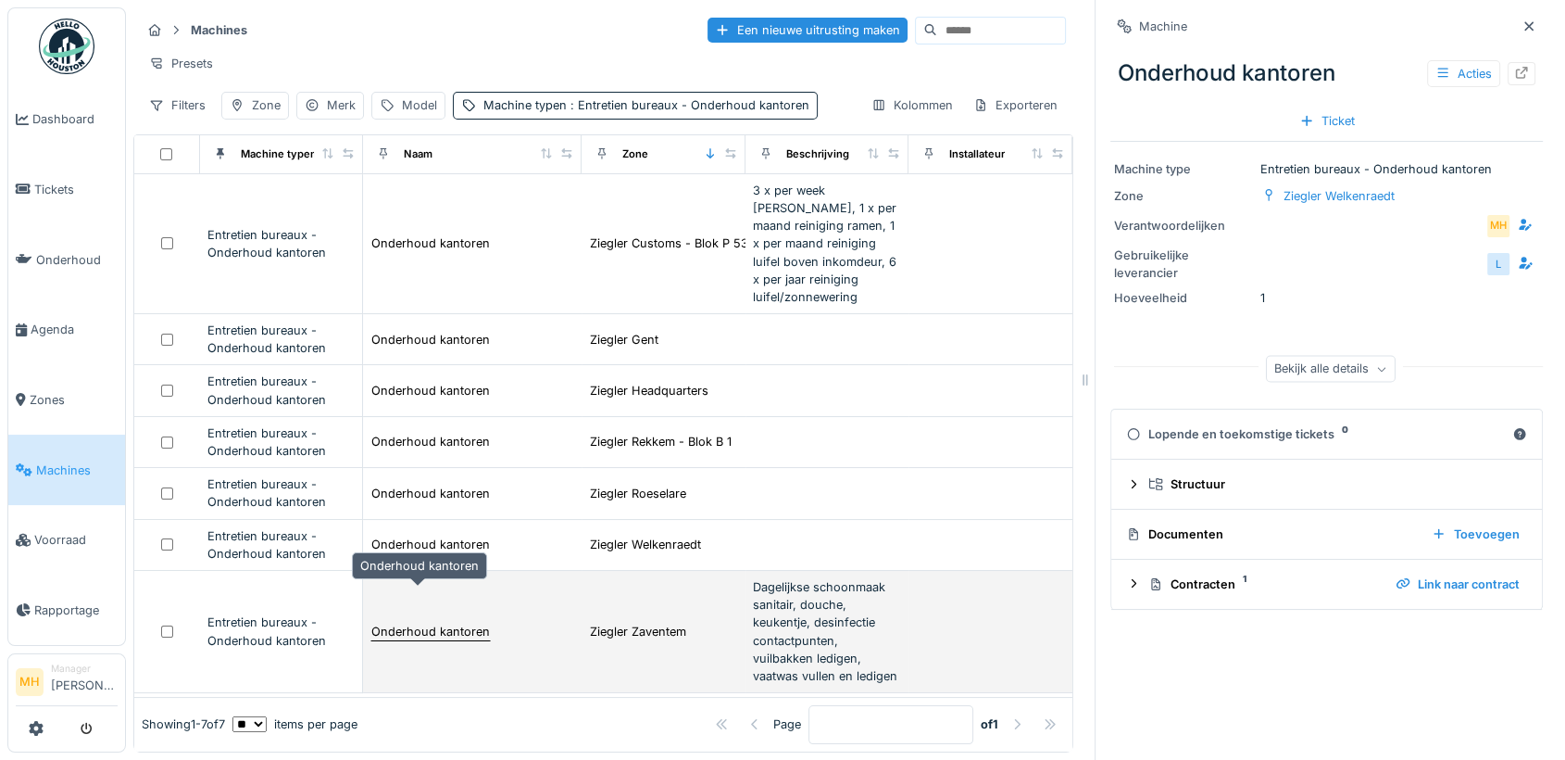
click at [421, 622] on div "Onderhoud kantoren" at bounding box center [430, 631] width 119 height 18
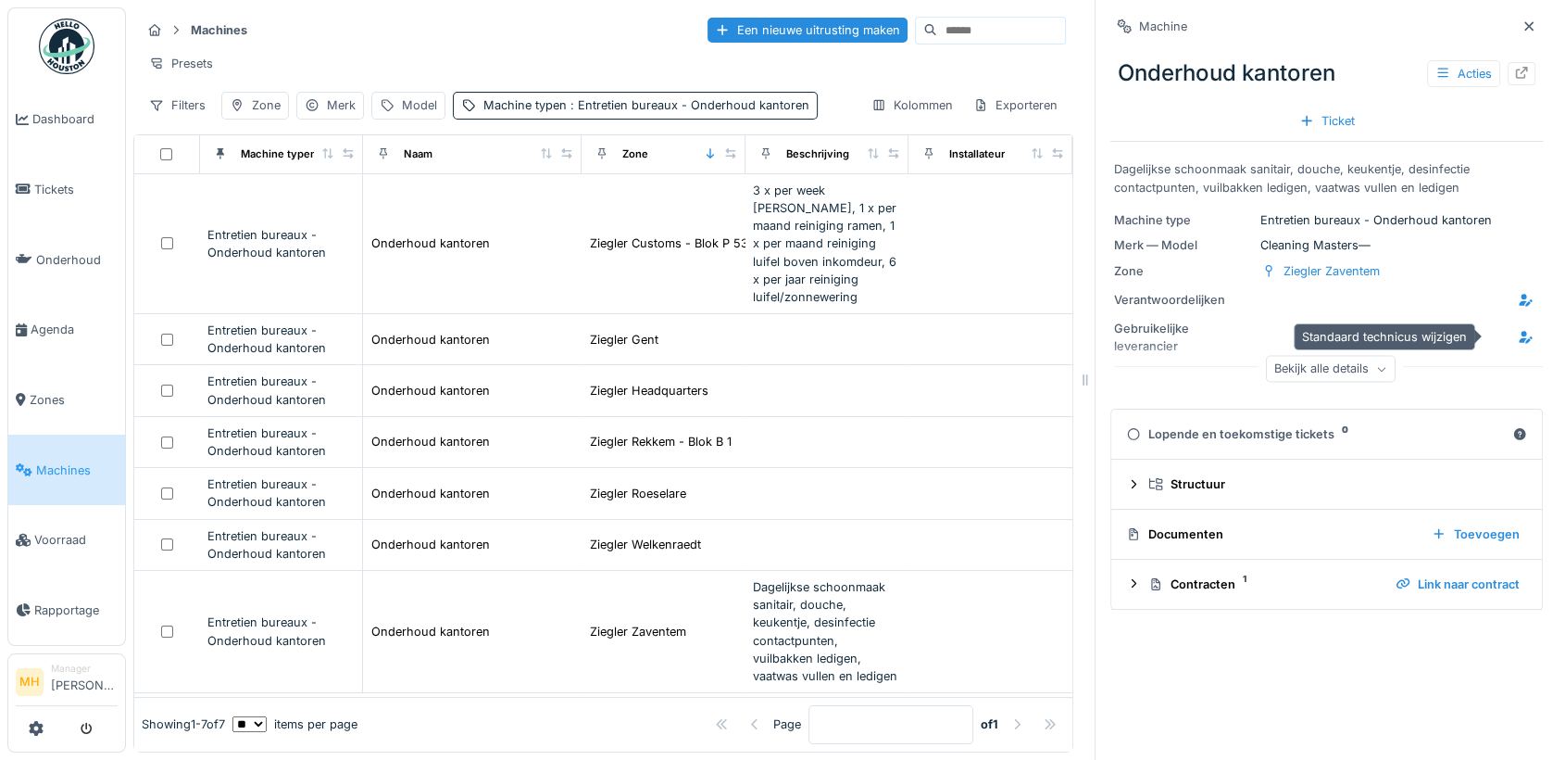
click at [1518, 335] on icon at bounding box center [1525, 337] width 15 height 12
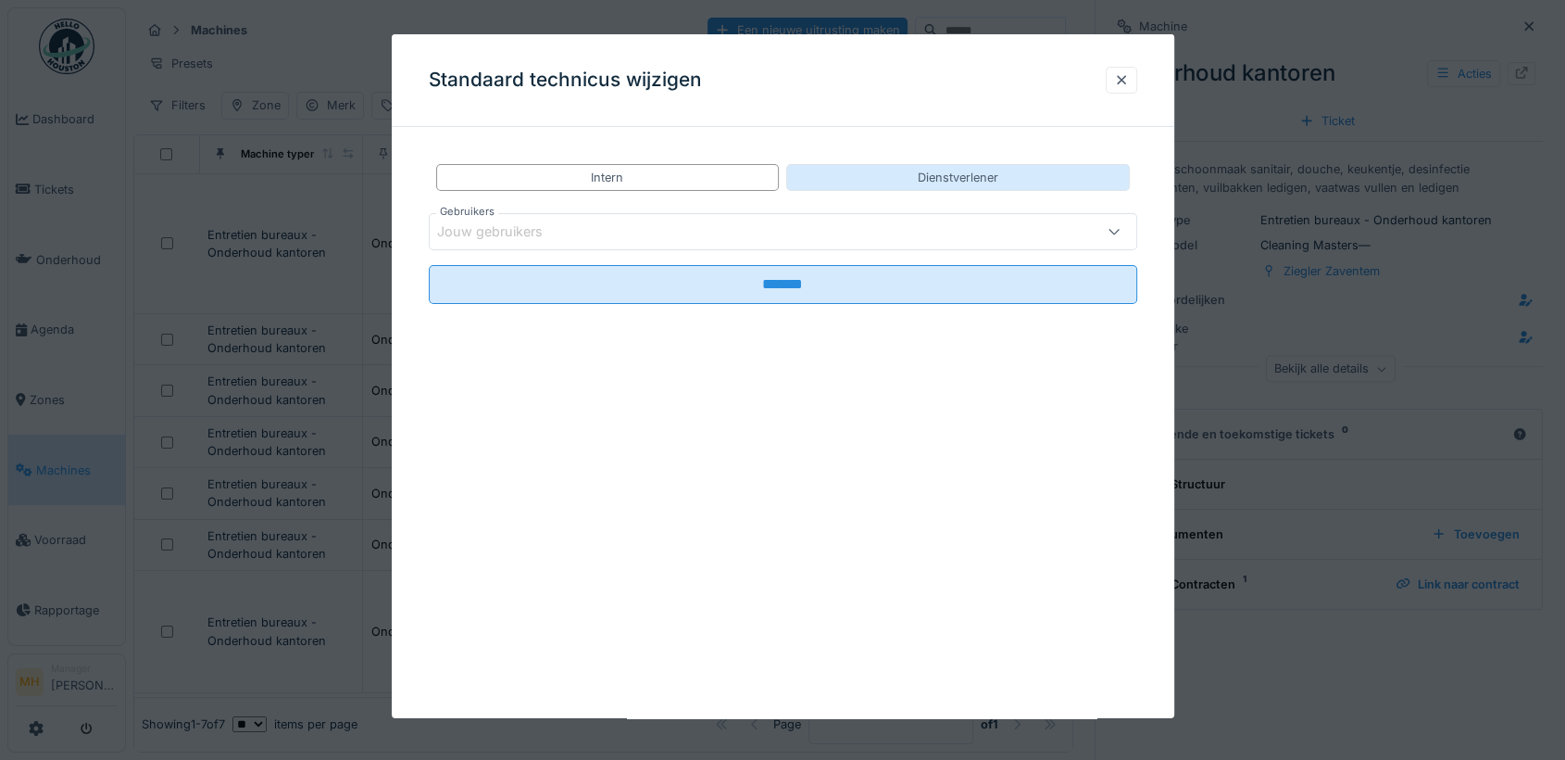
click at [1015, 176] on div "Dienstverlener" at bounding box center [958, 177] width 344 height 27
click at [529, 230] on div "Jouw dienstverleners" at bounding box center [517, 231] width 161 height 20
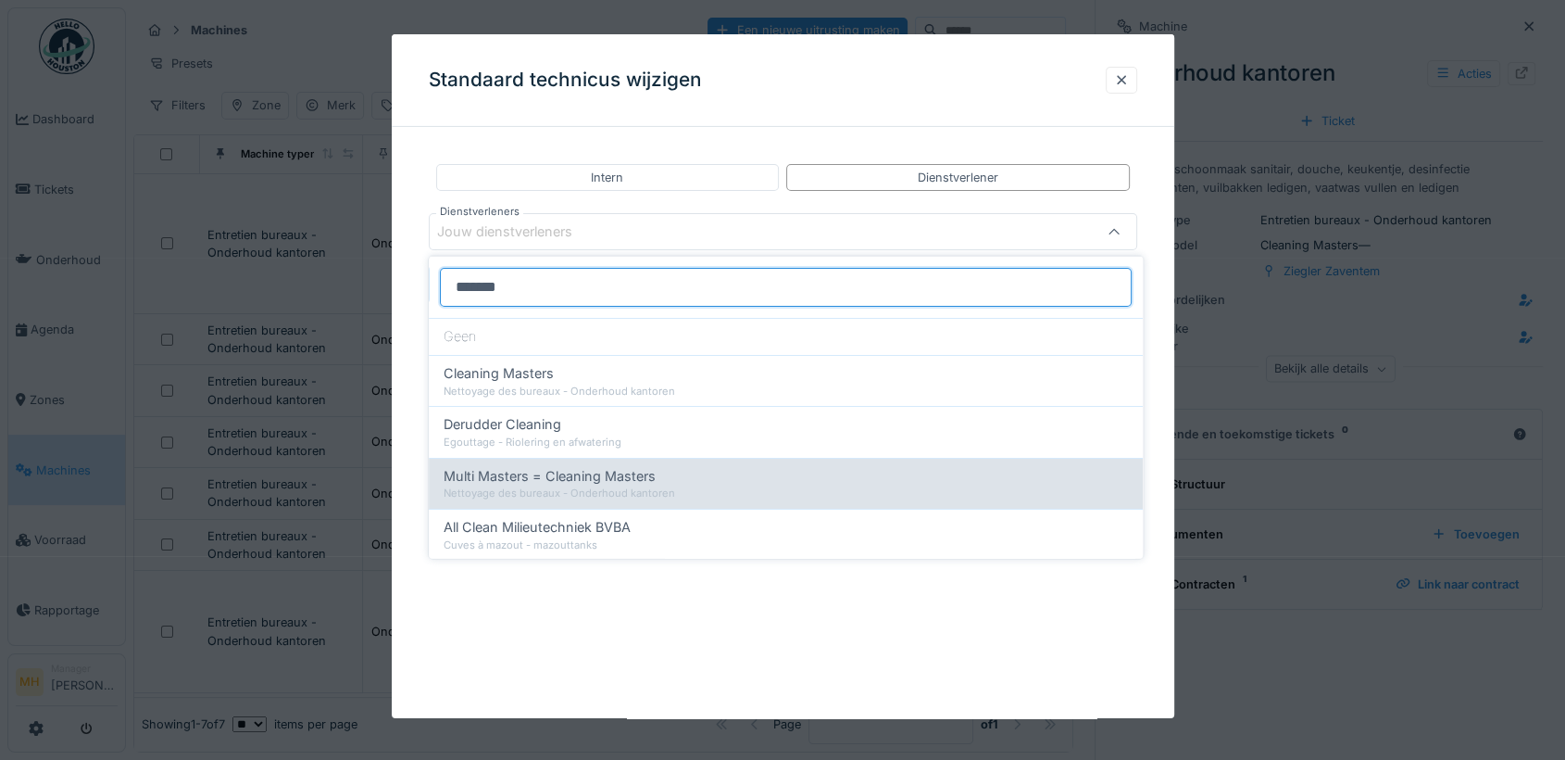
type input "*******"
click at [509, 476] on span "Multi Masters = Cleaning Masters" at bounding box center [550, 475] width 212 height 20
type input "****"
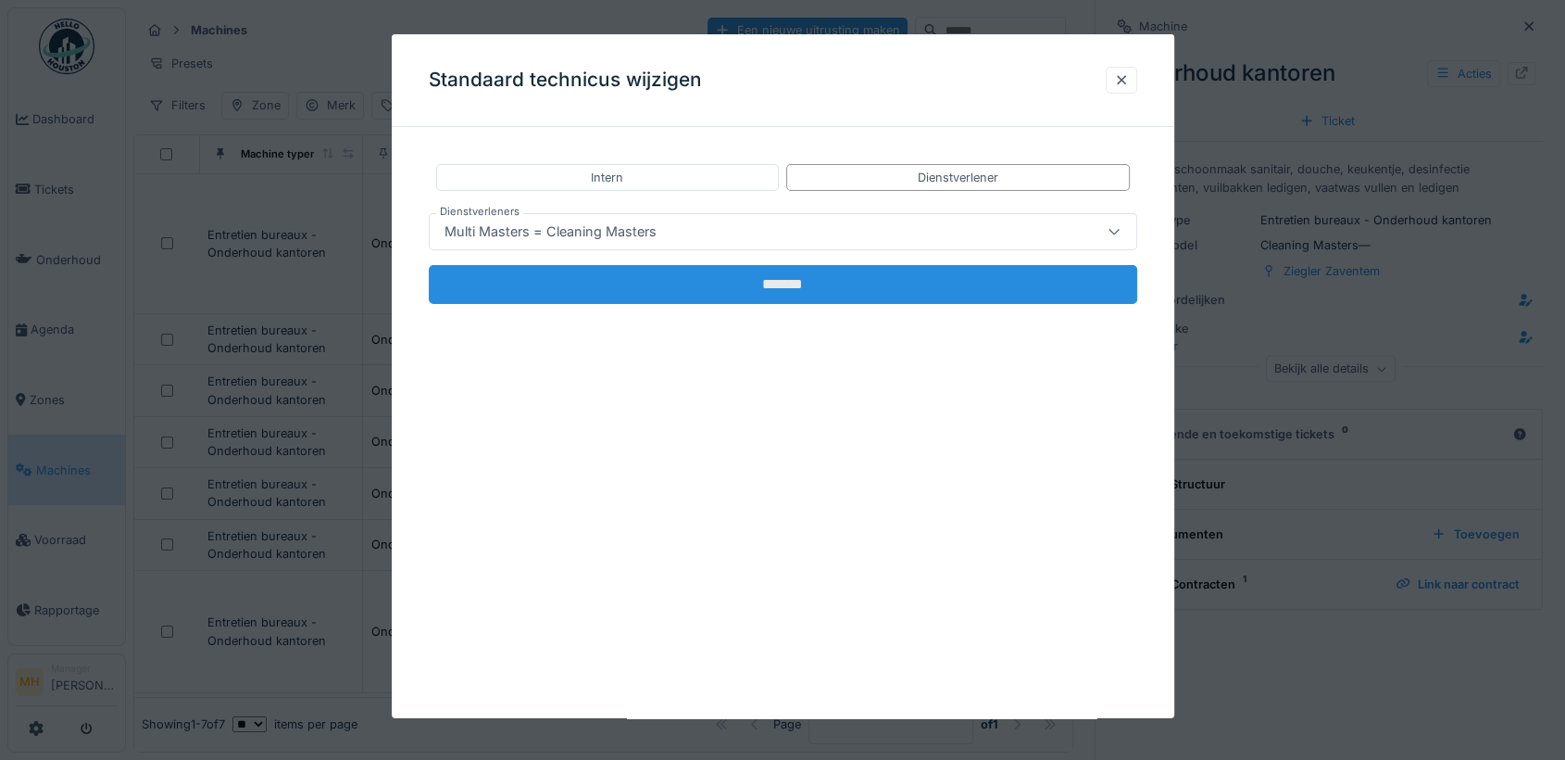
click at [800, 280] on input "*******" at bounding box center [783, 284] width 709 height 39
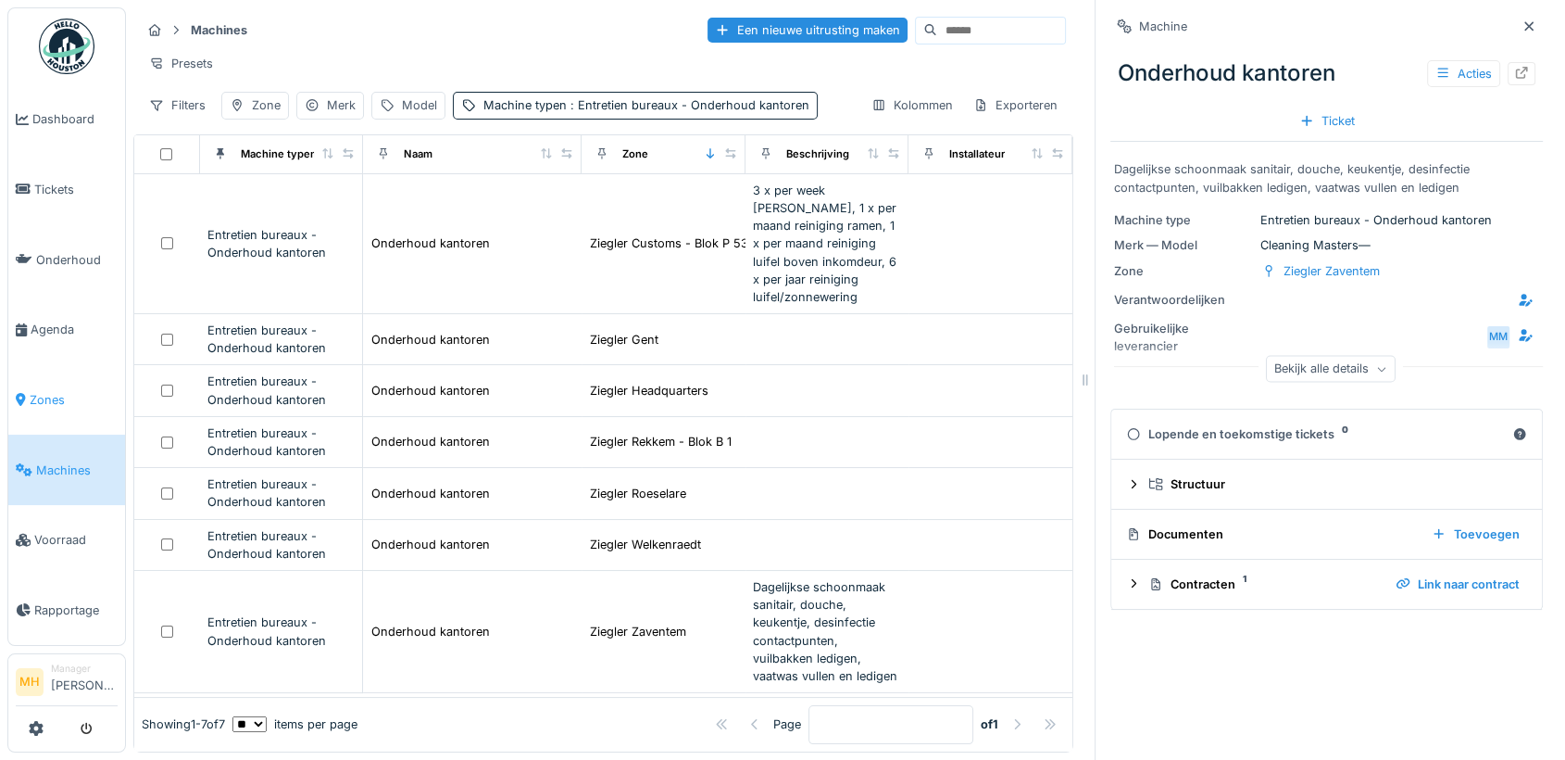
click at [58, 391] on span "Zones" at bounding box center [74, 400] width 88 height 18
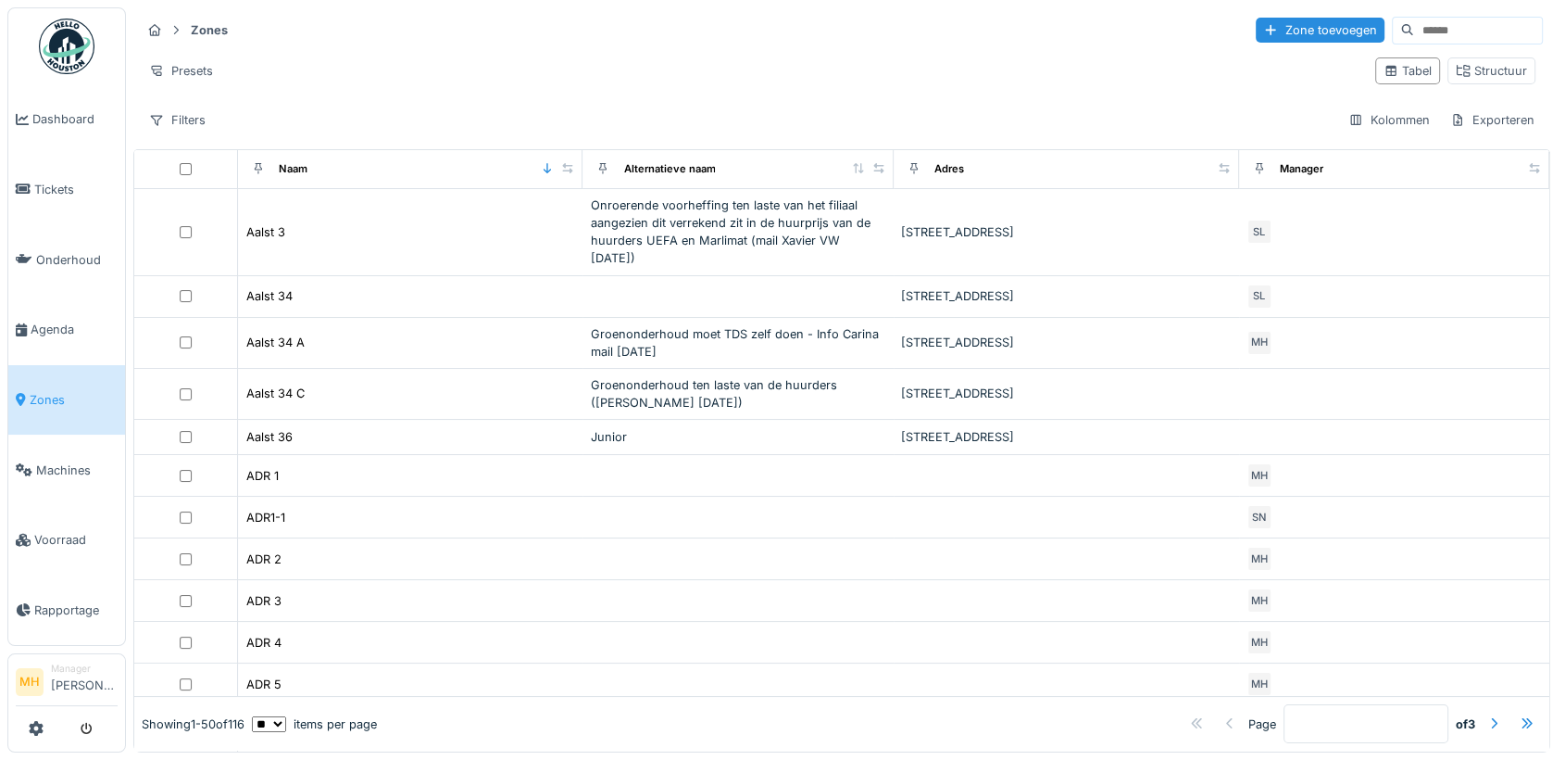
click at [1414, 36] on input at bounding box center [1478, 31] width 128 height 26
type input "******"
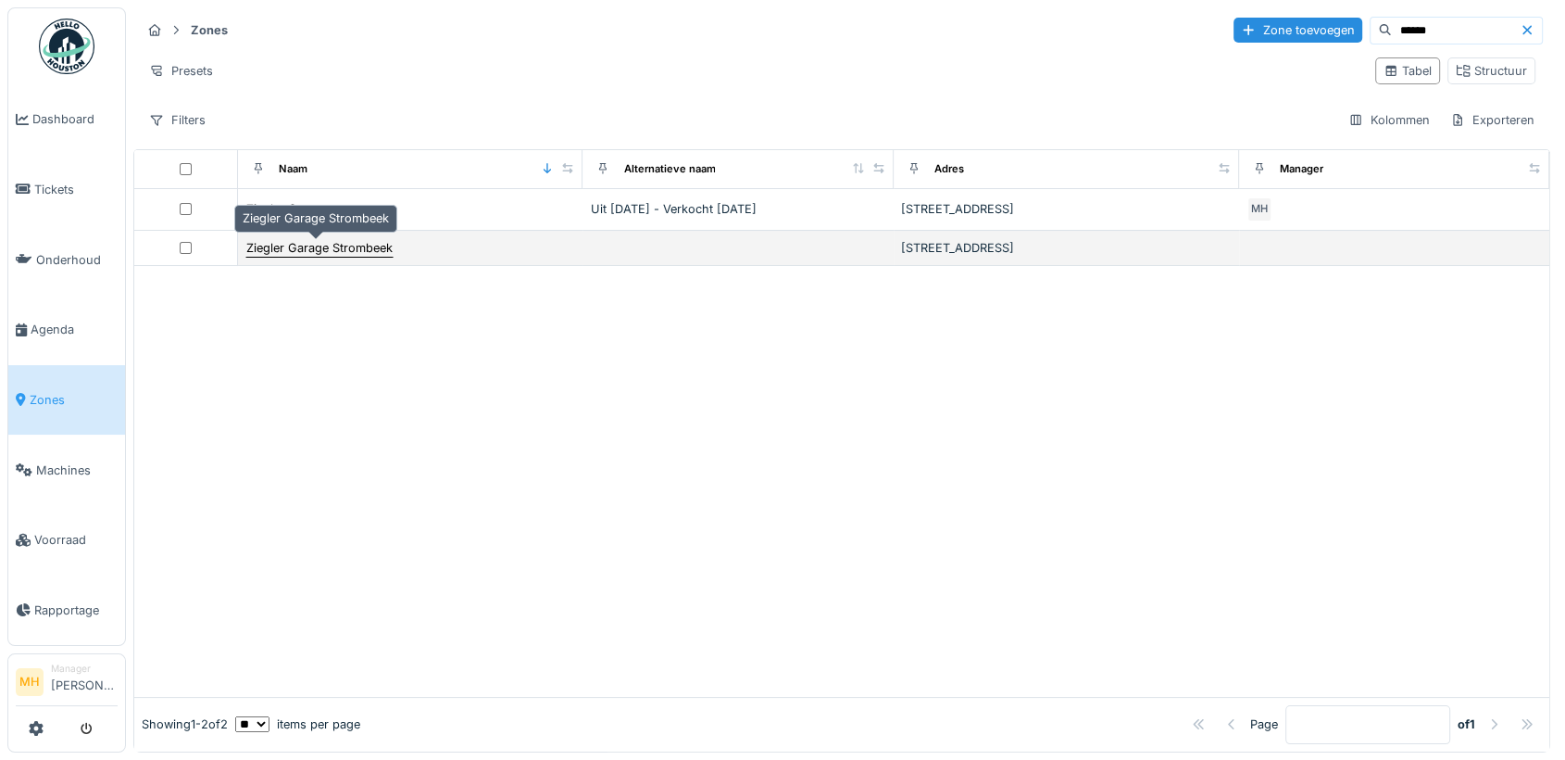
click at [334, 245] on div "Ziegler Garage Strombeek" at bounding box center [319, 248] width 146 height 18
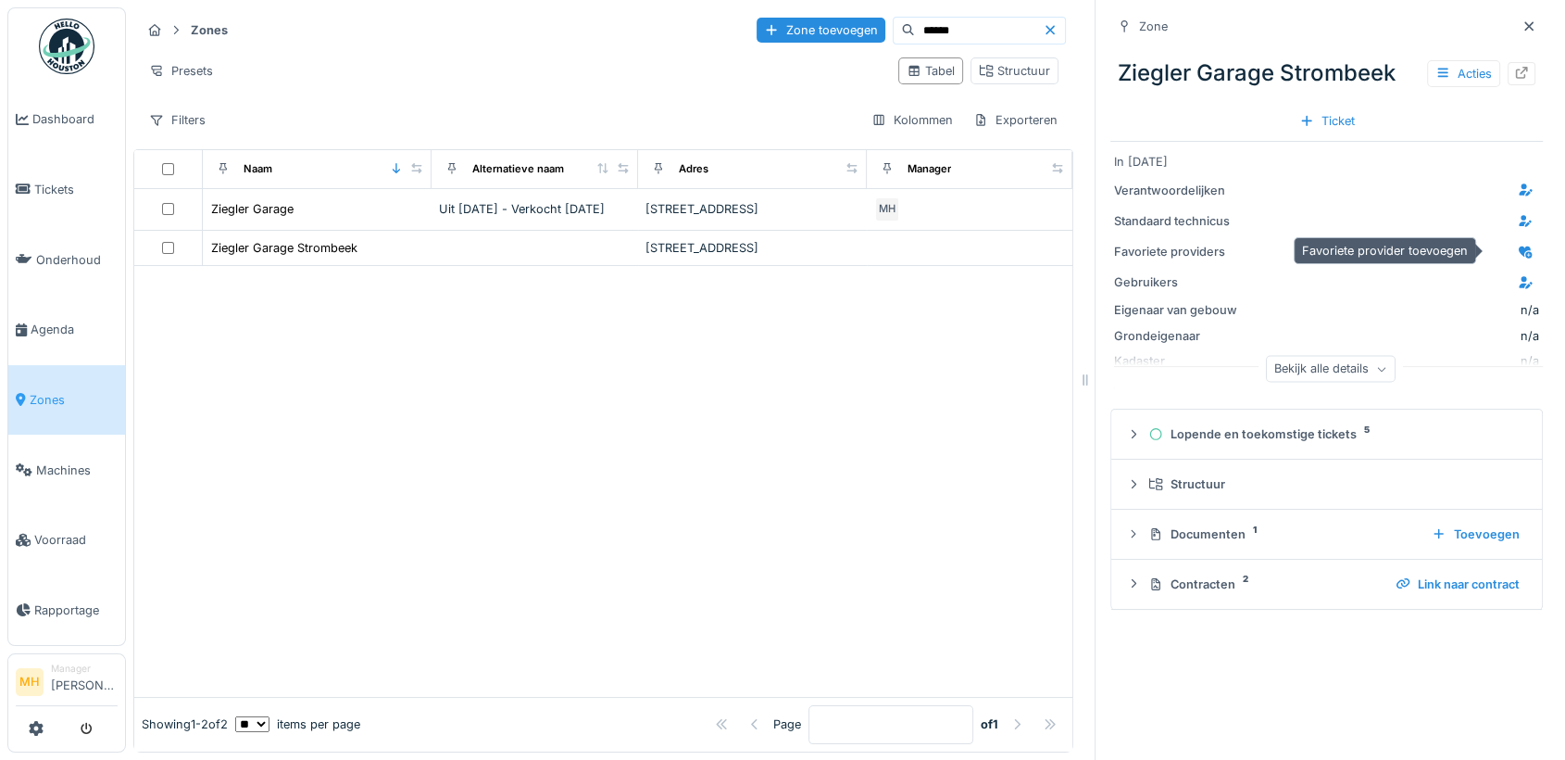
click at [1519, 250] on icon at bounding box center [1525, 252] width 13 height 12
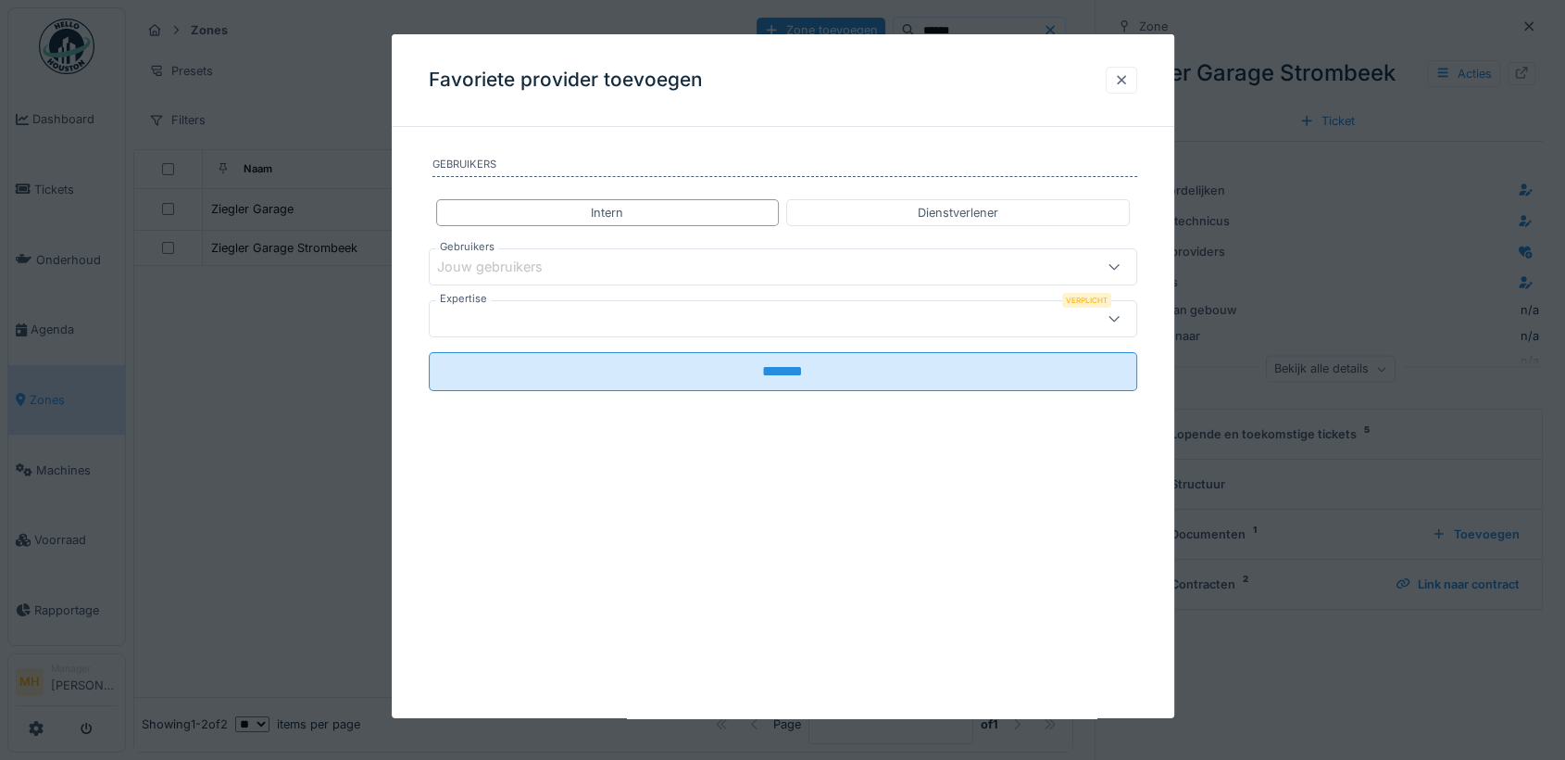
click at [1128, 82] on div at bounding box center [1121, 80] width 15 height 18
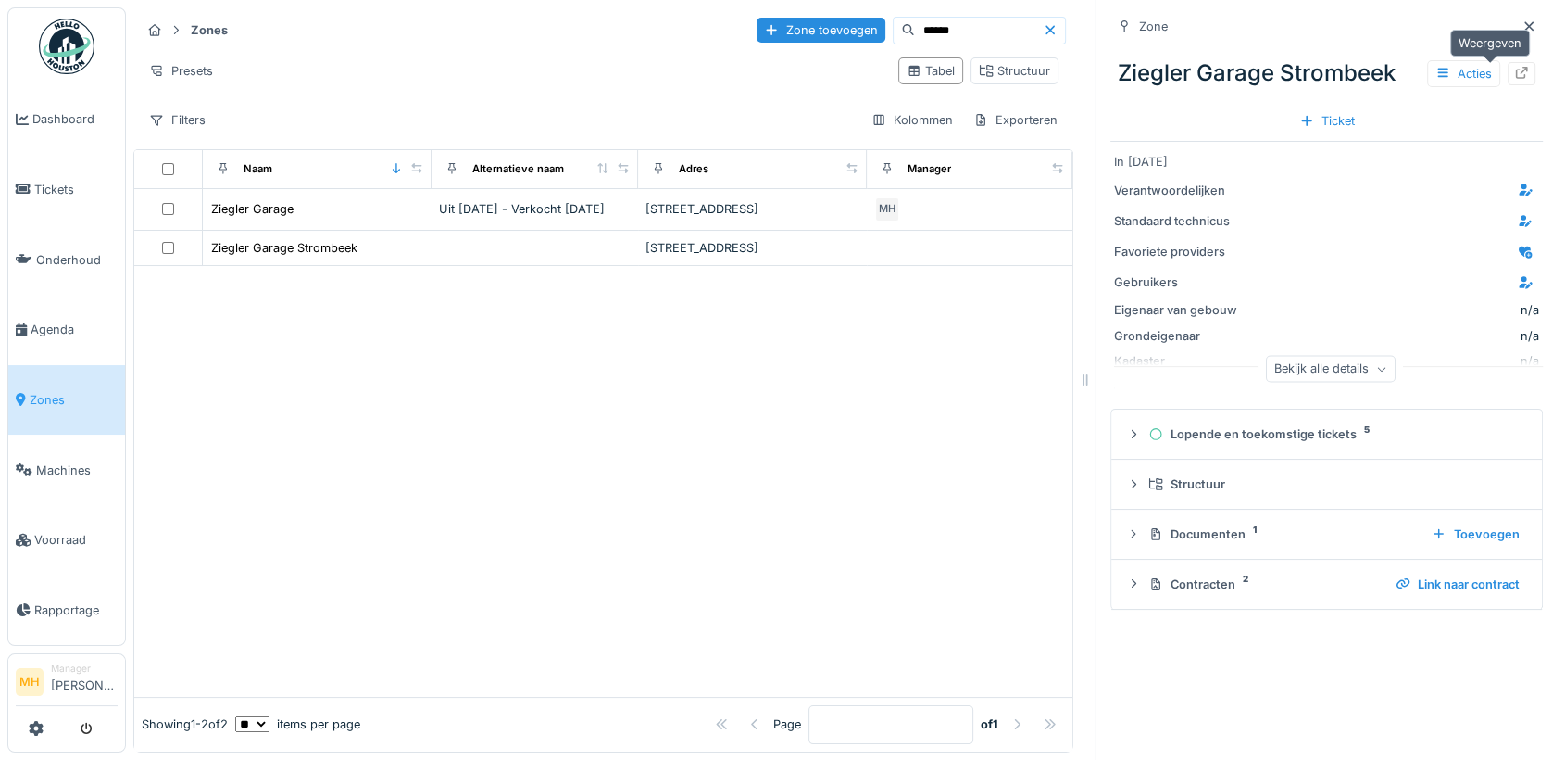
click at [1514, 71] on icon at bounding box center [1521, 73] width 15 height 12
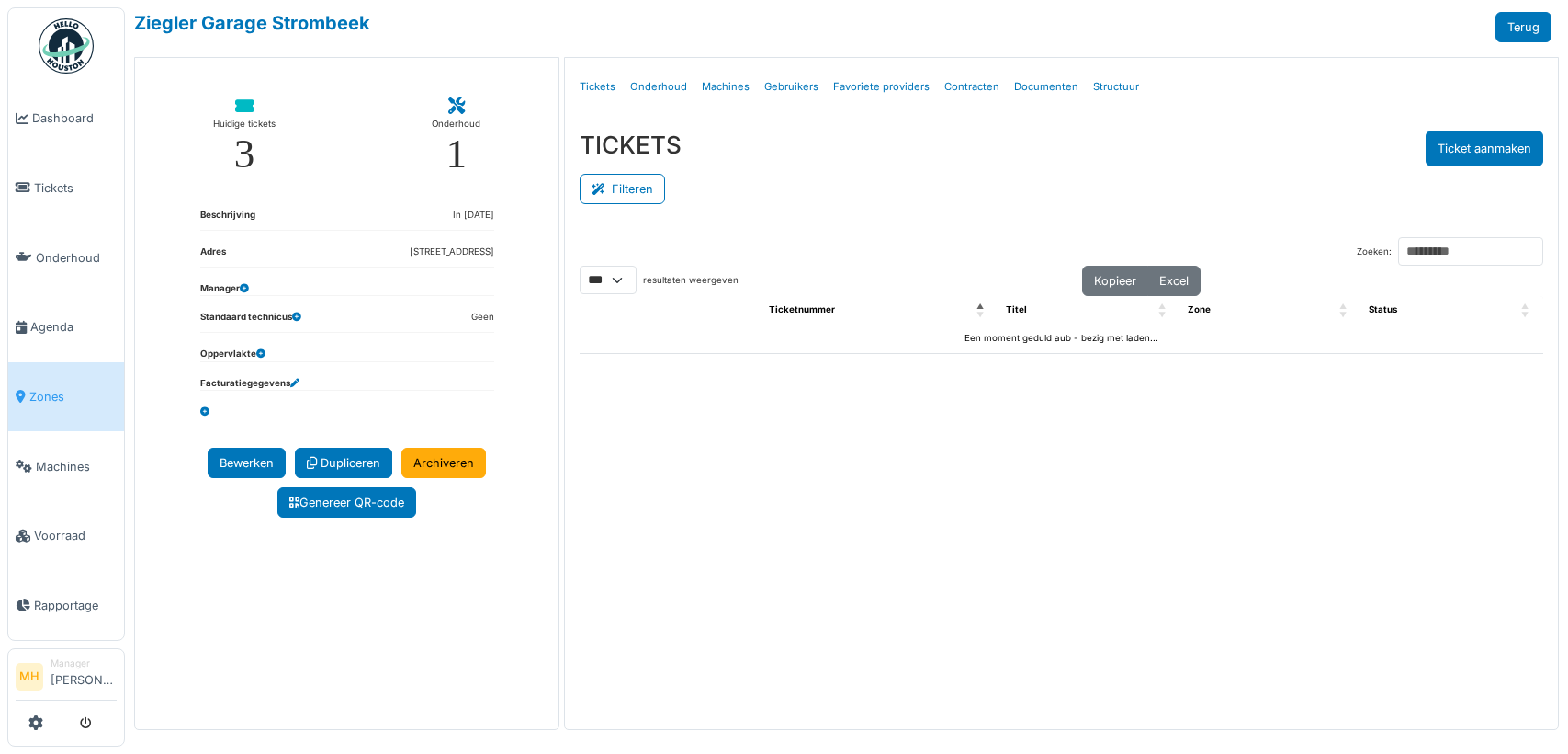
select select "***"
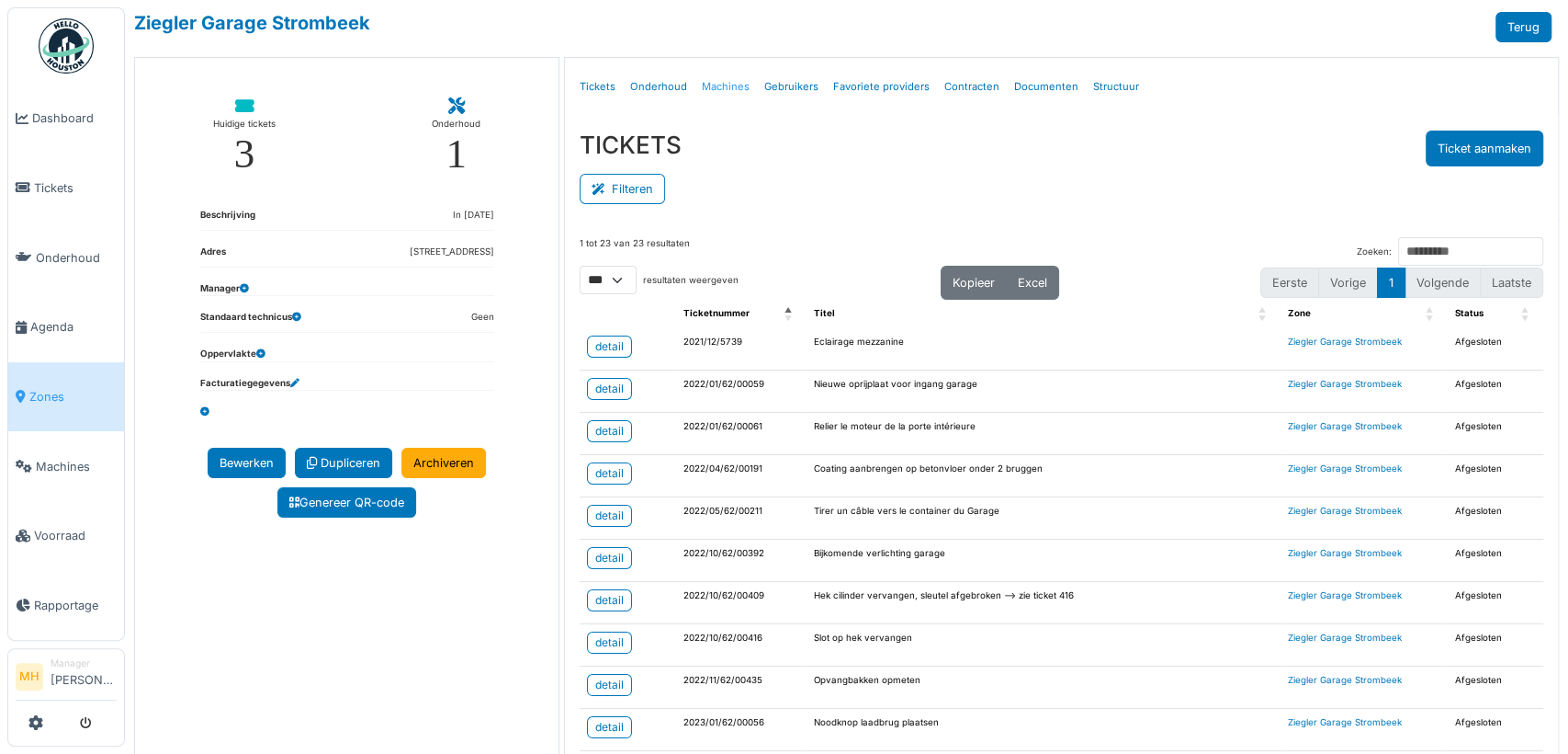
click at [713, 81] on link "Machines" at bounding box center [725, 87] width 62 height 44
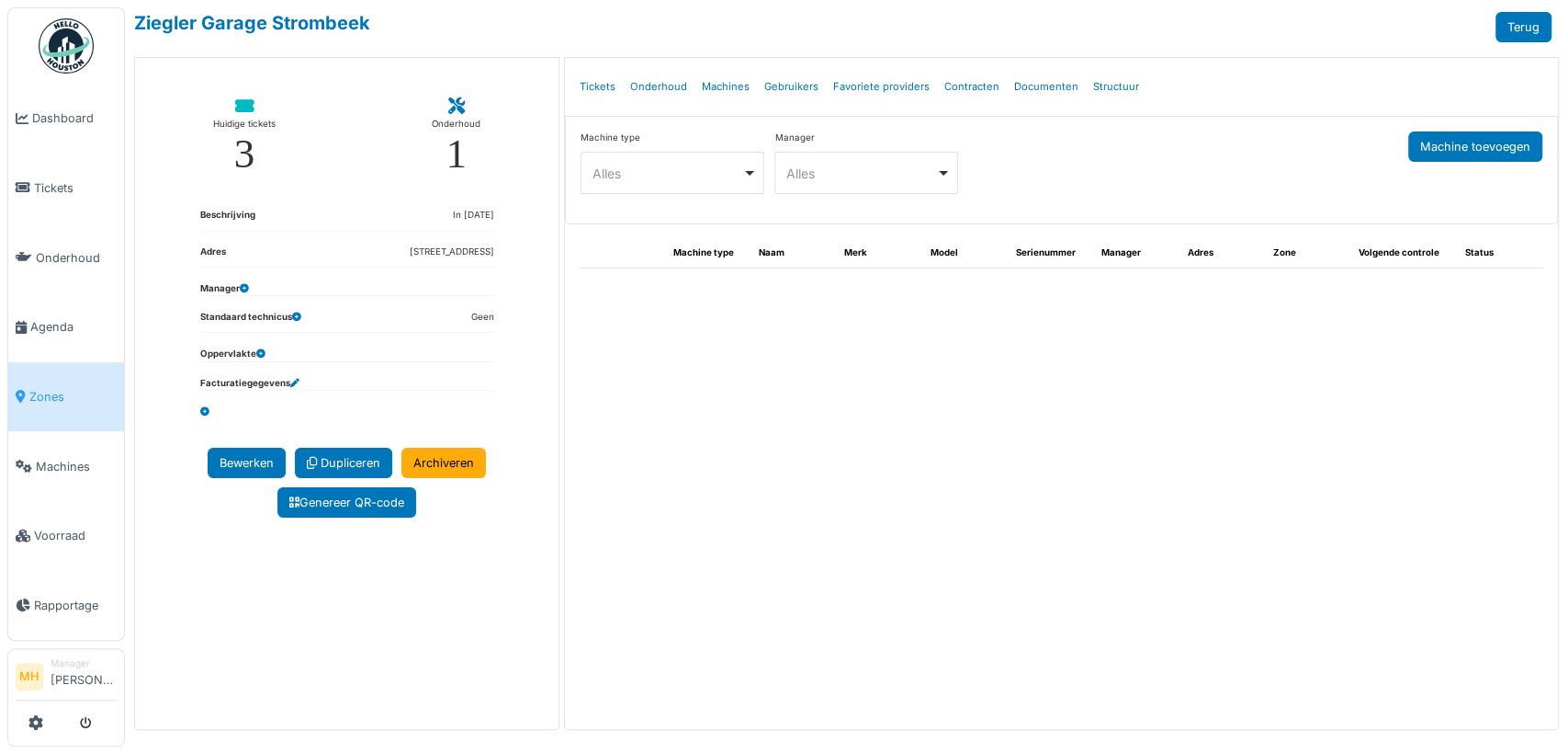
select select "***"
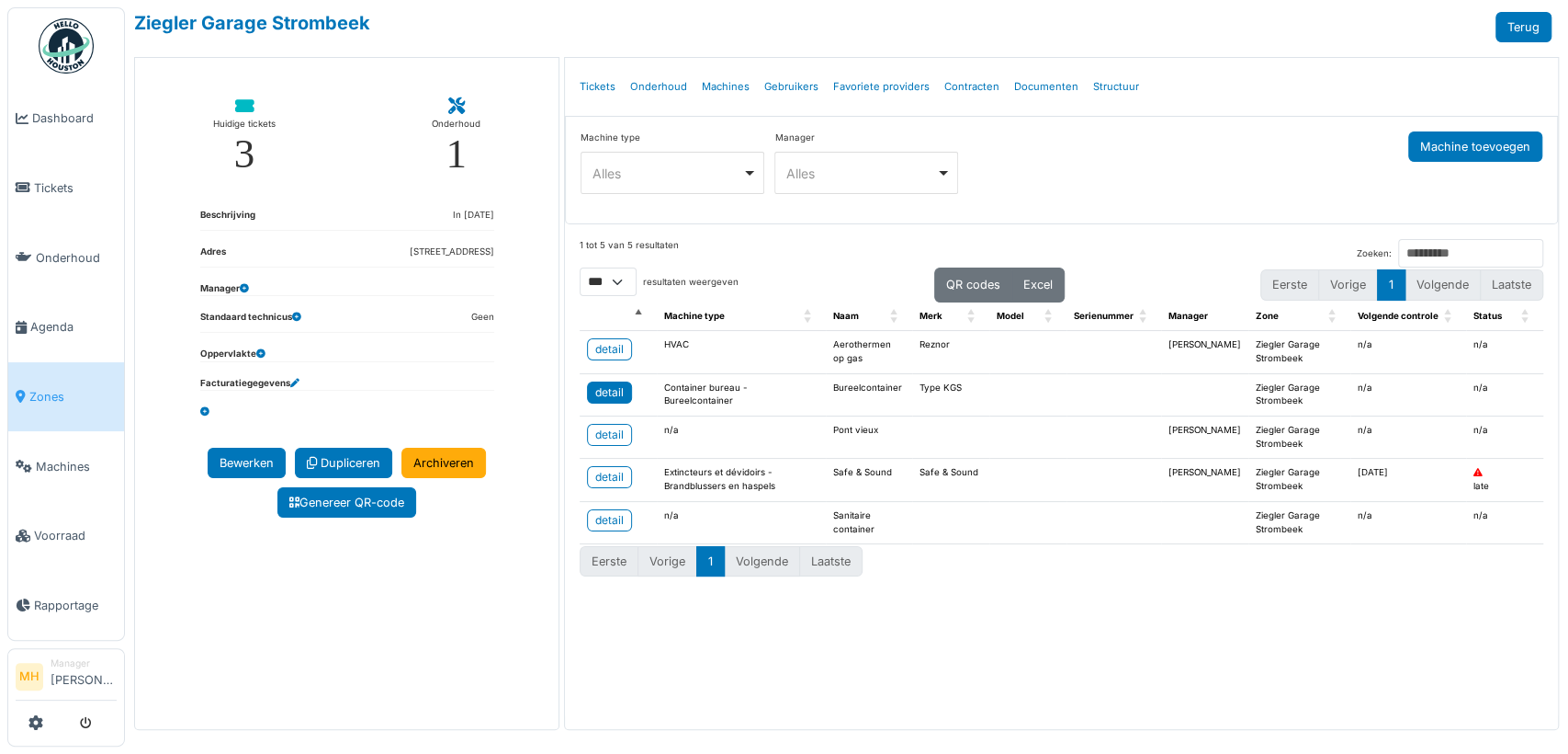
click at [608, 393] on div "detail" at bounding box center [609, 392] width 29 height 17
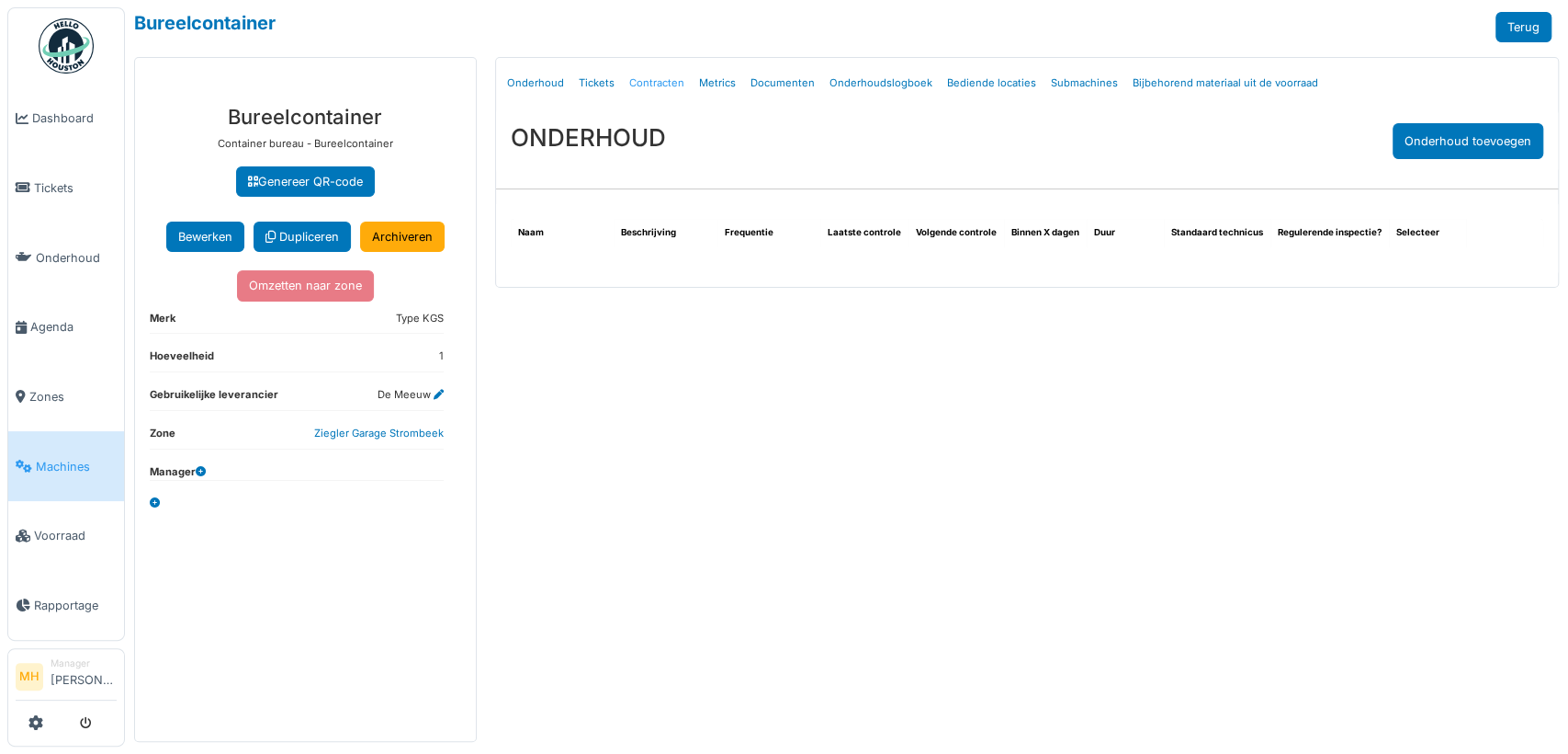
click at [644, 82] on link "Contracten" at bounding box center [657, 83] width 69 height 44
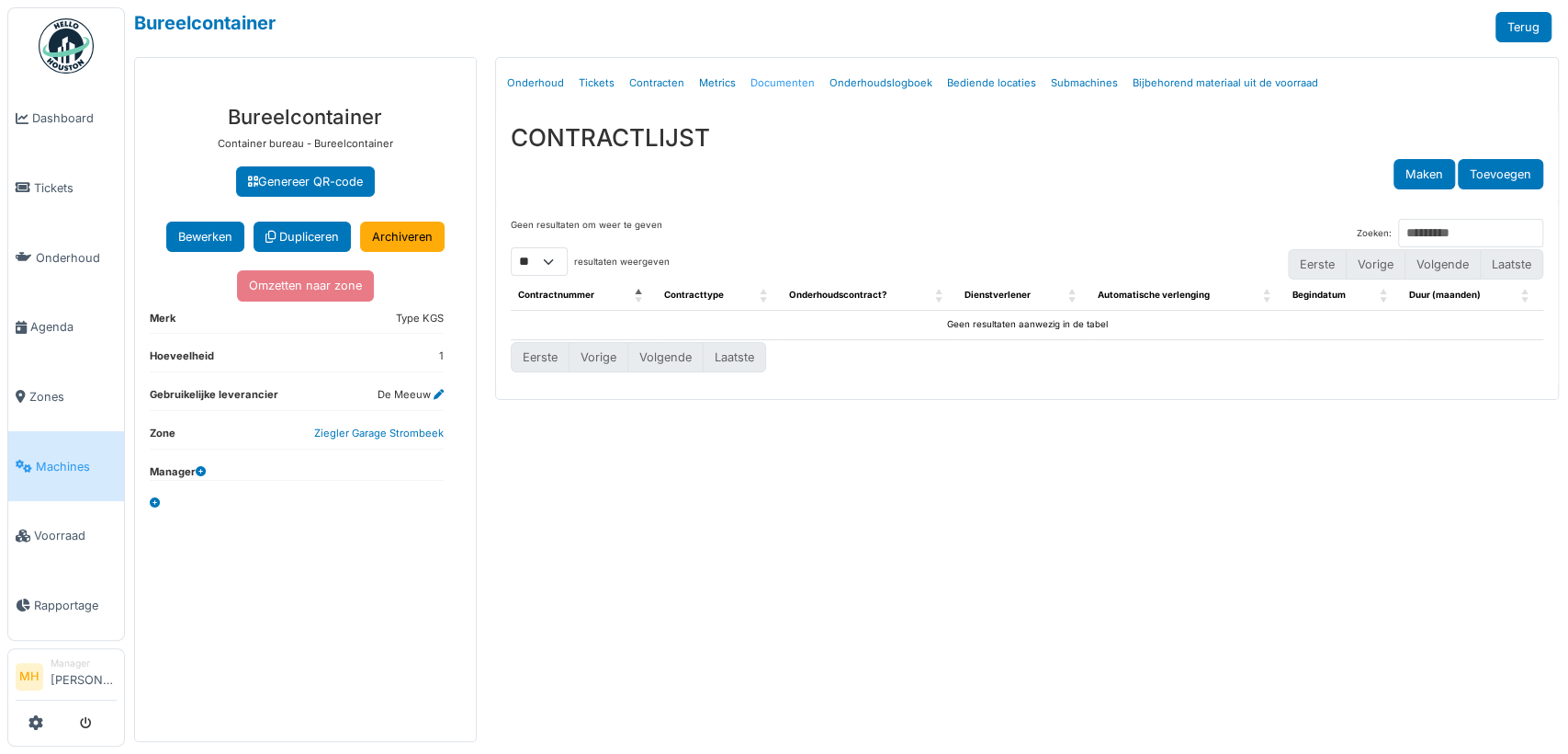
click at [750, 79] on link "Documenten" at bounding box center [783, 83] width 79 height 44
select select "***"
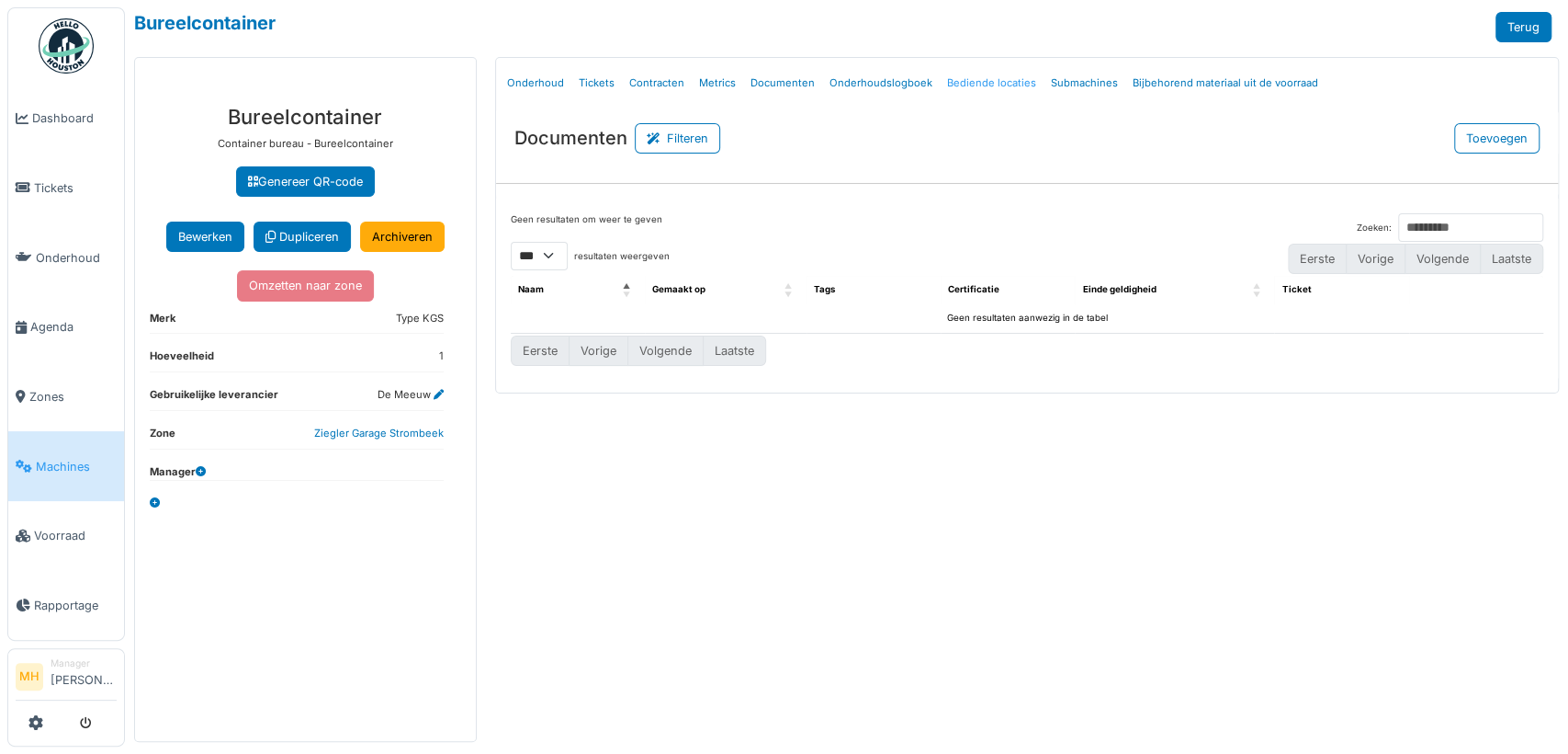
click at [975, 79] on link "Bediende locaties" at bounding box center [992, 83] width 104 height 44
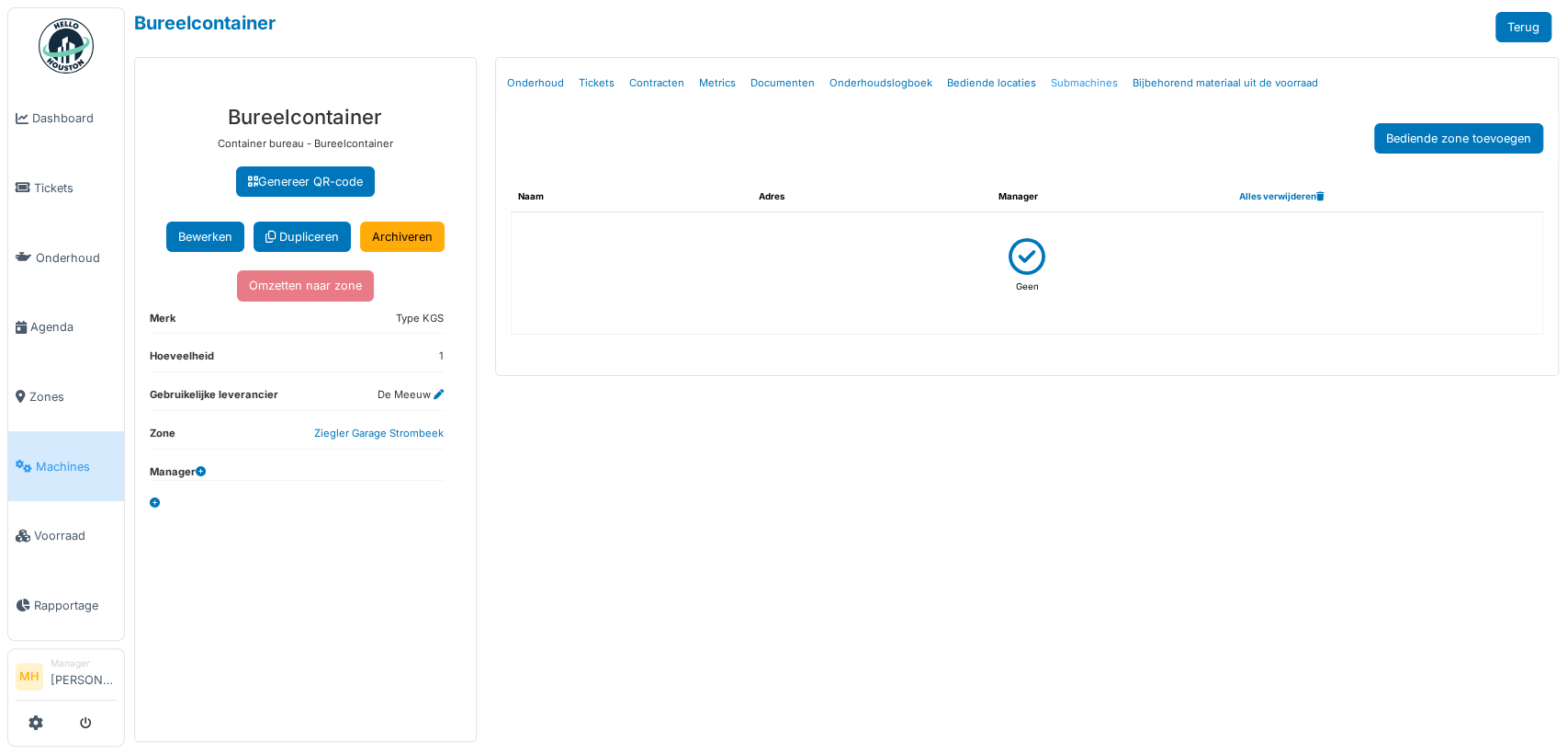
click at [1088, 81] on link "Submachines" at bounding box center [1084, 83] width 81 height 44
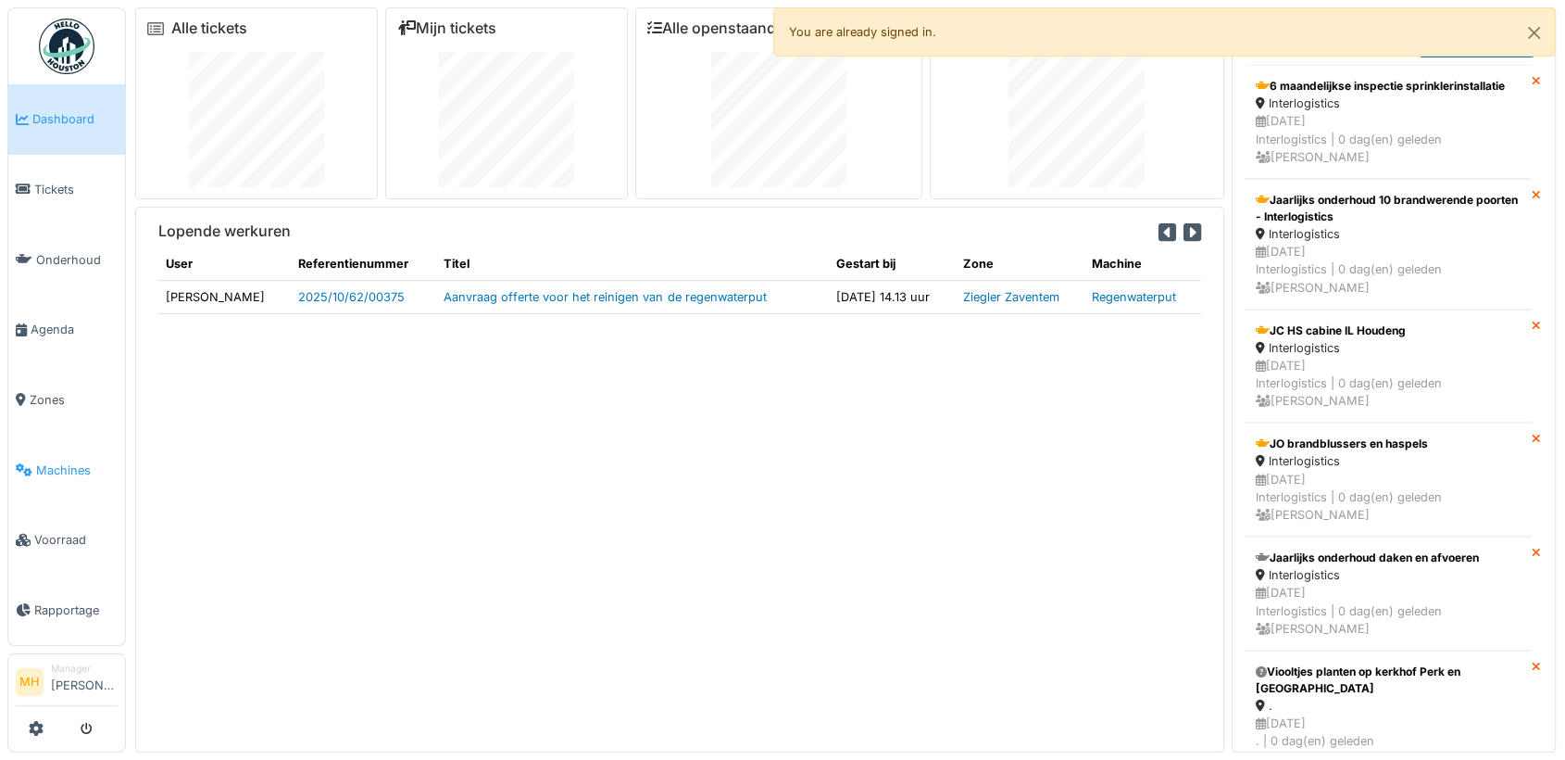
click at [68, 461] on span "Machines" at bounding box center [77, 470] width 82 height 18
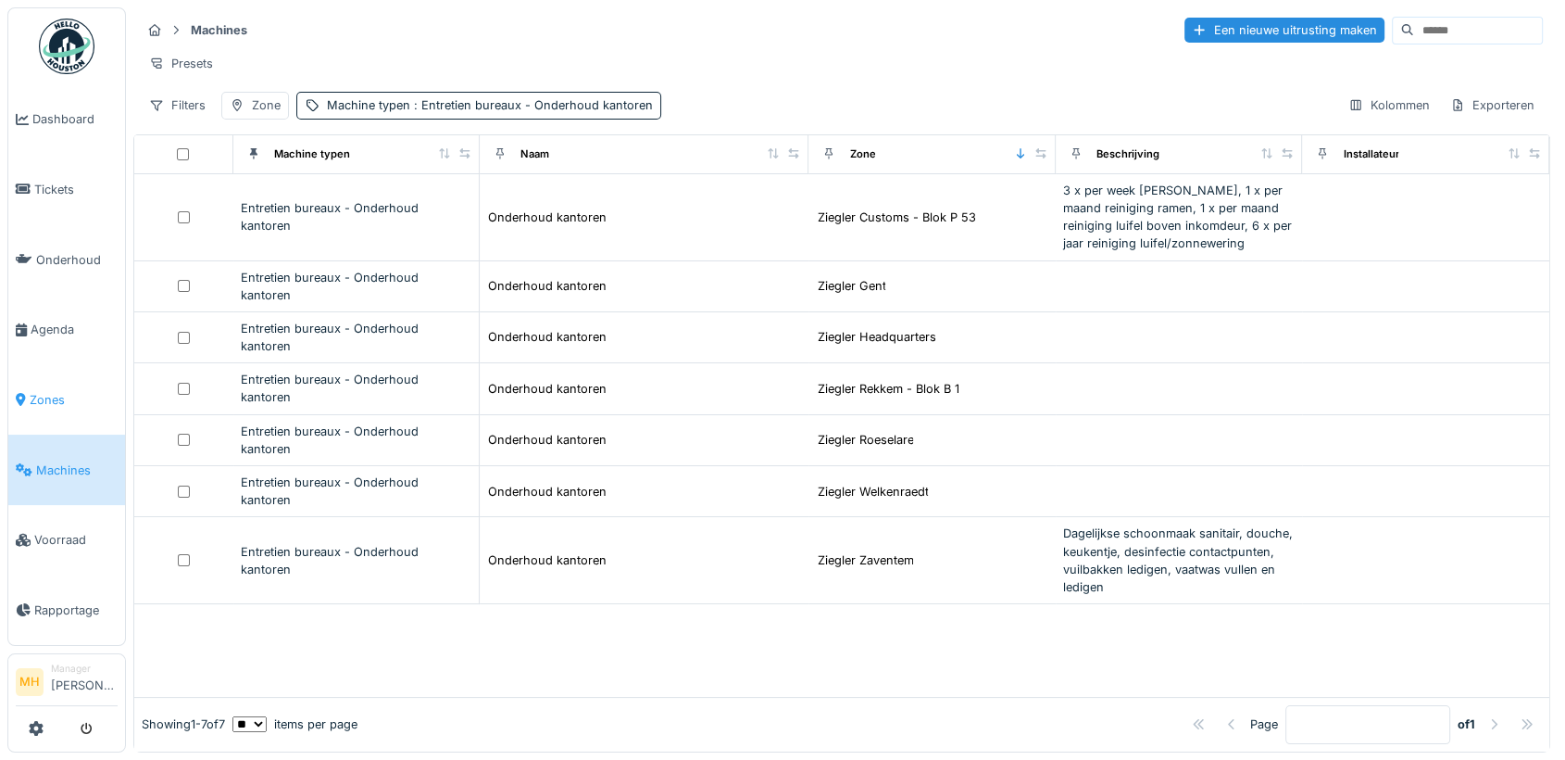
click at [42, 391] on span "Zones" at bounding box center [74, 400] width 88 height 18
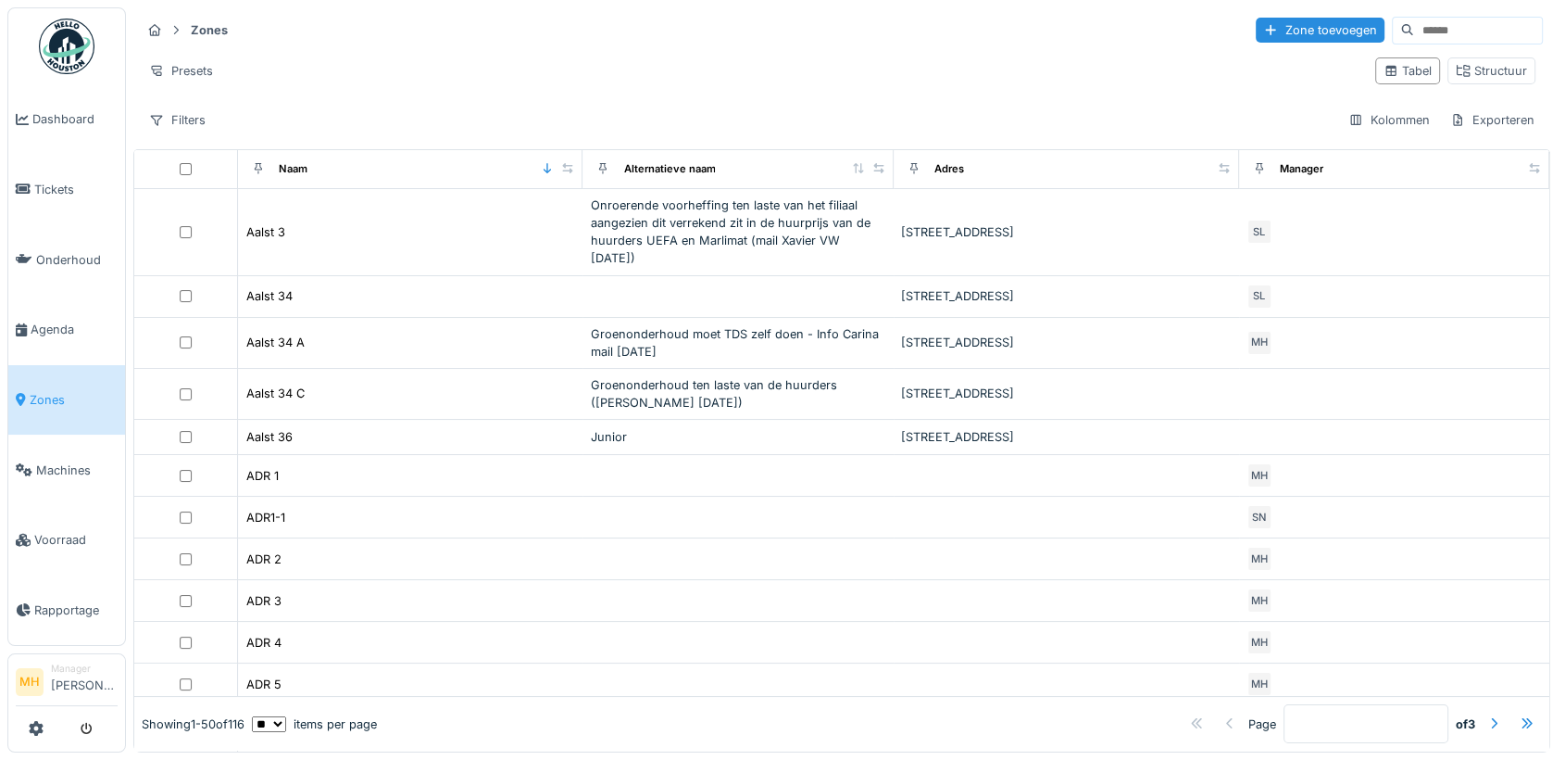
click at [1436, 23] on input at bounding box center [1478, 31] width 128 height 26
type input "******"
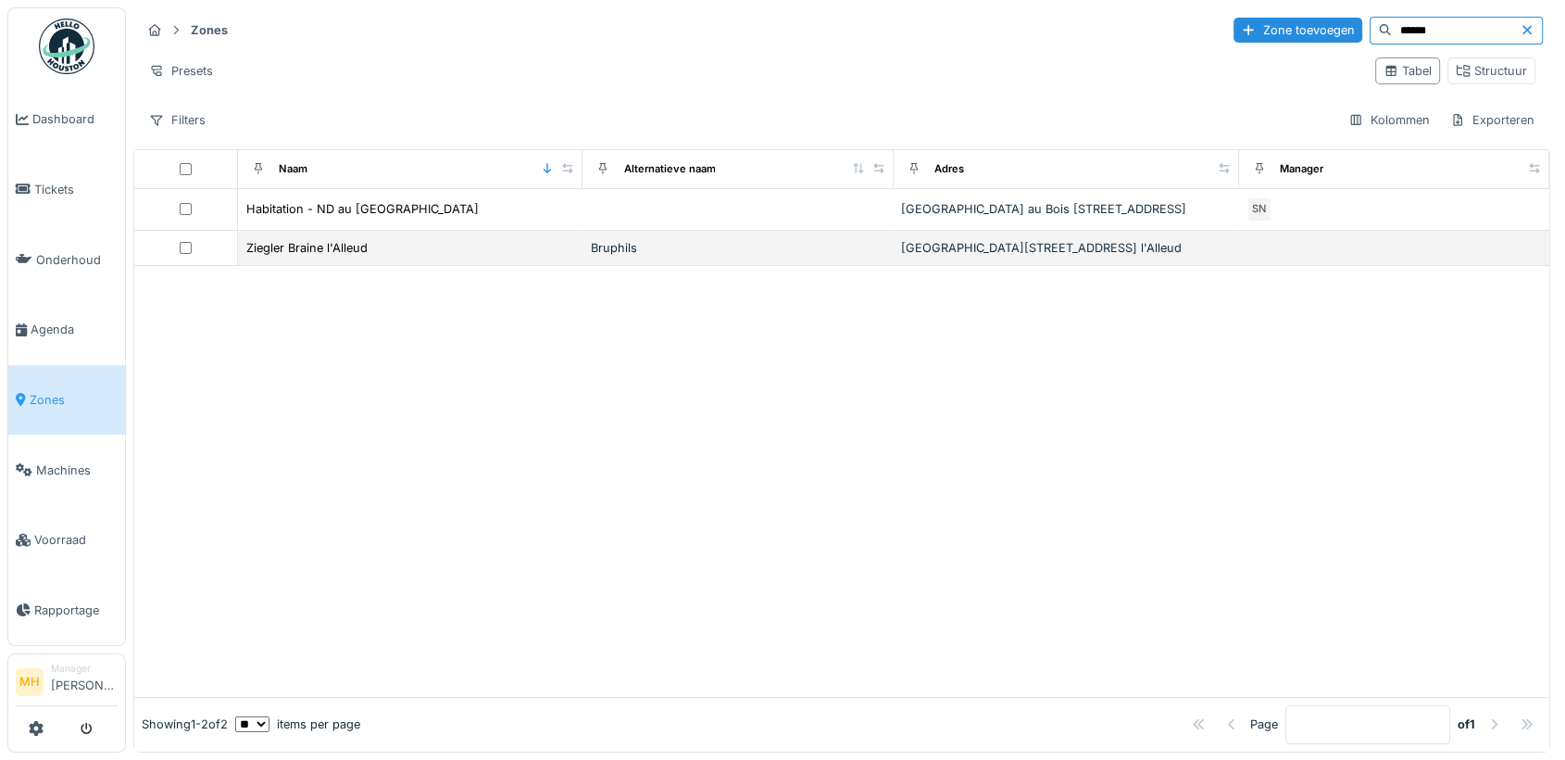
click at [365, 258] on div "Ziegler Braine l'Alleud" at bounding box center [410, 247] width 331 height 19
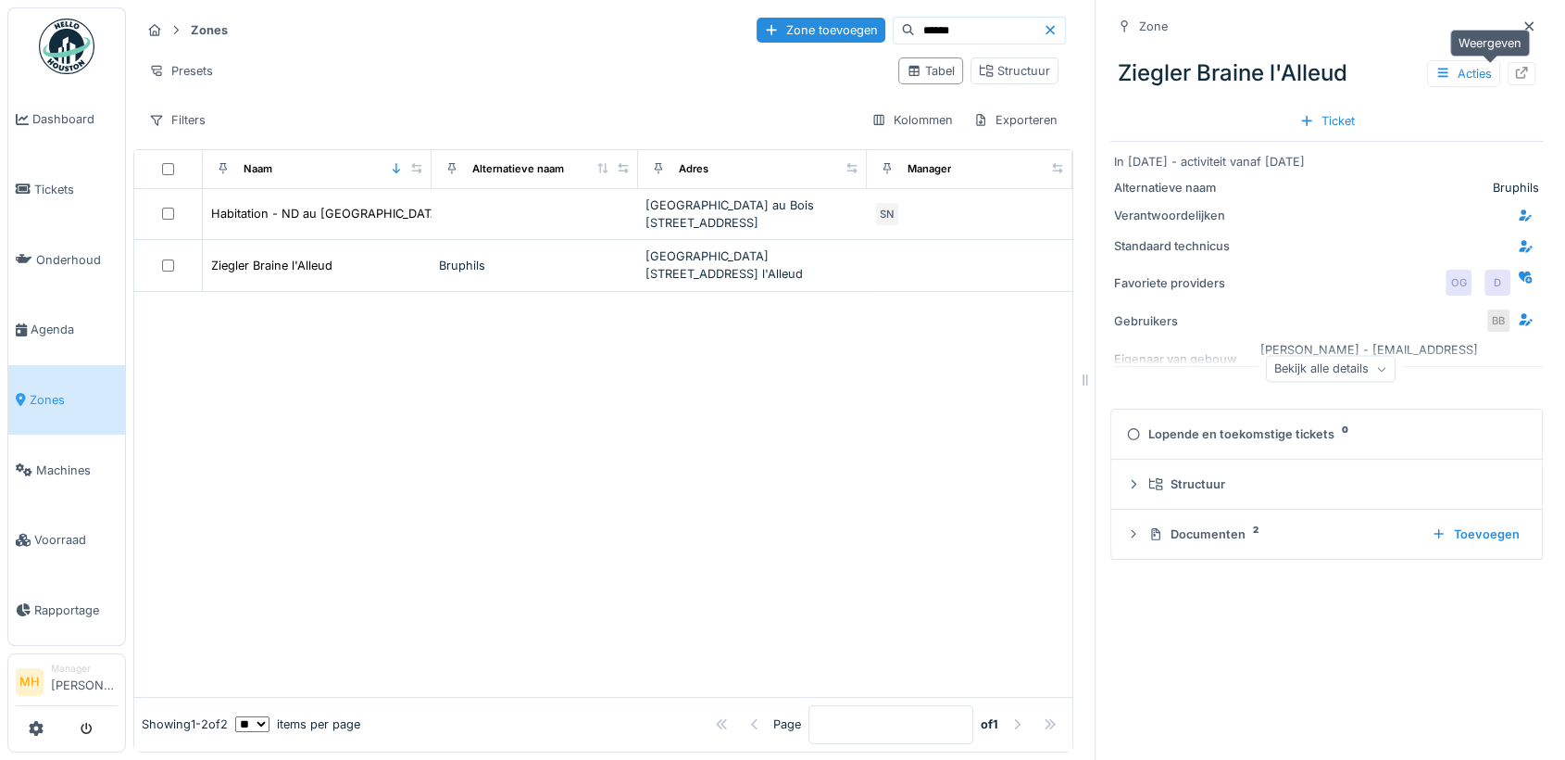
click at [1516, 70] on icon at bounding box center [1522, 73] width 12 height 12
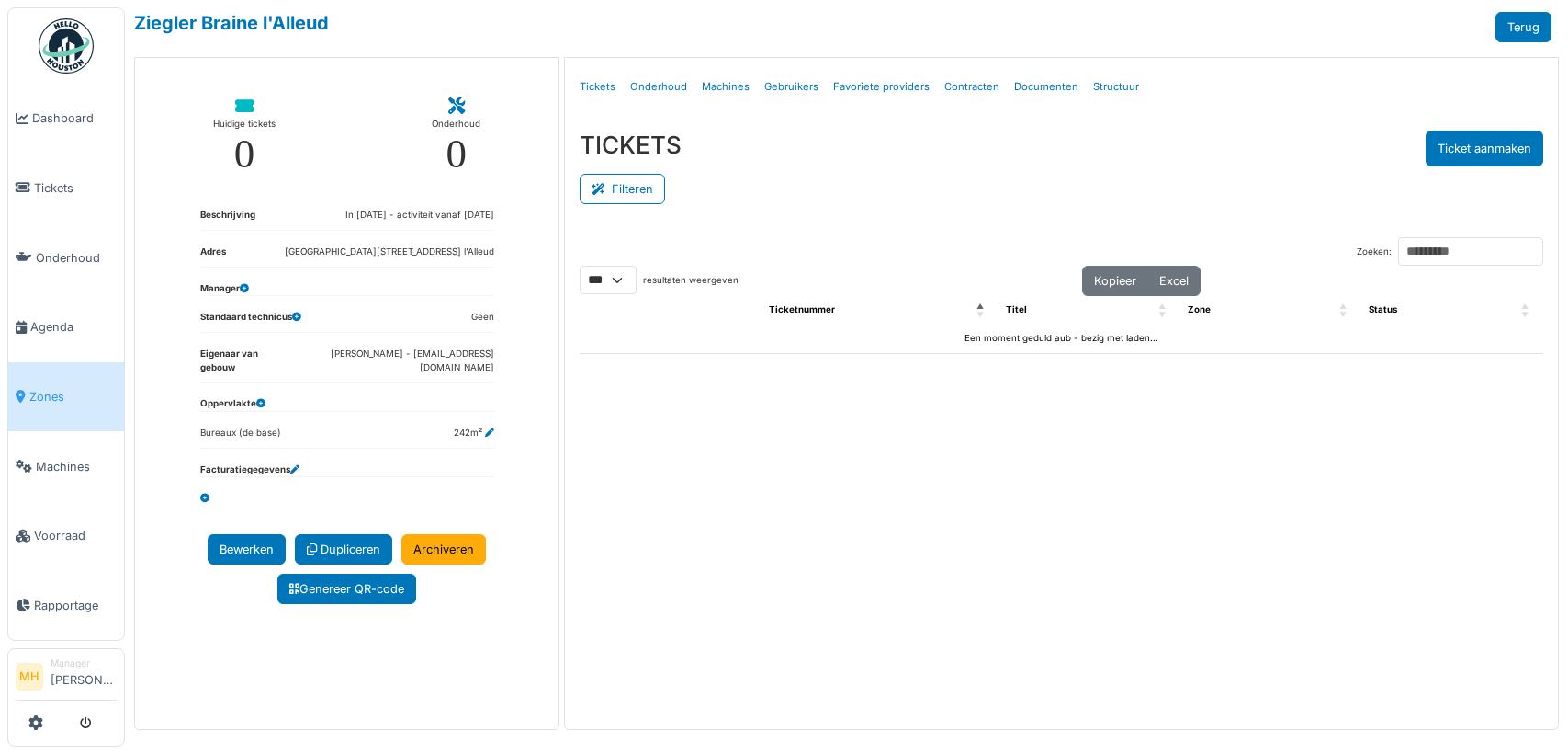
select select "***"
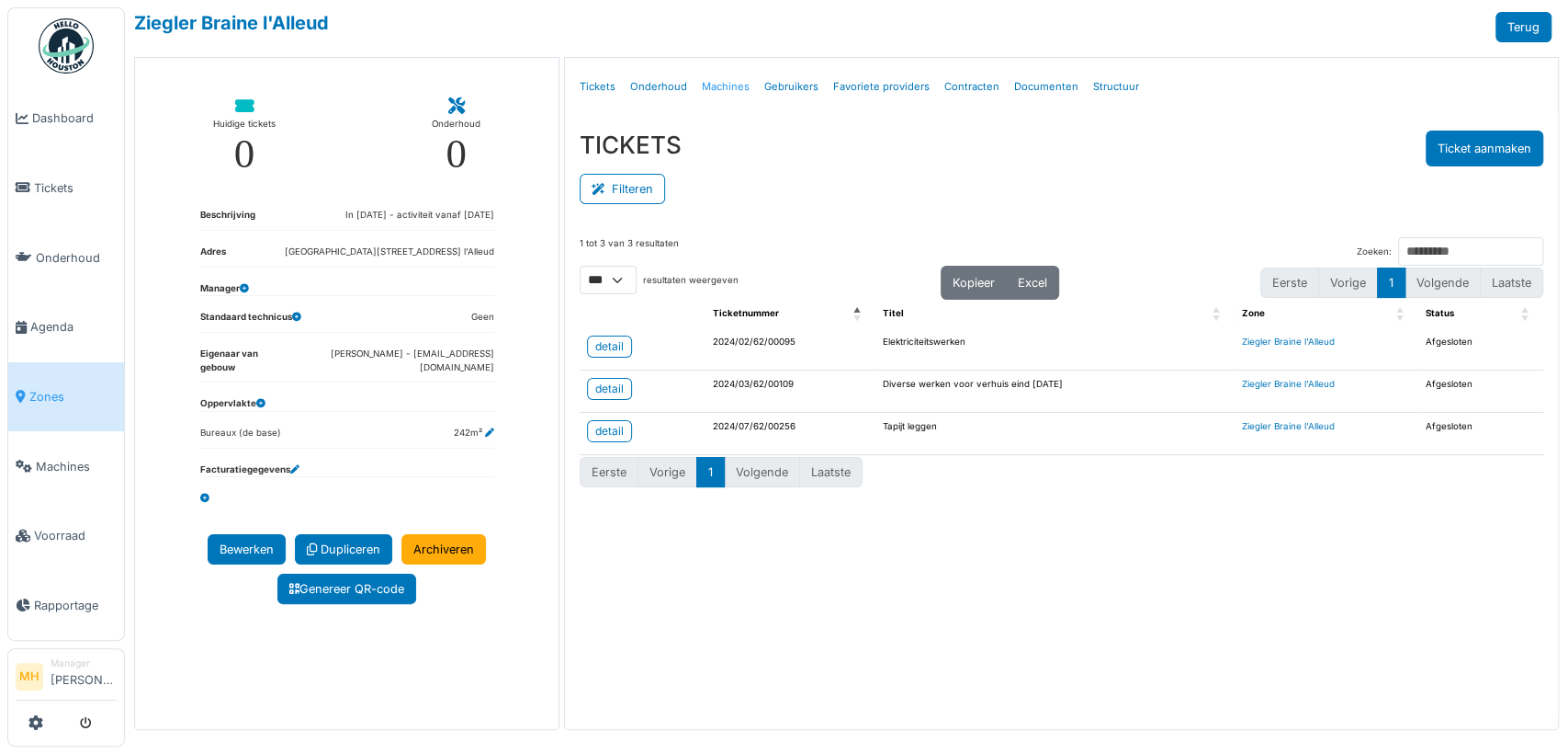
click at [740, 85] on link "Machines" at bounding box center [725, 87] width 62 height 44
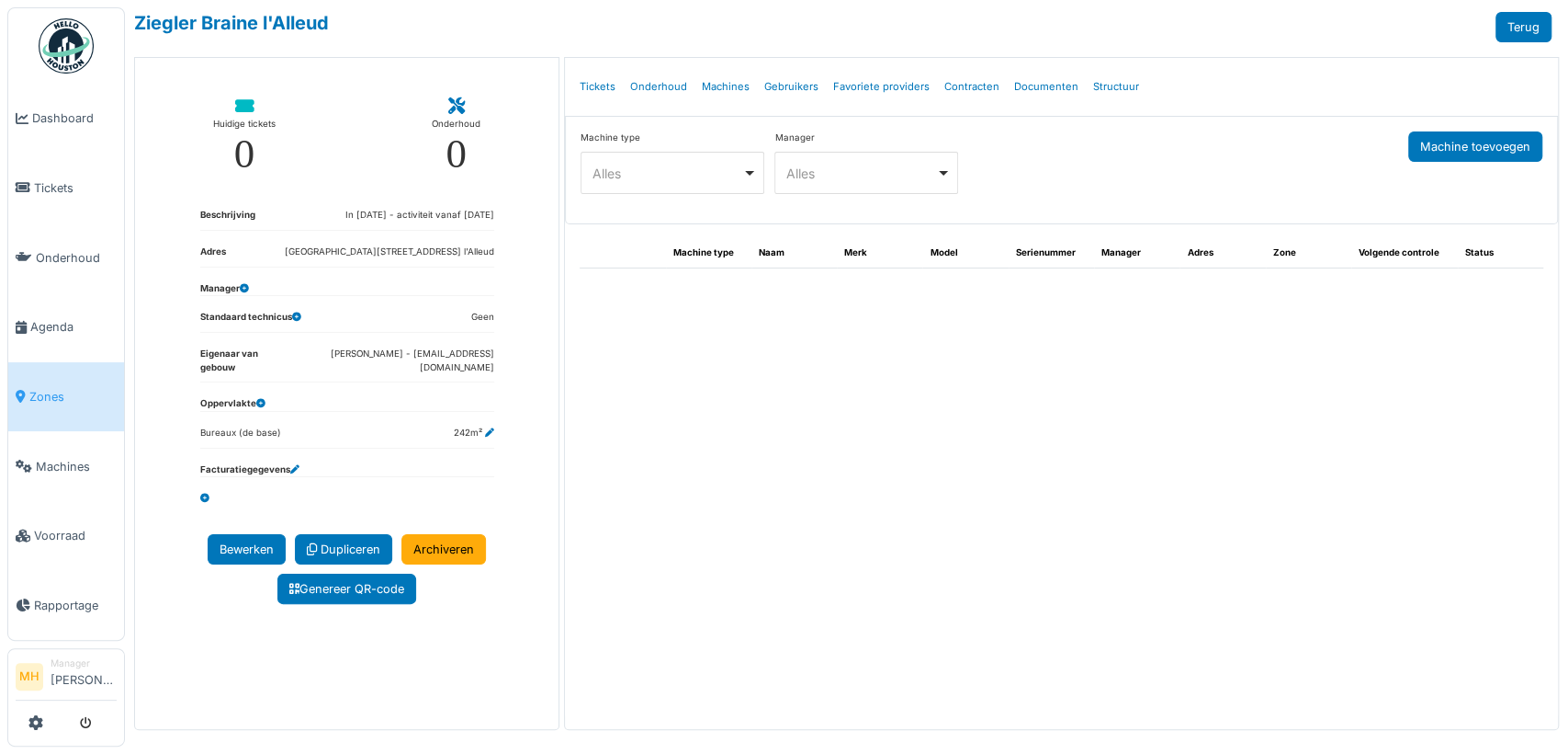
select select "***"
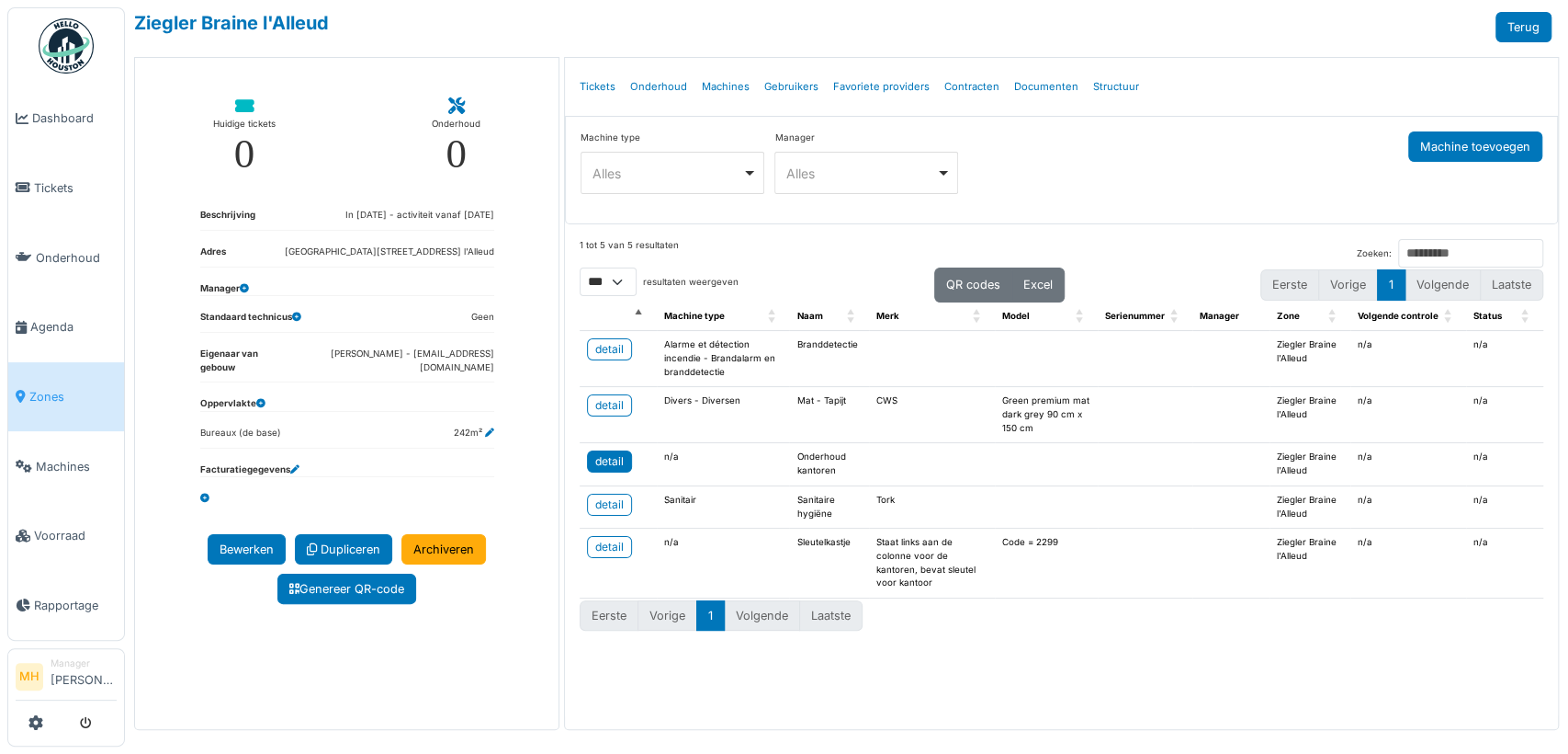
click at [612, 456] on div "detail" at bounding box center [609, 461] width 29 height 17
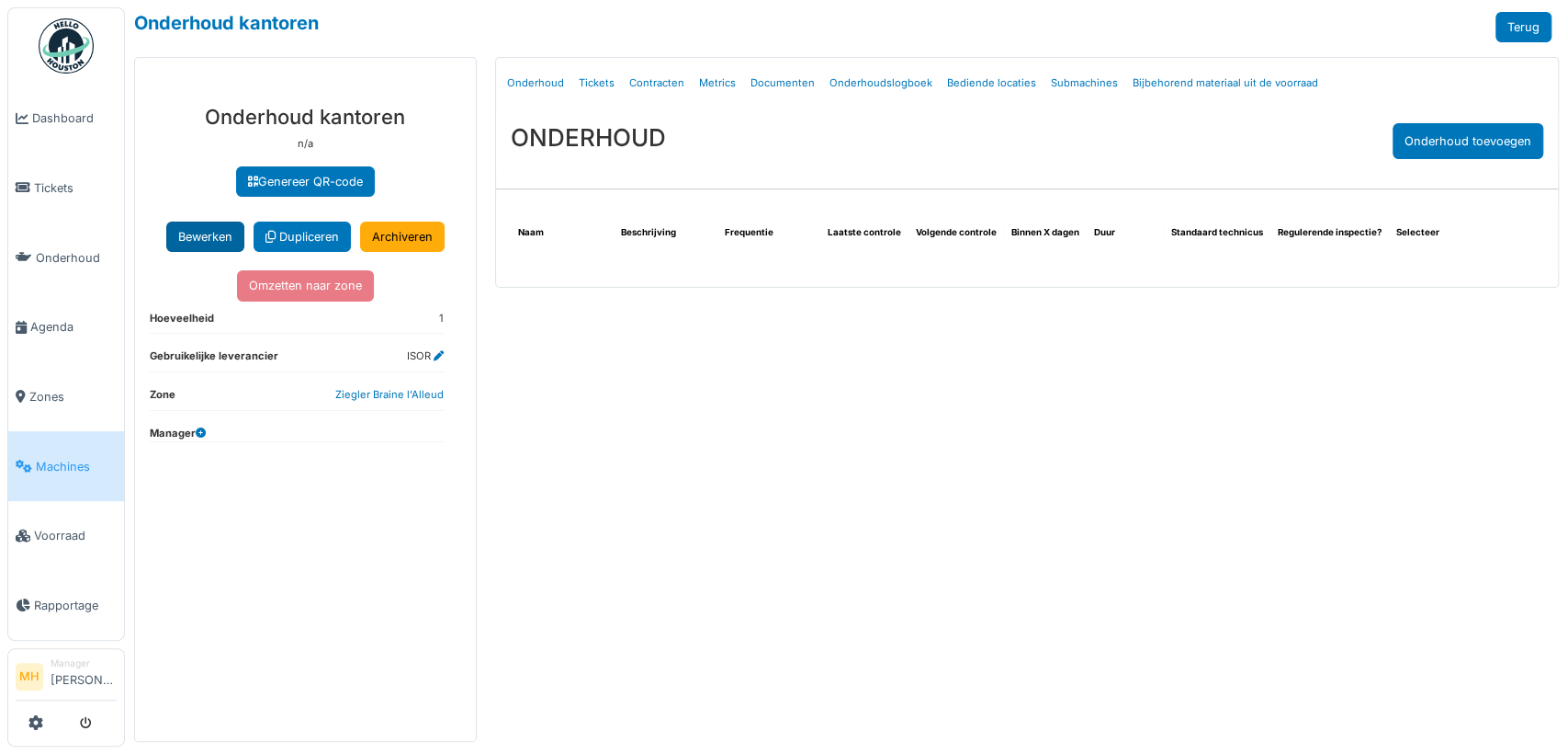
click at [185, 231] on button "Bewerken" at bounding box center [205, 236] width 78 height 31
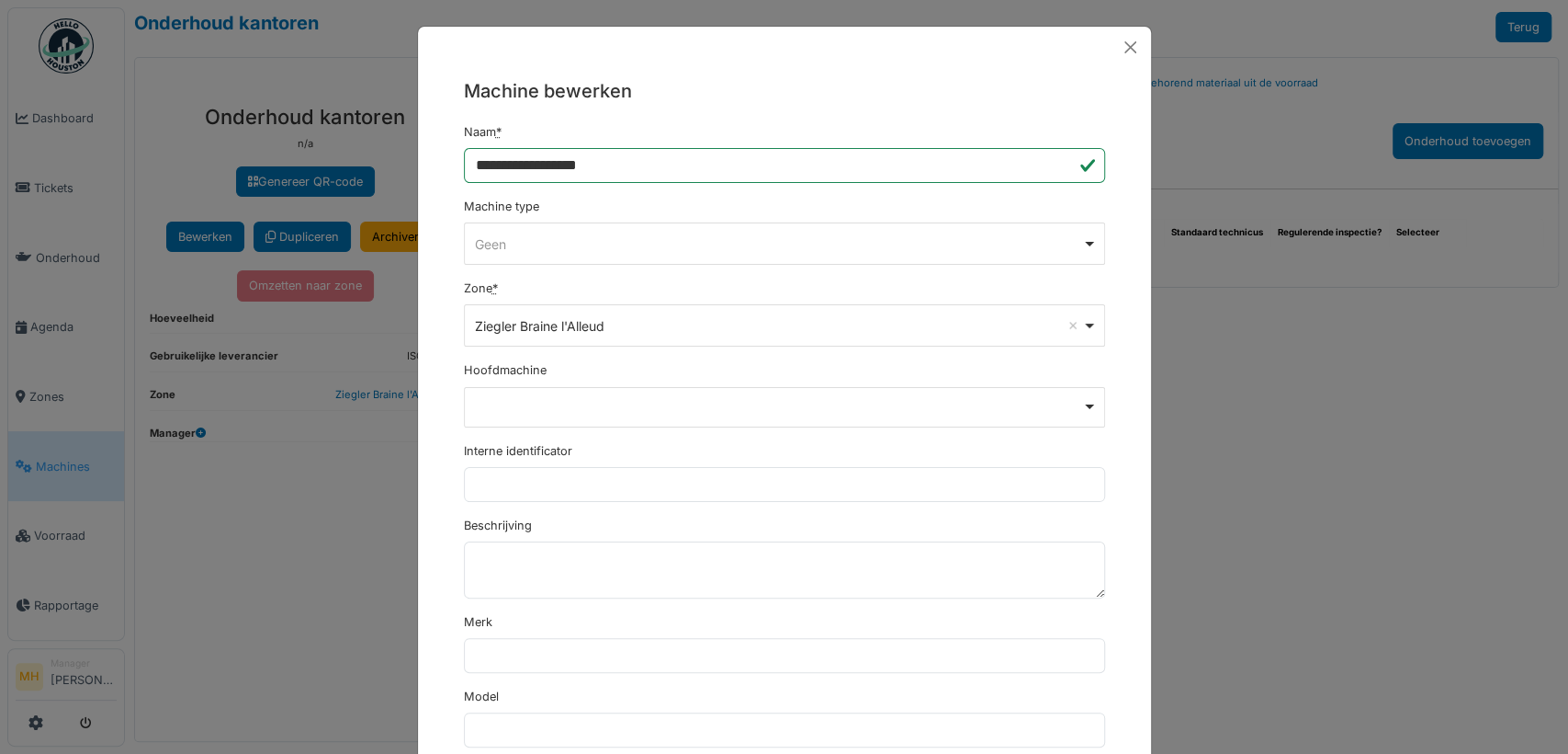
click at [524, 238] on div "Geen Remove item" at bounding box center [779, 243] width 607 height 19
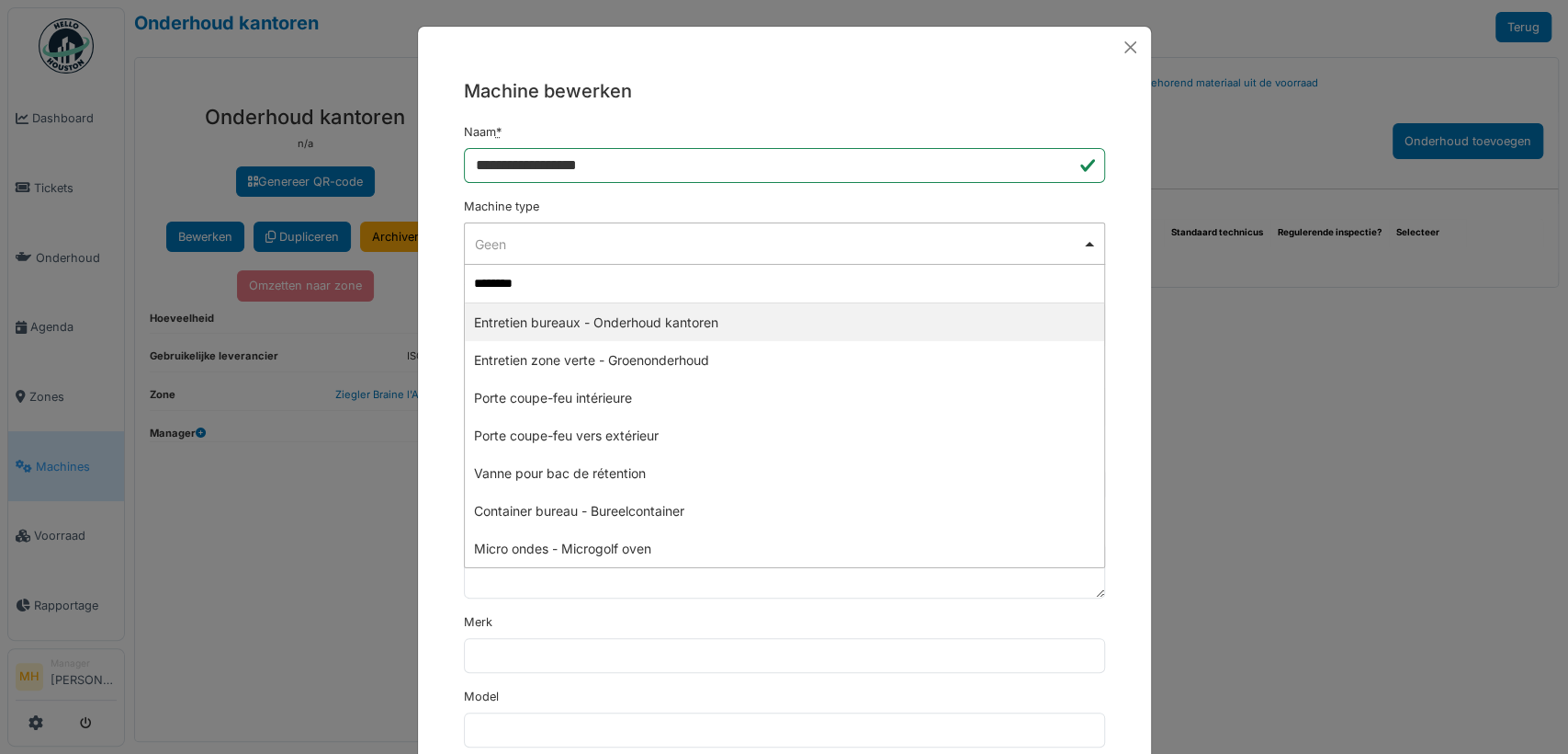
type input "*********"
select select "***"
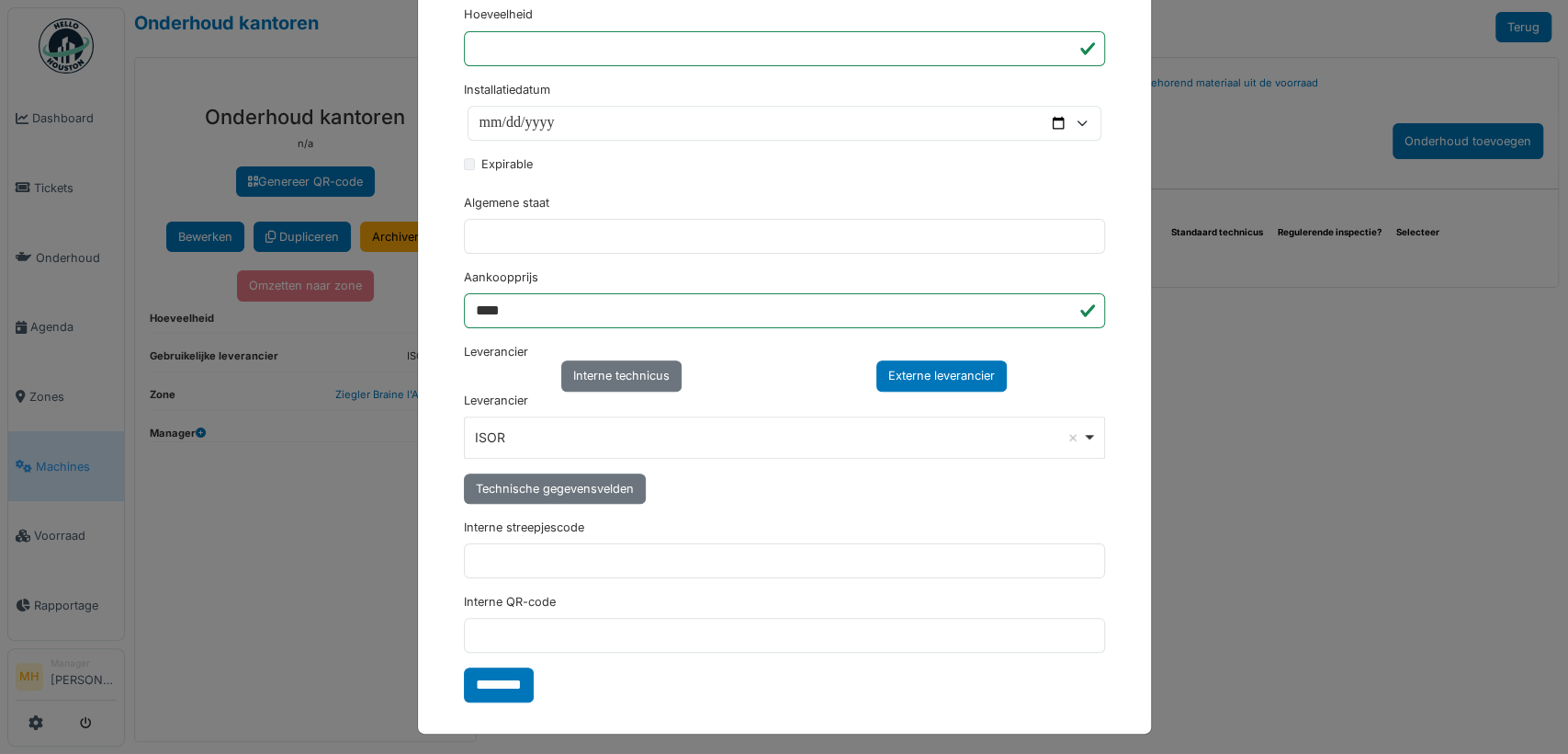
scroll to position [833, 0]
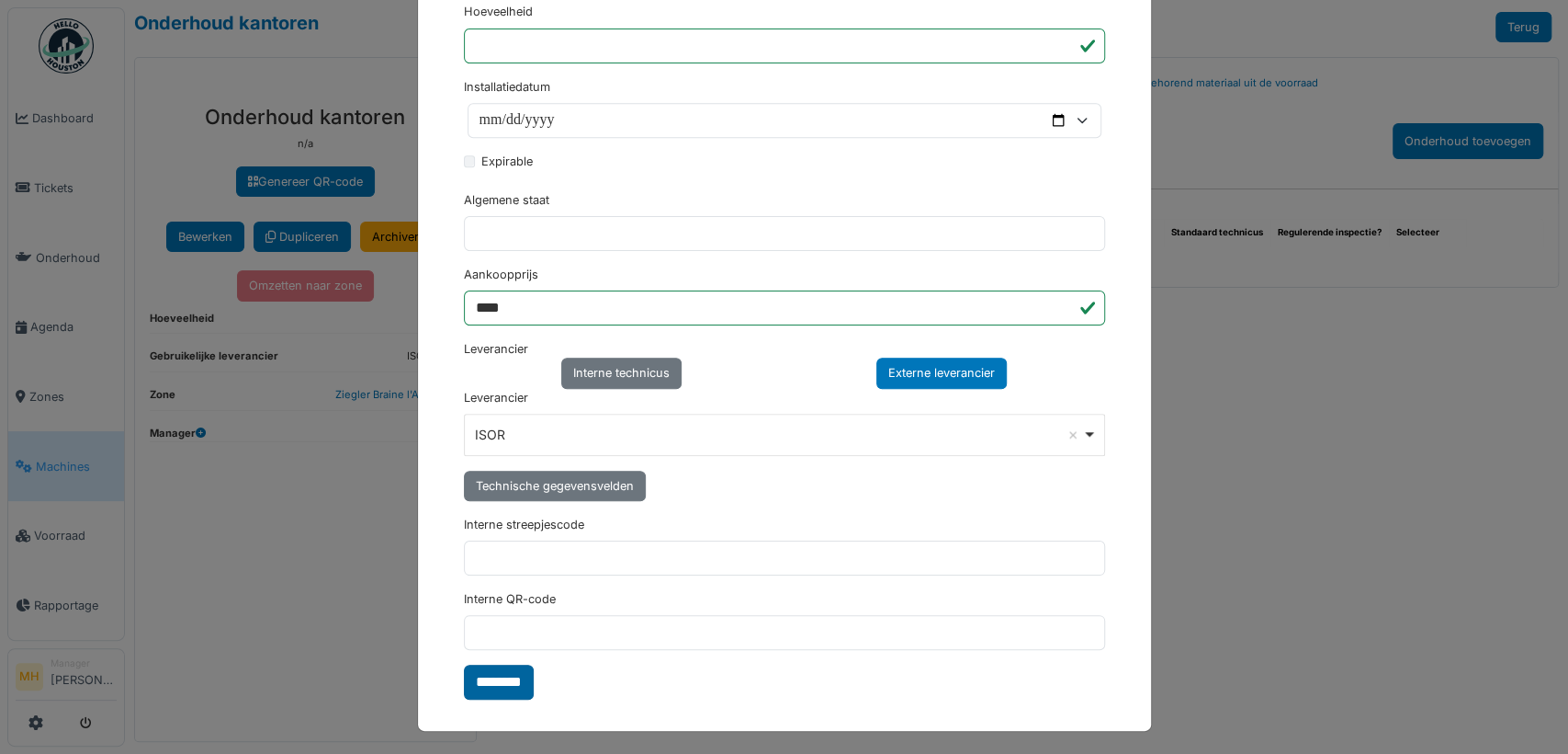
click at [492, 671] on input "********" at bounding box center [499, 682] width 69 height 35
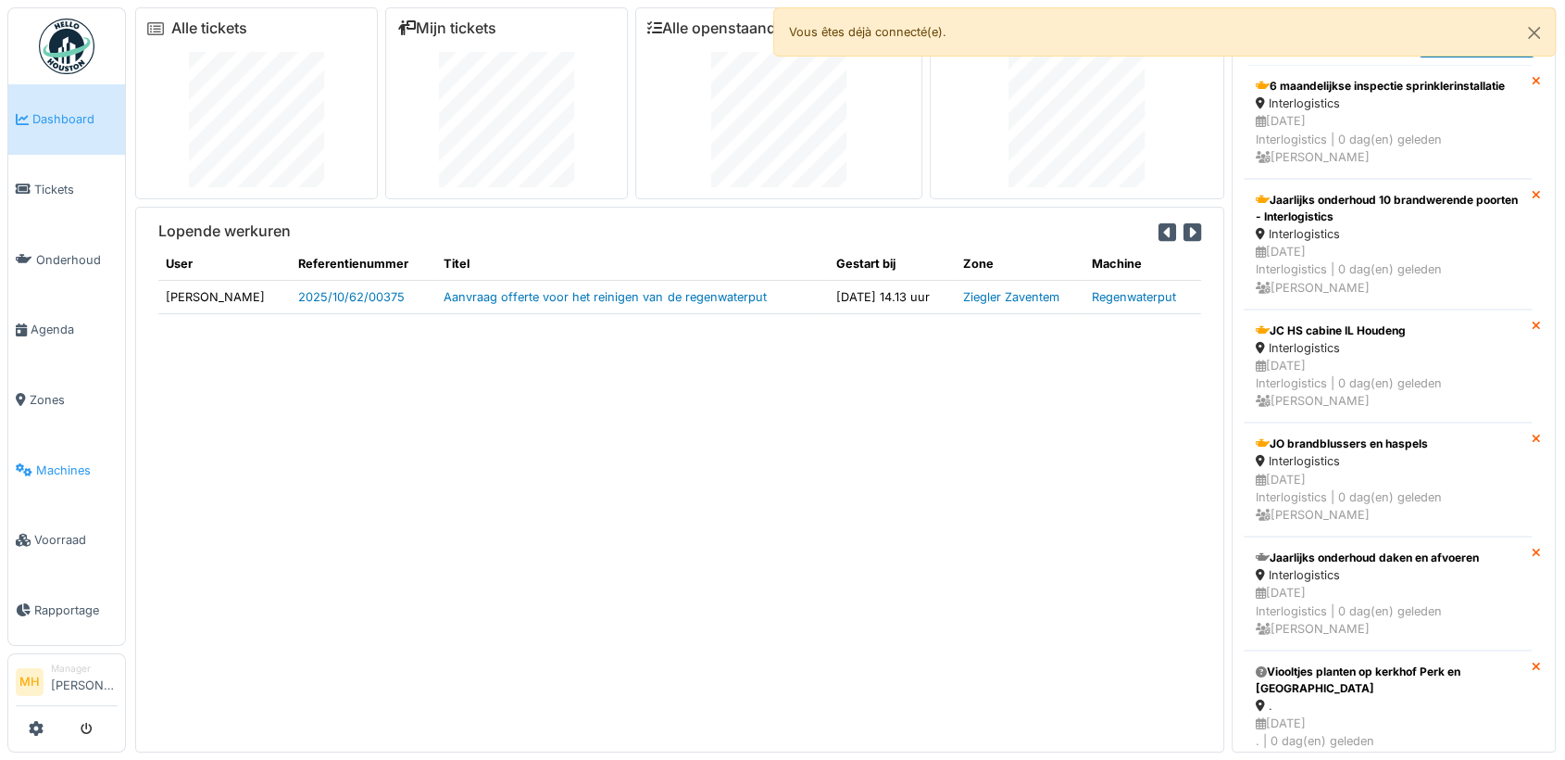
click at [58, 461] on span "Machines" at bounding box center [77, 470] width 82 height 18
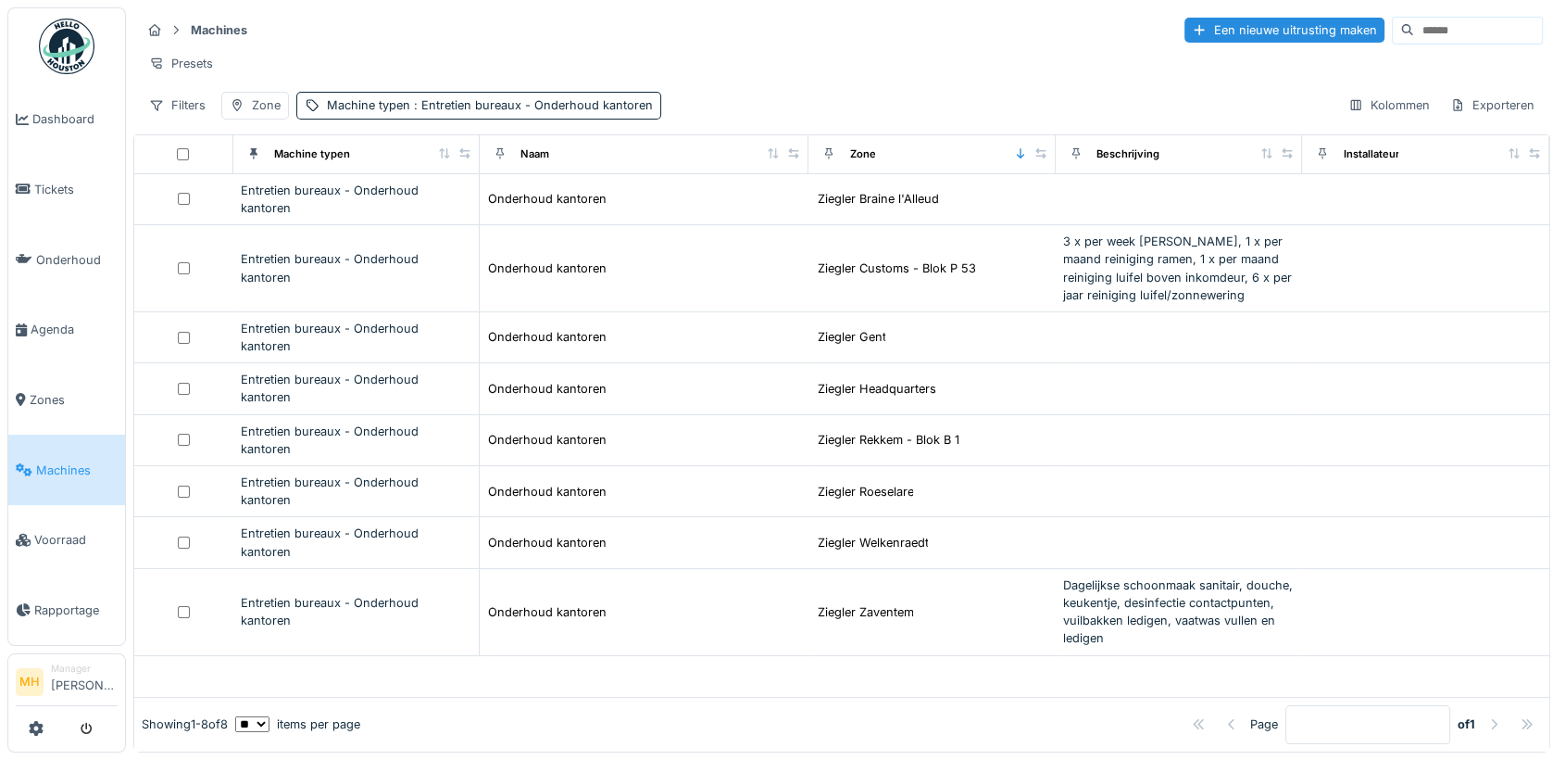
click at [1414, 27] on input at bounding box center [1478, 31] width 128 height 26
type input "**********"
click at [67, 320] on span "Agenda" at bounding box center [74, 329] width 87 height 18
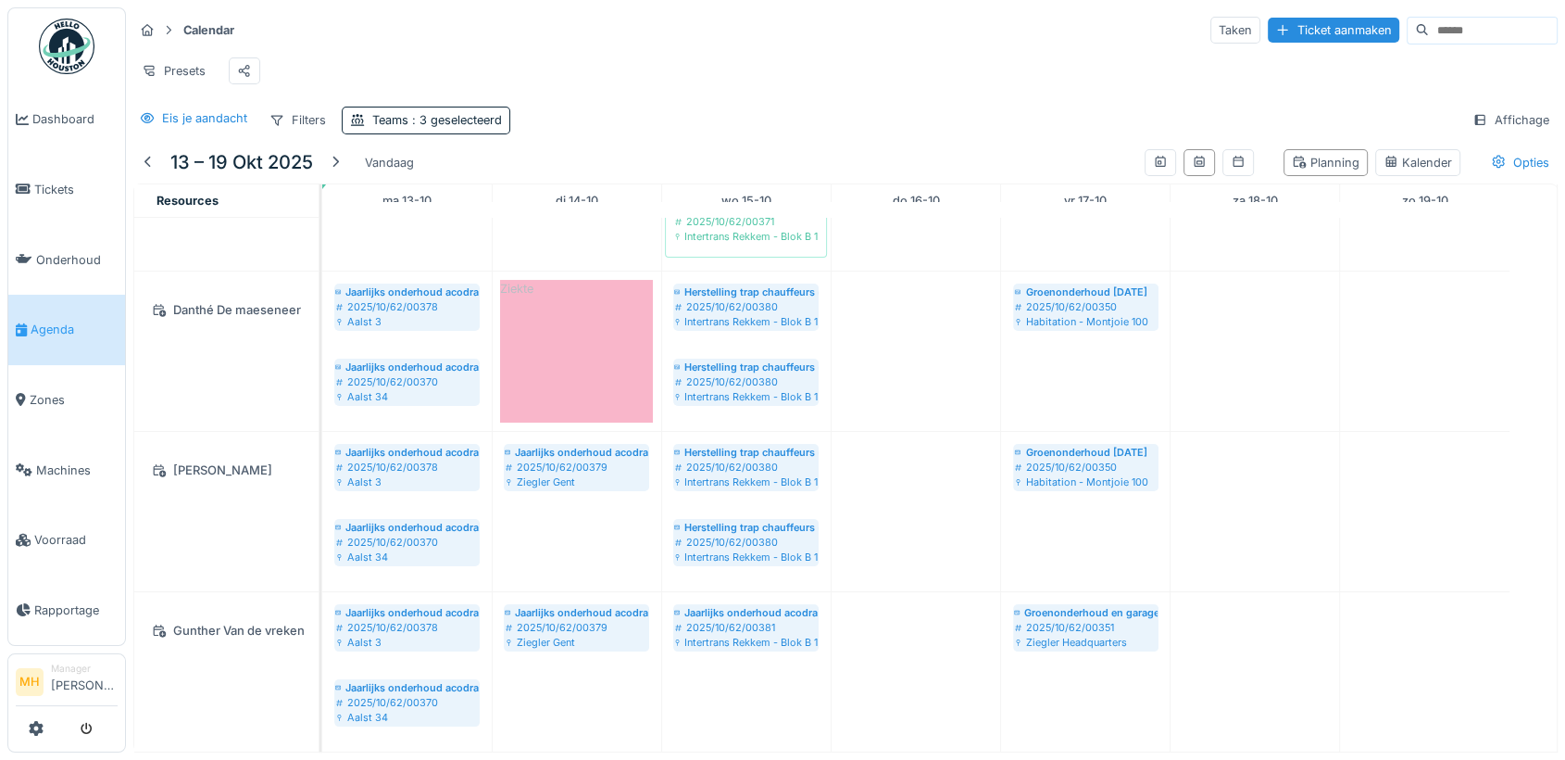
scroll to position [174, 0]
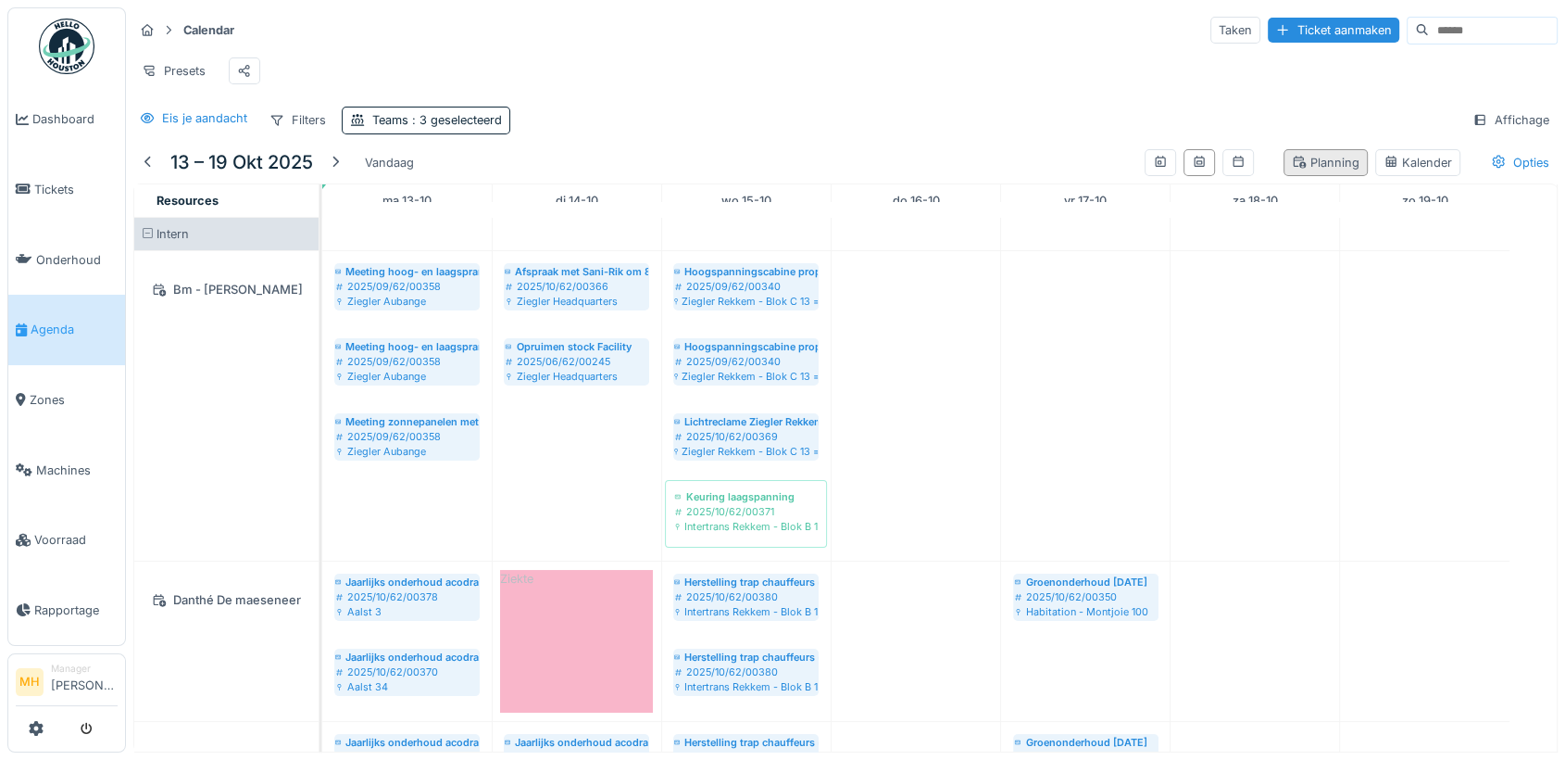
click at [1295, 171] on div "Planning" at bounding box center [1326, 163] width 68 height 18
click at [1384, 171] on div "Kalender" at bounding box center [1418, 163] width 69 height 18
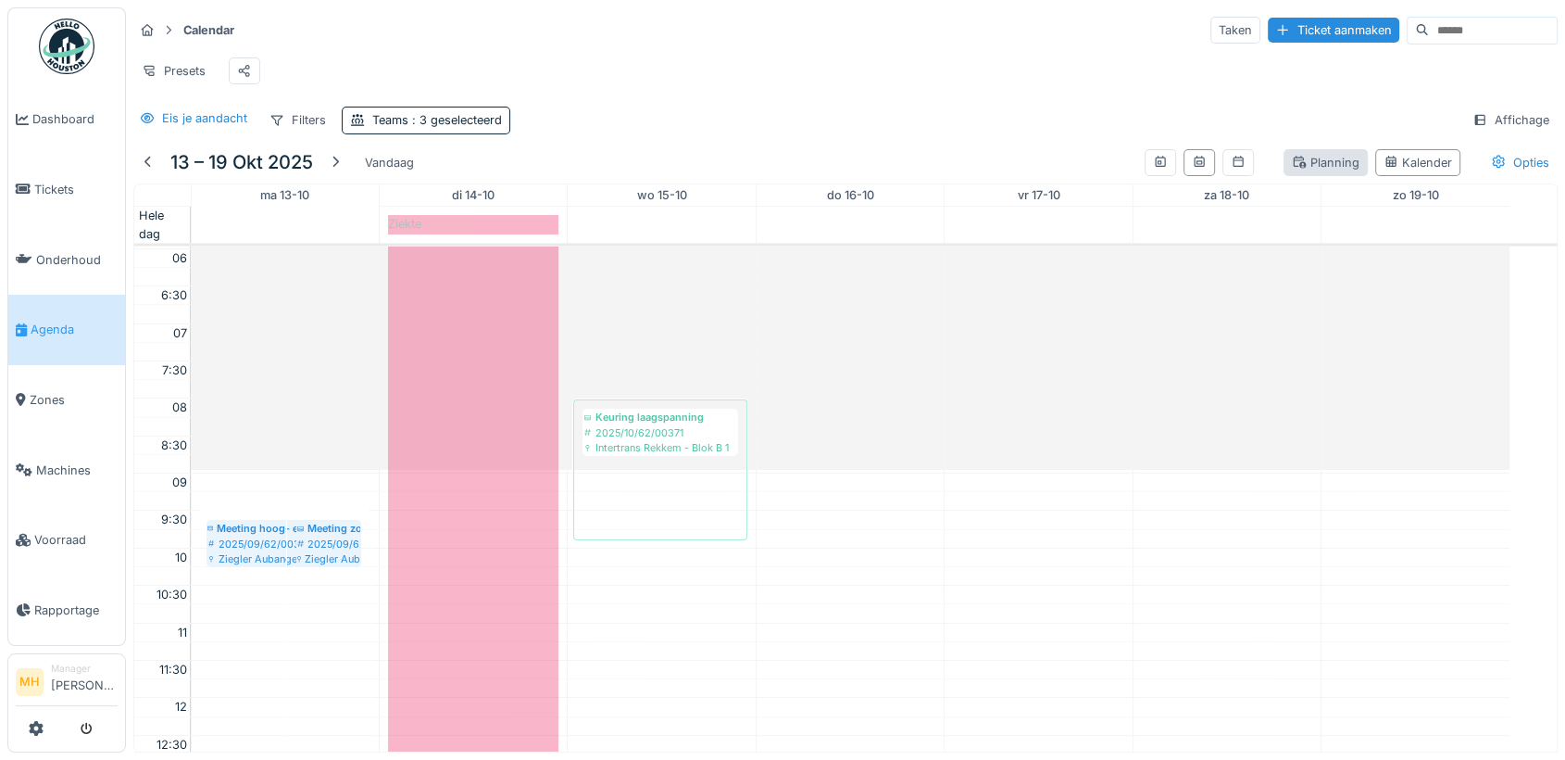
click at [1304, 171] on div "Planning" at bounding box center [1326, 163] width 68 height 18
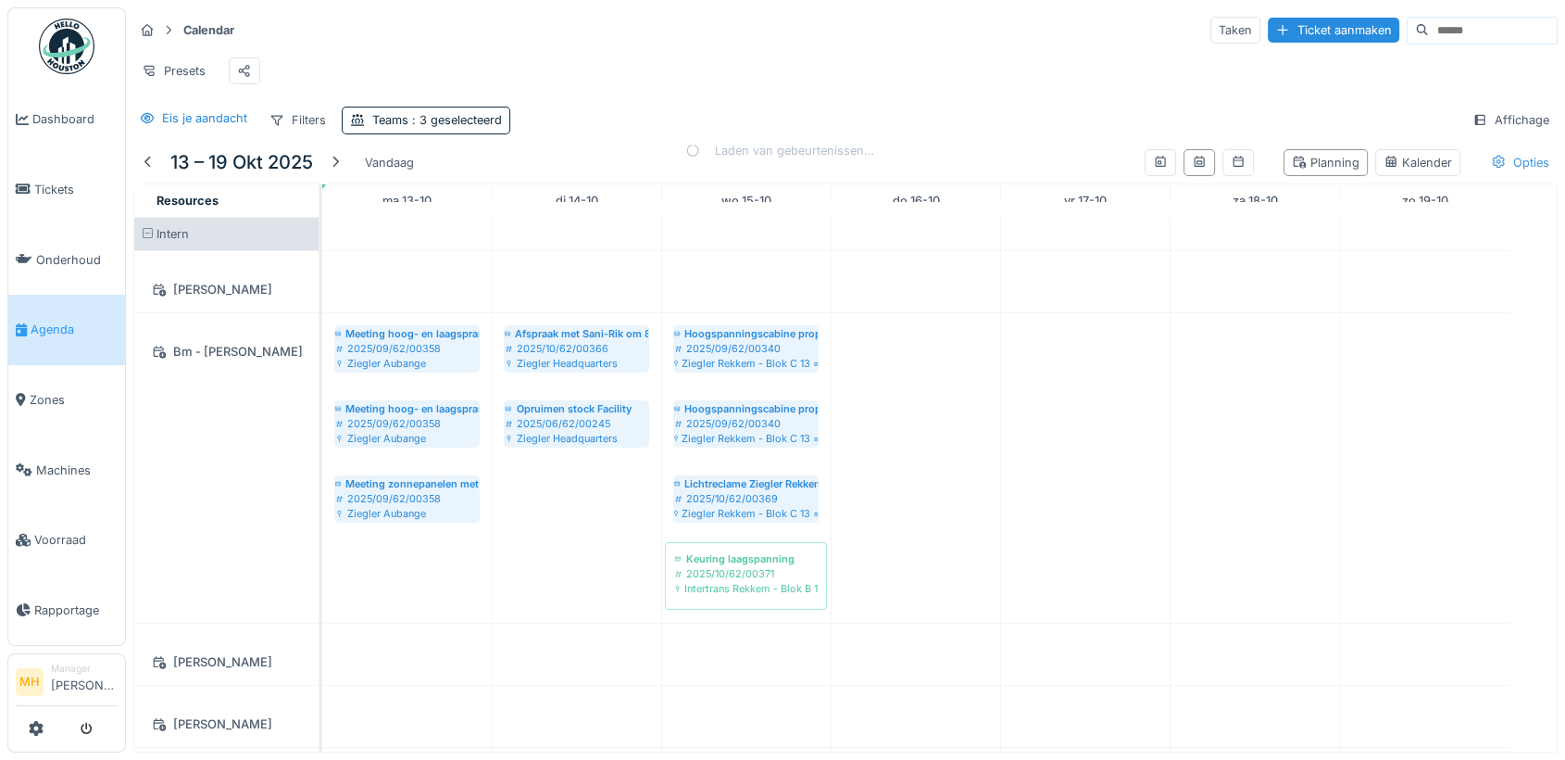
click at [1496, 175] on div "Opties" at bounding box center [1520, 162] width 75 height 27
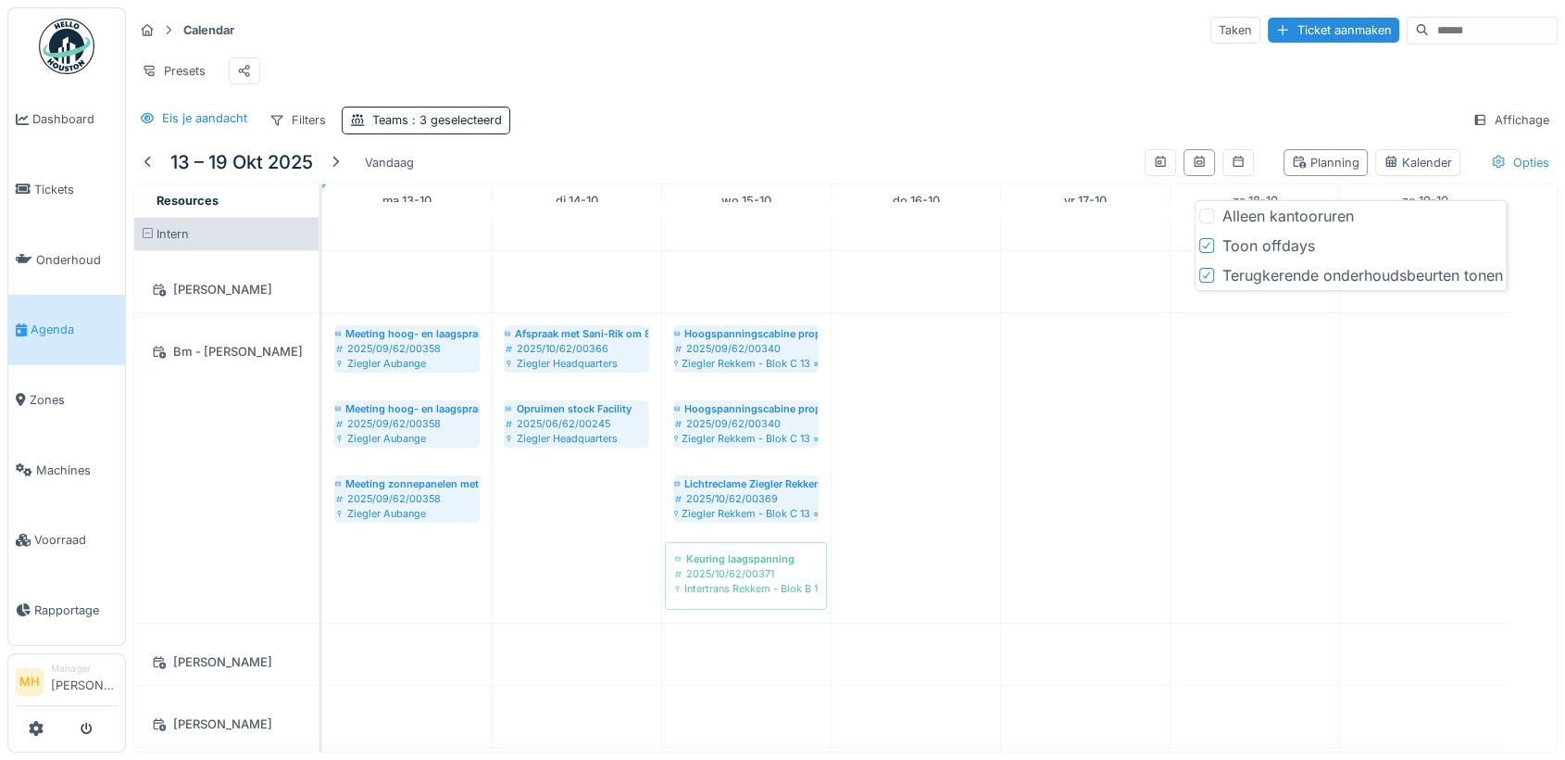
click at [1507, 170] on div "Opties" at bounding box center [1520, 162] width 75 height 27
click at [1497, 174] on div "Opties" at bounding box center [1520, 162] width 75 height 27
click at [1206, 246] on icon at bounding box center [1206, 245] width 11 height 9
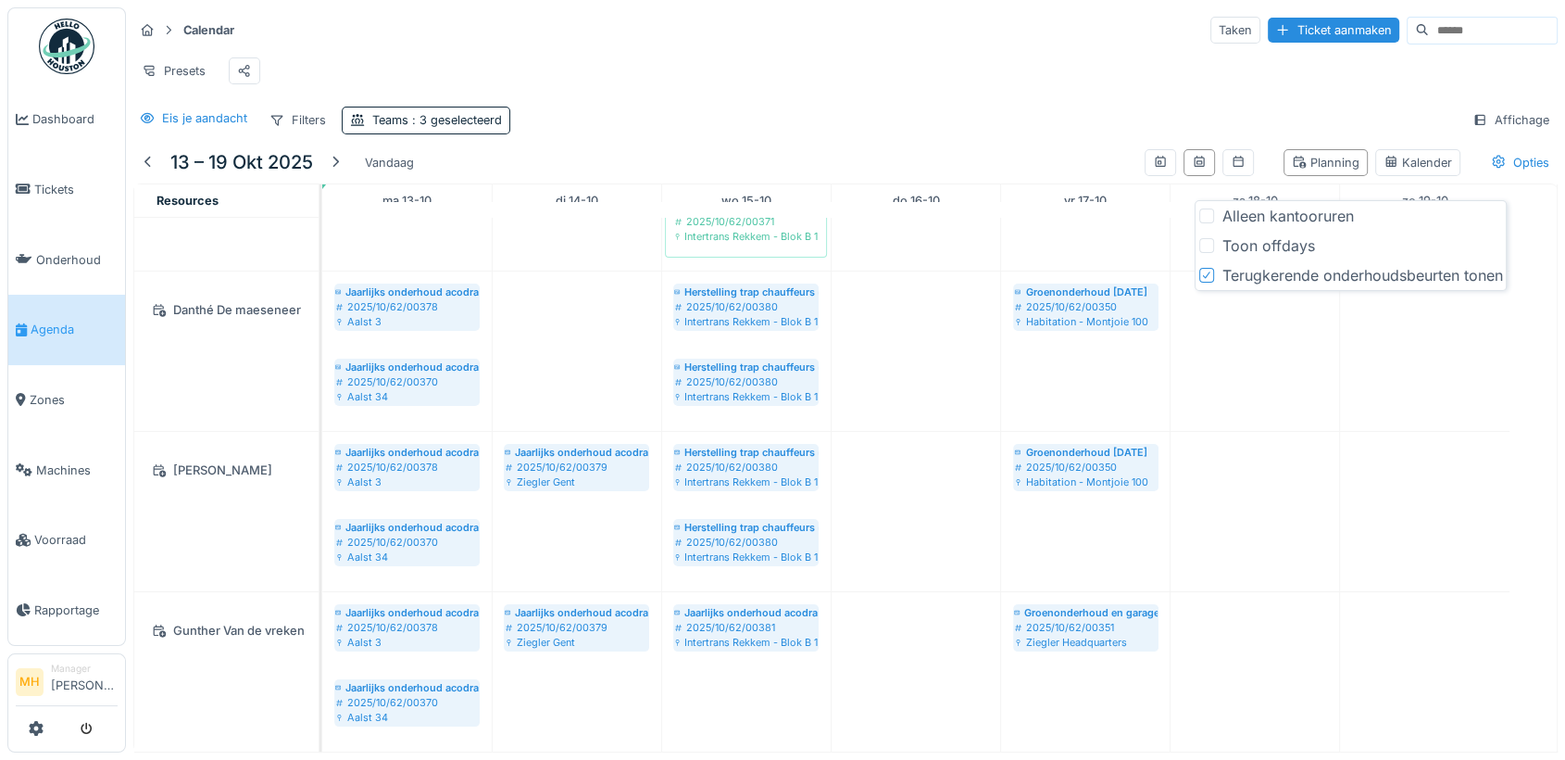
scroll to position [0, 0]
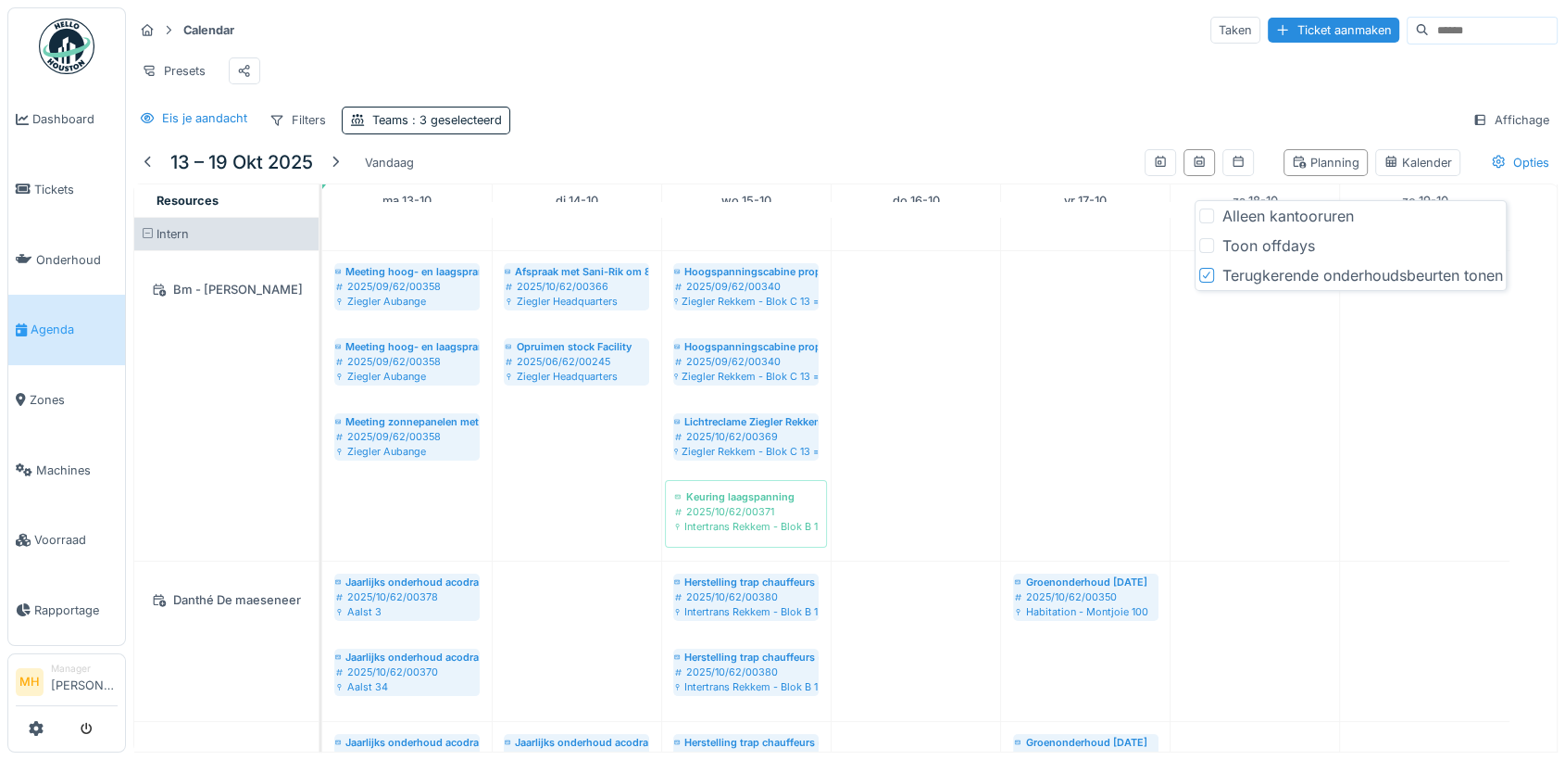
click at [1262, 243] on div "Toon offdays" at bounding box center [1268, 245] width 93 height 22
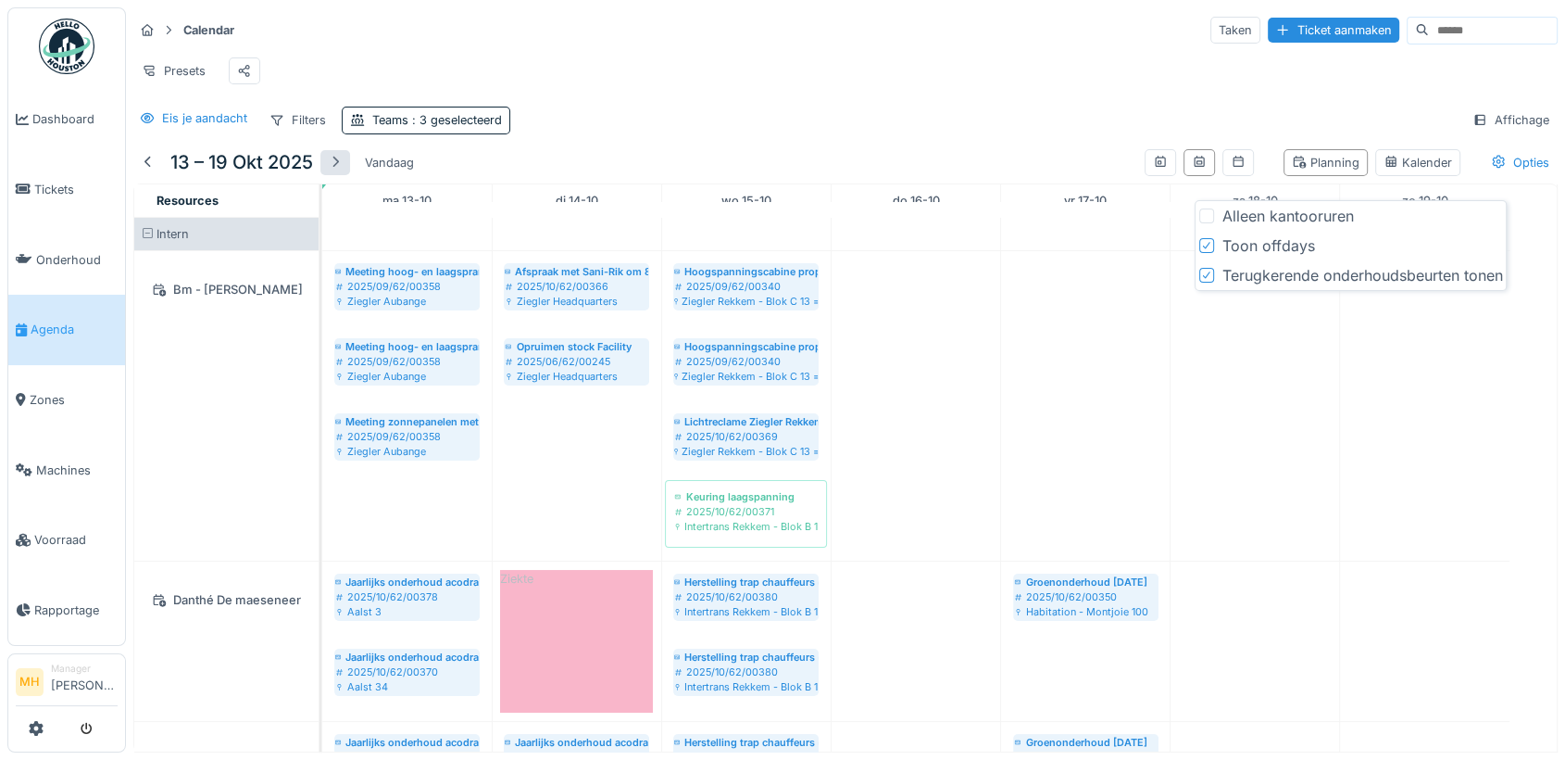
click at [341, 171] on div at bounding box center [335, 163] width 15 height 18
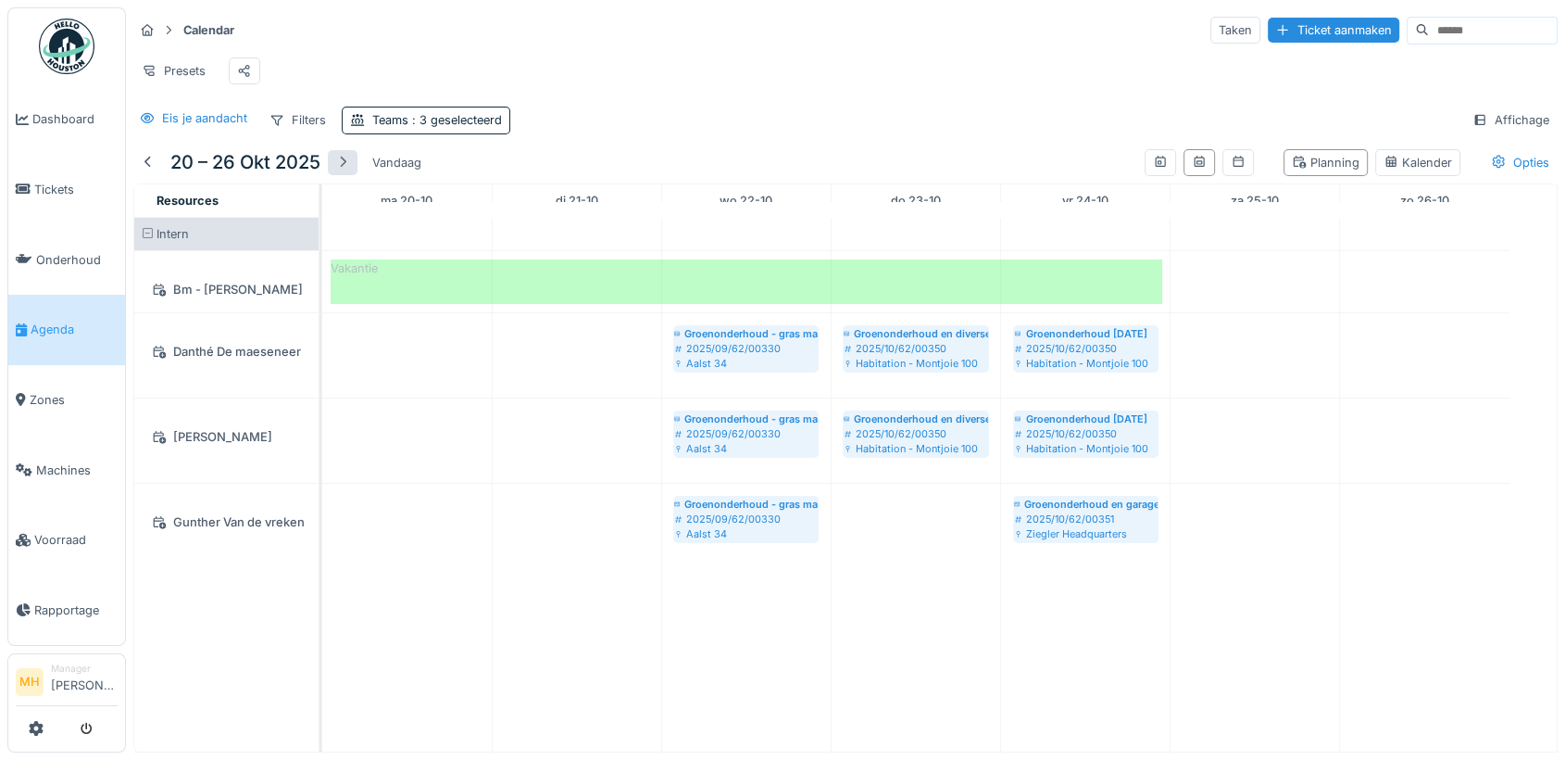
click at [344, 171] on div at bounding box center [342, 163] width 15 height 18
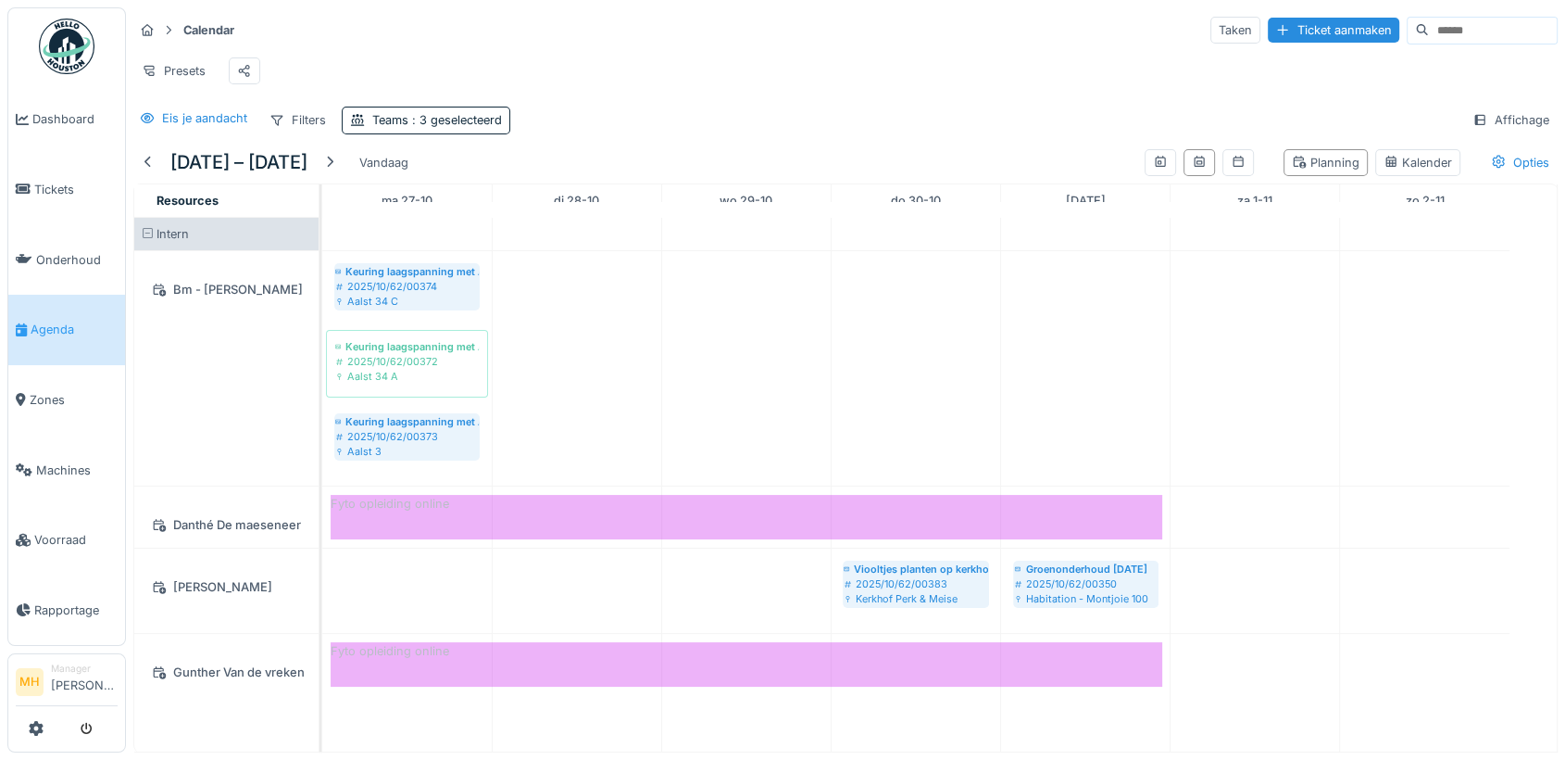
scroll to position [15, 0]
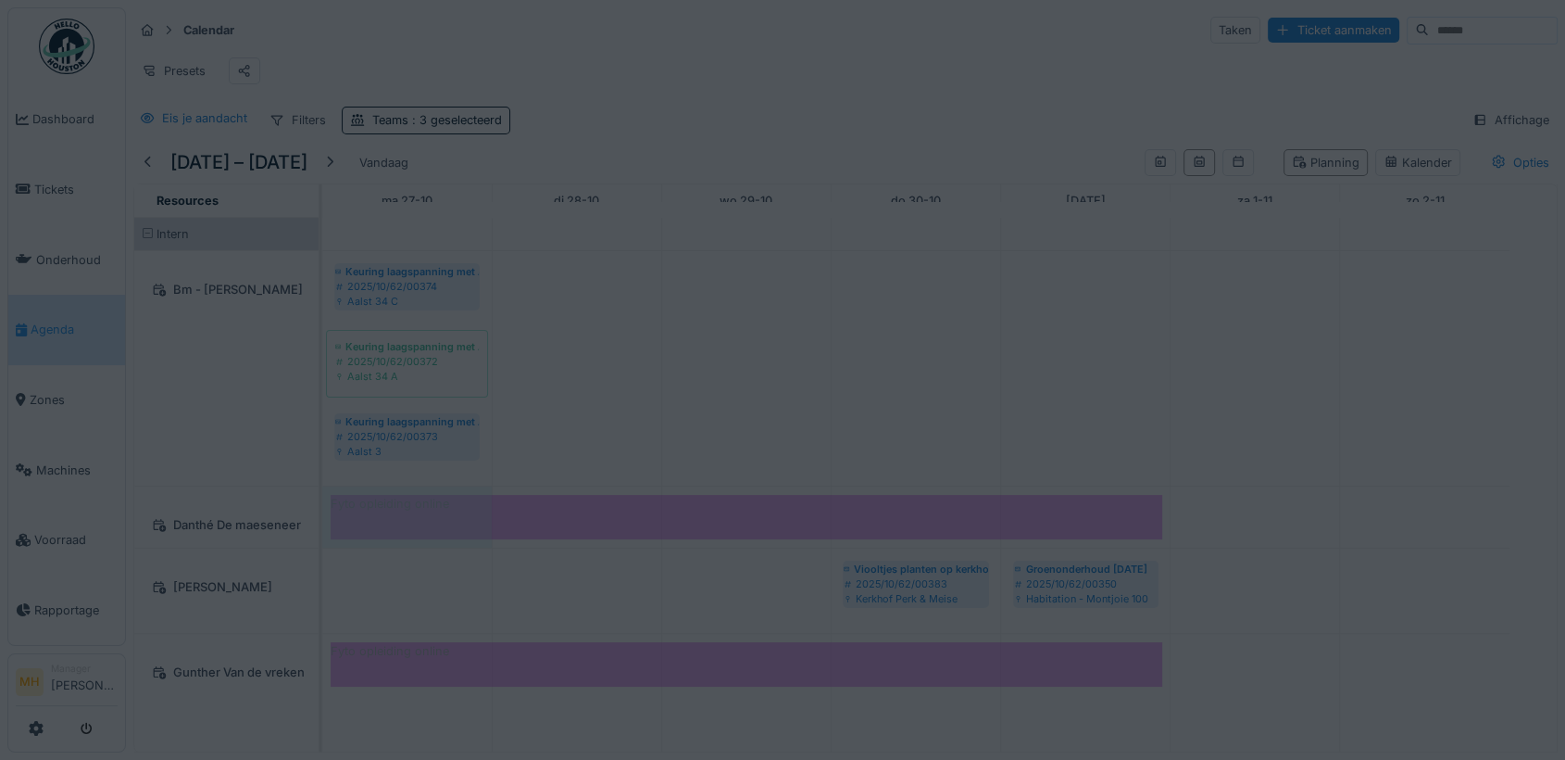
click at [417, 509] on div at bounding box center [782, 380] width 1565 height 760
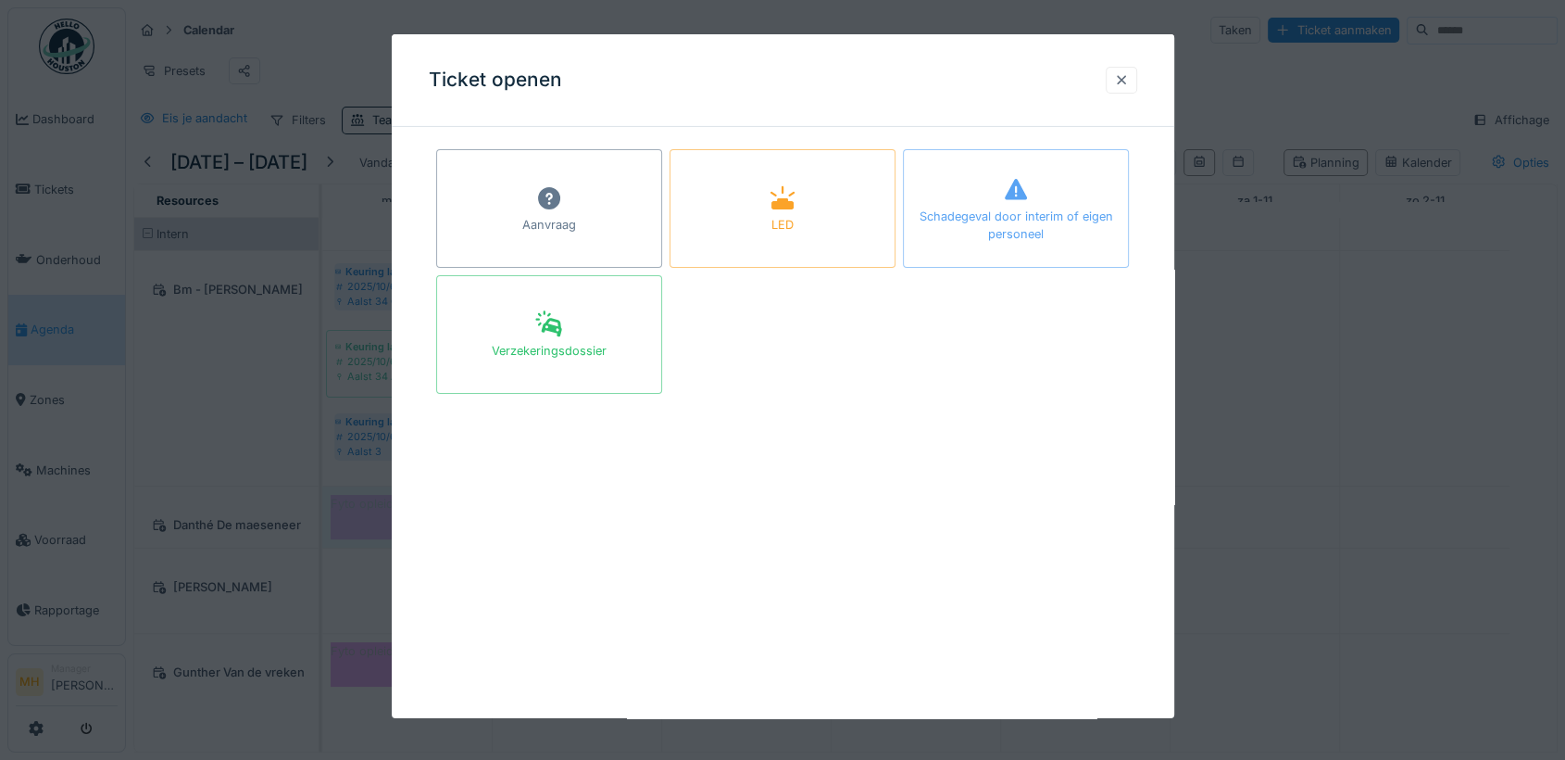
click at [1124, 74] on div at bounding box center [1121, 80] width 15 height 18
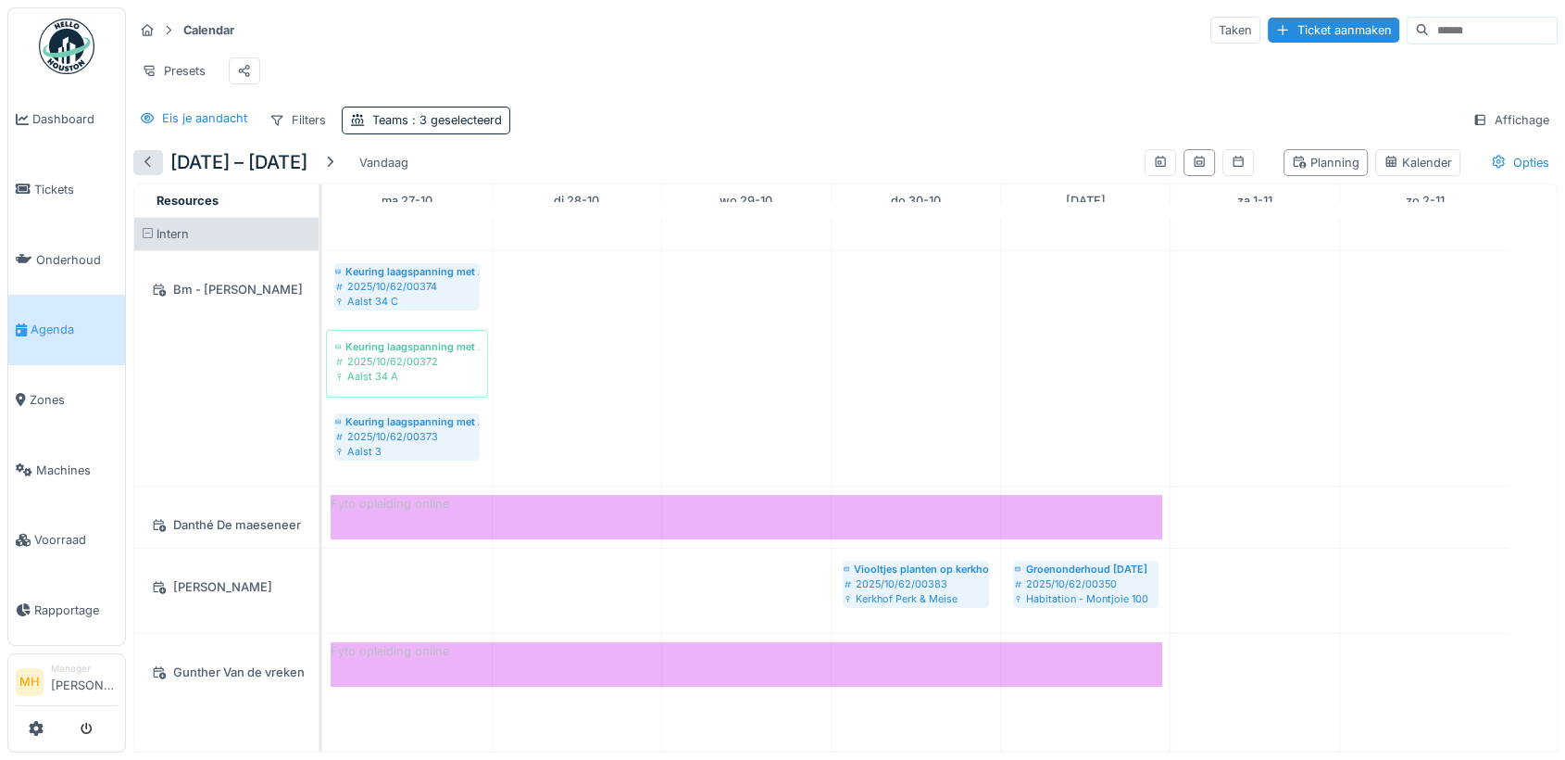
click at [144, 159] on div at bounding box center [148, 163] width 15 height 18
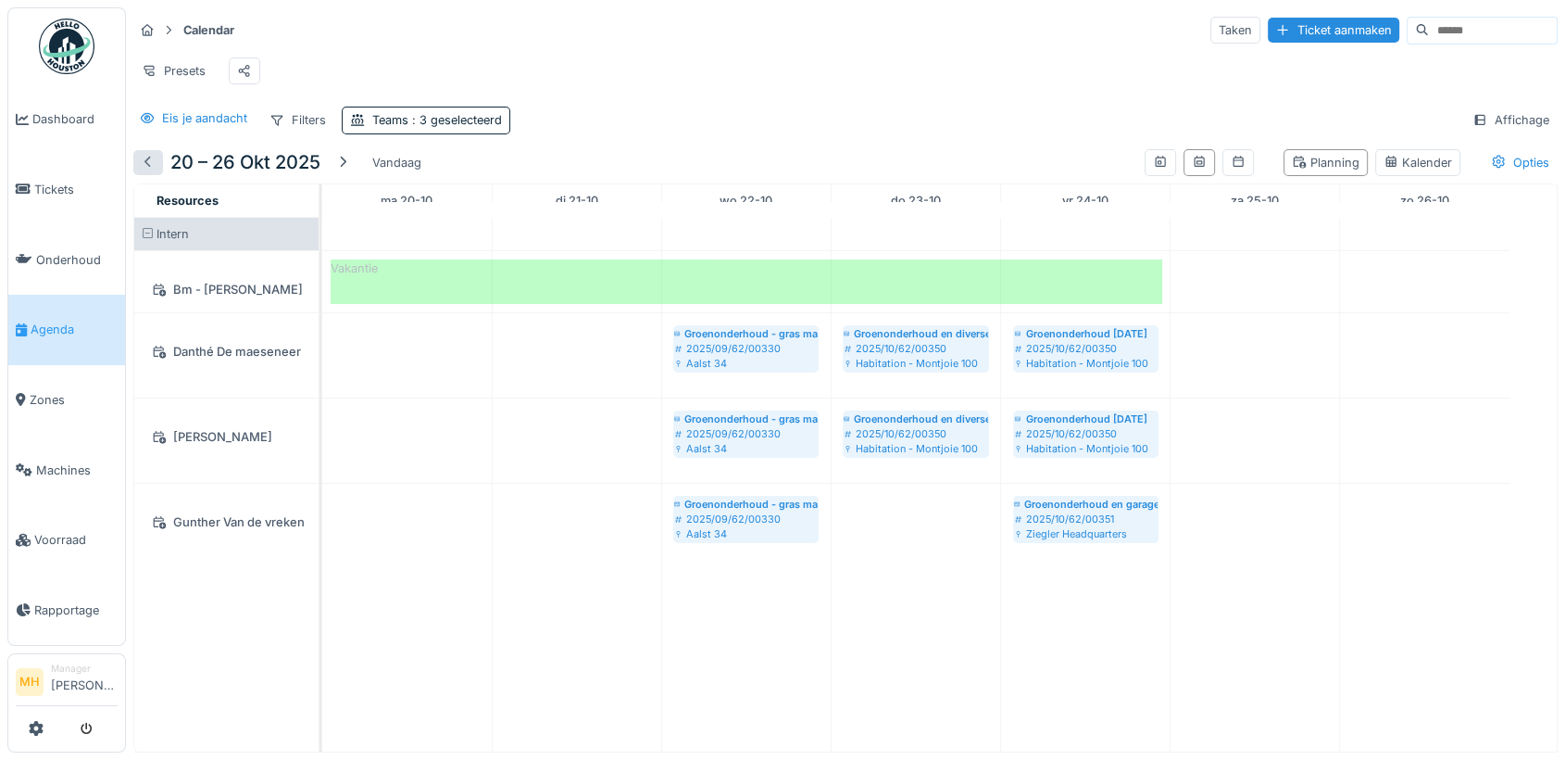
click at [147, 161] on div at bounding box center [148, 163] width 15 height 18
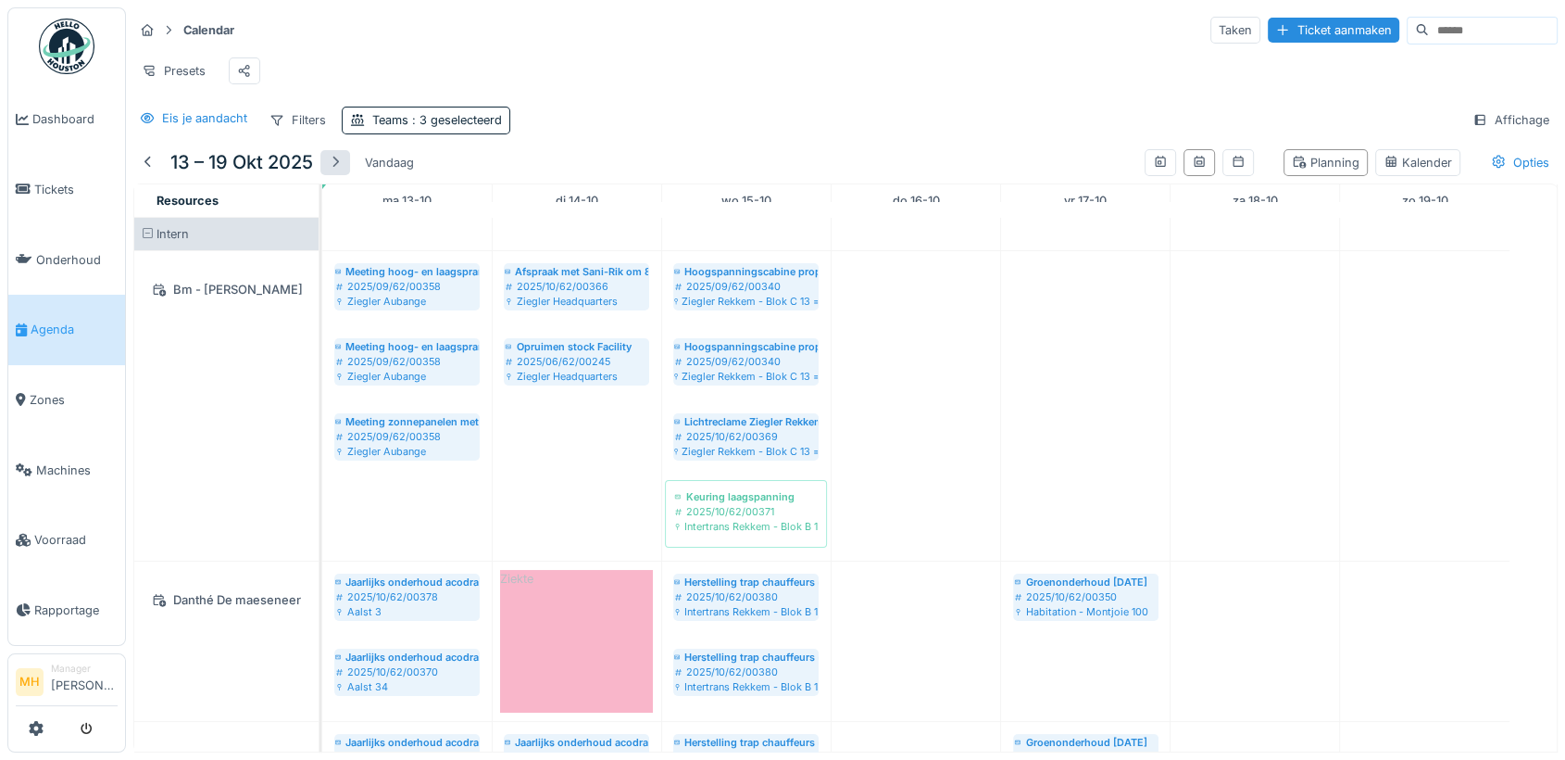
click at [334, 163] on div at bounding box center [335, 163] width 15 height 18
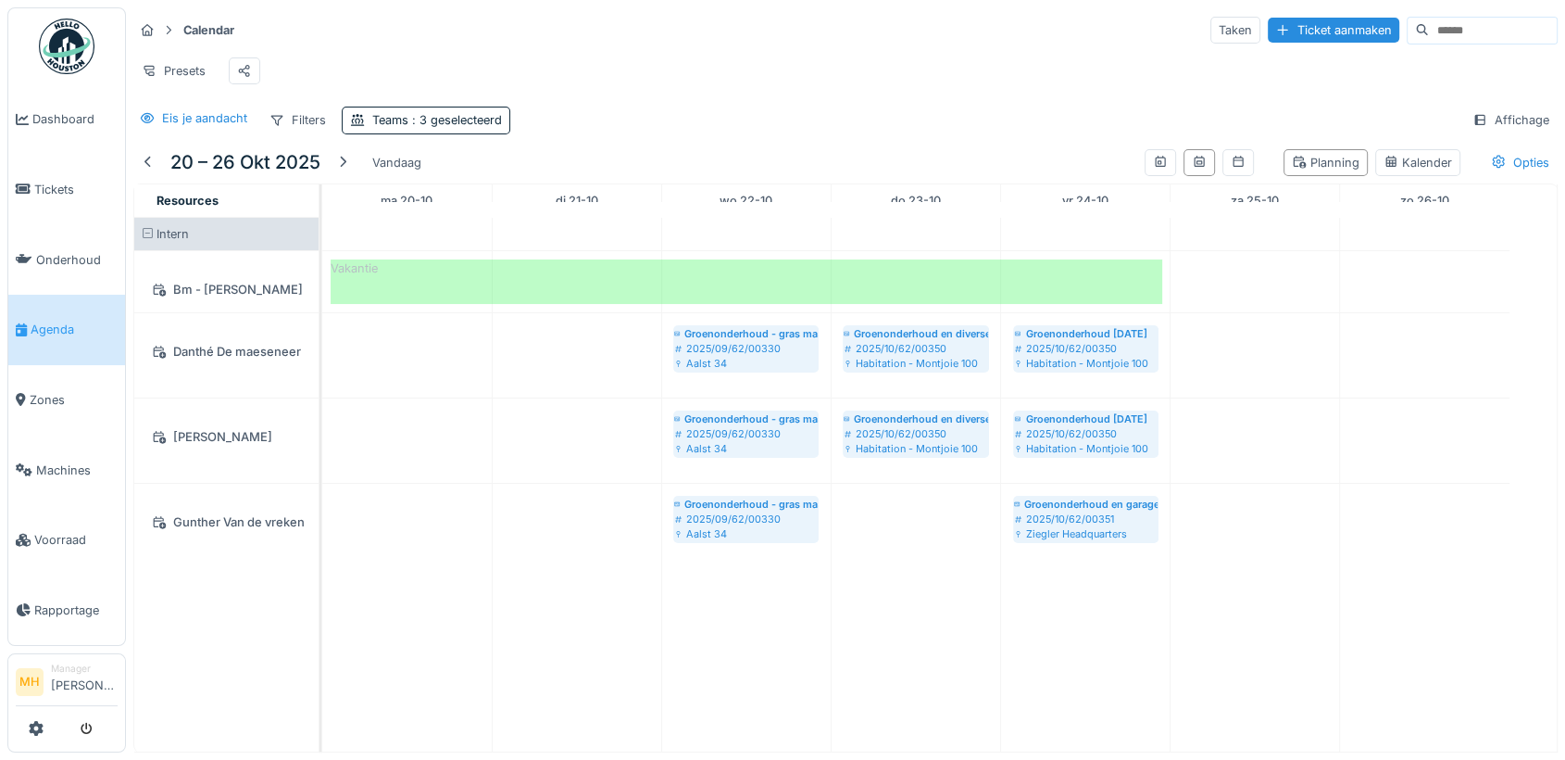
scroll to position [0, 0]
click at [59, 391] on span "Zones" at bounding box center [74, 400] width 88 height 18
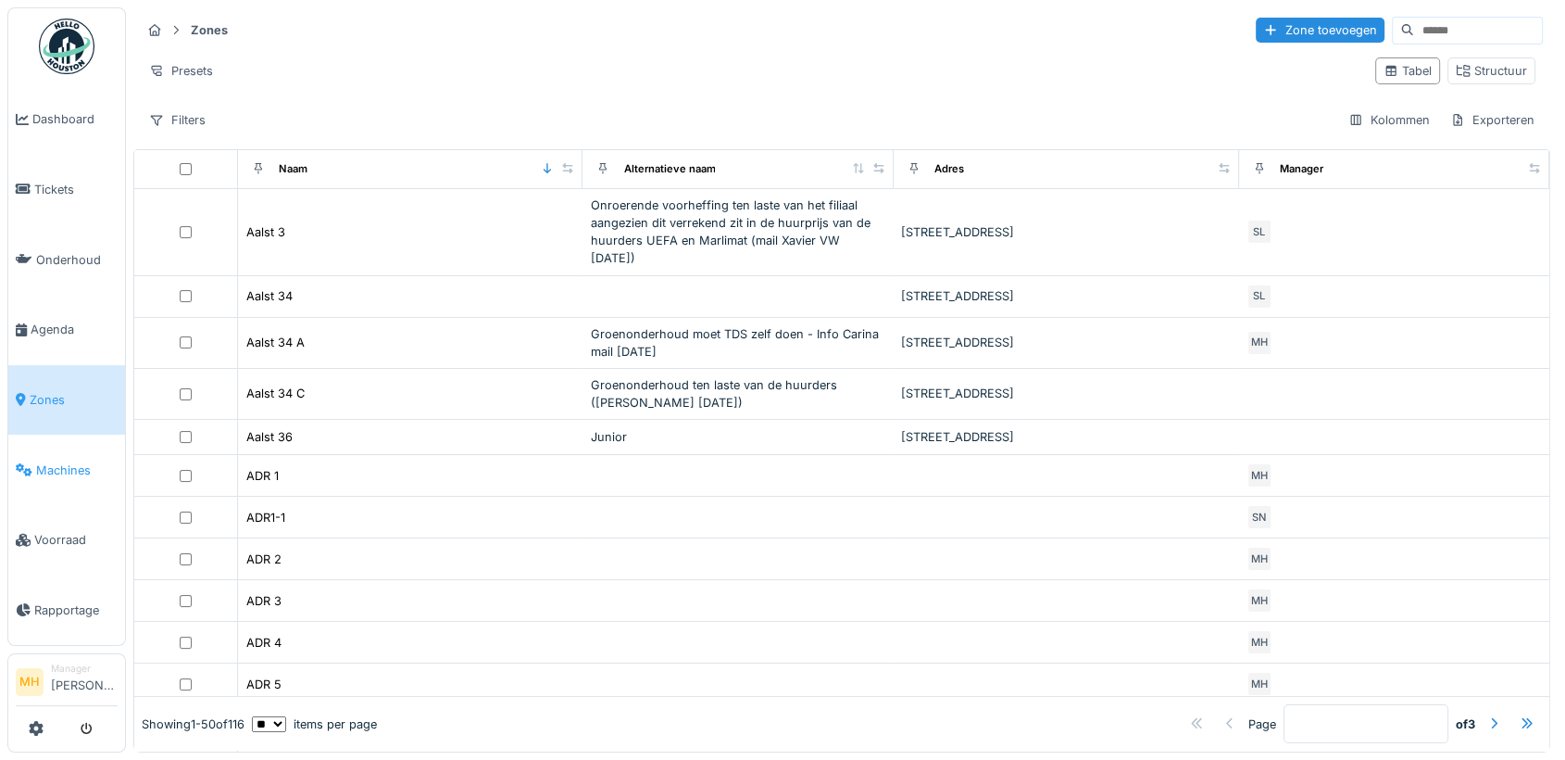
click at [56, 461] on span "Machines" at bounding box center [77, 470] width 82 height 18
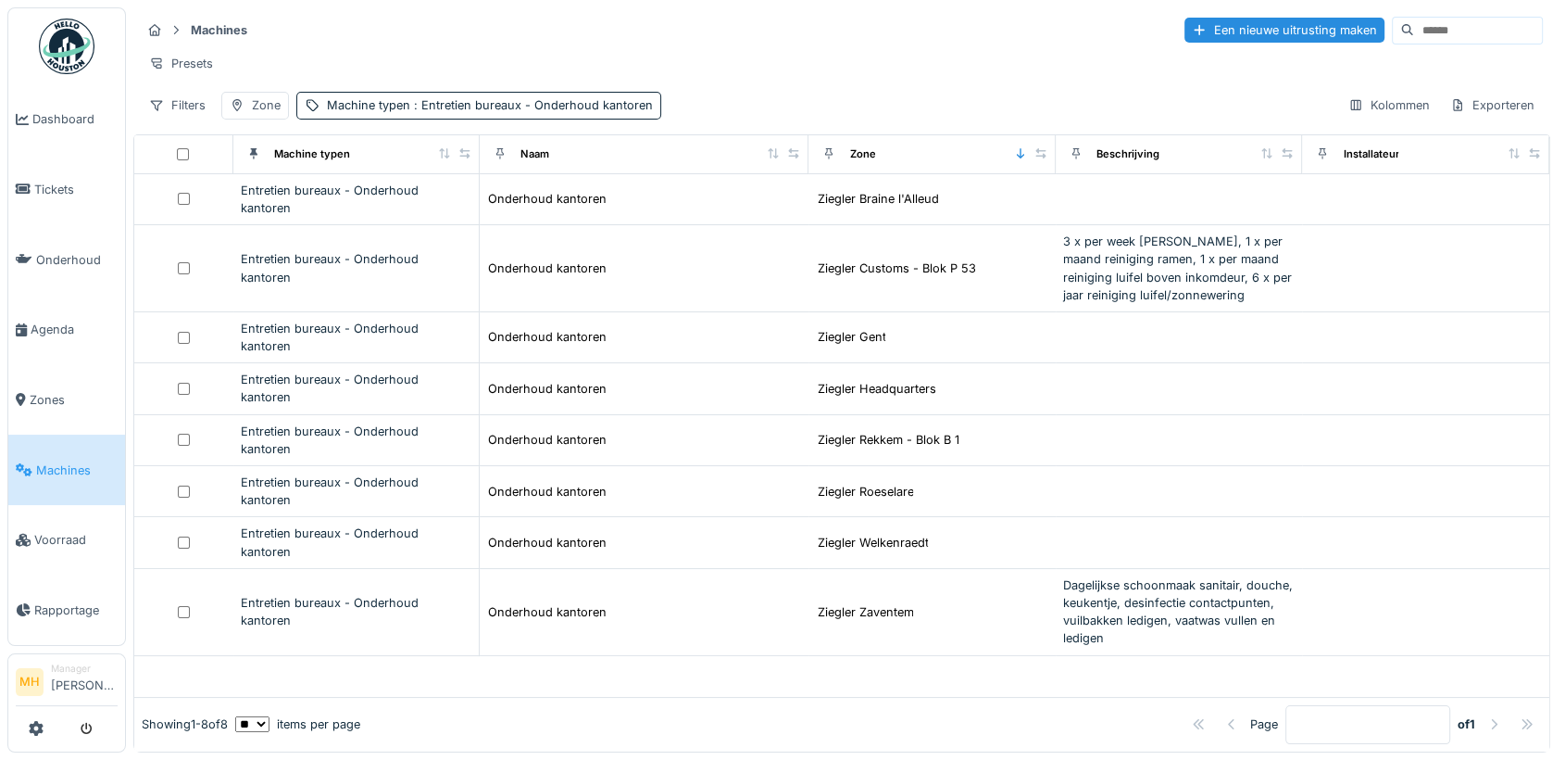
click at [1416, 21] on input at bounding box center [1478, 31] width 128 height 26
